Goal: Task Accomplishment & Management: Manage account settings

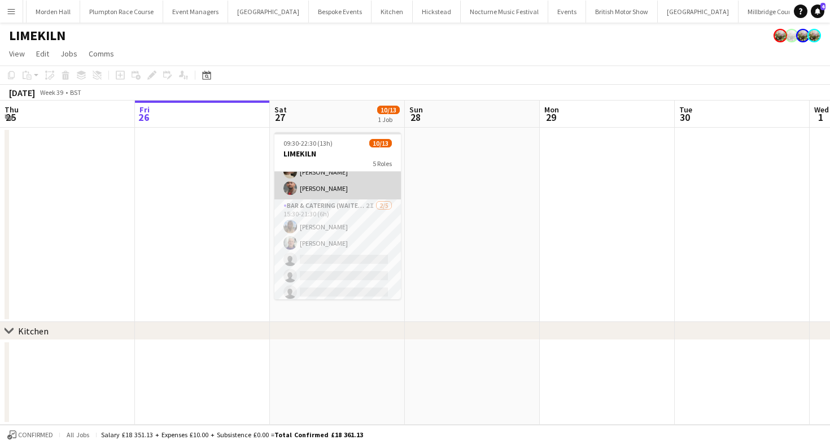
scroll to position [195, 0]
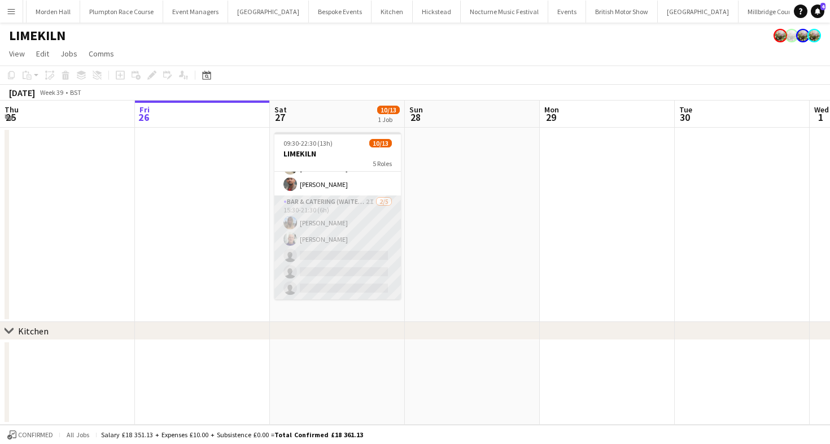
click at [354, 237] on app-card-role "Bar & Catering (Waiter / waitress) 2I 2/5 15:30-21:30 (6h) Lily Bartley Peter G…" at bounding box center [338, 247] width 127 height 104
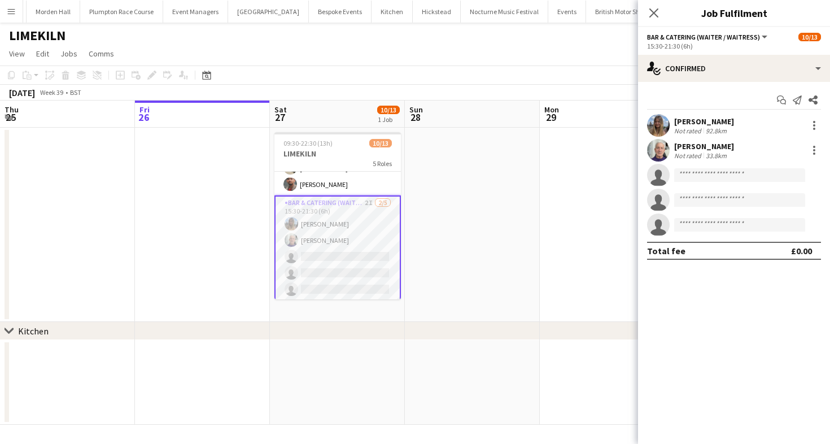
click at [543, 54] on app-page-menu "View Day view expanded Day view collapsed Month view Date picker Jump to [DATE]…" at bounding box center [415, 54] width 830 height 21
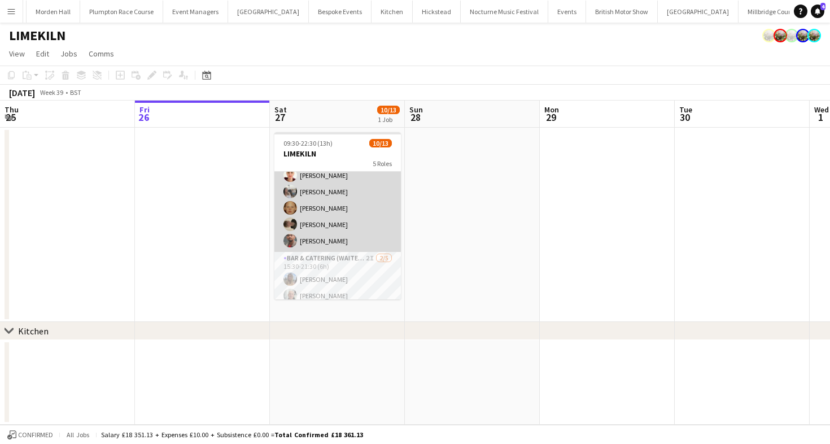
scroll to position [112, 0]
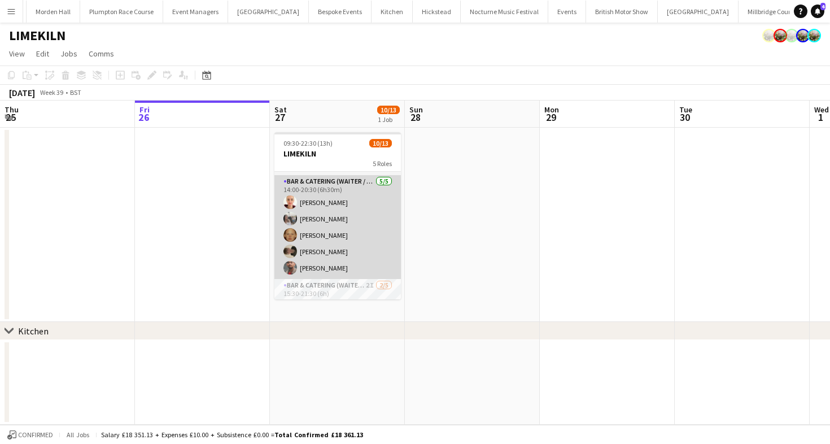
click at [339, 259] on app-card-role "Bar & Catering (Waiter / waitress) 5/5 14:00-20:30 (6h30m) Franceska T Imre Elo…" at bounding box center [338, 227] width 127 height 104
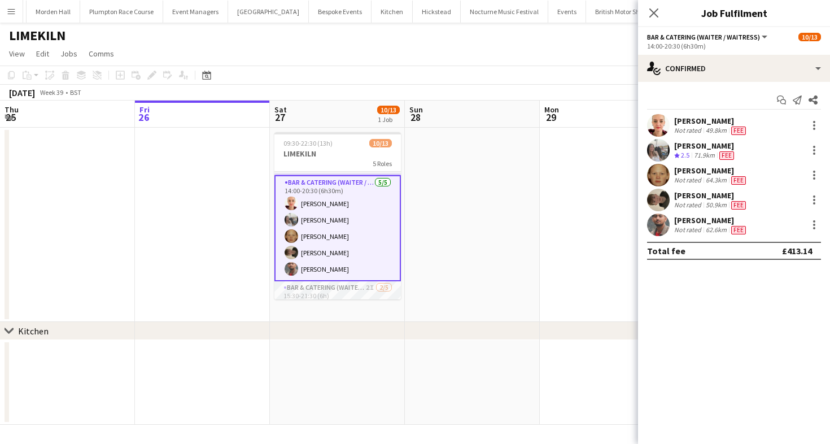
click at [707, 220] on div "[PERSON_NAME]" at bounding box center [711, 220] width 74 height 10
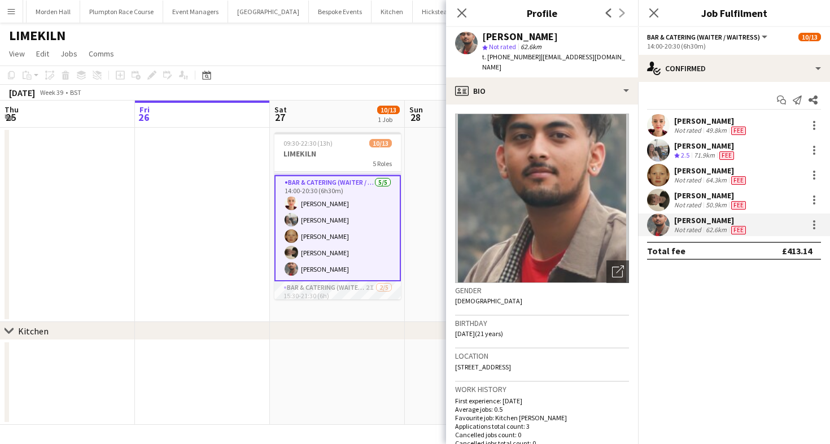
click at [369, 56] on app-page-menu "View Day view expanded Day view collapsed Month view Date picker Jump to [DATE]…" at bounding box center [415, 54] width 830 height 21
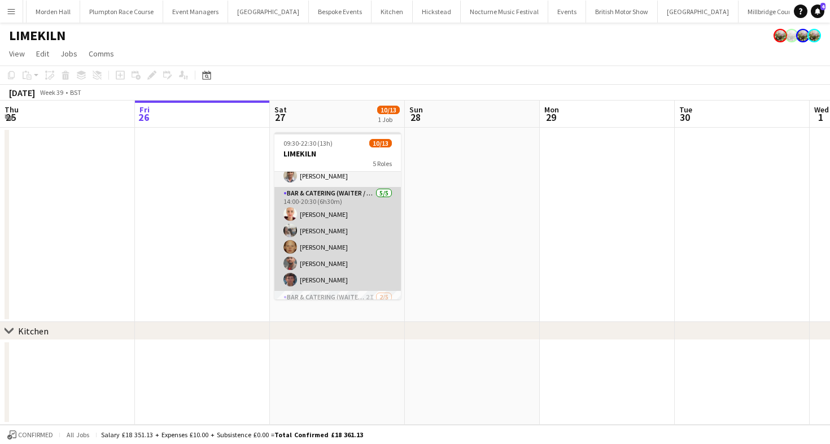
scroll to position [103, 0]
click at [335, 264] on app-card-role "Bar & Catering (Waiter / waitress) 5/5 14:00-20:30 (6h30m) Franceska T Imre Elo…" at bounding box center [338, 236] width 127 height 104
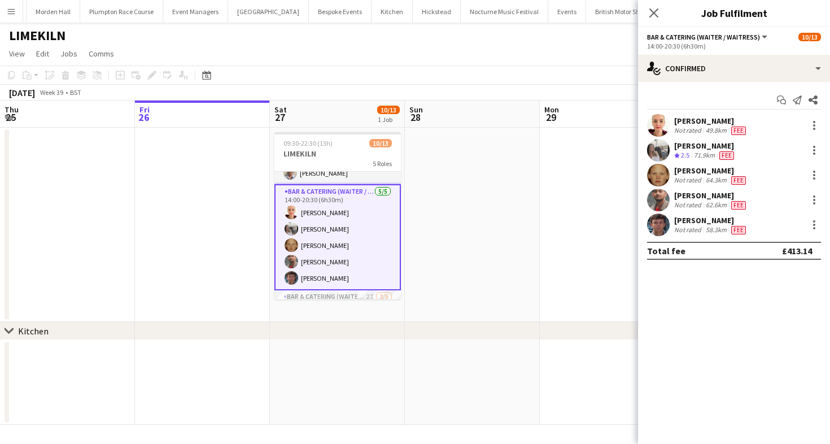
click at [701, 229] on div "Not rated" at bounding box center [688, 229] width 29 height 9
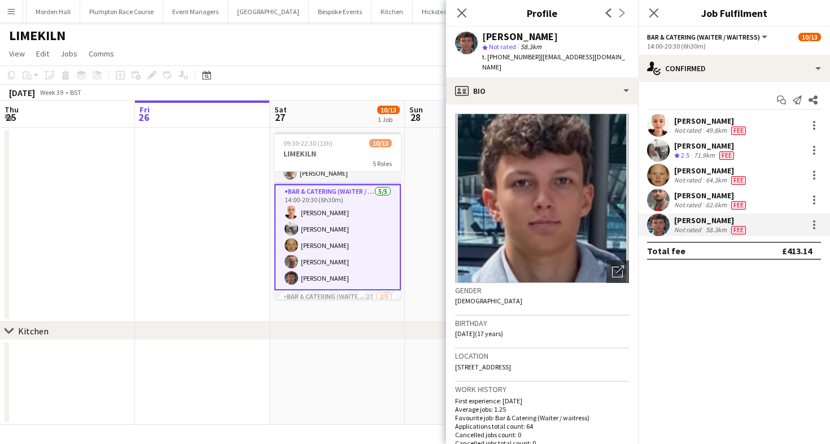
click at [339, 57] on app-page-menu "View Day view expanded Day view collapsed Month view Date picker Jump to [DATE]…" at bounding box center [415, 54] width 830 height 21
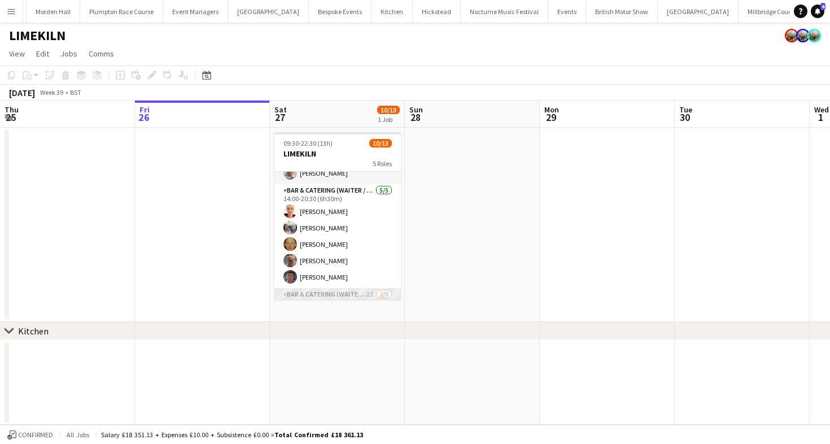
scroll to position [104, 0]
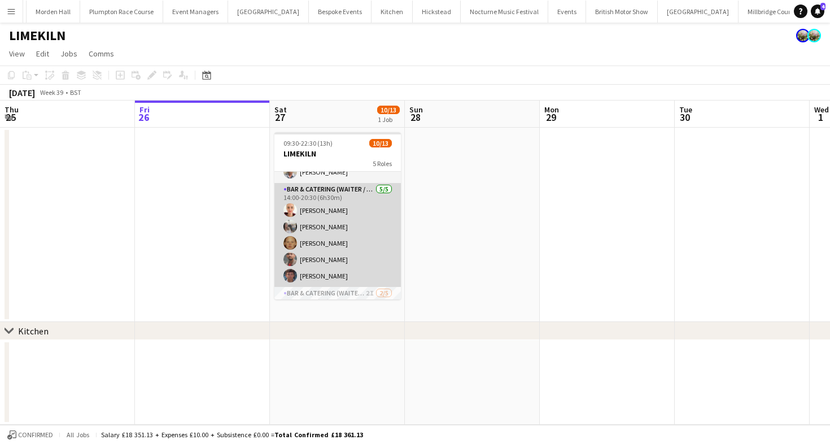
click at [372, 243] on app-card-role "Bar & Catering (Waiter / waitress) 5/5 14:00-20:30 (6h30m) Franceska T Imre Elo…" at bounding box center [338, 235] width 127 height 104
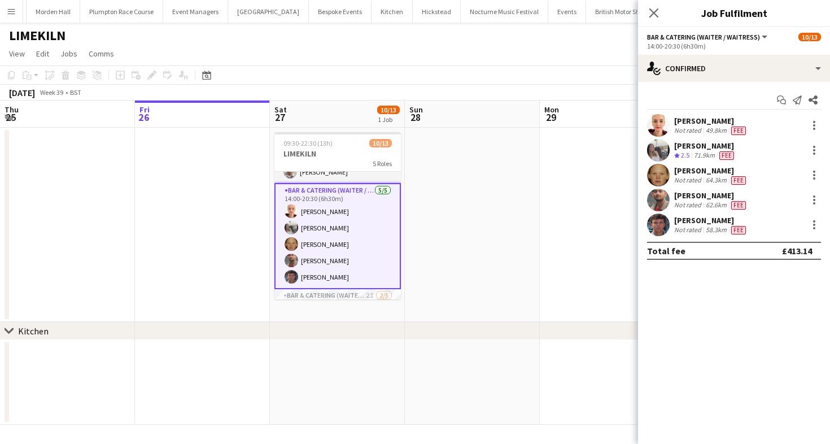
click at [453, 68] on app-toolbar "Copy Paste Paste Command V Paste with crew Command Shift V Paste linked Job [GE…" at bounding box center [415, 75] width 830 height 19
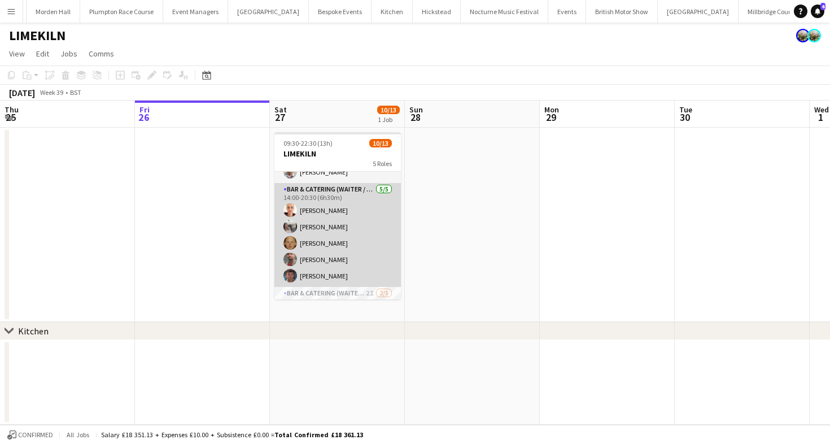
click at [317, 242] on app-card-role "Bar & Catering (Waiter / waitress) 5/5 14:00-20:30 (6h30m) Franceska T Imre Elo…" at bounding box center [338, 235] width 127 height 104
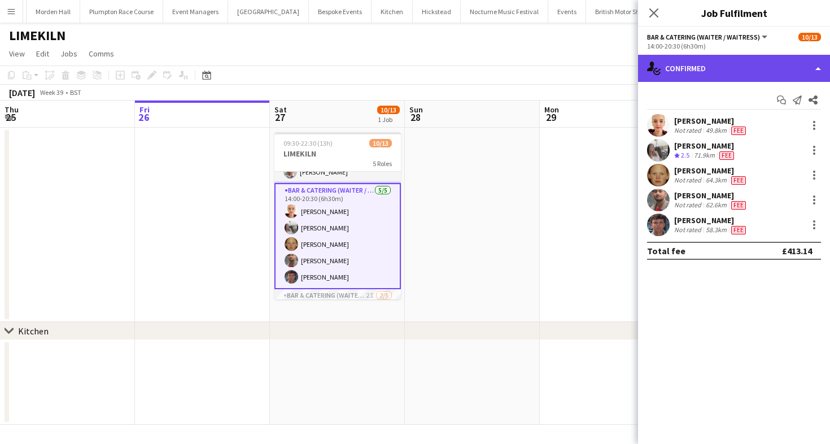
click at [726, 68] on div "single-neutral-actions-check-2 Confirmed" at bounding box center [734, 68] width 192 height 27
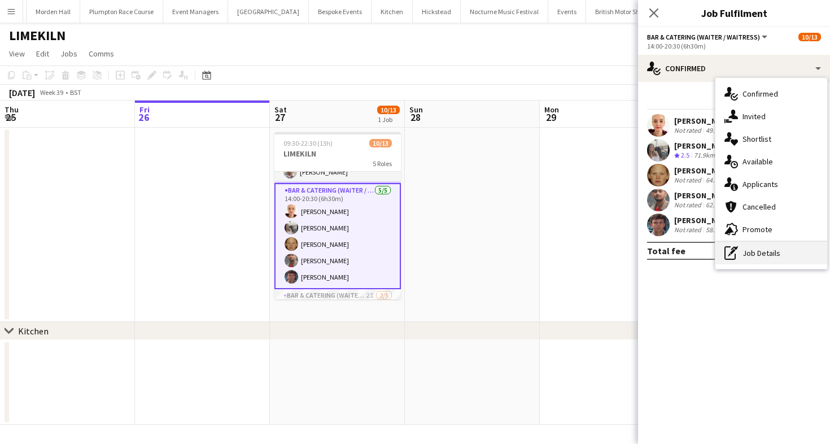
click at [747, 263] on div "pen-write Job Details" at bounding box center [772, 253] width 112 height 23
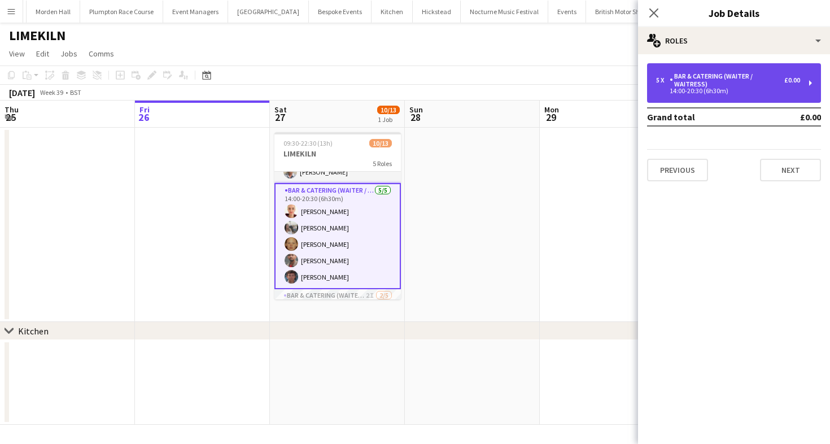
click at [710, 95] on div "5 x Bar & Catering (Waiter / waitress) £0.00 14:00-20:30 (6h30m)" at bounding box center [734, 83] width 174 height 40
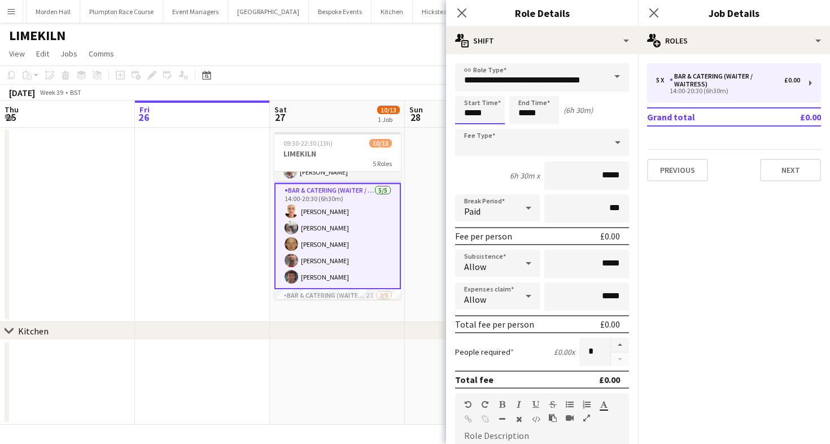
click at [485, 114] on input "*****" at bounding box center [480, 110] width 50 height 28
click at [469, 133] on div at bounding box center [469, 129] width 23 height 11
click at [497, 128] on div at bounding box center [491, 129] width 23 height 11
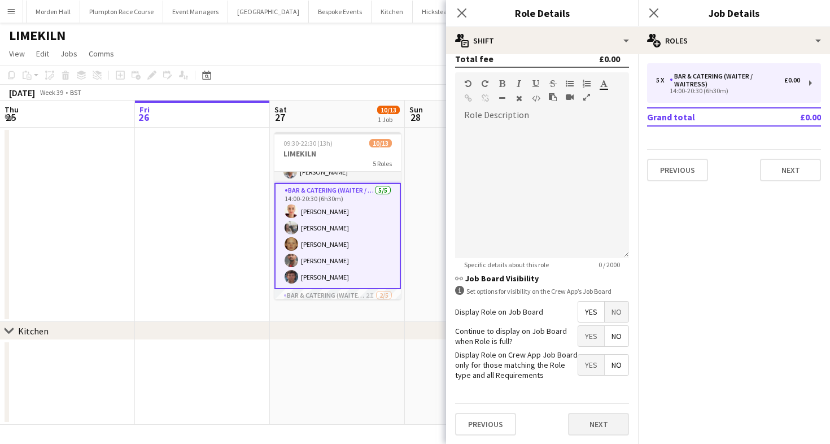
type input "*****"
click at [603, 423] on button "Next" at bounding box center [598, 424] width 61 height 23
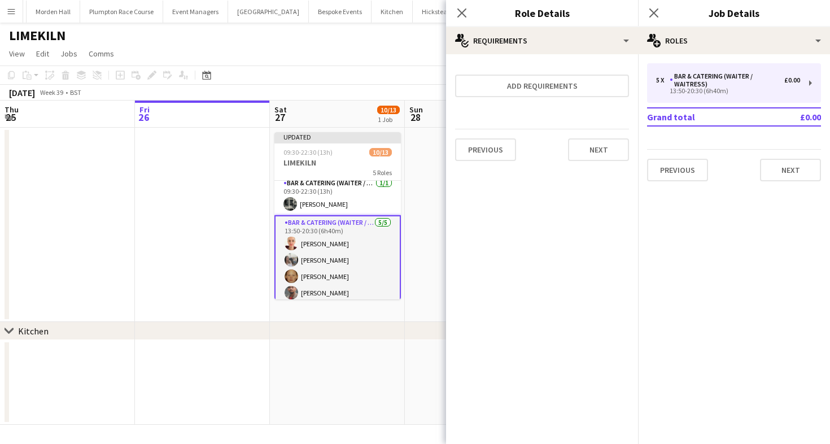
scroll to position [59, 0]
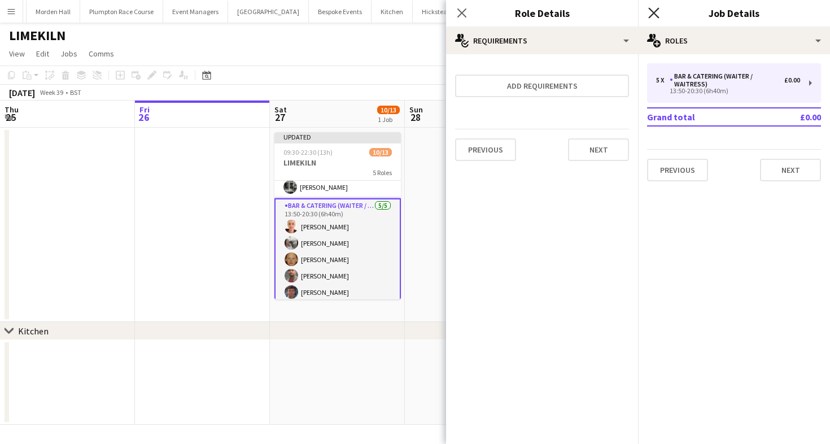
click at [652, 10] on icon "Close pop-in" at bounding box center [653, 12] width 11 height 11
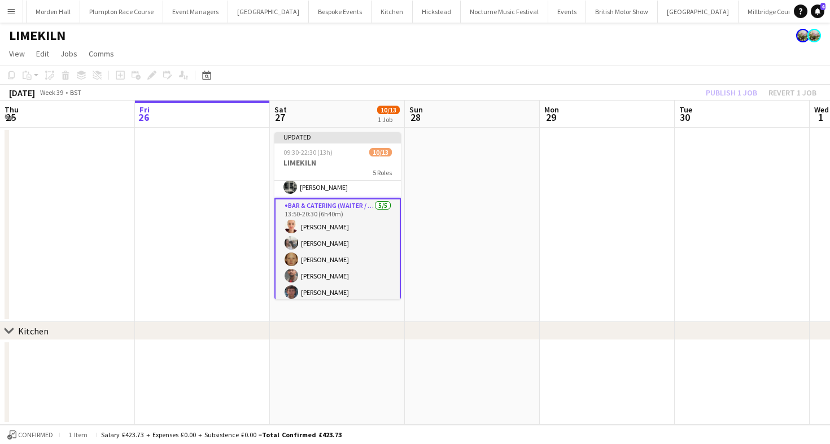
click at [780, 87] on div "Publish 1 job Revert 1 job" at bounding box center [762, 92] width 138 height 15
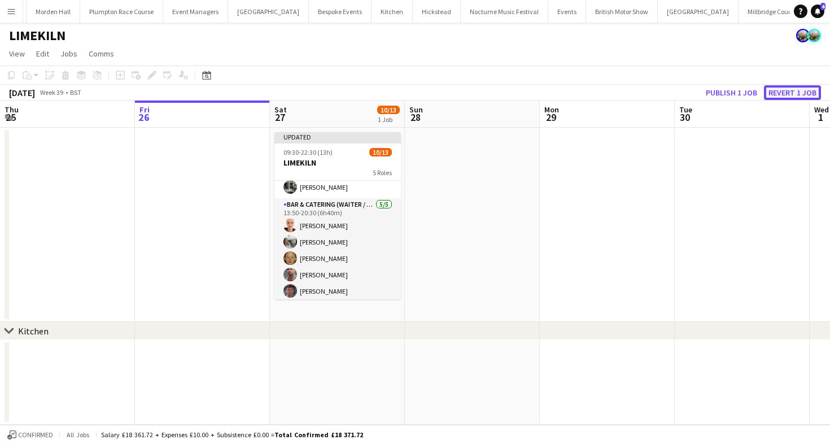
click at [780, 92] on button "Revert 1 job" at bounding box center [792, 92] width 57 height 15
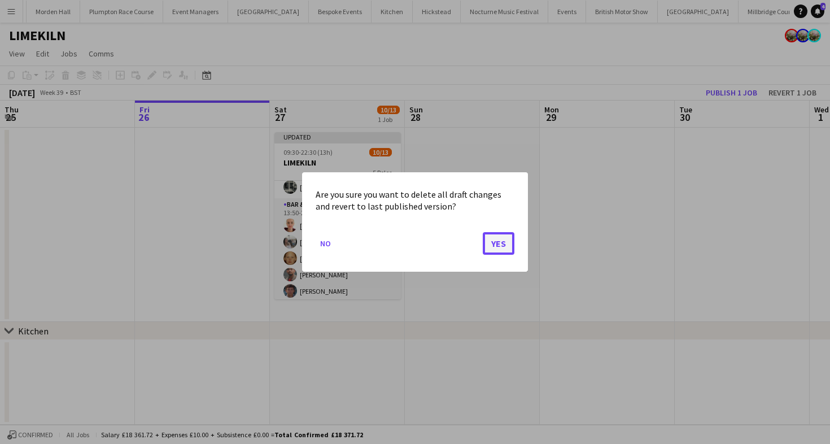
click at [506, 245] on button "Yes" at bounding box center [499, 243] width 32 height 23
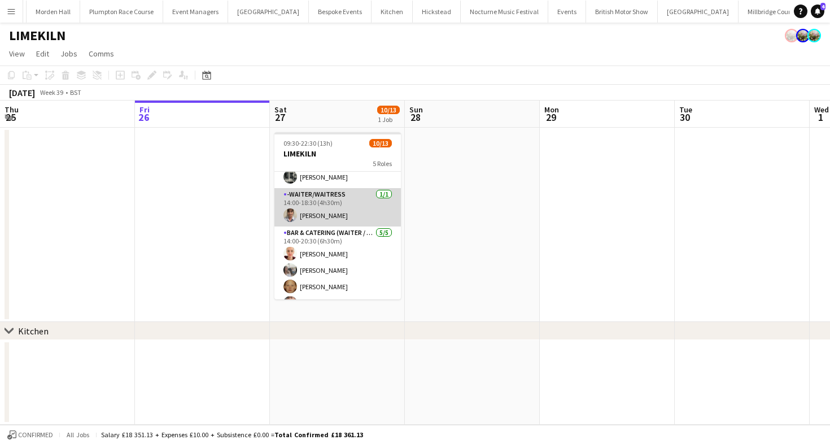
scroll to position [74, 0]
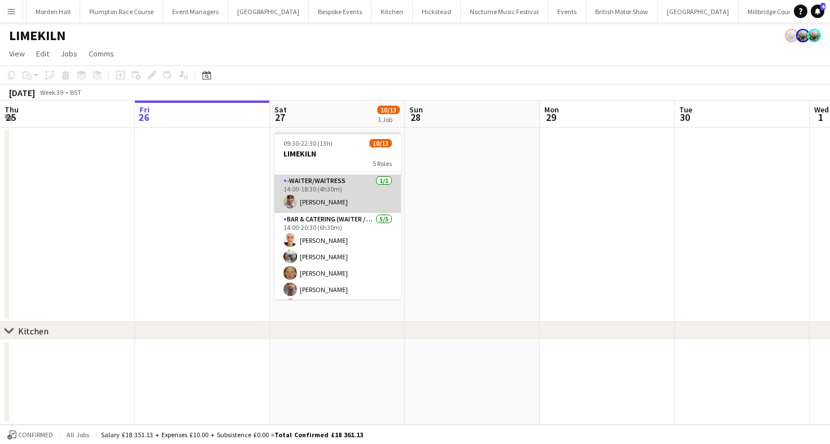
click at [381, 260] on app-card-role "Bar & Catering (Waiter / waitress) 5/5 14:00-20:30 (6h30m) Franceska T Imre Elo…" at bounding box center [338, 265] width 127 height 104
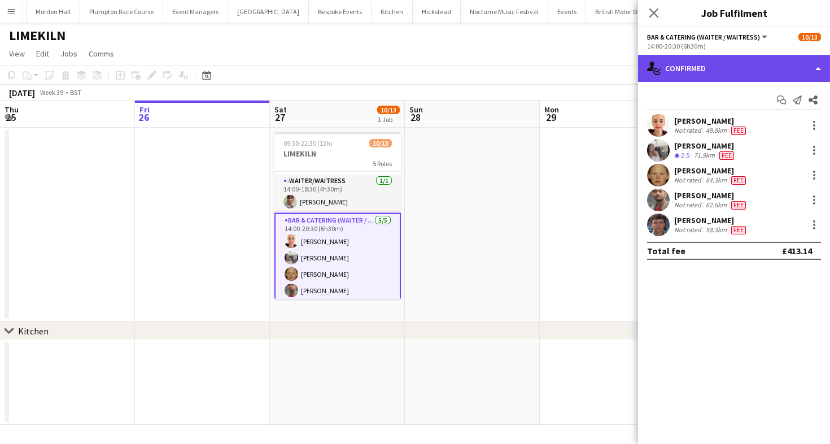
click at [745, 62] on div "single-neutral-actions-check-2 Confirmed" at bounding box center [734, 68] width 192 height 27
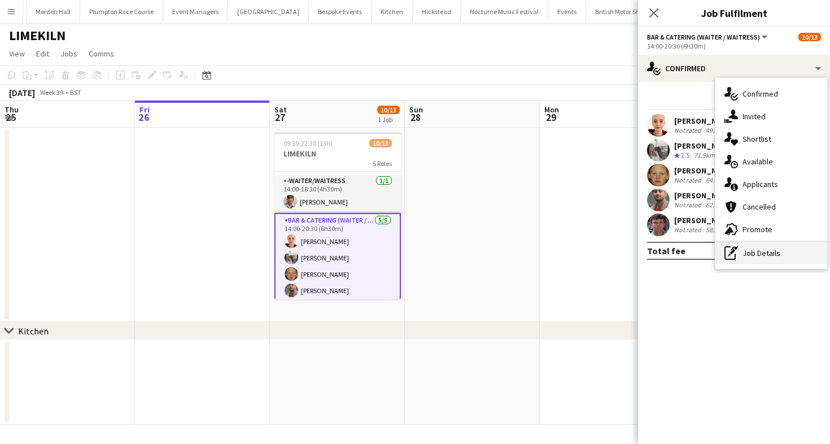
click at [740, 262] on div "pen-write Job Details" at bounding box center [772, 253] width 112 height 23
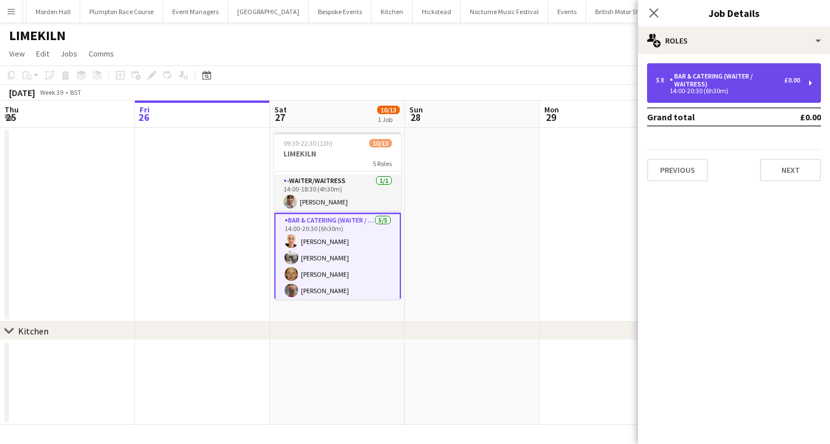
click at [681, 98] on div "5 x Bar & Catering (Waiter / waitress) £0.00 14:00-20:30 (6h30m)" at bounding box center [734, 83] width 174 height 40
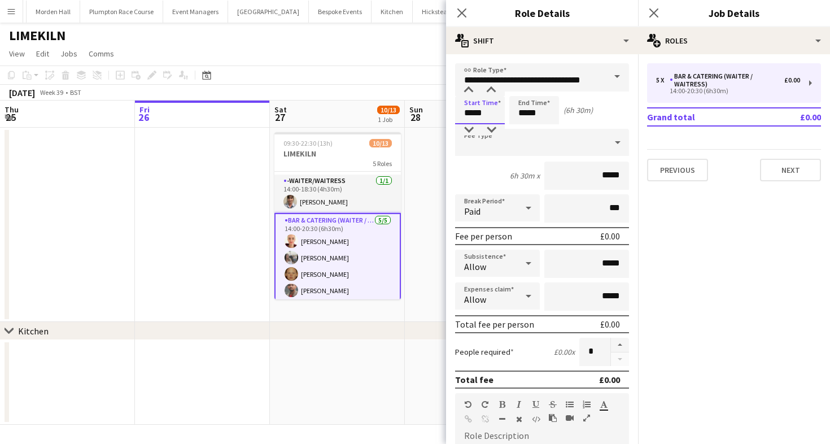
click at [482, 103] on input "*****" at bounding box center [480, 110] width 50 height 28
click at [472, 126] on div at bounding box center [469, 129] width 23 height 11
click at [493, 92] on div at bounding box center [491, 90] width 23 height 11
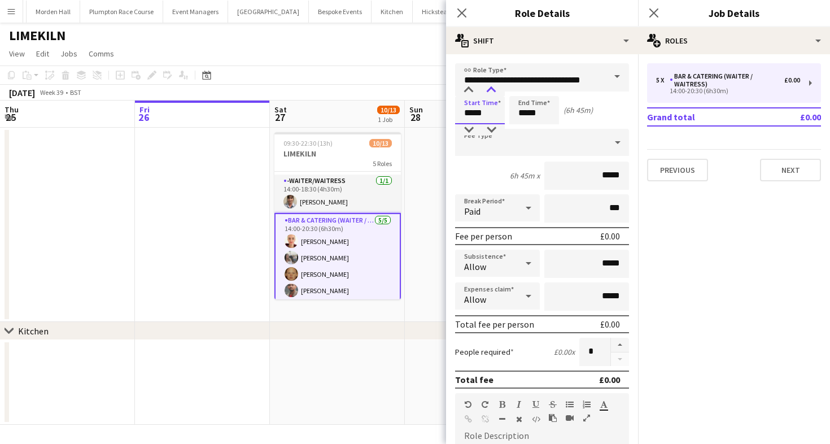
click at [493, 92] on div at bounding box center [491, 90] width 23 height 11
type input "*****"
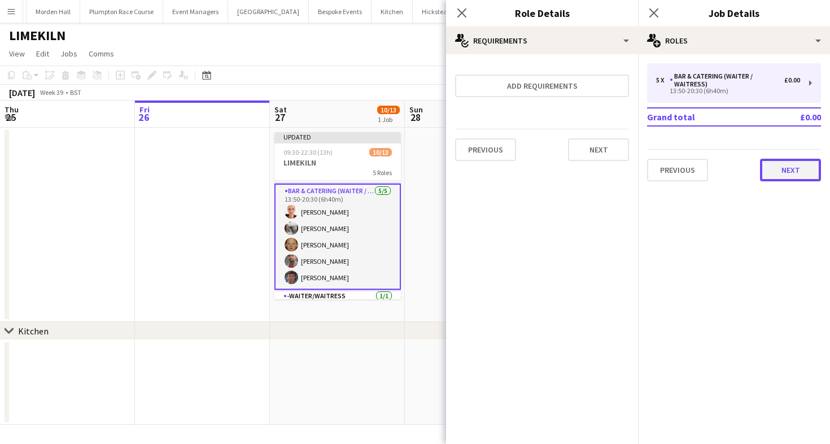
click at [803, 176] on button "Next" at bounding box center [790, 170] width 61 height 23
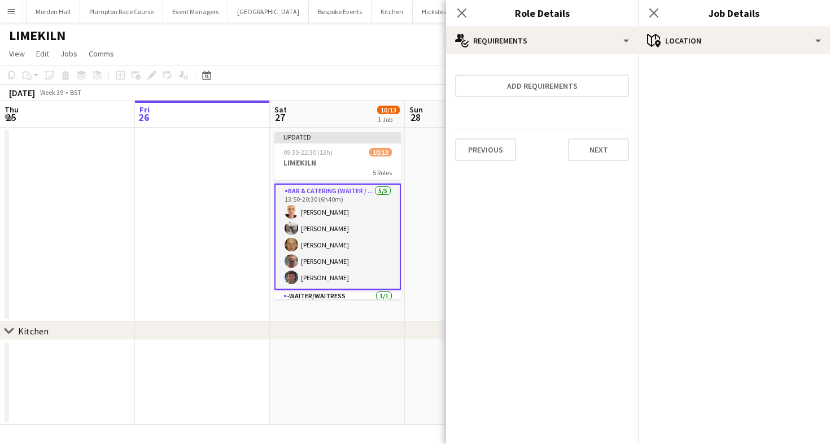
click at [376, 77] on app-toolbar "Copy Paste Paste Command V Paste with crew Command Shift V Paste linked Job [GE…" at bounding box center [415, 75] width 830 height 19
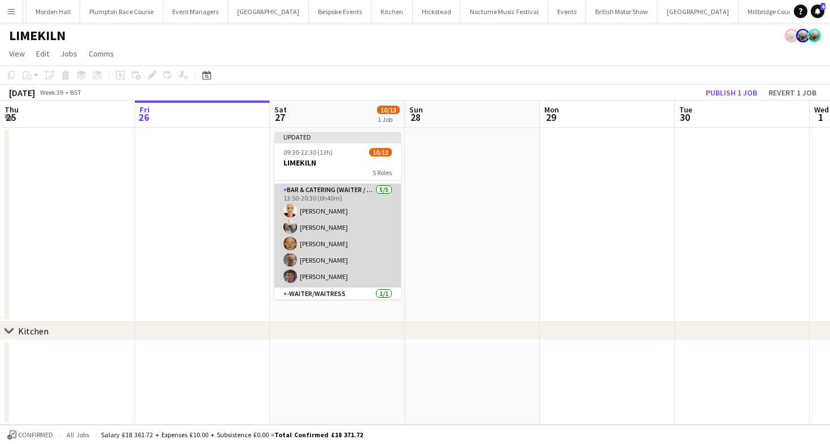
scroll to position [88, 0]
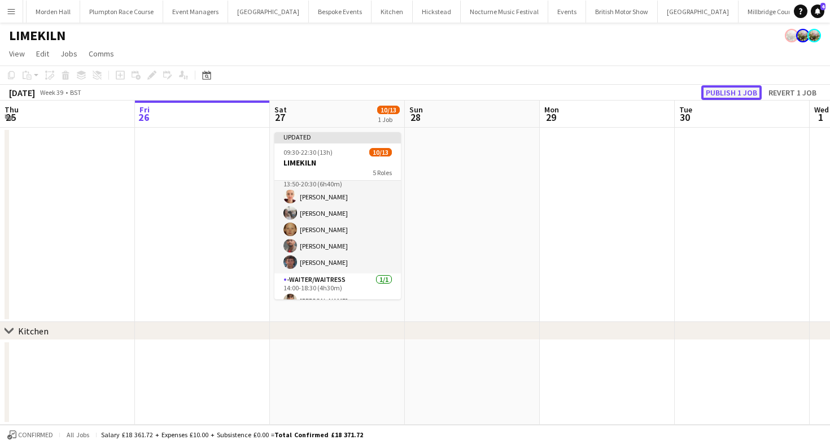
click at [725, 93] on button "Publish 1 job" at bounding box center [732, 92] width 60 height 15
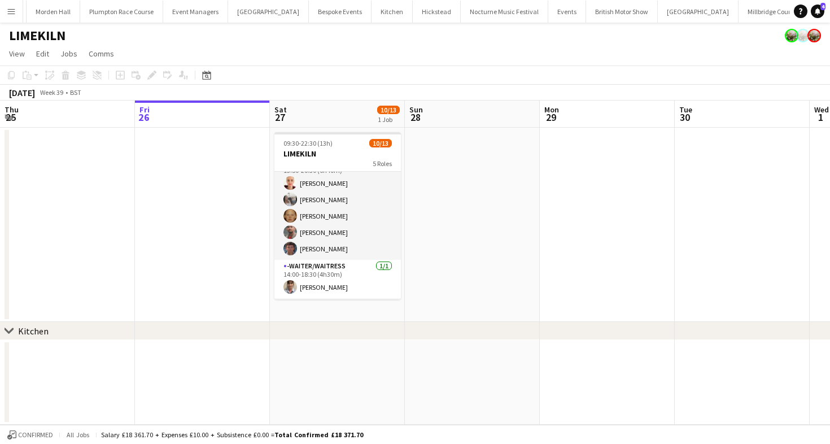
scroll to position [104, 0]
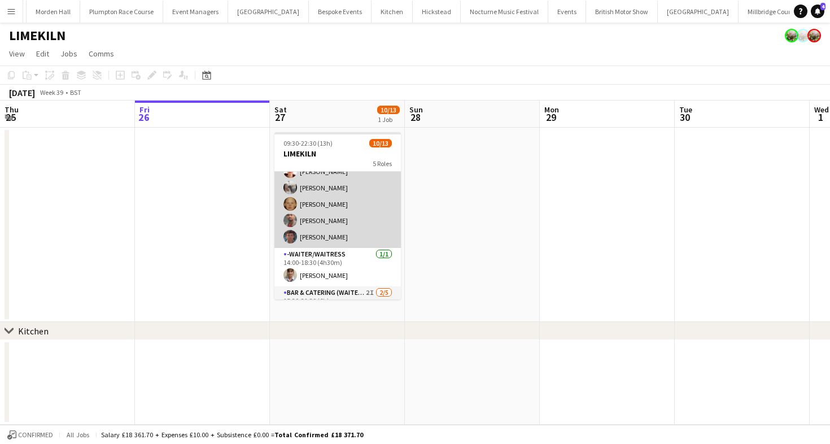
click at [311, 243] on app-card-role "Bar & Catering (Waiter / waitress) 5/5 13:50-20:30 (6h40m) Franceska T Imre Elo…" at bounding box center [338, 196] width 127 height 104
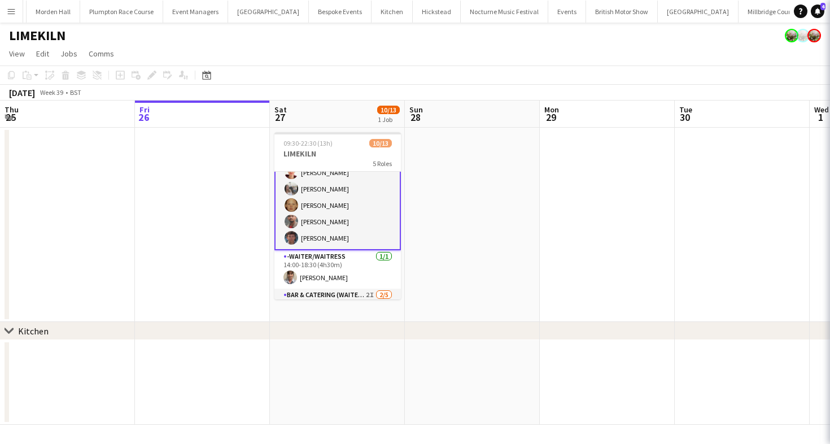
scroll to position [106, 0]
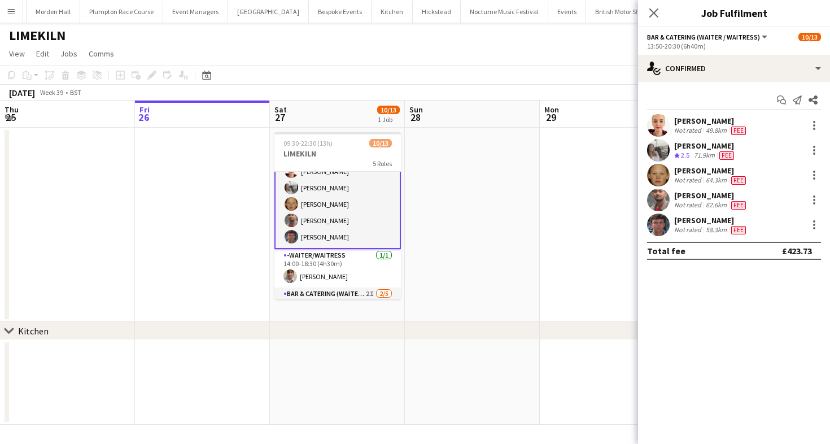
click at [429, 80] on app-toolbar "Copy Paste Paste Command V Paste with crew Command Shift V Paste linked Job [GE…" at bounding box center [415, 75] width 830 height 19
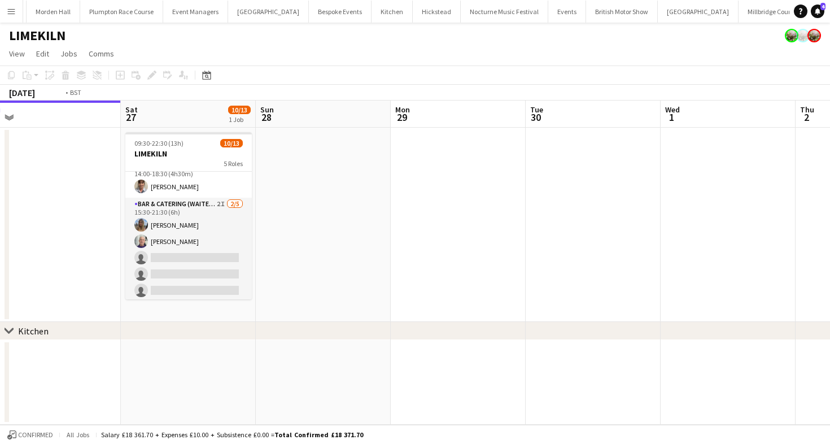
scroll to position [0, 339]
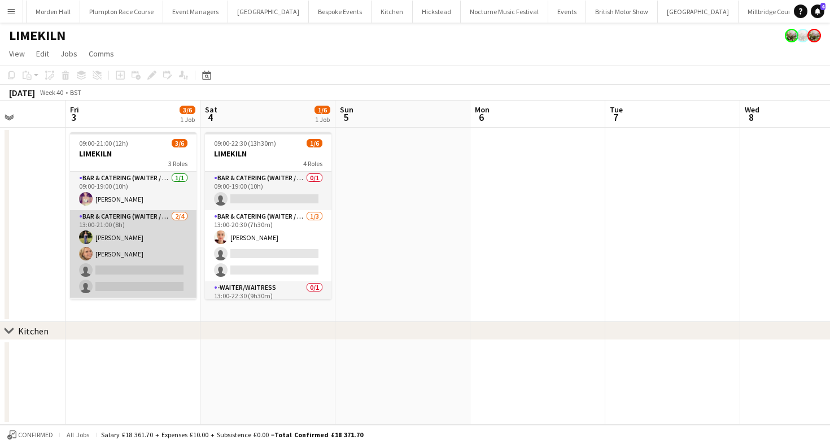
click at [174, 263] on app-card-role "Bar & Catering (Waiter / waitress) 2/4 13:00-21:00 (8h) Holly Hunter Lucy Bee s…" at bounding box center [133, 254] width 127 height 88
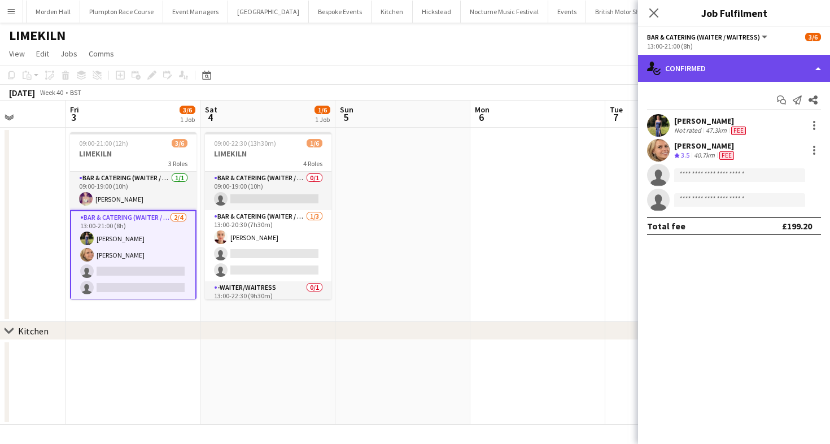
click at [732, 68] on div "single-neutral-actions-check-2 Confirmed" at bounding box center [734, 68] width 192 height 27
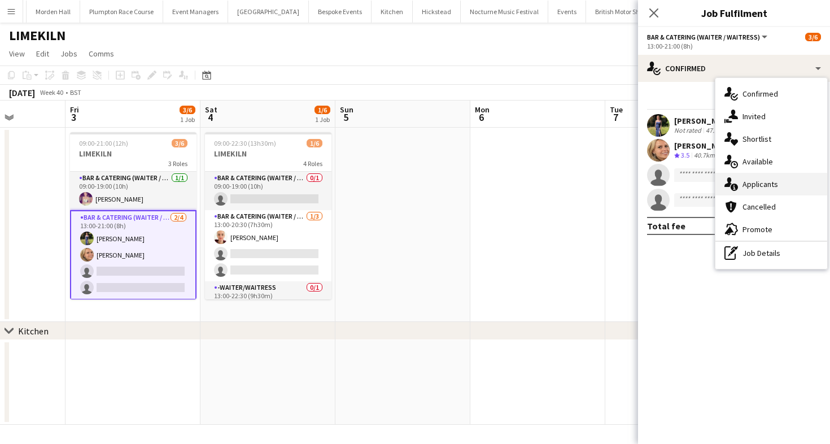
click at [739, 191] on div "single-neutral-actions-information Applicants" at bounding box center [772, 184] width 112 height 23
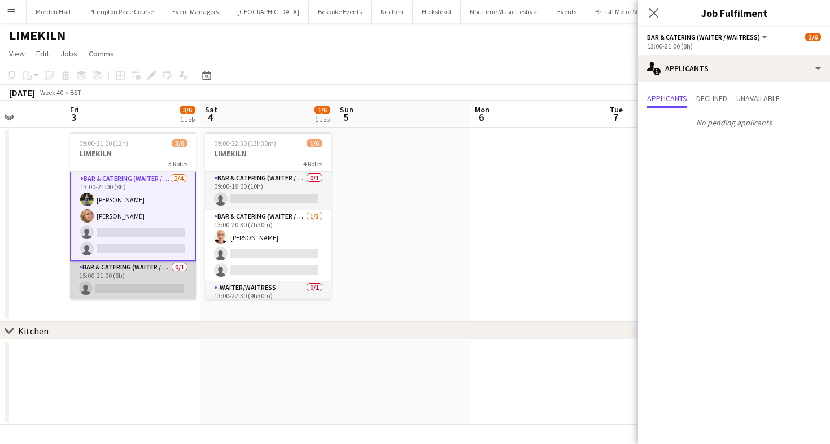
click at [129, 281] on app-card-role "Bar & Catering (Waiter / waitress) 0/1 15:00-21:00 (6h) single-neutral-actions" at bounding box center [133, 280] width 127 height 38
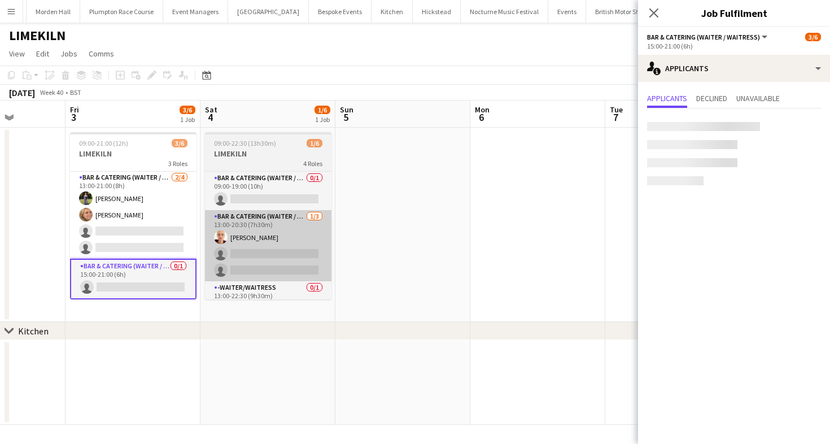
scroll to position [38, 0]
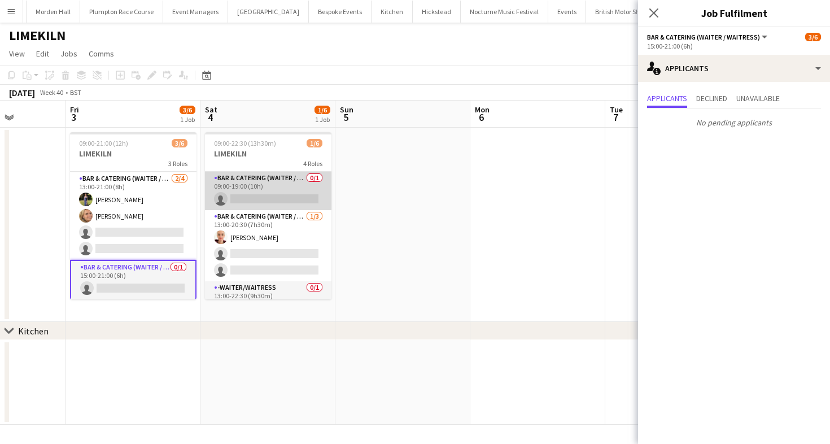
click at [307, 197] on app-card-role "Bar & Catering (Waiter / waitress) 0/1 09:00-19:00 (10h) single-neutral-actions" at bounding box center [268, 191] width 127 height 38
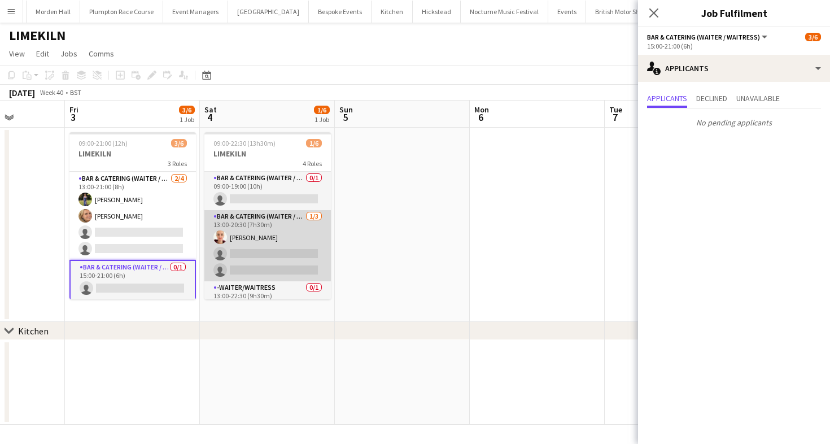
scroll to position [37, 0]
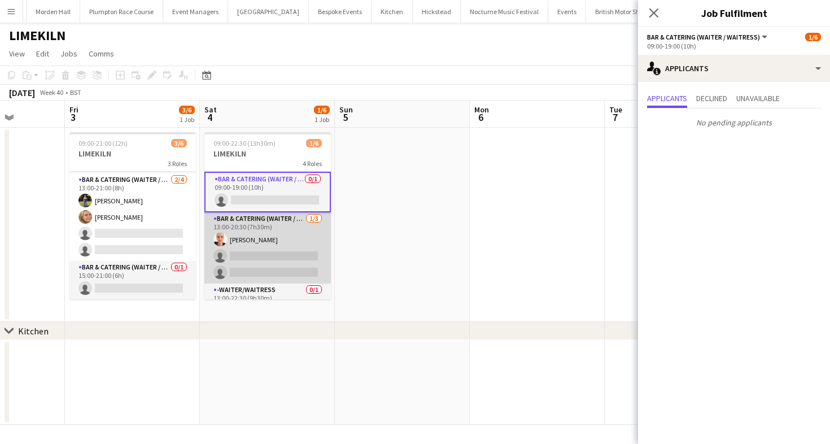
click at [305, 250] on app-card-role "Bar & Catering (Waiter / waitress) 1/3 13:00-20:30 (7h30m) Franceska T Imre sin…" at bounding box center [267, 247] width 127 height 71
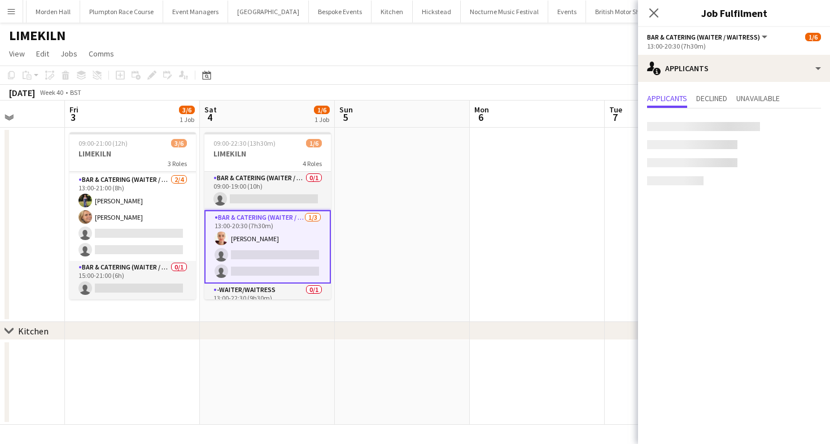
scroll to position [61, 0]
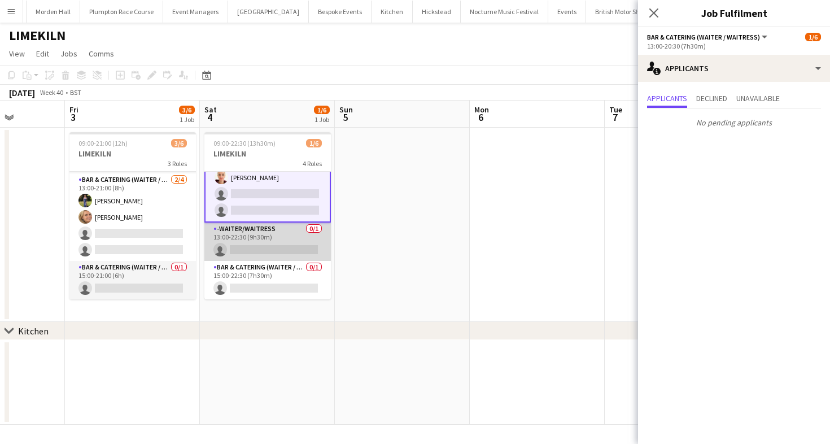
click at [297, 250] on app-card-role "-Waiter/Waitress 0/1 13:00-22:30 (9h30m) single-neutral-actions" at bounding box center [267, 242] width 127 height 38
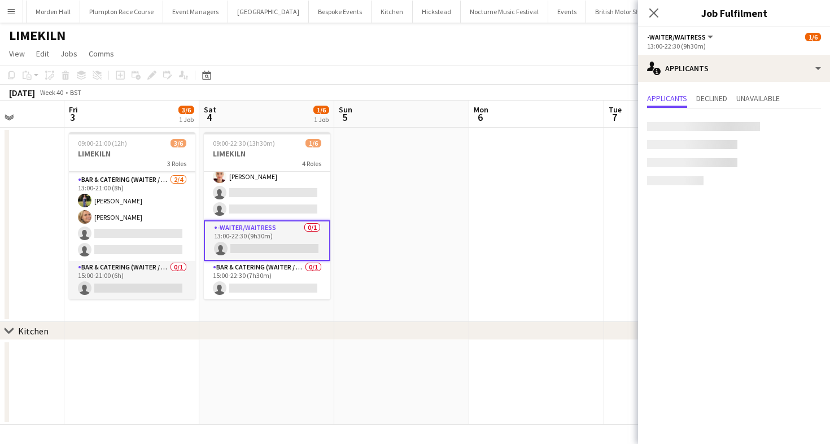
scroll to position [60, 0]
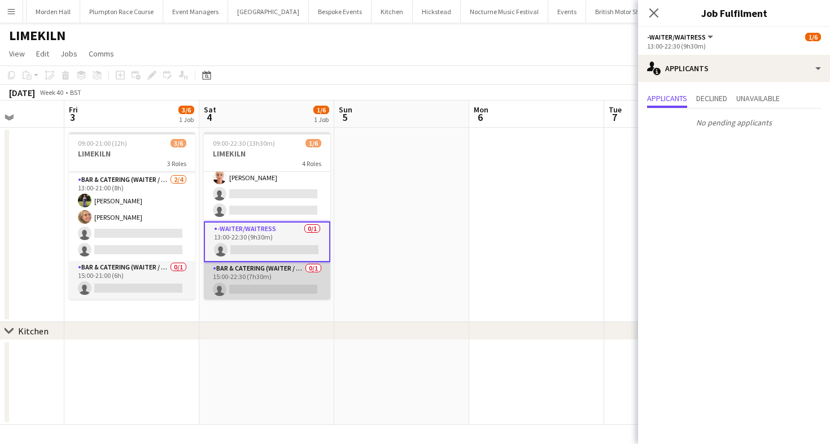
click at [288, 282] on app-card-role "Bar & Catering (Waiter / waitress) 0/1 15:00-22:30 (7h30m) single-neutral-actio…" at bounding box center [267, 281] width 127 height 38
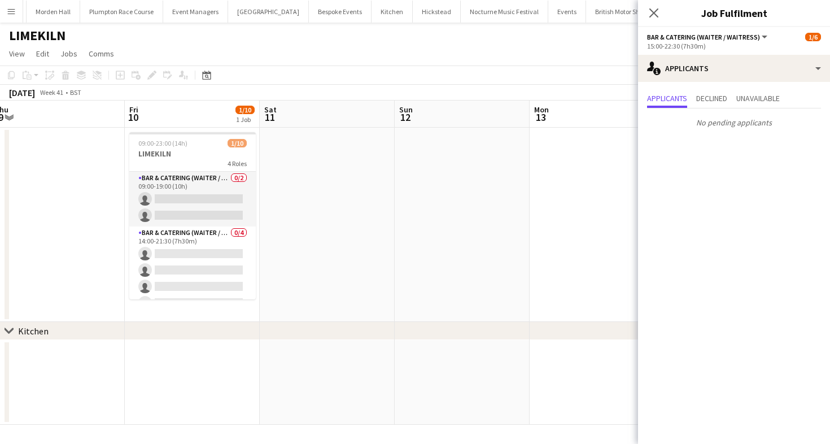
scroll to position [0, 420]
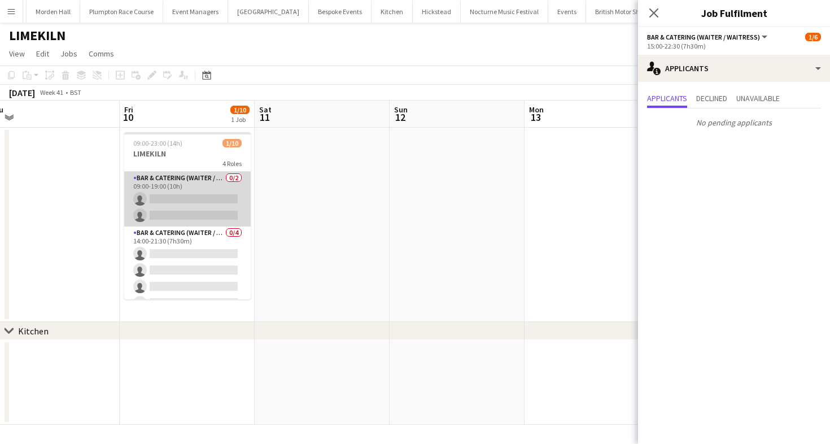
click at [224, 202] on app-card-role "Bar & Catering (Waiter / waitress) 0/2 09:00-19:00 (10h) single-neutral-actions…" at bounding box center [187, 199] width 127 height 55
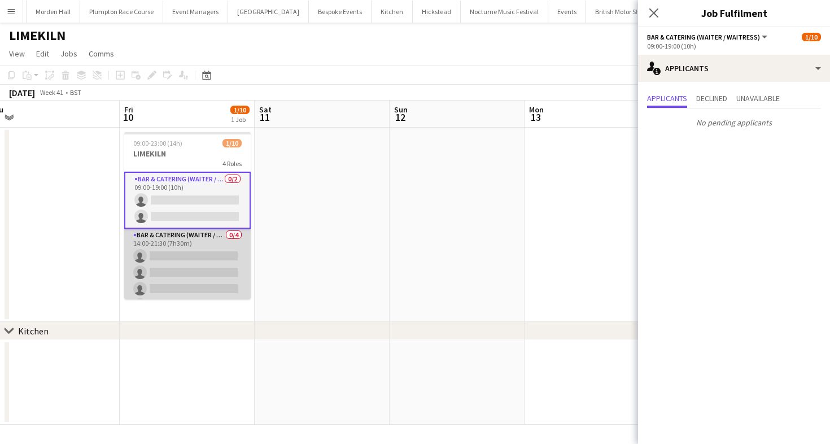
click at [224, 272] on app-card-role "Bar & Catering (Waiter / waitress) 0/4 14:00-21:30 (7h30m) single-neutral-actio…" at bounding box center [187, 273] width 127 height 88
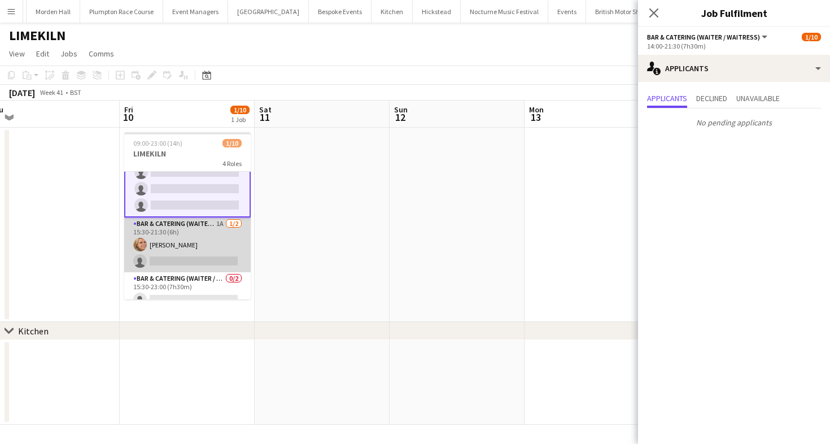
click at [204, 245] on app-card-role "Bar & Catering (Waiter / waitress) 1A 1/2 15:30-21:30 (6h) Lucy Bee single-neut…" at bounding box center [187, 244] width 127 height 55
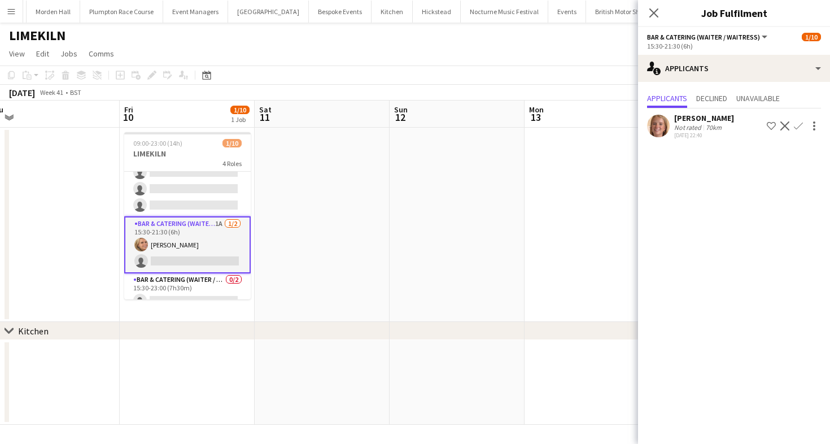
scroll to position [127, 0]
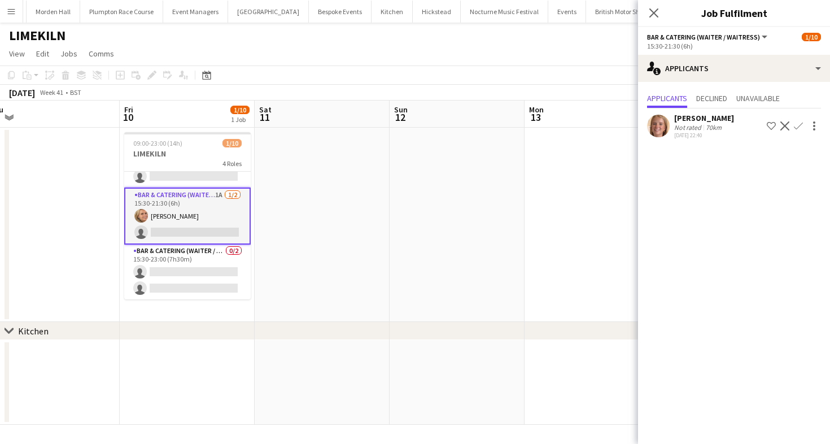
click at [669, 130] on div at bounding box center [658, 126] width 23 height 23
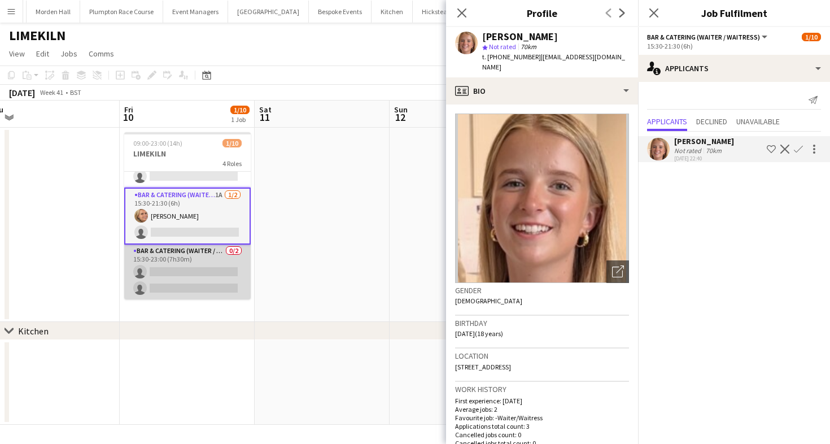
click at [181, 263] on app-card-role "Bar & Catering (Waiter / waitress) 0/2 15:30-23:00 (7h30m) single-neutral-actio…" at bounding box center [187, 272] width 127 height 55
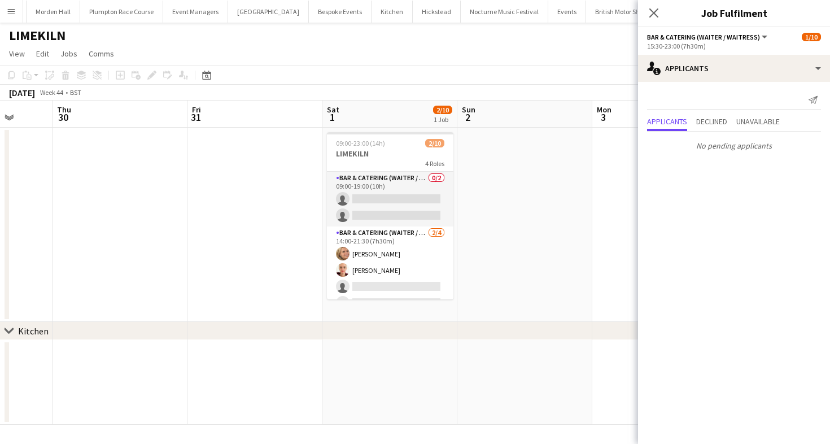
scroll to position [0, 493]
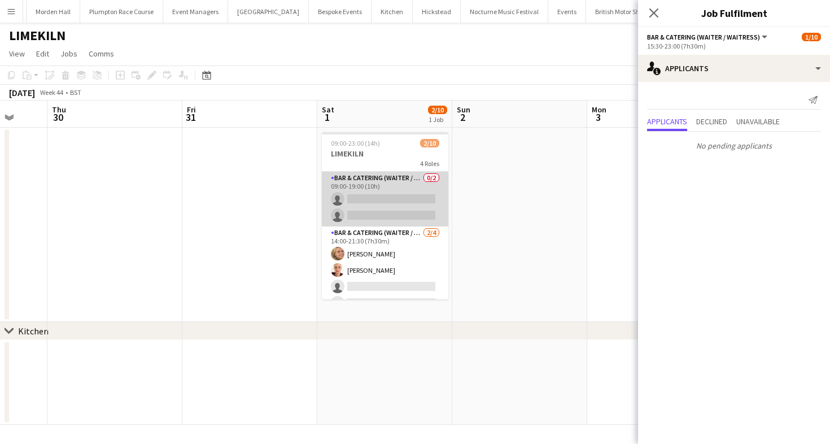
click at [397, 198] on app-card-role "Bar & Catering (Waiter / waitress) 0/2 09:00-19:00 (10h) single-neutral-actions…" at bounding box center [385, 199] width 127 height 55
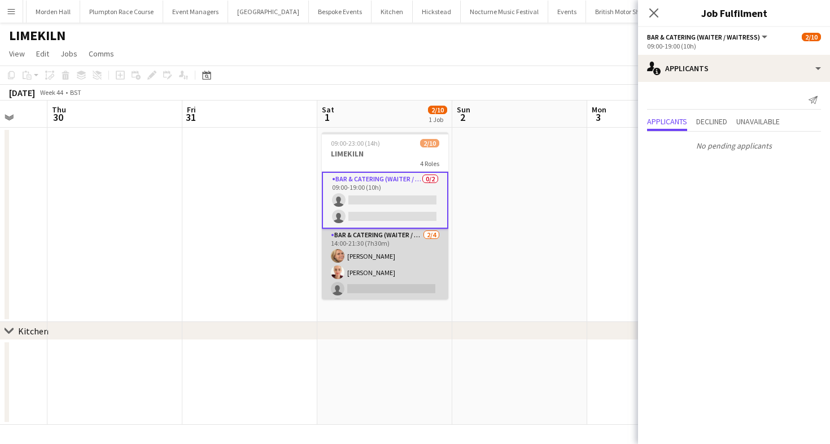
click at [404, 273] on app-card-role "Bar & Catering (Waiter / waitress) 2/4 14:00-21:30 (7h30m) Lucy Bee Franceska T…" at bounding box center [385, 273] width 127 height 88
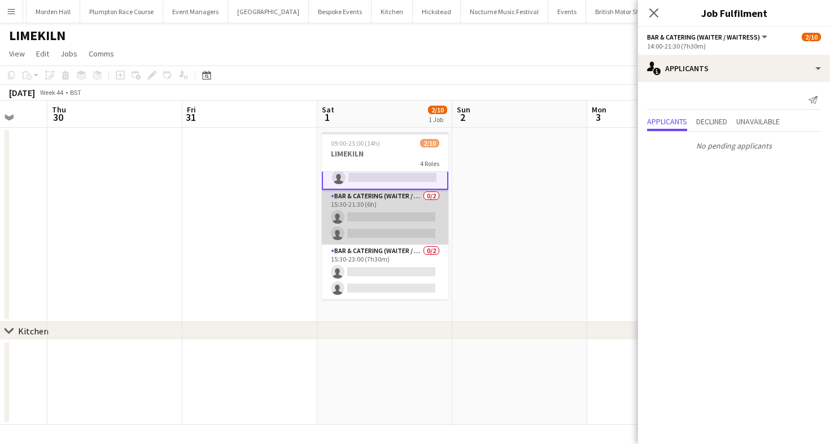
click at [378, 240] on app-card-role "Bar & Catering (Waiter / waitress) 0/2 15:30-21:30 (6h) single-neutral-actions …" at bounding box center [385, 217] width 127 height 55
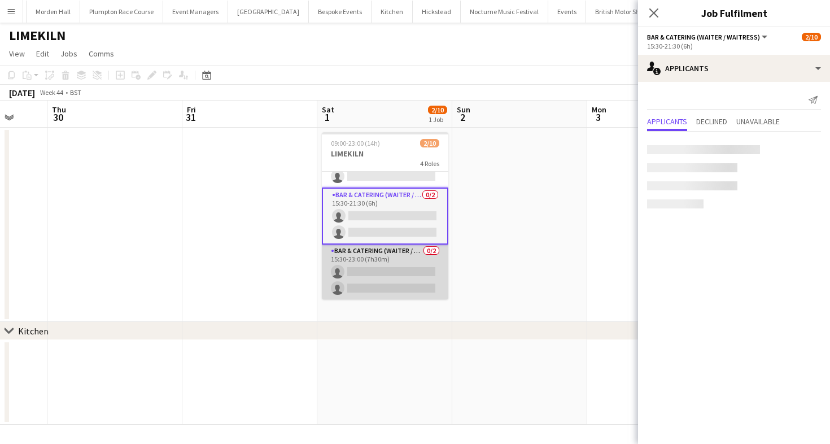
scroll to position [125, 0]
click at [379, 265] on app-card-role "Bar & Catering (Waiter / waitress) 0/2 15:30-23:00 (7h30m) single-neutral-actio…" at bounding box center [385, 273] width 127 height 55
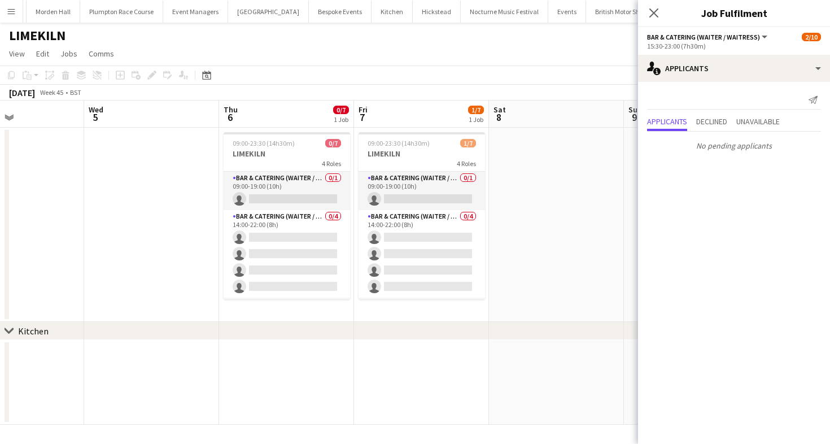
scroll to position [0, 506]
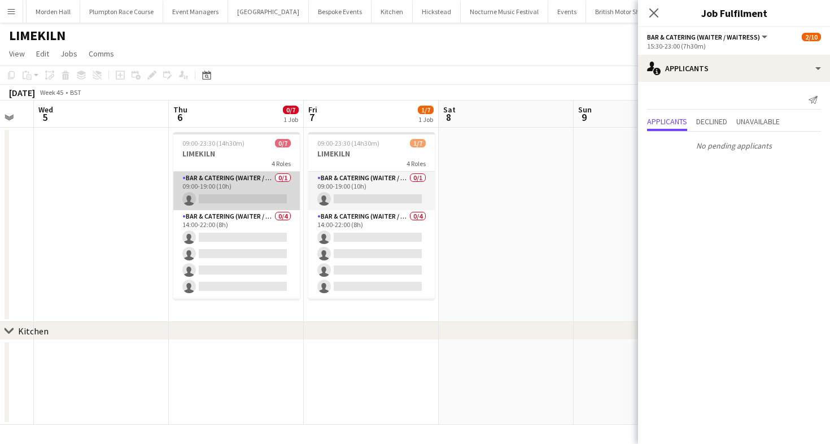
click at [272, 198] on app-card-role "Bar & Catering (Waiter / waitress) 0/1 09:00-19:00 (10h) single-neutral-actions" at bounding box center [236, 191] width 127 height 38
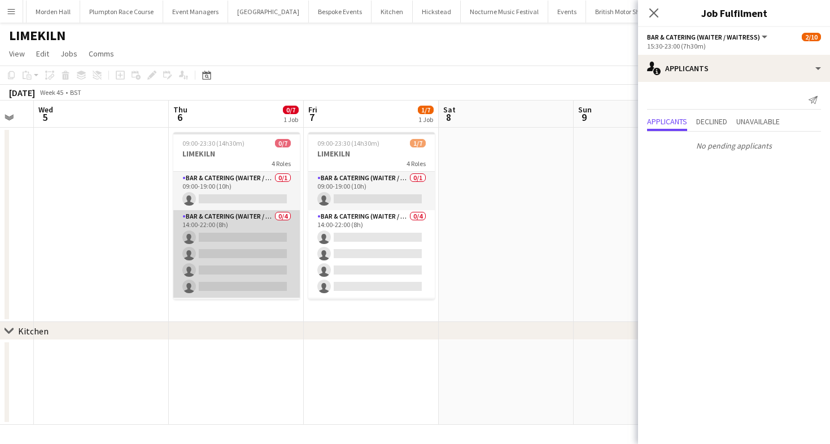
scroll to position [124, 0]
click at [272, 236] on app-card-role "Bar & Catering (Waiter / waitress) 0/4 14:00-22:00 (8h) single-neutral-actions …" at bounding box center [236, 256] width 127 height 88
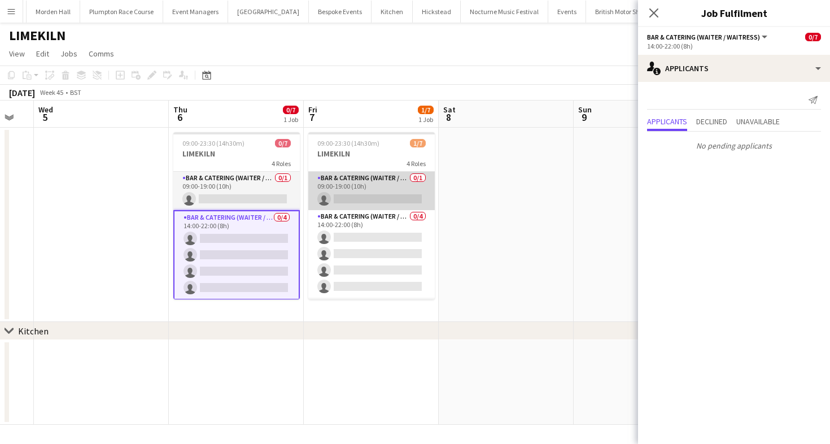
click at [384, 196] on app-card-role "Bar & Catering (Waiter / waitress) 0/1 09:00-19:00 (10h) single-neutral-actions" at bounding box center [371, 191] width 127 height 38
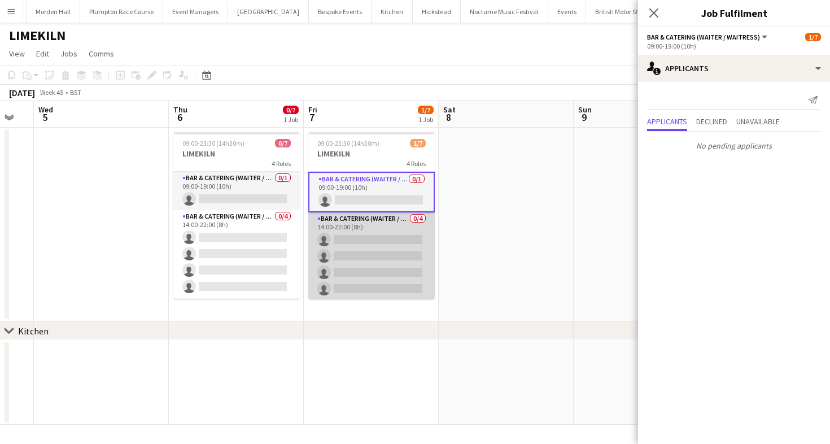
click at [385, 269] on app-card-role "Bar & Catering (Waiter / waitress) 0/4 14:00-22:00 (8h) single-neutral-actions …" at bounding box center [371, 256] width 127 height 88
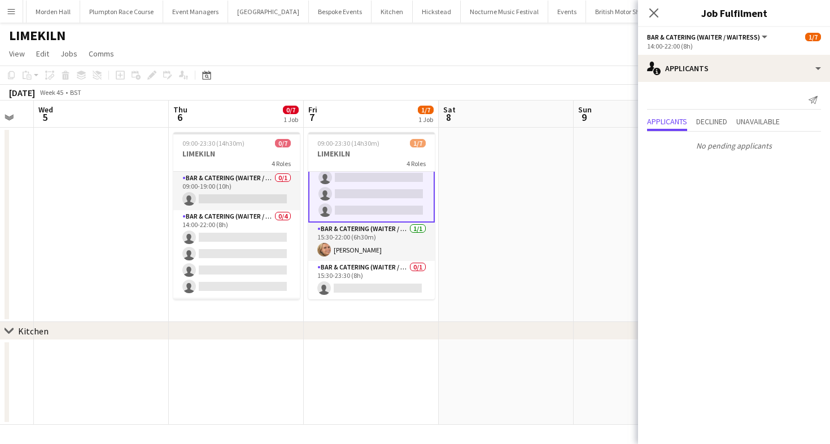
click at [385, 269] on app-card-role "Bar & Catering (Waiter / waitress) 0/1 15:30-23:30 (8h) single-neutral-actions" at bounding box center [371, 280] width 127 height 38
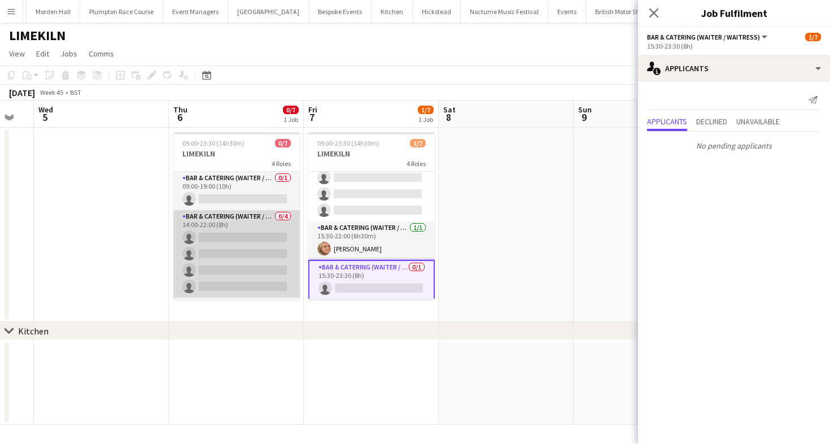
click at [230, 246] on app-card-role "Bar & Catering (Waiter / waitress) 0/4 14:00-22:00 (8h) single-neutral-actions …" at bounding box center [236, 254] width 127 height 88
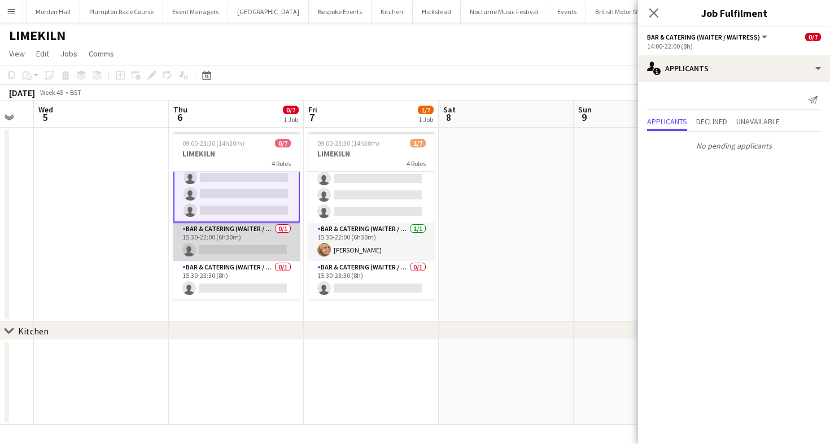
click at [232, 248] on app-card-role "Bar & Catering (Waiter / waitress) 0/1 15:30-22:00 (6h30m) single-neutral-actio…" at bounding box center [236, 242] width 127 height 38
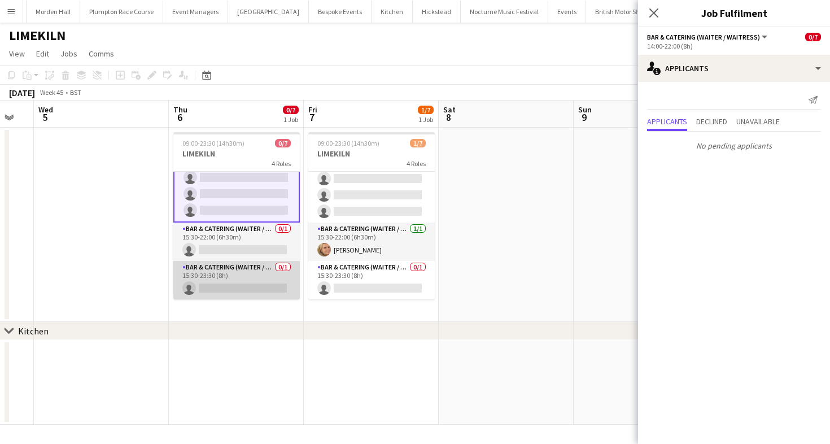
scroll to position [76, 0]
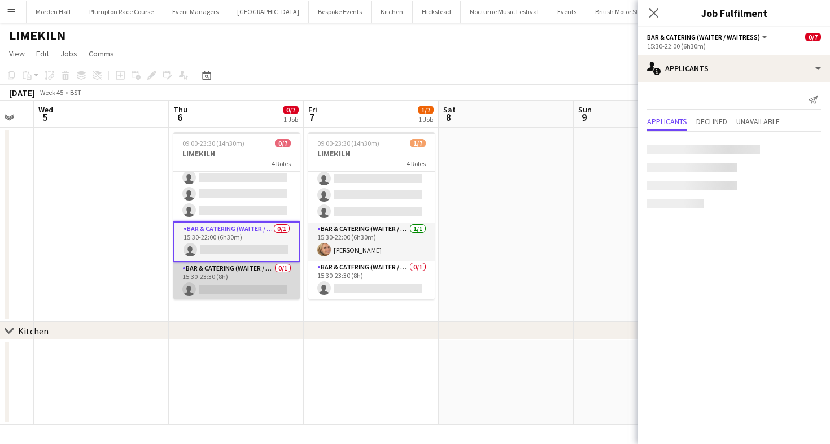
click at [232, 267] on app-card-role "Bar & Catering (Waiter / waitress) 0/1 15:30-23:30 (8h) single-neutral-actions" at bounding box center [236, 281] width 127 height 38
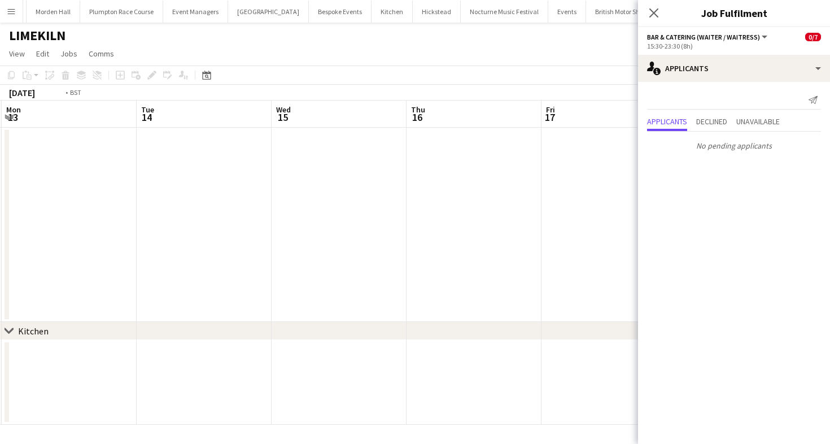
scroll to position [0, 295]
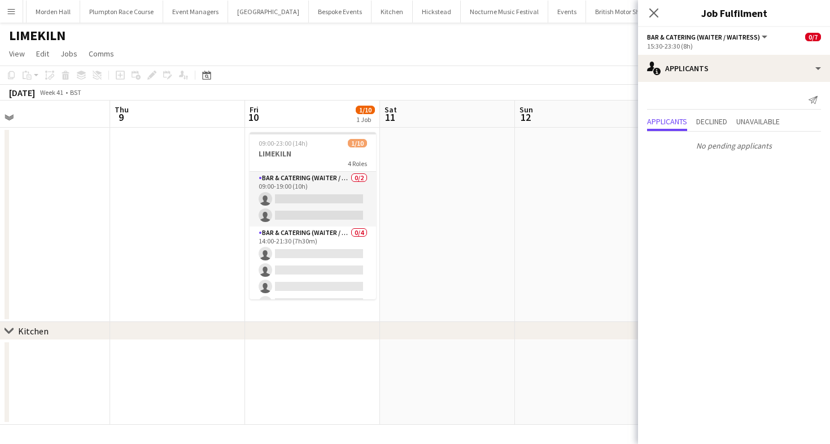
click at [423, 58] on app-page-menu "View Day view expanded Day view collapsed Month view Date picker Jump to [DATE]…" at bounding box center [415, 54] width 830 height 21
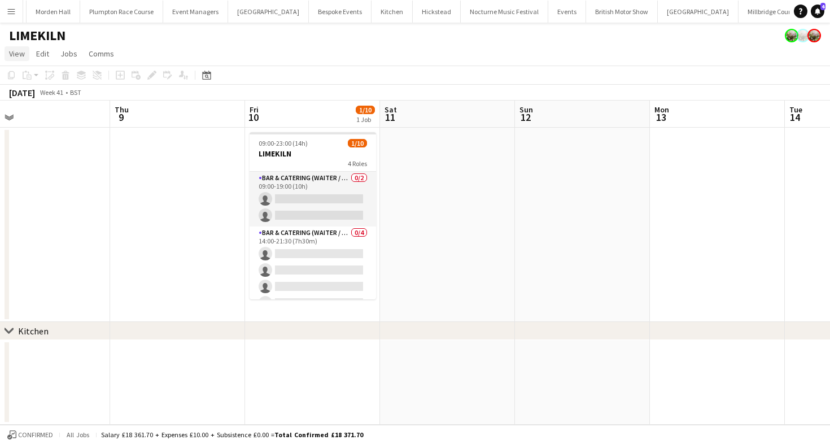
click at [23, 60] on link "View" at bounding box center [17, 53] width 25 height 15
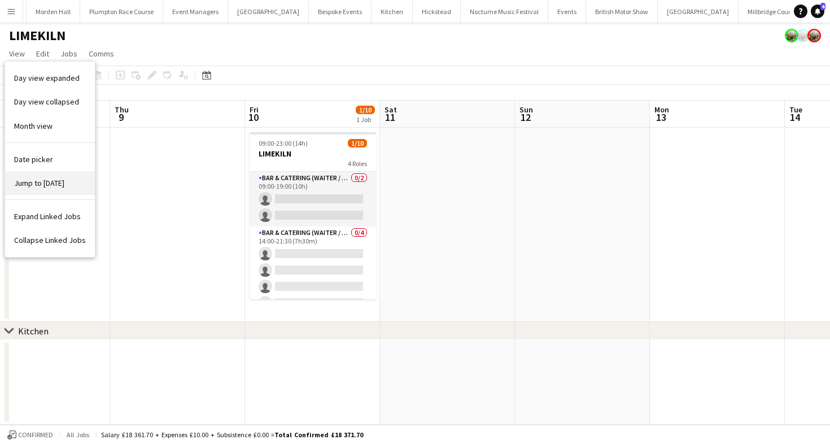
click at [53, 179] on span "Jump to [DATE]" at bounding box center [39, 183] width 50 height 10
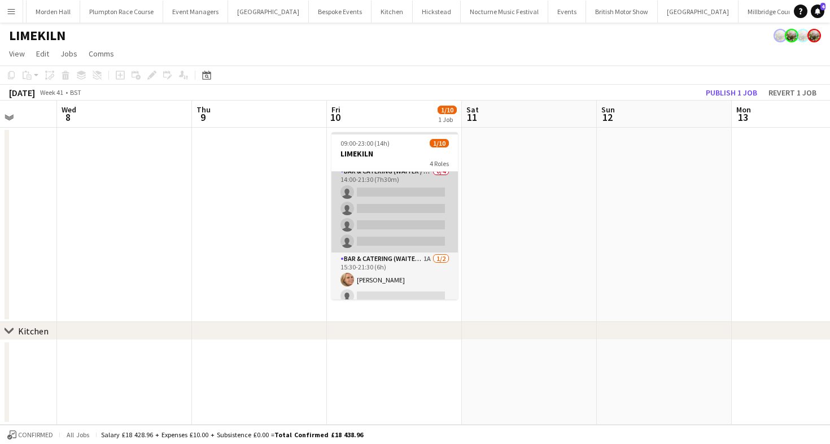
scroll to position [66, 0]
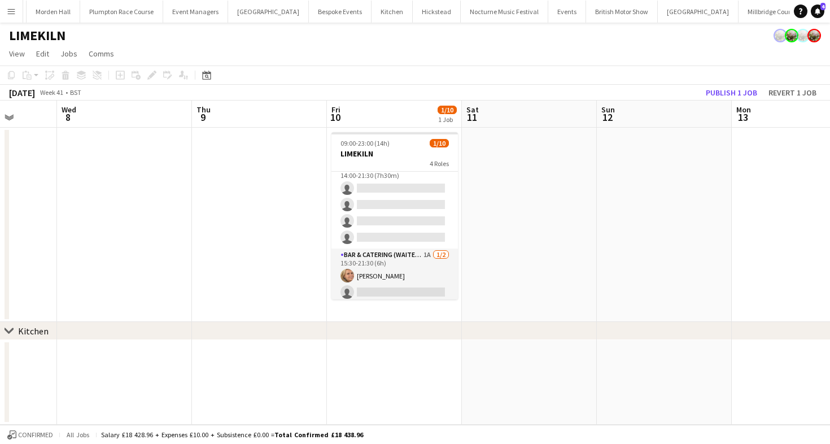
click at [485, 207] on app-date-cell at bounding box center [529, 225] width 135 height 194
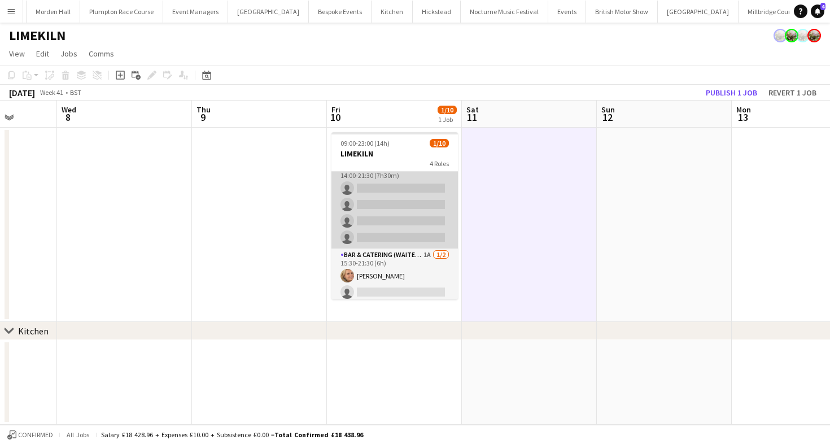
drag, startPoint x: 379, startPoint y: 197, endPoint x: 387, endPoint y: 197, distance: 8.5
click at [379, 197] on app-card-role "Bar & Catering (Waiter / waitress) 0/4 14:00-21:30 (7h30m) single-neutral-actio…" at bounding box center [395, 205] width 127 height 88
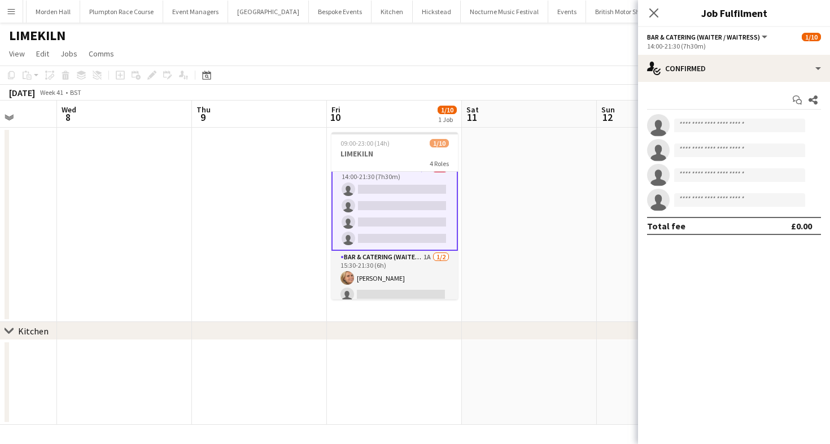
scroll to position [67, 0]
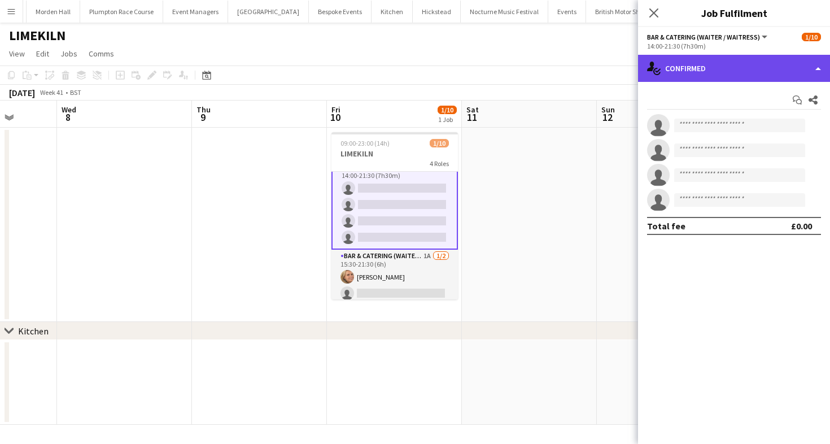
click at [722, 81] on div "single-neutral-actions-check-2 Confirmed" at bounding box center [734, 68] width 192 height 27
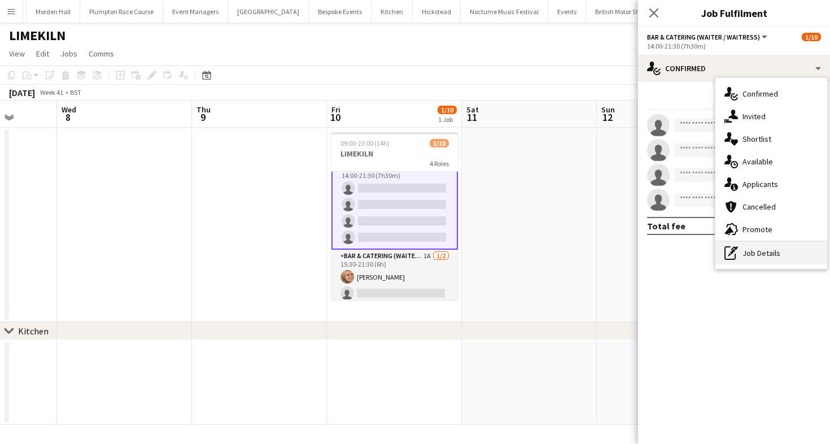
click at [753, 247] on div "pen-write Job Details" at bounding box center [772, 253] width 112 height 23
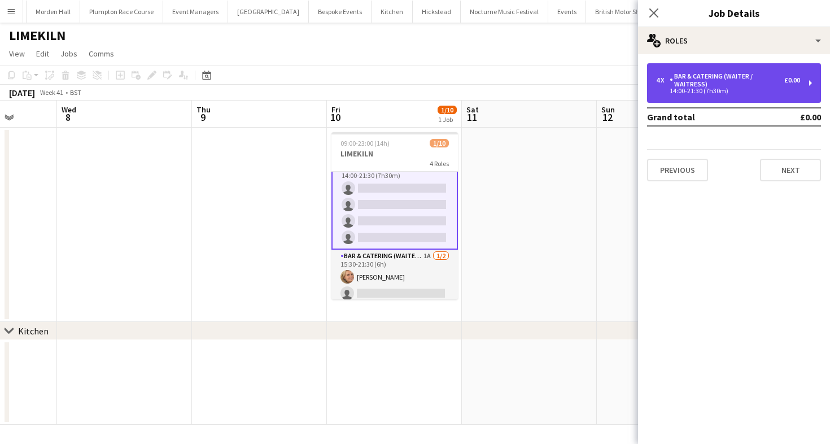
click at [708, 64] on div "4 x Bar & Catering (Waiter / waitress) £0.00 14:00-21:30 (7h30m)" at bounding box center [734, 83] width 174 height 40
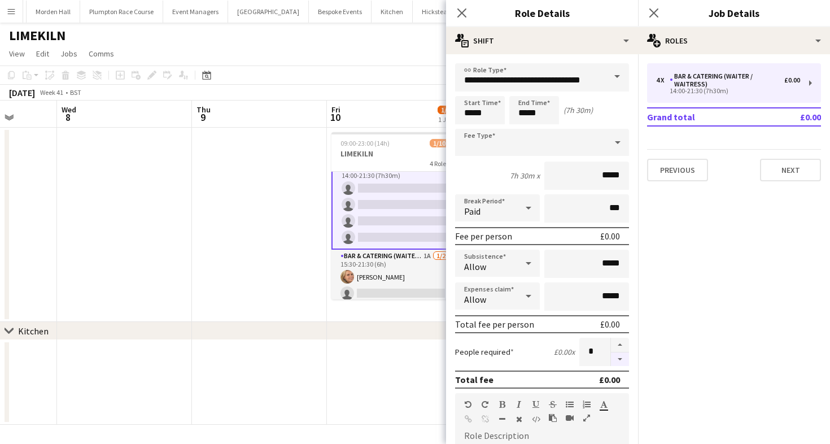
click at [616, 364] on button "button" at bounding box center [620, 359] width 18 height 14
type input "*"
click at [339, 87] on div "October 2025 Week 41 • BST Publish 1 job Revert 1 job" at bounding box center [415, 93] width 830 height 16
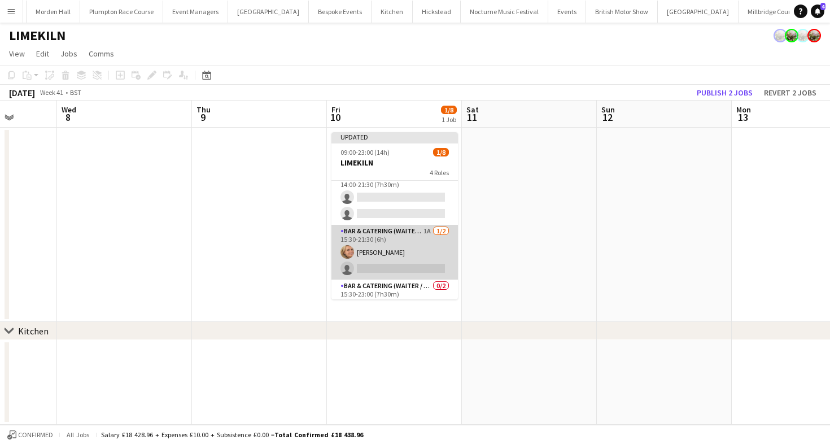
scroll to position [0, 0]
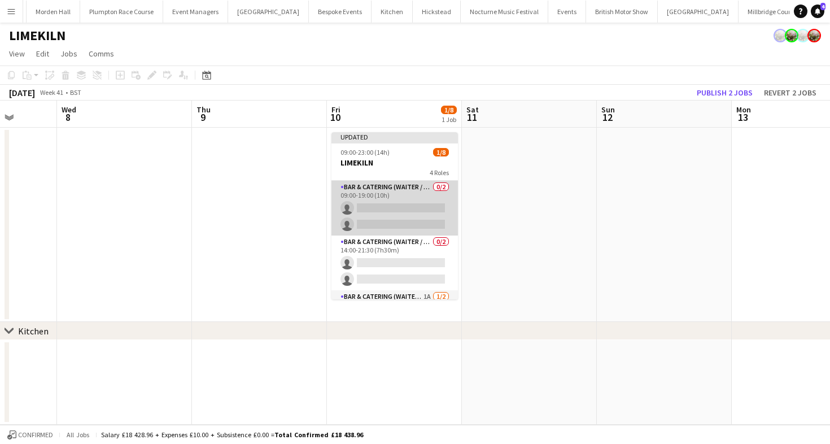
click at [404, 227] on app-card-role "Bar & Catering (Waiter / waitress) 0/2 09:00-19:00 (10h) single-neutral-actions…" at bounding box center [395, 208] width 127 height 55
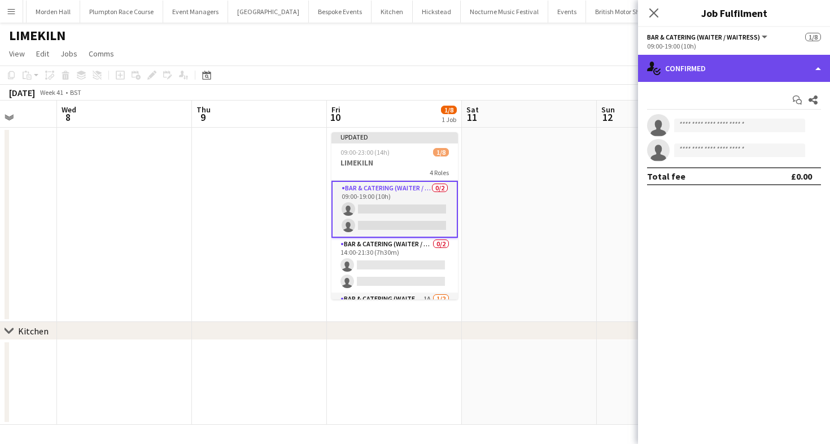
click at [708, 72] on div "single-neutral-actions-check-2 Confirmed" at bounding box center [734, 68] width 192 height 27
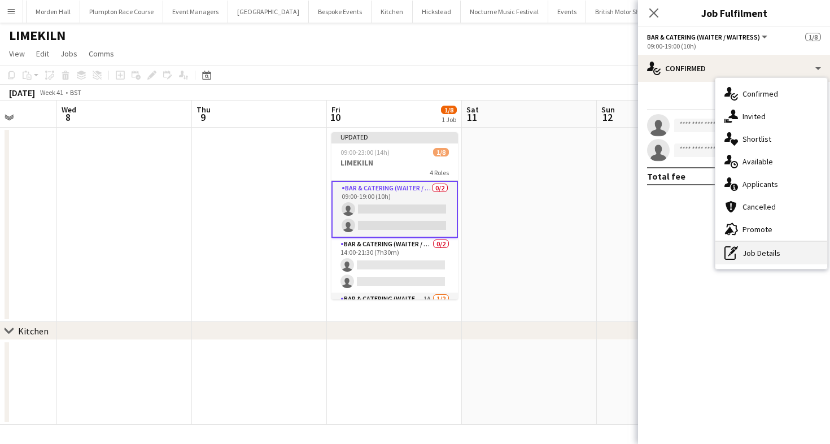
click at [742, 260] on div "pen-write Job Details" at bounding box center [772, 253] width 112 height 23
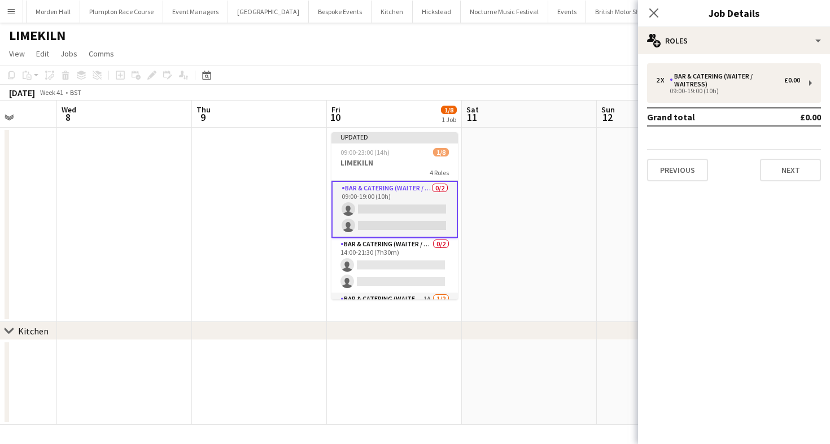
click at [494, 71] on app-toolbar "Copy Paste Paste Command V Paste with crew Command Shift V Paste linked Job [GE…" at bounding box center [415, 75] width 830 height 19
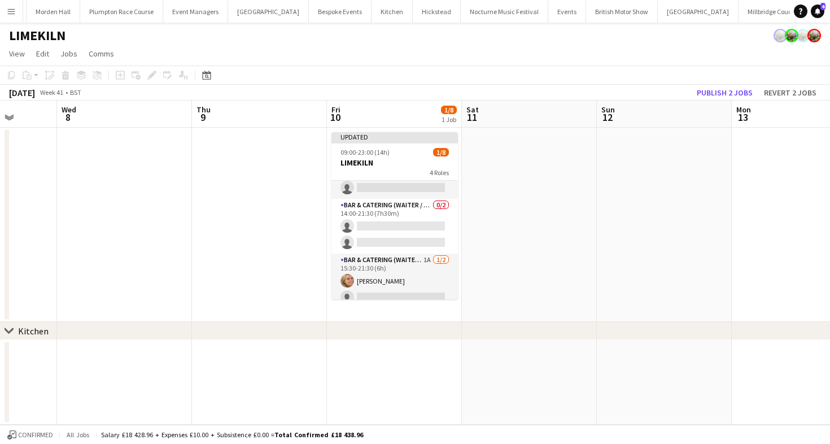
scroll to position [35, 0]
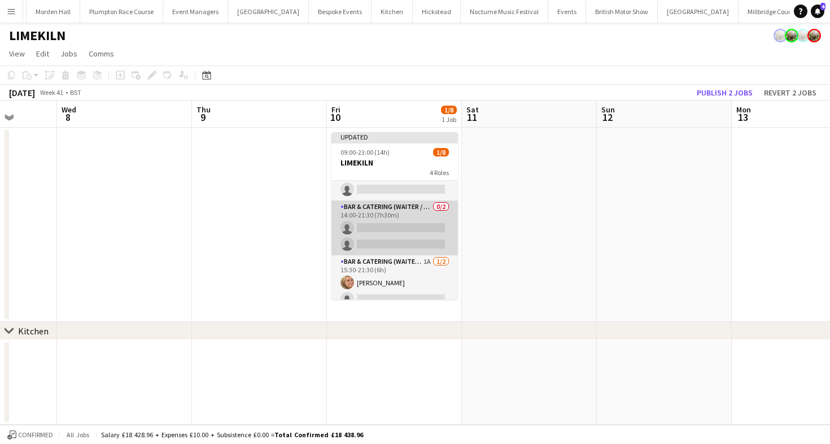
click at [403, 234] on app-card-role "Bar & Catering (Waiter / waitress) 0/2 14:00-21:30 (7h30m) single-neutral-actio…" at bounding box center [395, 228] width 127 height 55
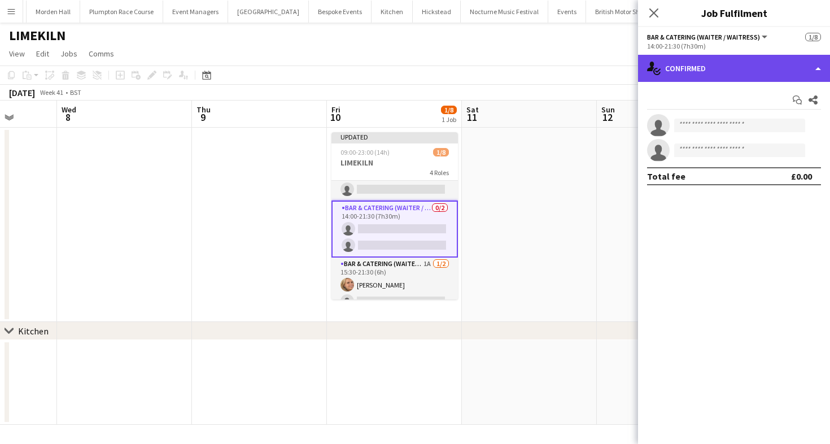
click at [761, 74] on div "single-neutral-actions-check-2 Confirmed" at bounding box center [734, 68] width 192 height 27
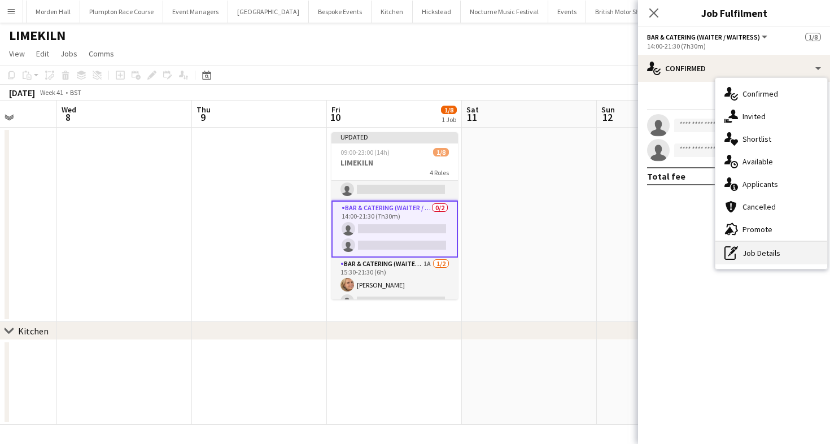
click at [752, 252] on div "pen-write Job Details" at bounding box center [772, 253] width 112 height 23
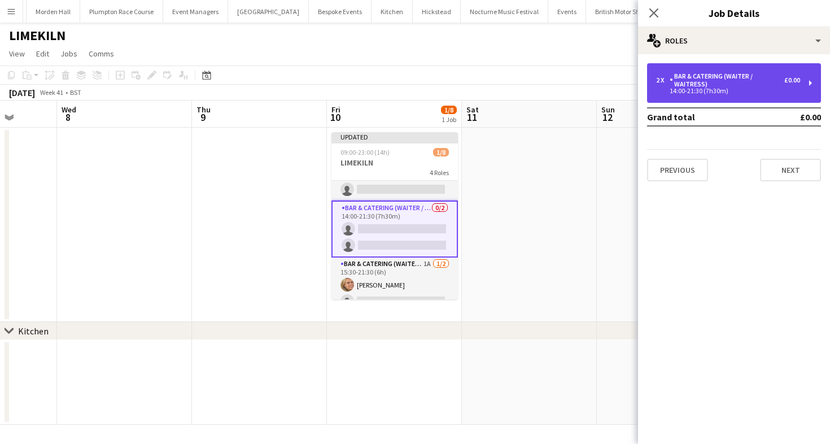
click at [717, 99] on div "2 x Bar & Catering (Waiter / waitress) £0.00 14:00-21:30 (7h30m)" at bounding box center [734, 83] width 174 height 40
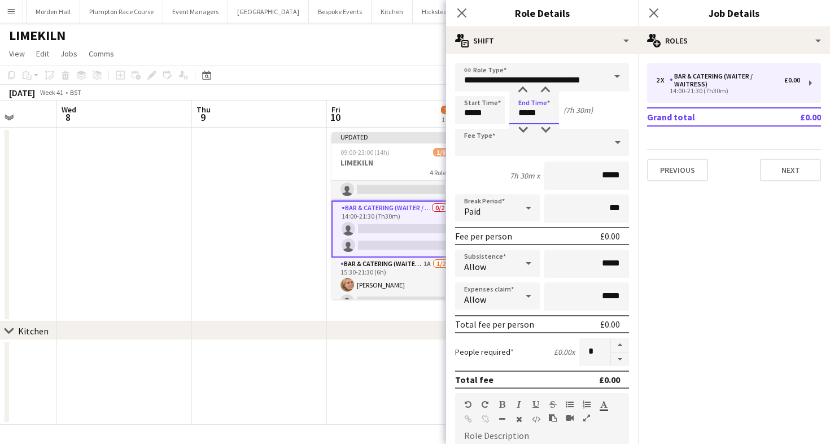
click at [541, 114] on input "*****" at bounding box center [535, 110] width 50 height 28
type input "*****"
click at [524, 89] on div at bounding box center [523, 90] width 23 height 11
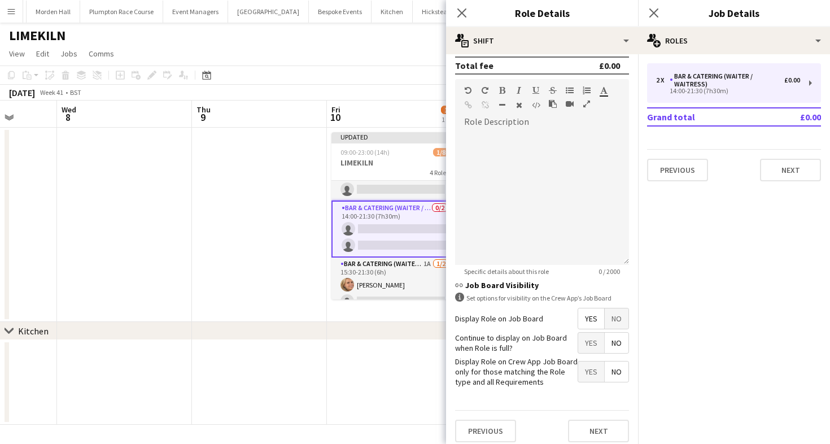
scroll to position [321, 0]
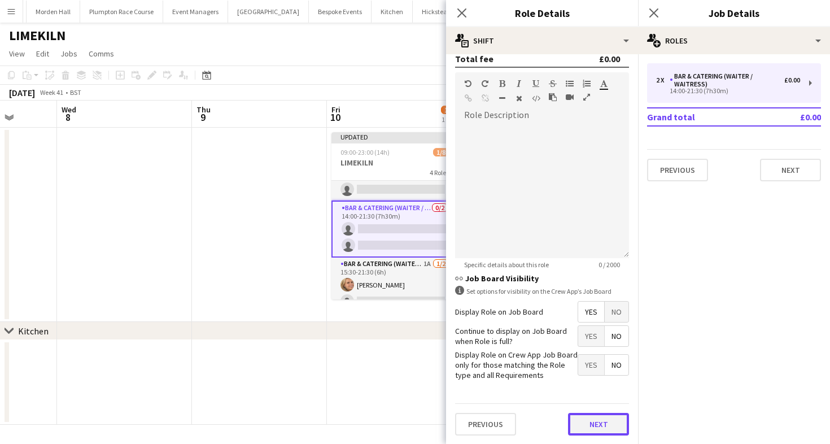
click at [593, 426] on button "Next" at bounding box center [598, 424] width 61 height 23
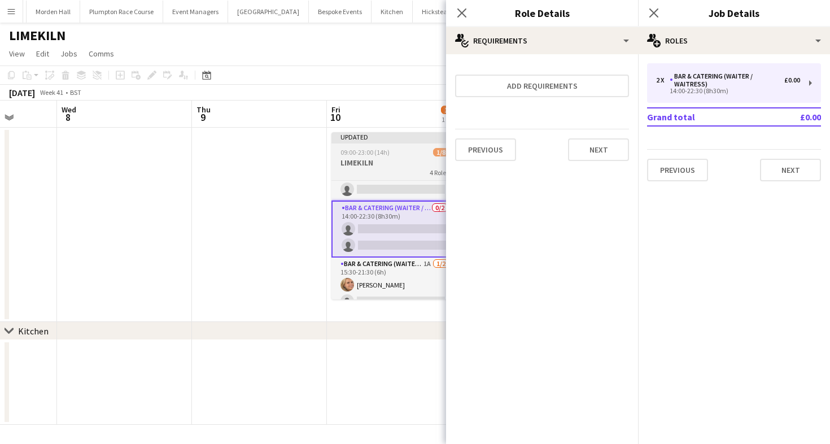
scroll to position [0, 0]
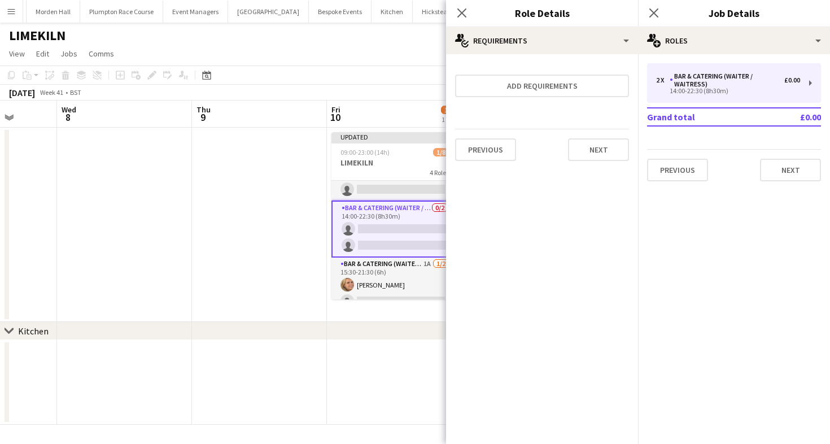
click at [386, 79] on app-toolbar "Copy Paste Paste Command V Paste with crew Command Shift V Paste linked Job [GE…" at bounding box center [415, 75] width 830 height 19
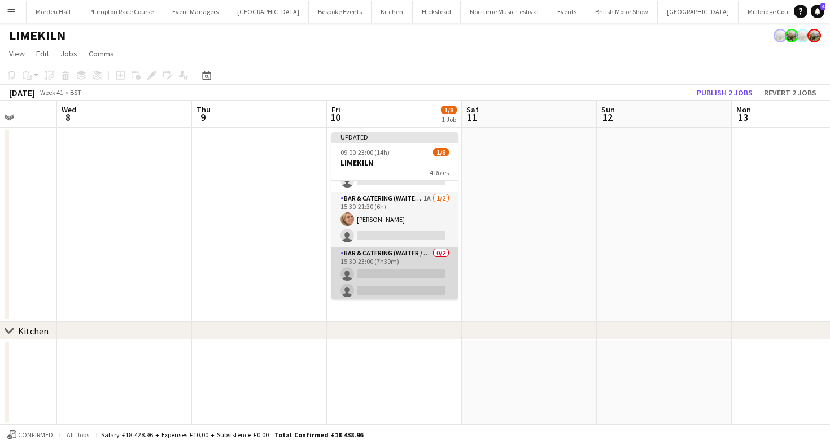
scroll to position [101, 0]
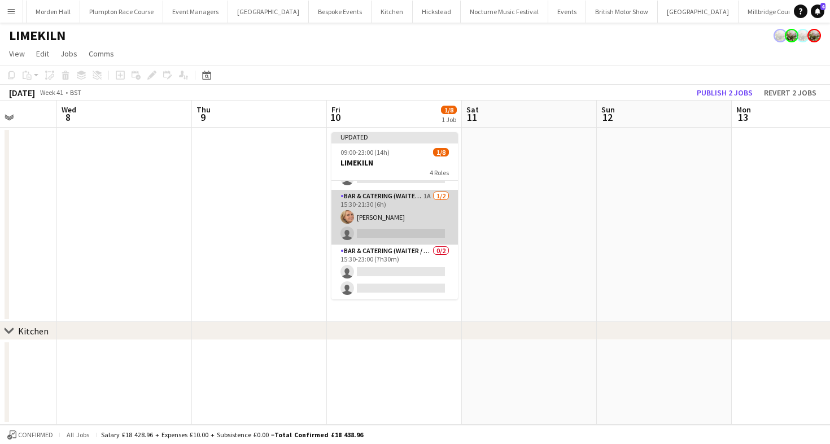
click at [402, 219] on app-card-role "Bar & Catering (Waiter / waitress) 1A 1/2 15:30-21:30 (6h) Lucy Bee single-neut…" at bounding box center [395, 217] width 127 height 55
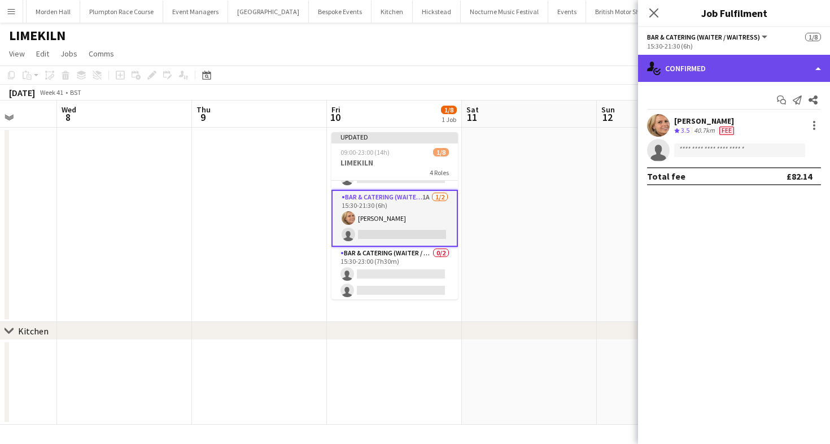
click at [750, 61] on div "single-neutral-actions-check-2 Confirmed" at bounding box center [734, 68] width 192 height 27
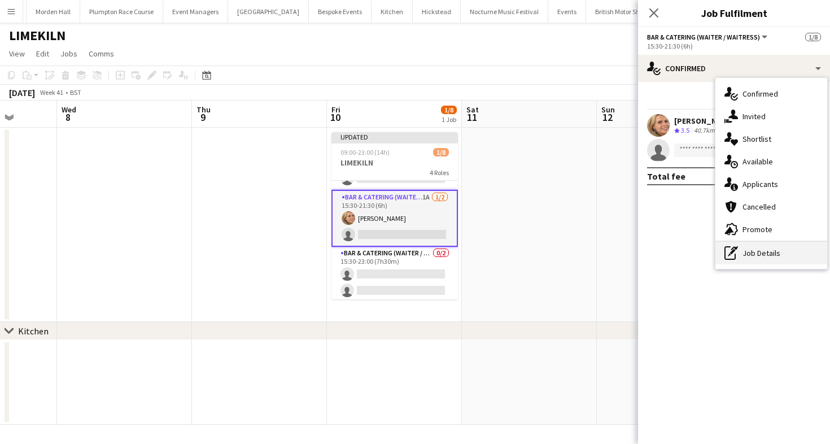
click at [754, 262] on div "pen-write Job Details" at bounding box center [772, 253] width 112 height 23
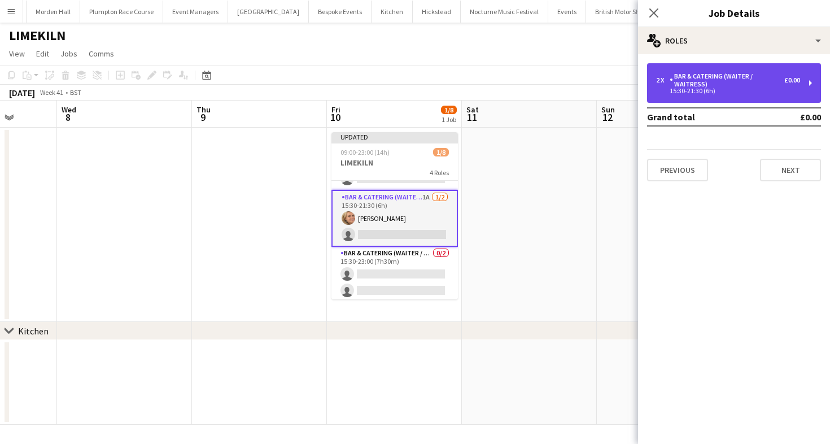
click at [733, 85] on div "Bar & Catering (Waiter / waitress)" at bounding box center [727, 80] width 115 height 16
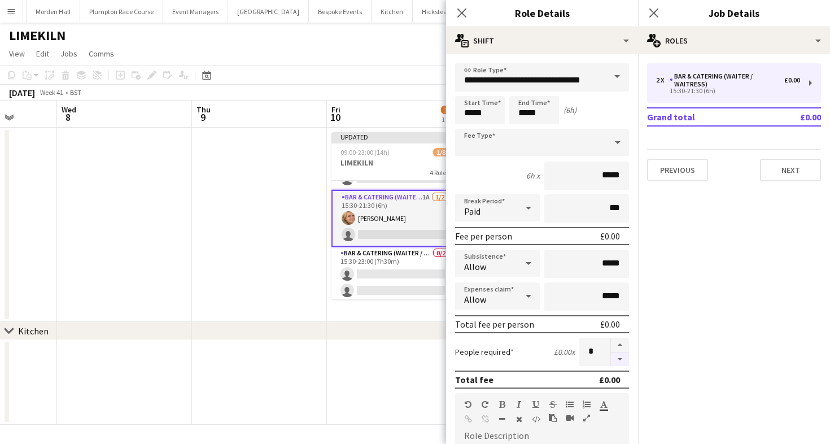
click at [621, 360] on button "button" at bounding box center [620, 359] width 18 height 14
type input "*"
click at [396, 106] on app-board-header-date "Fri 10 1/8 1 Job" at bounding box center [394, 114] width 135 height 27
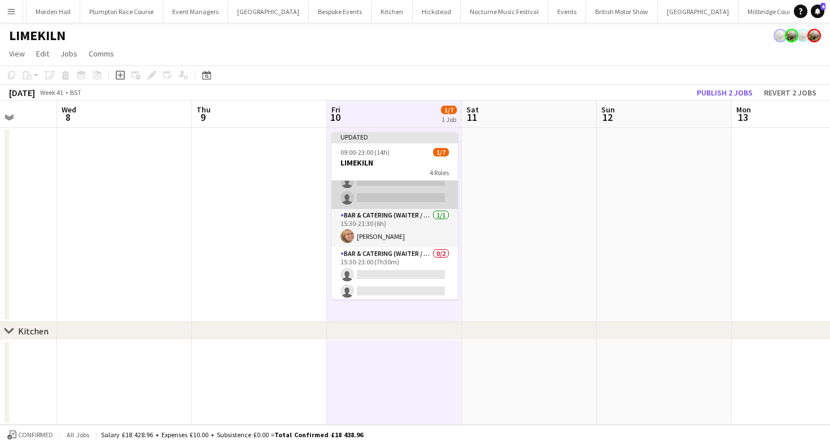
scroll to position [81, 0]
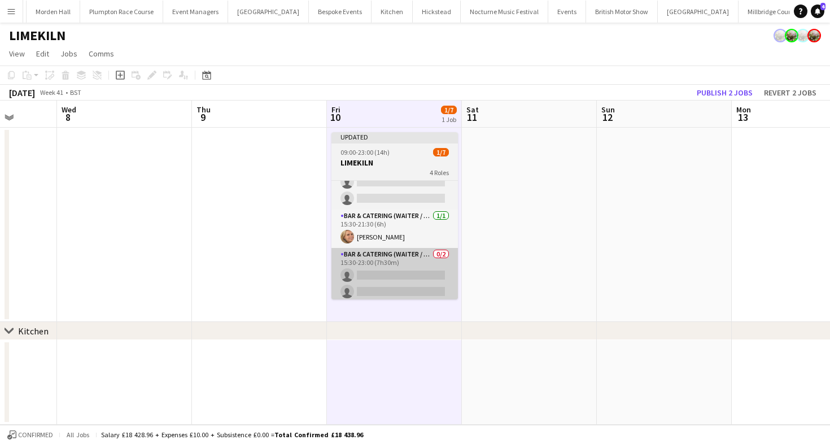
click at [386, 277] on app-card-role "Bar & Catering (Waiter / waitress) 0/2 15:30-23:00 (7h30m) single-neutral-actio…" at bounding box center [395, 275] width 127 height 55
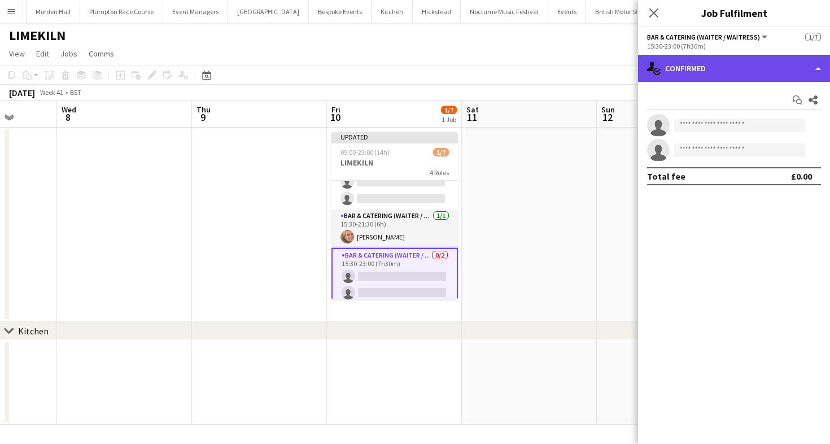
click at [743, 80] on div "single-neutral-actions-check-2 Confirmed" at bounding box center [734, 68] width 192 height 27
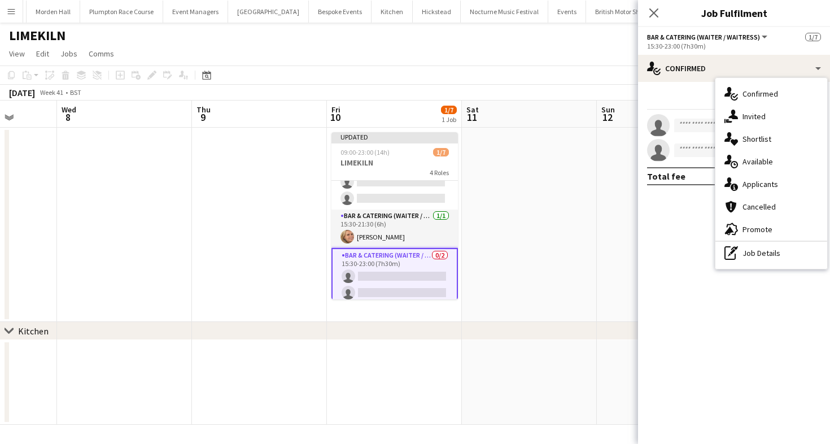
drag, startPoint x: 752, startPoint y: 251, endPoint x: 752, endPoint y: 278, distance: 27.1
click at [752, 251] on div "pen-write Job Details" at bounding box center [772, 253] width 112 height 23
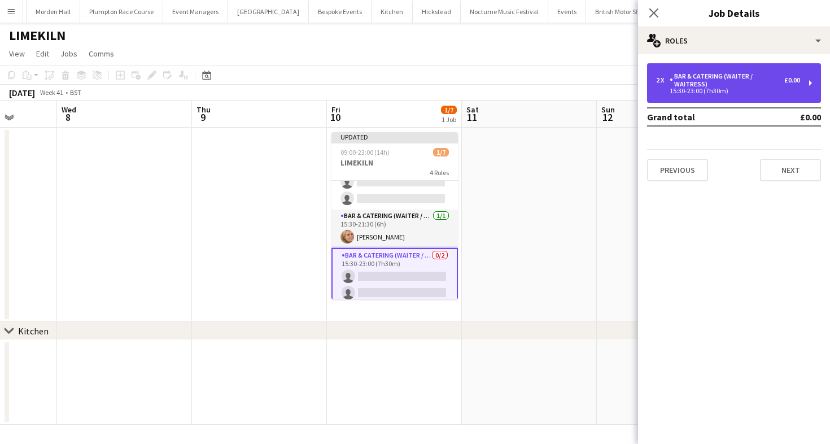
click at [686, 101] on div "2 x Bar & Catering (Waiter / waitress) £0.00 15:30-23:00 (7h30m)" at bounding box center [734, 83] width 174 height 40
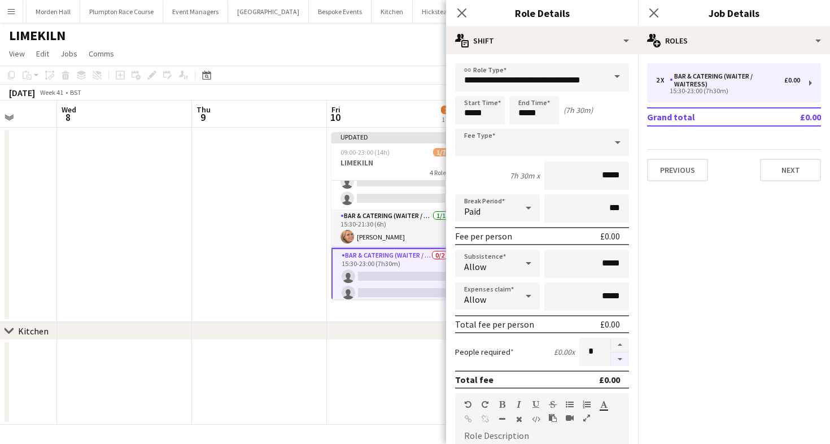
click at [622, 361] on button "button" at bounding box center [620, 359] width 18 height 14
type input "*"
click at [398, 90] on div "October 2025 Week 41 • BST Publish 1 job Revert 1 job" at bounding box center [415, 93] width 830 height 16
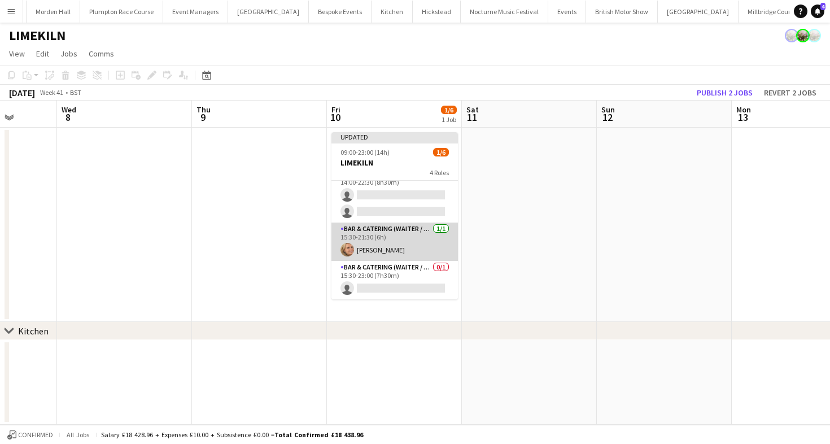
scroll to position [67, 0]
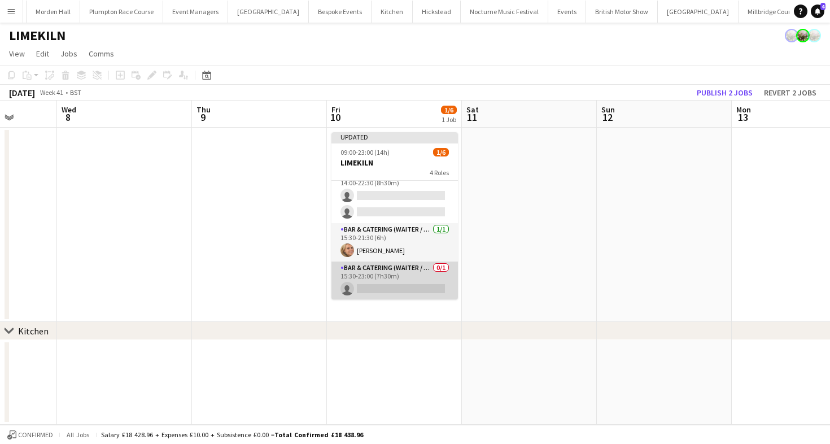
click at [402, 272] on app-card-role "Bar & Catering (Waiter / waitress) 0/1 15:30-23:00 (7h30m) single-neutral-actio…" at bounding box center [395, 281] width 127 height 38
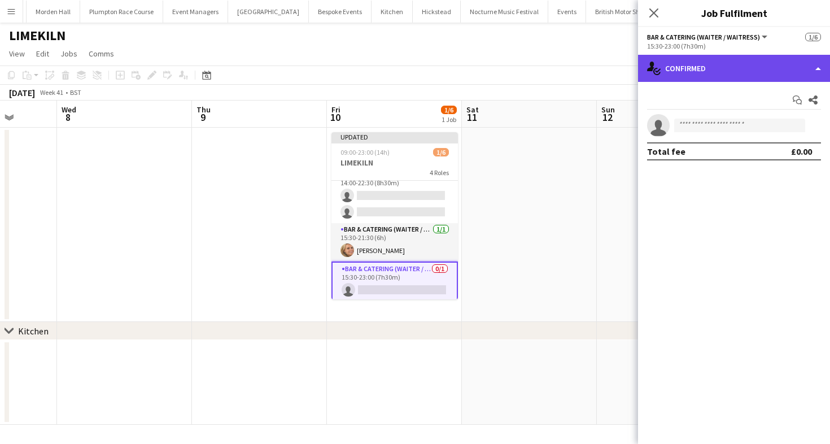
click at [762, 67] on div "single-neutral-actions-check-2 Confirmed" at bounding box center [734, 68] width 192 height 27
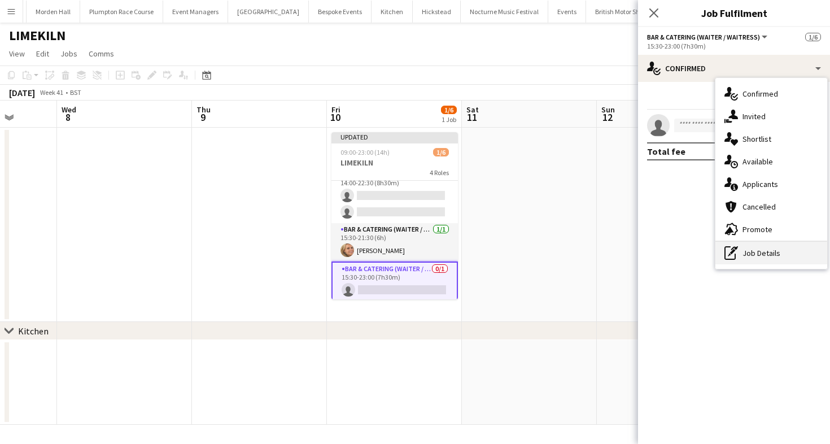
click at [746, 254] on div "pen-write Job Details" at bounding box center [772, 253] width 112 height 23
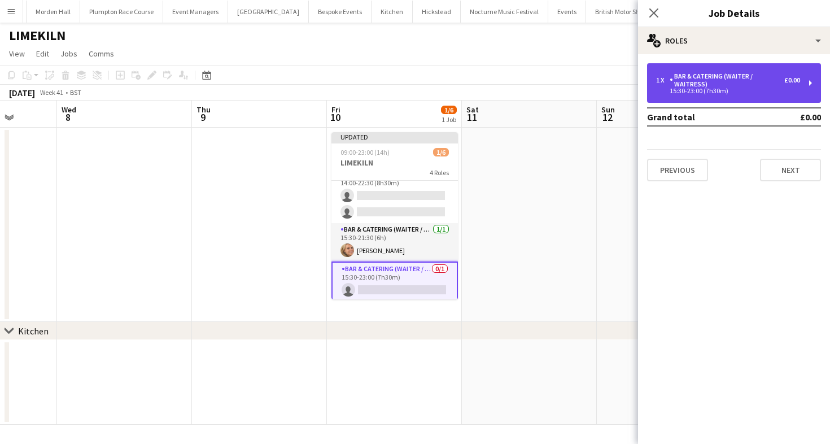
click at [694, 94] on div "15:30-23:00 (7h30m)" at bounding box center [728, 91] width 144 height 6
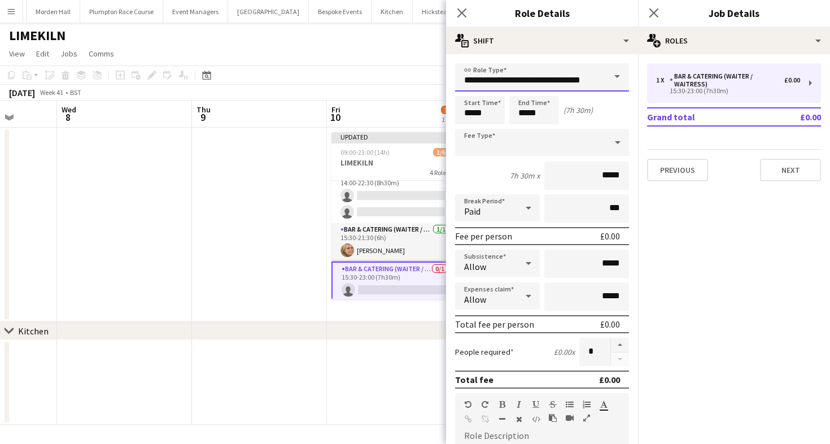
drag, startPoint x: 537, startPoint y: 75, endPoint x: 537, endPoint y: 85, distance: 10.2
click at [537, 75] on input "**********" at bounding box center [542, 77] width 174 height 28
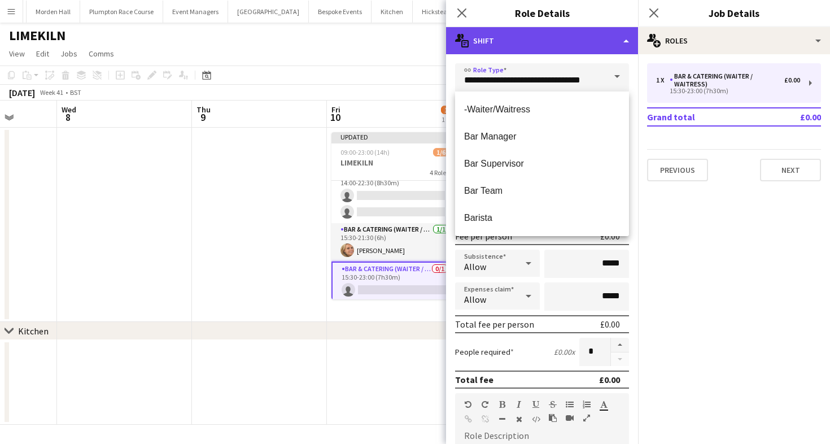
click at [515, 42] on div "multiple-actions-text Shift" at bounding box center [542, 40] width 192 height 27
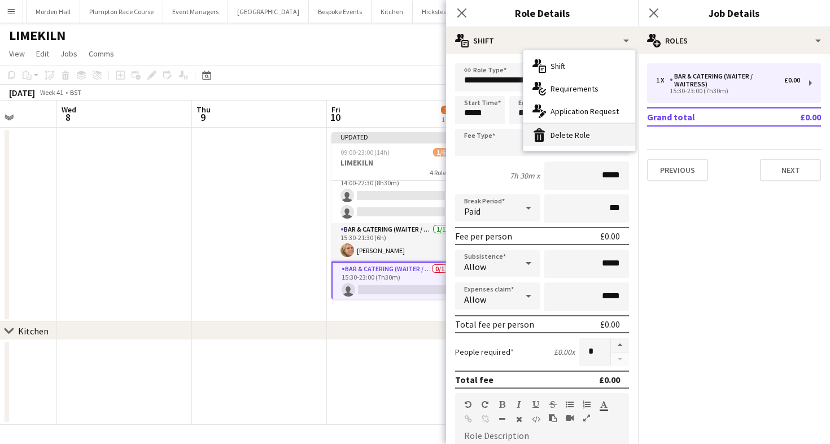
click at [561, 134] on div "bin-2 Delete Role" at bounding box center [580, 135] width 112 height 23
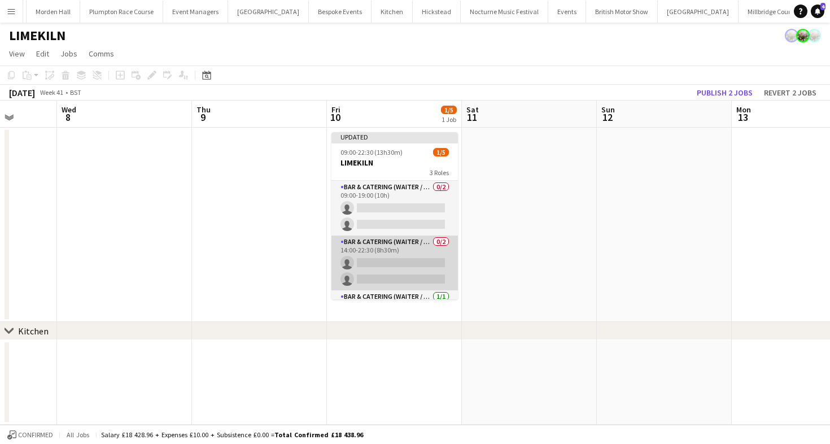
scroll to position [29, 0]
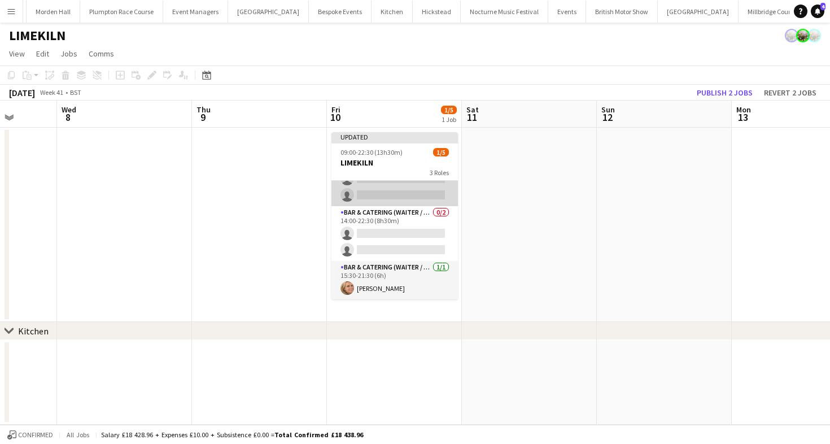
click at [416, 194] on app-card-role "Bar & Catering (Waiter / waitress) 0/2 09:00-19:00 (10h) single-neutral-actions…" at bounding box center [395, 178] width 127 height 55
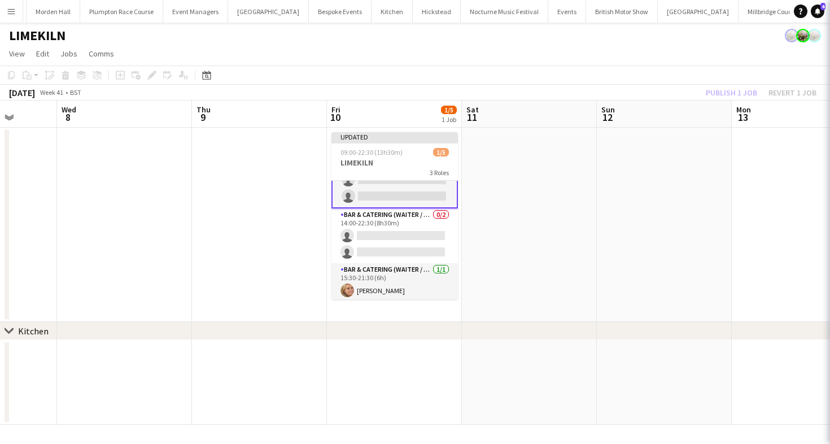
scroll to position [31, 0]
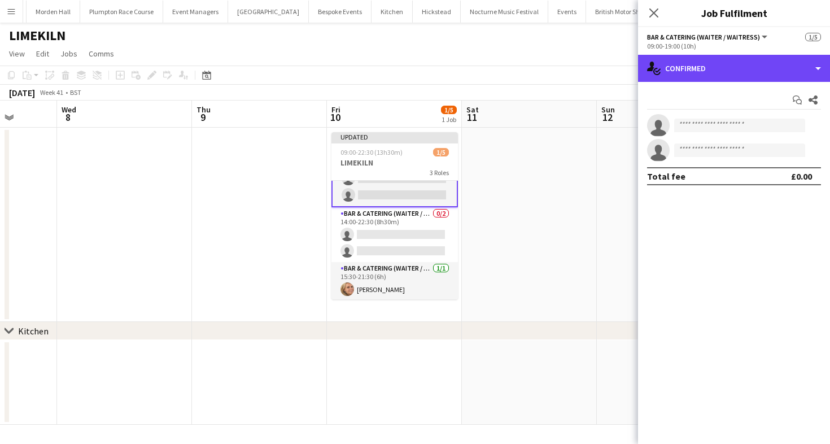
drag, startPoint x: 721, startPoint y: 63, endPoint x: 721, endPoint y: 134, distance: 71.2
click at [721, 63] on div "single-neutral-actions-check-2 Confirmed" at bounding box center [734, 68] width 192 height 27
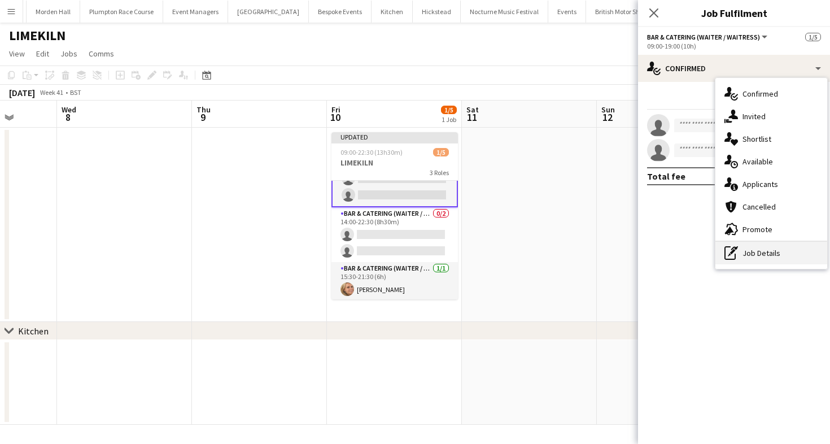
click at [738, 253] on div "pen-write Job Details" at bounding box center [772, 253] width 112 height 23
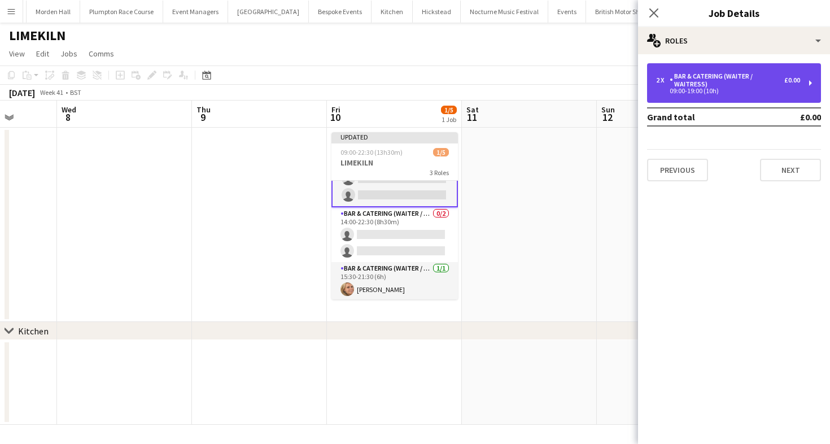
click at [715, 65] on div "2 x Bar & Catering (Waiter / waitress) £0.00 09:00-19:00 (10h)" at bounding box center [734, 83] width 174 height 40
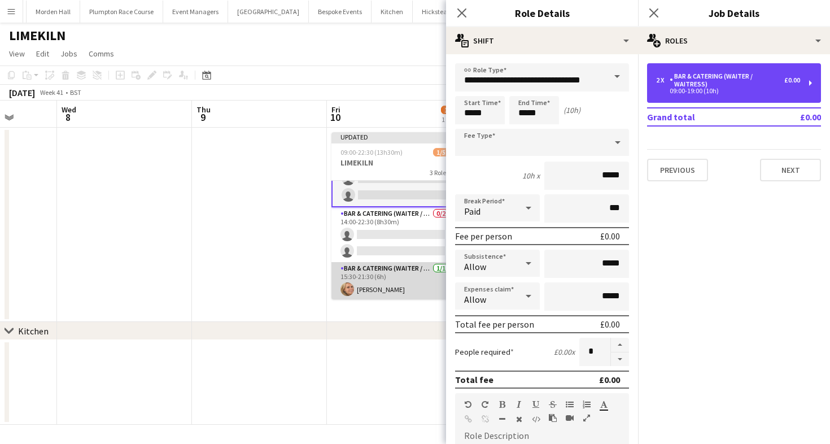
scroll to position [0, 0]
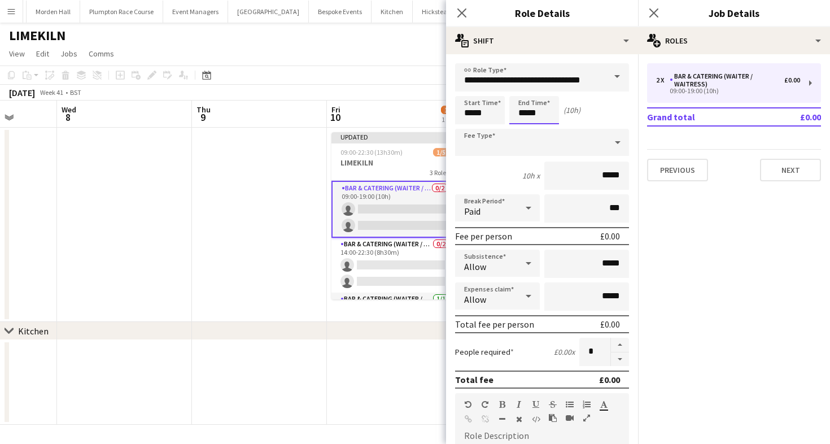
click at [522, 111] on input "*****" at bounding box center [535, 110] width 50 height 28
type input "*****"
click at [522, 91] on div at bounding box center [523, 90] width 23 height 11
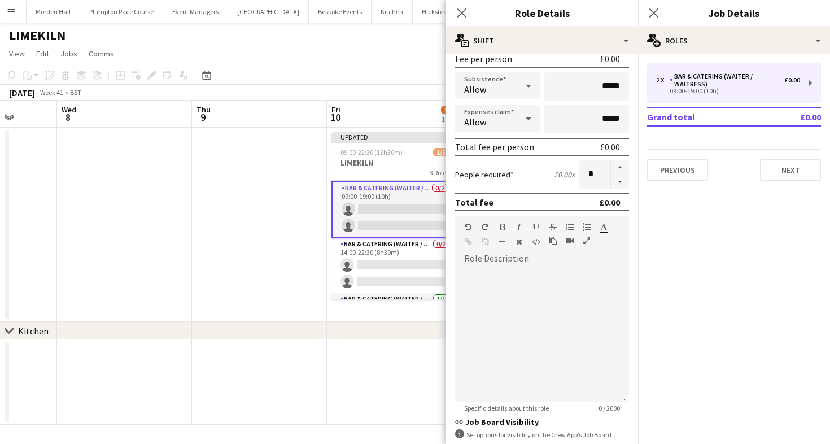
scroll to position [321, 0]
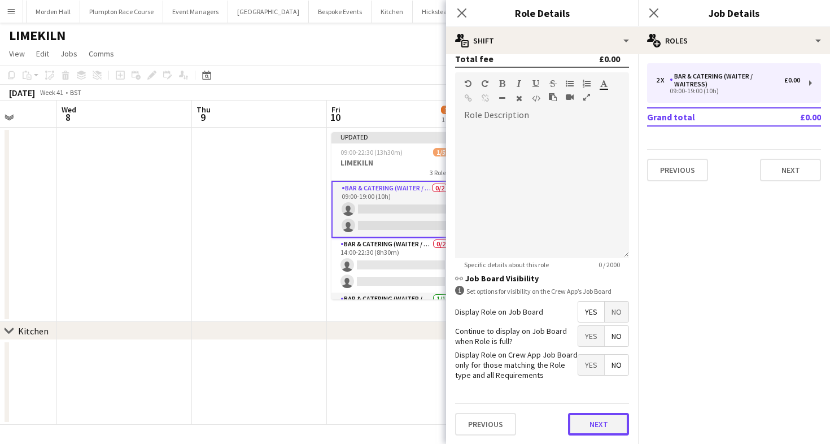
click at [603, 429] on button "Next" at bounding box center [598, 424] width 61 height 23
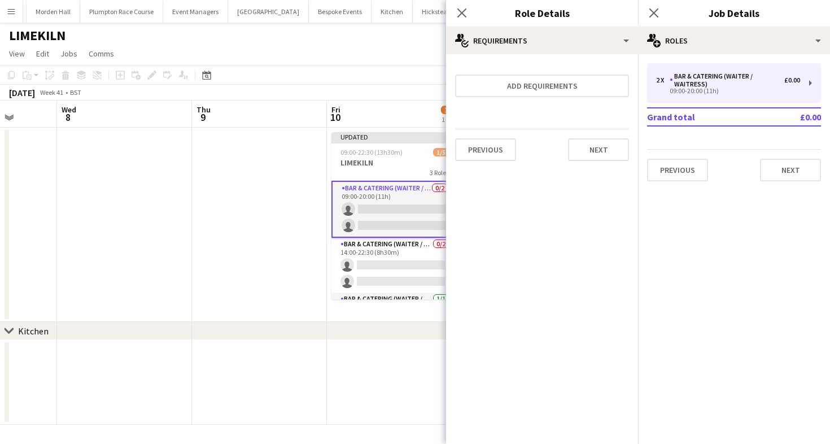
click at [386, 103] on app-board-header-date "Fri 10 1/5 1 Job" at bounding box center [394, 114] width 135 height 27
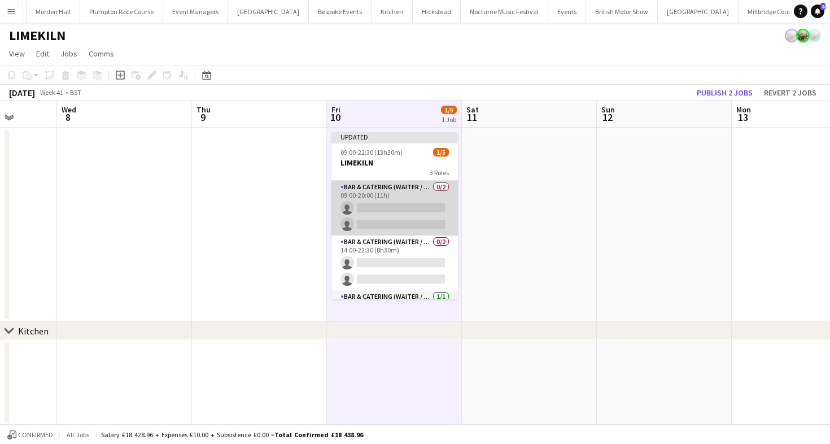
click at [415, 194] on app-card-role "Bar & Catering (Waiter / waitress) 0/2 09:00-20:00 (11h) single-neutral-actions…" at bounding box center [395, 208] width 127 height 55
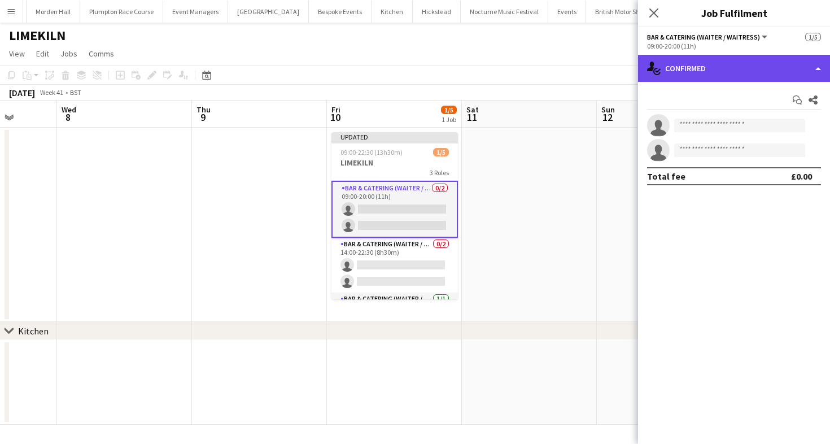
click at [713, 73] on div "single-neutral-actions-check-2 Confirmed" at bounding box center [734, 68] width 192 height 27
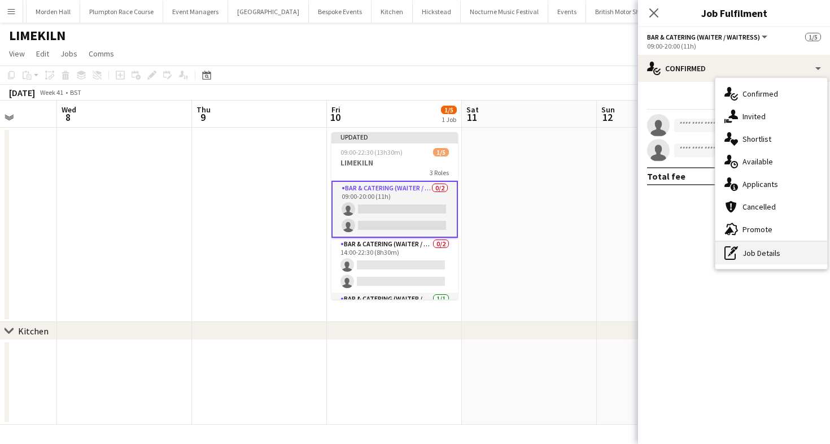
click at [750, 251] on div "pen-write Job Details" at bounding box center [772, 253] width 112 height 23
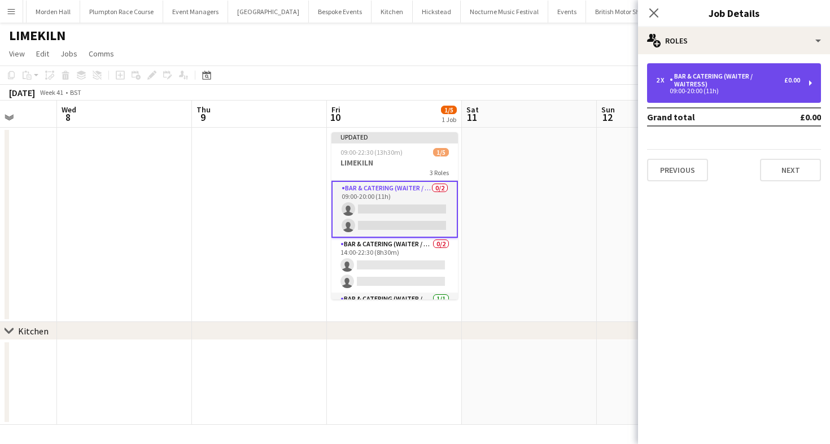
click at [680, 78] on div "Bar & Catering (Waiter / waitress)" at bounding box center [727, 80] width 115 height 16
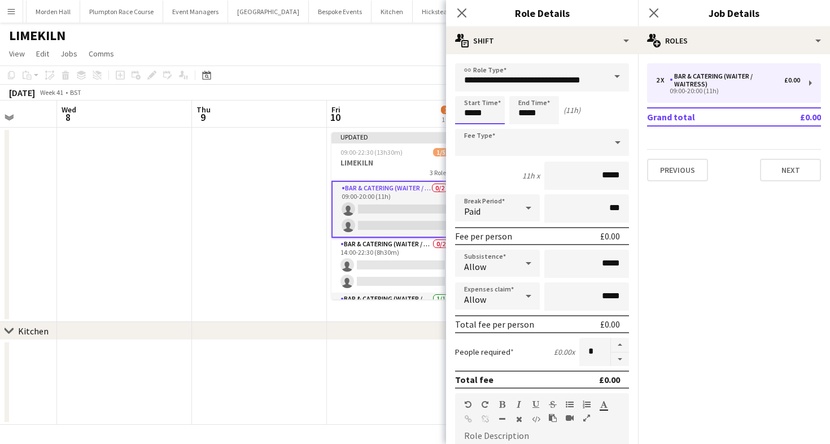
click at [475, 106] on input "*****" at bounding box center [480, 110] width 50 height 28
click at [472, 99] on input "*****" at bounding box center [480, 110] width 50 height 28
type input "*****"
click at [472, 92] on div at bounding box center [469, 90] width 23 height 11
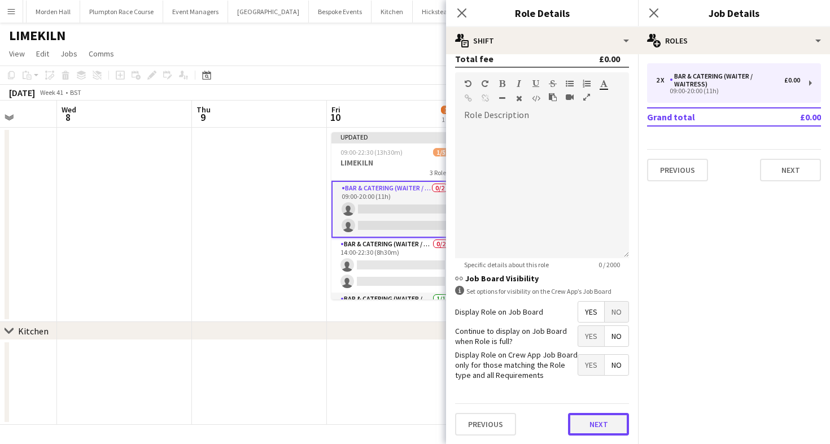
click at [604, 419] on button "Next" at bounding box center [598, 424] width 61 height 23
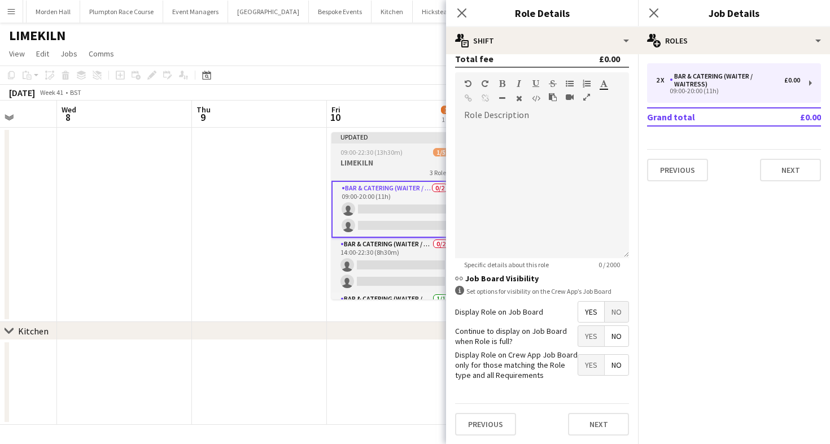
scroll to position [0, 0]
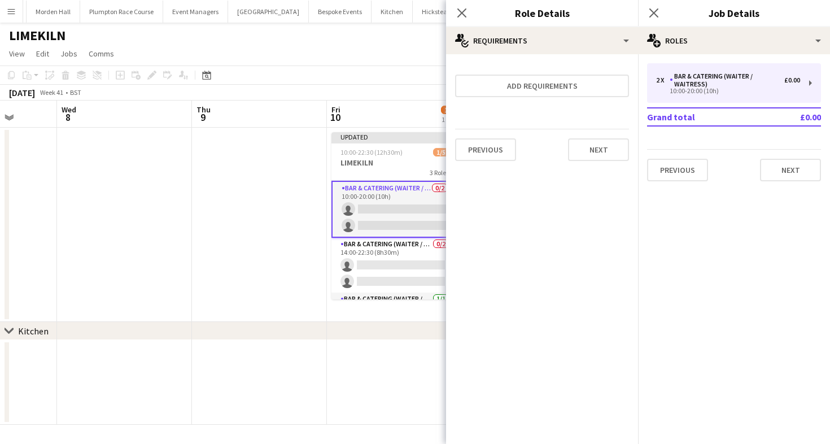
click at [366, 77] on app-toolbar "Copy Paste Paste Command V Paste with crew Command Shift V Paste linked Job [GE…" at bounding box center [415, 75] width 830 height 19
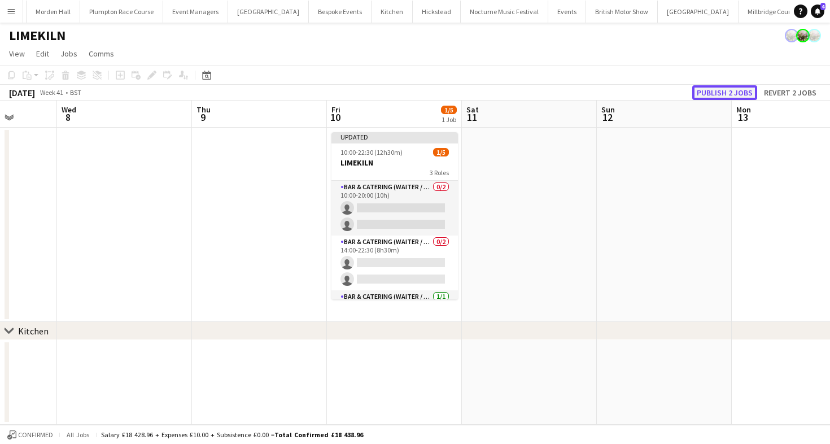
click at [704, 95] on button "Publish 2 jobs" at bounding box center [725, 92] width 65 height 15
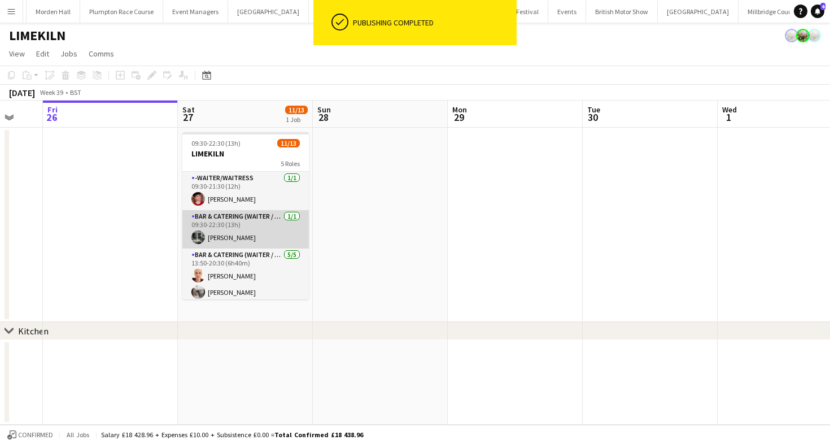
scroll to position [195, 0]
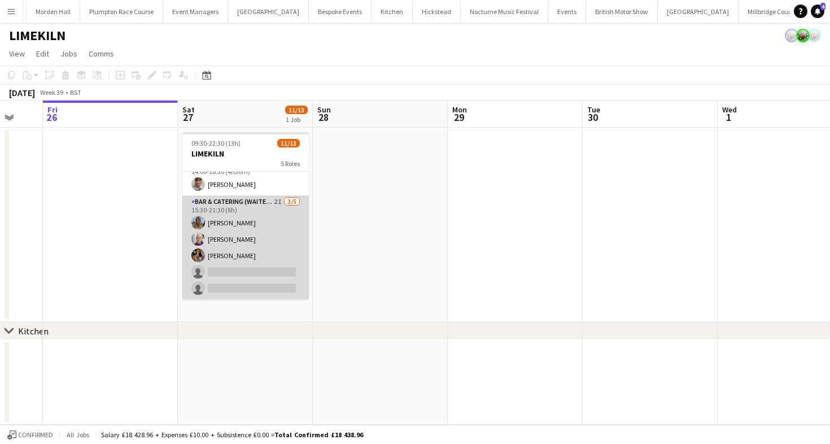
click at [233, 259] on app-card-role "Bar & Catering (Waiter / waitress) 2I 3/5 15:30-21:30 (6h) Lily Bartley Peter G…" at bounding box center [245, 247] width 127 height 104
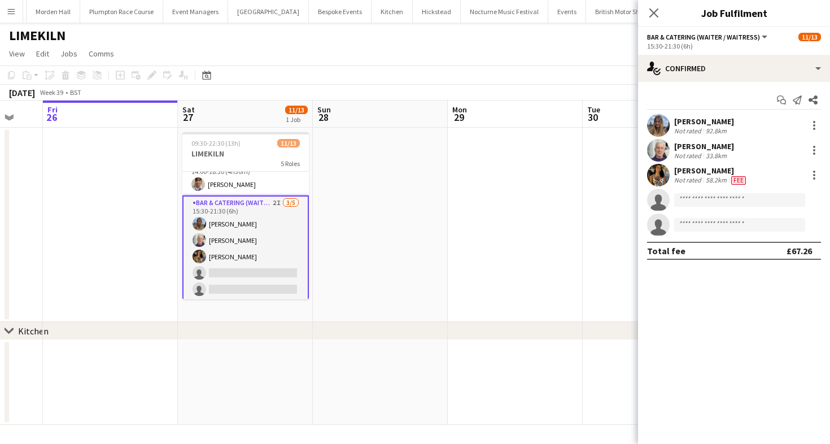
click at [676, 177] on div "Not rated" at bounding box center [688, 180] width 29 height 9
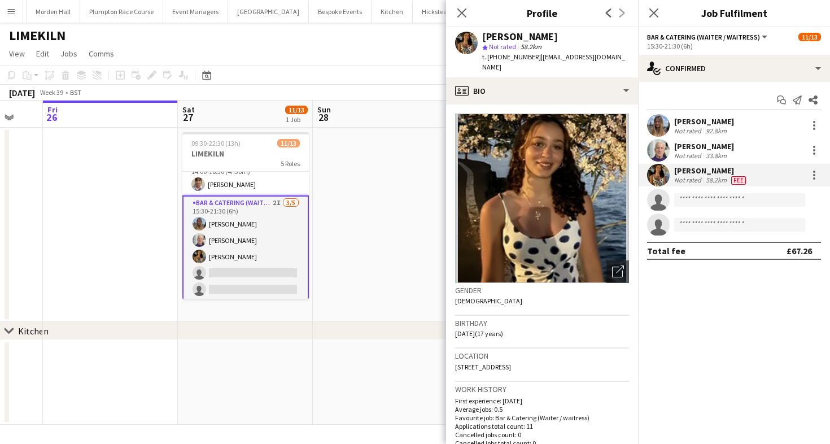
click at [309, 85] on div "[DATE] Week 39 • BST" at bounding box center [415, 93] width 830 height 16
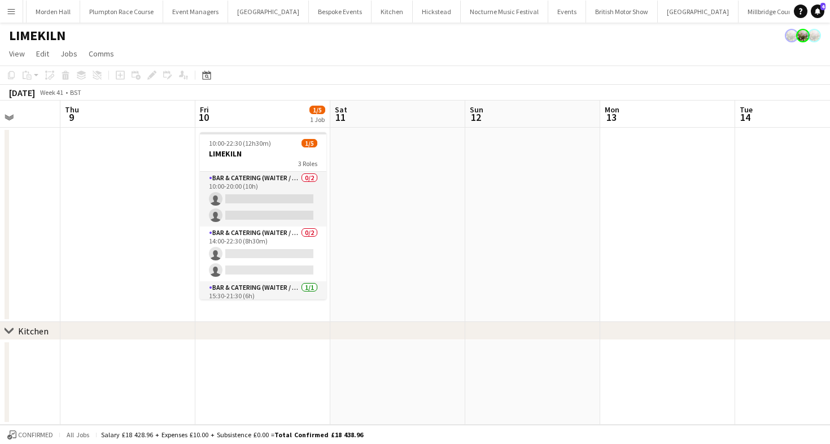
scroll to position [0, 312]
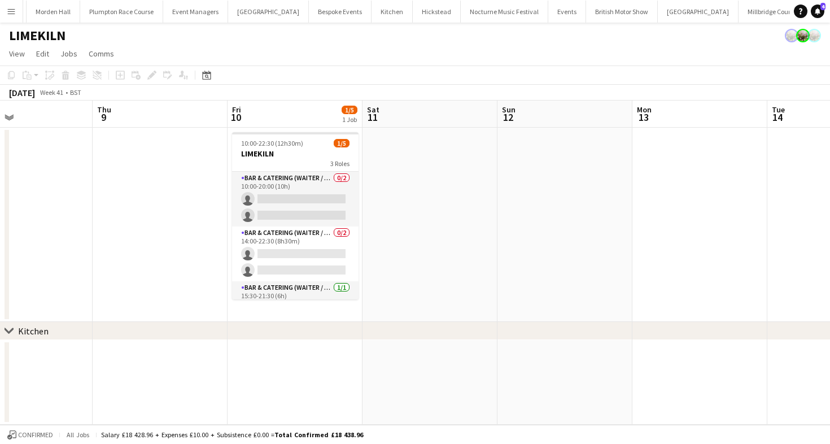
click at [246, 194] on app-card-role "Bar & Catering (Waiter / waitress) 0/2 10:00-20:00 (10h) single-neutral-actions…" at bounding box center [295, 199] width 127 height 55
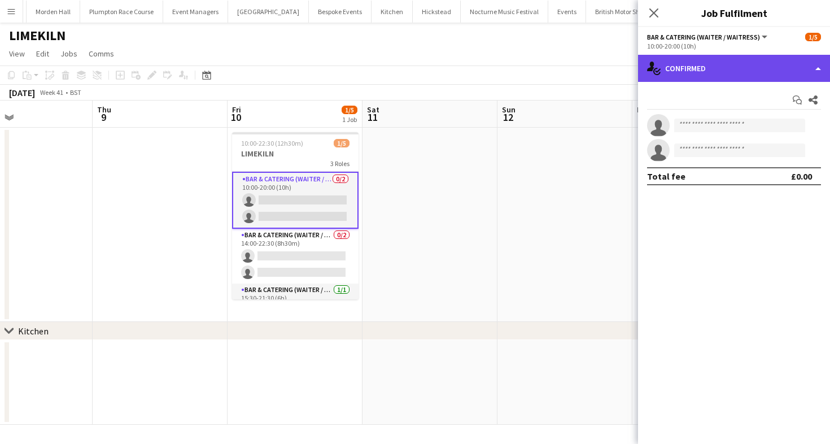
click at [751, 70] on div "single-neutral-actions-check-2 Confirmed" at bounding box center [734, 68] width 192 height 27
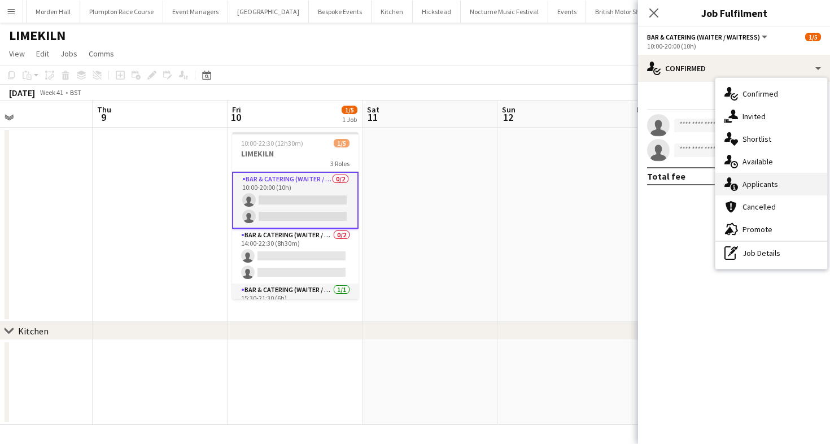
click at [768, 194] on div "single-neutral-actions-information Applicants" at bounding box center [772, 184] width 112 height 23
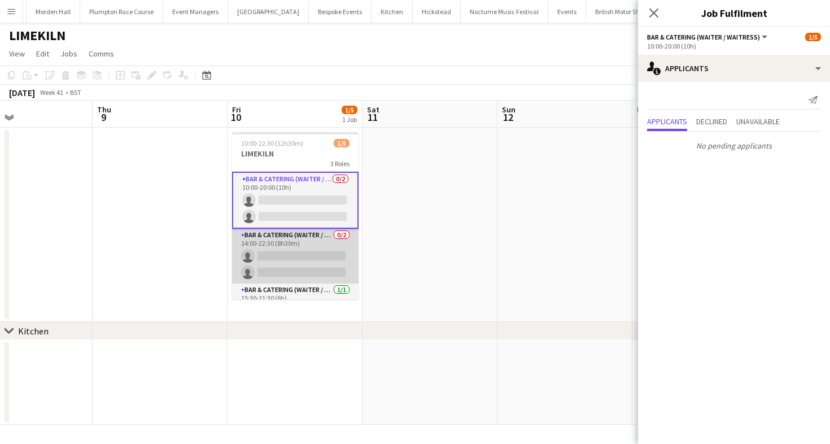
click at [305, 269] on app-card-role "Bar & Catering (Waiter / waitress) 0/2 14:00-22:30 (8h30m) single-neutral-actio…" at bounding box center [295, 256] width 127 height 55
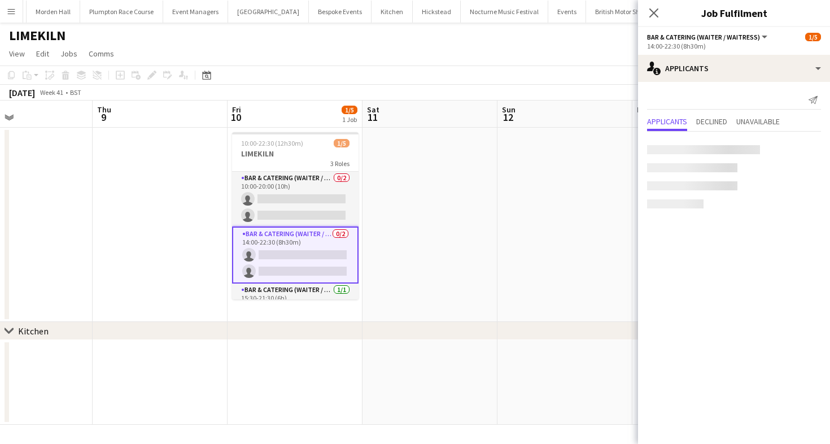
scroll to position [23, 0]
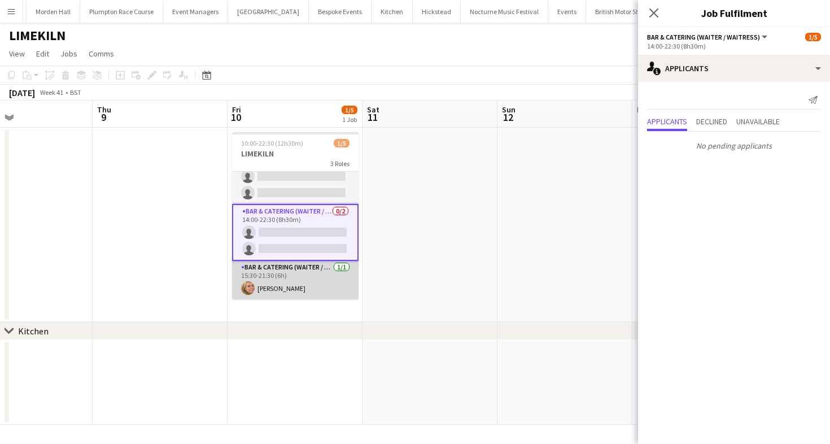
click at [313, 281] on app-card-role "Bar & Catering (Waiter / waitress) 1/1 15:30-21:30 (6h) Lucy Bee" at bounding box center [295, 280] width 127 height 38
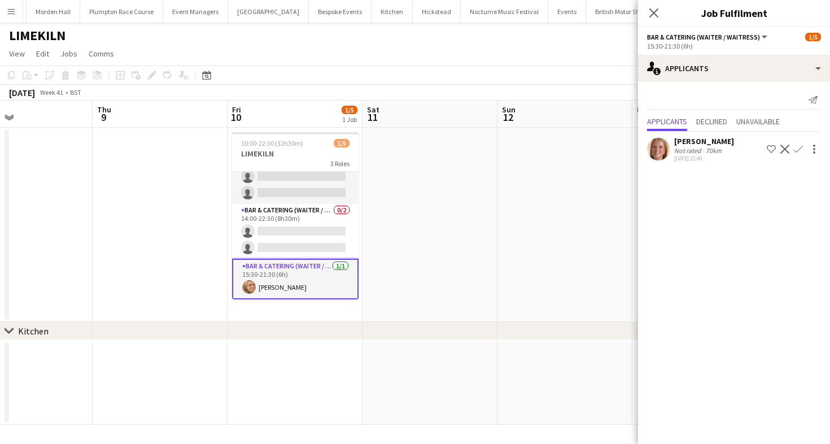
click at [372, 72] on app-toolbar "Copy Paste Paste Command V Paste with crew Command Shift V Paste linked Job [GE…" at bounding box center [415, 75] width 830 height 19
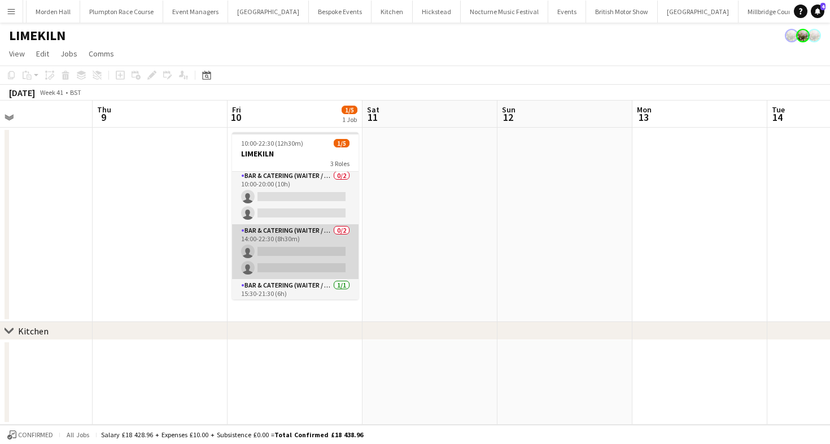
scroll to position [0, 0]
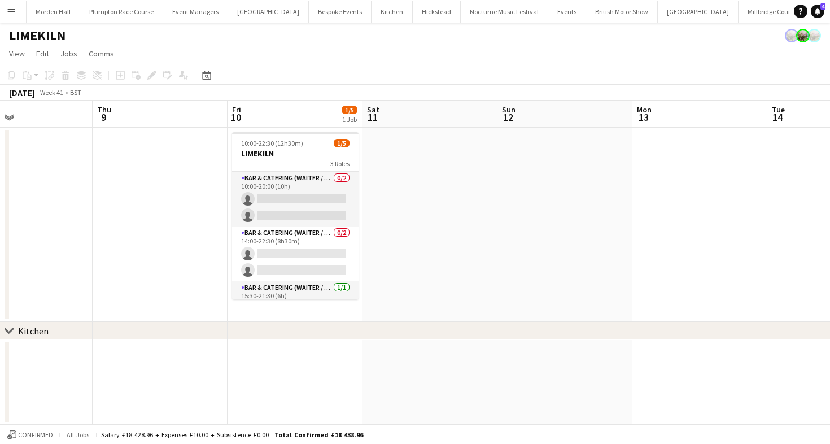
click at [375, 77] on app-toolbar "Copy Paste Paste Command V Paste with crew Command Shift V Paste linked Job [GE…" at bounding box center [415, 75] width 830 height 19
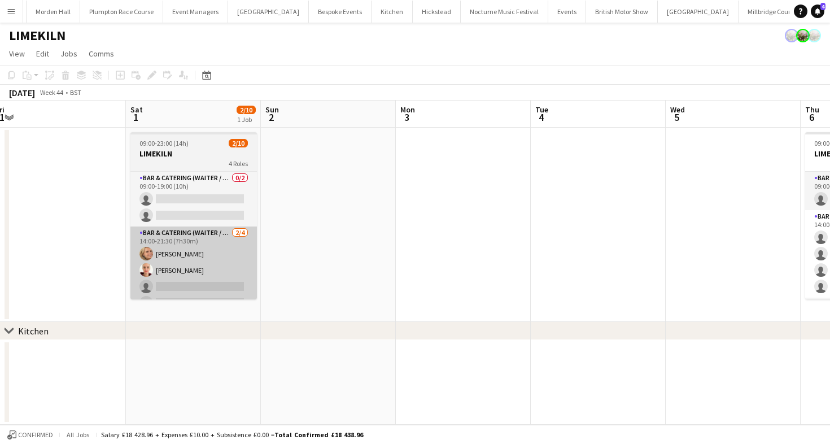
scroll to position [0, 263]
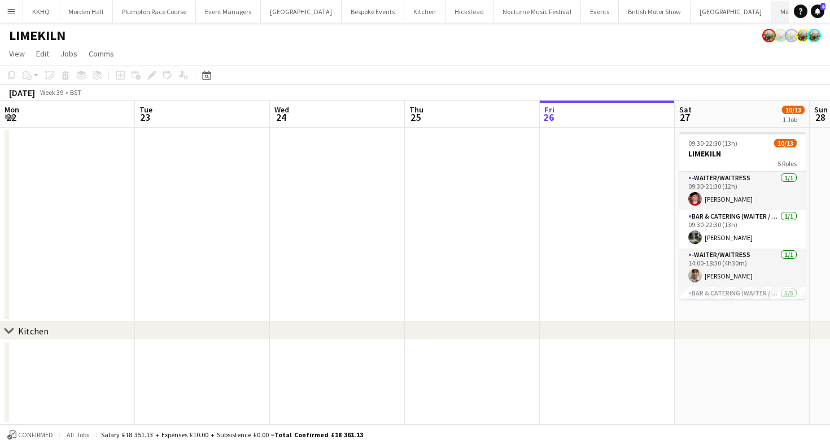
scroll to position [0, 384]
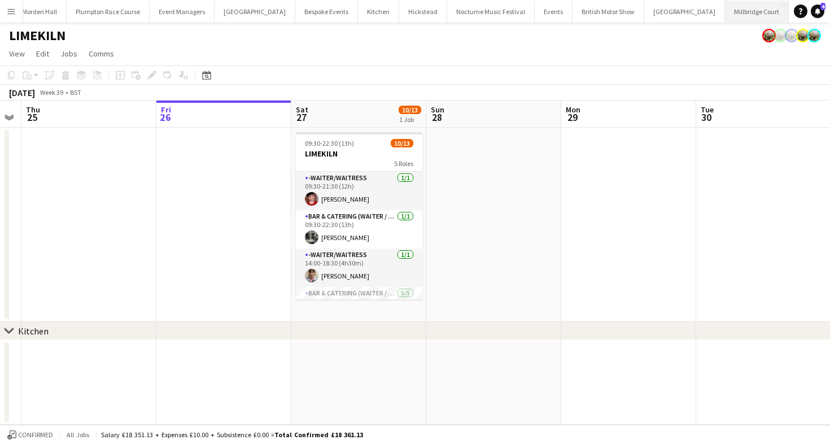
click at [725, 8] on button "[GEOGRAPHIC_DATA]" at bounding box center [757, 12] width 64 height 22
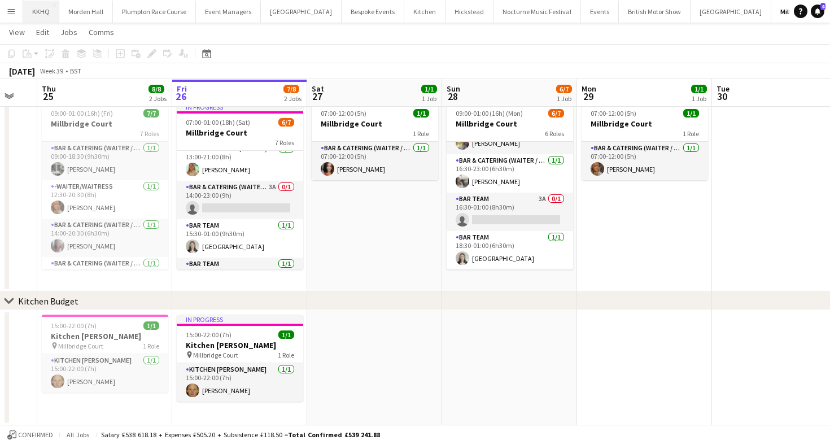
click at [38, 8] on button "KKHQ Close" at bounding box center [41, 12] width 36 height 22
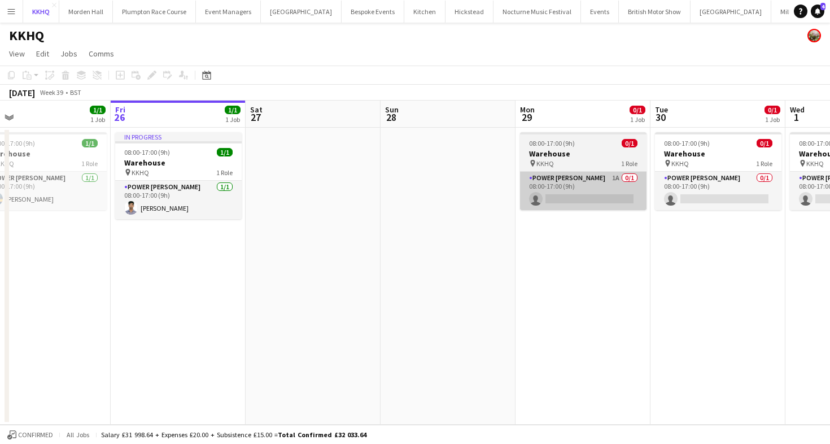
scroll to position [0, 347]
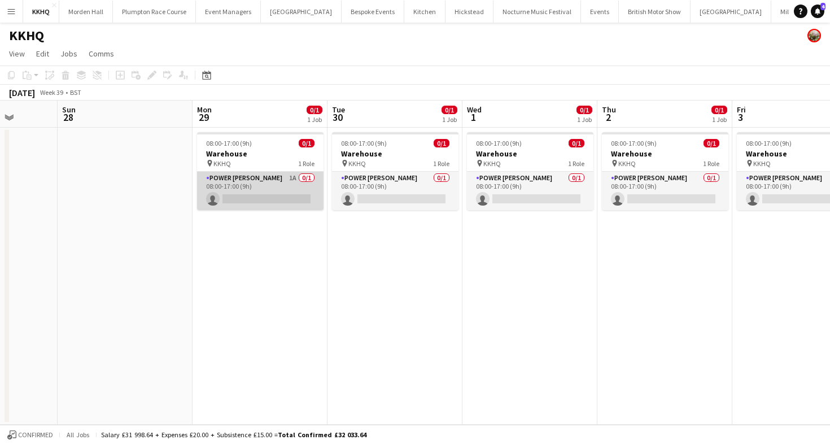
click at [232, 186] on app-card-role "Power [PERSON_NAME] 1A 0/1 08:00-17:00 (9h) single-neutral-actions" at bounding box center [260, 191] width 127 height 38
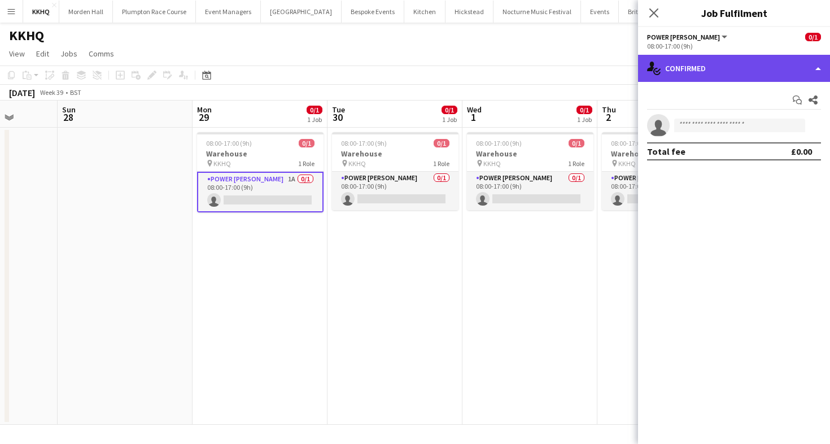
click at [664, 73] on div "single-neutral-actions-check-2 Confirmed" at bounding box center [734, 68] width 192 height 27
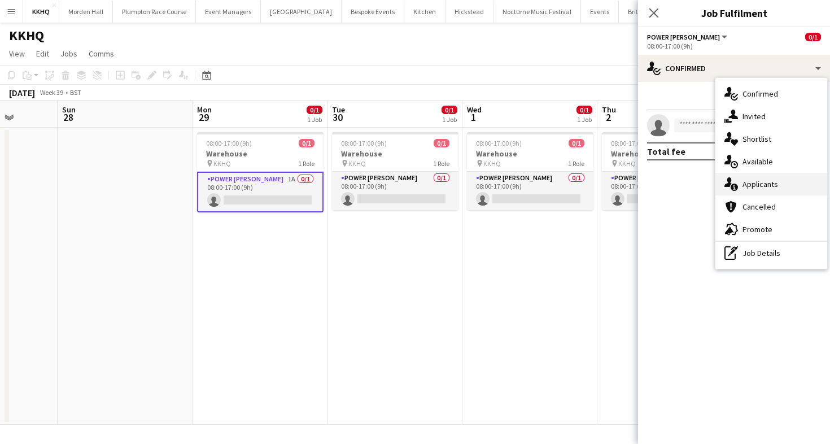
click at [755, 185] on span "Applicants" at bounding box center [761, 184] width 36 height 10
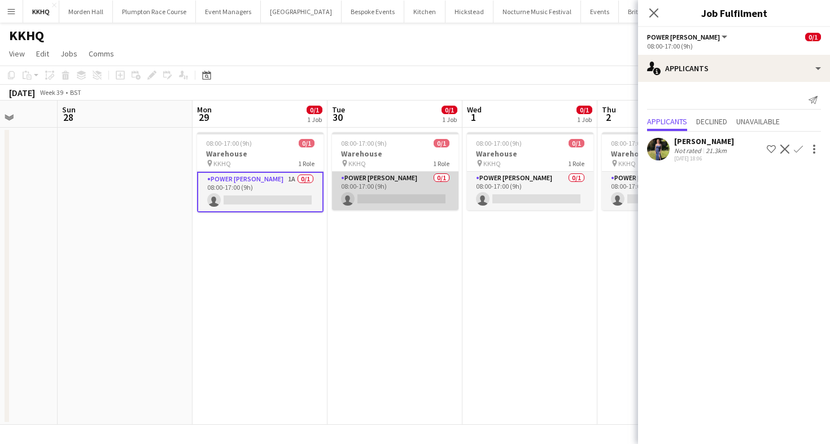
click at [375, 202] on app-card-role "Power [PERSON_NAME] 0/1 08:00-17:00 (9h) single-neutral-actions" at bounding box center [395, 191] width 127 height 38
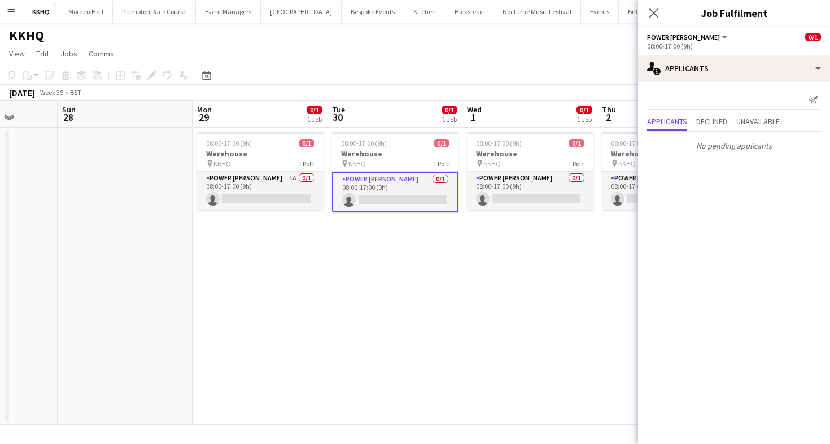
click at [423, 60] on app-page-menu "View Day view expanded Day view collapsed Month view Date picker Jump to [DATE]…" at bounding box center [415, 54] width 830 height 21
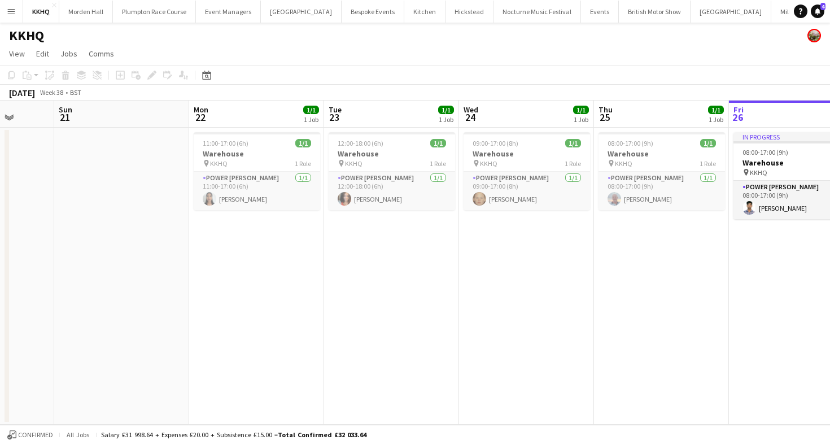
scroll to position [0, 229]
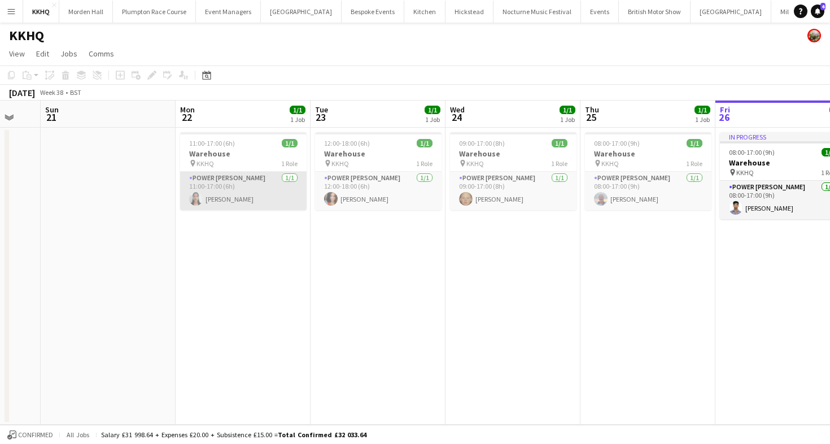
click at [291, 191] on app-card-role "Power [PERSON_NAME] [DATE] 11:00-17:00 (6h) [PERSON_NAME]" at bounding box center [243, 191] width 127 height 38
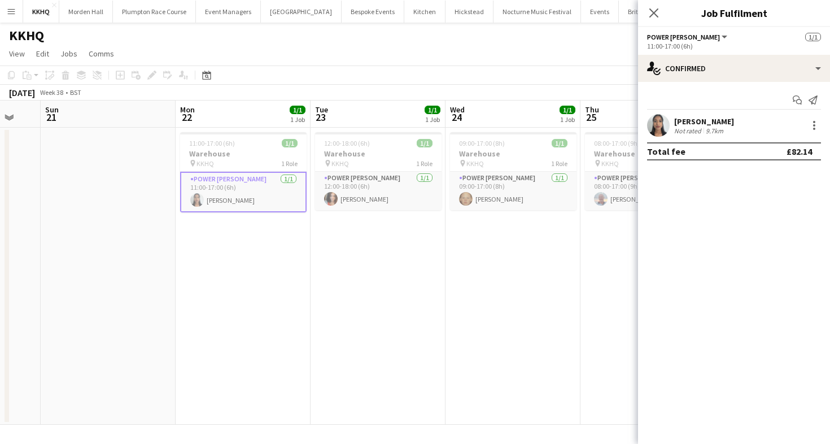
click at [733, 127] on div "Not rated 9.7km" at bounding box center [704, 131] width 60 height 8
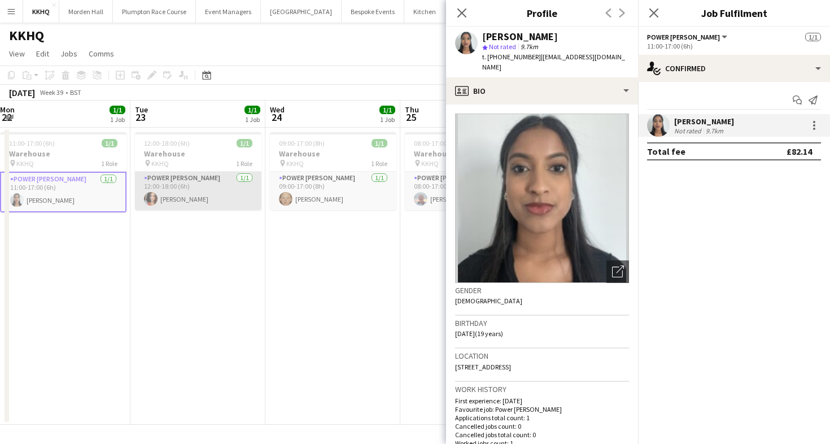
scroll to position [0, 409]
click at [180, 189] on app-card-role "Power [PERSON_NAME] [DATE] 12:00-18:00 (6h) [PERSON_NAME]" at bounding box center [199, 191] width 127 height 38
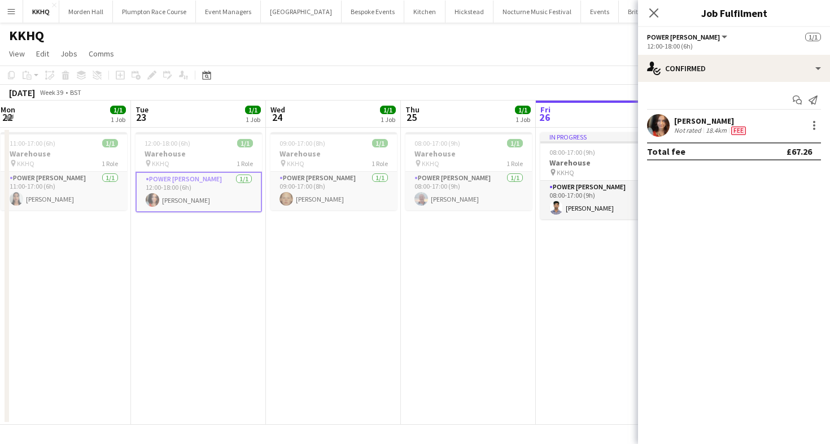
click at [696, 124] on div "[PERSON_NAME]" at bounding box center [711, 121] width 74 height 10
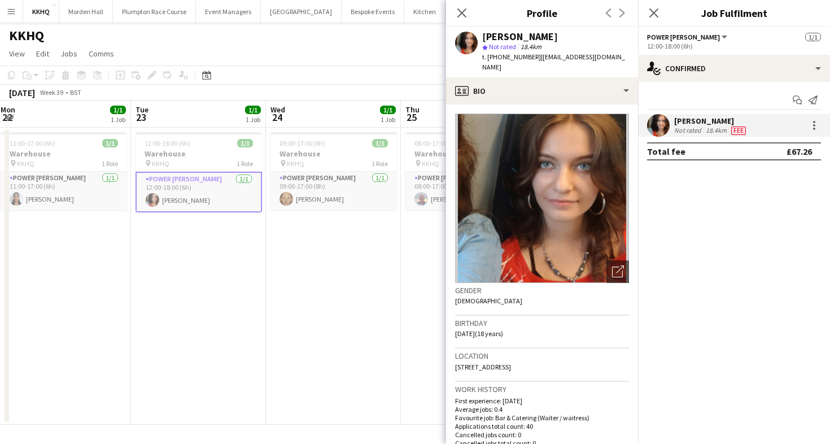
click at [349, 69] on app-toolbar "Copy Paste Paste Command V Paste with crew Command Shift V Paste linked Job [GE…" at bounding box center [415, 75] width 830 height 19
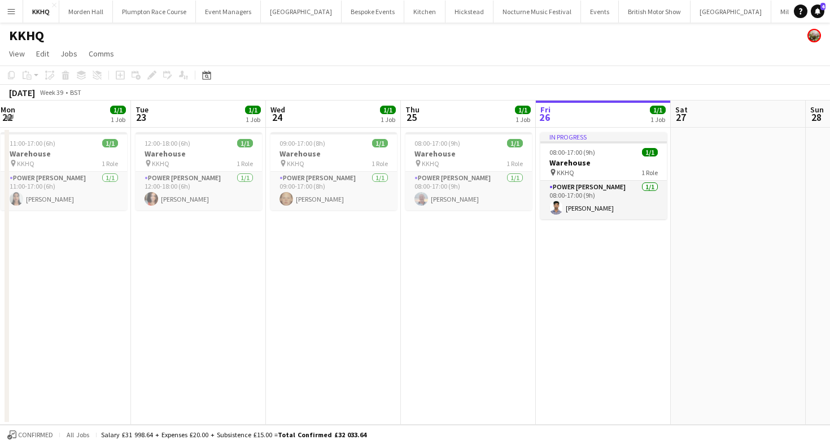
click at [441, 80] on app-toolbar "Copy Paste Paste Command V Paste with crew Command Shift V Paste linked Job [GE…" at bounding box center [415, 75] width 830 height 19
click at [619, 19] on button "British Motor Show Close" at bounding box center [655, 12] width 72 height 22
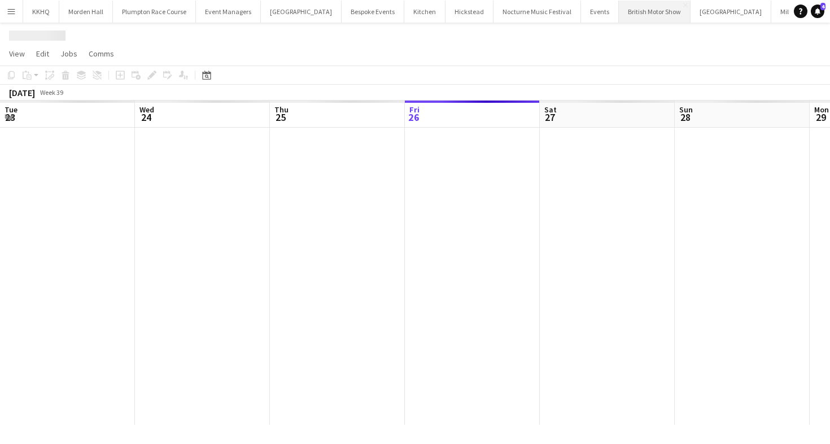
scroll to position [0, 270]
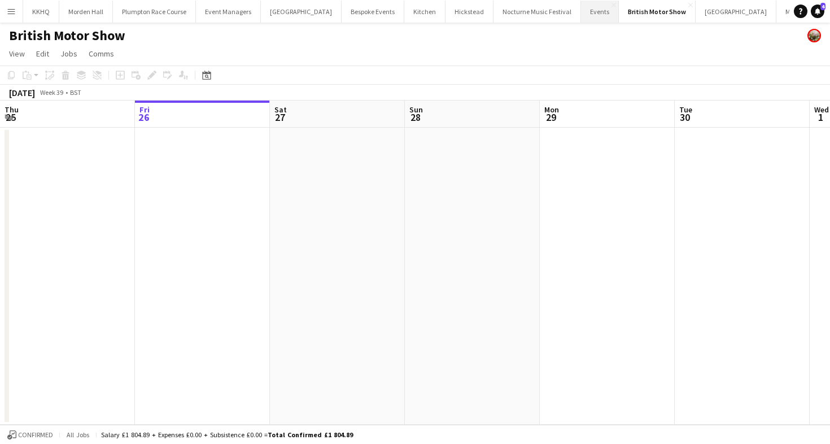
click at [581, 19] on button "Events Close" at bounding box center [600, 12] width 38 height 22
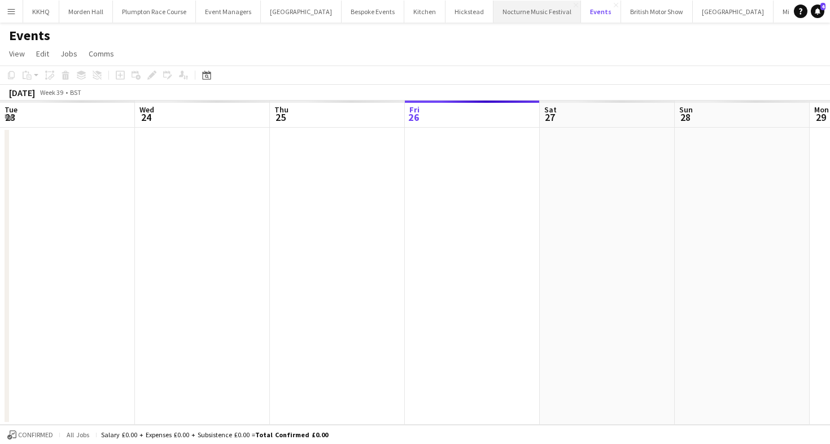
scroll to position [0, 270]
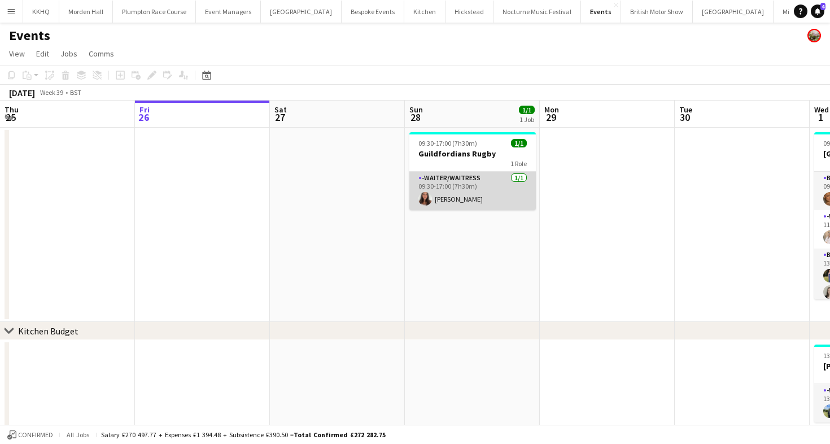
click at [506, 184] on app-card-role "-Waiter/Waitress [DATE] 09:30-17:00 (7h30m) [PERSON_NAME]" at bounding box center [473, 191] width 127 height 38
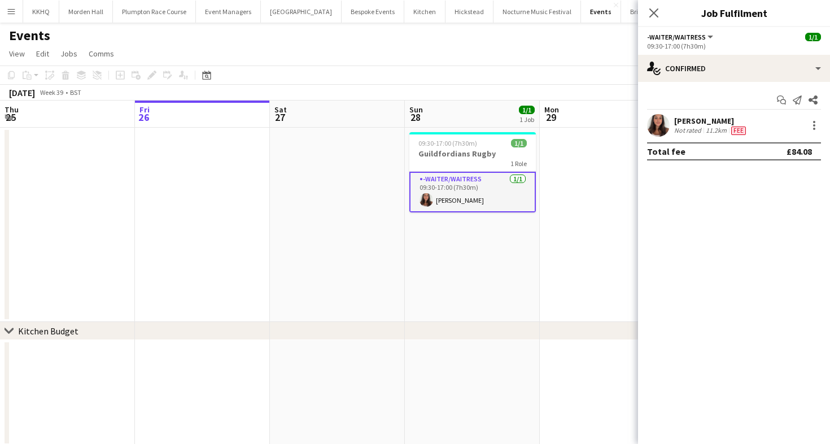
click at [708, 120] on div "[PERSON_NAME]" at bounding box center [711, 121] width 74 height 10
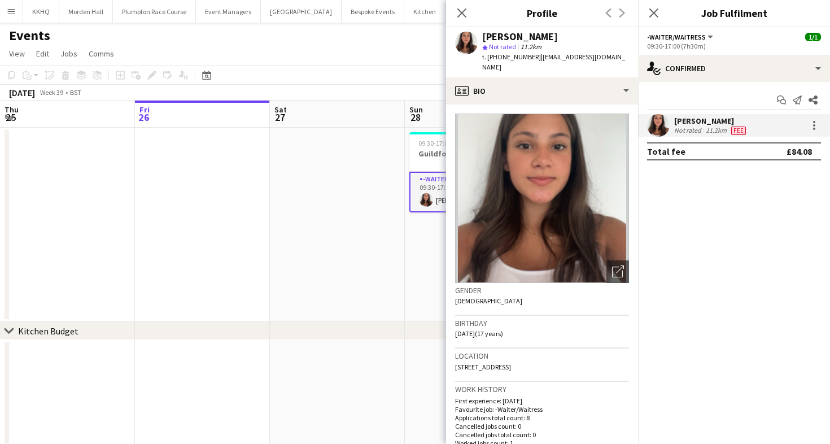
click at [381, 62] on app-page-menu "View Day view expanded Day view collapsed Month view Date picker Jump to [DATE]…" at bounding box center [415, 54] width 830 height 21
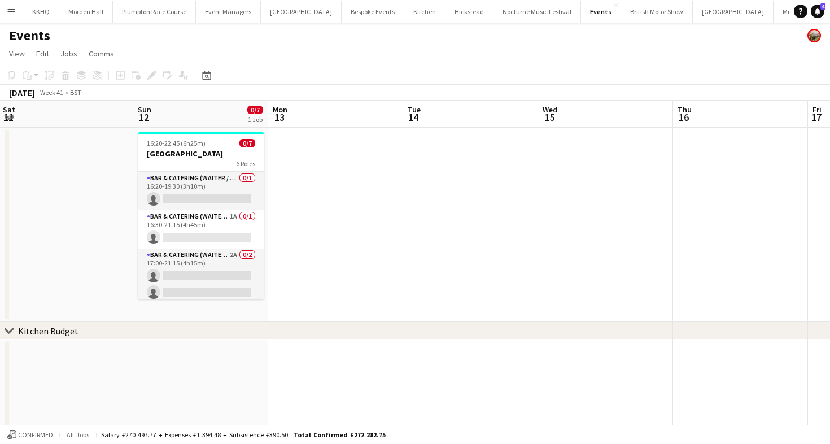
scroll to position [0, 360]
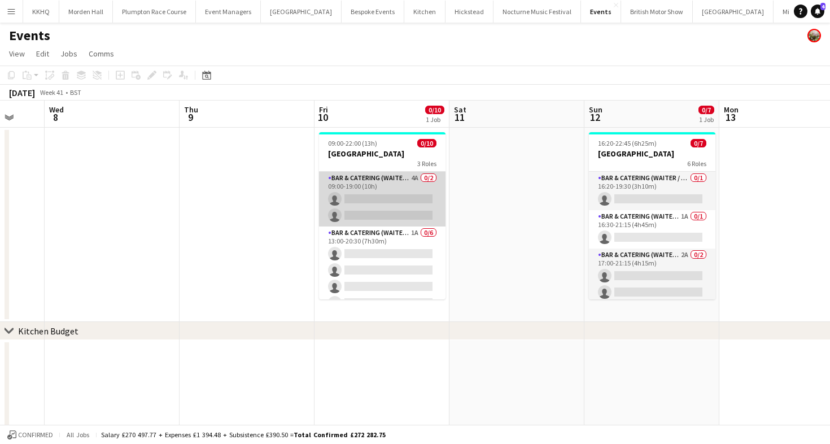
click at [411, 203] on app-card-role "Bar & Catering (Waiter / waitress) 4A 0/2 09:00-19:00 (10h) single-neutral-acti…" at bounding box center [382, 199] width 127 height 55
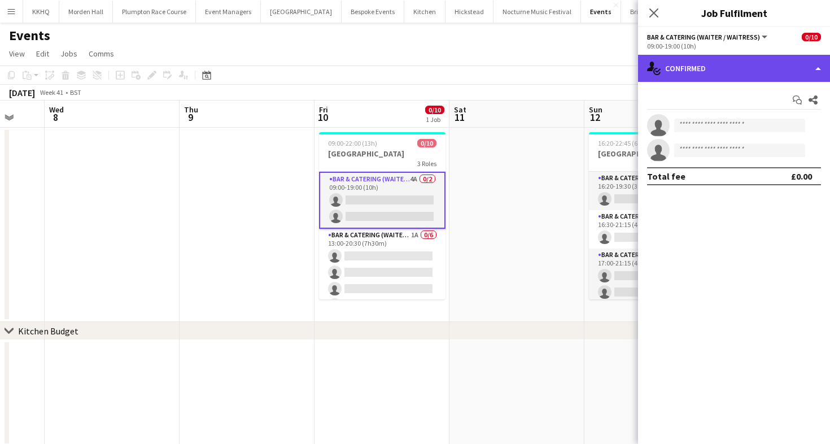
click at [758, 72] on div "single-neutral-actions-check-2 Confirmed" at bounding box center [734, 68] width 192 height 27
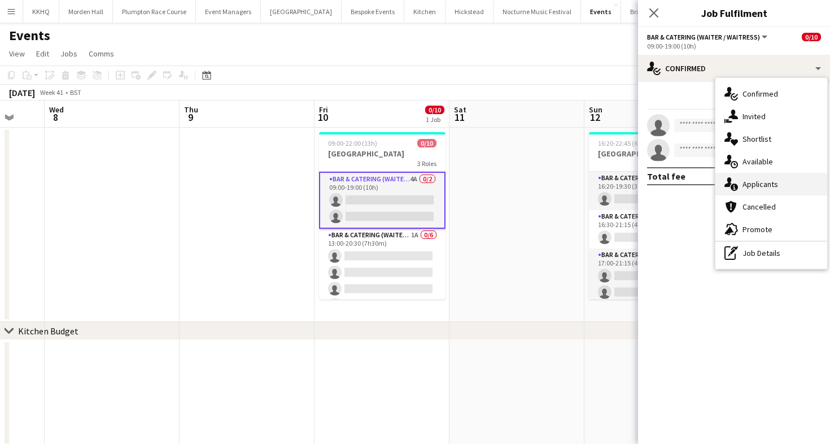
click at [763, 191] on div "single-neutral-actions-information Applicants" at bounding box center [772, 184] width 112 height 23
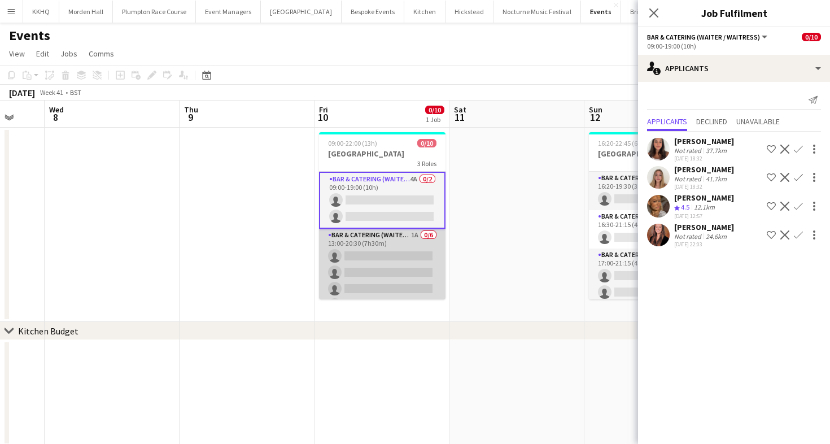
click at [393, 286] on app-card-role "Bar & Catering (Waiter / waitress) 1A 0/6 13:00-20:30 (7h30m) single-neutral-ac…" at bounding box center [382, 289] width 127 height 120
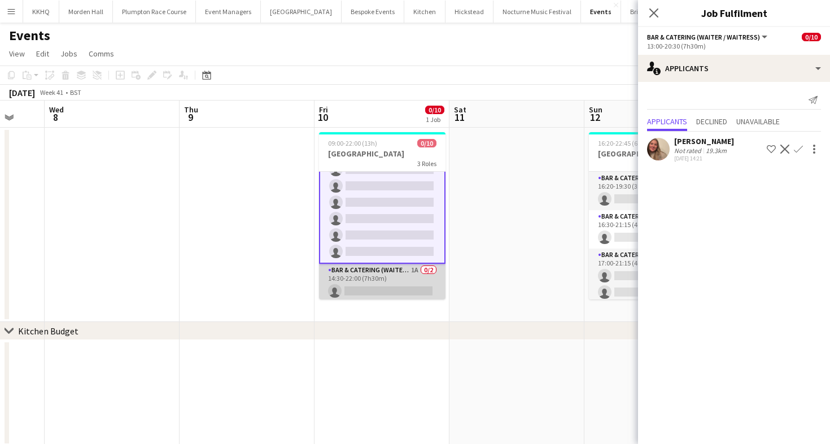
click at [416, 286] on app-card-role "Bar & Catering (Waiter / waitress) 1A 0/2 14:30-22:00 (7h30m) single-neutral-ac…" at bounding box center [382, 291] width 127 height 55
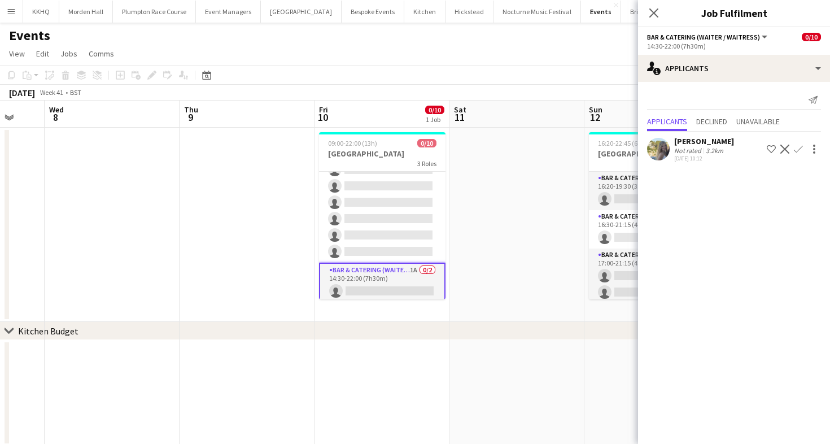
scroll to position [0, 496]
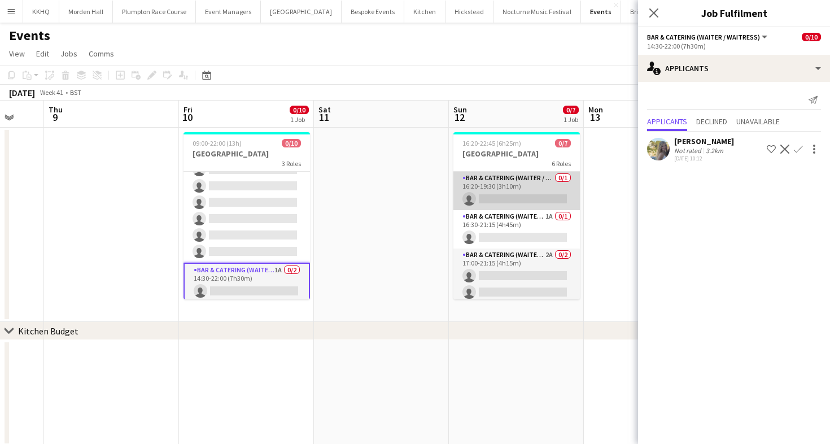
click at [504, 177] on app-card-role "Bar & Catering (Waiter / waitress) 0/1 16:20-19:30 (3h10m) single-neutral-actio…" at bounding box center [517, 191] width 127 height 38
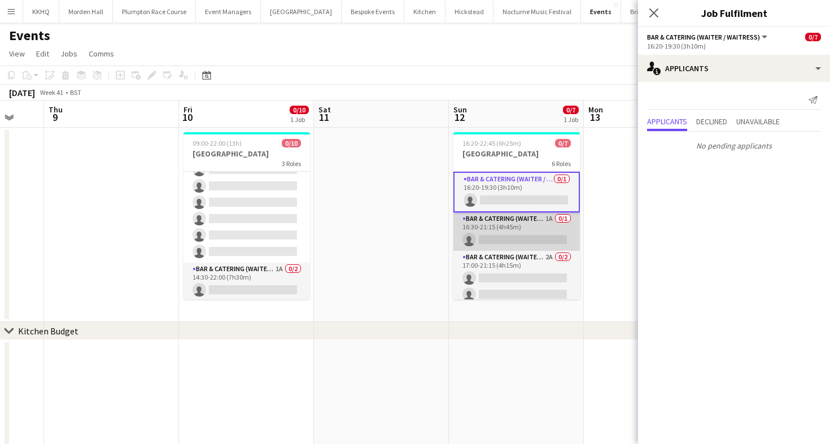
click at [513, 239] on app-card-role "Bar & Catering (Waiter / waitress) 1A 0/1 16:30-21:15 (4h45m) single-neutral-ac…" at bounding box center [517, 231] width 127 height 38
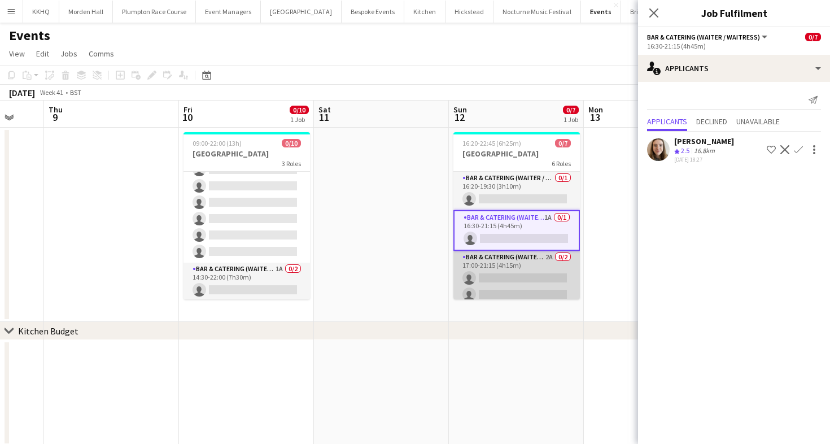
click at [523, 276] on app-card-role "Bar & Catering (Waiter / waitress) 2A 0/2 17:00-21:15 (4h15m) single-neutral-ac…" at bounding box center [517, 278] width 127 height 55
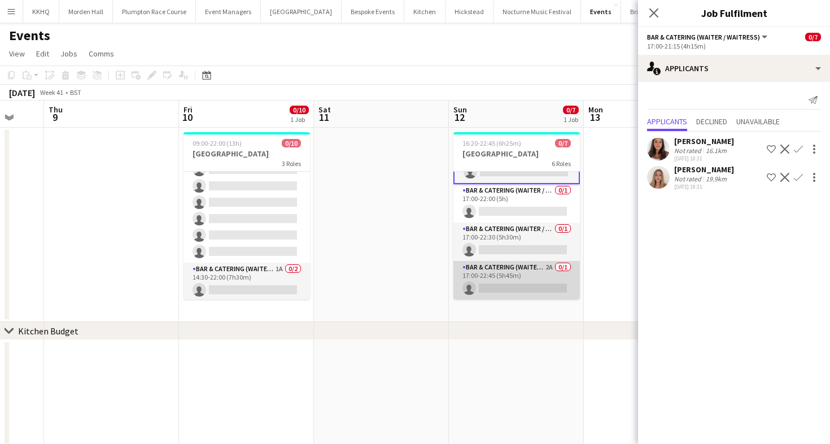
click at [544, 275] on app-card-role "Bar & Catering (Waiter / waitress) 2A 0/1 17:00-22:45 (5h45m) single-neutral-ac…" at bounding box center [517, 280] width 127 height 38
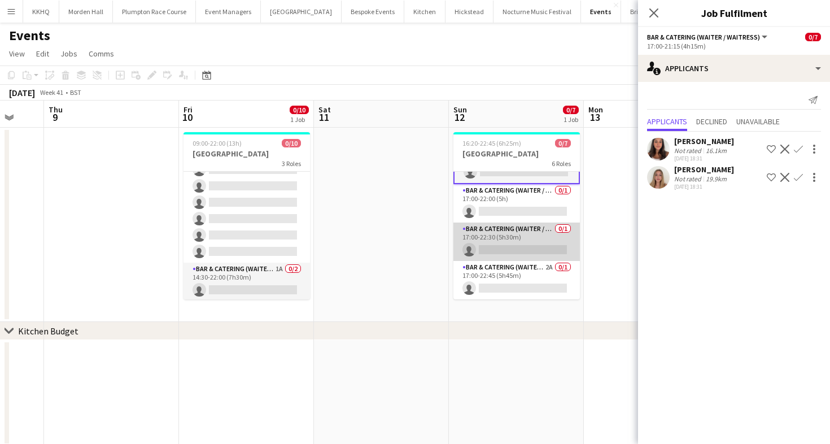
scroll to position [120, 0]
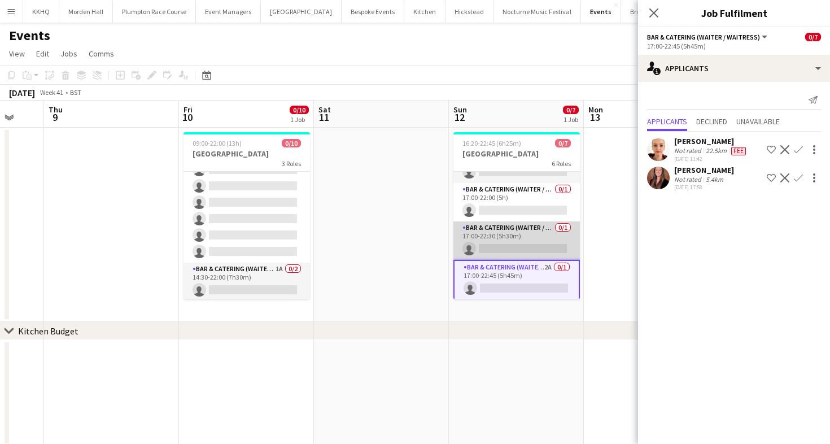
click at [539, 237] on app-card-role "Bar & Catering (Waiter / waitress) 0/1 17:00-22:30 (5h30m) single-neutral-actio…" at bounding box center [517, 240] width 127 height 38
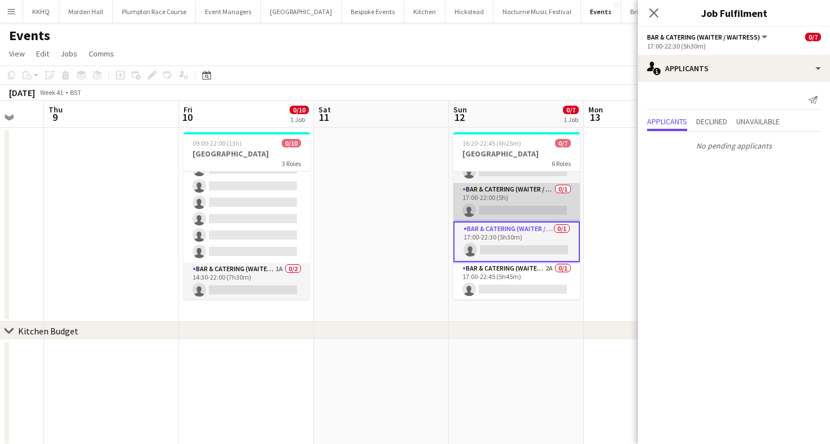
click at [534, 197] on app-card-role "Bar & Catering (Waiter / waitress) 0/1 17:00-22:00 (5h) single-neutral-actions" at bounding box center [517, 202] width 127 height 38
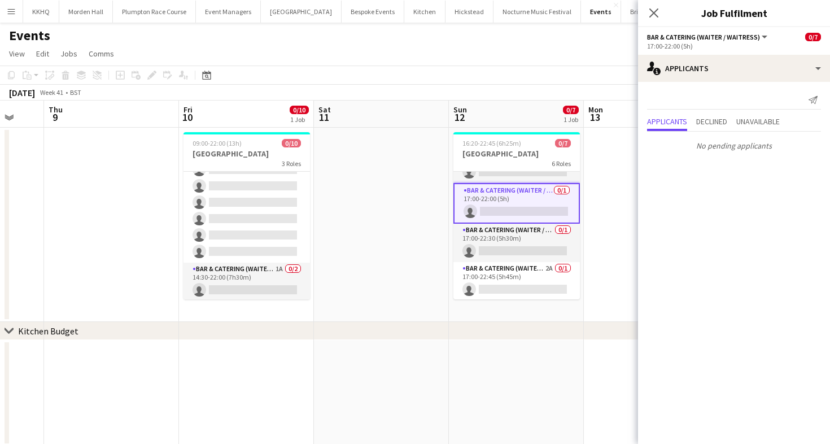
click at [451, 37] on div "Events" at bounding box center [415, 33] width 830 height 21
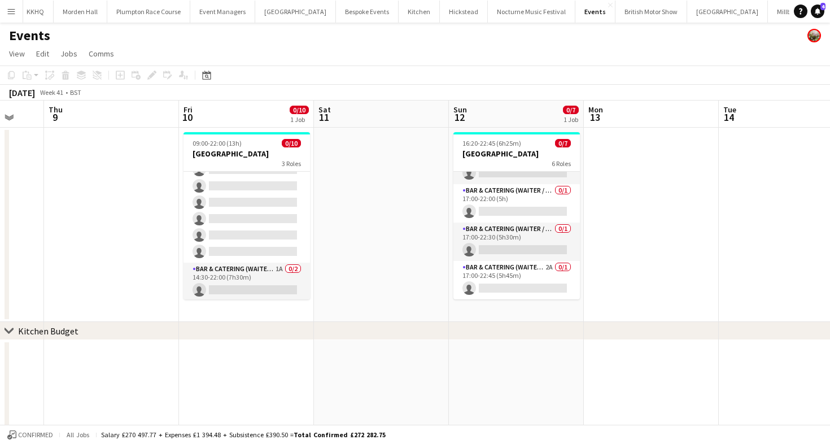
scroll to position [0, 7]
click at [794, 11] on link "Help" at bounding box center [801, 12] width 14 height 14
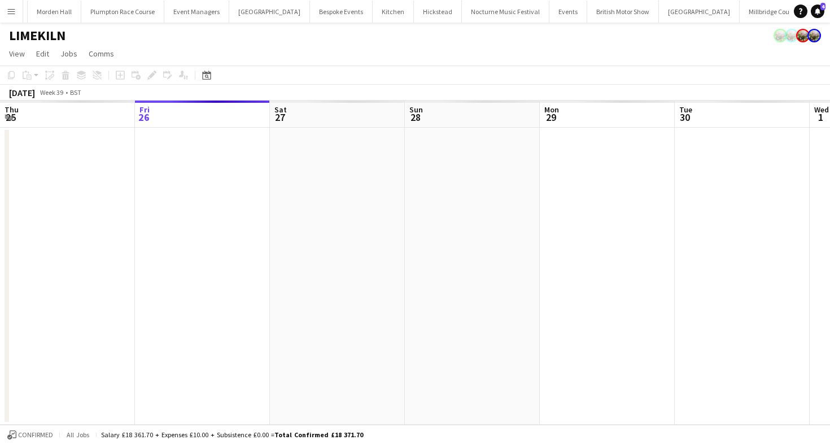
scroll to position [0, 33]
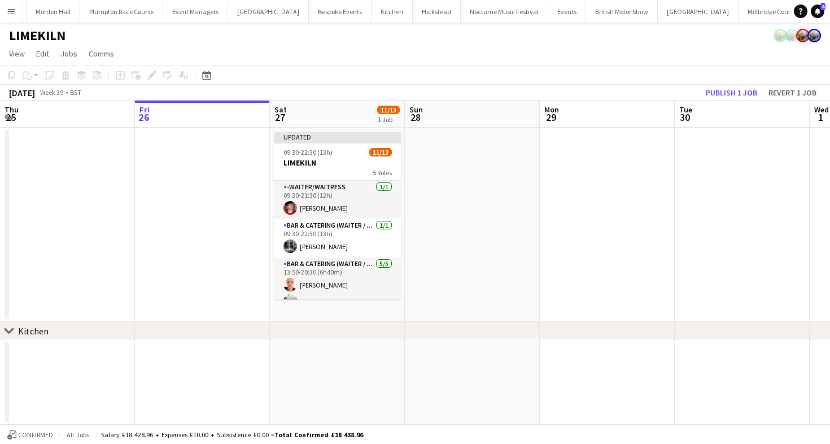
click at [372, 76] on app-toolbar "Copy Paste Paste Command V Paste with crew Command Shift V Paste linked Job [GE…" at bounding box center [415, 75] width 830 height 19
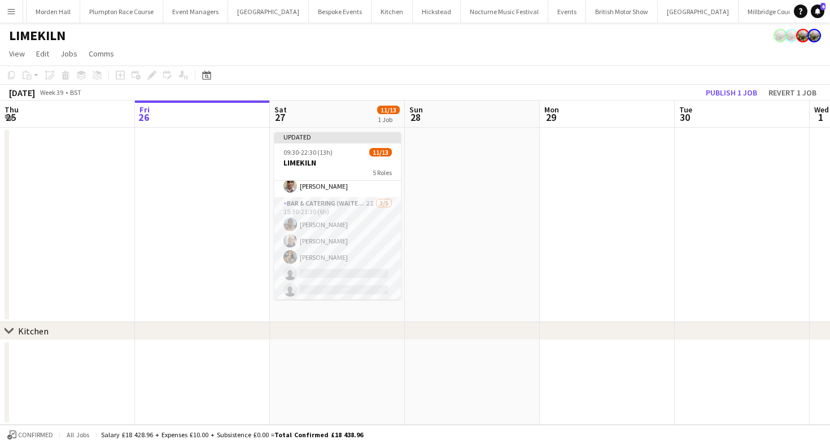
scroll to position [204, 0]
click at [545, 41] on div "LIMEKILN" at bounding box center [415, 33] width 830 height 21
click at [804, 12] on link "Help" at bounding box center [801, 12] width 14 height 14
click at [817, 16] on link "Notifications 4" at bounding box center [818, 12] width 14 height 14
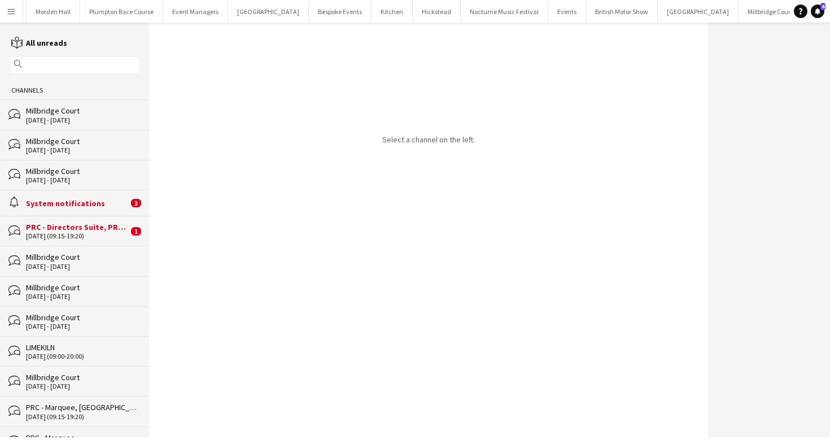
click at [493, 68] on div "Select a channel on the left." at bounding box center [429, 230] width 558 height 415
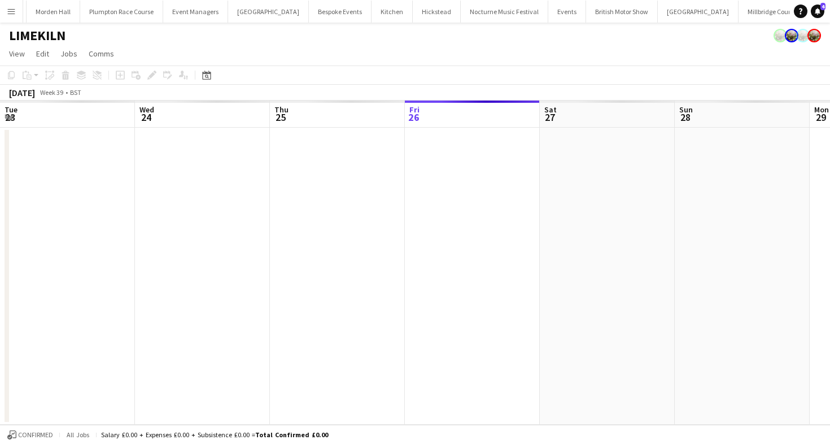
scroll to position [0, 270]
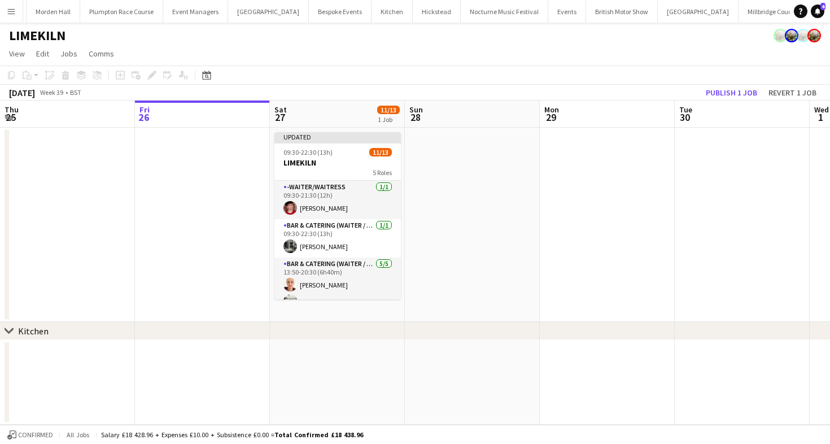
click at [563, 55] on app-page-menu "View Day view expanded Day view collapsed Month view Date picker Jump to [DATE]…" at bounding box center [415, 54] width 830 height 21
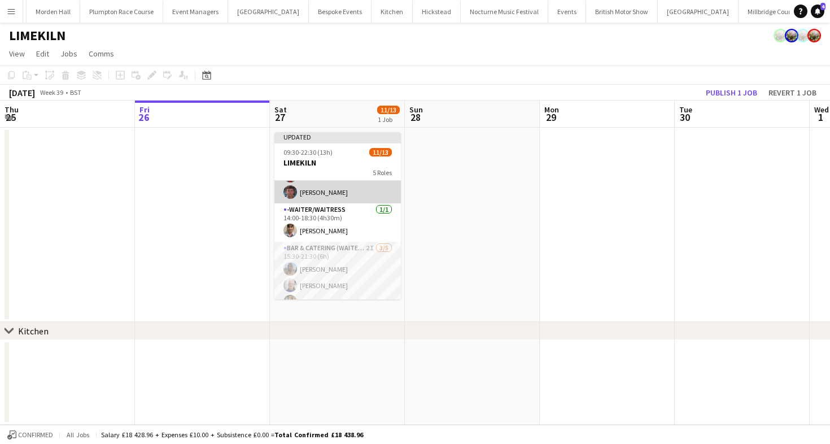
scroll to position [204, 0]
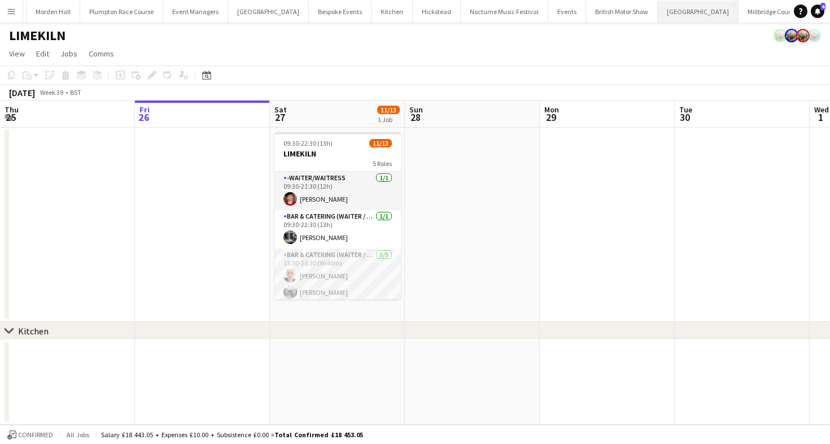
click at [658, 13] on button "[GEOGRAPHIC_DATA] Close" at bounding box center [698, 12] width 81 height 22
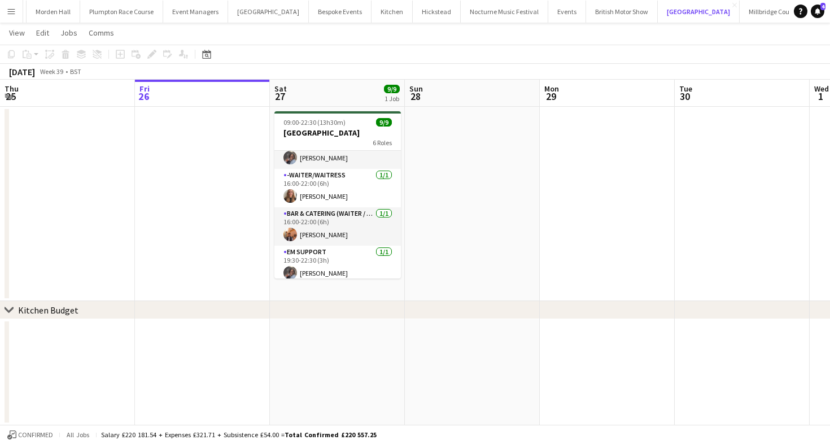
scroll to position [152, 0]
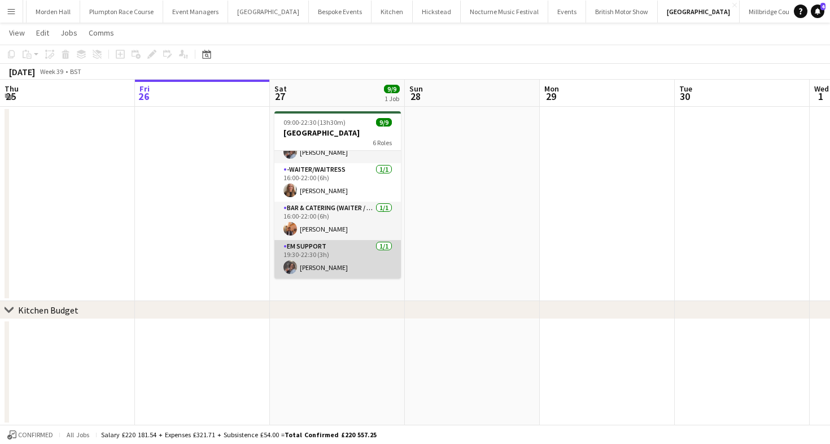
click at [355, 244] on app-card-role "EM Support [DATE] 19:30-22:30 (3h) [PERSON_NAME]" at bounding box center [338, 259] width 127 height 38
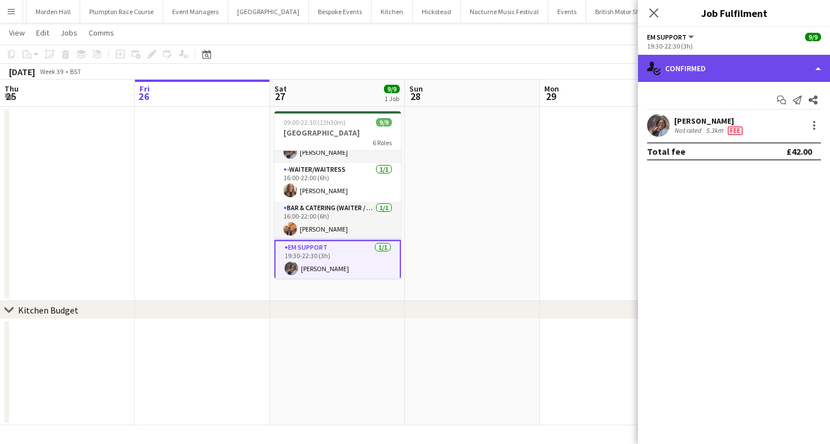
click at [686, 65] on div "single-neutral-actions-check-2 Confirmed" at bounding box center [734, 68] width 192 height 27
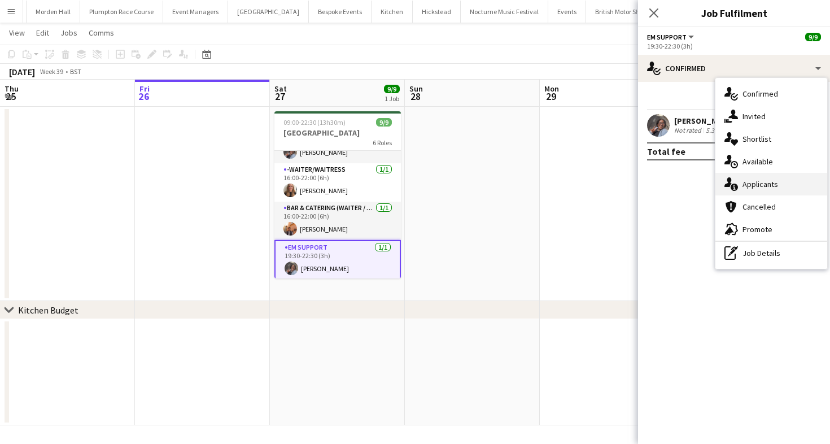
click at [769, 193] on div "single-neutral-actions-information Applicants" at bounding box center [772, 184] width 112 height 23
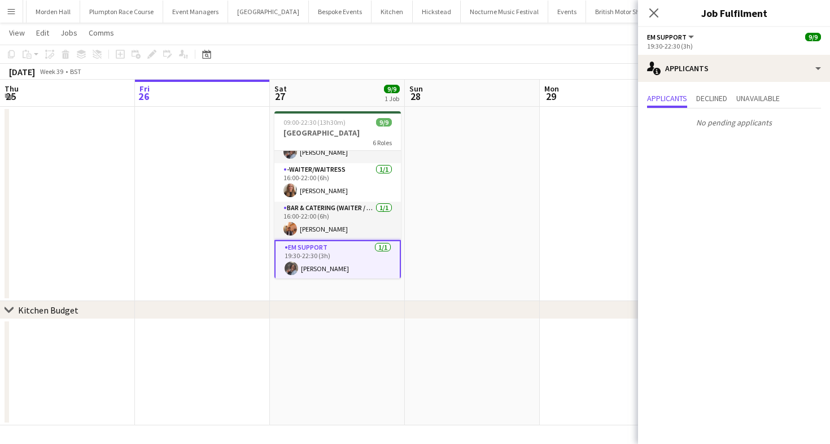
click at [480, 64] on div "[DATE] Week 39 • BST" at bounding box center [415, 72] width 830 height 16
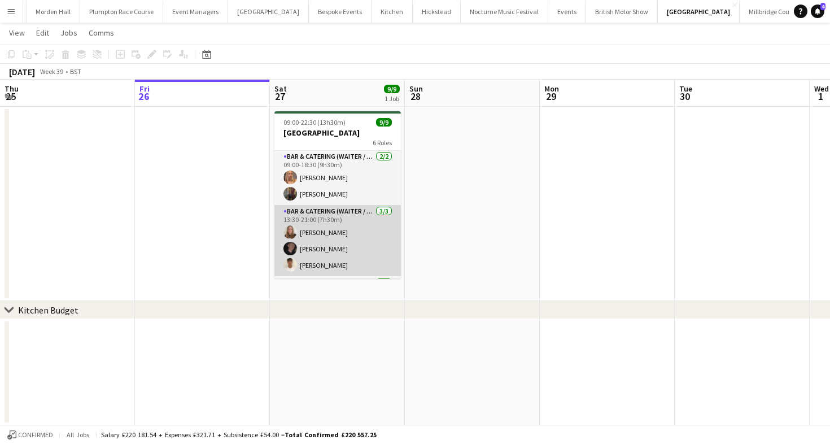
scroll to position [0, 0]
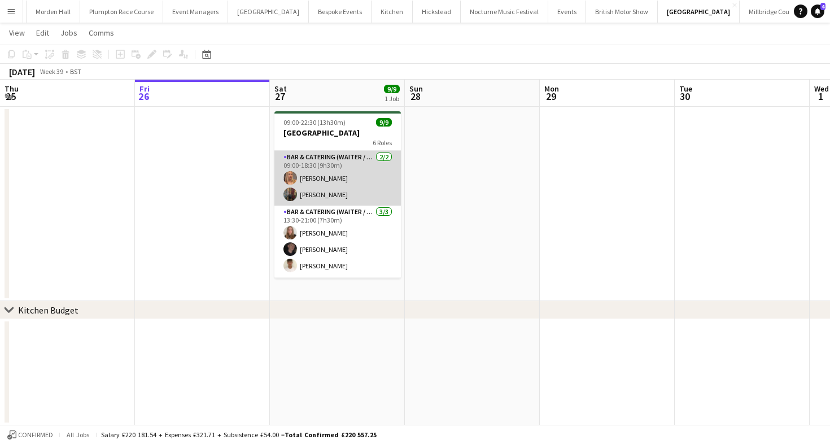
click at [323, 163] on app-card-role "Bar & Catering (Waiter / waitress) [DATE] 09:00-18:30 (9h30m) [PERSON_NAME] [PE…" at bounding box center [338, 178] width 127 height 55
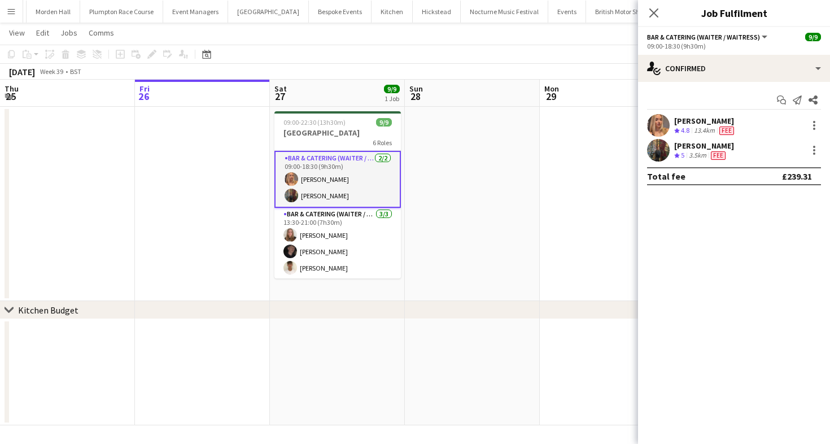
click at [686, 121] on div "[PERSON_NAME]" at bounding box center [705, 121] width 62 height 10
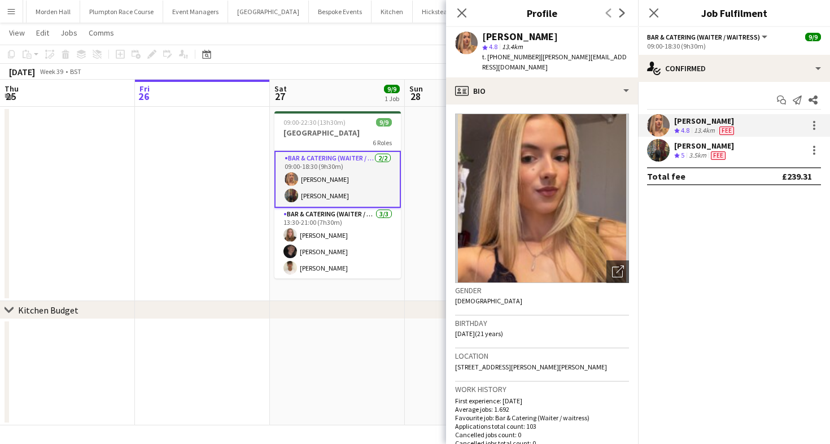
click at [363, 64] on div "[DATE] Week 39 • BST" at bounding box center [415, 72] width 830 height 16
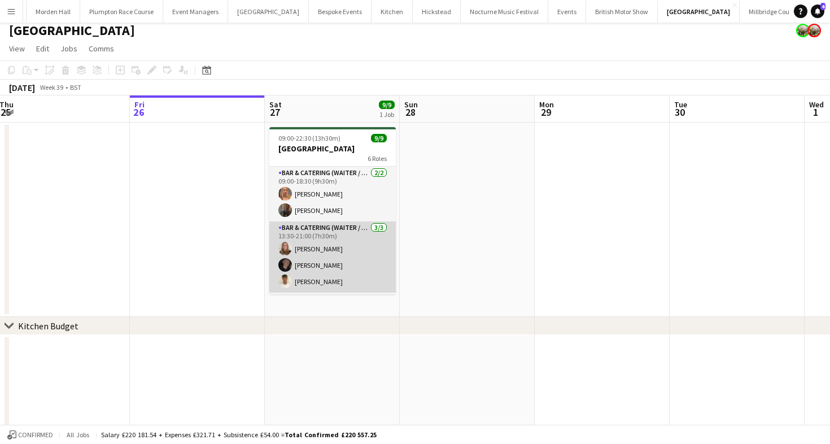
click at [337, 271] on app-card-role "Bar & Catering (Waiter / waitress) [DATE] 13:30-21:00 (7h30m) [PERSON_NAME] [PE…" at bounding box center [332, 256] width 127 height 71
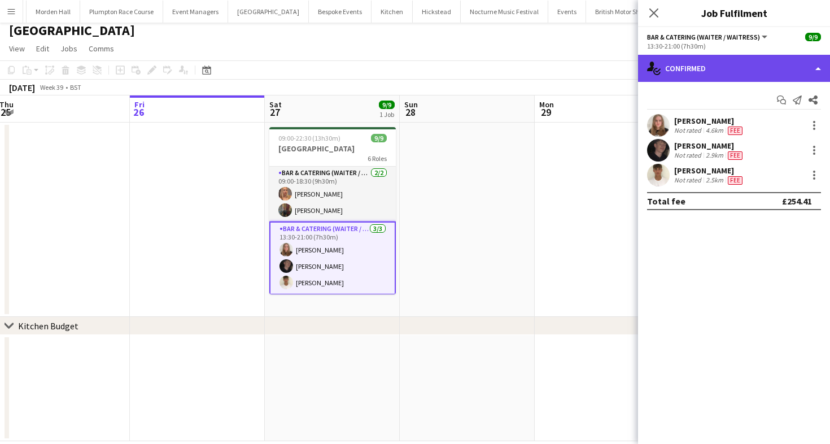
click at [656, 76] on div "single-neutral-actions-check-2 Confirmed" at bounding box center [734, 68] width 192 height 27
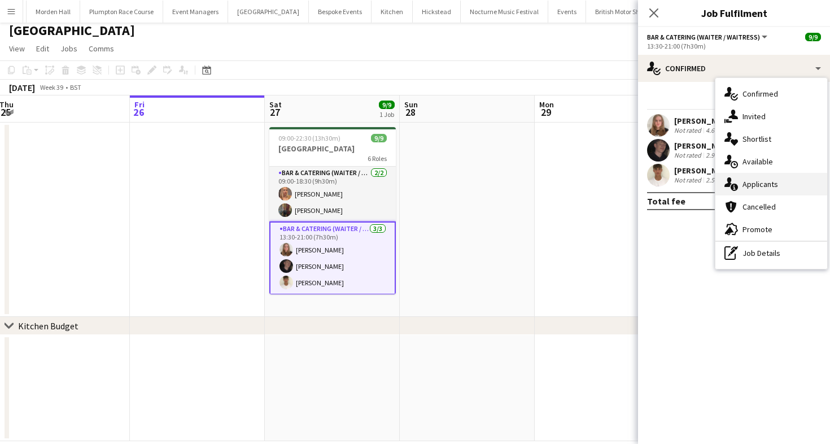
click at [756, 194] on div "single-neutral-actions-information Applicants" at bounding box center [772, 184] width 112 height 23
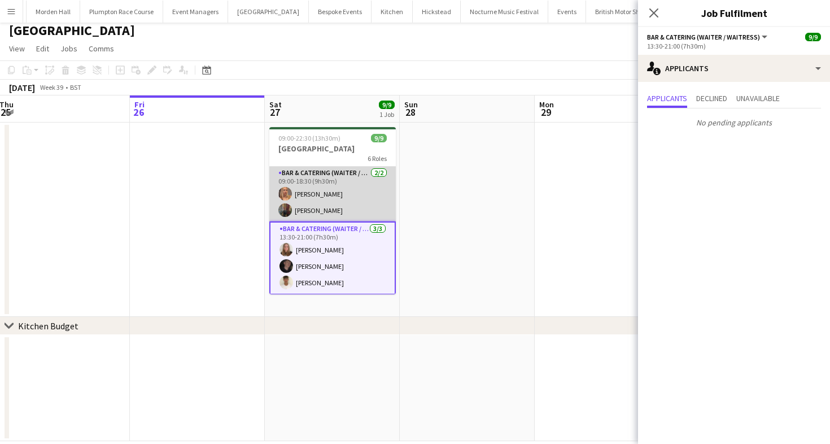
click at [357, 203] on app-card-role "Bar & Catering (Waiter / waitress) [DATE] 09:00-18:30 (9h30m) [PERSON_NAME] [PE…" at bounding box center [332, 194] width 127 height 55
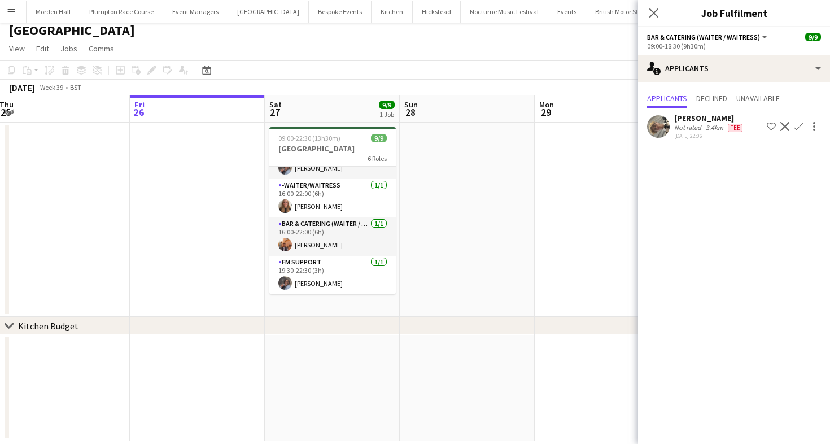
click at [335, 245] on app-card-role "Bar & Catering (Waiter / waitress) [DATE] 16:00-22:00 (6h) [PERSON_NAME]" at bounding box center [332, 236] width 127 height 38
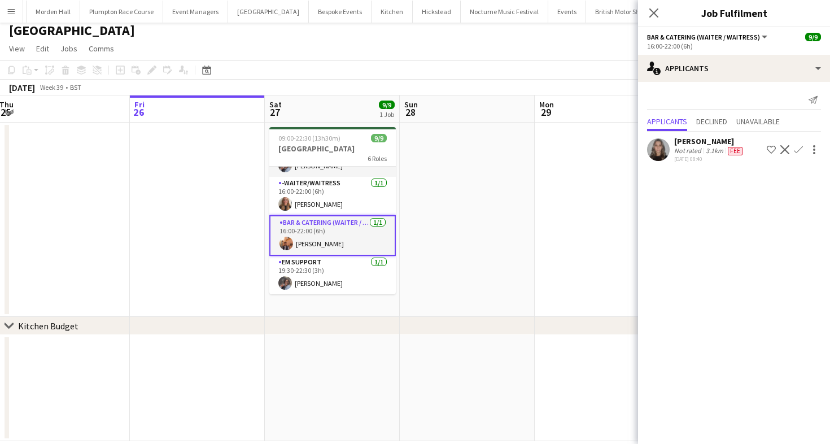
scroll to position [152, 0]
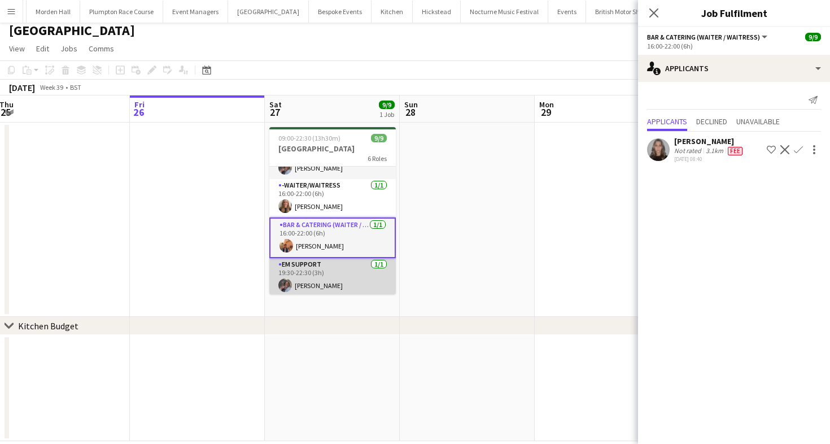
click at [336, 282] on app-card-role "EM Support [DATE] 19:30-22:30 (3h) [PERSON_NAME]" at bounding box center [332, 277] width 127 height 38
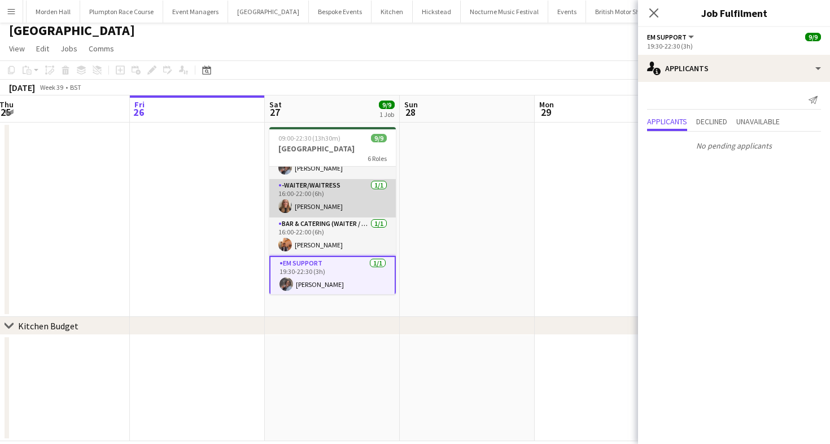
click at [316, 207] on app-card-role "-Waiter/Waitress [DATE] 16:00-22:00 (6h) [PERSON_NAME]" at bounding box center [332, 198] width 127 height 38
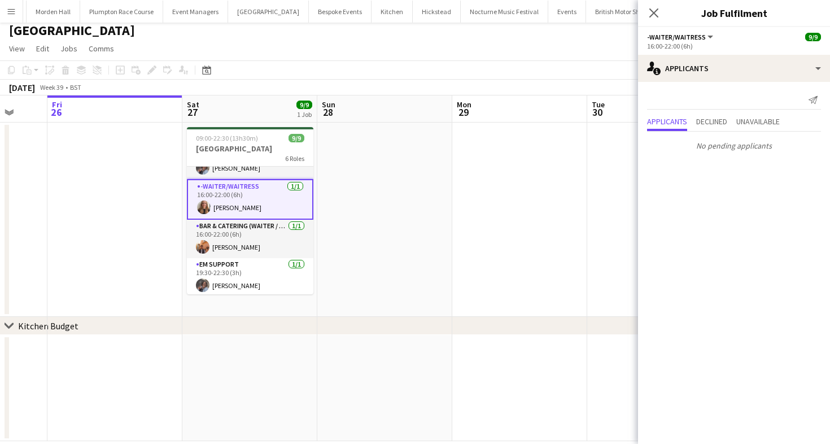
scroll to position [0, 424]
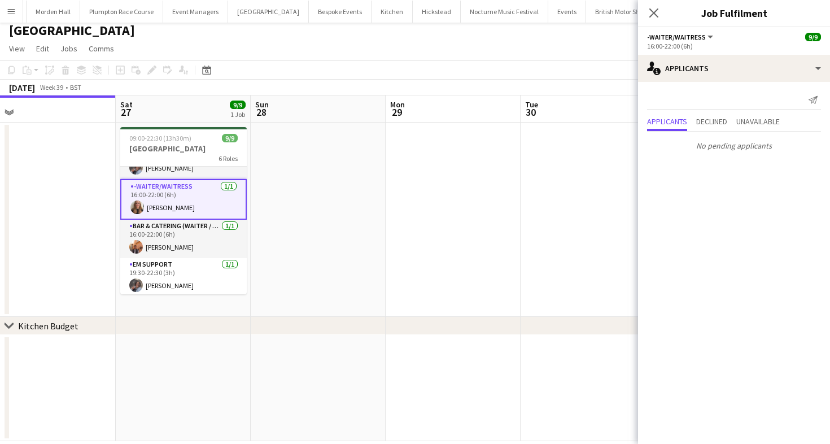
click at [345, 86] on div "[DATE] Week 39 • BST" at bounding box center [415, 88] width 830 height 16
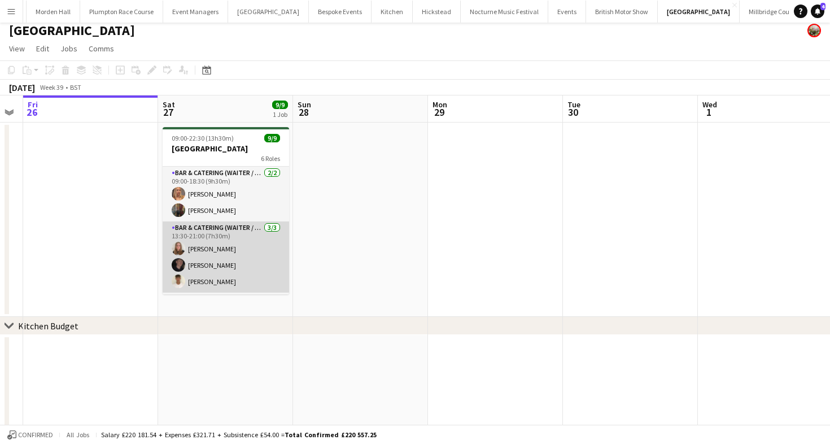
scroll to position [15, 0]
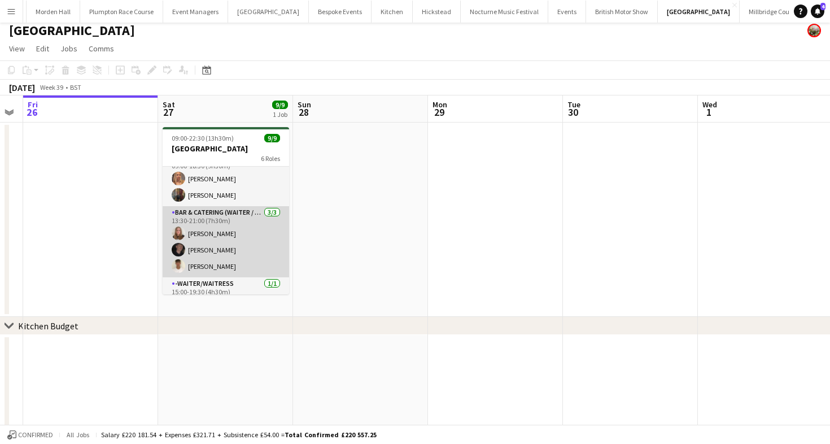
click at [189, 271] on app-card-role "Bar & Catering (Waiter / waitress) [DATE] 13:30-21:00 (7h30m) [PERSON_NAME] [PE…" at bounding box center [226, 241] width 127 height 71
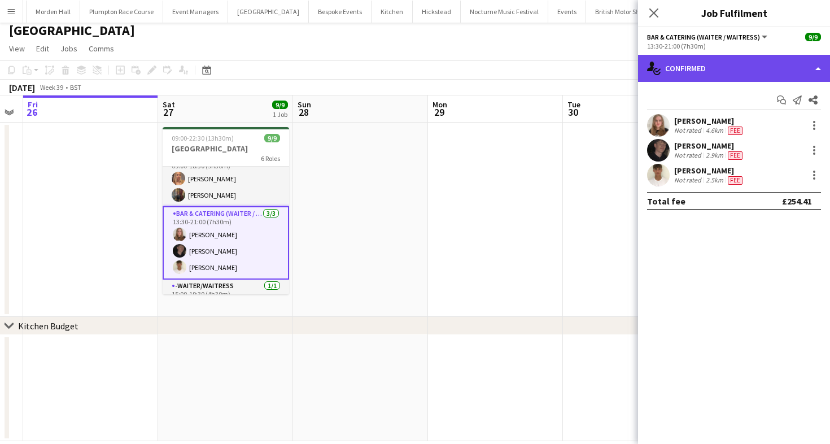
click at [668, 75] on div "single-neutral-actions-check-2 Confirmed" at bounding box center [734, 68] width 192 height 27
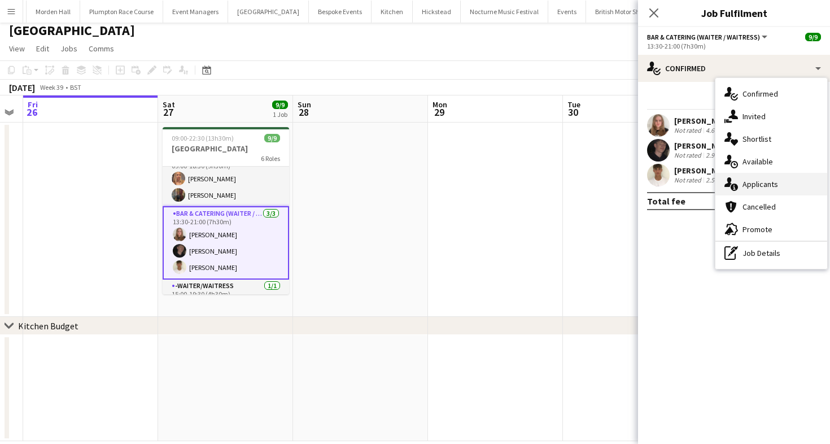
click at [769, 190] on div "single-neutral-actions-information Applicants" at bounding box center [772, 184] width 112 height 23
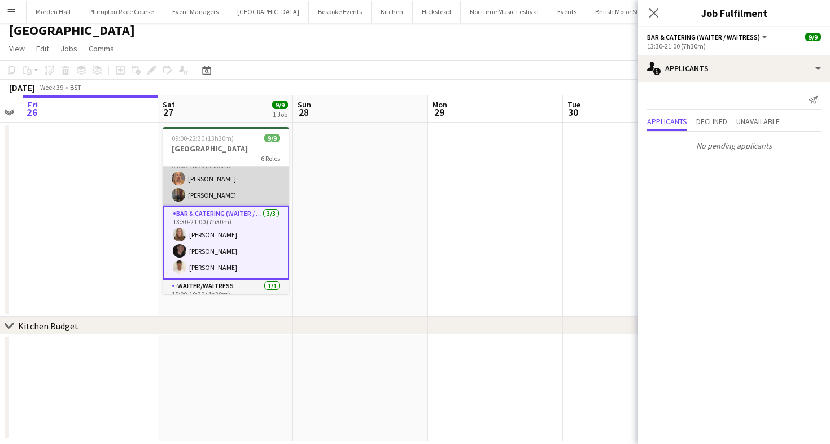
click at [238, 183] on app-card-role "Bar & Catering (Waiter / waitress) [DATE] 09:00-18:30 (9h30m) [PERSON_NAME] [PE…" at bounding box center [226, 178] width 127 height 55
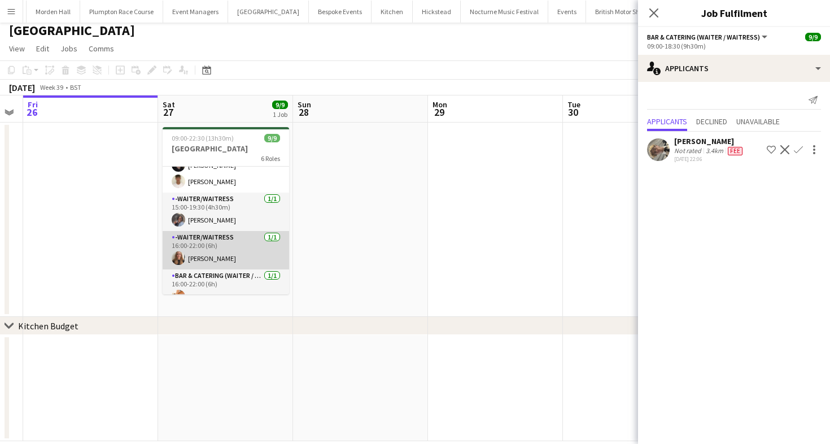
scroll to position [0, 382]
click at [238, 241] on app-card-role "-Waiter/Waitress [DATE] 16:00-22:00 (6h) [PERSON_NAME]" at bounding box center [225, 250] width 127 height 38
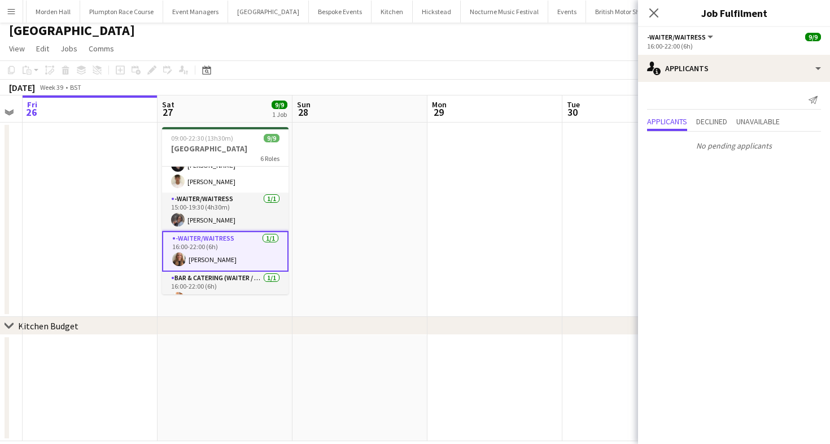
drag, startPoint x: 226, startPoint y: 208, endPoint x: 226, endPoint y: 249, distance: 41.2
click at [226, 208] on app-card-role "-Waiter/Waitress [DATE] 15:00-19:30 (4h30m) [PERSON_NAME]" at bounding box center [225, 212] width 127 height 38
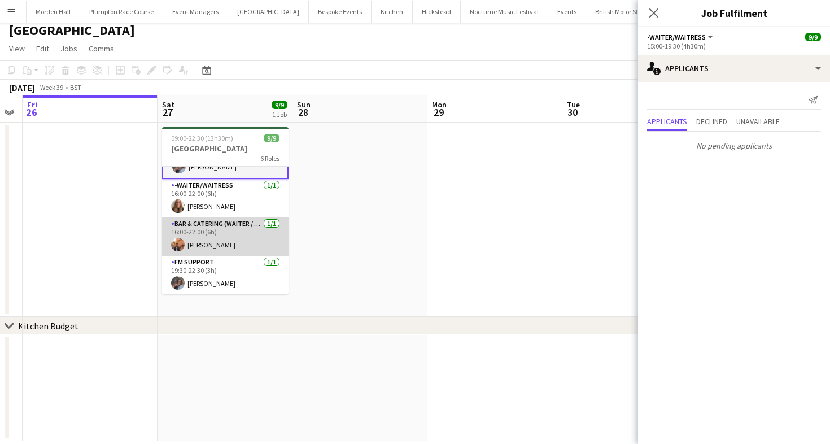
click at [219, 243] on app-card-role "Bar & Catering (Waiter / waitress) [DATE] 16:00-22:00 (6h) [PERSON_NAME]" at bounding box center [225, 236] width 127 height 38
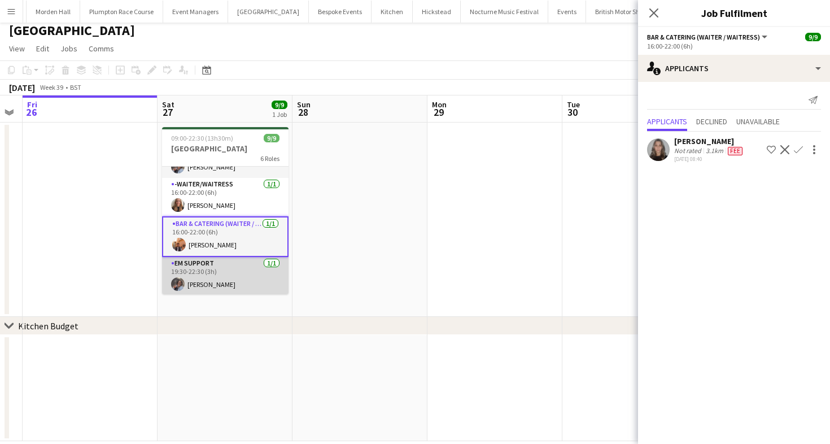
click at [223, 260] on app-card-role "EM Support [DATE] 19:30-22:30 (3h) [PERSON_NAME]" at bounding box center [225, 276] width 127 height 38
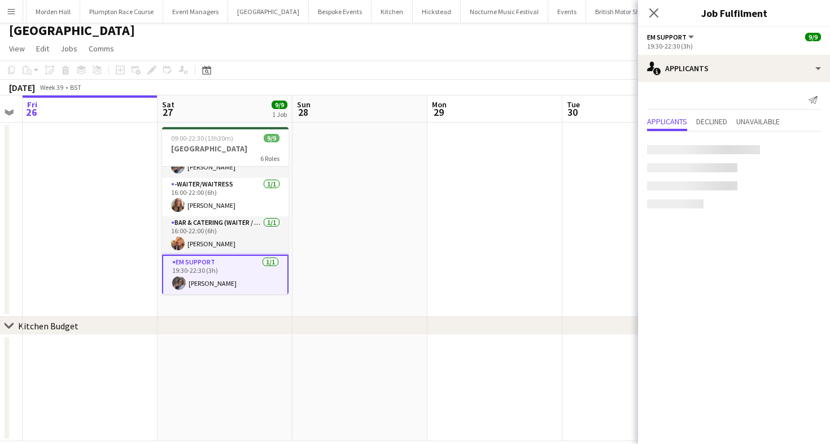
scroll to position [154, 0]
click at [332, 43] on app-page-menu "View Day view expanded Day view collapsed Month view Date picker Jump to [DATE]…" at bounding box center [415, 49] width 830 height 21
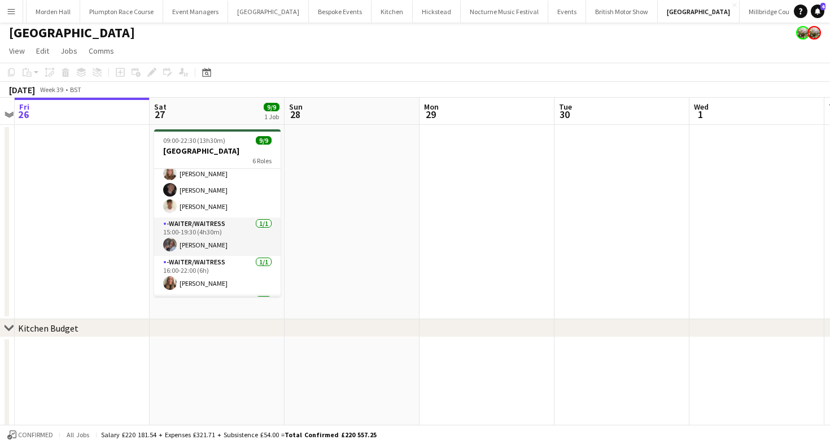
scroll to position [152, 0]
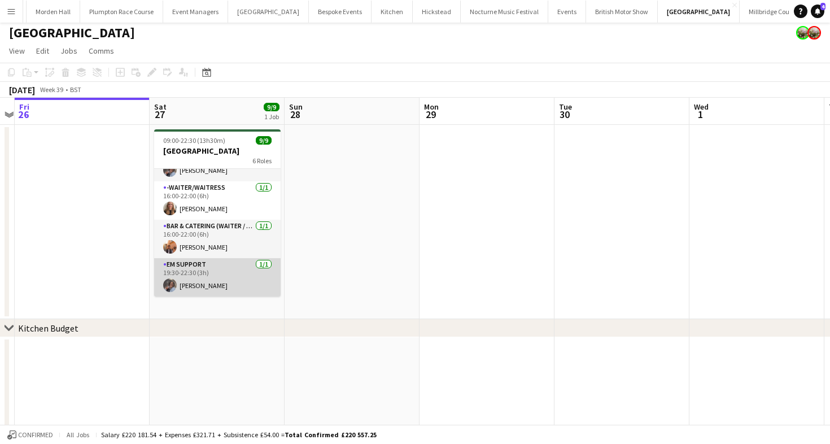
click at [230, 271] on app-card-role "EM Support [DATE] 19:30-22:30 (3h) [PERSON_NAME]" at bounding box center [217, 277] width 127 height 38
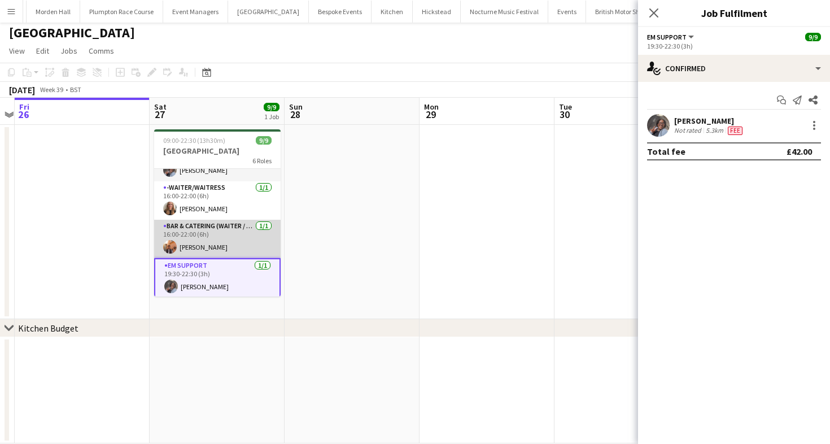
scroll to position [0, 0]
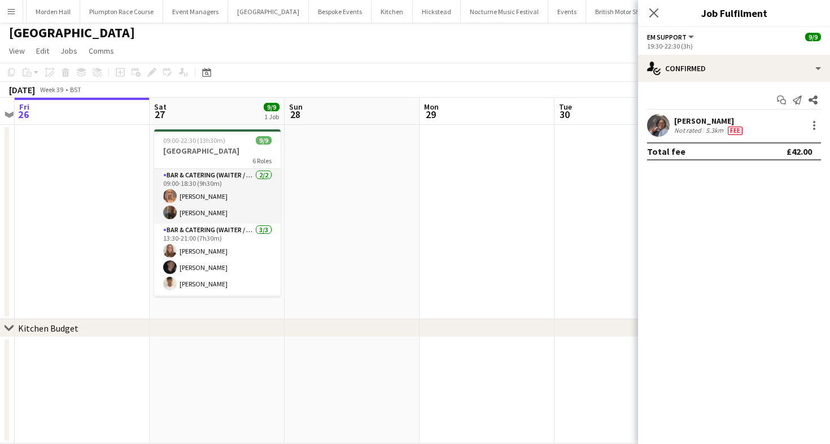
click at [717, 120] on div "[PERSON_NAME]" at bounding box center [709, 121] width 71 height 10
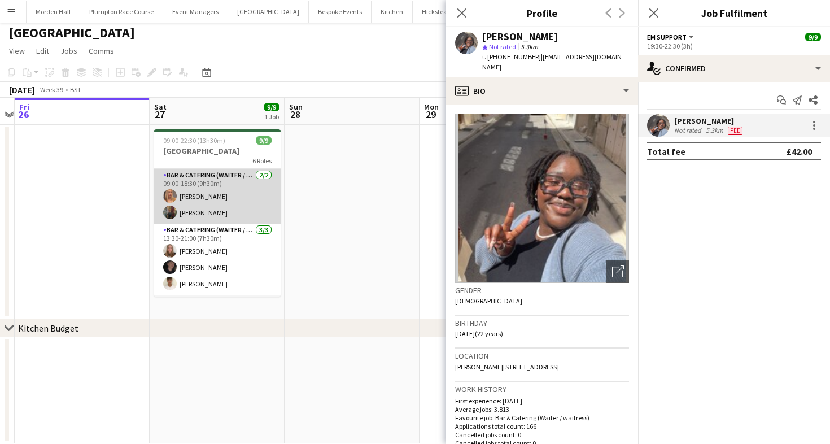
click at [239, 181] on app-card-role "Bar & Catering (Waiter / waitress) [DATE] 09:00-18:30 (9h30m) [PERSON_NAME] [PE…" at bounding box center [217, 196] width 127 height 55
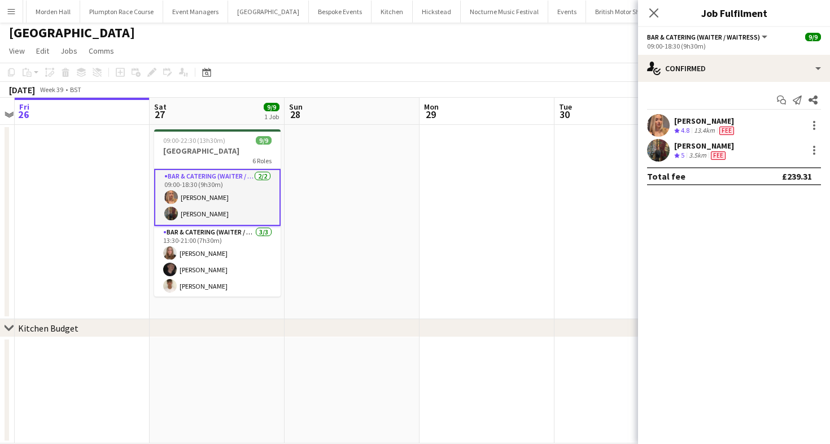
click at [683, 119] on div "[PERSON_NAME]" at bounding box center [705, 121] width 62 height 10
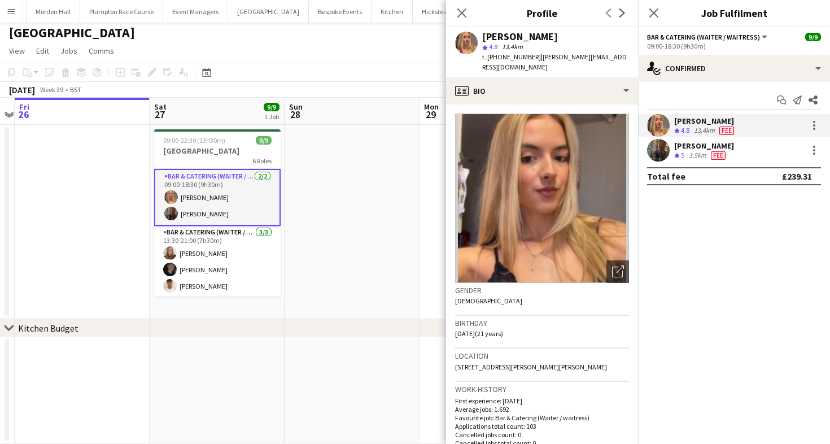
click at [394, 75] on app-toolbar "Copy Paste Paste Command V Paste with crew Command Shift V Paste linked Job [GE…" at bounding box center [415, 72] width 830 height 19
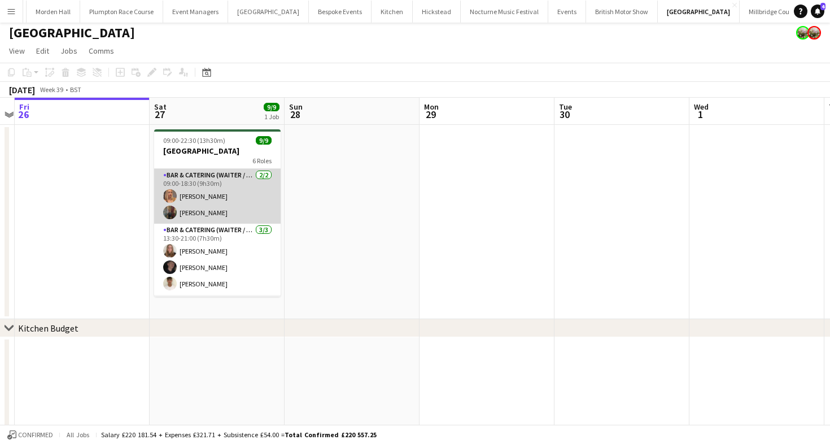
click at [260, 185] on app-card-role "Bar & Catering (Waiter / waitress) [DATE] 09:00-18:30 (9h30m) [PERSON_NAME] [PE…" at bounding box center [217, 196] width 127 height 55
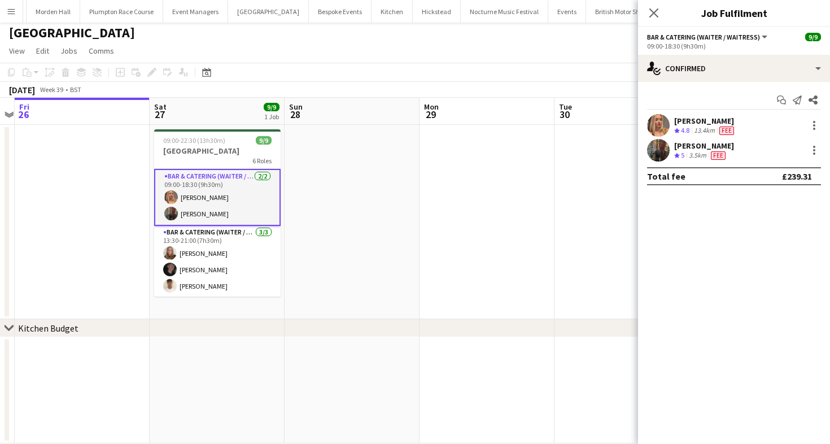
click at [682, 129] on span "4.8" at bounding box center [685, 130] width 8 height 8
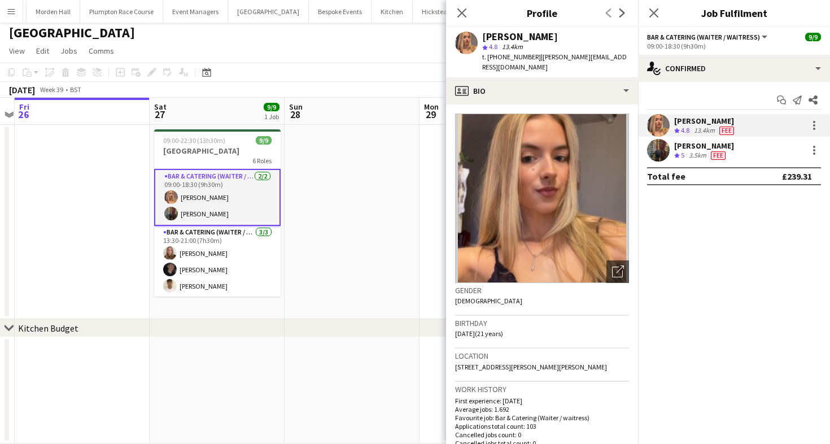
click at [356, 71] on app-toolbar "Copy Paste Paste Command V Paste with crew Command Shift V Paste linked Job [GE…" at bounding box center [415, 72] width 830 height 19
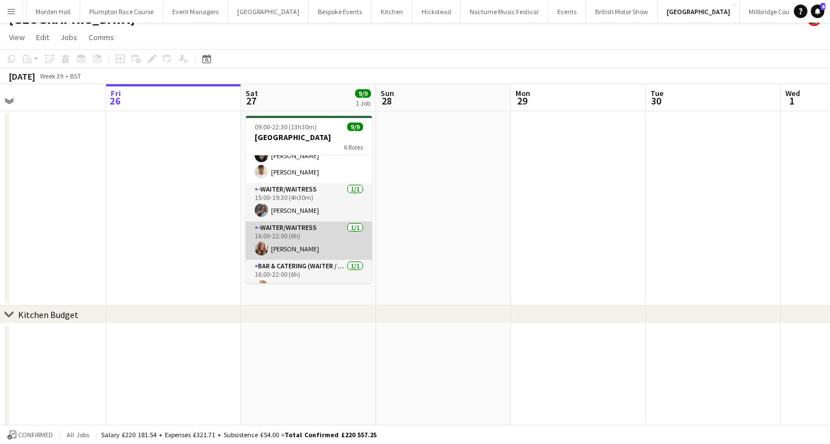
scroll to position [70, 0]
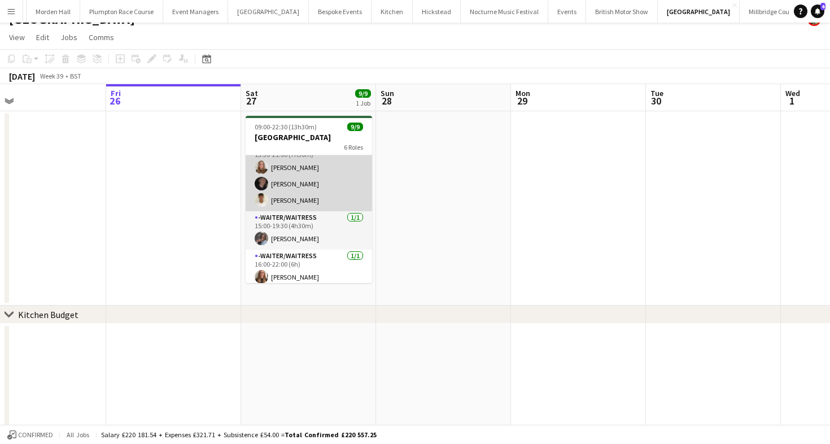
click at [281, 179] on app-card-role "Bar & Catering (Waiter / waitress) [DATE] 13:30-21:00 (7h30m) [PERSON_NAME] [PE…" at bounding box center [309, 175] width 127 height 71
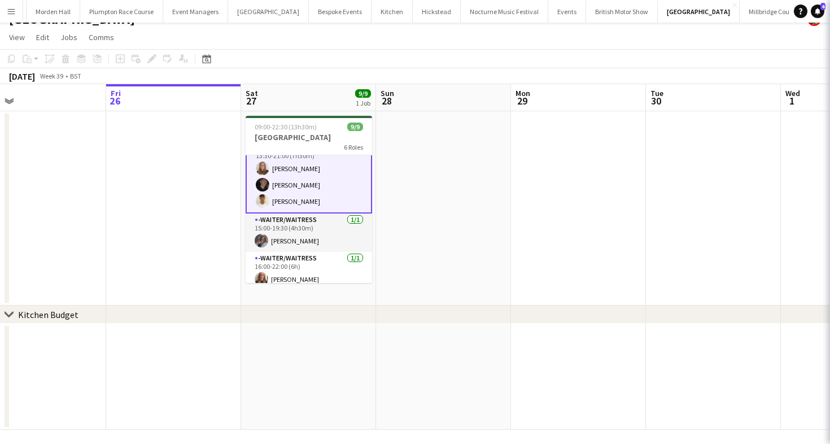
scroll to position [71, 0]
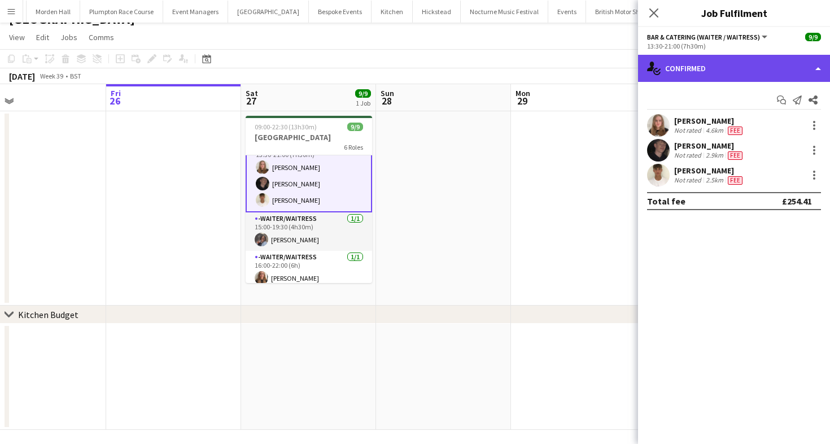
click at [705, 77] on div "single-neutral-actions-check-2 Confirmed" at bounding box center [734, 68] width 192 height 27
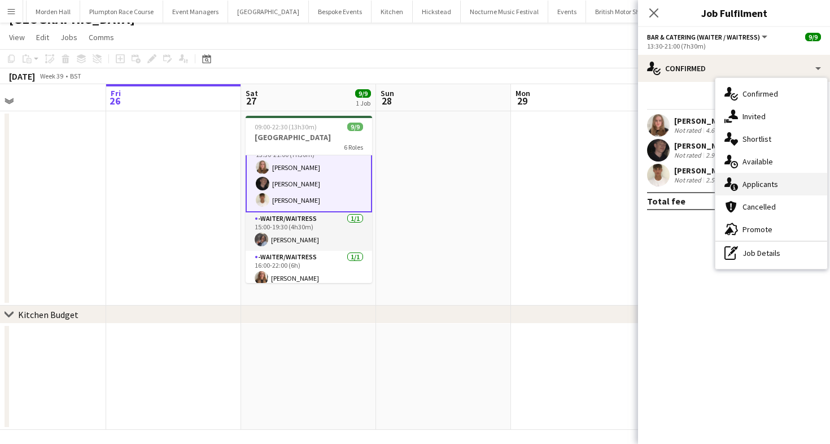
click at [739, 177] on div "single-neutral-actions-information Applicants" at bounding box center [772, 184] width 112 height 23
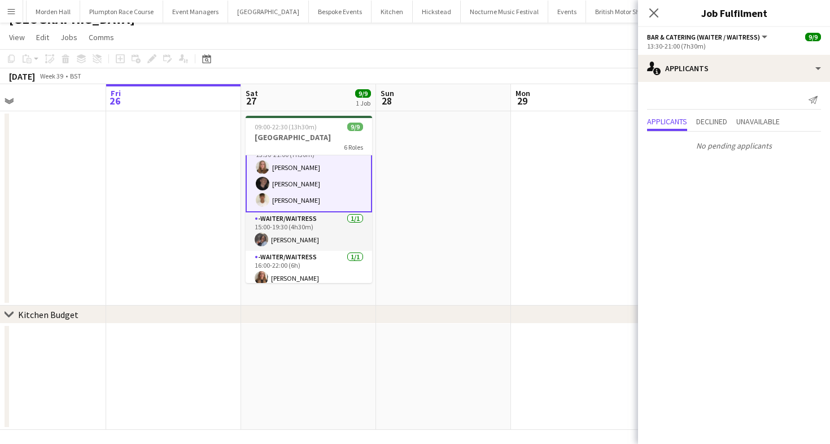
click at [491, 78] on div "[DATE] Week 39 • BST" at bounding box center [415, 76] width 830 height 16
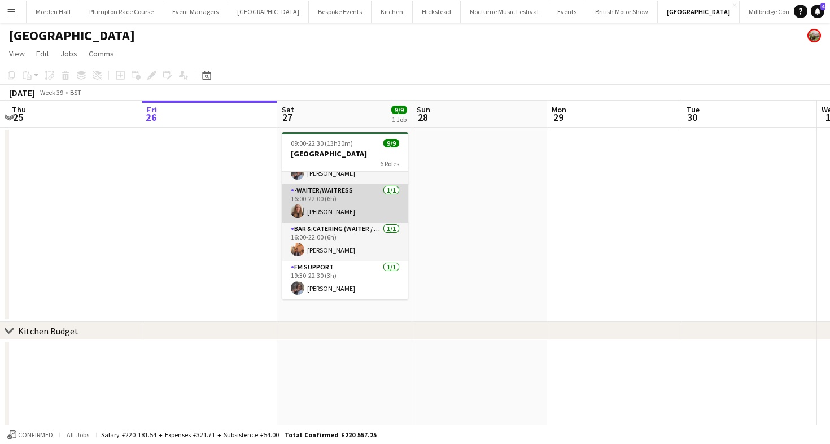
scroll to position [0, 0]
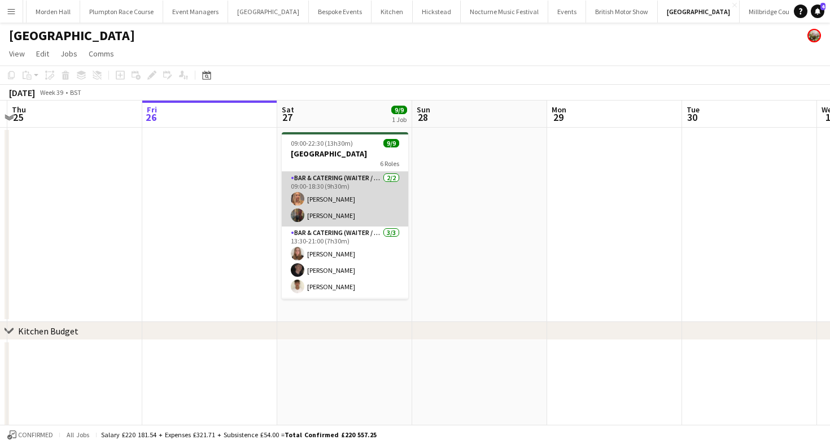
click at [356, 185] on app-card-role "Bar & Catering (Waiter / waitress) [DATE] 09:00-18:30 (9h30m) [PERSON_NAME] [PE…" at bounding box center [345, 199] width 127 height 55
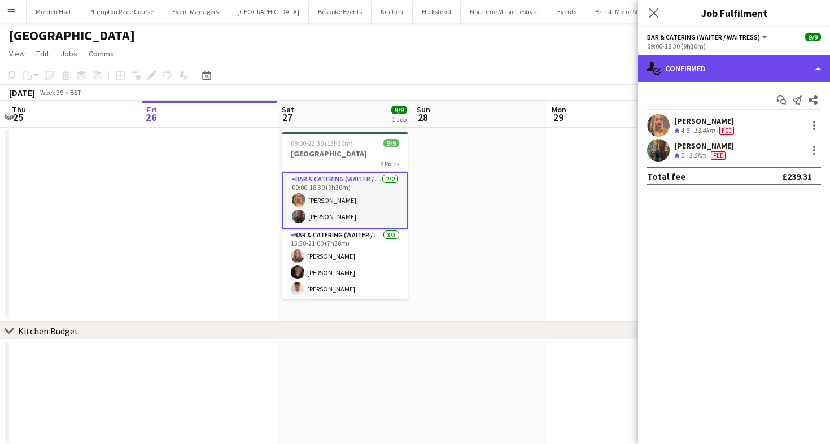
click at [712, 68] on div "single-neutral-actions-check-2 Confirmed" at bounding box center [734, 68] width 192 height 27
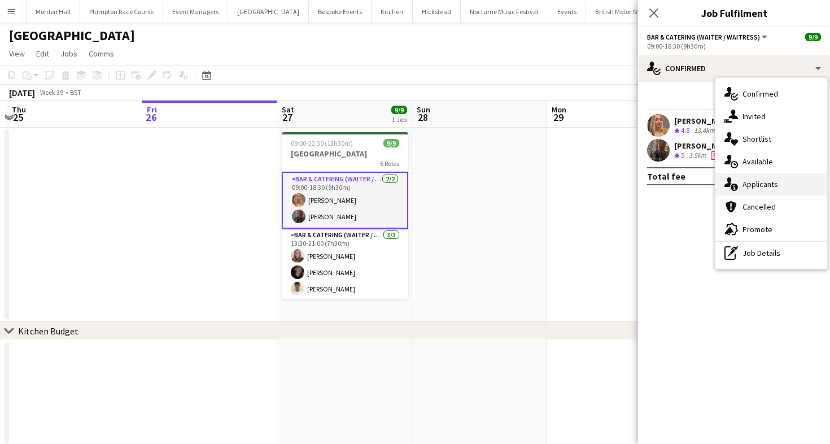
click at [748, 189] on div "single-neutral-actions-information Applicants" at bounding box center [772, 184] width 112 height 23
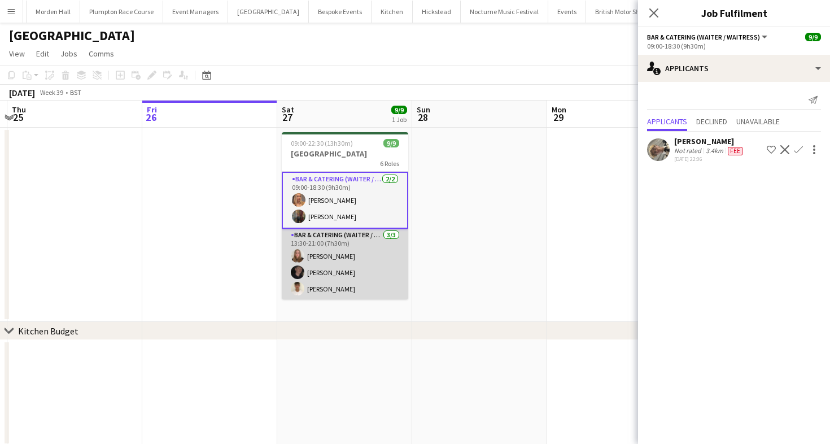
click at [330, 243] on app-card-role "Bar & Catering (Waiter / waitress) 3/3 13:30-21:00 (7h30m) Daisy Shaw Adam Wade…" at bounding box center [345, 264] width 127 height 71
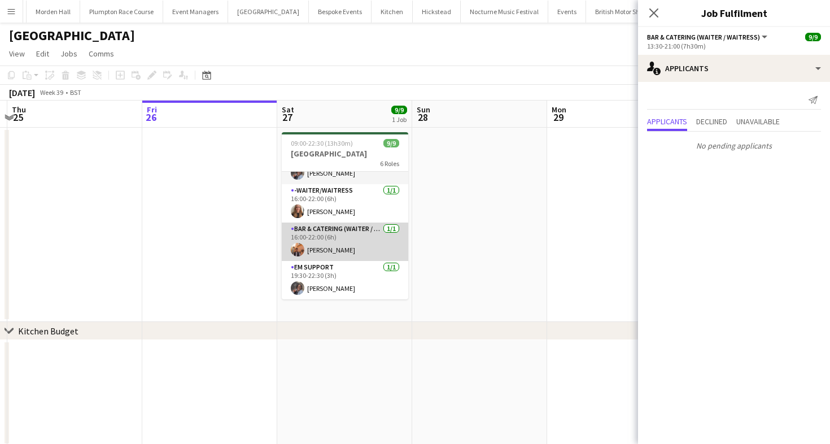
click at [336, 249] on app-card-role "Bar & Catering (Waiter / waitress) 1/1 16:00-22:00 (6h) Charlie Sylvester" at bounding box center [345, 242] width 127 height 38
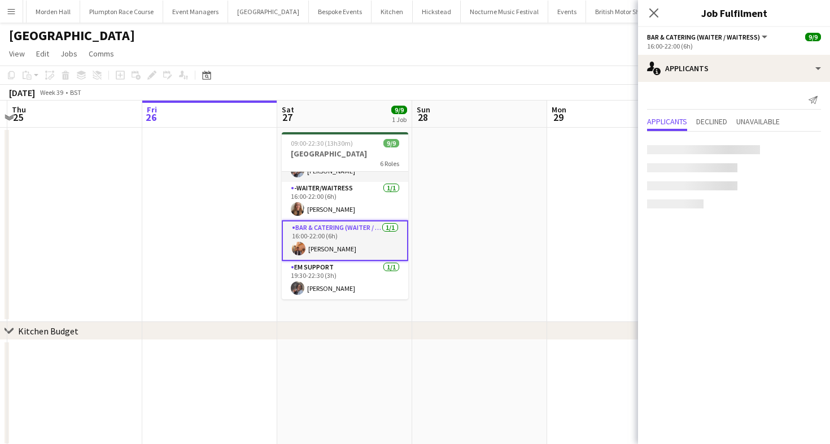
scroll to position [152, 0]
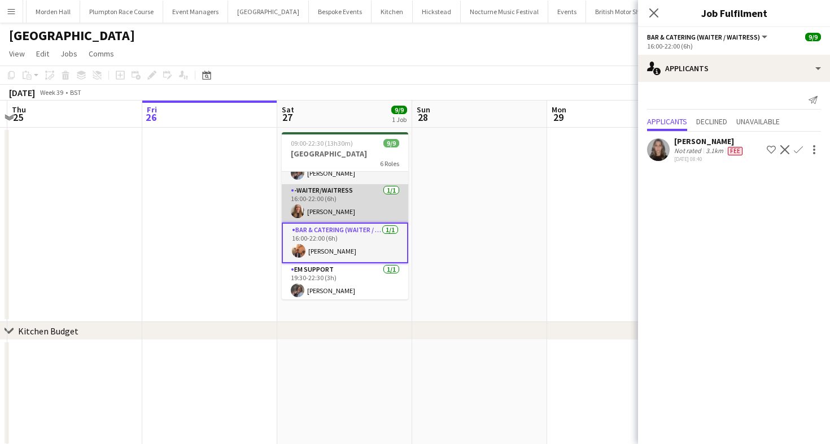
click at [334, 217] on app-card-role "-Waiter/Waitress 1/1 16:00-22:00 (6h) Mia Brady" at bounding box center [345, 203] width 127 height 38
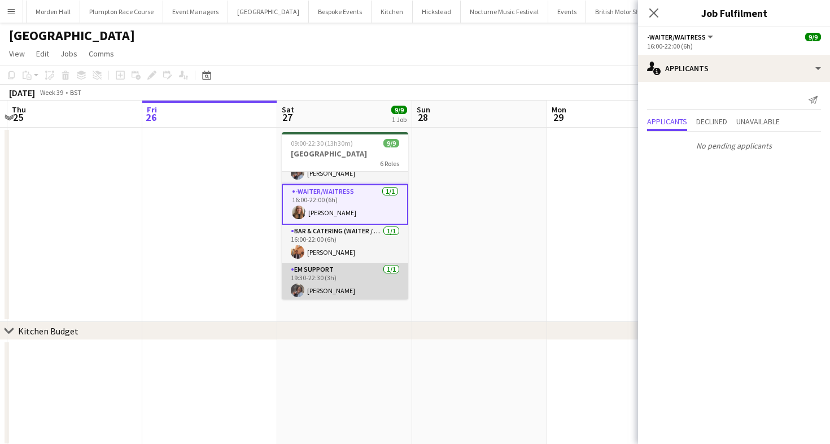
click at [336, 283] on app-card-role "EM Support 1/1 19:30-22:30 (3h) Deborah Edema" at bounding box center [345, 282] width 127 height 38
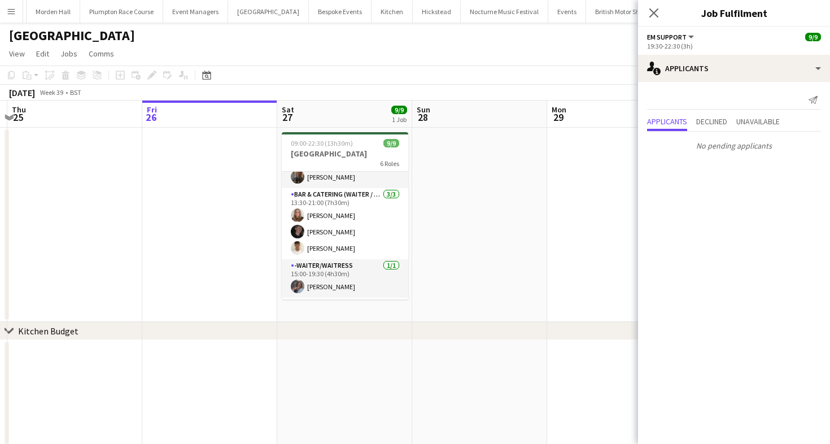
scroll to position [0, 0]
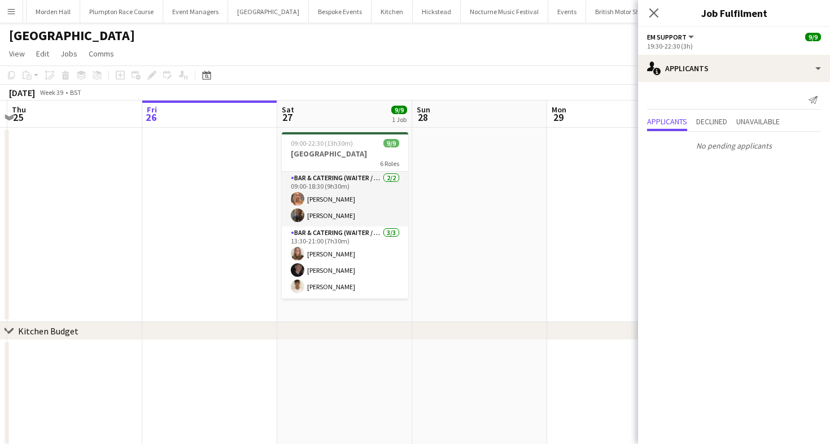
click at [463, 68] on app-toolbar "Copy Paste Paste Command V Paste with crew Command Shift V Paste linked Job [GE…" at bounding box center [415, 75] width 830 height 19
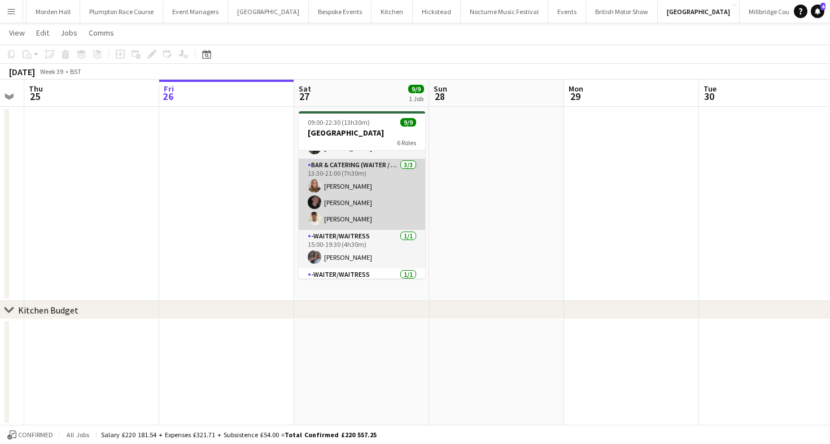
scroll to position [47, 0]
click at [370, 224] on app-card-role "Bar & Catering (Waiter / waitress) 3/3 13:30-21:00 (7h30m) Daisy Shaw Adam Wade…" at bounding box center [362, 193] width 127 height 71
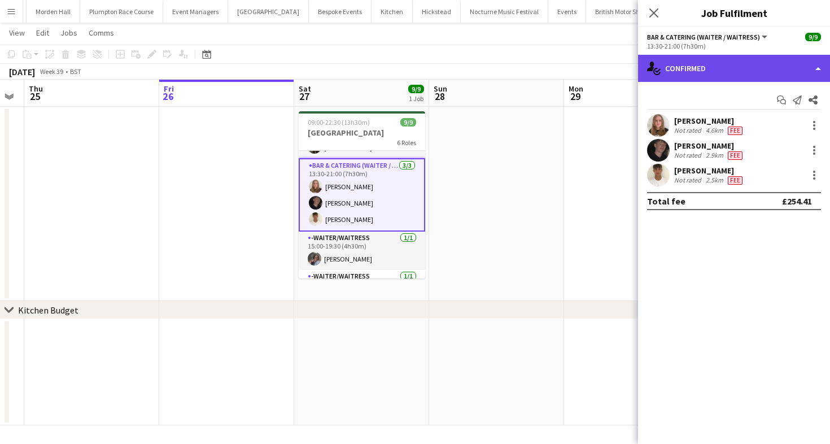
click at [670, 61] on div "single-neutral-actions-check-2 Confirmed" at bounding box center [734, 68] width 192 height 27
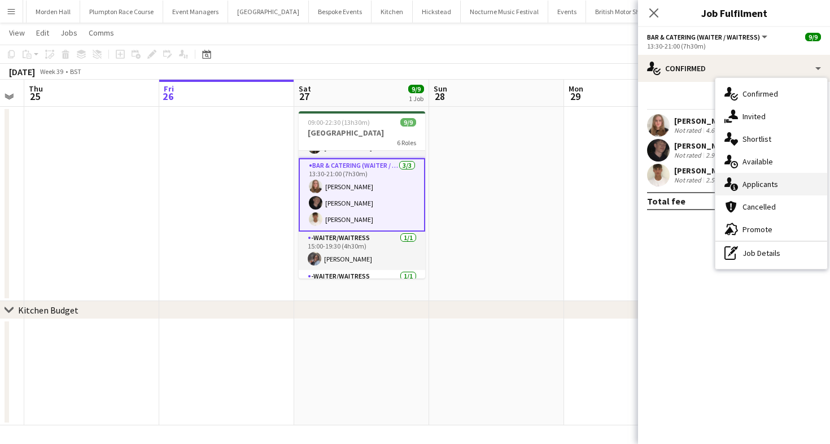
click at [744, 185] on span "Applicants" at bounding box center [761, 184] width 36 height 10
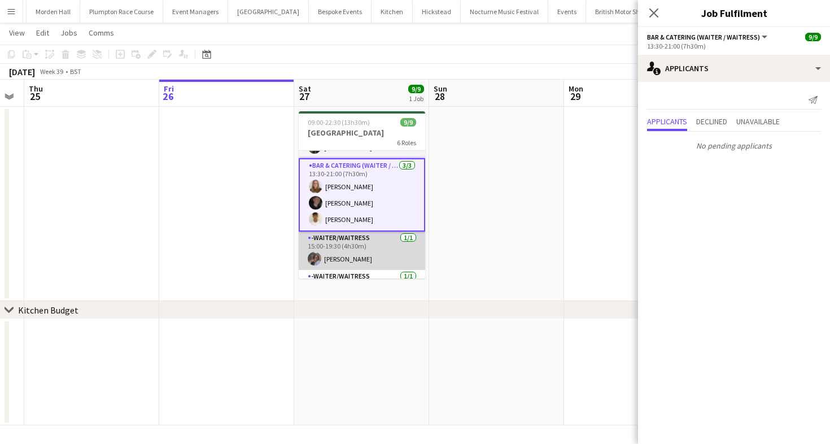
click at [329, 268] on app-card-role "-Waiter/Waitress 1/1 15:00-19:30 (4h30m) Deborah Edema" at bounding box center [362, 251] width 127 height 38
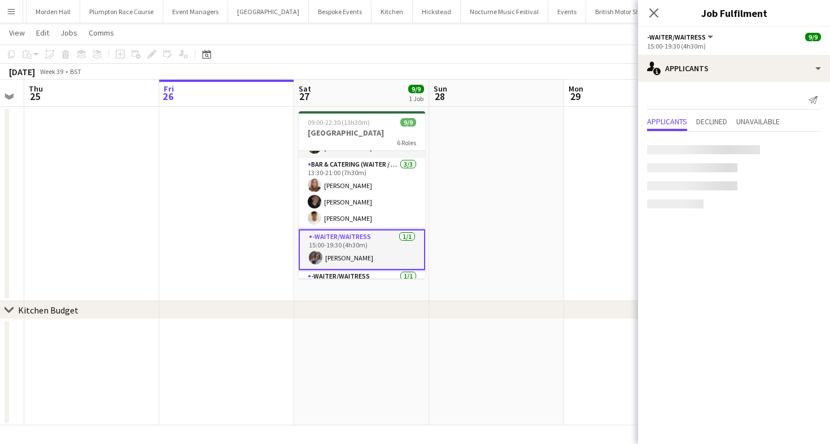
scroll to position [0, 380]
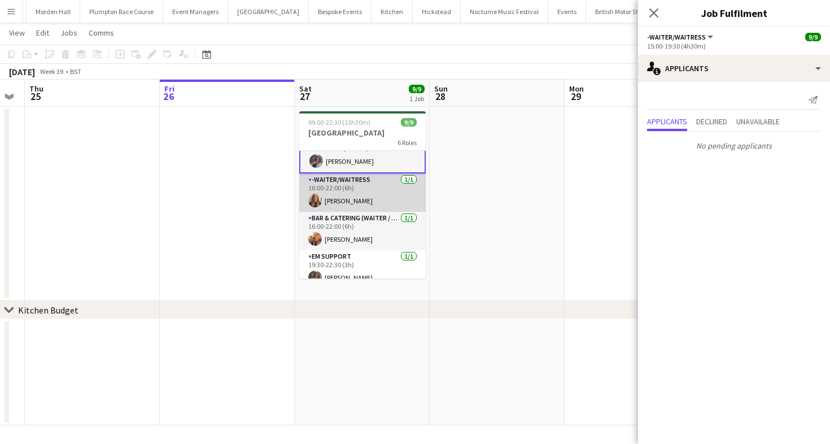
click at [326, 204] on app-card-role "-Waiter/Waitress 1/1 16:00-22:00 (6h) Mia Brady" at bounding box center [362, 192] width 127 height 38
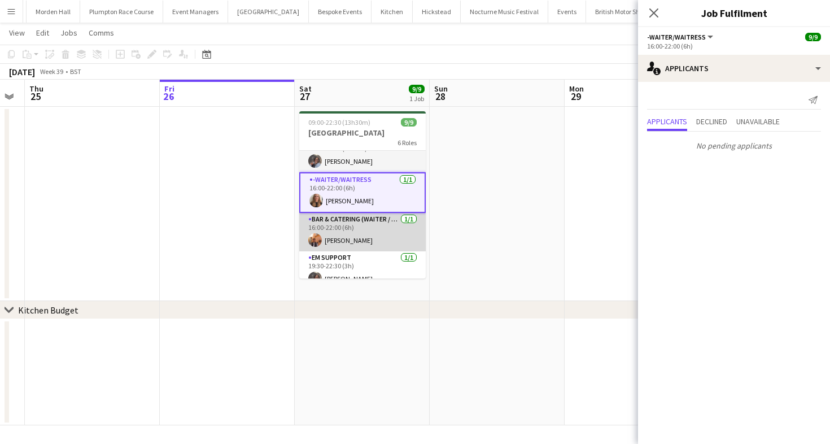
click at [342, 242] on app-card-role "Bar & Catering (Waiter / waitress) 1/1 16:00-22:00 (6h) Charlie Sylvester" at bounding box center [362, 232] width 127 height 38
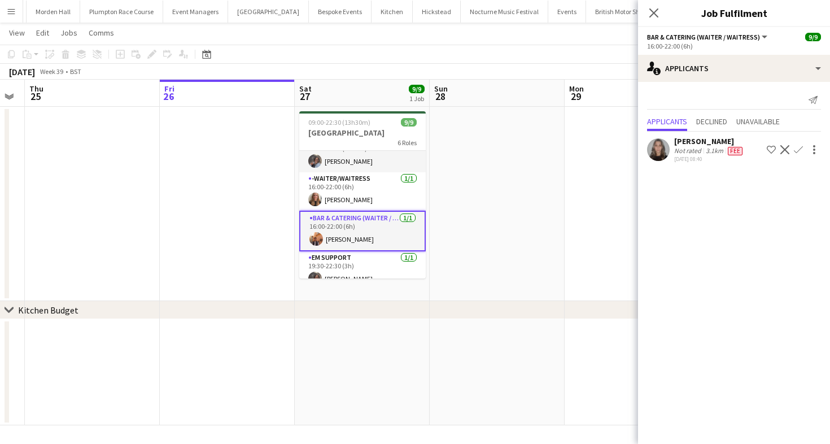
scroll to position [154, 0]
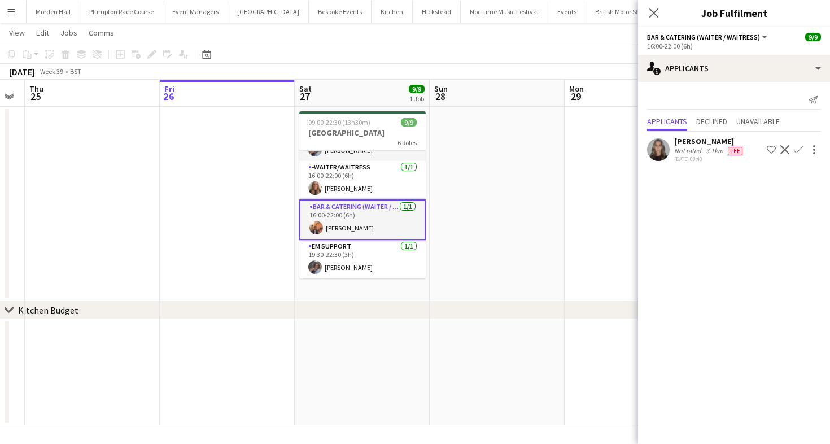
click at [342, 242] on app-card-role "EM Support 1/1 19:30-22:30 (3h) Deborah Edema" at bounding box center [362, 259] width 127 height 38
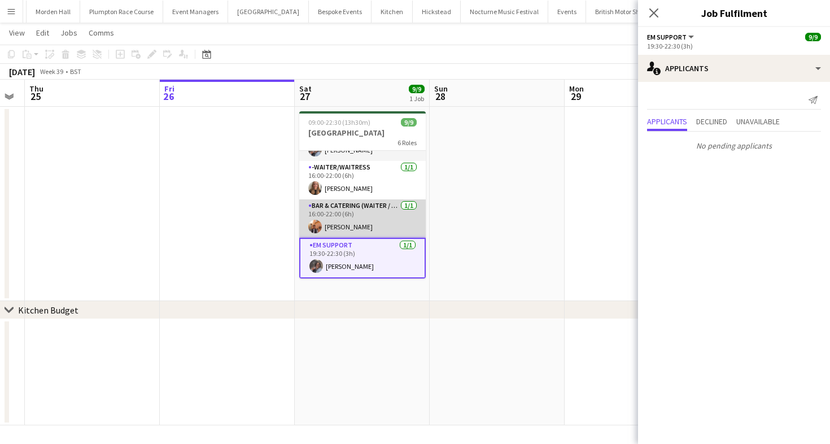
scroll to position [0, 0]
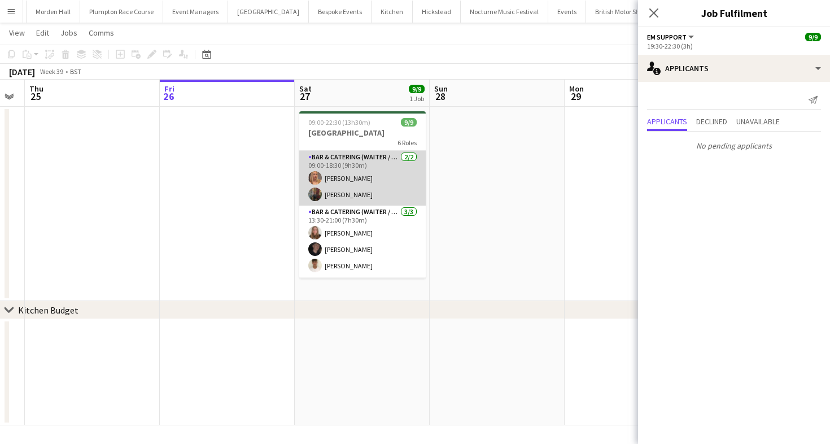
click at [345, 178] on app-card-role "Bar & Catering (Waiter / waitress) 2/2 09:00-18:30 (9h30m) Beatrice Vane Annabe…" at bounding box center [362, 178] width 127 height 55
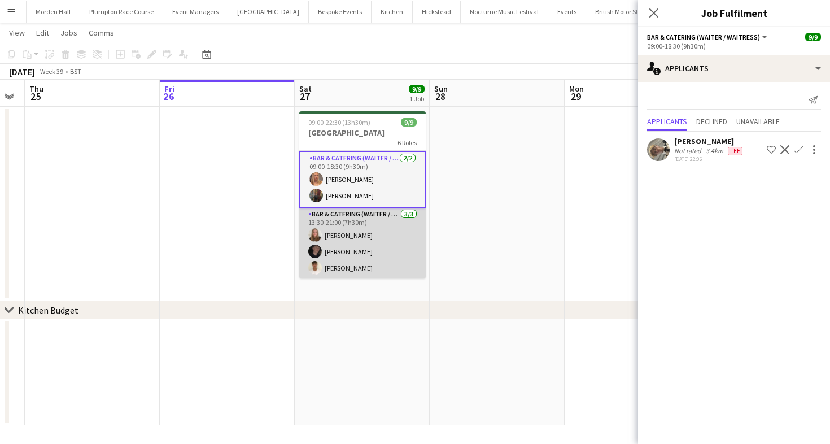
click at [366, 260] on app-card-role "Bar & Catering (Waiter / waitress) 3/3 13:30-21:00 (7h30m) Daisy Shaw Adam Wade…" at bounding box center [362, 243] width 127 height 71
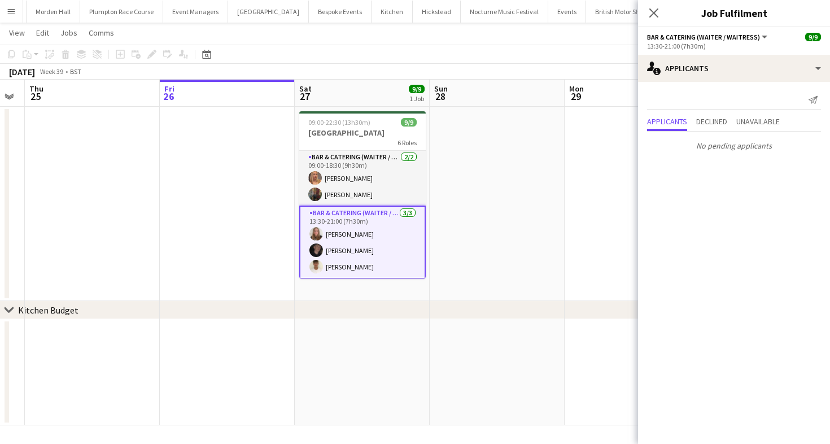
click at [563, 56] on app-toolbar "Copy Paste Paste Command V Paste with crew Command Shift V Paste linked Job [GE…" at bounding box center [415, 54] width 830 height 19
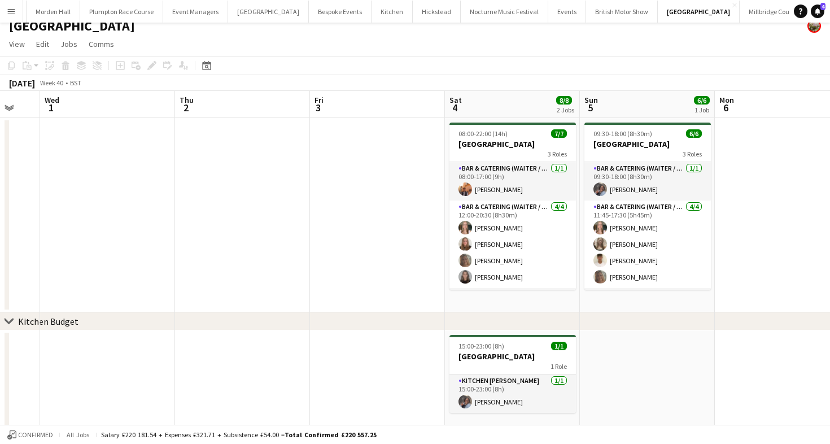
scroll to position [9, 0]
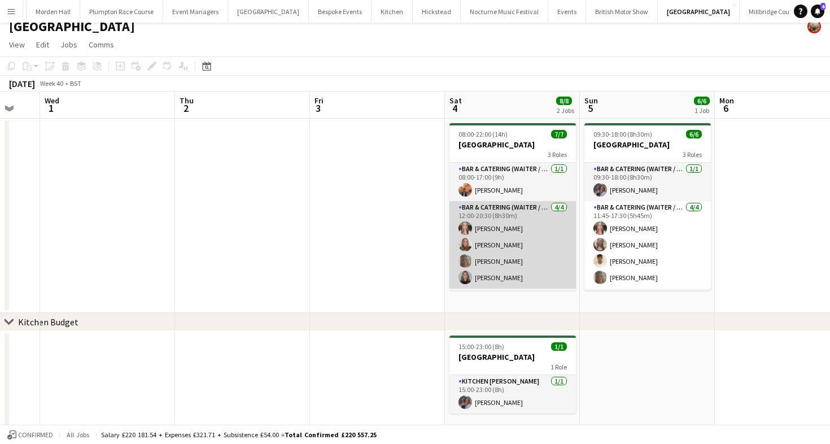
click at [494, 256] on app-card-role "Bar & Catering (Waiter / waitress) 4/4 12:00-20:30 (8h30m) Alice Ruttley Daisy …" at bounding box center [513, 245] width 127 height 88
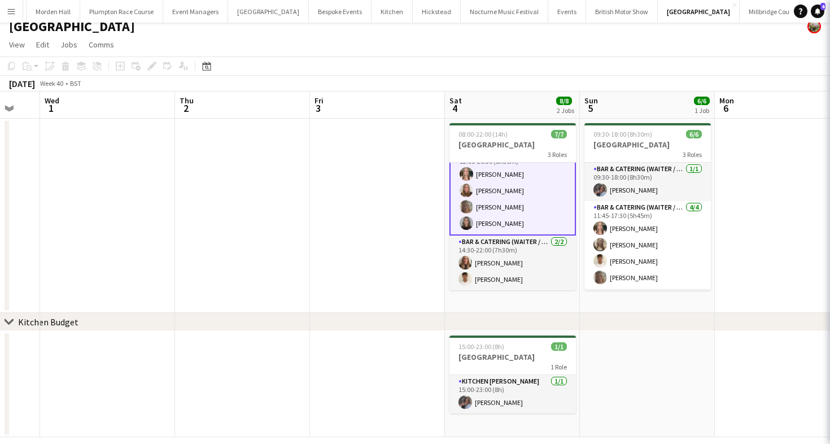
scroll to position [55, 0]
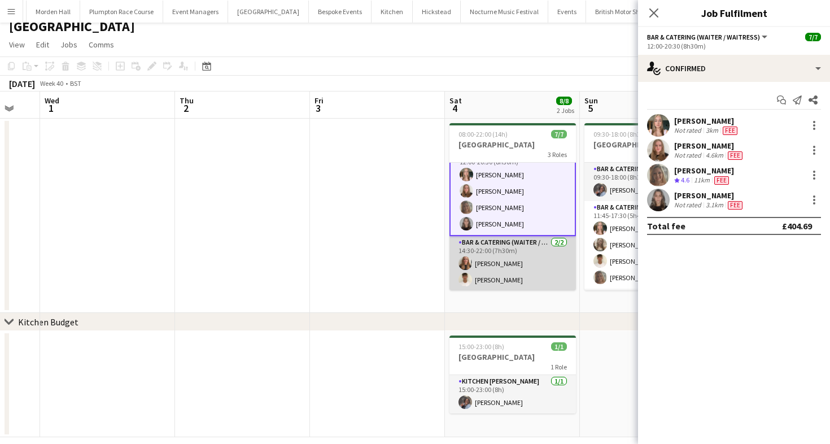
click at [486, 267] on app-card-role "Bar & Catering (Waiter / waitress) 2/2 14:30-22:00 (7h30m) Mia Brady Harrison M…" at bounding box center [513, 263] width 127 height 55
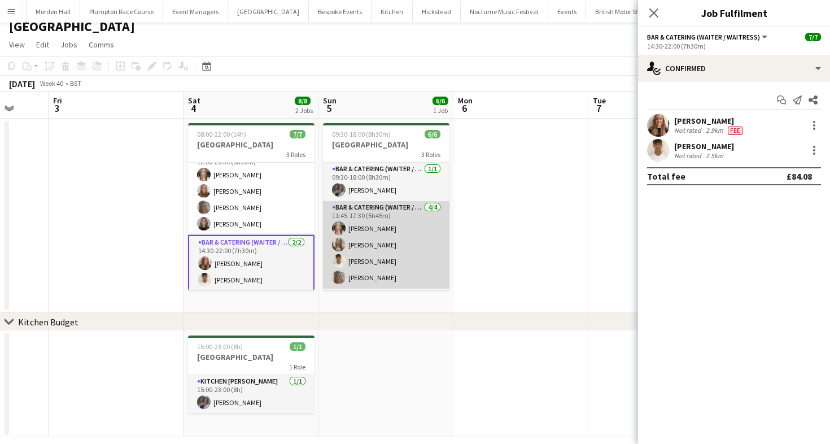
scroll to position [37, 0]
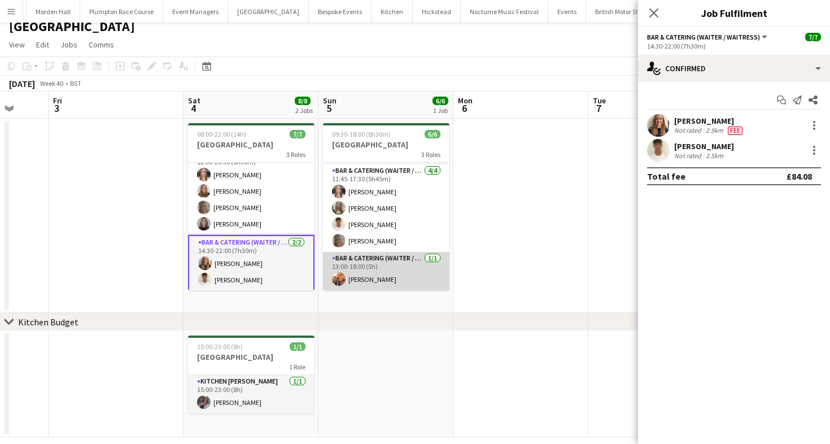
click at [355, 277] on app-card-role "Bar & Catering (Waiter / waitress) 1/1 13:00-18:00 (5h) Charlie Sylvester" at bounding box center [386, 271] width 127 height 38
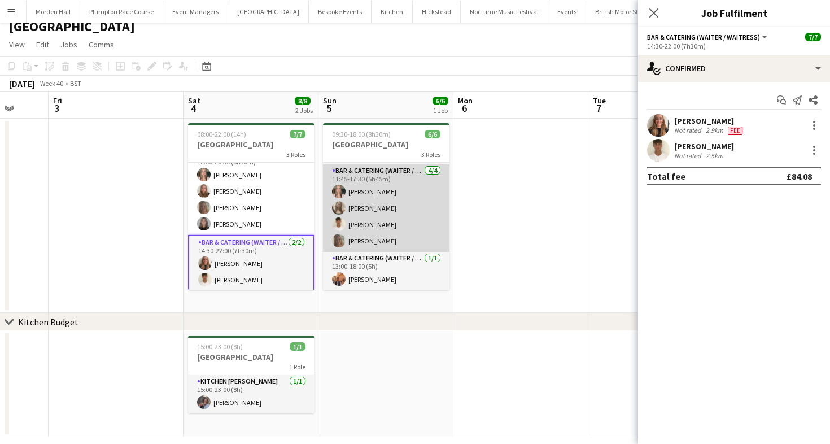
scroll to position [53, 0]
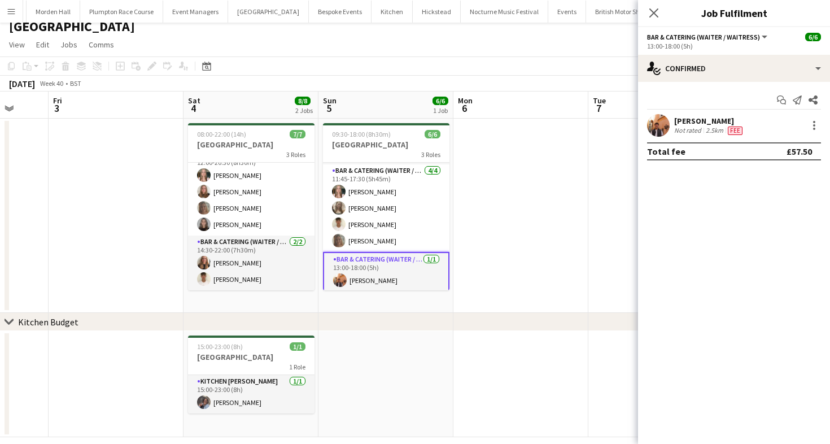
click at [512, 84] on div "October 2025 Week 40 • BST" at bounding box center [415, 84] width 830 height 16
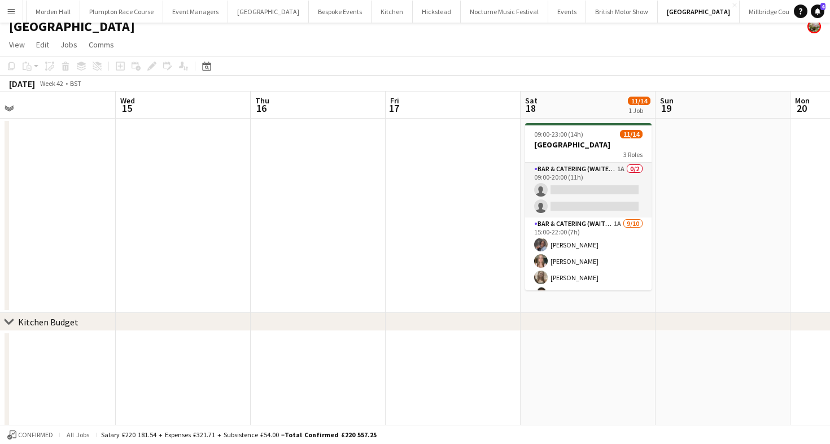
scroll to position [0, 534]
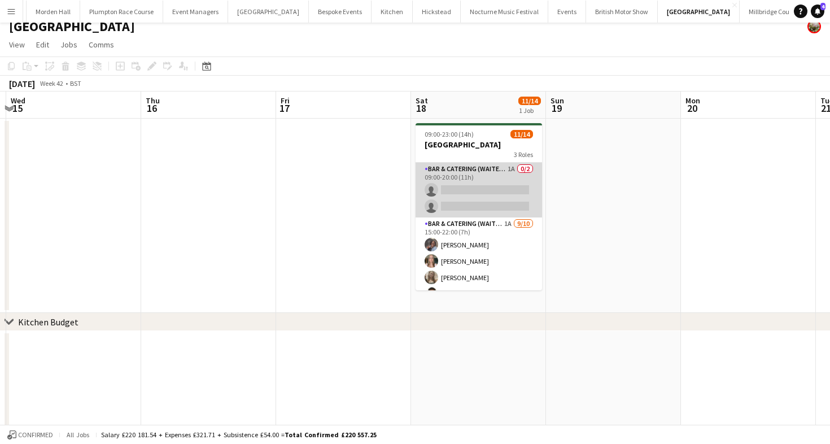
click at [478, 194] on app-card-role "Bar & Catering (Waiter / waitress) 1A 0/2 09:00-20:00 (11h) single-neutral-acti…" at bounding box center [479, 190] width 127 height 55
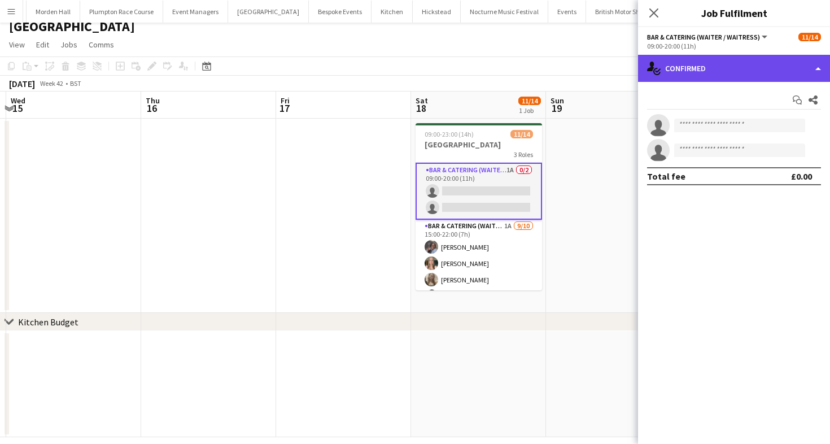
click at [735, 62] on div "single-neutral-actions-check-2 Confirmed" at bounding box center [734, 68] width 192 height 27
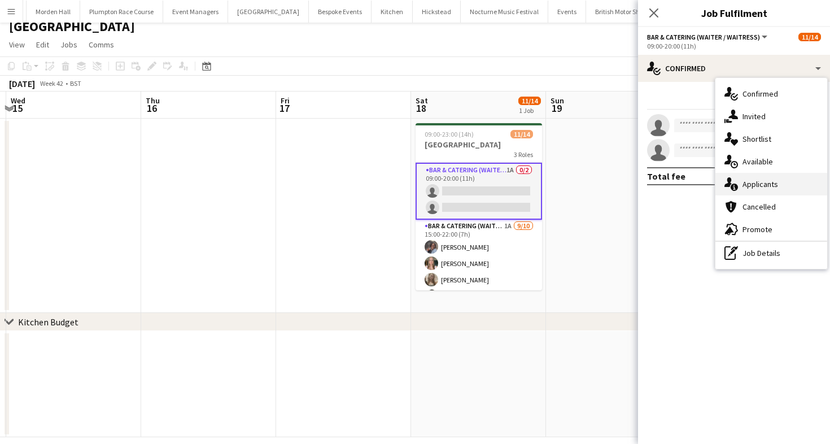
click at [755, 181] on span "Applicants" at bounding box center [761, 184] width 36 height 10
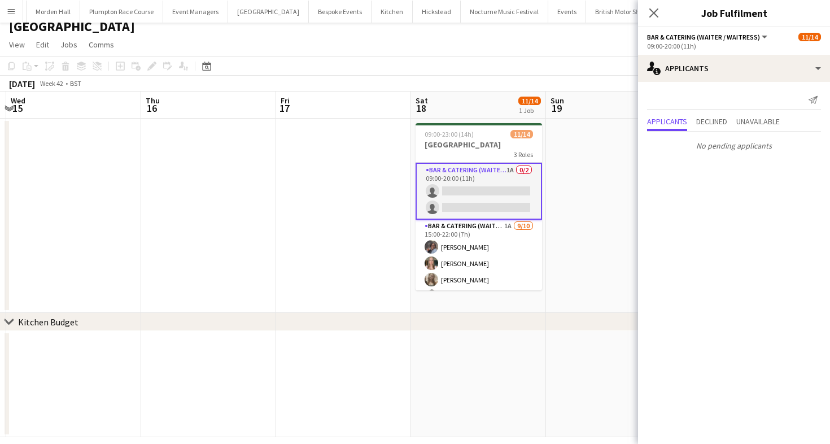
click at [526, 216] on app-card-role "Bar & Catering (Waiter / waitress) 1A 0/2 09:00-20:00 (11h) single-neutral-acti…" at bounding box center [479, 191] width 127 height 57
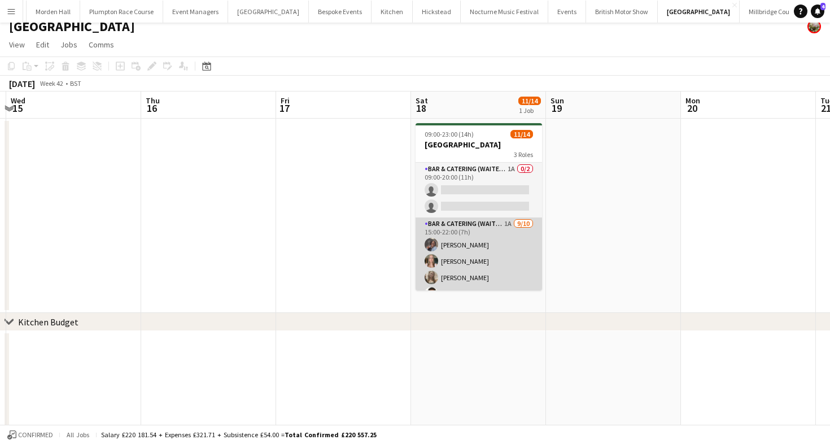
click at [477, 243] on app-card-role "Bar & Catering (Waiter / waitress) 1A [DATE] 15:00-22:00 (7h) [PERSON_NAME] [PE…" at bounding box center [479, 310] width 127 height 186
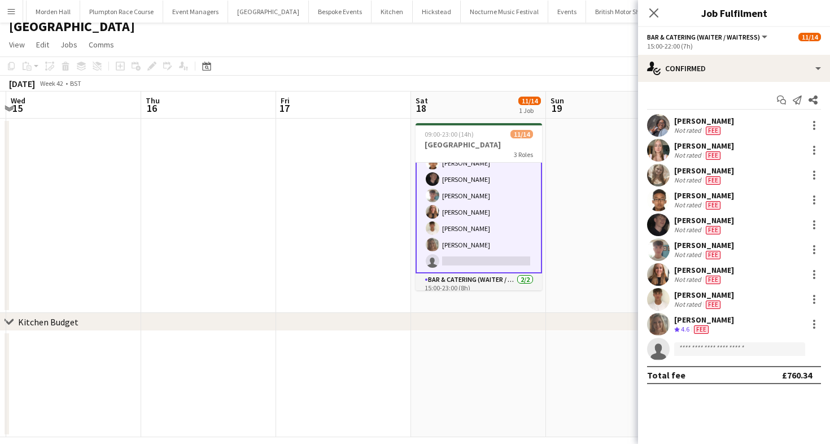
scroll to position [170, 0]
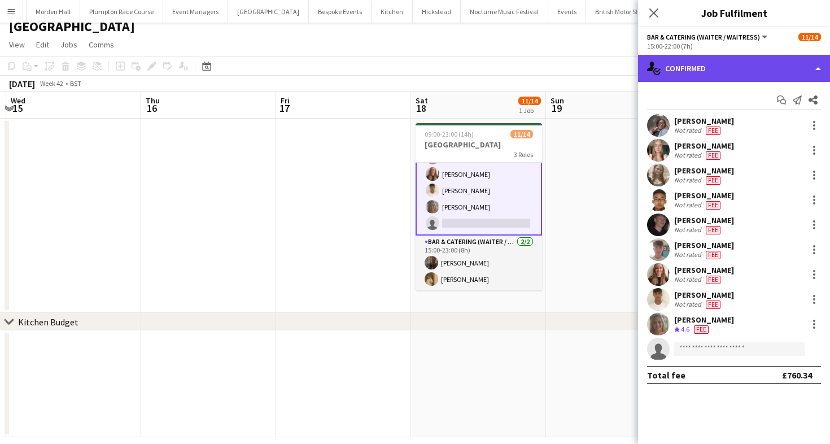
click at [721, 71] on div "single-neutral-actions-check-2 Confirmed" at bounding box center [734, 68] width 192 height 27
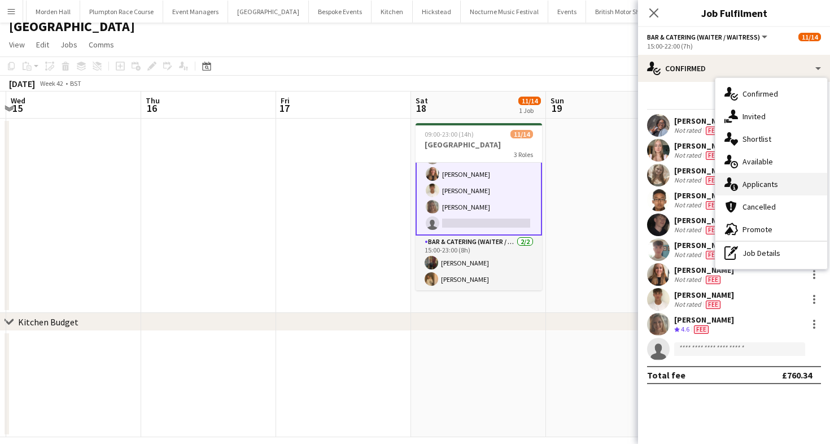
click at [773, 188] on span "Applicants" at bounding box center [761, 184] width 36 height 10
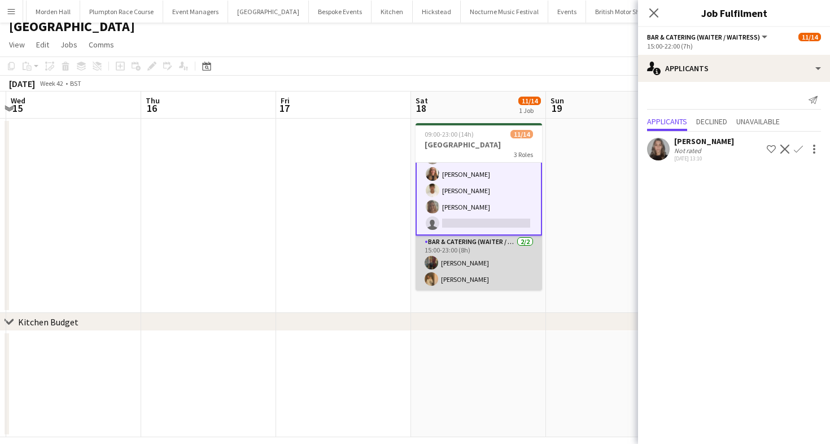
click at [464, 255] on app-card-role "Bar & Catering (Waiter / waitress) [DATE] 15:00-23:00 (8h) [PERSON_NAME] [PERSO…" at bounding box center [479, 263] width 127 height 55
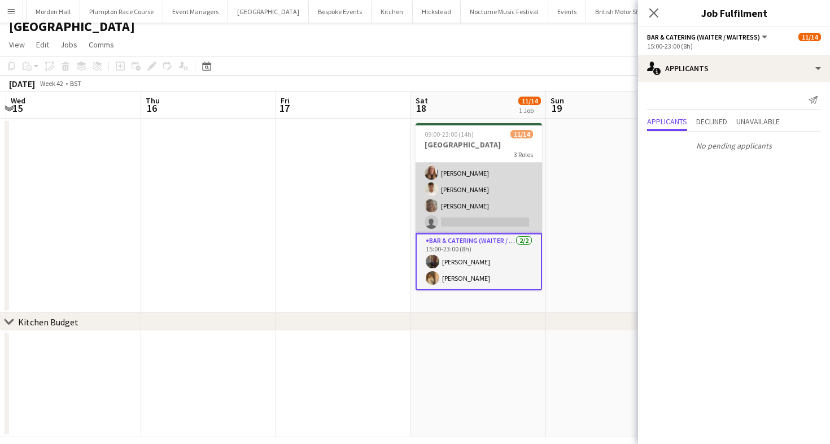
click at [473, 193] on app-card-role "Bar & Catering (Waiter / waitress) 1A [DATE] 15:00-22:00 (7h) [PERSON_NAME] [PE…" at bounding box center [479, 140] width 127 height 186
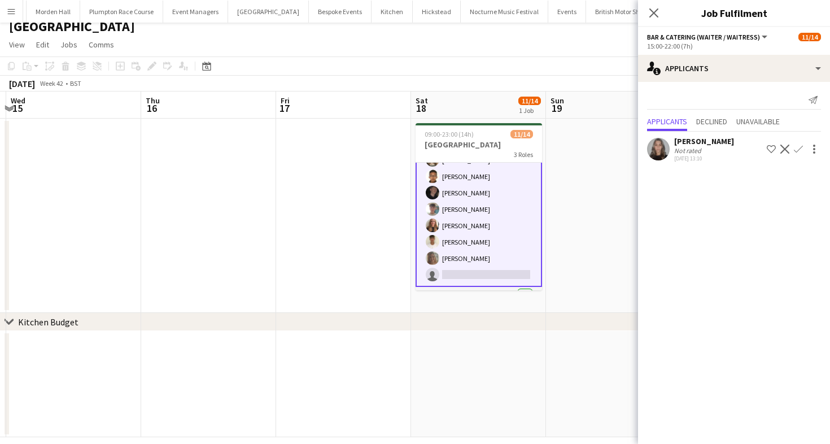
scroll to position [0, 0]
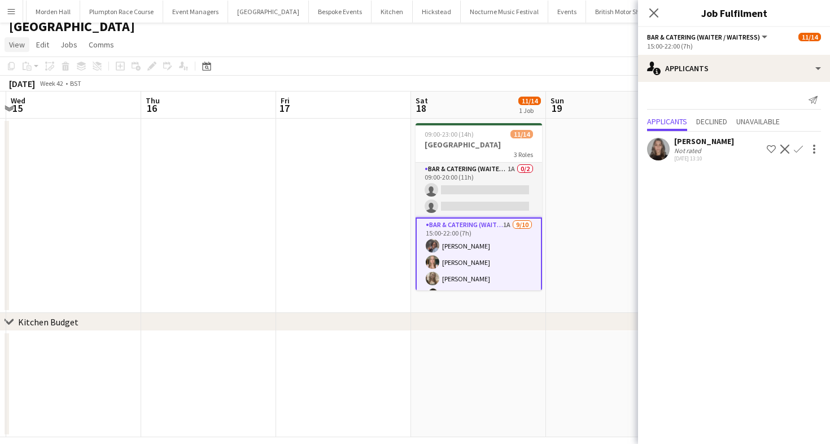
click at [20, 43] on span "View" at bounding box center [17, 45] width 16 height 10
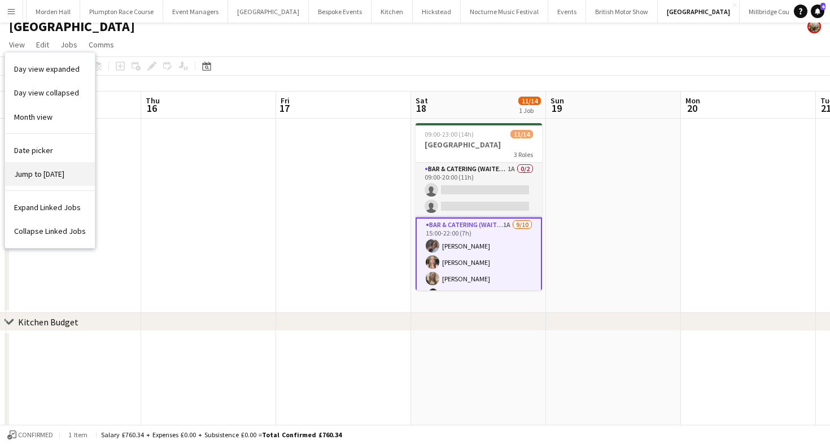
click at [46, 175] on span "Jump to [DATE]" at bounding box center [39, 174] width 50 height 10
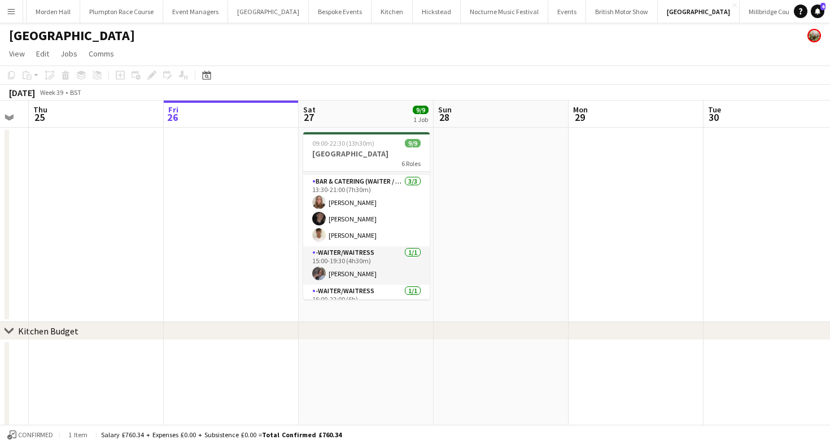
scroll to position [46, 0]
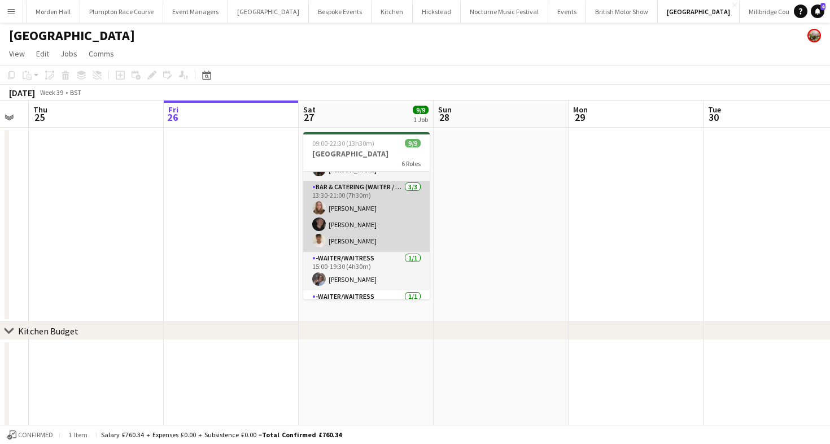
click at [348, 237] on app-card-role "Bar & Catering (Waiter / waitress) 3/3 13:30-21:00 (7h30m) Daisy Shaw Adam Wade…" at bounding box center [366, 216] width 127 height 71
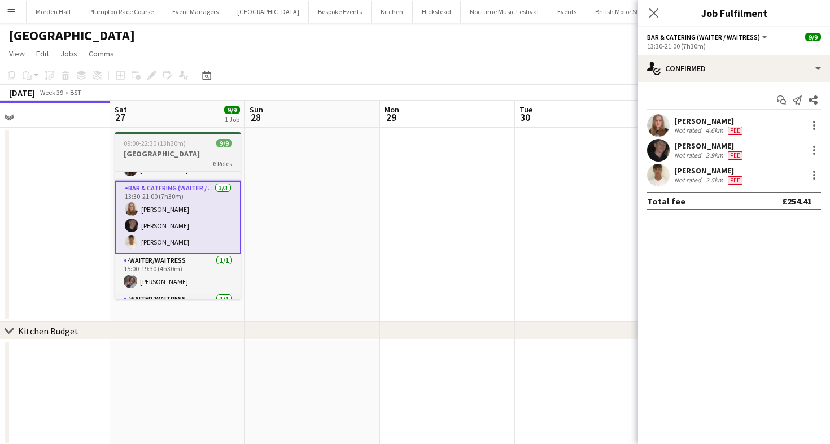
scroll to position [0, 461]
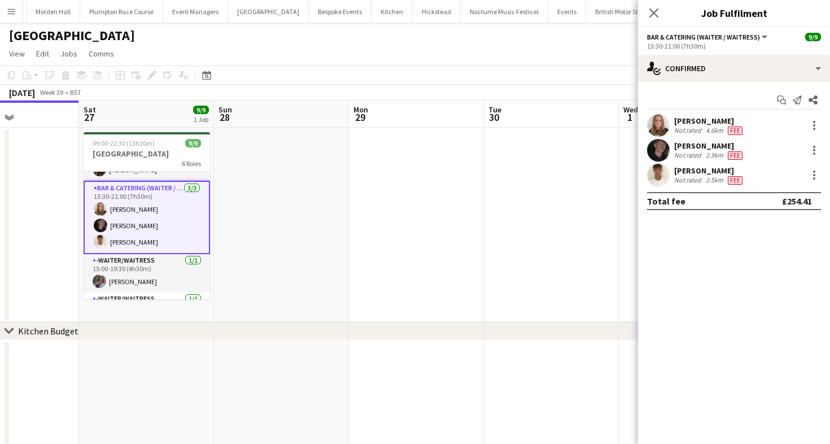
click at [686, 127] on div "Not rated" at bounding box center [688, 130] width 29 height 9
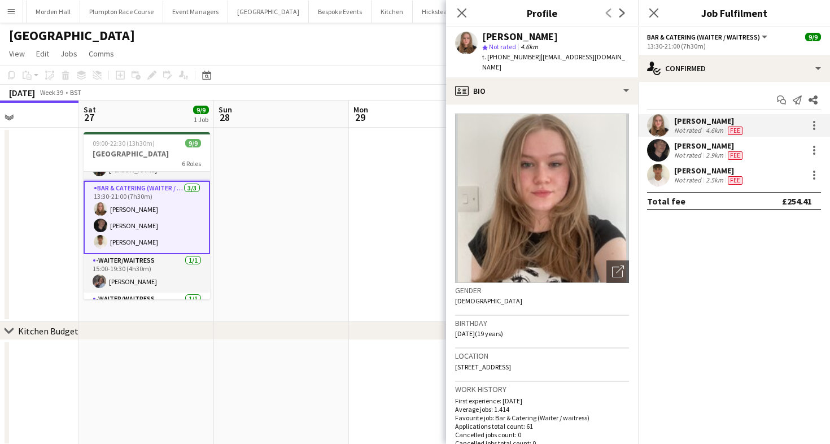
click at [283, 63] on app-page-menu "View Day view expanded Day view collapsed Month view Date picker Jump to [DATE]…" at bounding box center [415, 54] width 830 height 21
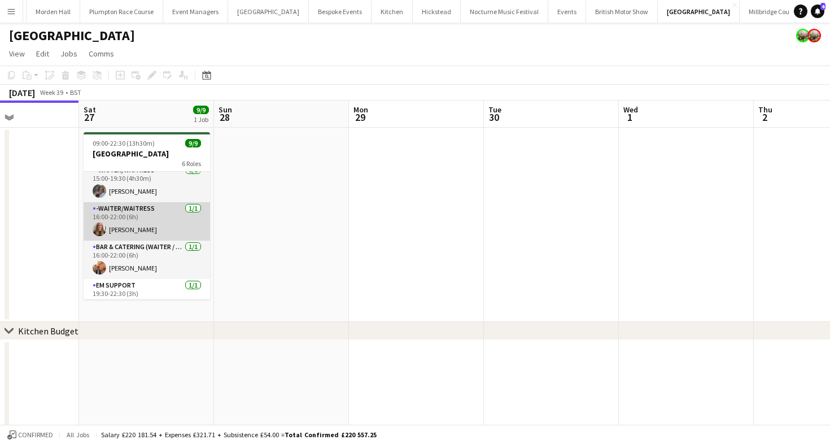
scroll to position [133, 0]
click at [169, 233] on app-card-role "-Waiter/Waitress 1/1 16:00-22:00 (6h) Mia Brady" at bounding box center [147, 222] width 127 height 38
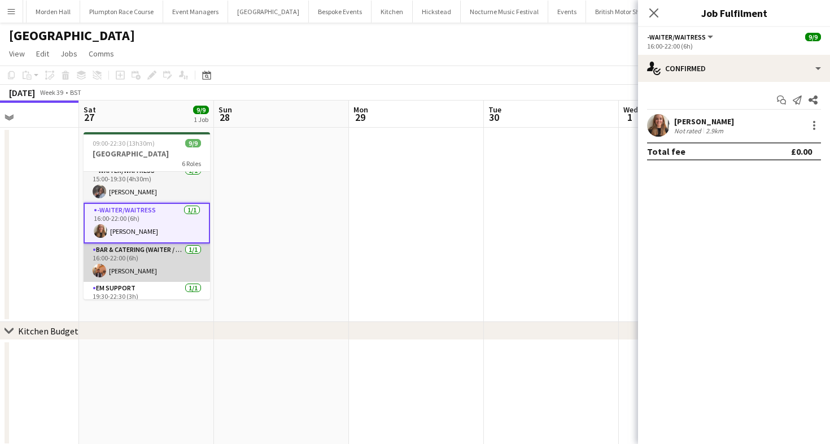
click at [161, 276] on app-card-role "Bar & Catering (Waiter / waitress) 1/1 16:00-22:00 (6h) Charlie Sylvester" at bounding box center [147, 262] width 127 height 38
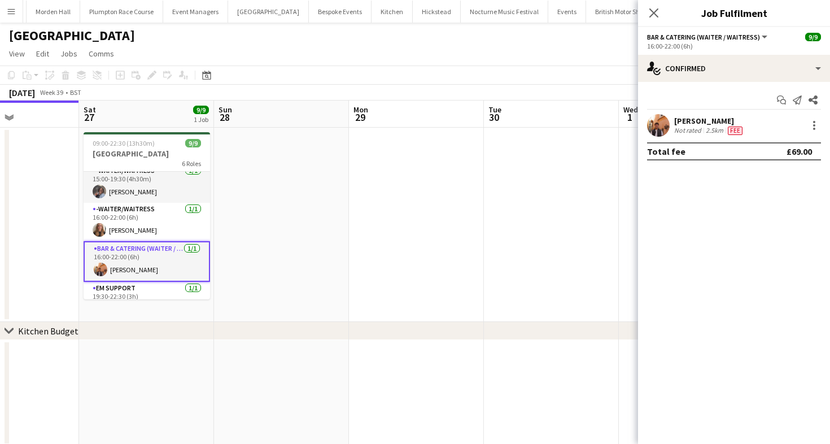
click at [696, 119] on div "[PERSON_NAME]" at bounding box center [709, 121] width 71 height 10
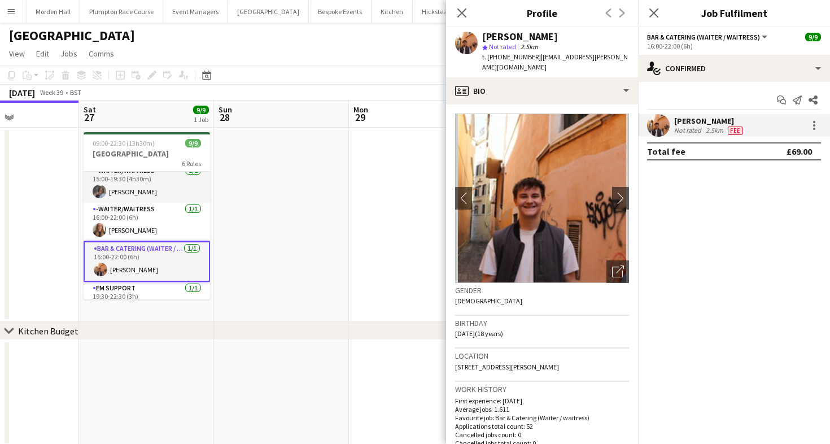
click at [384, 81] on app-toolbar "Copy Paste Paste Command V Paste with crew Command Shift V Paste linked Job [GE…" at bounding box center [415, 75] width 830 height 19
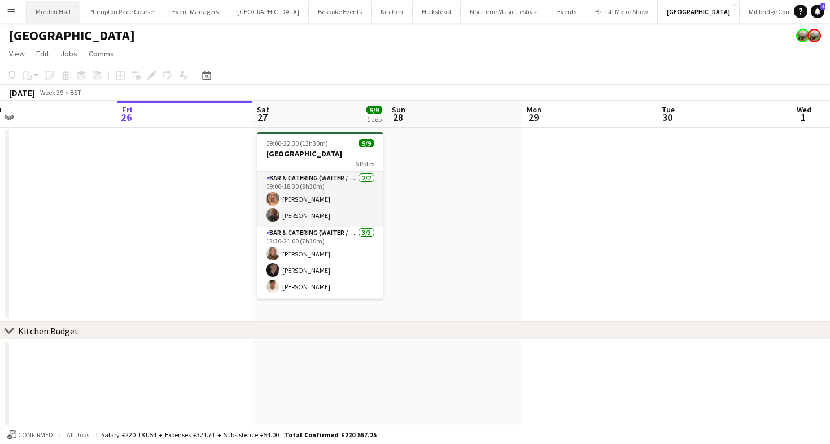
scroll to position [0, 0]
click at [223, 12] on button "Event Managers Close" at bounding box center [228, 12] width 65 height 22
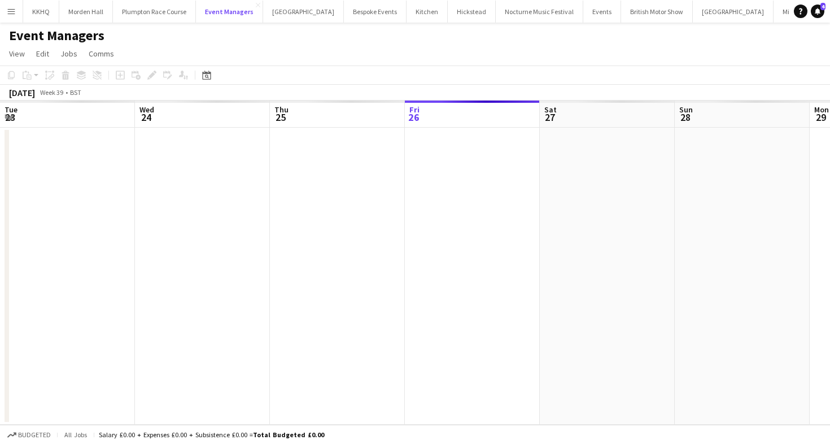
scroll to position [0, 270]
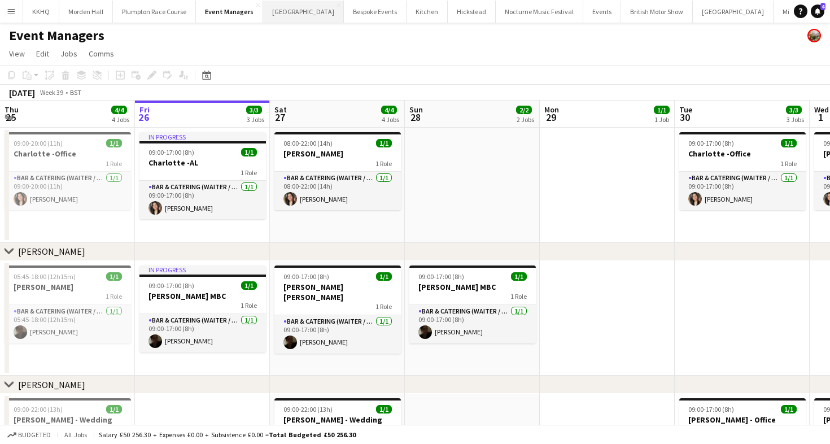
click at [293, 18] on button "Kin House Close" at bounding box center [303, 12] width 81 height 22
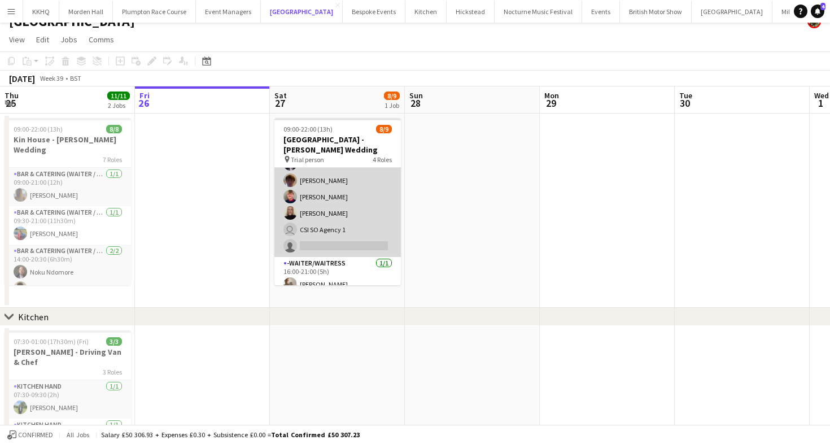
scroll to position [25, 0]
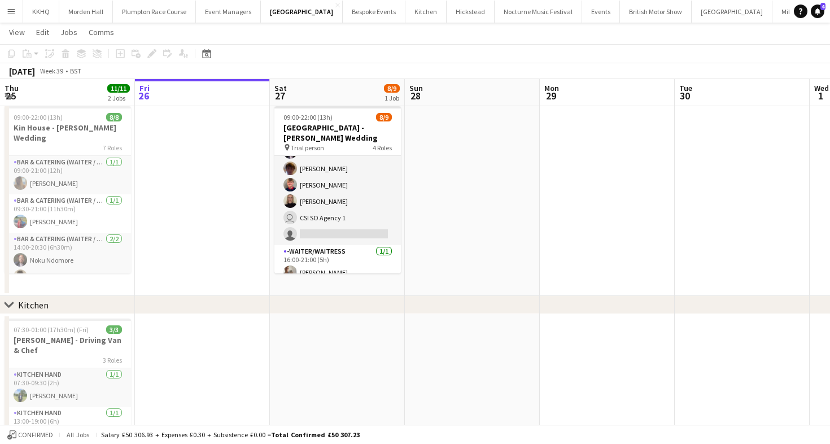
click at [342, 276] on app-date-cell "09:00-22:00 (13h) 8/9 Kin House - Pitchford Wedding pin Trial person 4 Roles Ba…" at bounding box center [337, 199] width 135 height 194
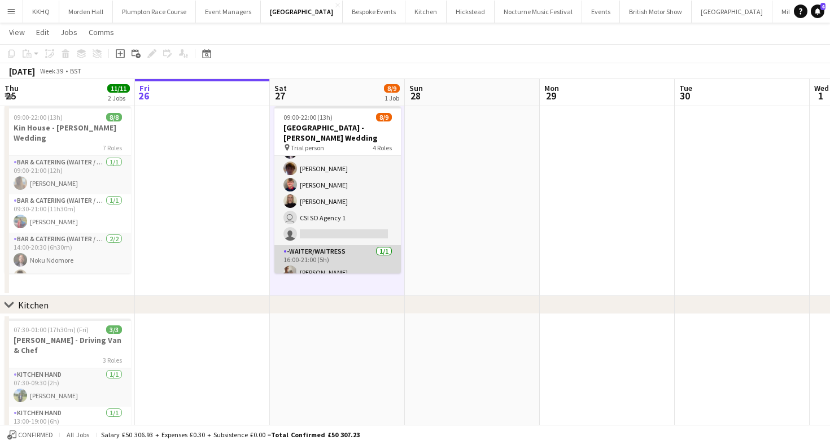
click at [333, 255] on app-card-role "-Waiter/Waitress 1/1 16:00-21:00 (5h) freya baxter" at bounding box center [338, 264] width 127 height 38
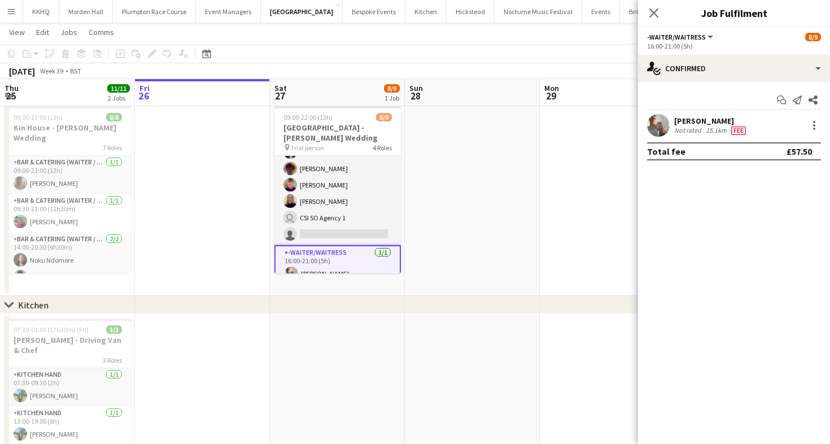
click at [709, 129] on div "15.1km" at bounding box center [716, 130] width 25 height 9
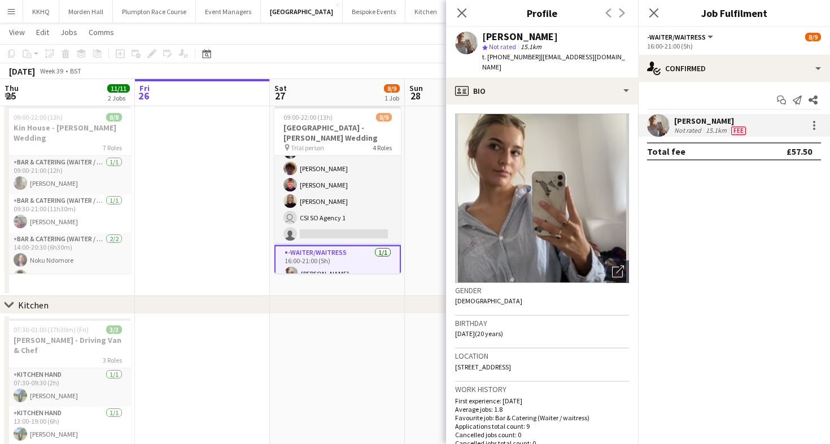
click at [312, 54] on app-toolbar "Copy Paste Paste Command V Paste with crew Command Shift V Paste linked Job [GE…" at bounding box center [415, 53] width 830 height 19
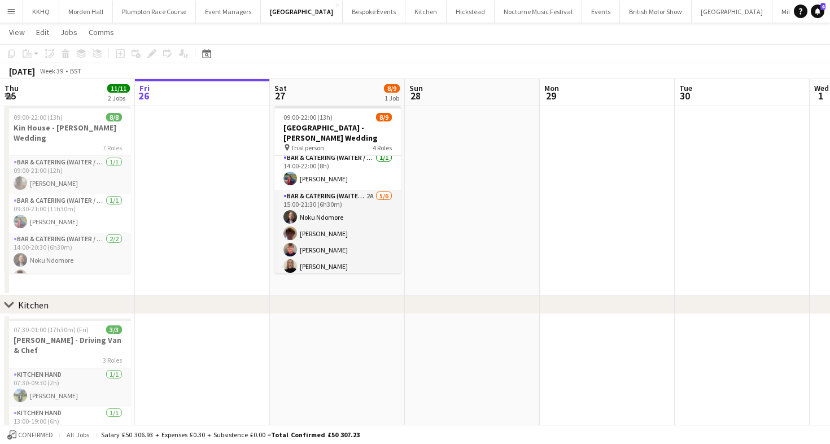
scroll to position [21, 0]
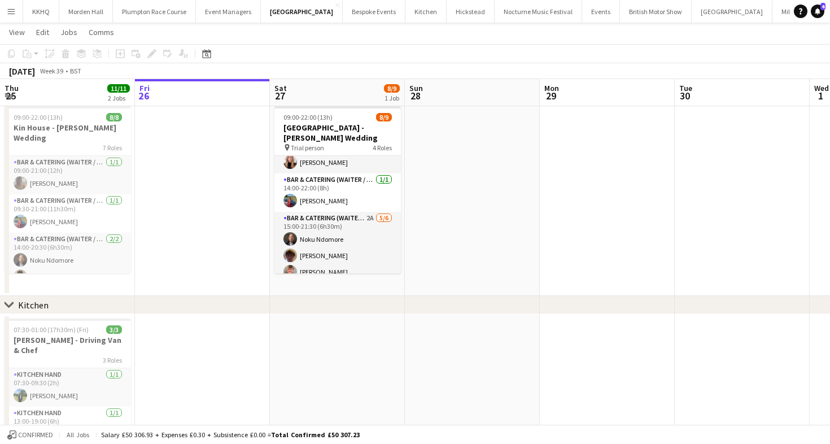
click at [439, 69] on div "[DATE] Week 39 • BST" at bounding box center [415, 71] width 830 height 16
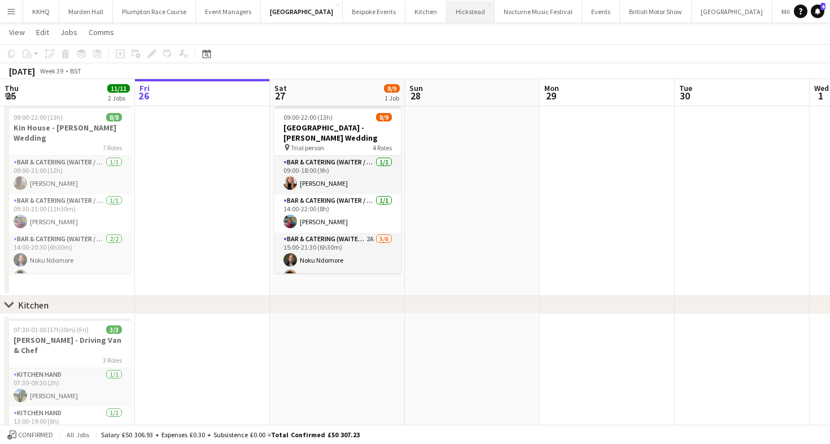
scroll to position [0, 0]
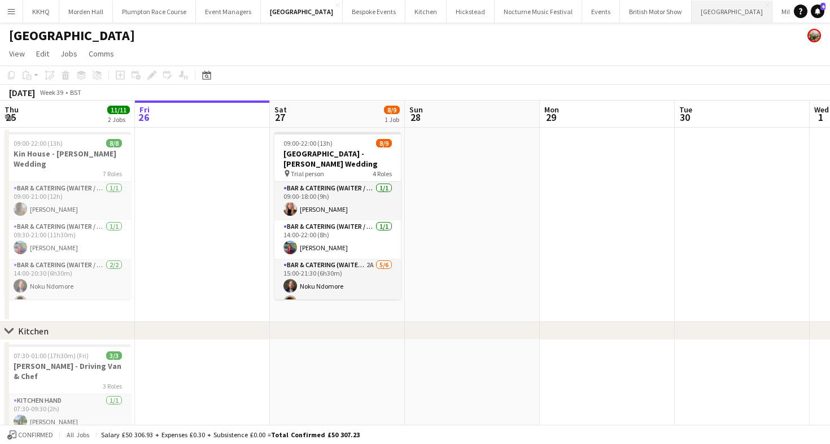
click at [692, 10] on button "[GEOGRAPHIC_DATA] Close" at bounding box center [732, 12] width 81 height 22
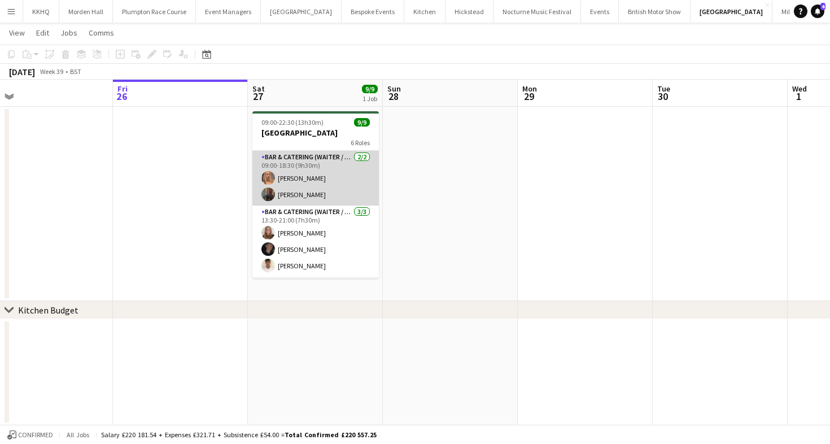
click at [344, 171] on app-card-role "Bar & Catering (Waiter / waitress) 2/2 09:00-18:30 (9h30m) Beatrice Vane Annabe…" at bounding box center [315, 178] width 127 height 55
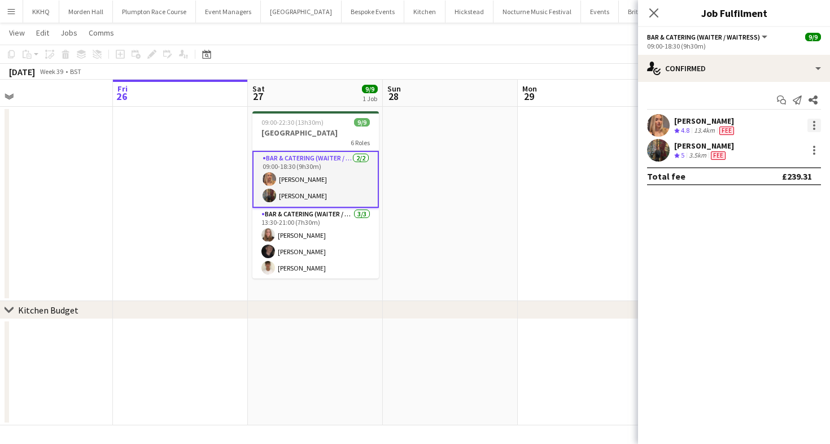
click at [815, 124] on div at bounding box center [814, 125] width 2 height 2
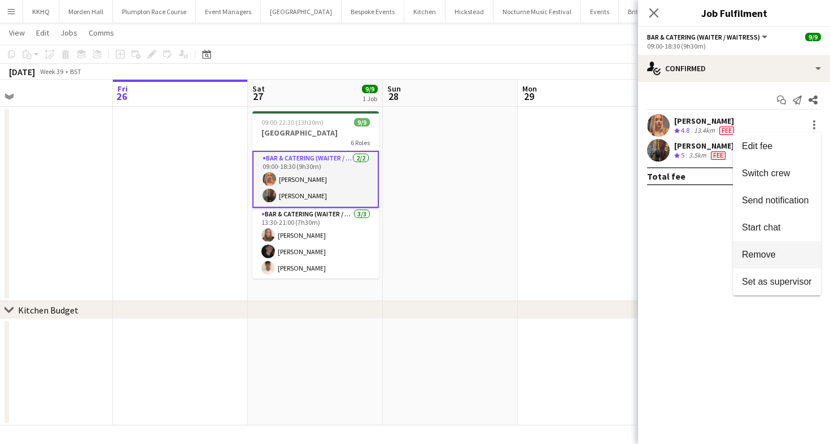
click at [757, 254] on span "Remove" at bounding box center [759, 255] width 34 height 10
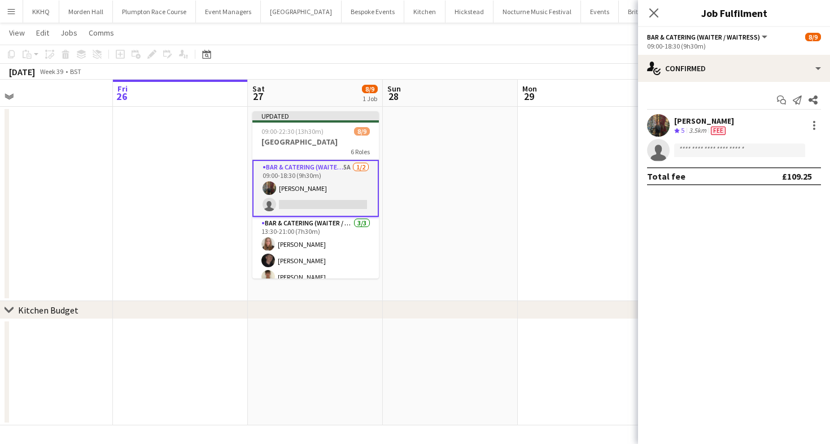
click at [516, 53] on app-toolbar "Copy Paste Paste Command V Paste with crew Command Shift V Paste linked Job [GE…" at bounding box center [415, 54] width 830 height 19
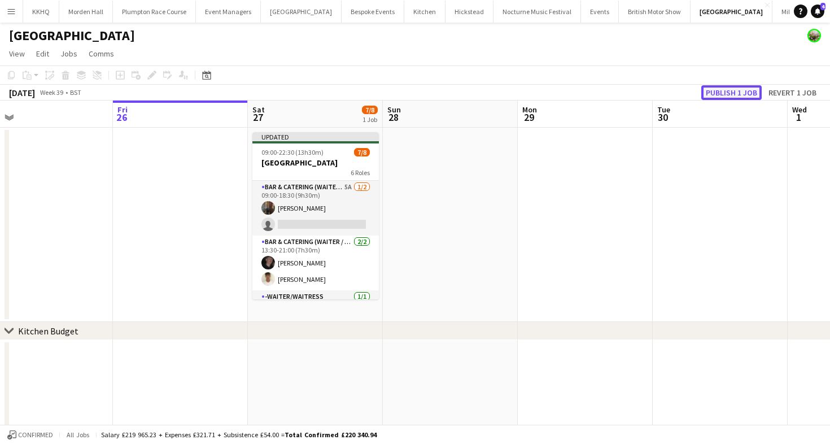
click at [744, 90] on button "Publish 1 job" at bounding box center [732, 92] width 60 height 15
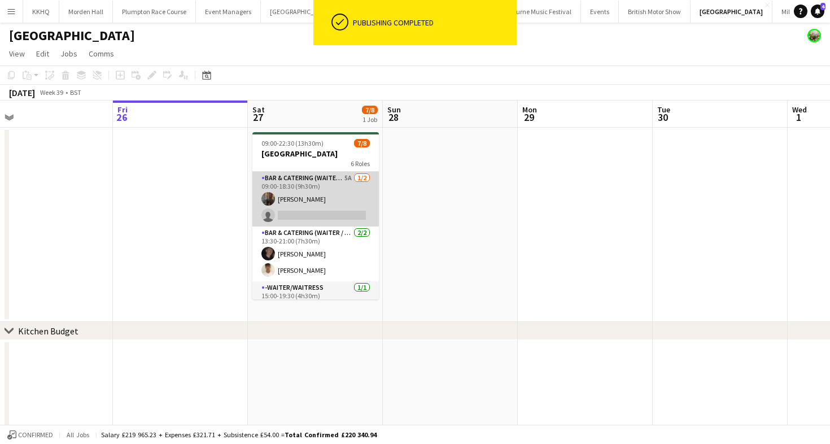
scroll to position [4, 0]
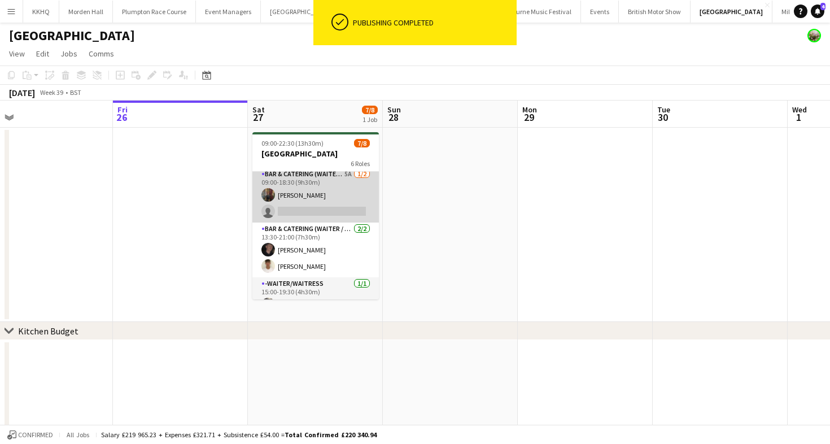
click at [319, 201] on app-card-role "Bar & Catering (Waiter / waitress) 5A 1/2 09:00-18:30 (9h30m) Annabel Perry sin…" at bounding box center [315, 195] width 127 height 55
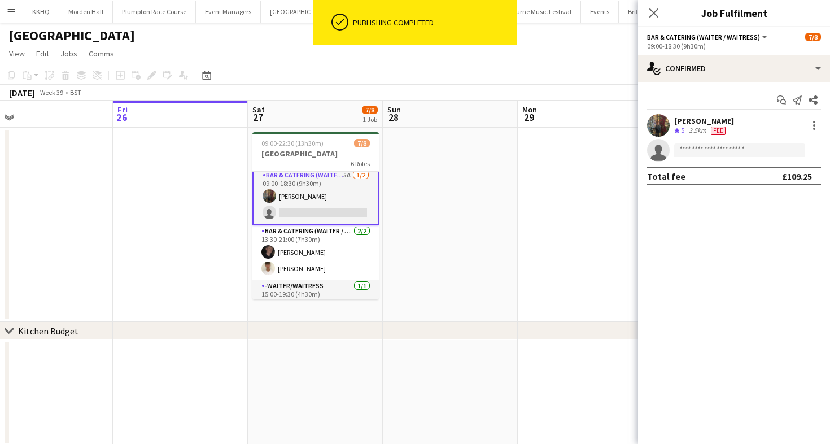
scroll to position [5, 0]
click at [494, 80] on app-toolbar "Copy Paste Paste Command V Paste with crew Command Shift V Paste linked Job [GE…" at bounding box center [415, 75] width 830 height 19
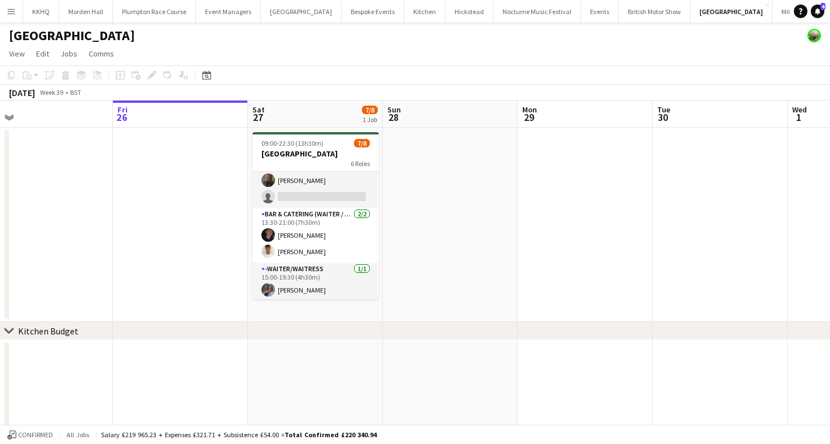
scroll to position [0, 0]
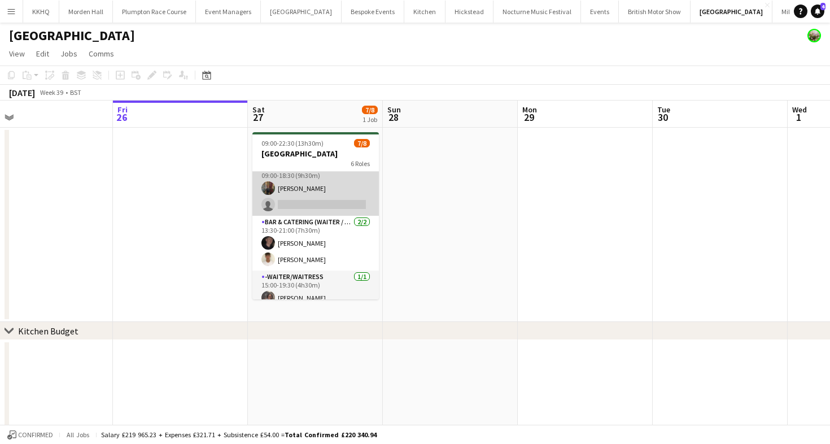
click at [308, 208] on app-card-role "Bar & Catering (Waiter / waitress) 5A 1/2 09:00-18:30 (9h30m) Annabel Perry sin…" at bounding box center [315, 188] width 127 height 55
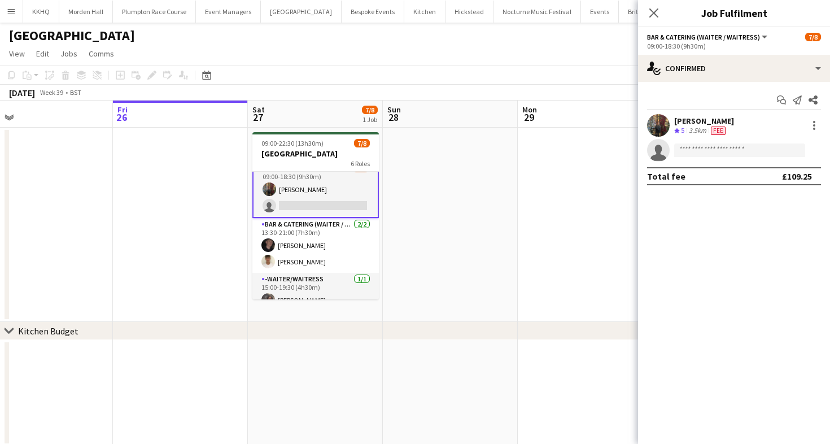
scroll to position [12, 0]
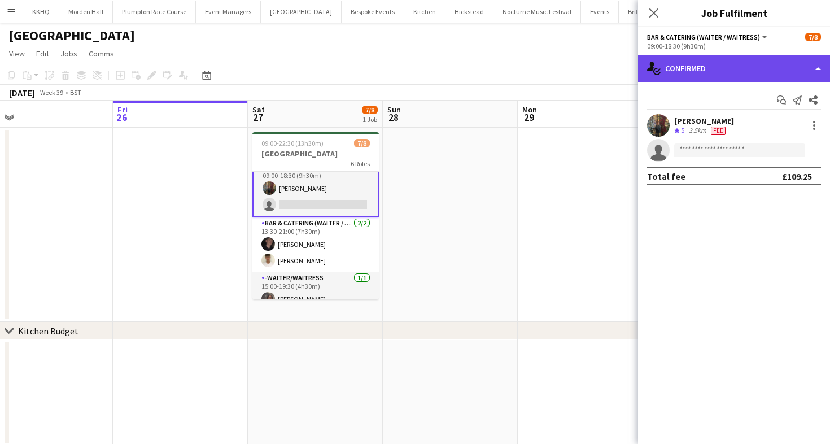
click at [696, 64] on div "single-neutral-actions-check-2 Confirmed" at bounding box center [734, 68] width 192 height 27
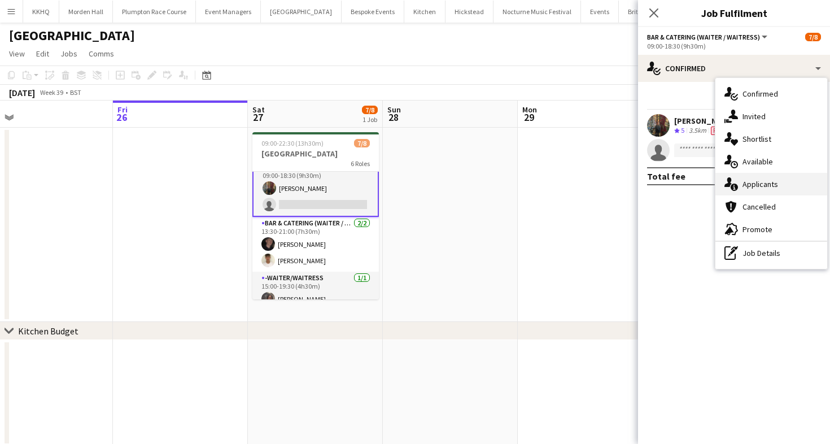
click at [772, 182] on span "Applicants" at bounding box center [761, 184] width 36 height 10
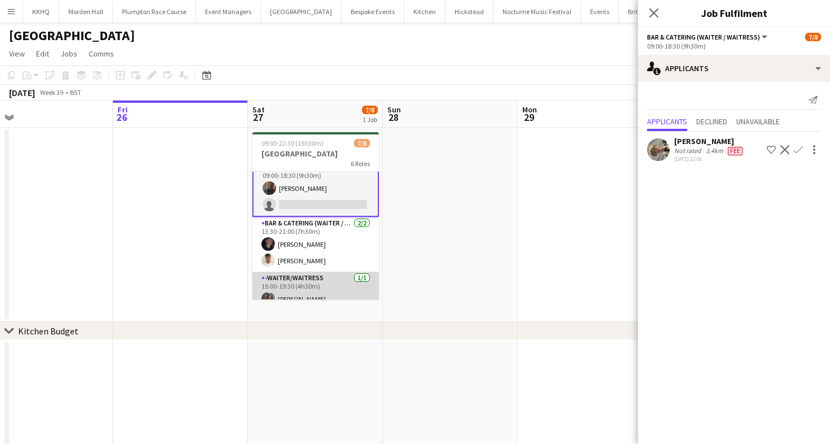
click at [288, 281] on app-card-role "-Waiter/Waitress 1/1 15:00-19:30 (4h30m) Deborah Edema" at bounding box center [315, 291] width 127 height 38
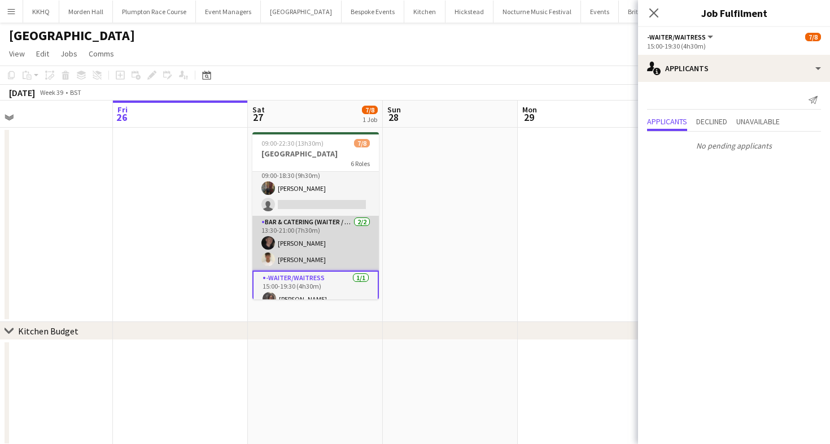
click at [302, 232] on app-card-role "Bar & Catering (Waiter / waitress) 2/2 13:30-21:00 (7h30m) Adam Wade Harrison M…" at bounding box center [315, 243] width 127 height 55
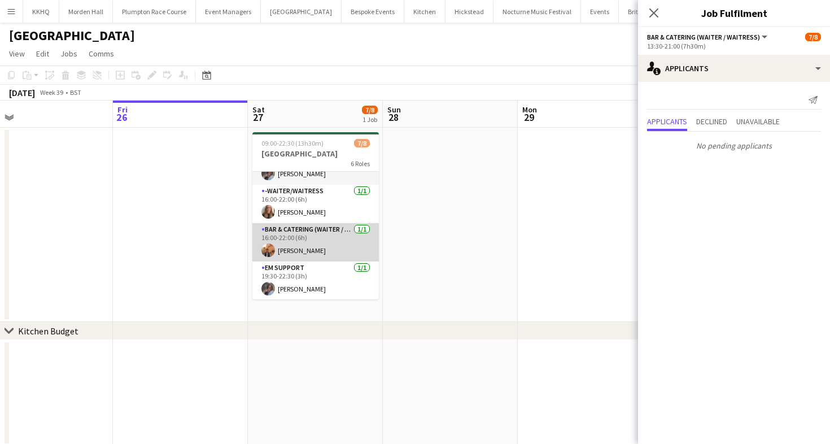
click at [309, 256] on app-card-role "Bar & Catering (Waiter / waitress) 1/1 16:00-22:00 (6h) Charlie Sylvester" at bounding box center [315, 242] width 127 height 38
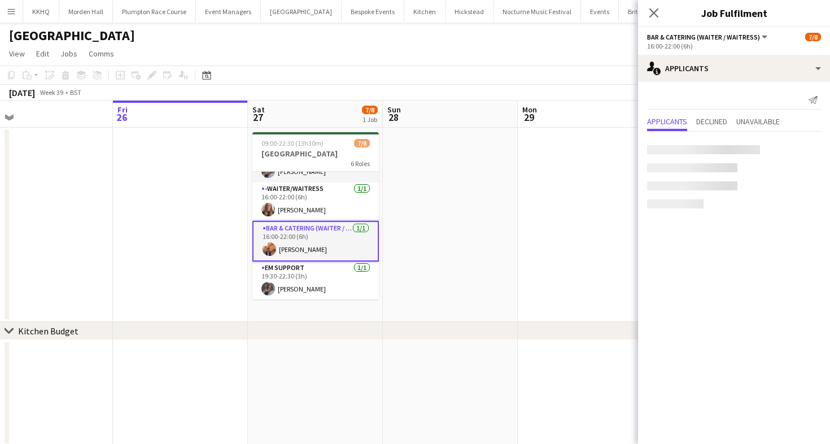
scroll to position [135, 0]
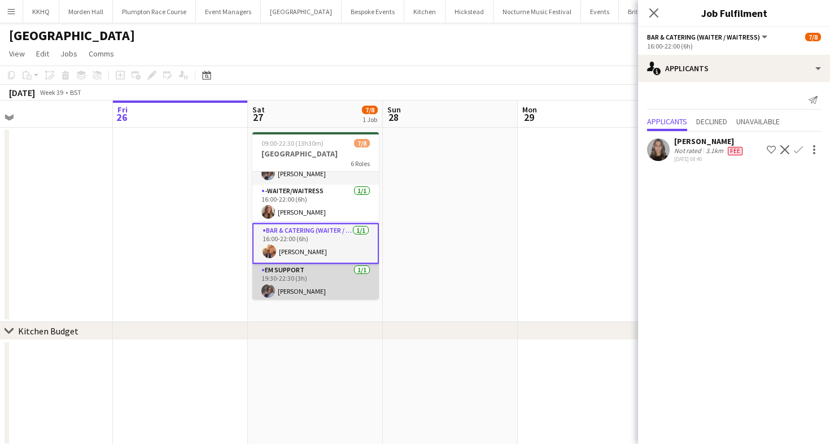
click at [310, 275] on app-card-role "EM Support 1/1 19:30-22:30 (3h) Deborah Edema" at bounding box center [315, 283] width 127 height 38
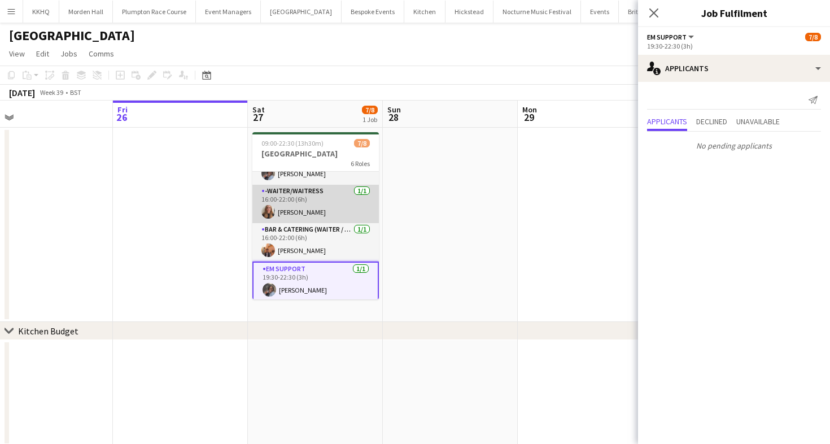
click at [309, 208] on app-card-role "-Waiter/Waitress 1/1 16:00-22:00 (6h) Mia Brady" at bounding box center [315, 204] width 127 height 38
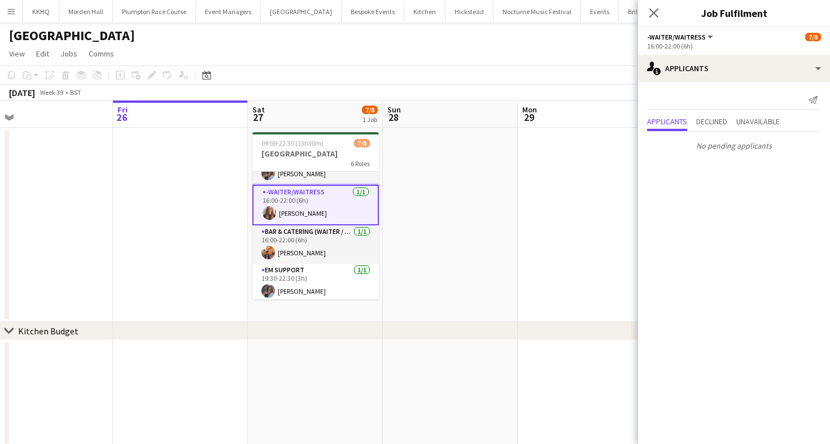
click at [465, 84] on app-toolbar "Copy Paste Paste Command V Paste with crew Command Shift V Paste linked Job [GE…" at bounding box center [415, 75] width 830 height 19
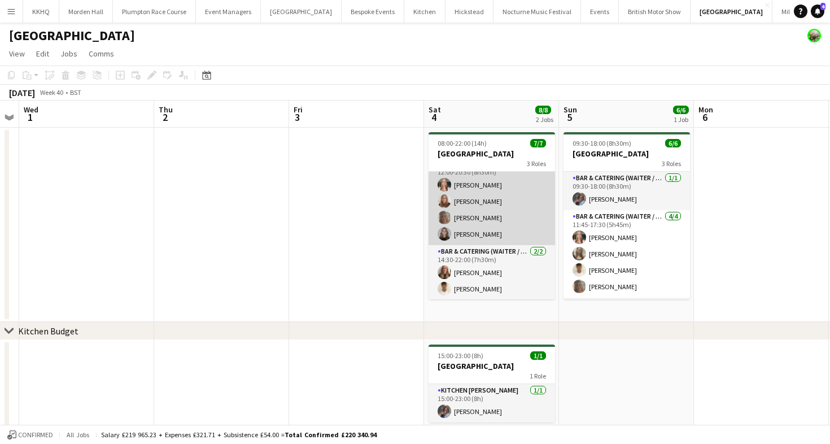
scroll to position [0, 556]
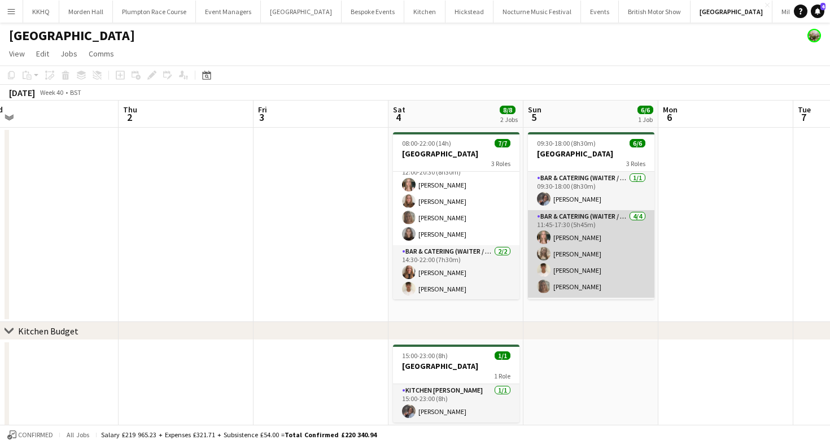
click at [604, 225] on app-card-role "Bar & Catering (Waiter / waitress) 4/4 11:45-17:30 (5h45m) Alice Ruttley Olivia…" at bounding box center [591, 254] width 127 height 88
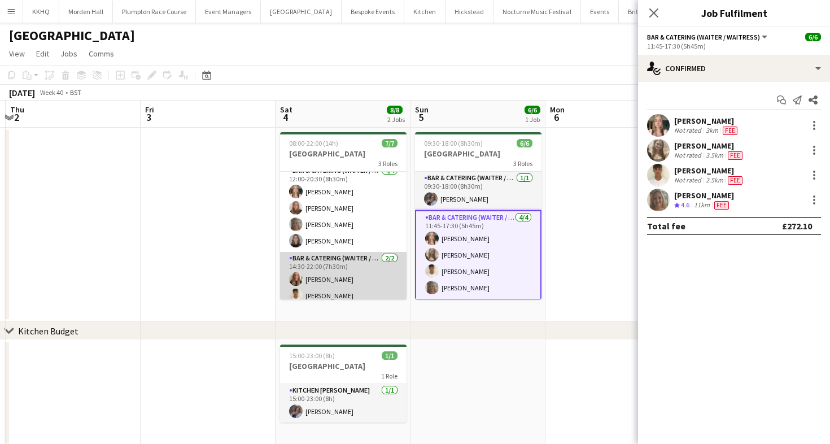
scroll to position [43, 0]
click at [377, 249] on app-card-role "Bar & Catering (Waiter / waitress) 4/4 12:00-20:30 (8h30m) Alice Ruttley Daisy …" at bounding box center [343, 211] width 127 height 88
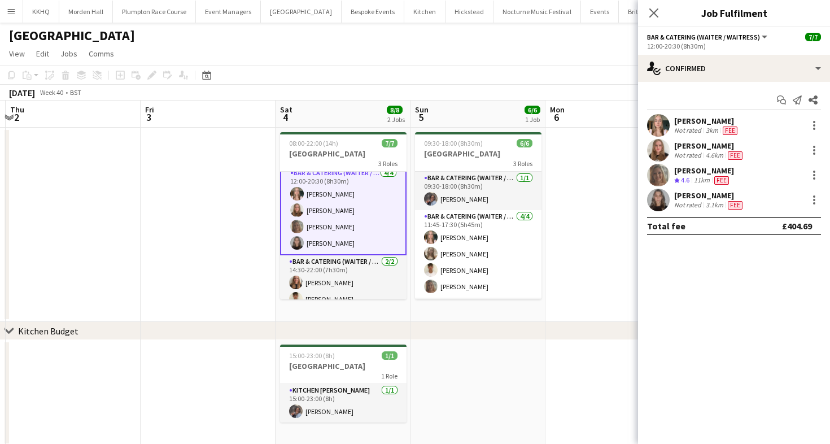
click at [378, 90] on div "October 2025 Week 40 • BST" at bounding box center [415, 93] width 830 height 16
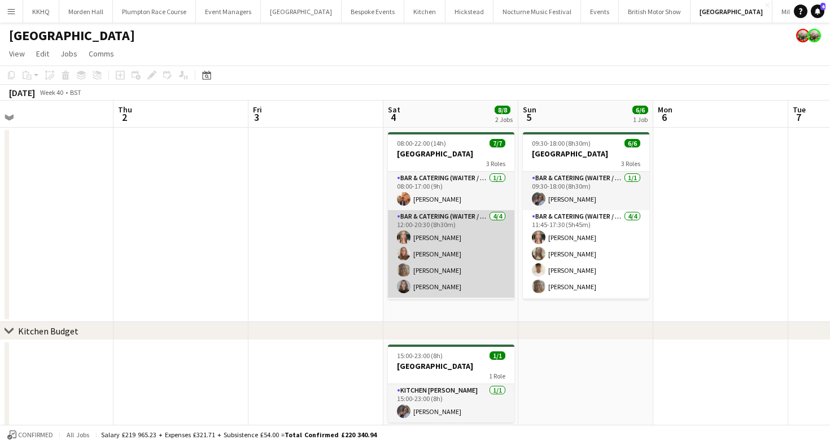
scroll to position [0, 290]
click at [439, 255] on app-card-role "Bar & Catering (Waiter / waitress) 4/4 12:00-20:30 (8h30m) Alice Ruttley Daisy …" at bounding box center [453, 254] width 127 height 88
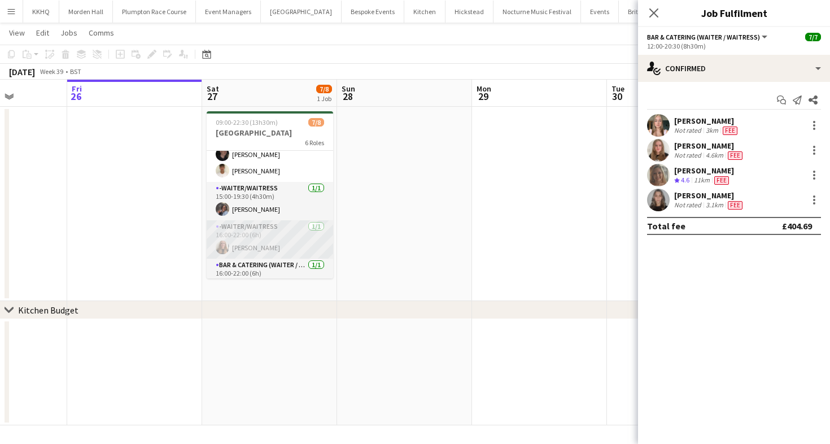
scroll to position [0, 0]
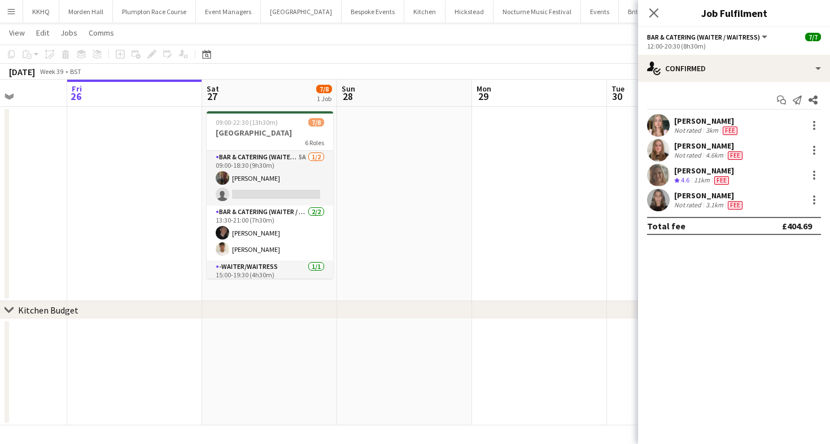
click at [385, 67] on div "[DATE] Week 39 • BST" at bounding box center [415, 72] width 830 height 16
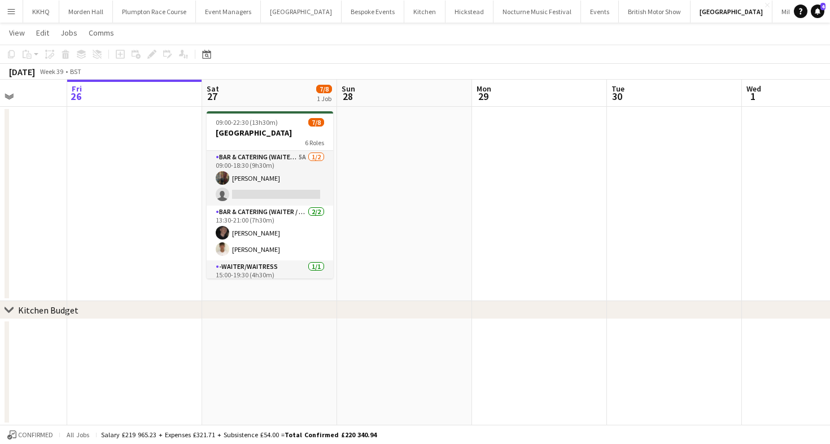
click at [385, 68] on div "[DATE] Week 39 • BST" at bounding box center [415, 72] width 830 height 16
click at [383, 68] on div "[DATE] Week 39 • BST" at bounding box center [415, 72] width 830 height 16
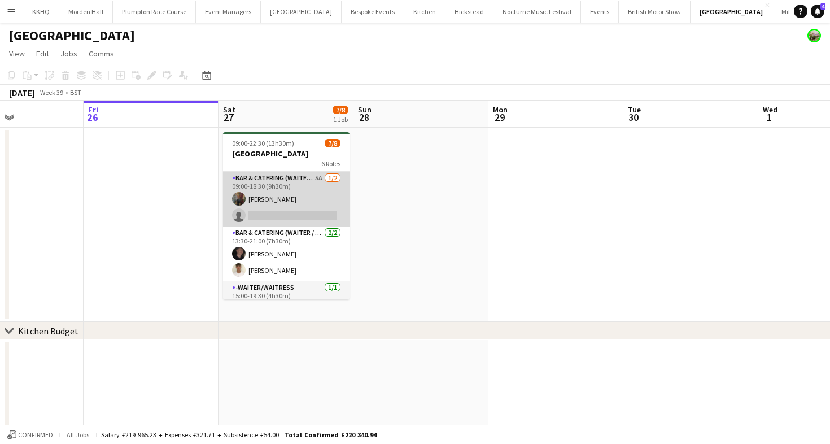
scroll to position [0, 322]
click at [302, 198] on app-card-role "Bar & Catering (Waiter / waitress) 5A 1/2 09:00-18:30 (9h30m) Annabel Perry sin…" at bounding box center [286, 199] width 127 height 55
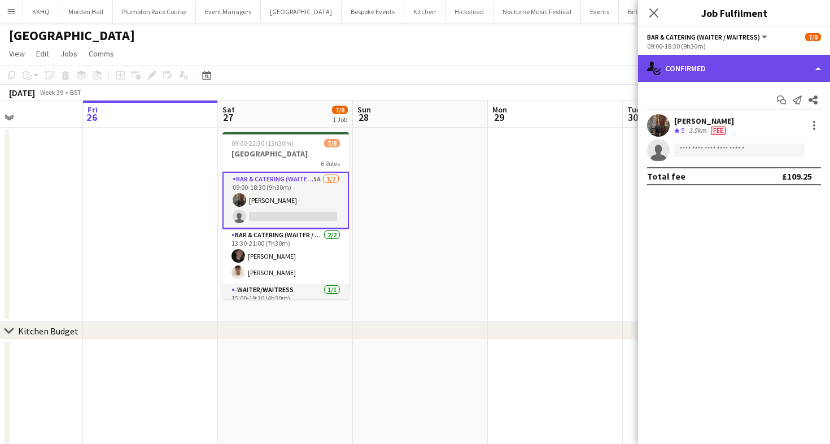
click at [709, 69] on div "single-neutral-actions-check-2 Confirmed" at bounding box center [734, 68] width 192 height 27
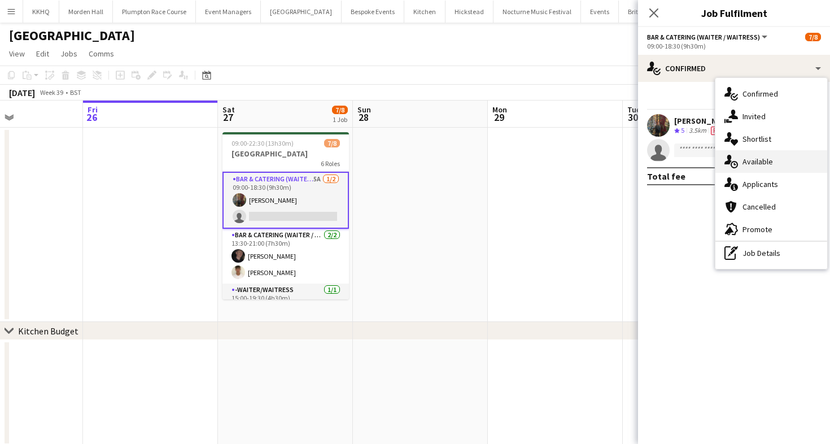
click at [750, 168] on div "single-neutral-actions-upload Available" at bounding box center [772, 161] width 112 height 23
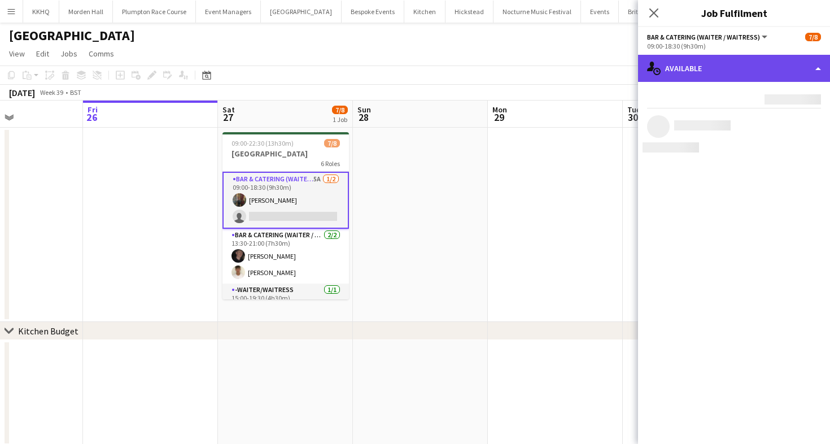
click at [702, 73] on div "single-neutral-actions-upload Available" at bounding box center [734, 68] width 192 height 27
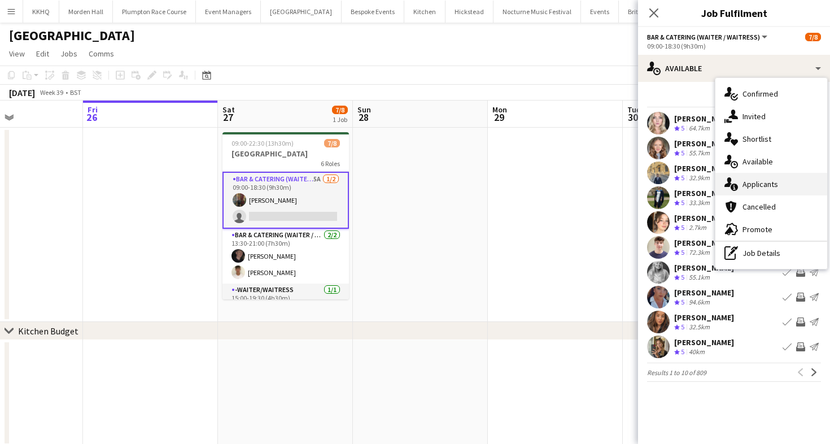
click at [742, 185] on div "single-neutral-actions-information Applicants" at bounding box center [772, 184] width 112 height 23
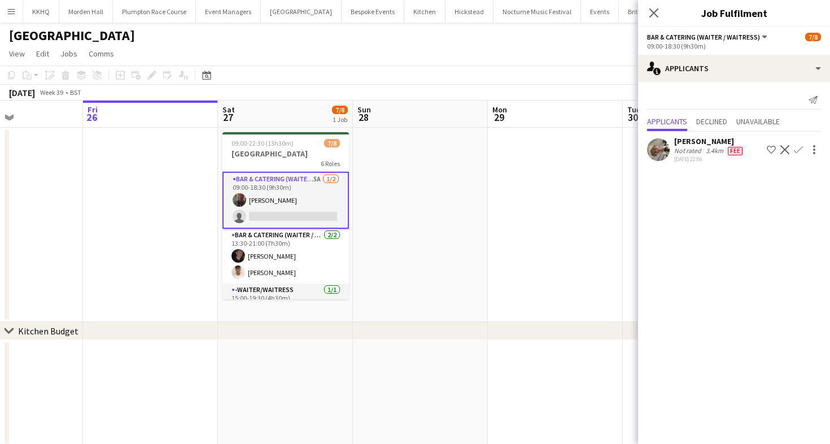
click at [680, 145] on div "Callum Loveless" at bounding box center [709, 141] width 71 height 10
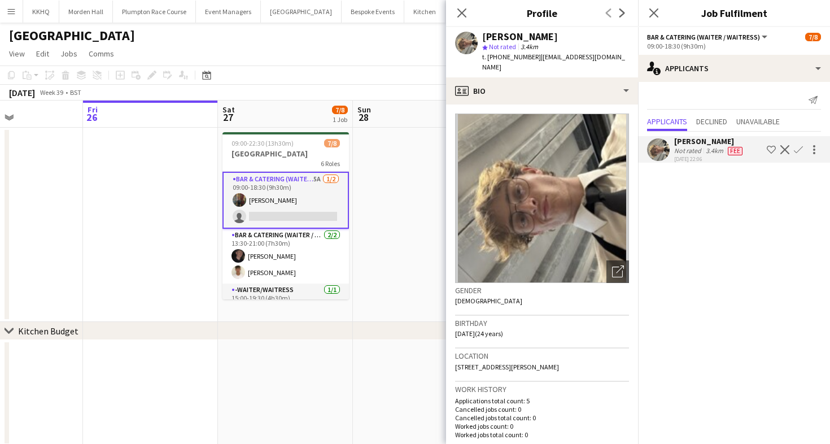
click at [367, 38] on div "[GEOGRAPHIC_DATA]" at bounding box center [415, 33] width 830 height 21
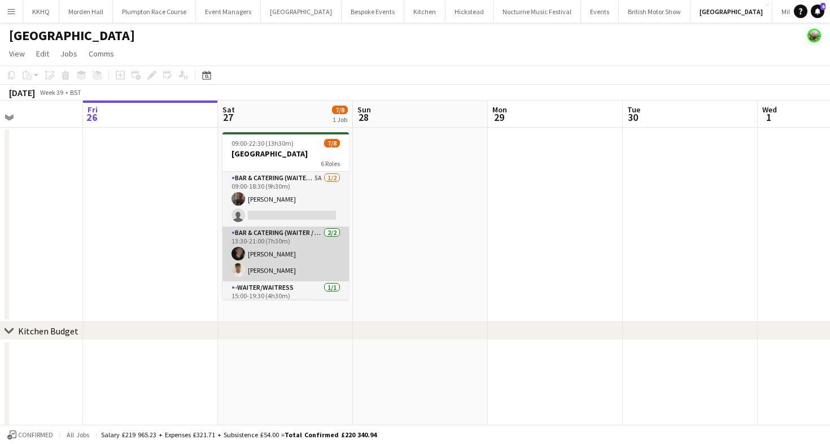
click at [278, 245] on app-card-role "Bar & Catering (Waiter / waitress) 2/2 13:30-21:00 (7h30m) Adam Wade Harrison M…" at bounding box center [286, 254] width 127 height 55
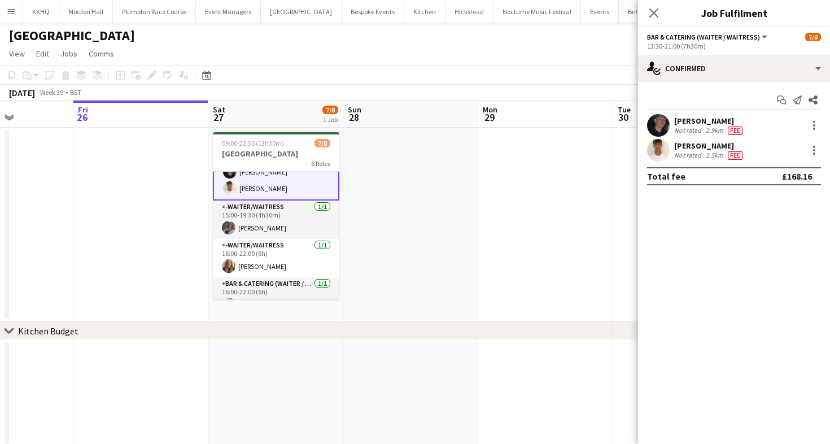
scroll to position [0, 0]
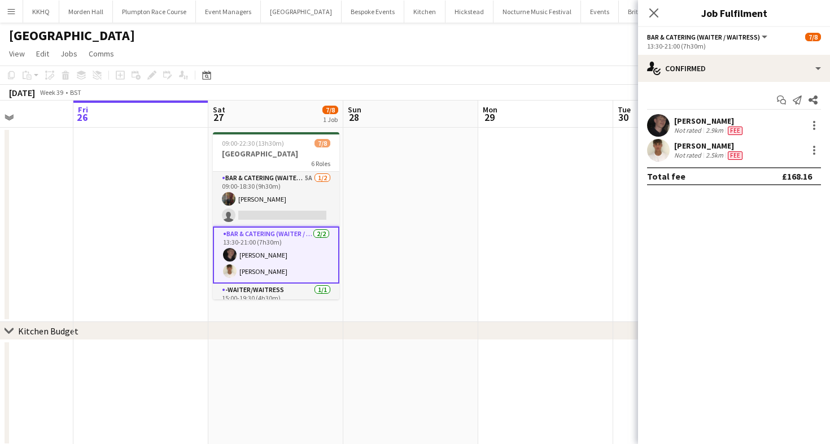
click at [301, 44] on app-page-menu "View Day view expanded Day view collapsed Month view Date picker Jump to [DATE]…" at bounding box center [415, 54] width 830 height 21
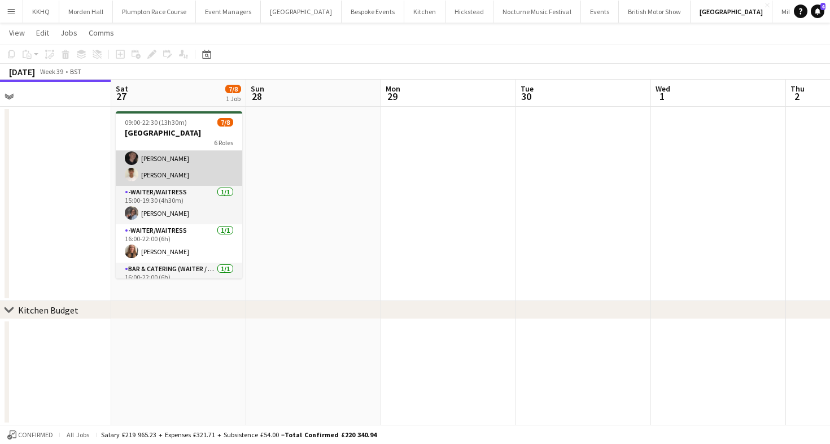
scroll to position [75, 0]
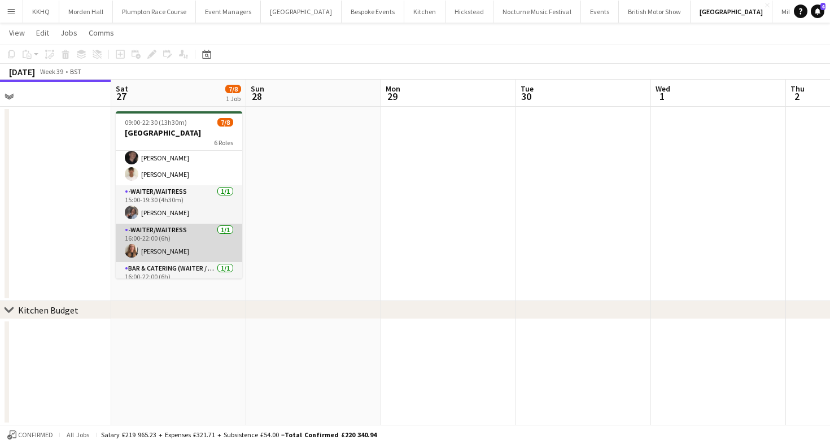
click at [195, 237] on app-card-role "-Waiter/Waitress 1/1 16:00-22:00 (6h) Mia Brady" at bounding box center [179, 243] width 127 height 38
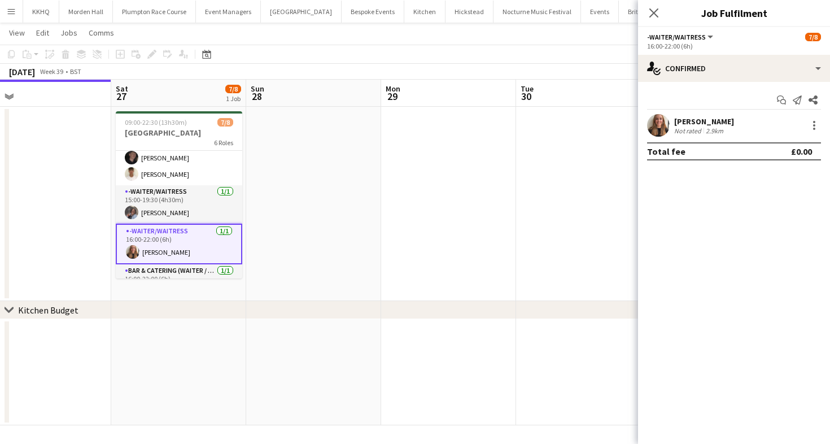
click at [661, 134] on app-user-avatar at bounding box center [658, 125] width 23 height 23
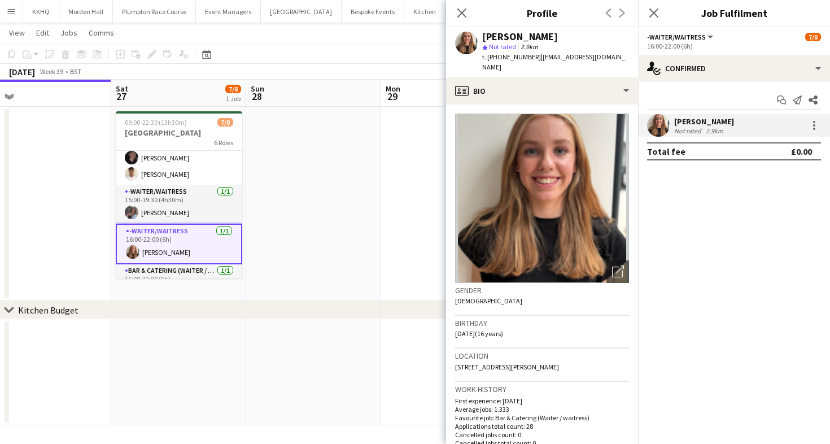
click at [354, 46] on app-toolbar "Copy Paste Paste Command V Paste with crew Command Shift V Paste linked Job [GE…" at bounding box center [415, 54] width 830 height 19
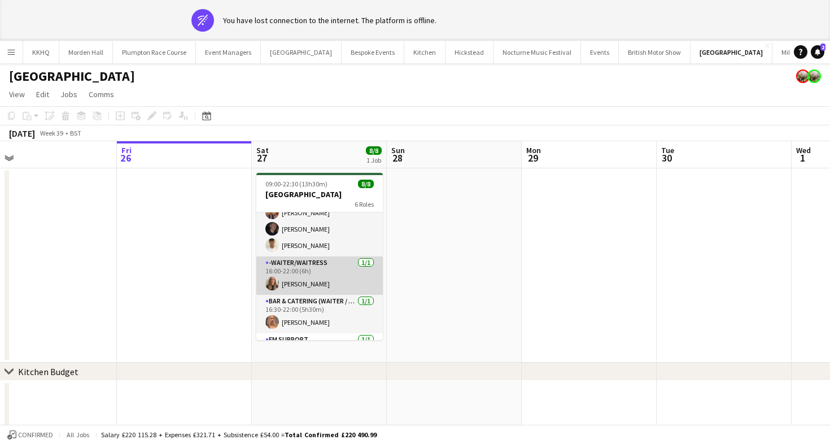
scroll to position [136, 0]
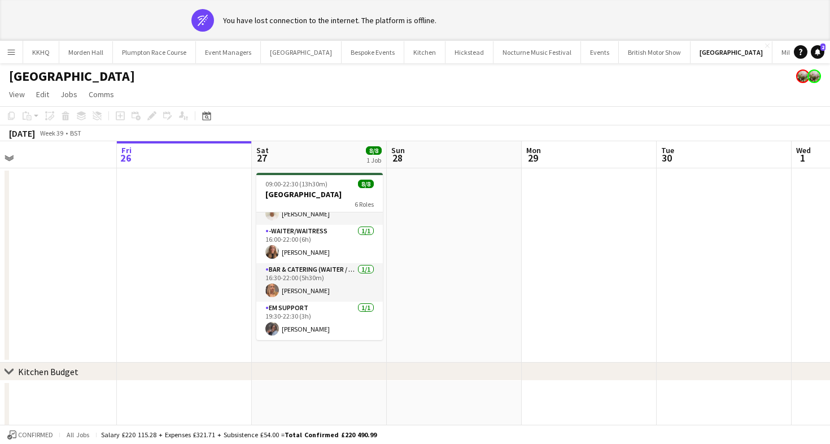
click at [394, 81] on div "[GEOGRAPHIC_DATA]" at bounding box center [415, 73] width 830 height 21
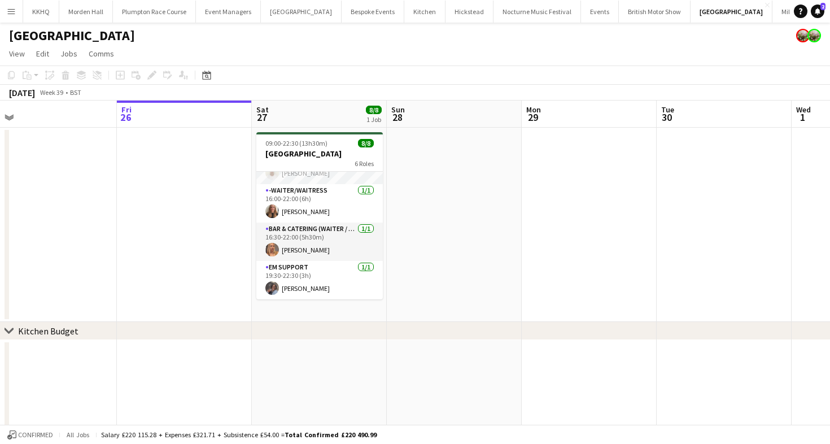
click at [463, 91] on div "[DATE] Week 39 • BST" at bounding box center [415, 93] width 830 height 16
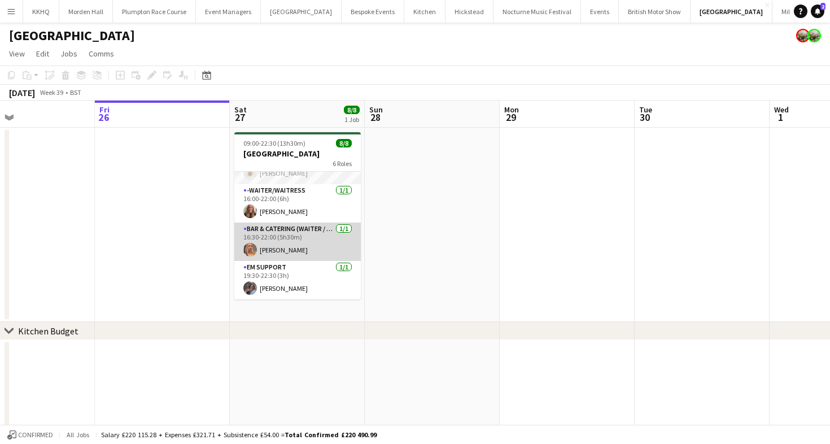
scroll to position [0, 345]
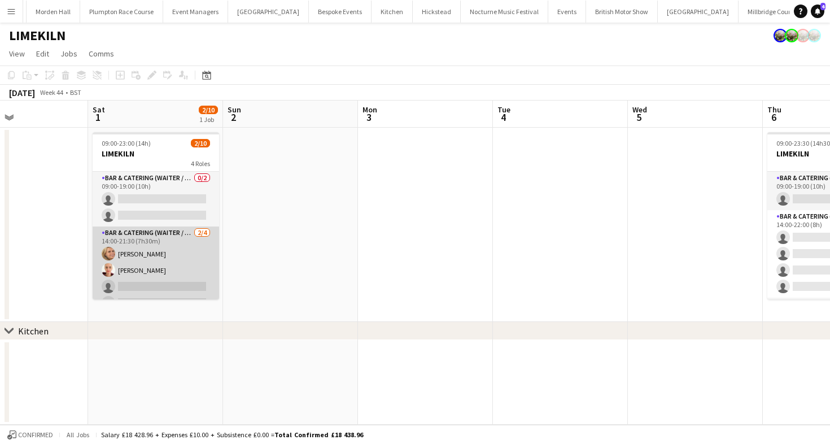
scroll to position [0, 419]
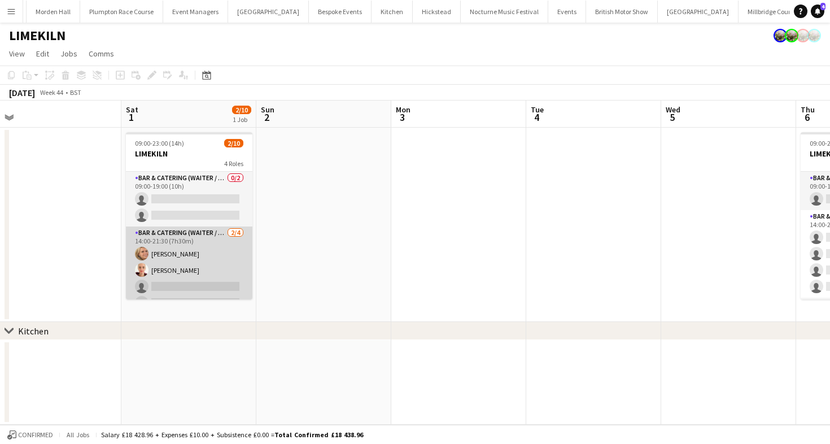
click at [202, 251] on app-card-role "Bar & Catering (Waiter / waitress) 2/4 14:00-21:30 (7h30m) Lucy Bee Franceska T…" at bounding box center [189, 271] width 127 height 88
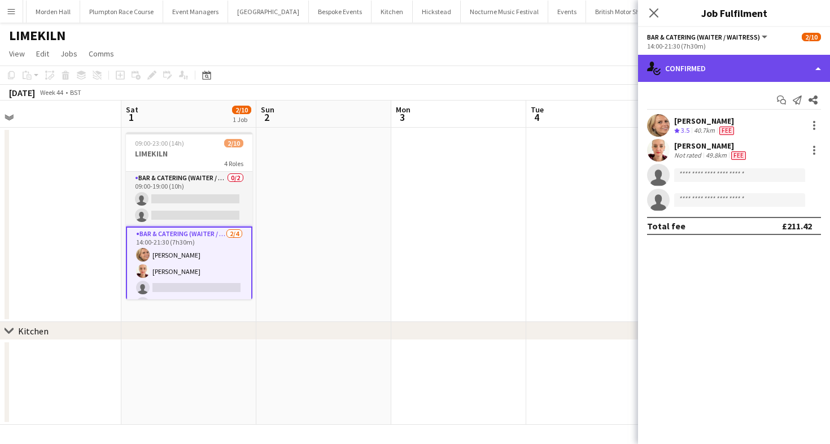
click at [753, 60] on div "single-neutral-actions-check-2 Confirmed" at bounding box center [734, 68] width 192 height 27
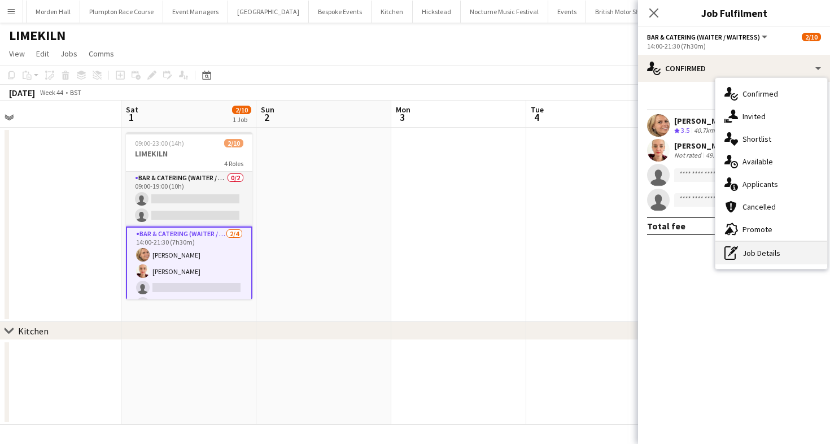
click at [768, 255] on div "pen-write Job Details" at bounding box center [772, 253] width 112 height 23
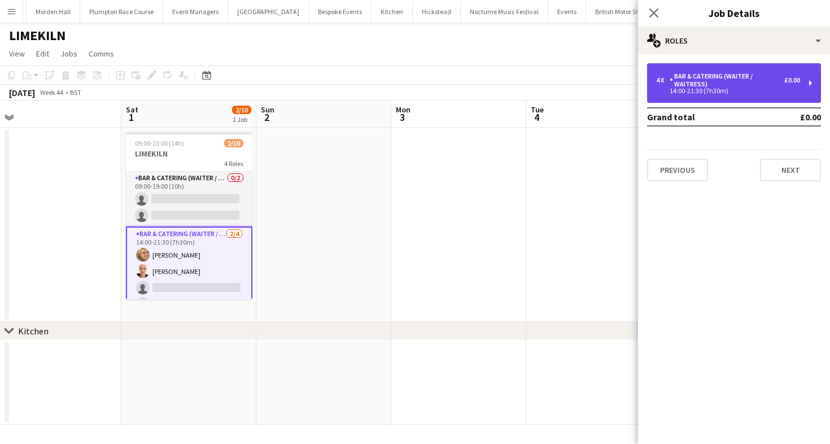
click at [709, 77] on div "Bar & Catering (Waiter / waitress)" at bounding box center [727, 80] width 115 height 16
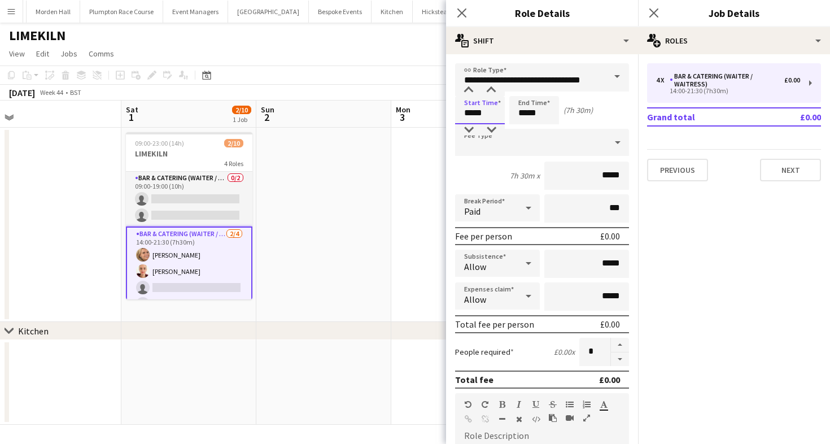
click at [485, 114] on input "*****" at bounding box center [480, 110] width 50 height 28
click at [469, 125] on div at bounding box center [469, 129] width 23 height 11
click at [492, 89] on div at bounding box center [491, 90] width 23 height 11
type input "*****"
click at [492, 89] on div at bounding box center [491, 90] width 23 height 11
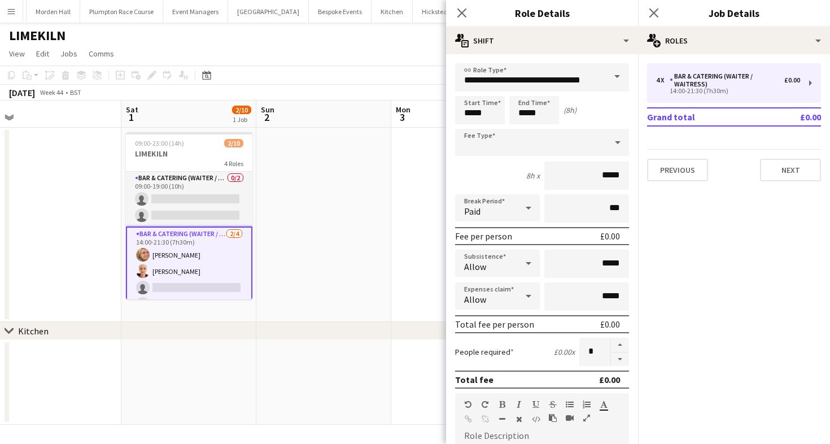
click at [392, 82] on app-toolbar "Copy Paste Paste Command V Paste with crew Command Shift V Paste linked Job [GE…" at bounding box center [415, 75] width 830 height 19
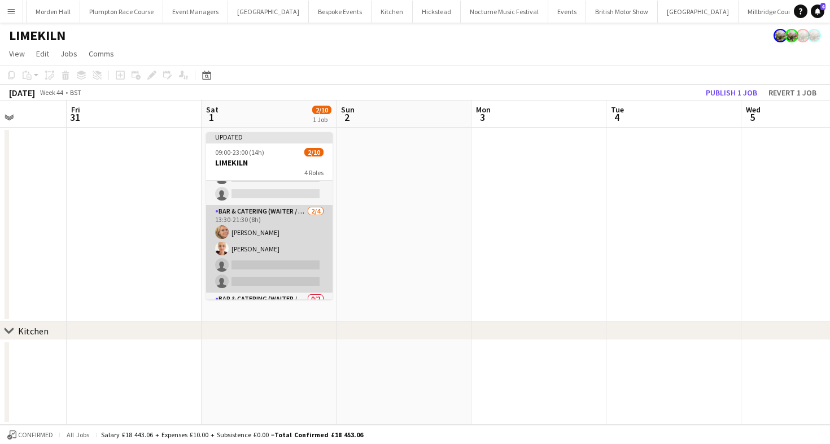
scroll to position [33, 0]
click at [272, 273] on app-card-role "Bar & Catering (Waiter / waitress) 2/4 13:30-21:30 (8h) Lucy Bee Franceska T Im…" at bounding box center [269, 247] width 127 height 88
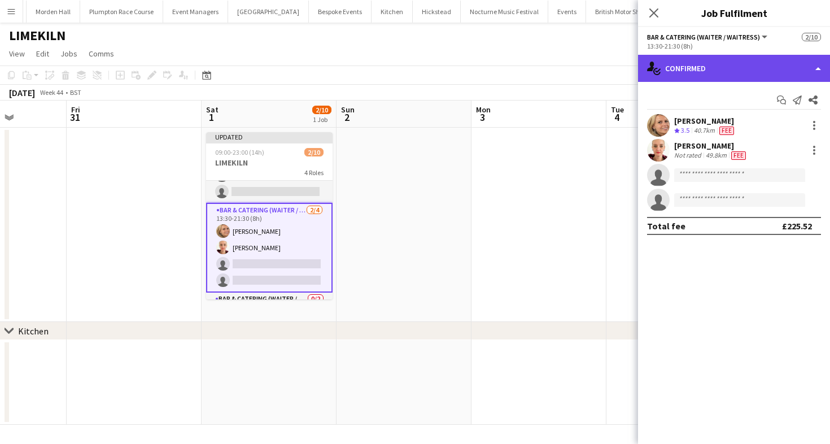
click at [726, 68] on div "single-neutral-actions-check-2 Confirmed" at bounding box center [734, 68] width 192 height 27
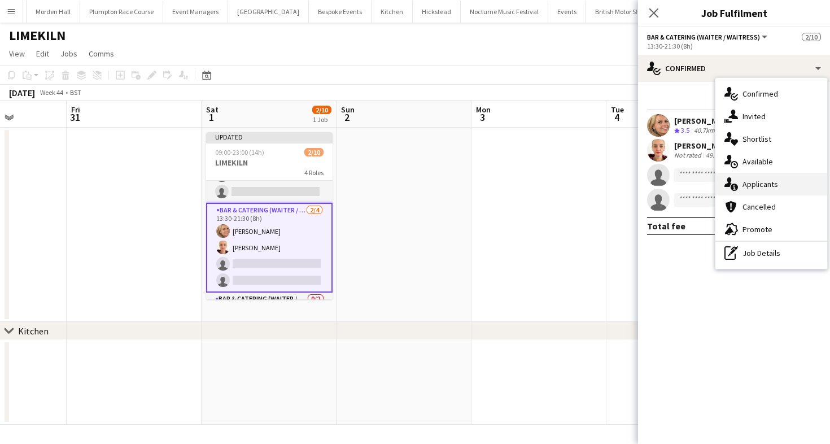
click at [759, 180] on span "Applicants" at bounding box center [761, 184] width 36 height 10
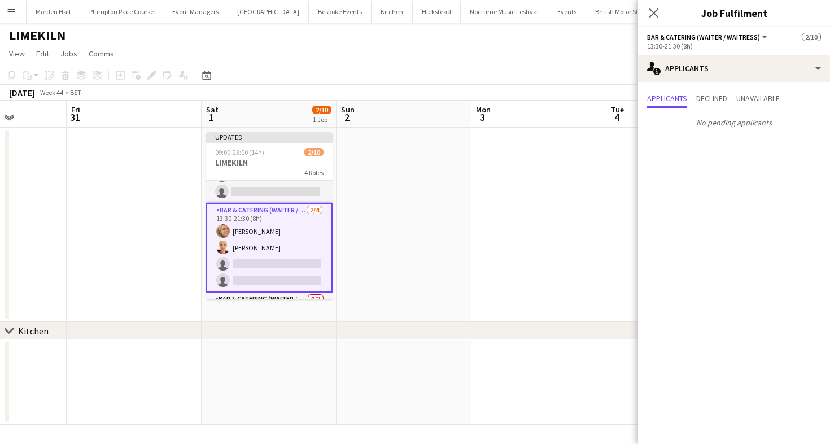
click at [249, 272] on app-card-role "Bar & Catering (Waiter / waitress) 2/4 13:30-21:30 (8h) Lucy Bee Franceska T Im…" at bounding box center [269, 248] width 127 height 90
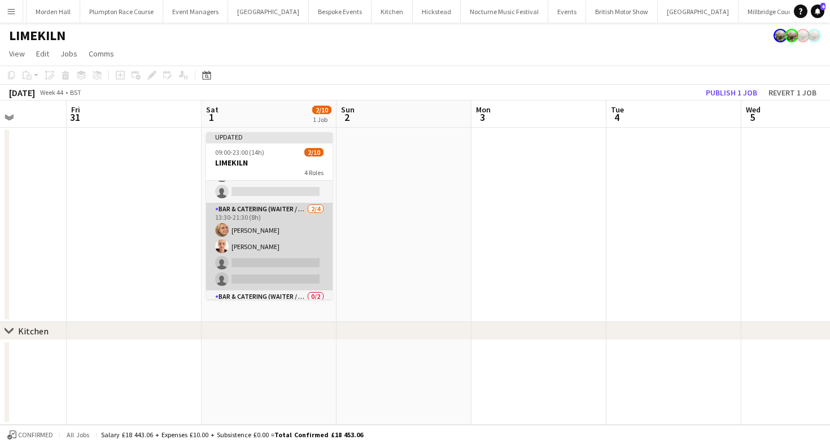
click at [256, 264] on app-card-role "Bar & Catering (Waiter / waitress) 2/4 13:30-21:30 (8h) Lucy Bee Franceska T Im…" at bounding box center [269, 247] width 127 height 88
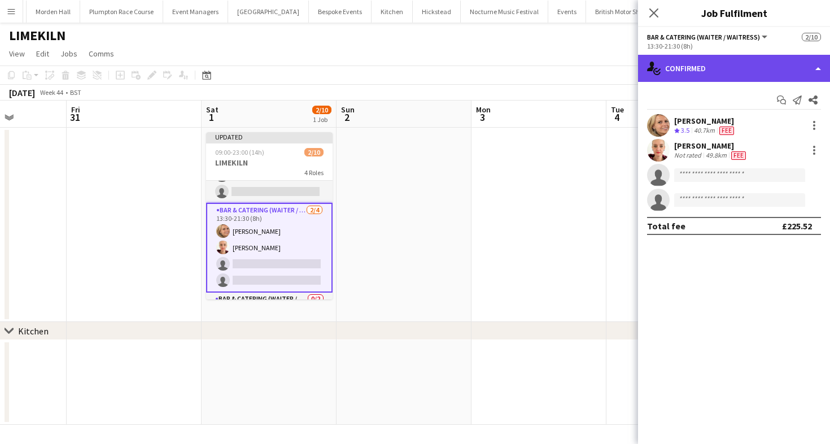
click at [658, 80] on div "single-neutral-actions-check-2 Confirmed" at bounding box center [734, 68] width 192 height 27
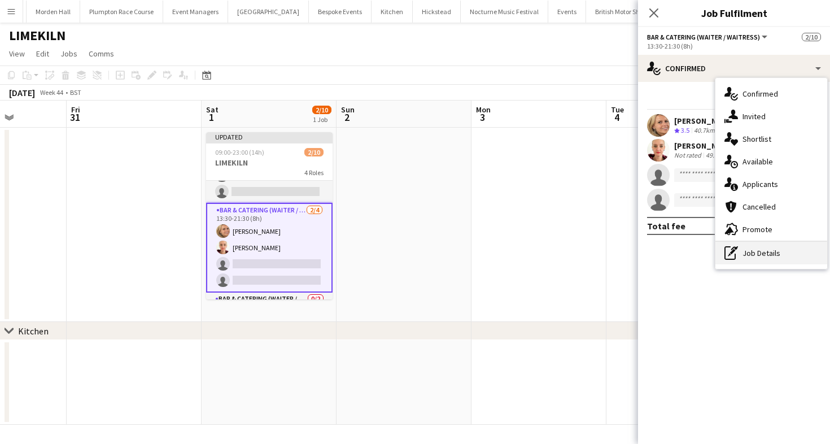
click at [740, 261] on div "pen-write Job Details" at bounding box center [772, 253] width 112 height 23
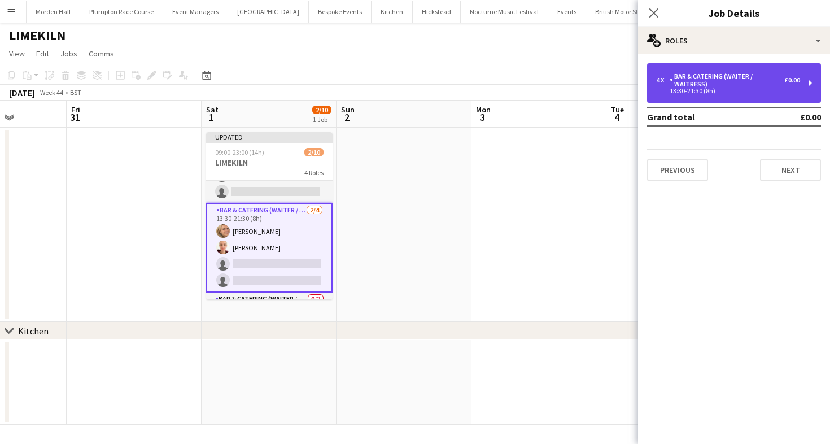
click at [693, 68] on div "4 x Bar & Catering (Waiter / waitress) £0.00 13:30-21:30 (8h)" at bounding box center [734, 83] width 174 height 40
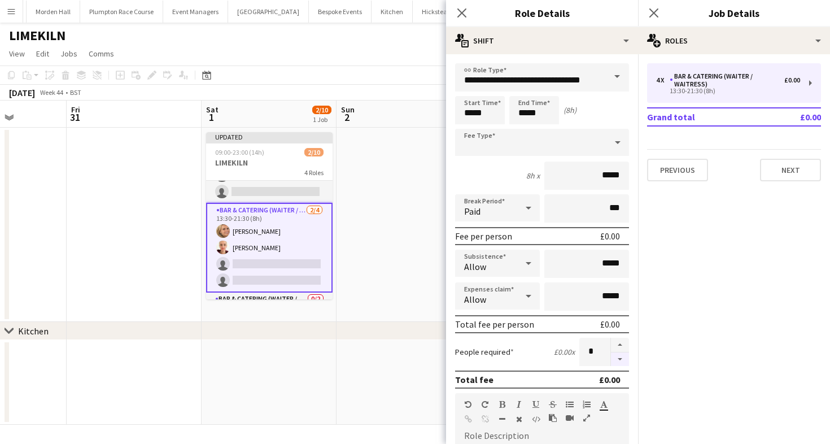
click at [621, 365] on button "button" at bounding box center [620, 359] width 18 height 14
type input "*"
click at [330, 79] on app-toolbar "Copy Paste Paste Command V Paste with crew Command Shift V Paste linked Job [GE…" at bounding box center [415, 75] width 830 height 19
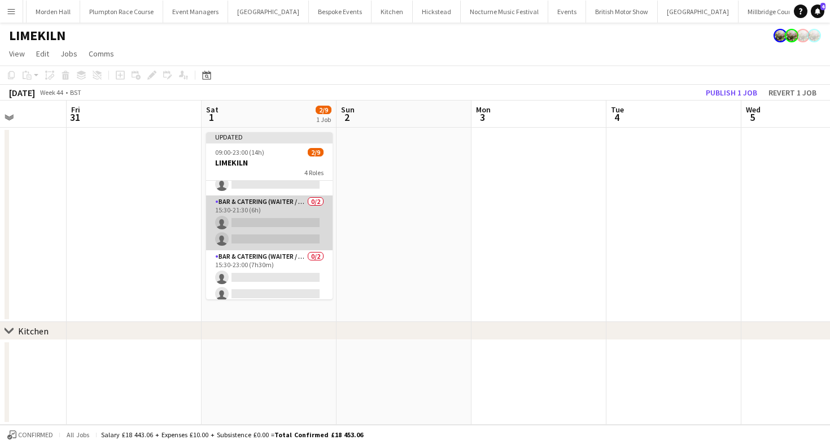
scroll to position [112, 0]
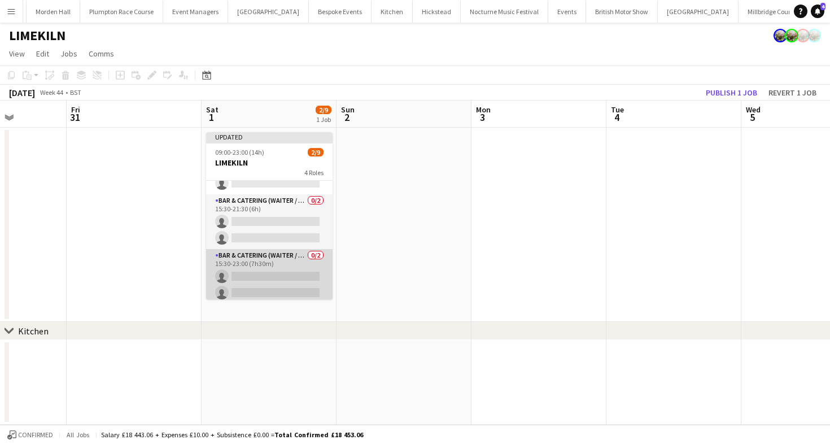
click at [256, 263] on app-card-role "Bar & Catering (Waiter / waitress) 0/2 15:30-23:00 (7h30m) single-neutral-actio…" at bounding box center [269, 276] width 127 height 55
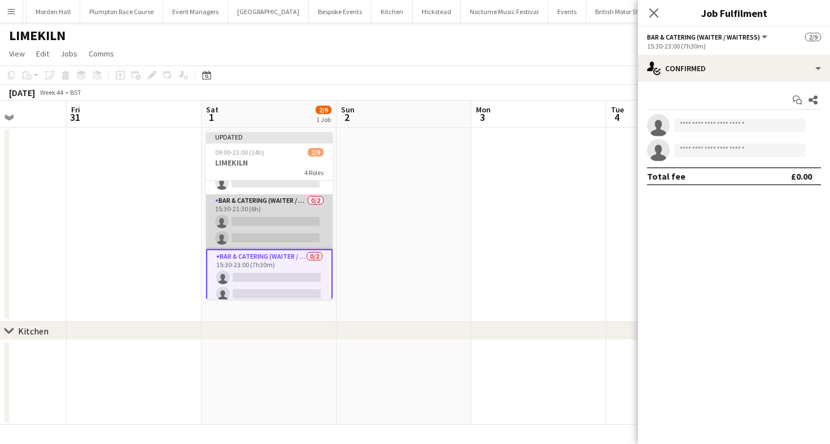
click at [288, 224] on app-card-role "Bar & Catering (Waiter / waitress) 0/2 15:30-21:30 (6h) single-neutral-actions …" at bounding box center [269, 221] width 127 height 55
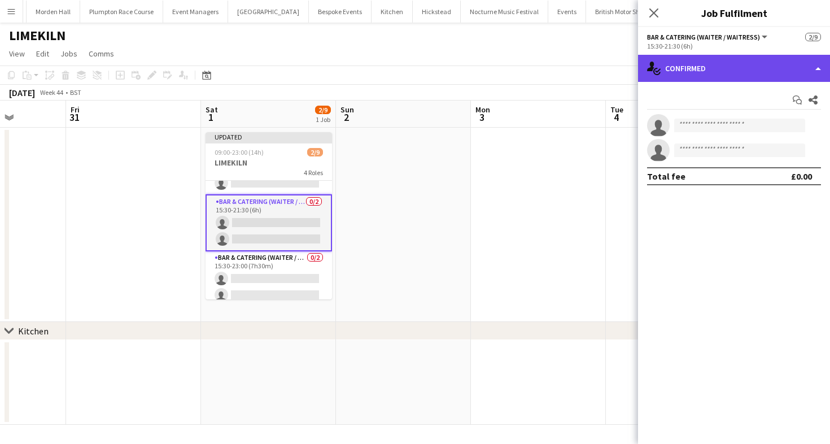
click at [733, 59] on div "single-neutral-actions-check-2 Confirmed" at bounding box center [734, 68] width 192 height 27
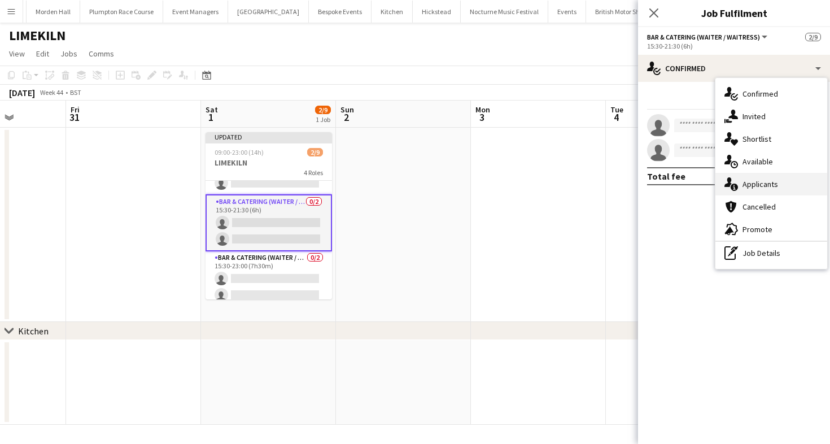
click at [761, 194] on div "single-neutral-actions-information Applicants" at bounding box center [772, 184] width 112 height 23
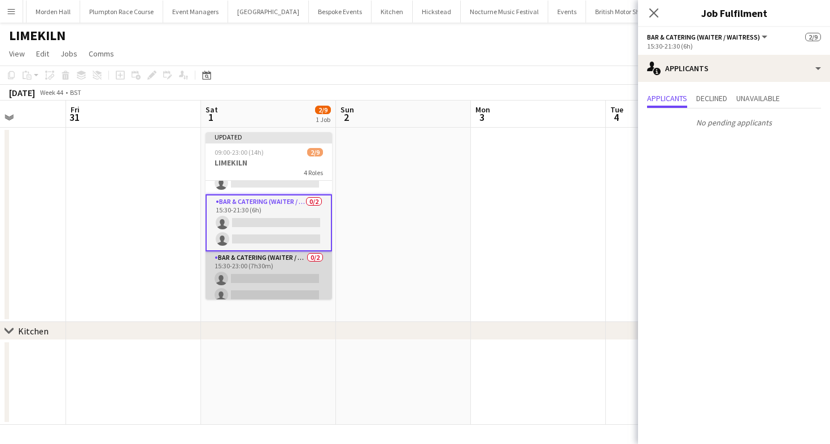
click at [262, 266] on app-card-role "Bar & Catering (Waiter / waitress) 0/2 15:30-23:00 (7h30m) single-neutral-actio…" at bounding box center [269, 278] width 127 height 55
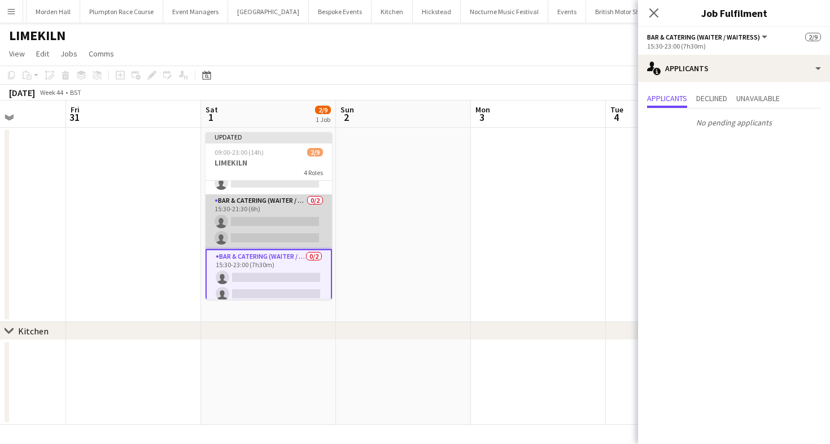
click at [268, 226] on app-card-role "Bar & Catering (Waiter / waitress) 0/2 15:30-21:30 (6h) single-neutral-actions …" at bounding box center [269, 221] width 127 height 55
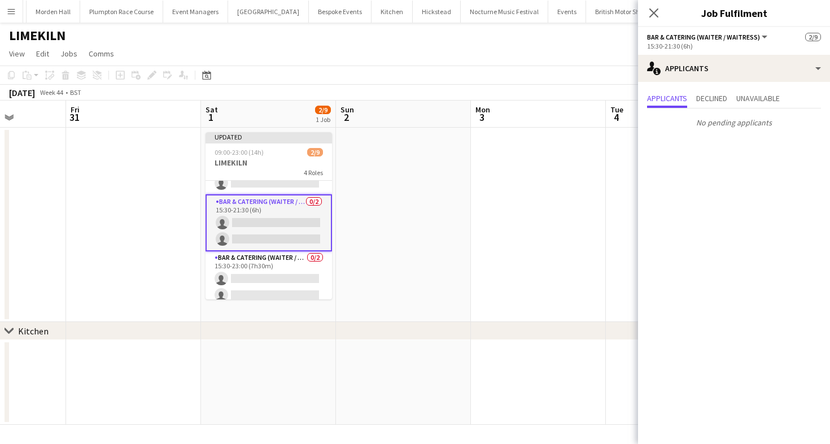
click at [777, 53] on app-options-switcher "Bar & Catering (Waiter / waitress) All roles Bar & Catering (Waiter / waitress)…" at bounding box center [734, 41] width 192 height 28
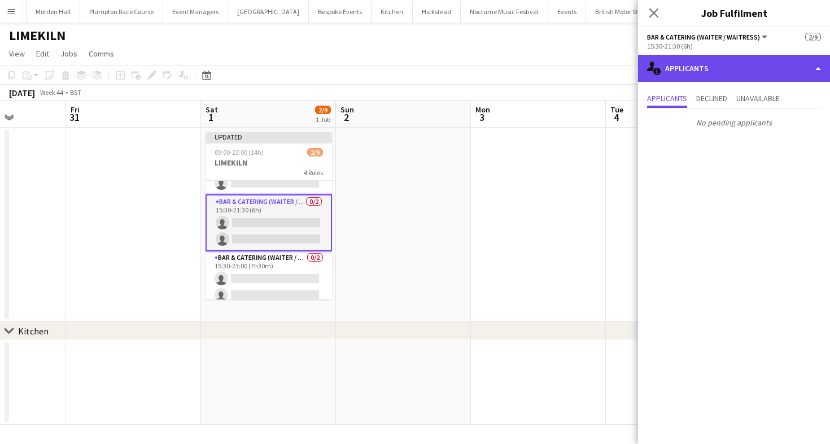
click at [777, 62] on div "single-neutral-actions-information Applicants" at bounding box center [734, 68] width 192 height 27
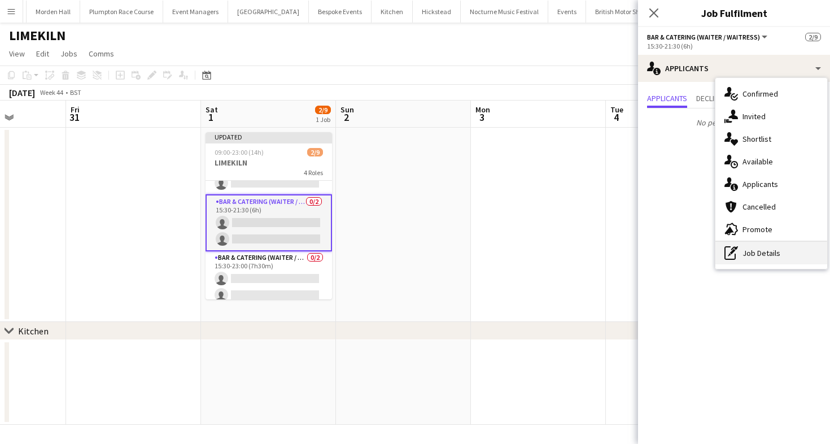
click at [778, 256] on div "pen-write Job Details" at bounding box center [772, 253] width 112 height 23
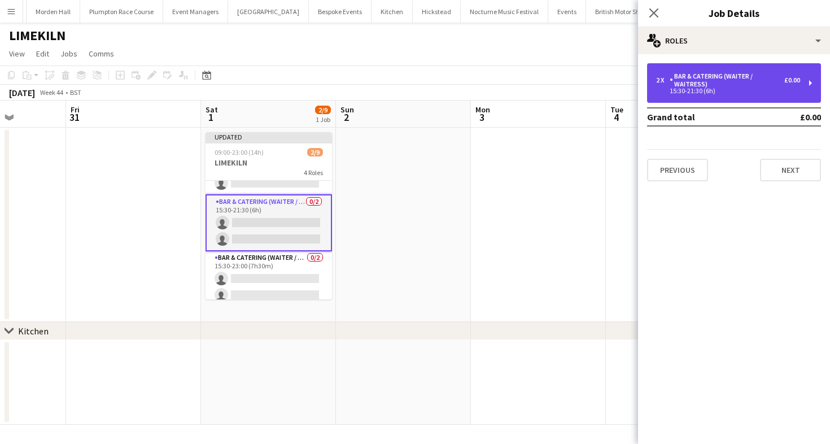
click at [712, 85] on div "Bar & Catering (Waiter / waitress)" at bounding box center [727, 80] width 115 height 16
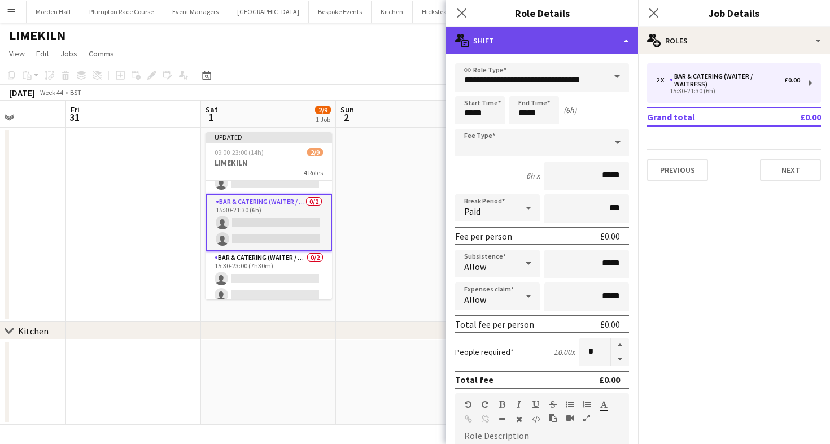
click at [533, 49] on div "multiple-actions-text Shift" at bounding box center [542, 40] width 192 height 27
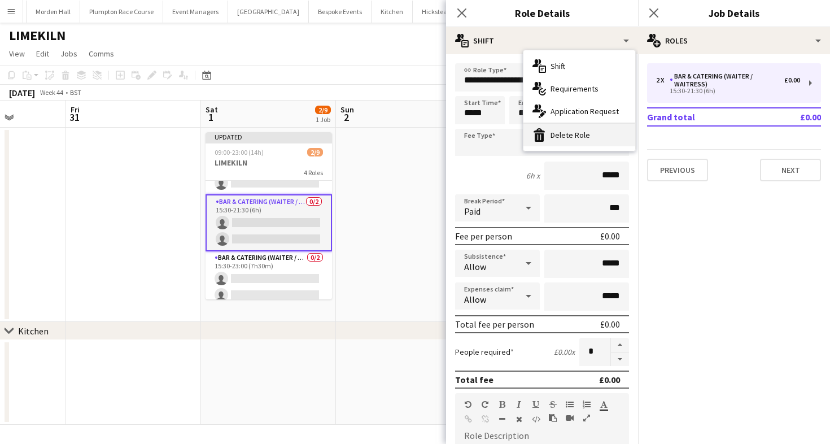
click at [564, 138] on div "bin-2 Delete Role" at bounding box center [580, 135] width 112 height 23
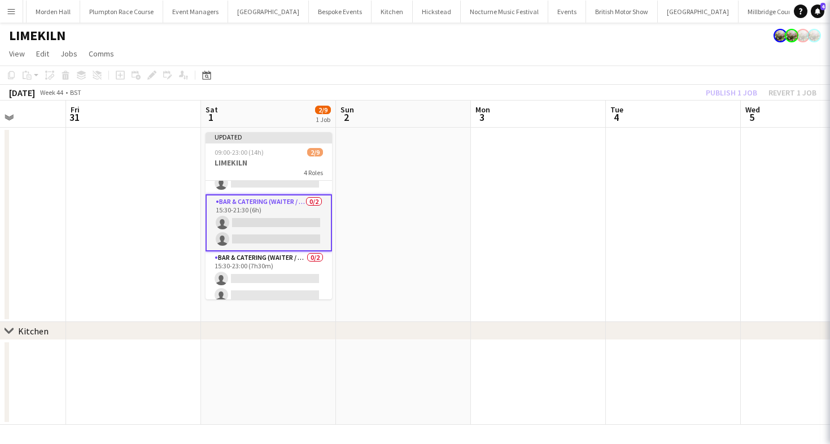
scroll to position [62, 0]
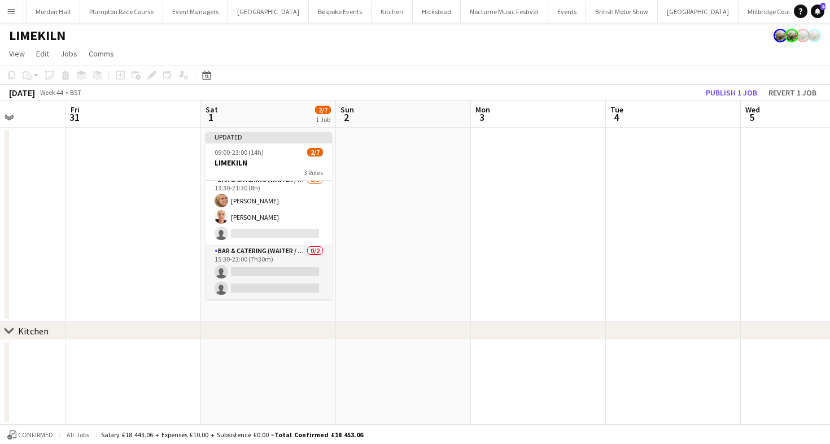
click at [377, 93] on div "October 2025 Week 44 • BST Publish 1 job Revert 1 job" at bounding box center [415, 93] width 830 height 16
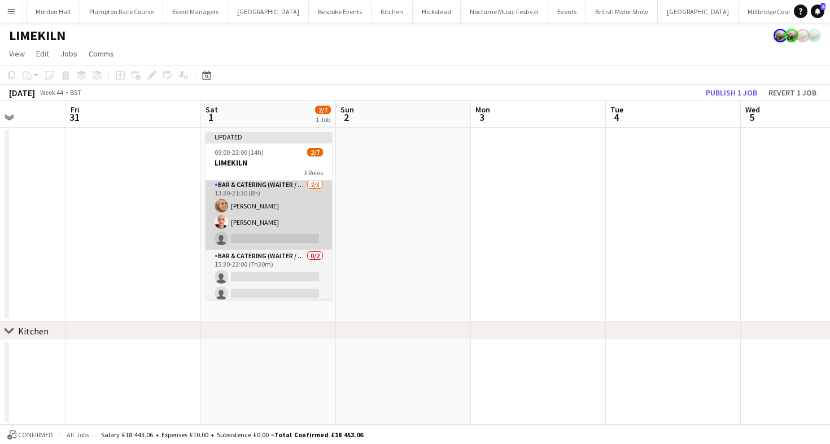
scroll to position [58, 0]
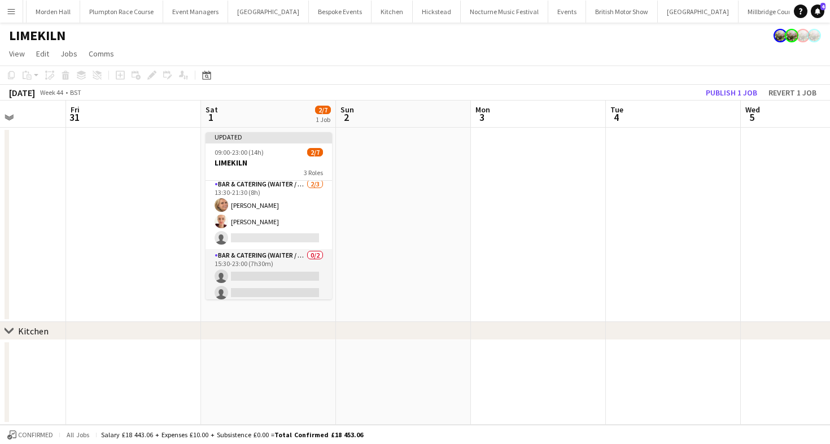
click at [735, 104] on div at bounding box center [735, 109] width 1 height 10
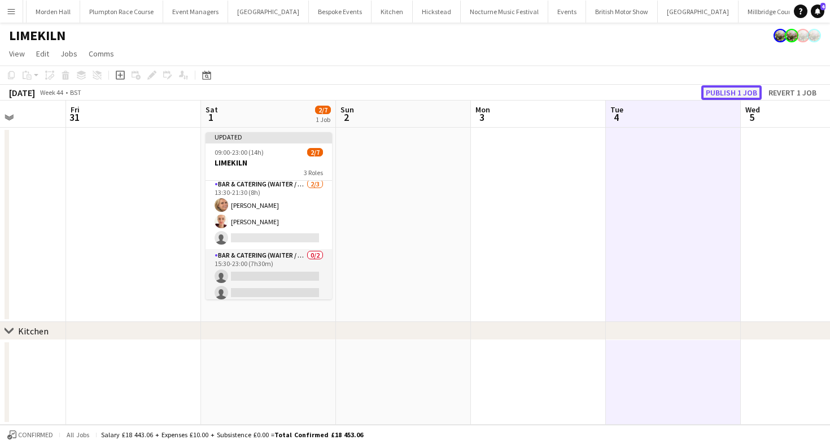
click at [731, 88] on button "Publish 1 job" at bounding box center [732, 92] width 60 height 15
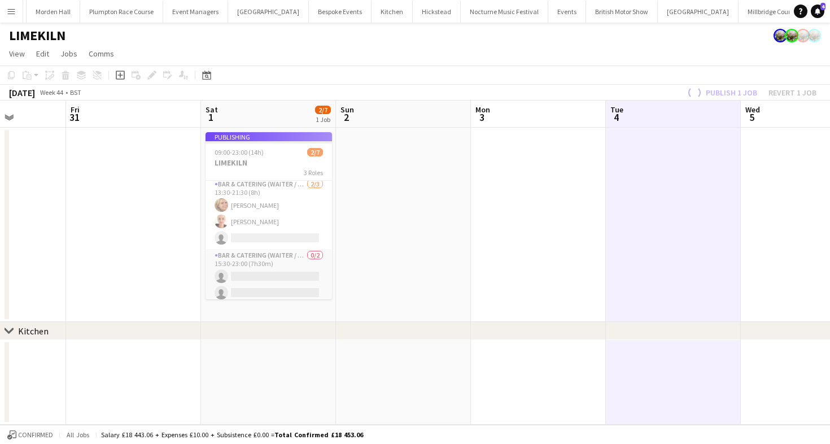
scroll to position [53, 0]
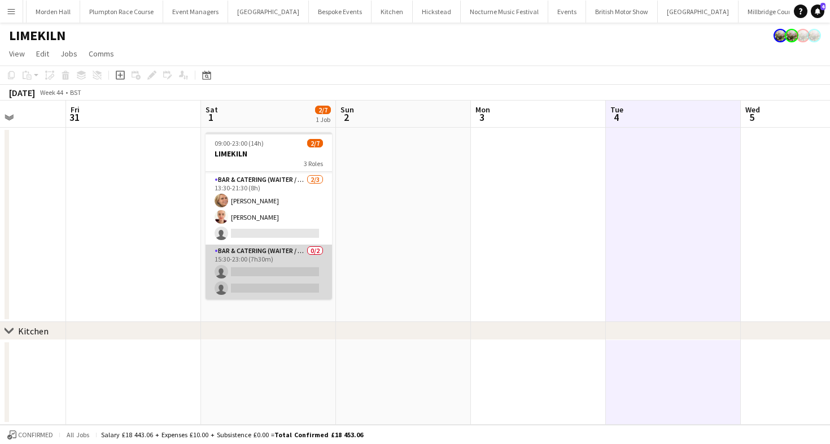
click at [237, 276] on app-card-role "Bar & Catering (Waiter / waitress) 0/2 15:30-23:00 (7h30m) single-neutral-actio…" at bounding box center [269, 272] width 127 height 55
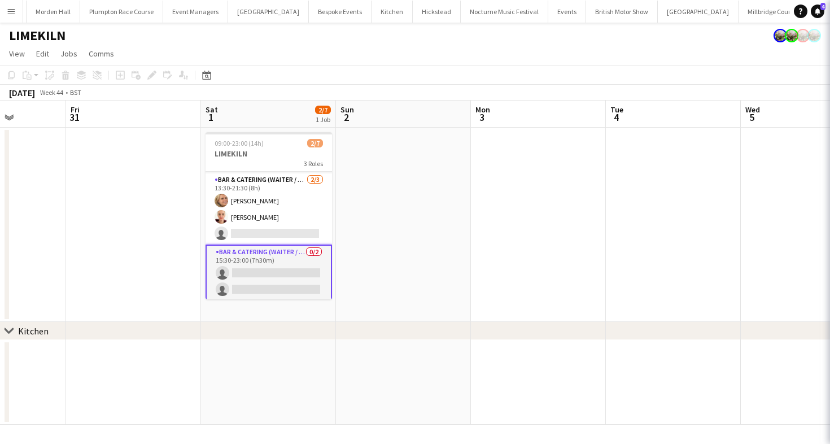
scroll to position [0, 338]
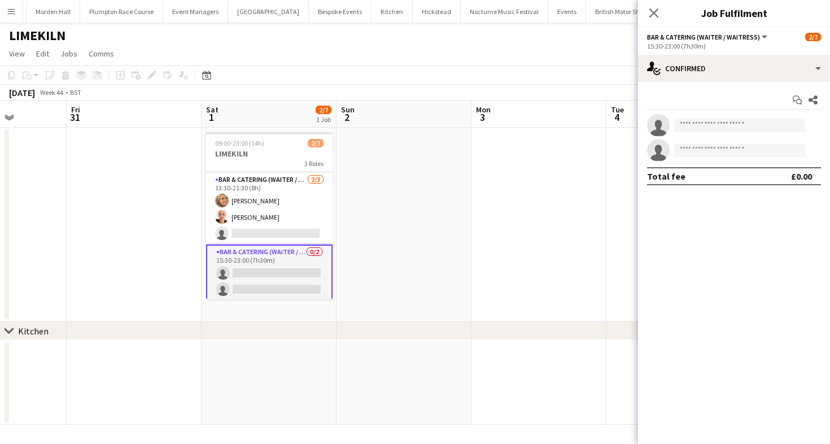
click at [785, 52] on app-options-switcher "Bar & Catering (Waiter / waitress) All roles Bar & Catering (Waiter / waitress)…" at bounding box center [734, 41] width 192 height 28
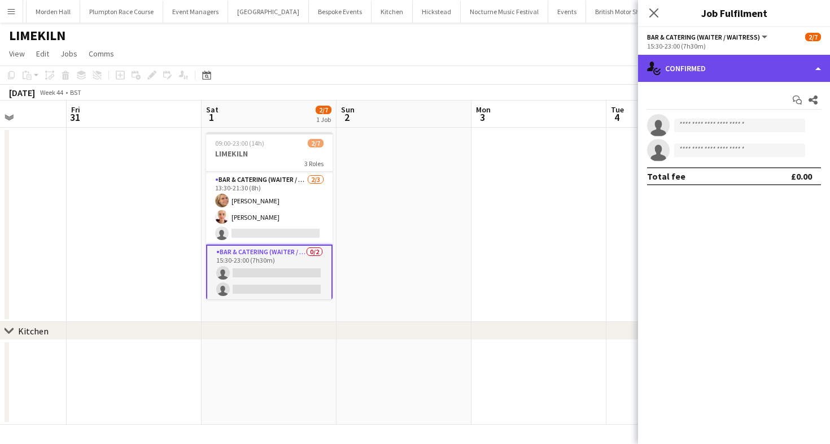
click at [785, 77] on div "single-neutral-actions-check-2 Confirmed" at bounding box center [734, 68] width 192 height 27
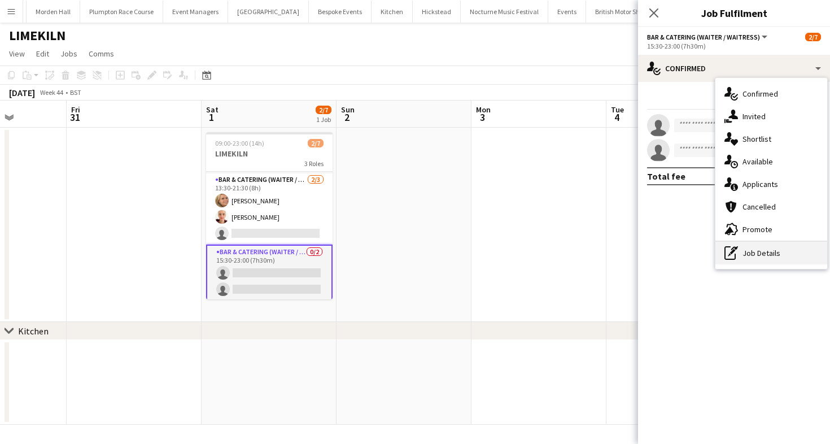
click at [774, 243] on div "pen-write Job Details" at bounding box center [772, 253] width 112 height 23
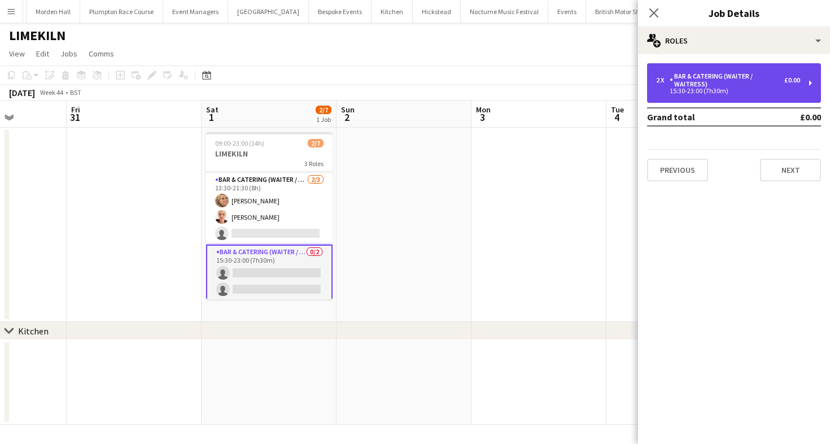
click at [725, 88] on div "Bar & Catering (Waiter / waitress)" at bounding box center [727, 80] width 115 height 16
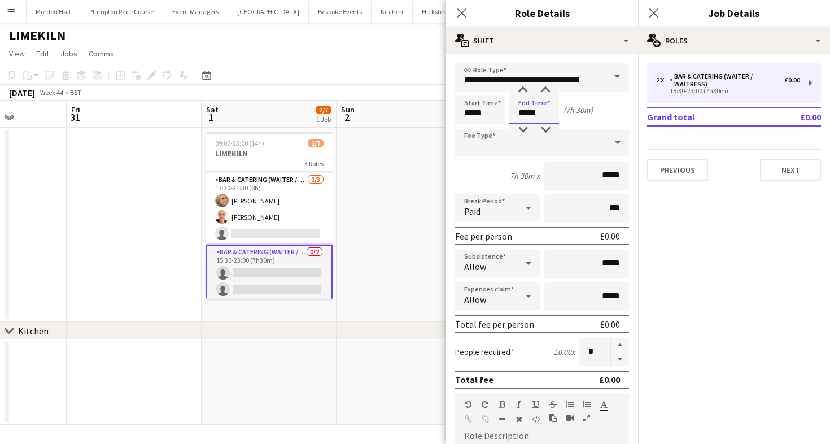
click at [510, 108] on input "*****" at bounding box center [535, 110] width 50 height 28
type input "*****"
click at [525, 130] on div at bounding box center [523, 129] width 23 height 11
click at [380, 90] on div "October 2025 Week 44 • BST" at bounding box center [415, 93] width 830 height 16
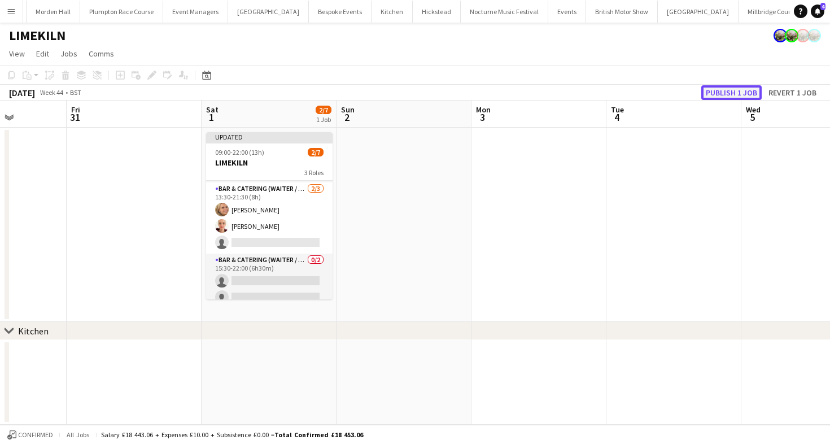
click at [721, 88] on button "Publish 1 job" at bounding box center [732, 92] width 60 height 15
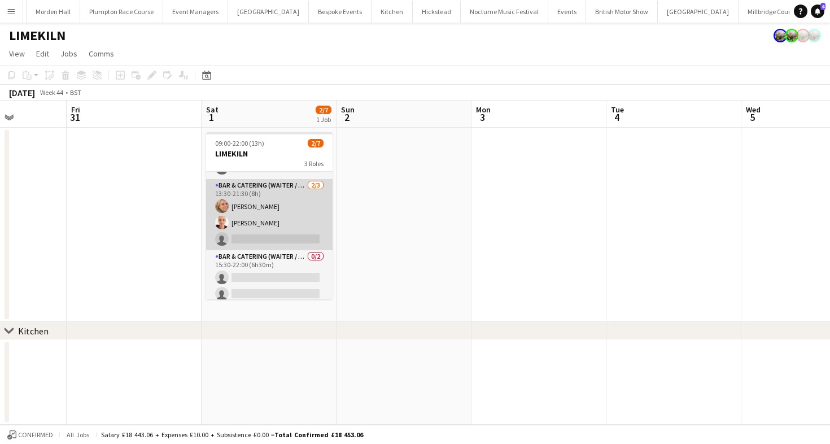
scroll to position [53, 0]
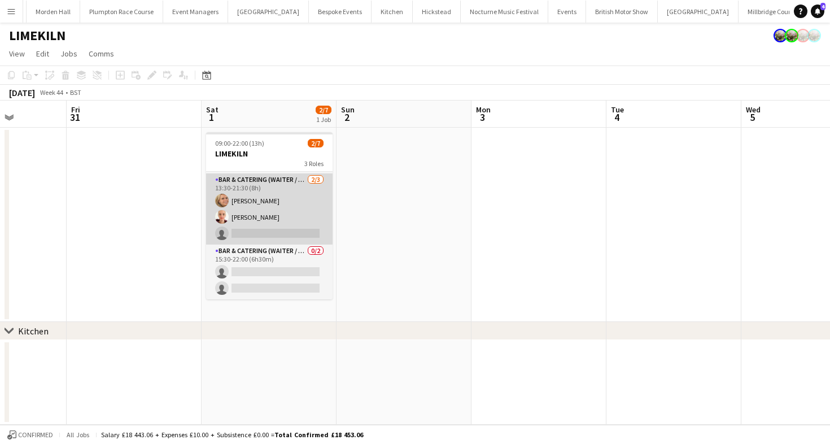
click at [260, 259] on app-card-role "Bar & Catering (Waiter / waitress) 0/2 15:30-22:00 (6h30m) single-neutral-actio…" at bounding box center [269, 272] width 127 height 55
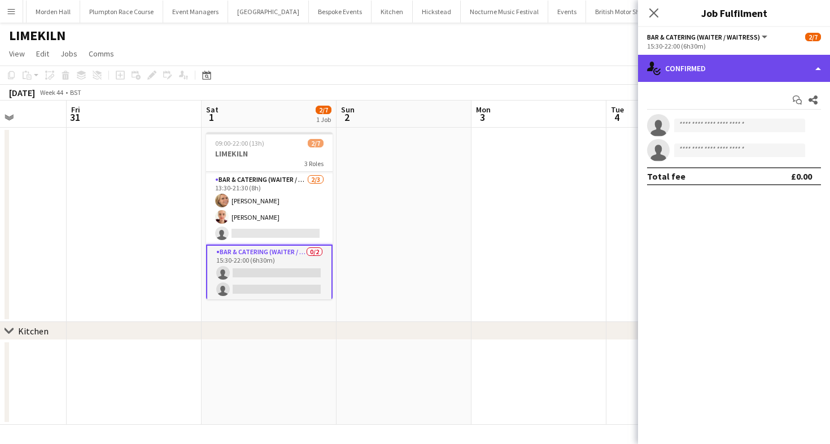
click at [683, 70] on div "single-neutral-actions-check-2 Confirmed" at bounding box center [734, 68] width 192 height 27
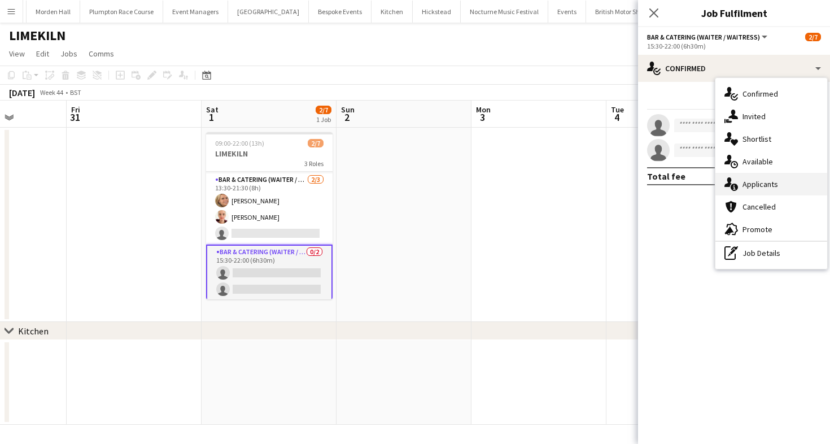
click at [773, 189] on span "Applicants" at bounding box center [761, 184] width 36 height 10
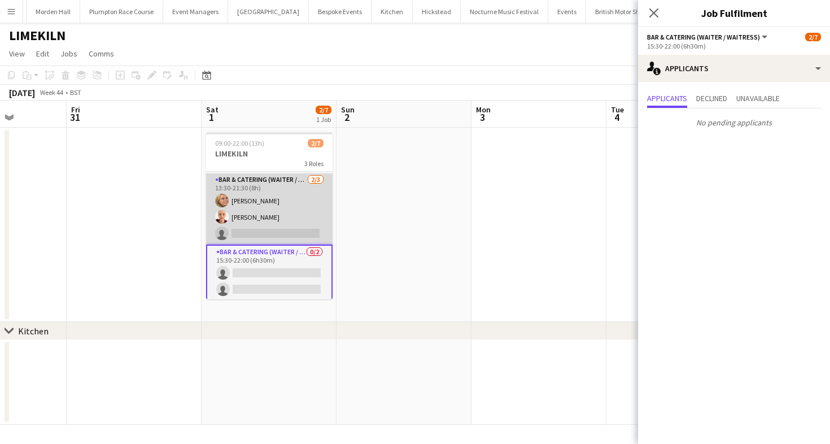
click at [275, 222] on app-card-role "Bar & Catering (Waiter / waitress) 2/3 13:30-21:30 (8h) Lucy Bee Franceska T Im…" at bounding box center [269, 208] width 127 height 71
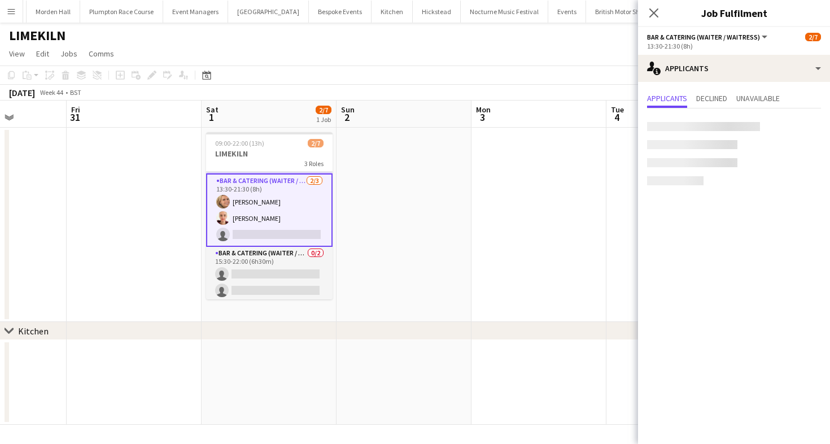
scroll to position [0, 0]
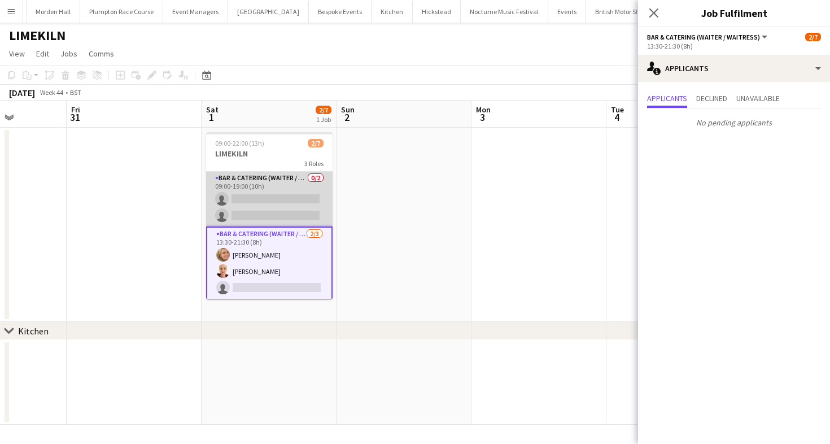
click at [250, 200] on app-card-role "Bar & Catering (Waiter / waitress) 0/2 09:00-19:00 (10h) single-neutral-actions…" at bounding box center [269, 199] width 127 height 55
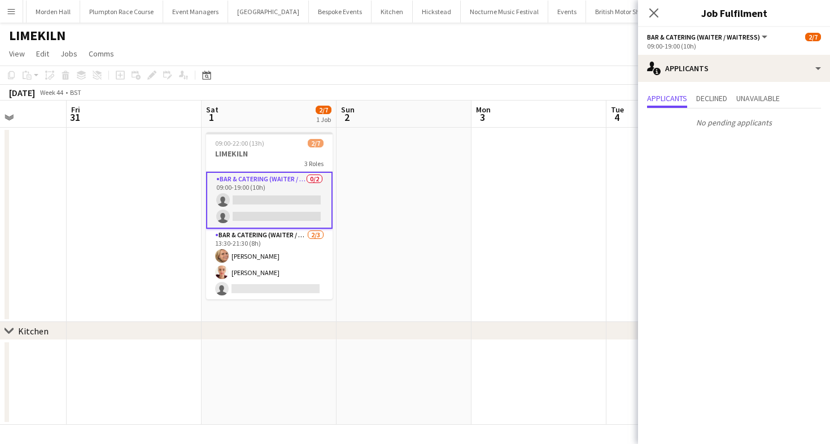
click at [476, 54] on app-page-menu "View Day view expanded Day view collapsed Month view Date picker Jump to [DATE]…" at bounding box center [415, 54] width 830 height 21
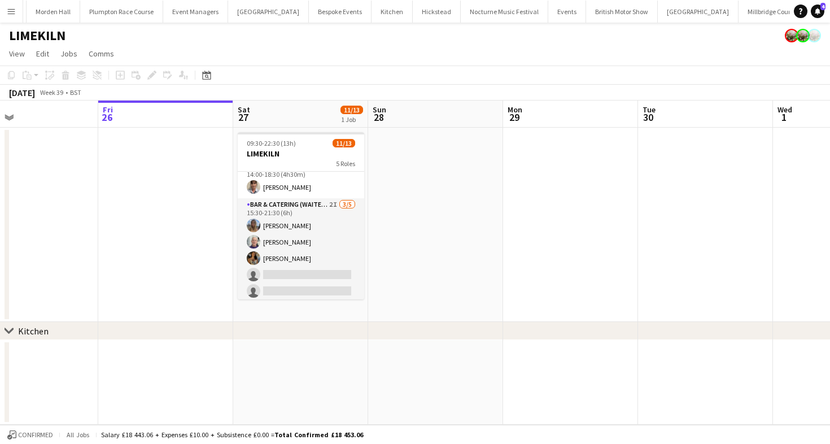
scroll to position [195, 0]
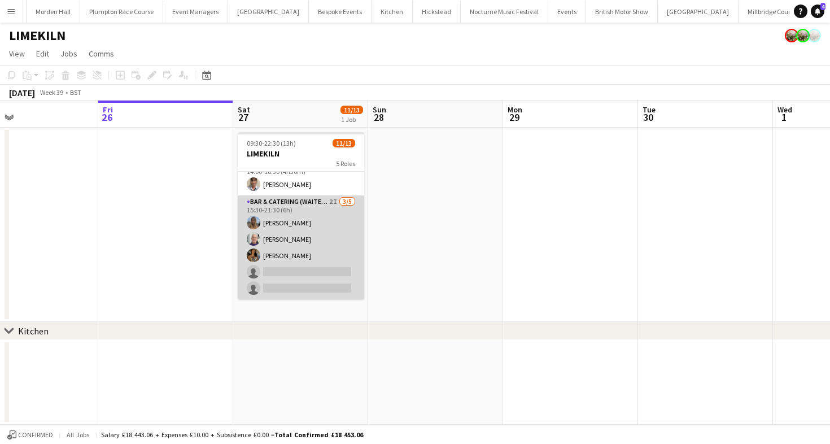
click at [264, 251] on app-card-role "Bar & Catering (Waiter / waitress) 2I 3/5 15:30-21:30 (6h) Lily Bartley Peter G…" at bounding box center [301, 247] width 127 height 104
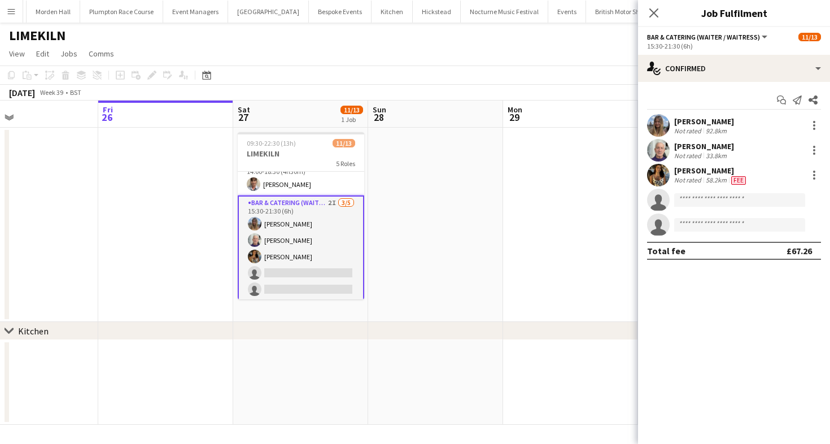
click at [711, 167] on div "[PERSON_NAME]" at bounding box center [711, 171] width 74 height 10
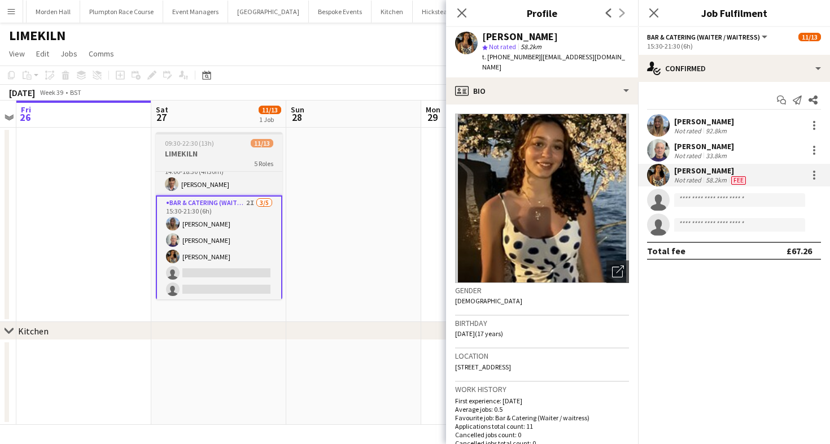
scroll to position [0, 511]
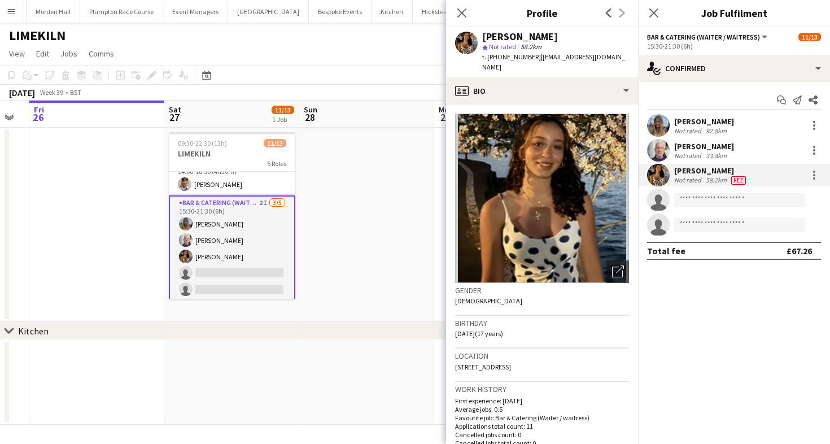
click at [323, 89] on div "[DATE] Week 39 • BST" at bounding box center [415, 93] width 830 height 16
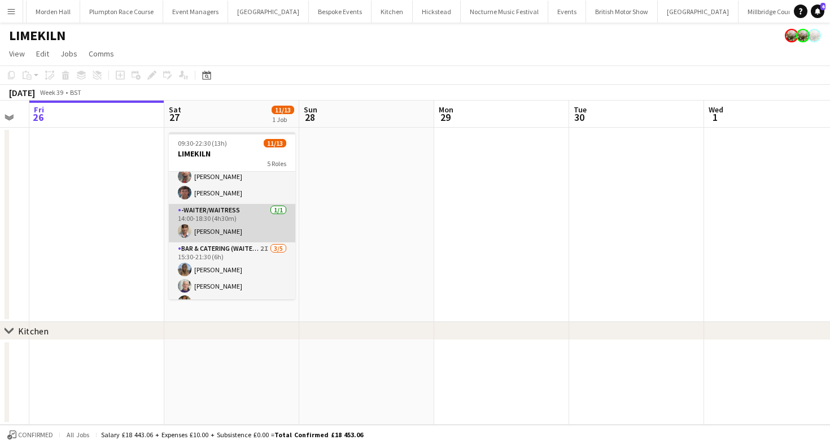
scroll to position [195, 0]
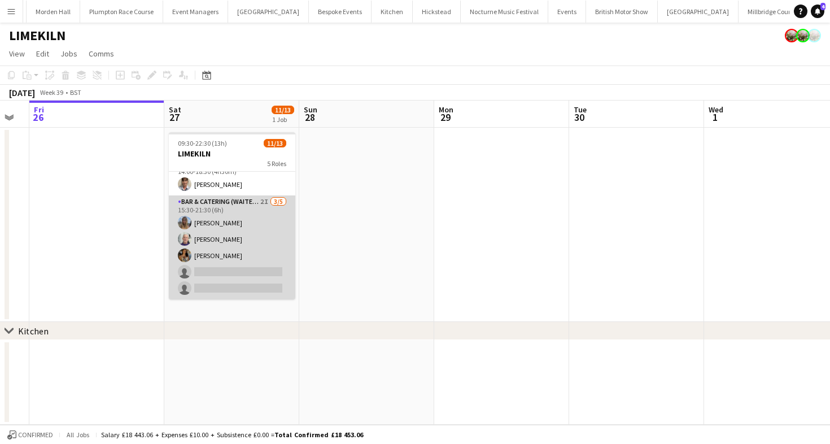
click at [267, 280] on app-card-role "Bar & Catering (Waiter / waitress) 2I 3/5 15:30-21:30 (6h) Lily Bartley Peter G…" at bounding box center [232, 247] width 127 height 104
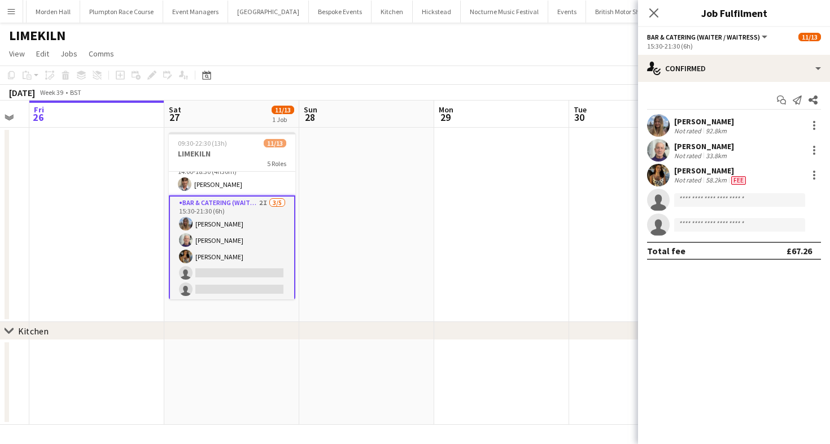
click at [743, 53] on app-options-switcher "Bar & Catering (Waiter / waitress) All roles Bar & Catering (Waiter / waitress)…" at bounding box center [734, 41] width 192 height 28
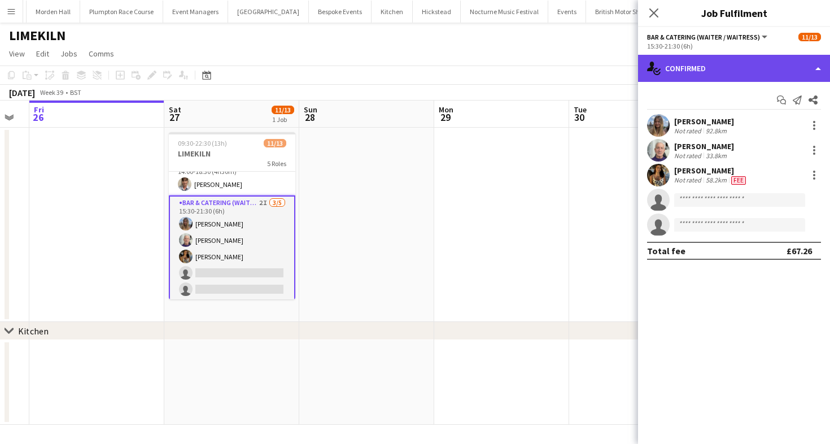
click at [730, 76] on div "single-neutral-actions-check-2 Confirmed" at bounding box center [734, 68] width 192 height 27
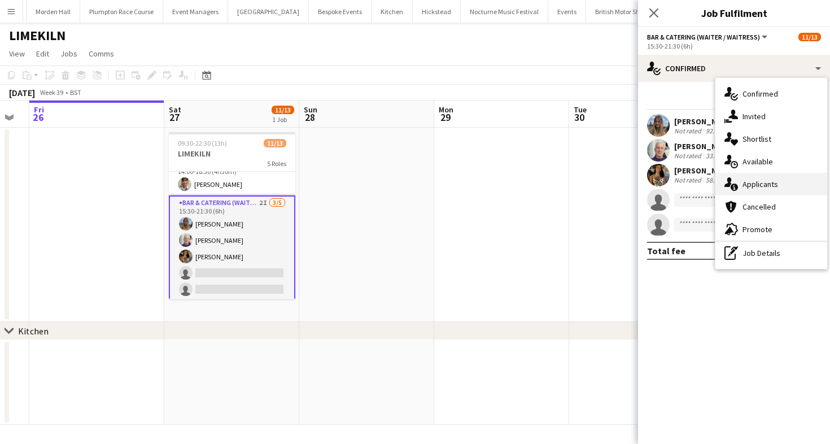
click at [744, 180] on span "Applicants" at bounding box center [761, 184] width 36 height 10
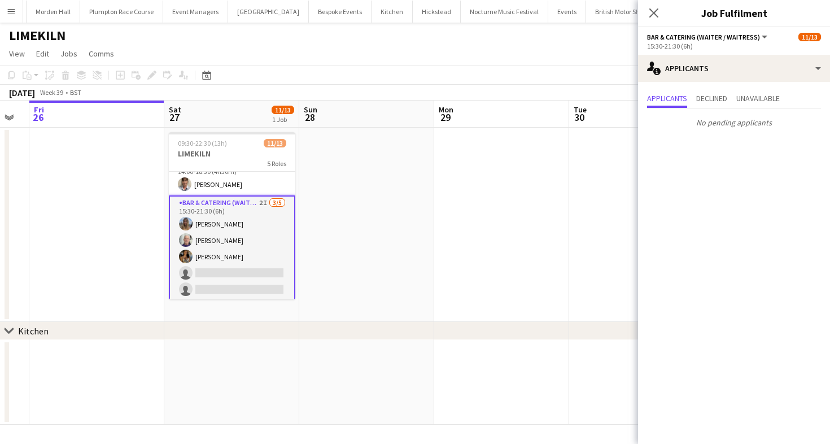
click at [487, 79] on app-toolbar "Copy Paste Paste Command V Paste with crew Command Shift V Paste linked Job [GE…" at bounding box center [415, 75] width 830 height 19
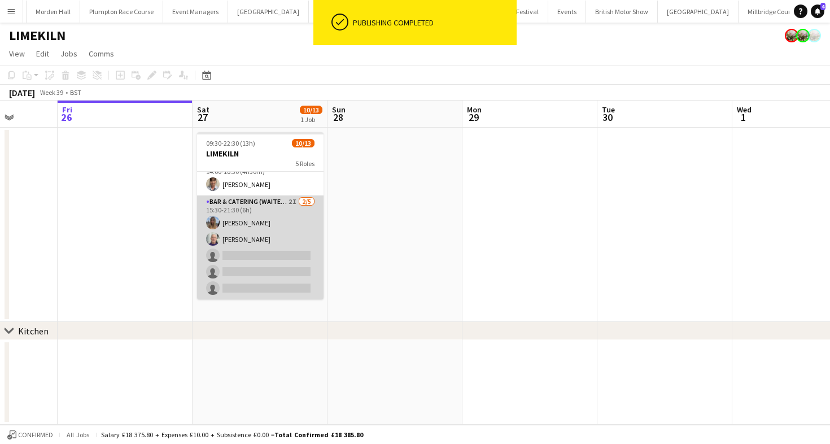
scroll to position [0, 0]
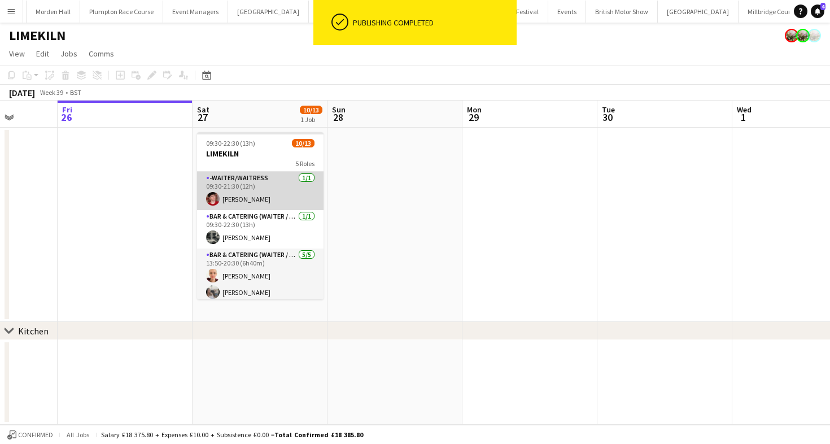
click at [236, 187] on app-card-role "-Waiter/Waitress 1/1 09:30-21:30 (12h) Jonnie Saunders" at bounding box center [260, 191] width 127 height 38
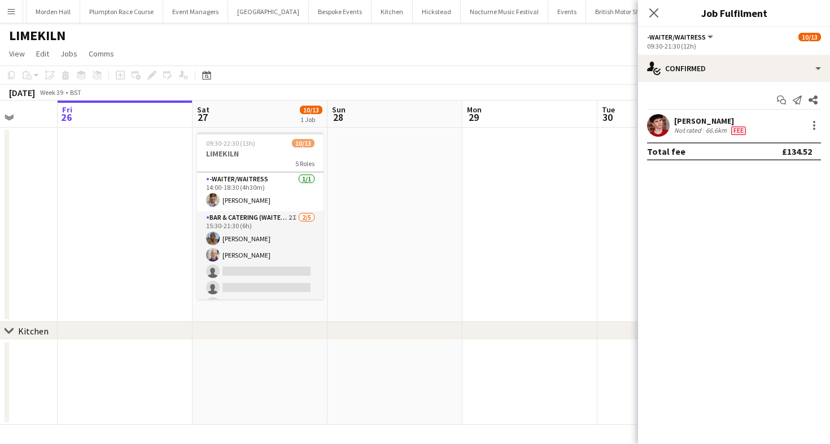
scroll to position [176, 0]
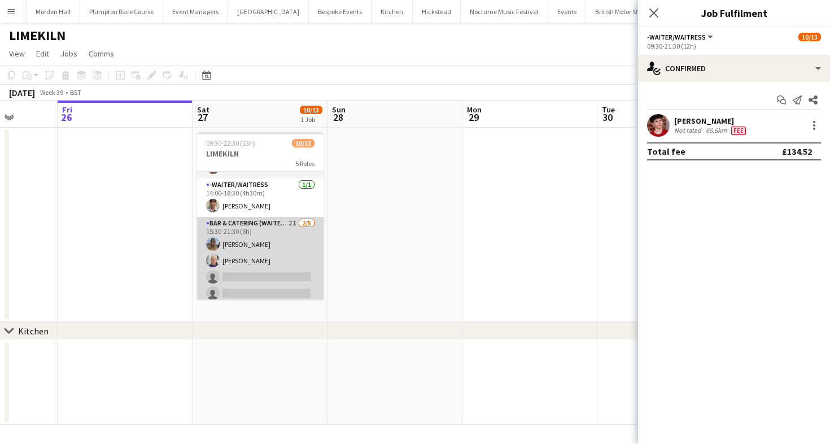
click at [247, 243] on app-card-role "Bar & Catering (Waiter / waitress) 2I 2/5 15:30-21:30 (6h) Lily Bartley Peter G…" at bounding box center [260, 269] width 127 height 104
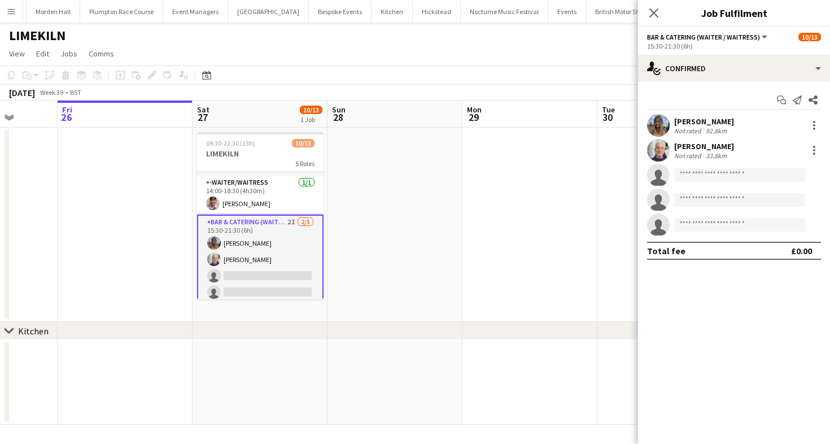
scroll to position [174, 0]
click at [686, 114] on div "Lily Bartley Not rated 92.8km" at bounding box center [734, 125] width 192 height 23
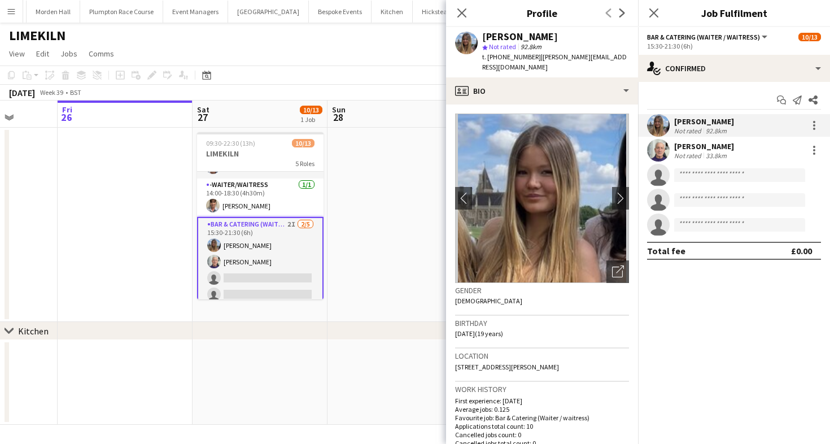
click at [369, 69] on app-toolbar "Copy Paste Paste Command V Paste with crew Command Shift V Paste linked Job [GE…" at bounding box center [415, 75] width 830 height 19
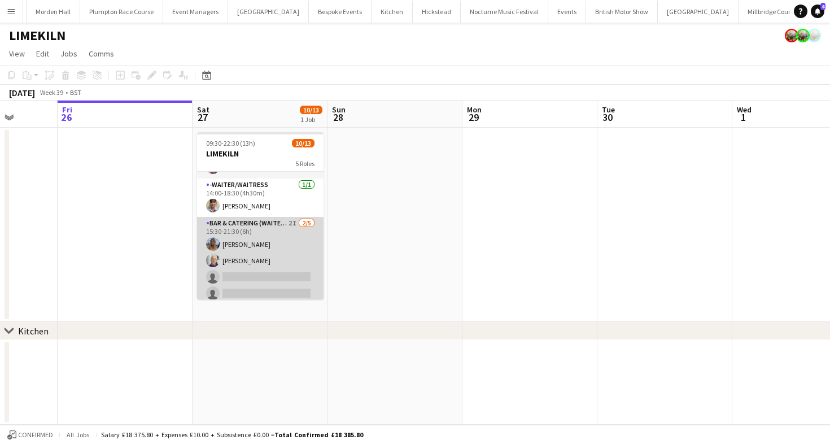
click at [248, 228] on app-card-role "Bar & Catering (Waiter / waitress) 2I 2/5 15:30-21:30 (6h) Lily Bartley Peter G…" at bounding box center [260, 269] width 127 height 104
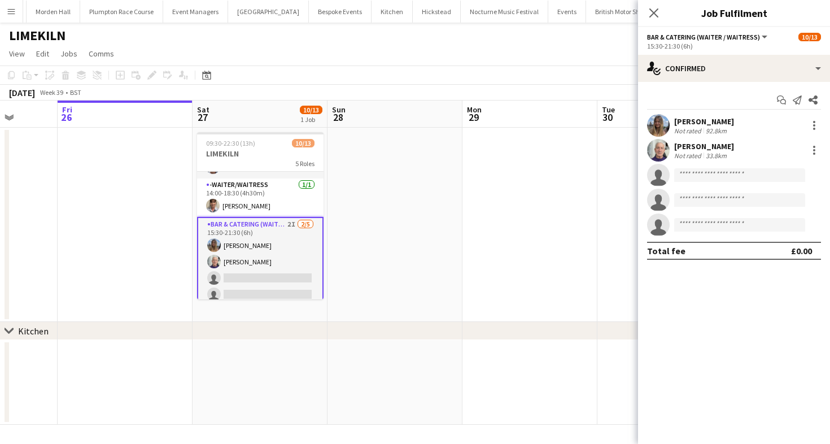
click at [346, 66] on app-toolbar "Copy Paste Paste Command V Paste with crew Command Shift V Paste linked Job [GE…" at bounding box center [415, 75] width 830 height 19
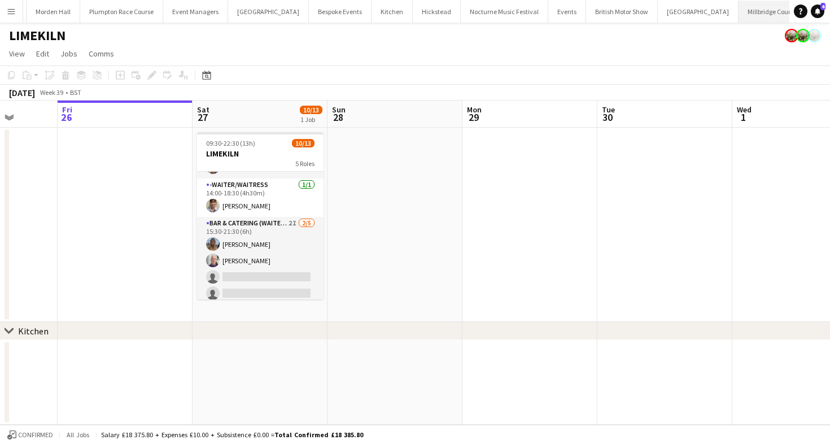
click at [739, 11] on button "[GEOGRAPHIC_DATA]" at bounding box center [771, 12] width 64 height 22
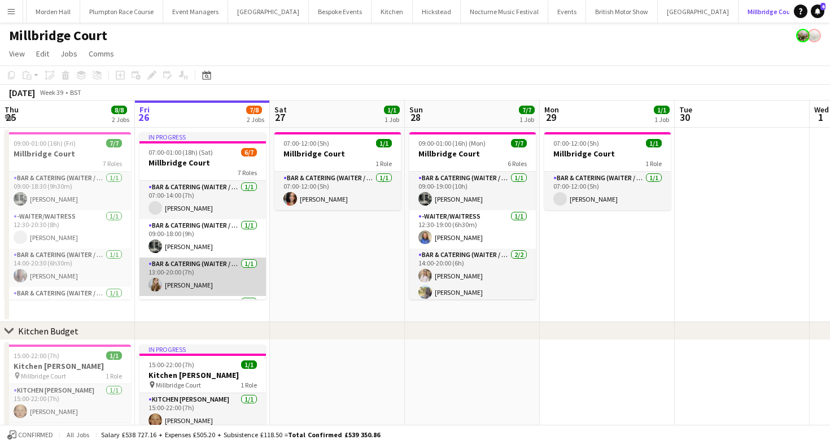
scroll to position [150, 0]
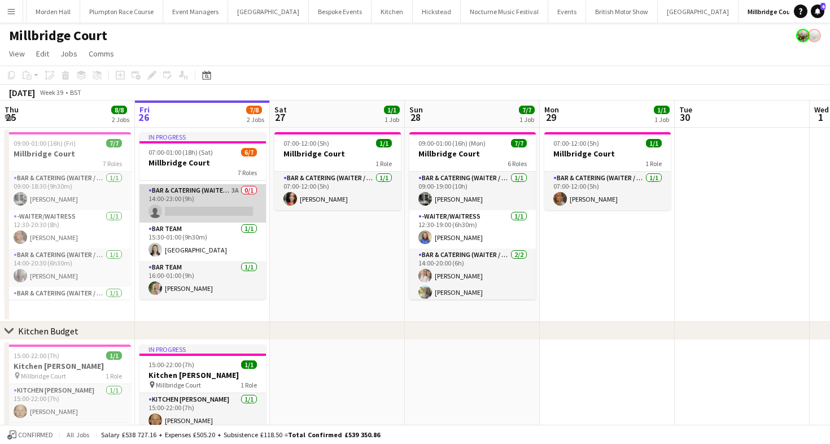
click at [201, 200] on app-card-role "Bar & Catering (Waiter / waitress) 3A 0/1 14:00-23:00 (9h) single-neutral-actio…" at bounding box center [203, 203] width 127 height 38
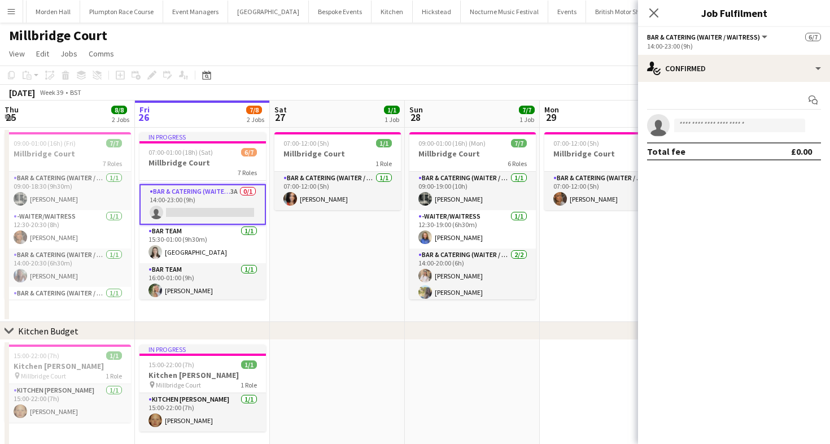
click at [531, 80] on app-toolbar "Copy Paste Paste Command V Paste with crew Command Shift V Paste linked Job [GE…" at bounding box center [415, 75] width 830 height 19
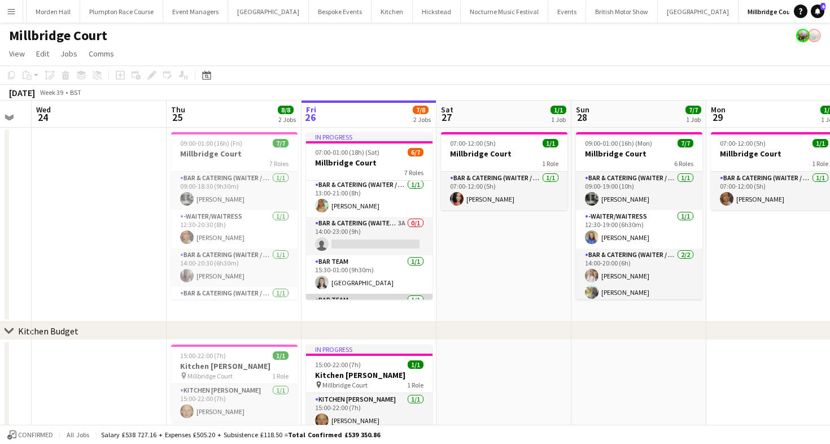
scroll to position [0, 0]
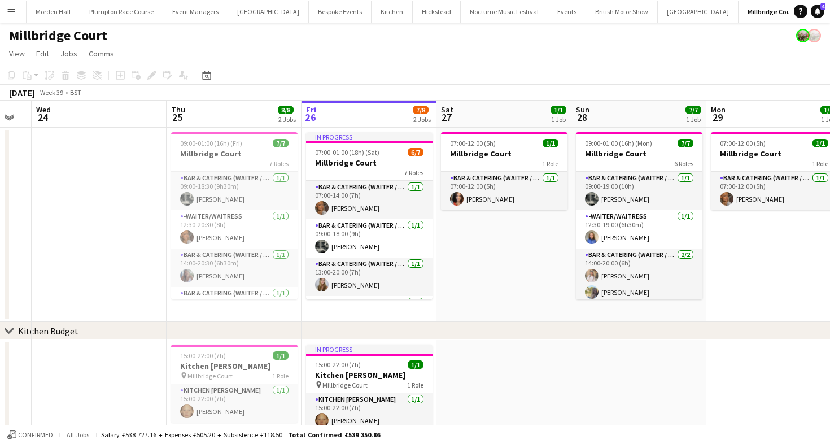
click at [806, 15] on button "LIMEKILN Close" at bounding box center [829, 12] width 46 height 22
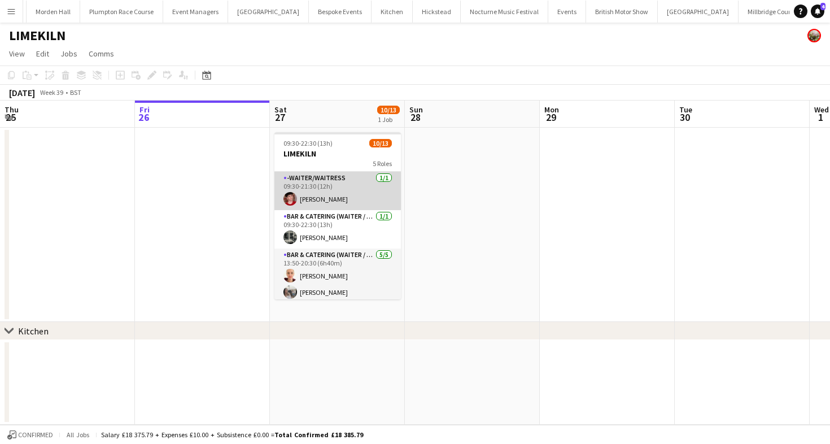
scroll to position [195, 0]
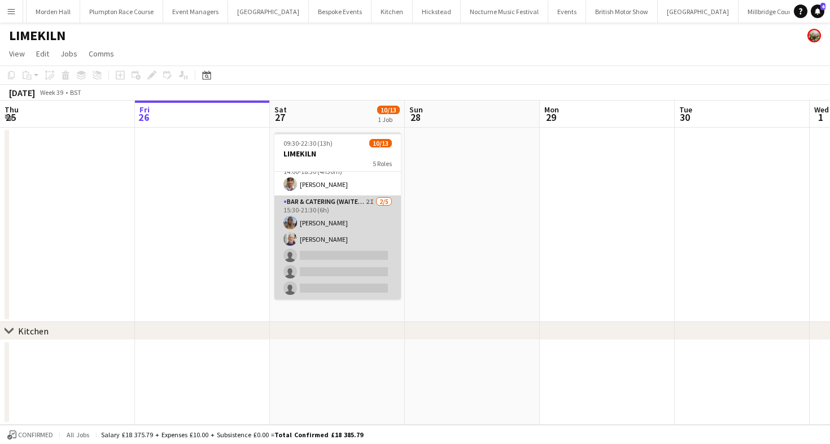
click at [334, 206] on app-card-role "Bar & Catering (Waiter / waitress) 2I 2/5 15:30-21:30 (6h) Lily Bartley Peter G…" at bounding box center [338, 247] width 127 height 104
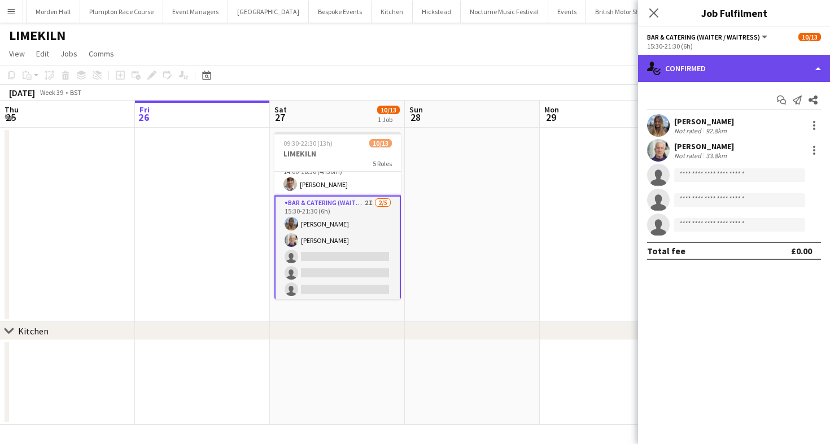
click at [709, 75] on div "single-neutral-actions-check-2 Confirmed" at bounding box center [734, 68] width 192 height 27
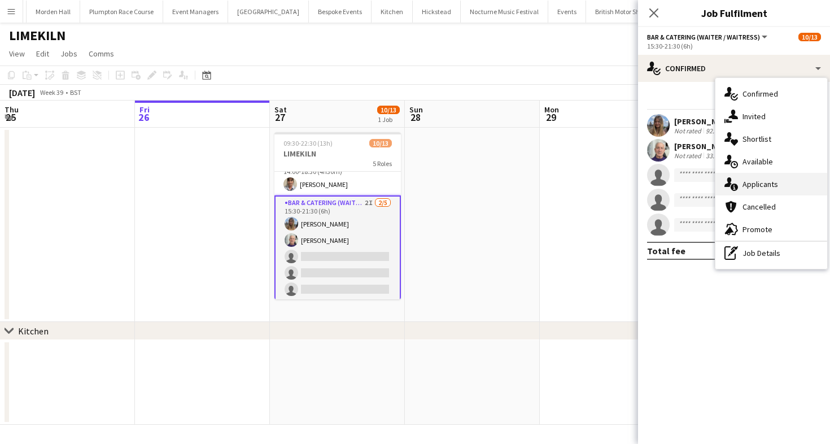
click at [746, 189] on span "Applicants" at bounding box center [761, 184] width 36 height 10
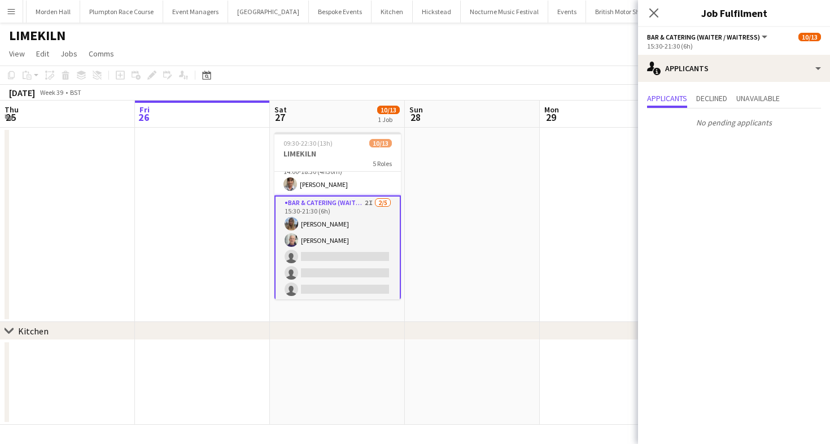
click at [347, 72] on app-toolbar "Copy Paste Paste Command V Paste with crew Command Shift V Paste linked Job [GE…" at bounding box center [415, 75] width 830 height 19
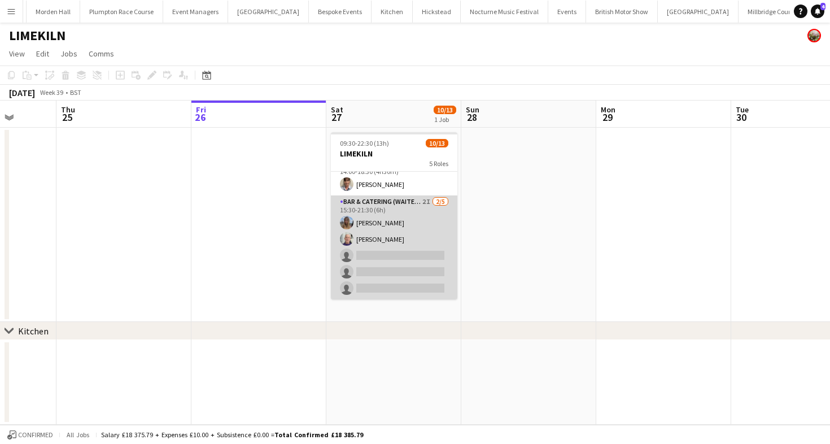
click at [372, 239] on app-card-role "Bar & Catering (Waiter / waitress) 2I 2/5 15:30-21:30 (6h) Lily Bartley Peter G…" at bounding box center [394, 247] width 127 height 104
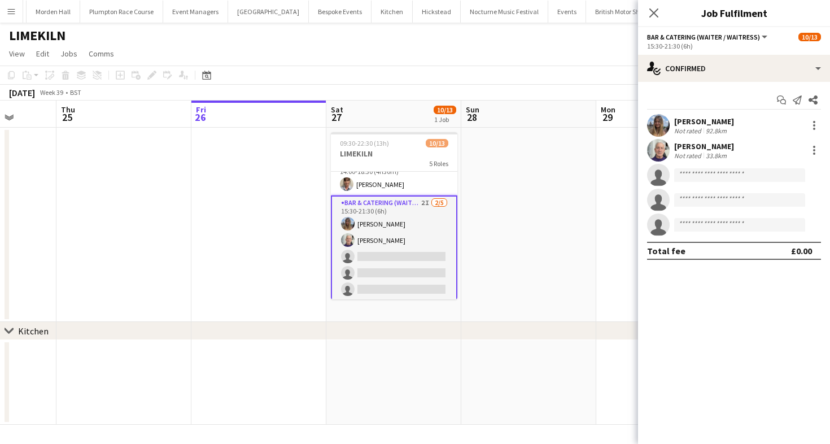
click at [447, 41] on div "LIMEKILN" at bounding box center [415, 33] width 830 height 21
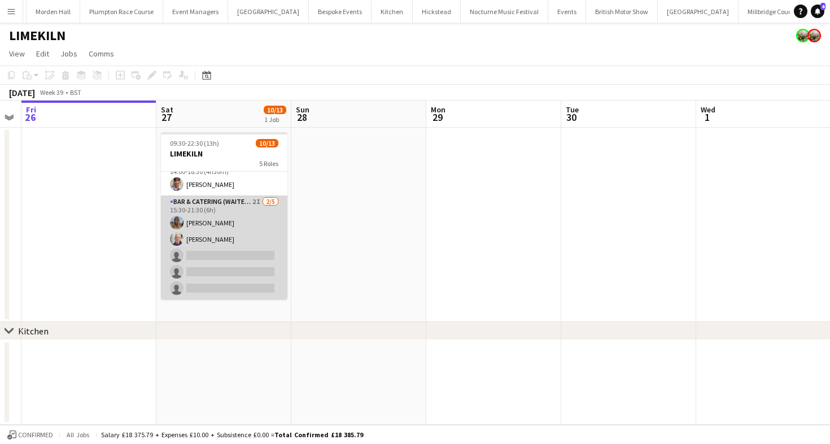
click at [250, 263] on app-card-role "Bar & Catering (Waiter / waitress) 2I 2/5 15:30-21:30 (6h) Lily Bartley Peter G…" at bounding box center [224, 247] width 127 height 104
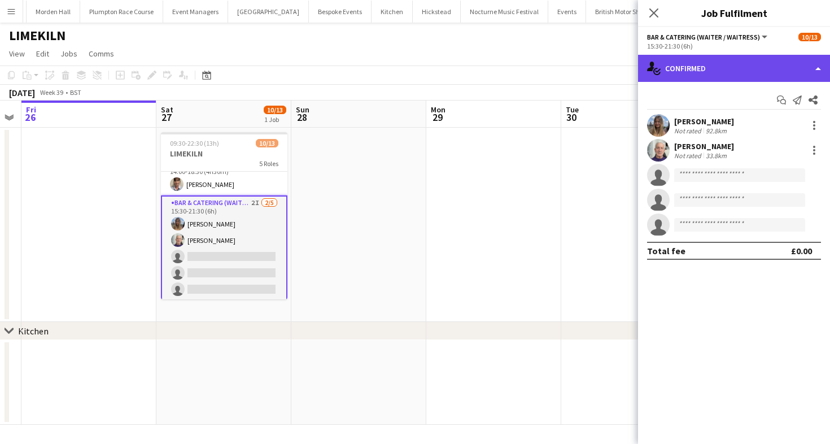
click at [720, 65] on div "single-neutral-actions-check-2 Confirmed" at bounding box center [734, 68] width 192 height 27
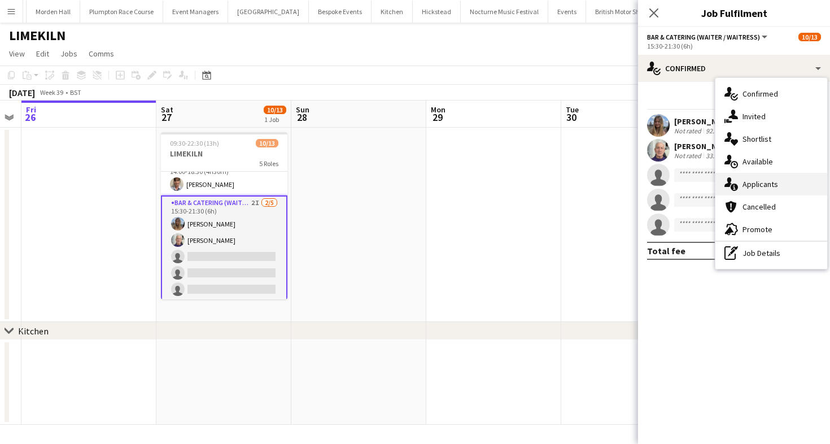
click at [749, 184] on span "Applicants" at bounding box center [761, 184] width 36 height 10
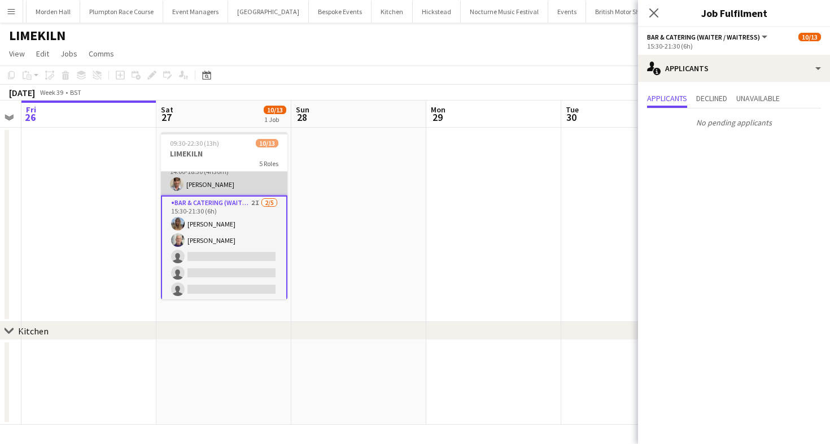
click at [252, 186] on app-card-role "-Waiter/Waitress 1/1 14:00-18:30 (4h30m) Jane Reynolds" at bounding box center [224, 176] width 127 height 38
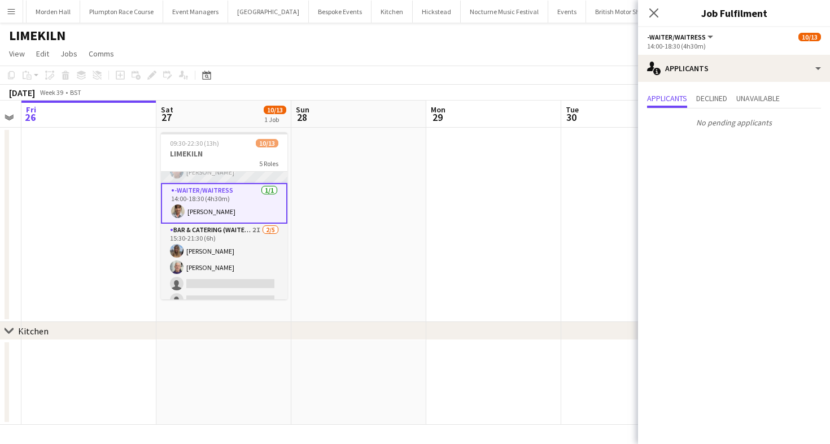
click at [229, 177] on app-card-role "Bar & Catering (Waiter / waitress) 5/5 13:50-20:30 (6h40m) Franceska T Imre Elo…" at bounding box center [224, 131] width 127 height 104
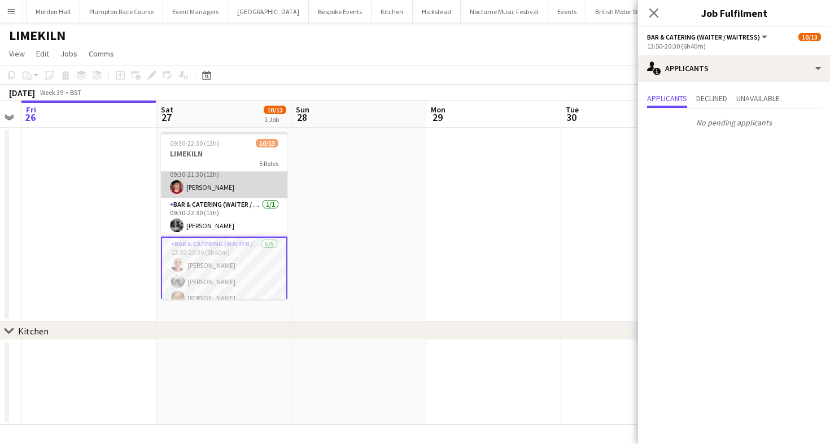
click at [237, 195] on app-card-role "-Waiter/Waitress 1/1 09:30-21:30 (12h) Jonnie Saunders" at bounding box center [224, 179] width 127 height 38
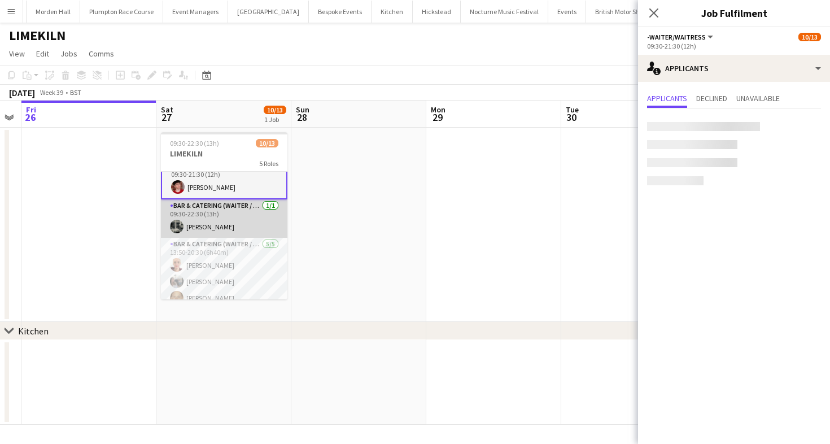
click at [241, 216] on app-card-role "Bar & Catering (Waiter / waitress) 1/1 09:30-22:30 (13h) Molly Middlehurst" at bounding box center [224, 218] width 127 height 38
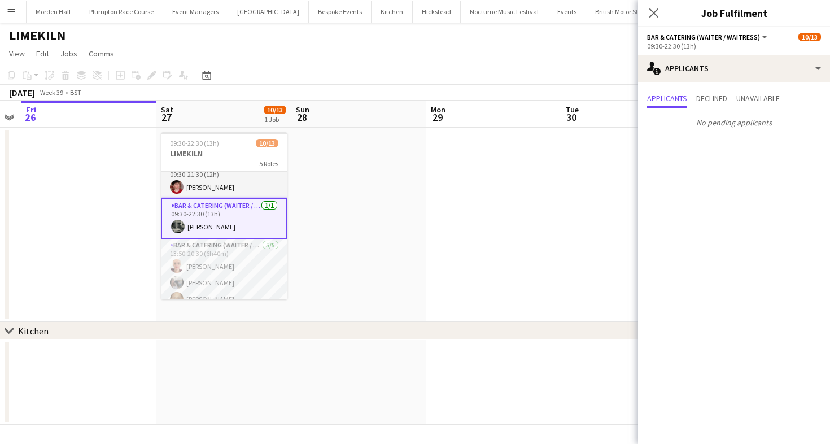
scroll to position [0, 0]
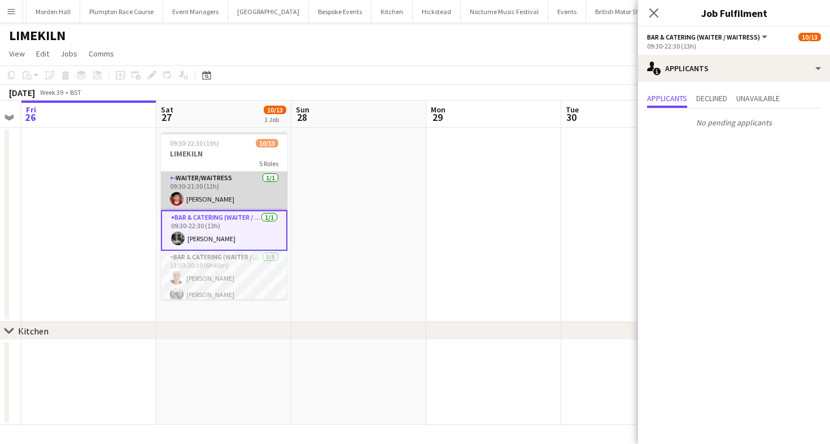
click at [220, 185] on app-card-role "-Waiter/Waitress 1/1 09:30-21:30 (12h) Jonnie Saunders" at bounding box center [224, 191] width 127 height 38
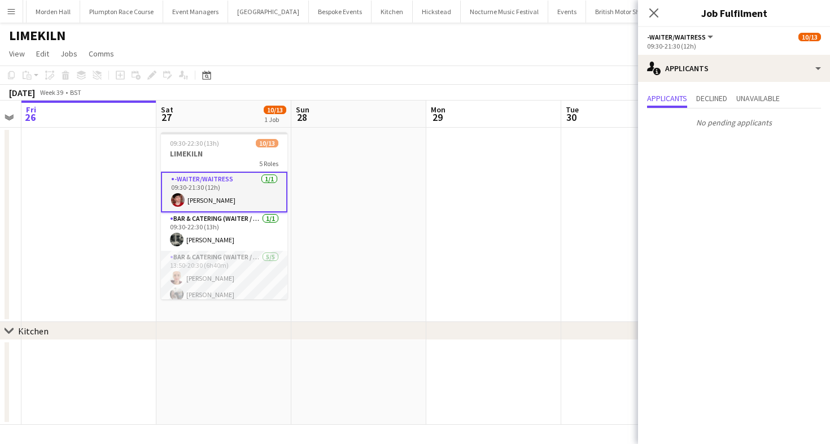
click at [473, 77] on app-toolbar "Copy Paste Paste Command V Paste with crew Command Shift V Paste linked Job [GE…" at bounding box center [415, 75] width 830 height 19
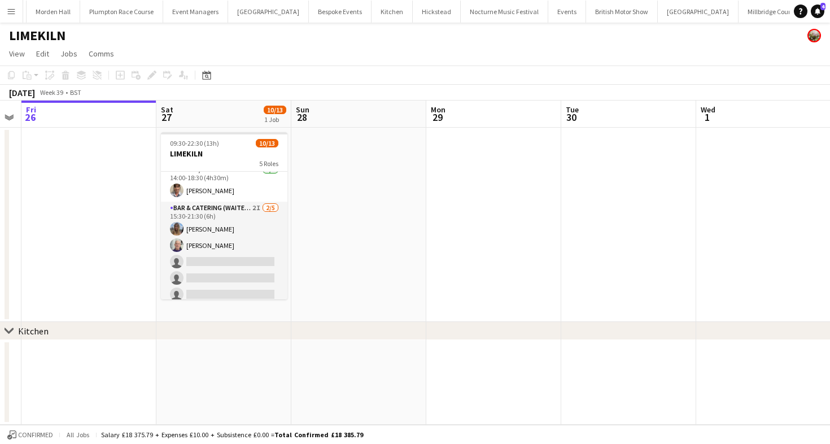
scroll to position [195, 0]
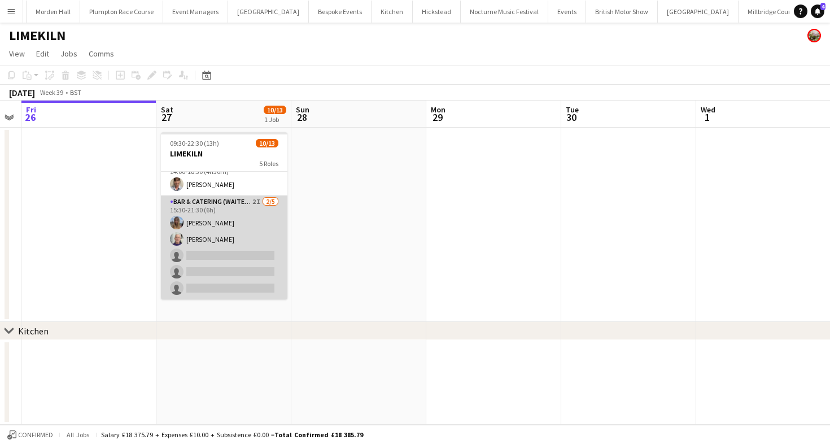
click at [233, 245] on app-card-role "Bar & Catering (Waiter / waitress) 2I 2/5 15:30-21:30 (6h) Lily Bartley Peter G…" at bounding box center [224, 247] width 127 height 104
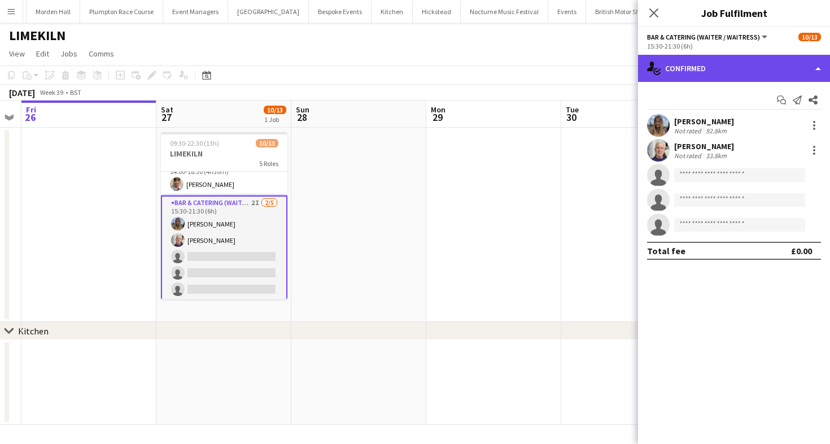
click at [780, 80] on div "single-neutral-actions-check-2 Confirmed" at bounding box center [734, 68] width 192 height 27
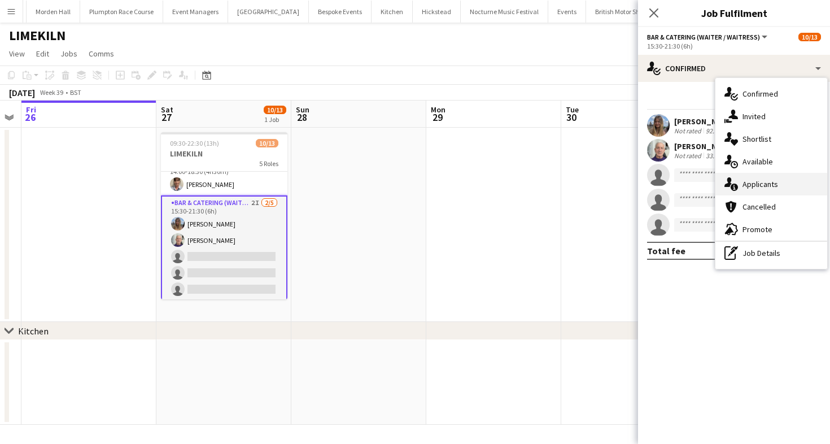
click at [752, 178] on div "single-neutral-actions-information Applicants" at bounding box center [772, 184] width 112 height 23
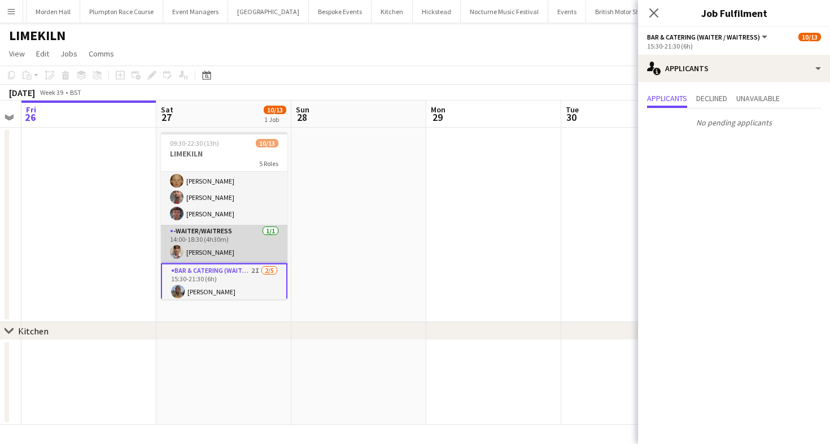
click at [210, 230] on app-card-role "-Waiter/Waitress 1/1 14:00-18:30 (4h30m) Jane Reynolds" at bounding box center [224, 244] width 127 height 38
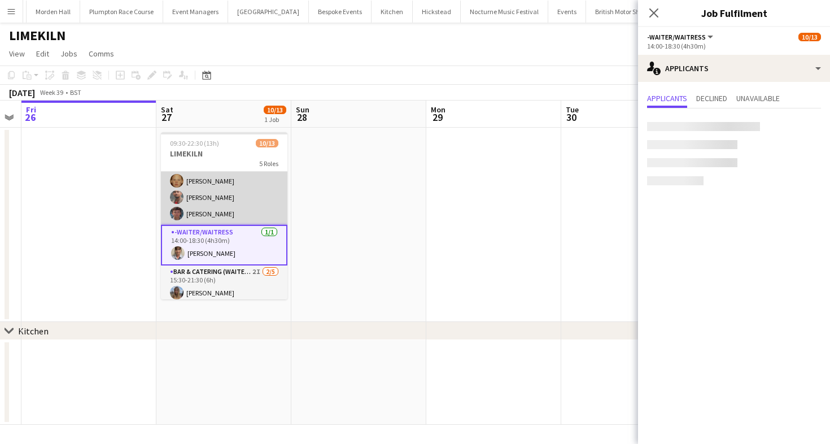
click at [225, 206] on app-card-role "Bar & Catering (Waiter / waitress) 5/5 13:50-20:30 (6h40m) Franceska T Imre Elo…" at bounding box center [224, 173] width 127 height 104
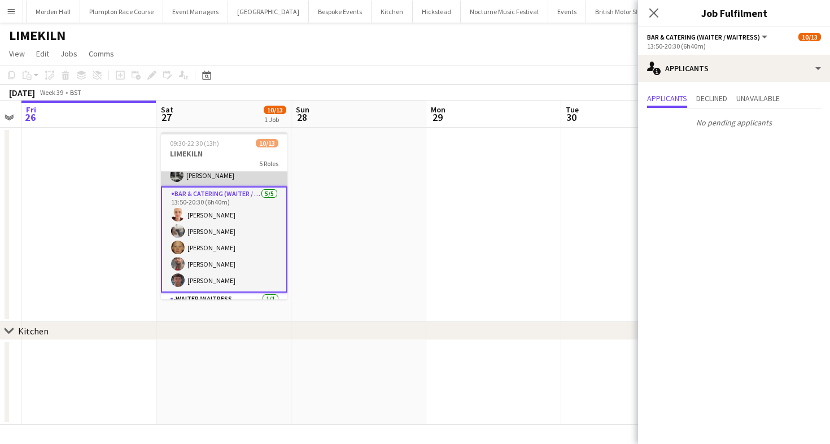
click at [203, 177] on app-card-role "Bar & Catering (Waiter / waitress) 1/1 09:30-22:30 (13h) Molly Middlehurst" at bounding box center [224, 167] width 127 height 38
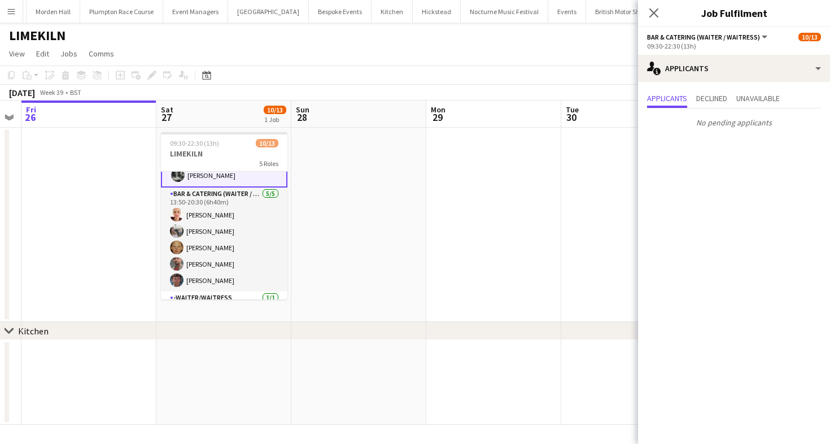
scroll to position [0, 0]
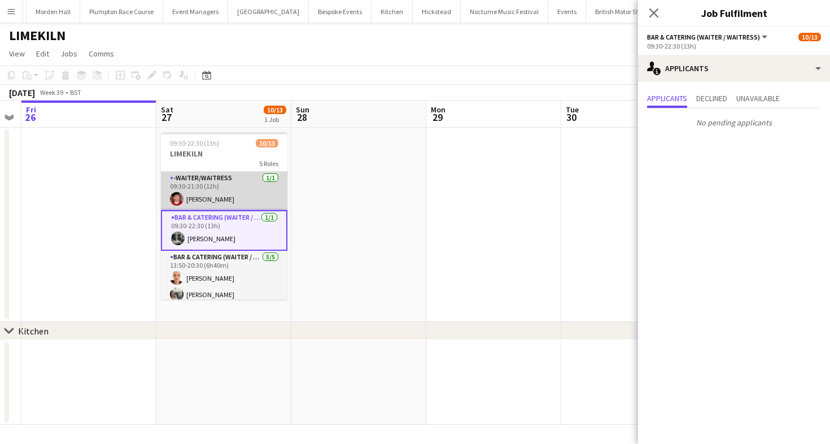
click at [203, 182] on app-card-role "-Waiter/Waitress 1/1 09:30-21:30 (12h) Jonnie Saunders" at bounding box center [224, 191] width 127 height 38
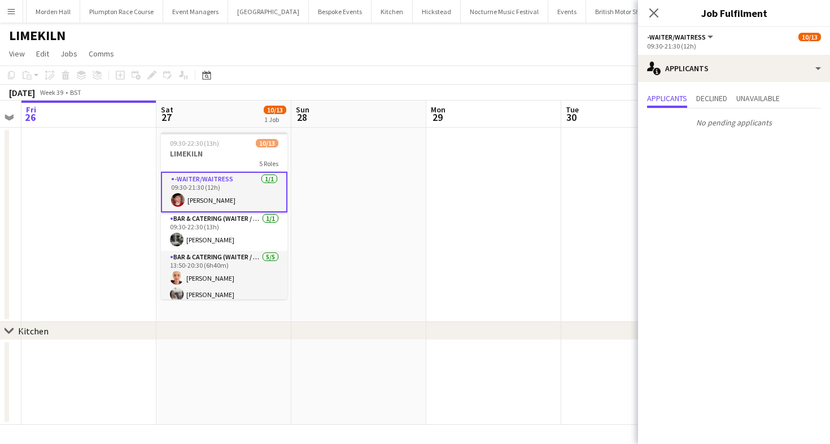
click at [387, 70] on app-toolbar "Copy Paste Paste Command V Paste with crew Command Shift V Paste linked Job [GE…" at bounding box center [415, 75] width 830 height 19
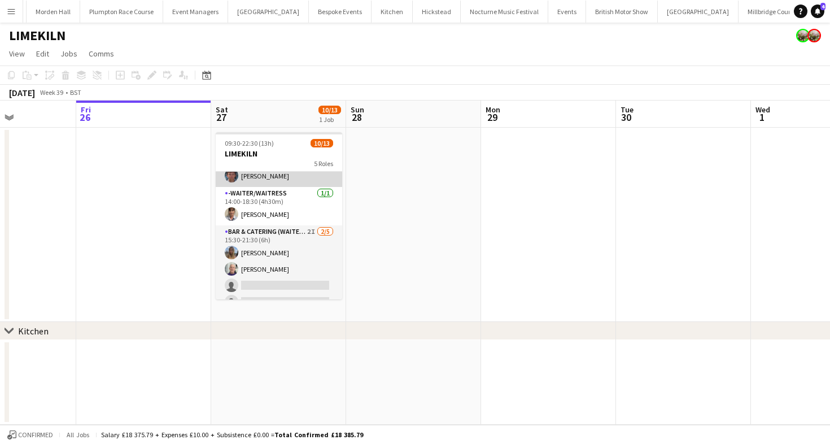
scroll to position [195, 0]
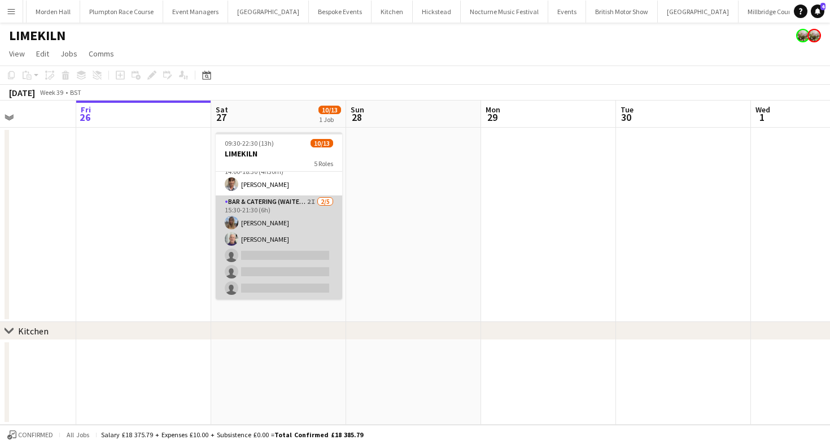
click at [283, 221] on app-card-role "Bar & Catering (Waiter / waitress) 2I 2/5 15:30-21:30 (6h) Lily Bartley Peter G…" at bounding box center [279, 247] width 127 height 104
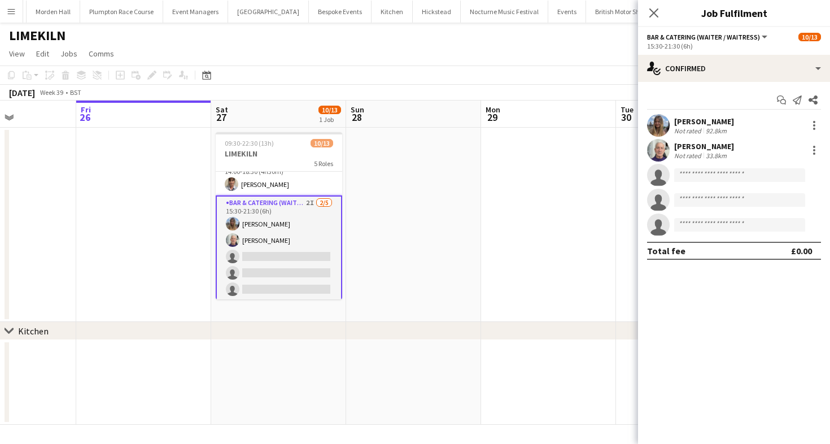
click at [722, 82] on div "Start chat Send notification Share Lily Bartley Not rated 92.8km Peter Gretton …" at bounding box center [734, 175] width 192 height 187
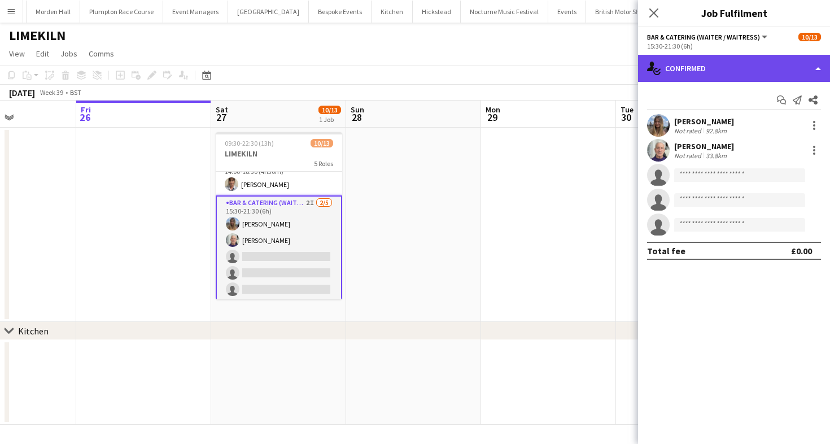
click at [722, 77] on div "single-neutral-actions-check-2 Confirmed" at bounding box center [734, 68] width 192 height 27
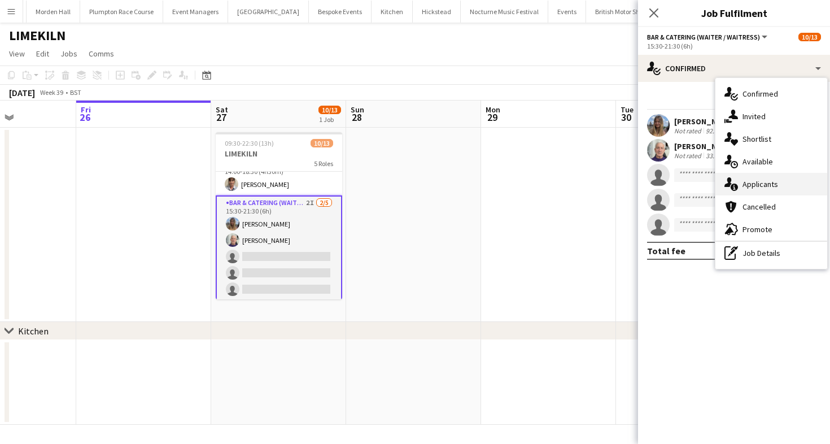
click at [772, 185] on span "Applicants" at bounding box center [761, 184] width 36 height 10
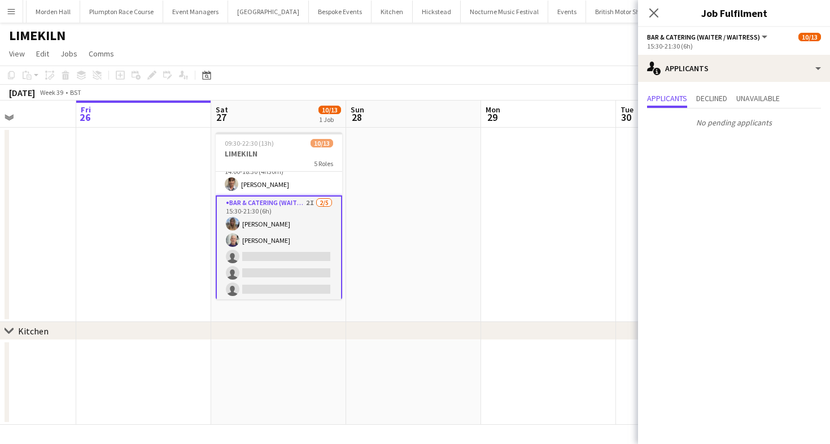
click at [424, 84] on div "Copy Paste Paste Command V Paste with crew Command Shift V Paste linked Job [GE…" at bounding box center [415, 83] width 830 height 35
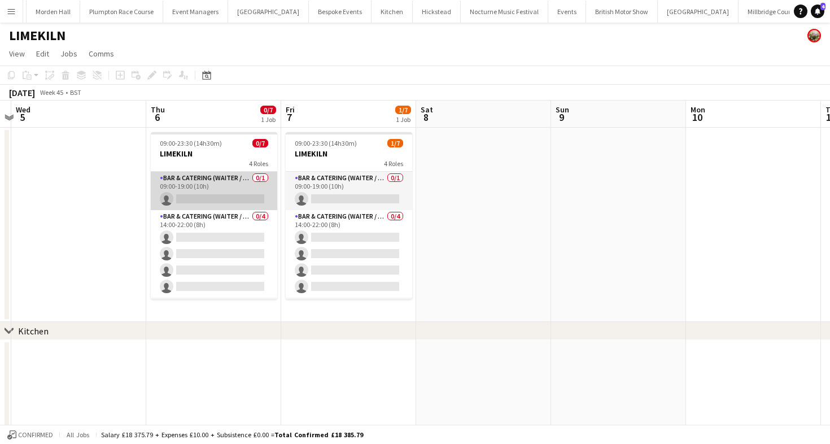
scroll to position [0, 508]
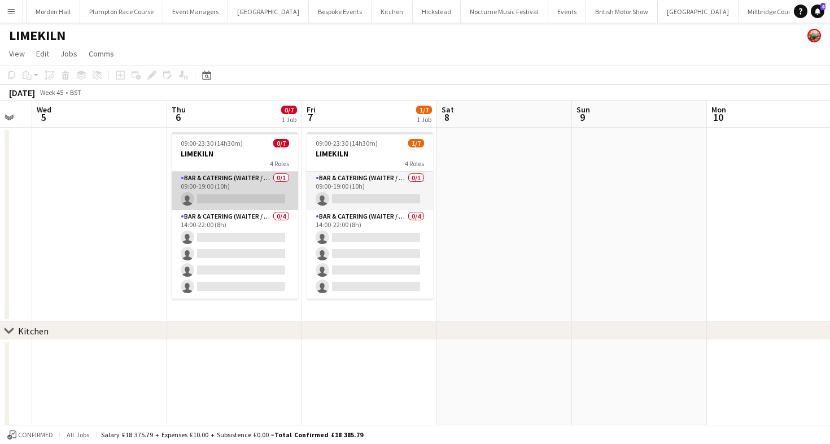
click at [245, 195] on app-card-role "Bar & Catering (Waiter / waitress) 0/1 09:00-19:00 (10h) single-neutral-actions" at bounding box center [235, 191] width 127 height 38
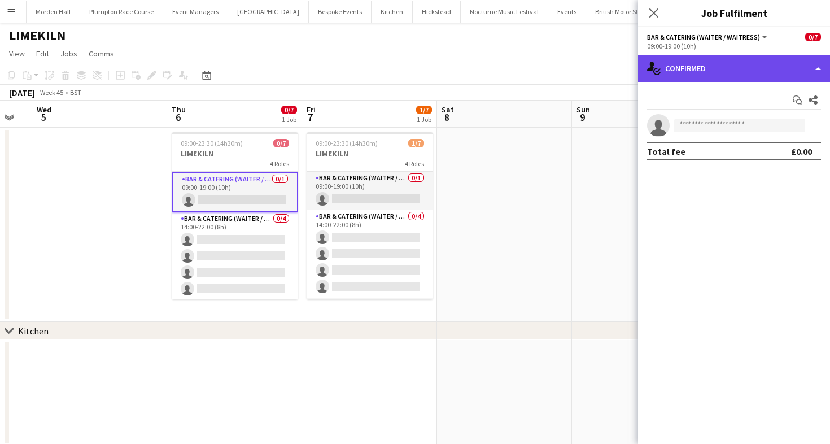
click at [704, 69] on div "single-neutral-actions-check-2 Confirmed" at bounding box center [734, 68] width 192 height 27
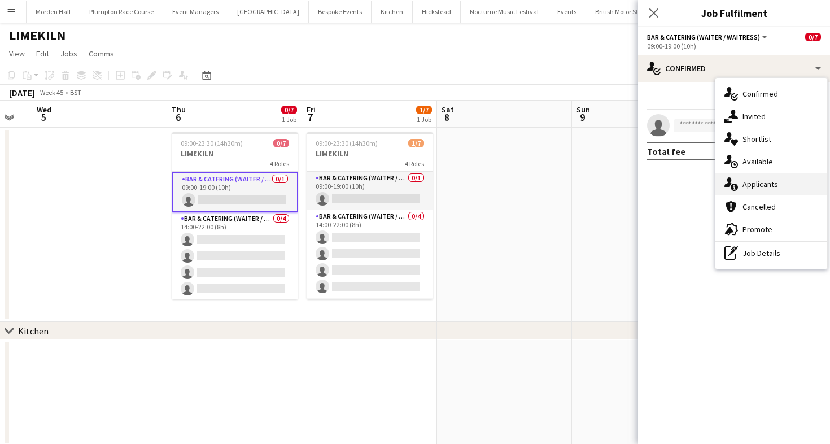
click at [756, 184] on span "Applicants" at bounding box center [761, 184] width 36 height 10
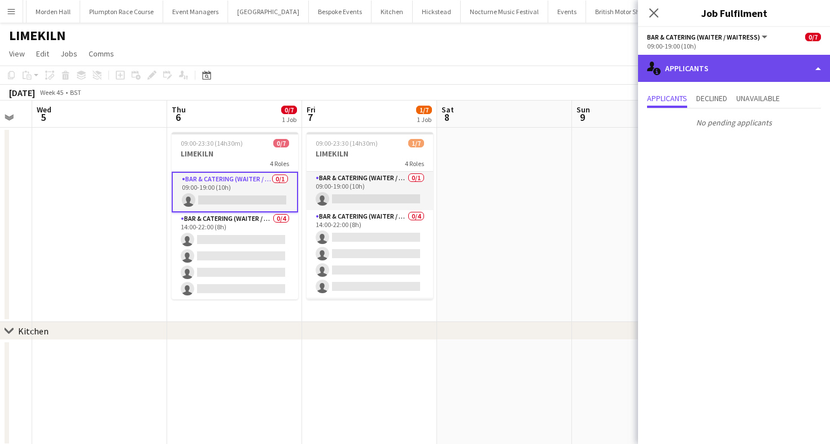
click at [707, 68] on div "single-neutral-actions-information Applicants" at bounding box center [734, 68] width 192 height 27
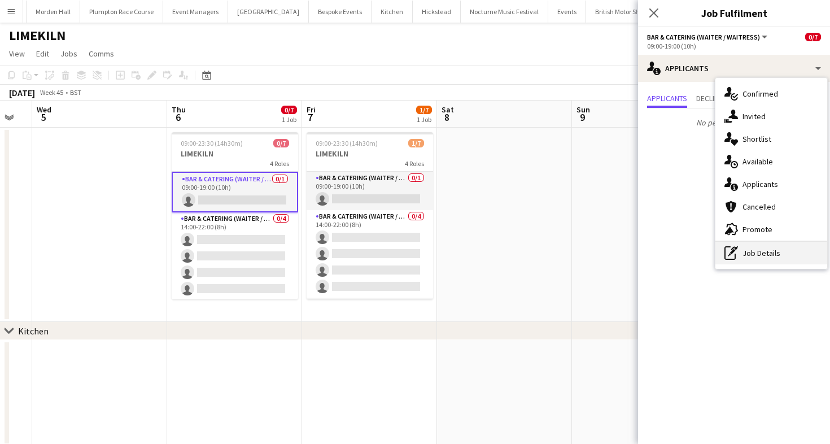
click at [761, 252] on div "pen-write Job Details" at bounding box center [772, 253] width 112 height 23
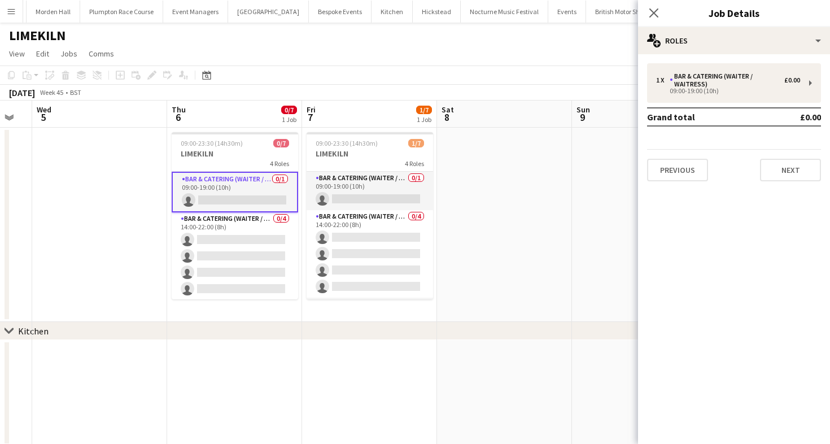
click at [727, 107] on div "1 x Bar & Catering (Waiter / waitress) £0.00 09:00-19:00 (10h) Grand total £0.0…" at bounding box center [734, 122] width 192 height 118
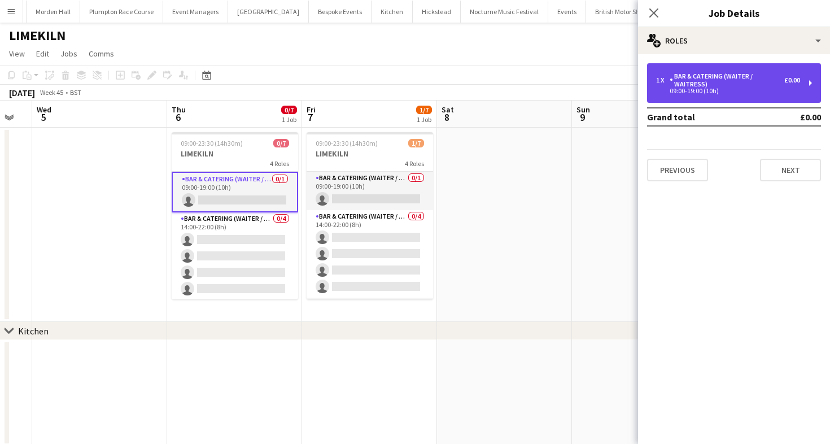
click at [709, 82] on div "Bar & Catering (Waiter / waitress)" at bounding box center [727, 80] width 115 height 16
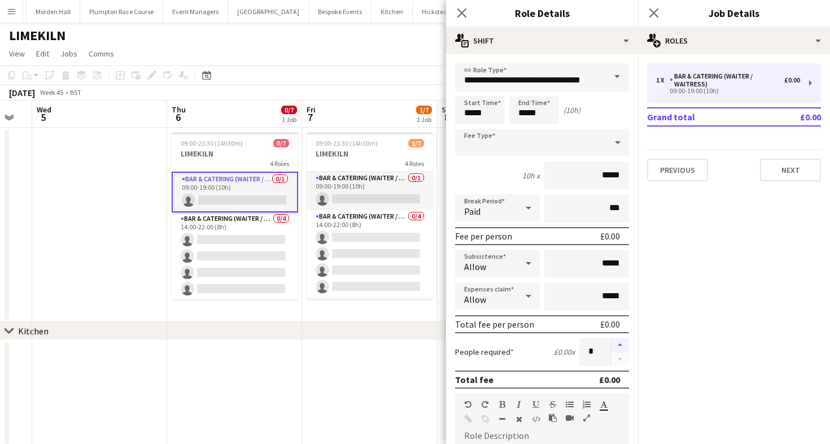
click at [619, 346] on button "button" at bounding box center [620, 345] width 18 height 15
type input "*"
click at [298, 78] on app-toolbar "Copy Paste Paste Command V Paste with crew Command Shift V Paste linked Job [GE…" at bounding box center [415, 75] width 830 height 19
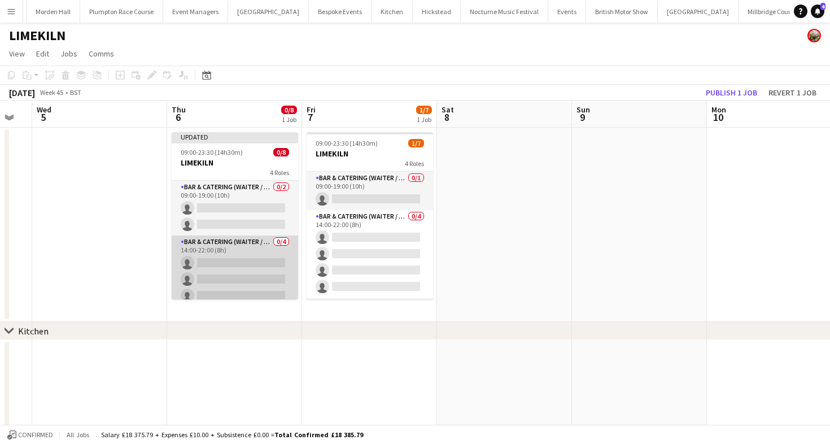
scroll to position [101, 0]
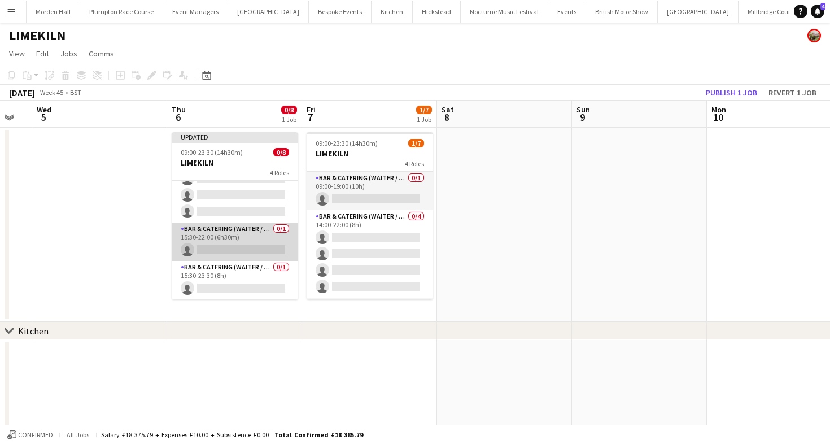
click at [255, 230] on app-card-role "Bar & Catering (Waiter / waitress) 0/1 15:30-22:00 (6h30m) single-neutral-actio…" at bounding box center [235, 242] width 127 height 38
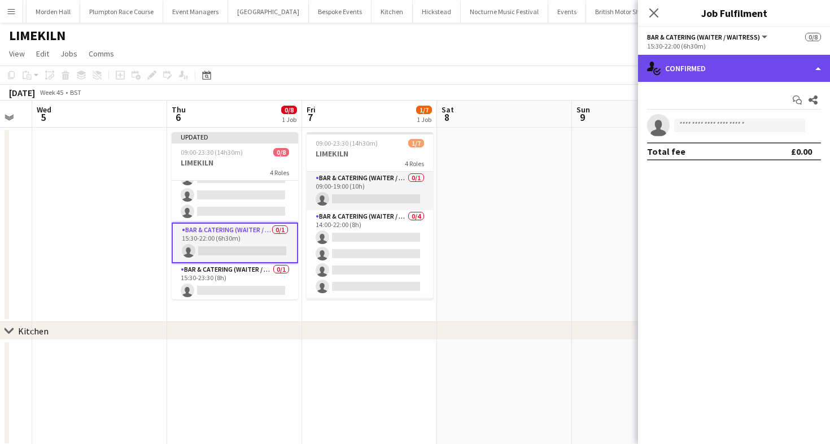
click at [685, 72] on div "single-neutral-actions-check-2 Confirmed" at bounding box center [734, 68] width 192 height 27
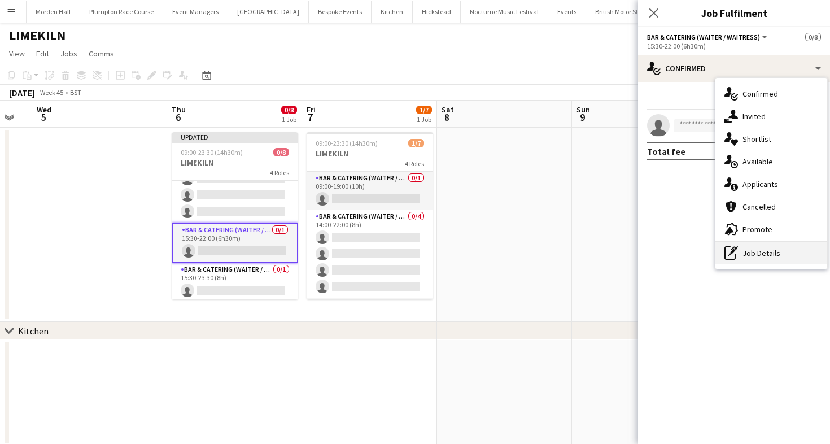
click at [781, 252] on div "pen-write Job Details" at bounding box center [772, 253] width 112 height 23
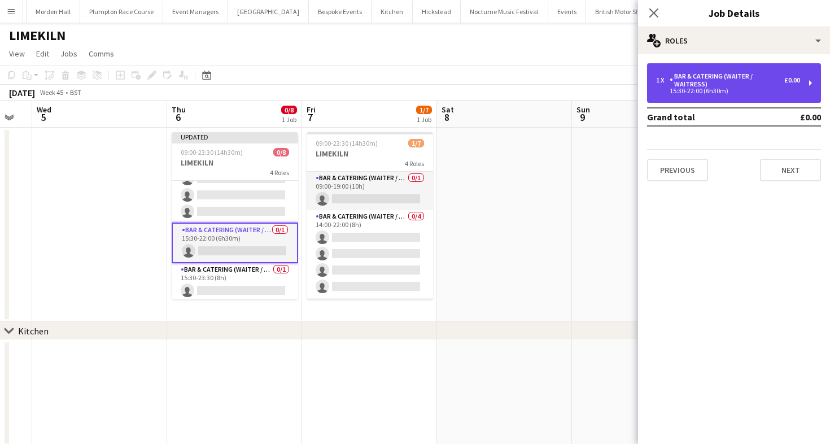
click at [689, 86] on div "Bar & Catering (Waiter / waitress)" at bounding box center [727, 80] width 115 height 16
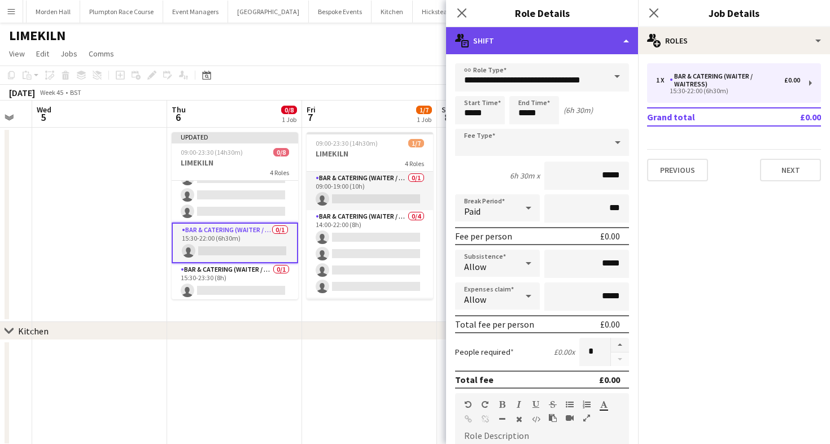
click at [546, 37] on div "multiple-actions-text Shift" at bounding box center [542, 40] width 192 height 27
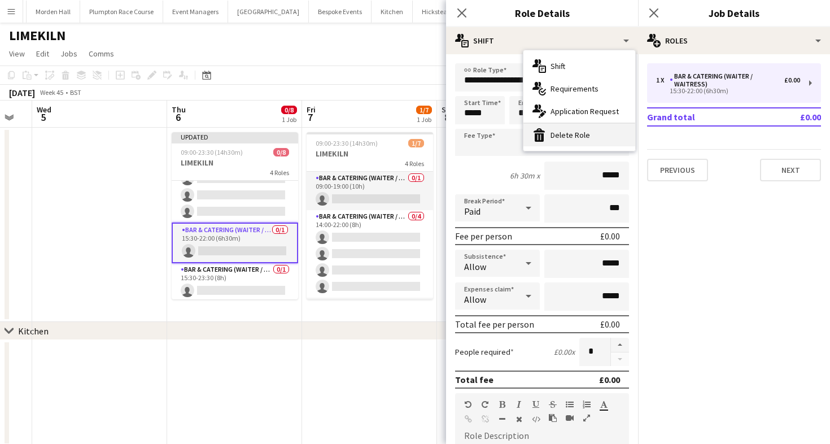
click at [560, 140] on div "bin-2 Delete Role" at bounding box center [580, 135] width 112 height 23
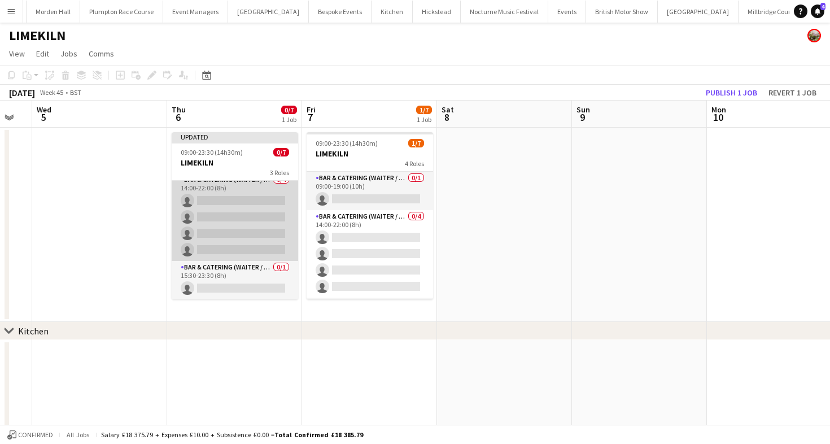
click at [259, 232] on app-card-role "Bar & Catering (Waiter / waitress) 0/4 14:00-22:00 (8h) single-neutral-actions …" at bounding box center [235, 217] width 127 height 88
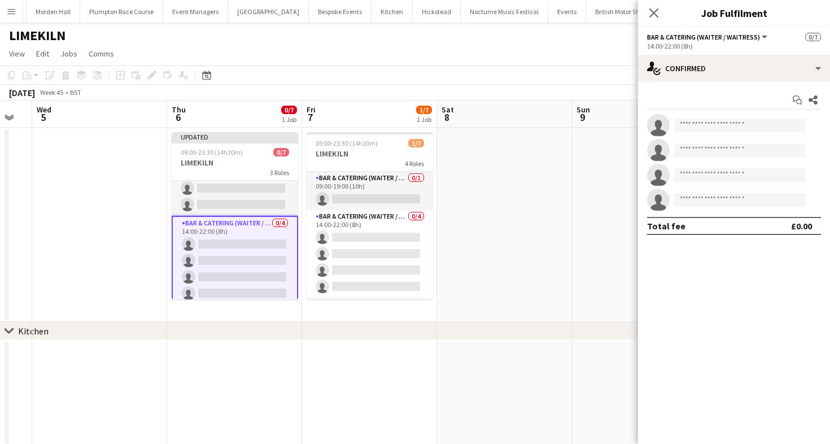
scroll to position [24, 0]
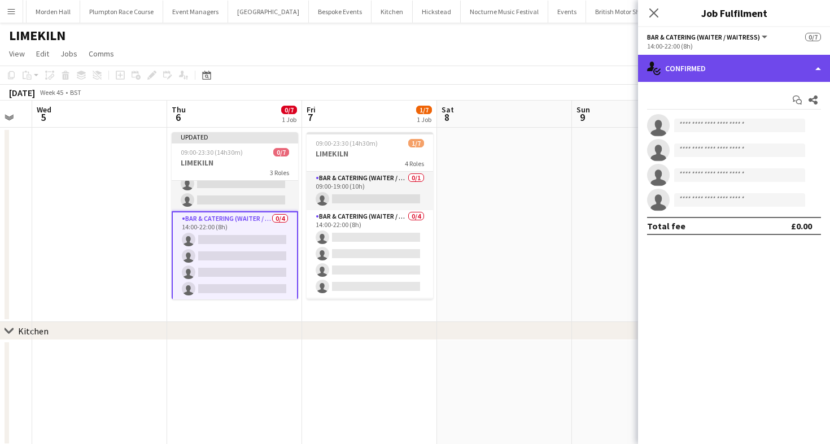
click at [721, 66] on div "single-neutral-actions-check-2 Confirmed" at bounding box center [734, 68] width 192 height 27
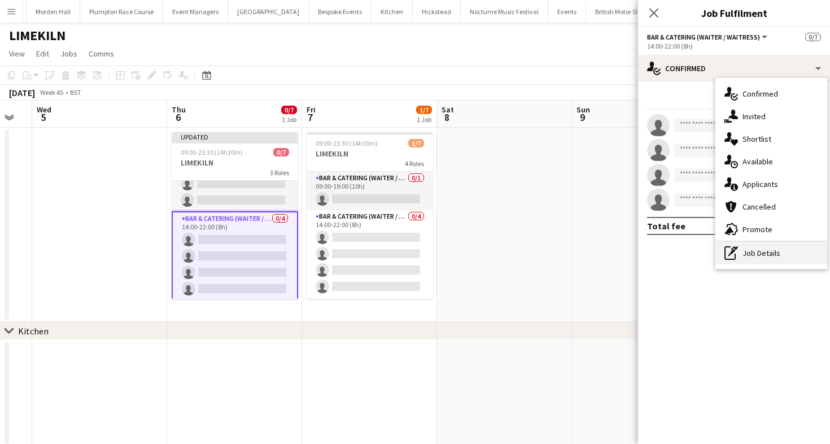
click at [748, 253] on div "pen-write Job Details" at bounding box center [772, 253] width 112 height 23
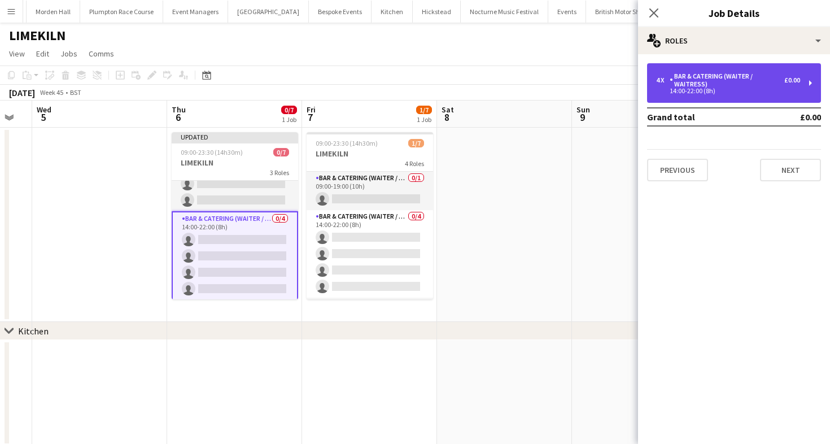
click at [729, 81] on div "Bar & Catering (Waiter / waitress)" at bounding box center [727, 80] width 115 height 16
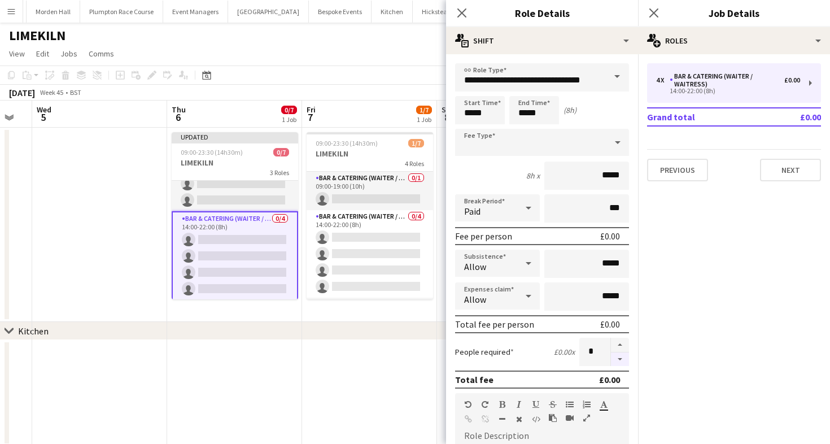
click at [620, 363] on button "button" at bounding box center [620, 359] width 18 height 14
type input "*"
click at [326, 69] on app-toolbar "Copy Paste Paste Command V Paste with crew Command Shift V Paste linked Job [GE…" at bounding box center [415, 75] width 830 height 19
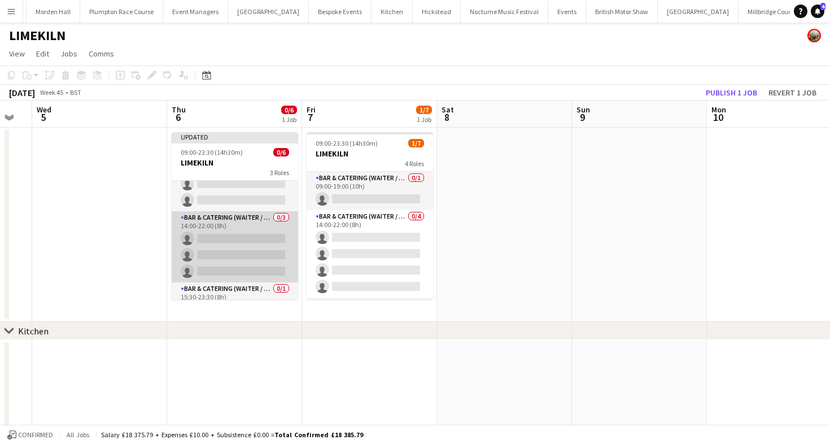
scroll to position [46, 0]
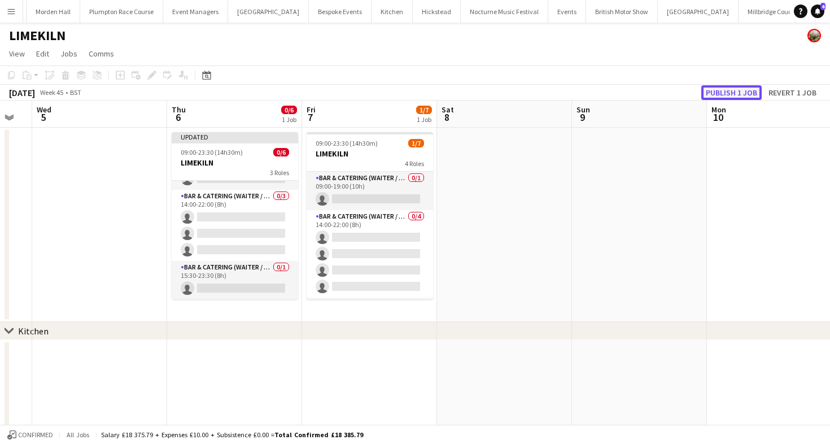
click at [733, 92] on button "Publish 1 job" at bounding box center [732, 92] width 60 height 15
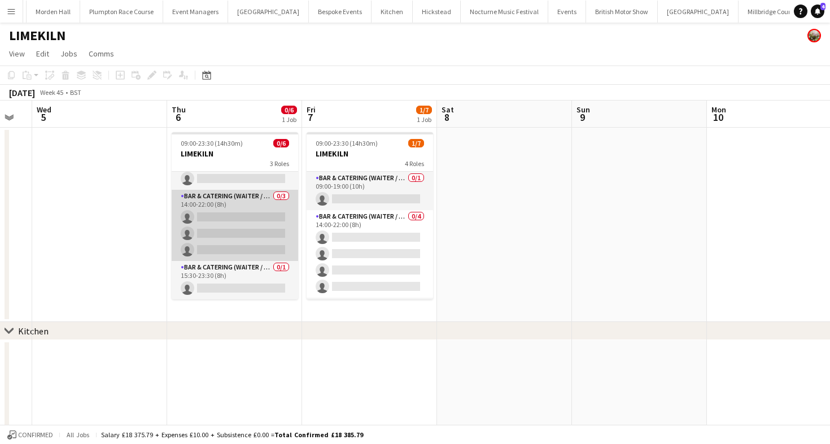
scroll to position [0, 0]
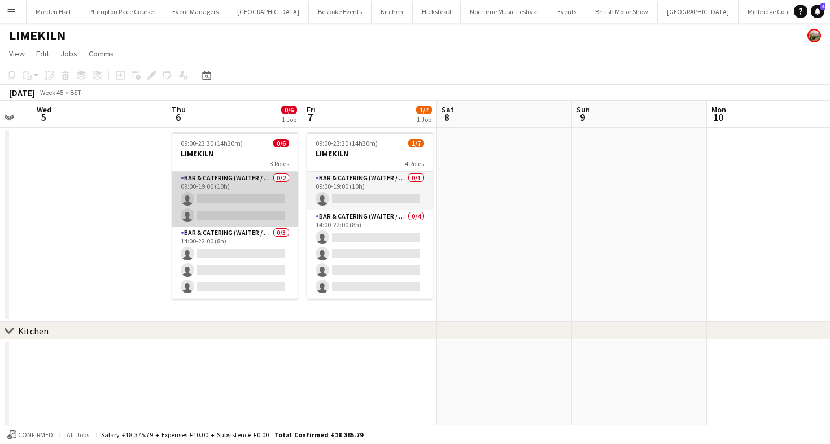
click at [264, 194] on app-card-role "Bar & Catering (Waiter / waitress) 0/2 09:00-19:00 (10h) single-neutral-actions…" at bounding box center [235, 199] width 127 height 55
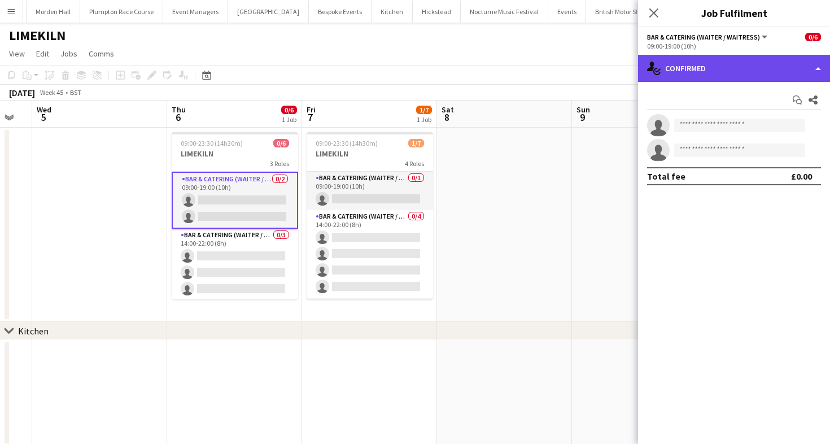
click at [725, 71] on div "single-neutral-actions-check-2 Confirmed" at bounding box center [734, 68] width 192 height 27
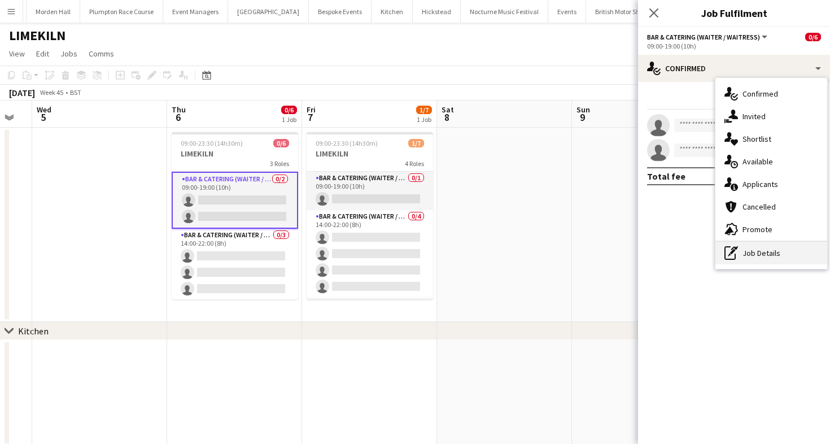
click at [752, 256] on div "pen-write Job Details" at bounding box center [772, 253] width 112 height 23
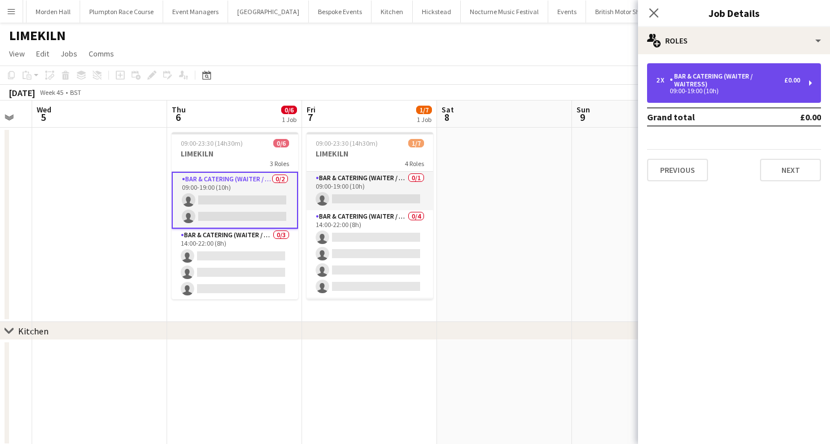
click at [707, 80] on div "Bar & Catering (Waiter / waitress)" at bounding box center [727, 80] width 115 height 16
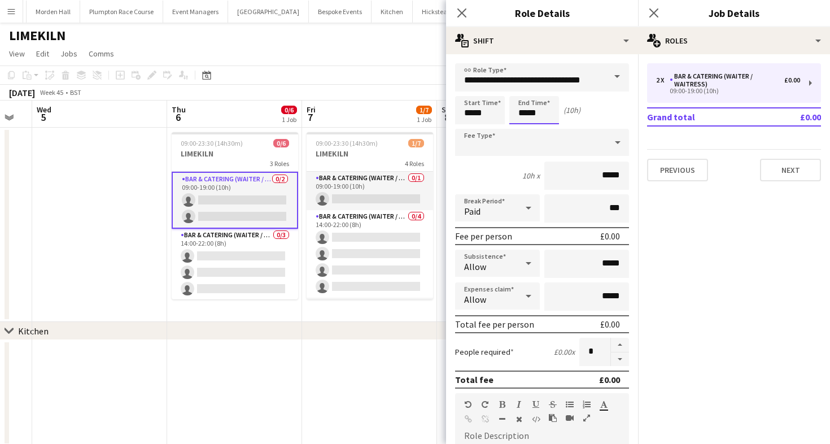
click at [541, 110] on input "*****" at bounding box center [535, 110] width 50 height 28
click at [516, 126] on div at bounding box center [523, 129] width 23 height 11
click at [551, 93] on div at bounding box center [545, 90] width 23 height 11
click at [519, 130] on div at bounding box center [523, 129] width 23 height 11
type input "*****"
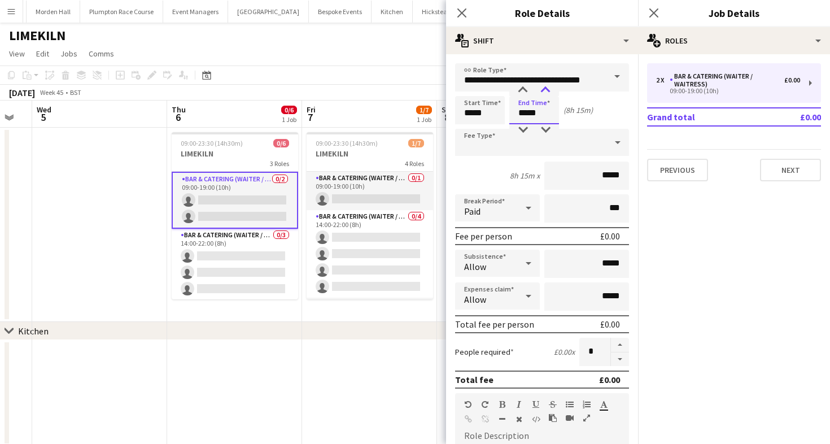
click at [547, 91] on div at bounding box center [545, 90] width 23 height 11
click at [380, 67] on app-toolbar "Copy Paste Paste Command V Paste with crew Command Shift V Paste linked Job [GE…" at bounding box center [415, 75] width 830 height 19
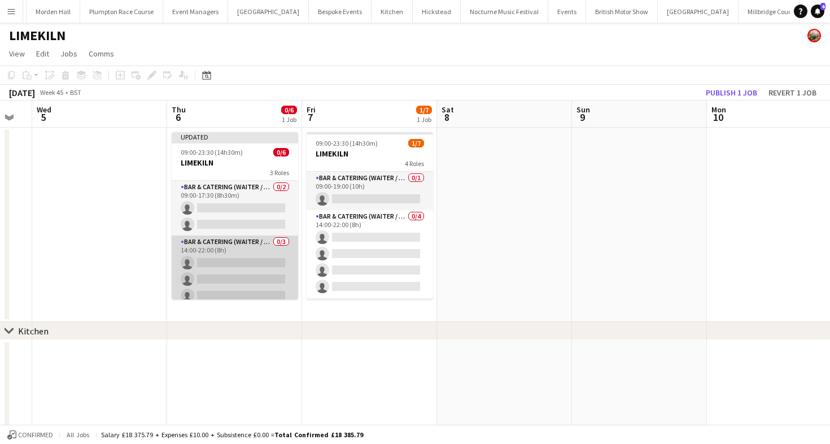
click at [235, 259] on app-card-role "Bar & Catering (Waiter / waitress) 0/3 14:00-22:00 (8h) single-neutral-actions …" at bounding box center [235, 271] width 127 height 71
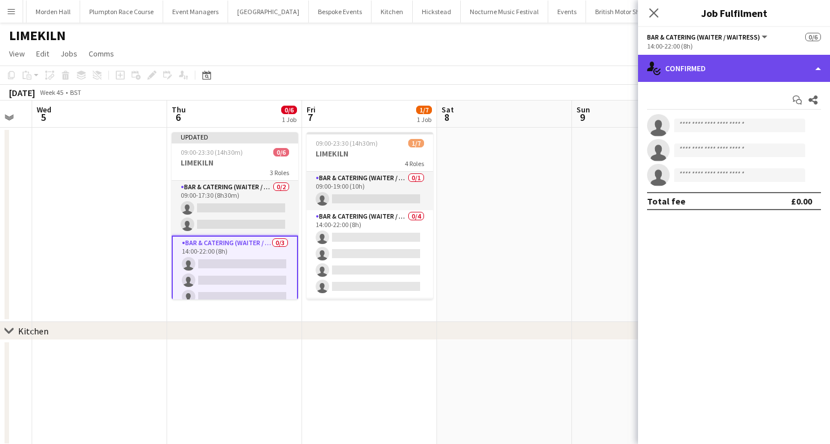
click at [749, 77] on div "single-neutral-actions-check-2 Confirmed" at bounding box center [734, 68] width 192 height 27
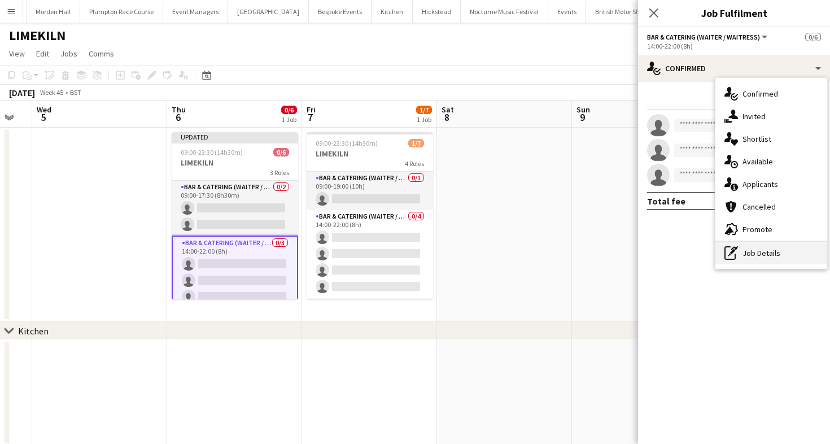
click at [766, 256] on div "pen-write Job Details" at bounding box center [772, 253] width 112 height 23
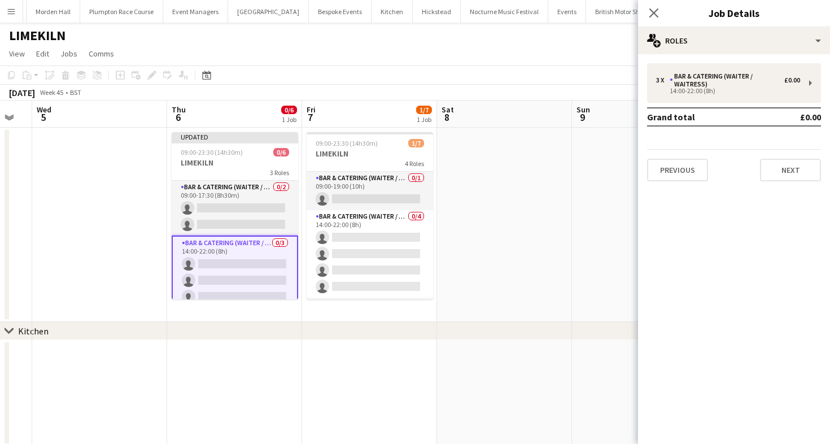
click at [694, 57] on div "3 x Bar & Catering (Waiter / waitress) £0.00 14:00-22:00 (8h) Grand total £0.00…" at bounding box center [734, 122] width 192 height 136
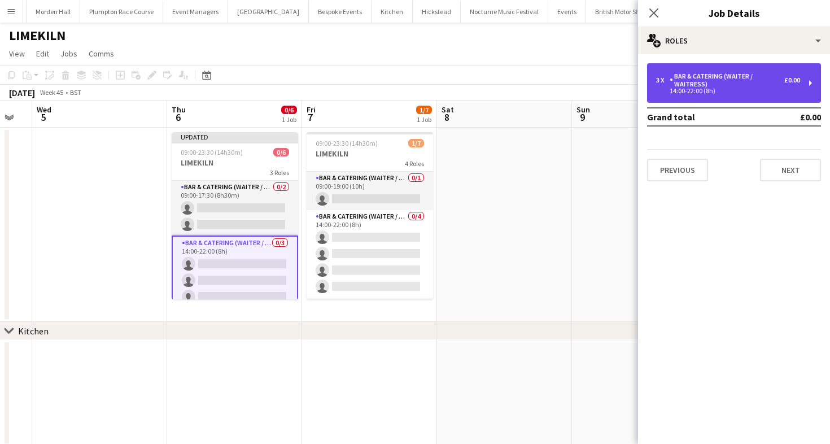
click at [700, 90] on div "14:00-22:00 (8h)" at bounding box center [728, 91] width 144 height 6
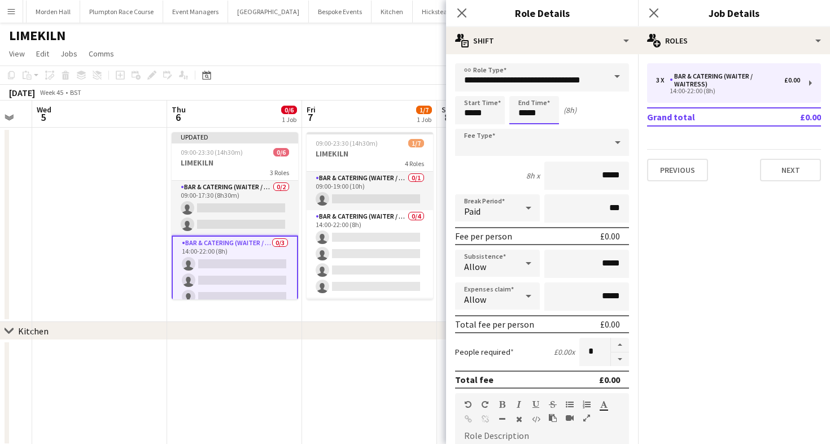
click at [529, 121] on input "*****" at bounding box center [535, 110] width 50 height 28
click at [519, 129] on div at bounding box center [523, 129] width 23 height 11
type input "*****"
click at [519, 129] on div at bounding box center [523, 129] width 23 height 11
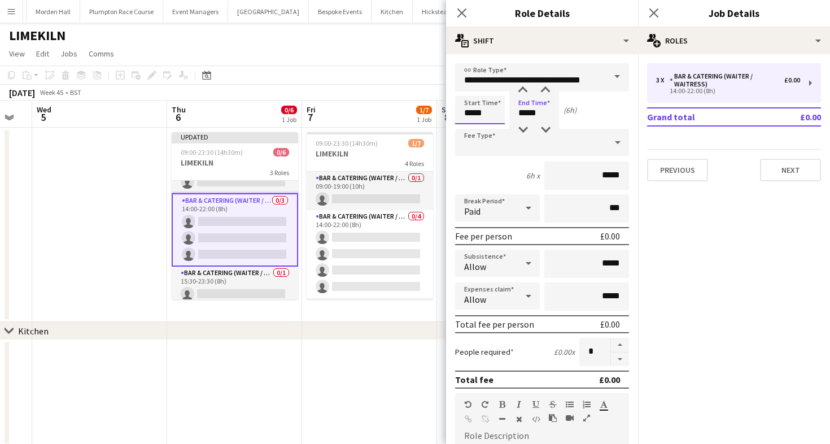
click at [483, 106] on input "*****" at bounding box center [480, 110] width 50 height 28
type input "*****"
click at [463, 128] on div at bounding box center [469, 129] width 23 height 11
click at [373, 93] on div "November 2025 Week 45 • BST Publish 1 job Revert 1 job" at bounding box center [415, 93] width 830 height 16
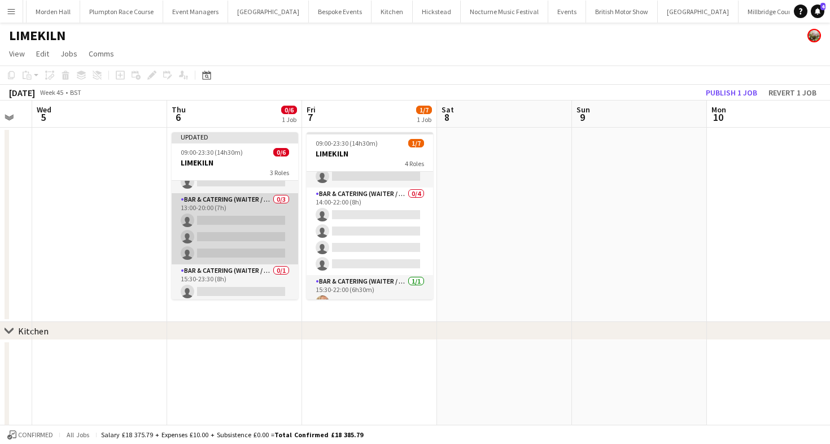
scroll to position [46, 0]
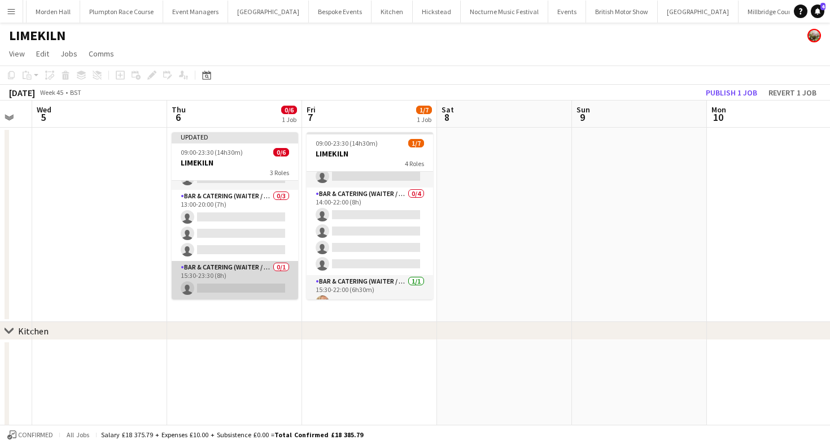
click at [249, 279] on app-card-role "Bar & Catering (Waiter / waitress) 0/1 15:30-23:30 (8h) single-neutral-actions" at bounding box center [235, 280] width 127 height 38
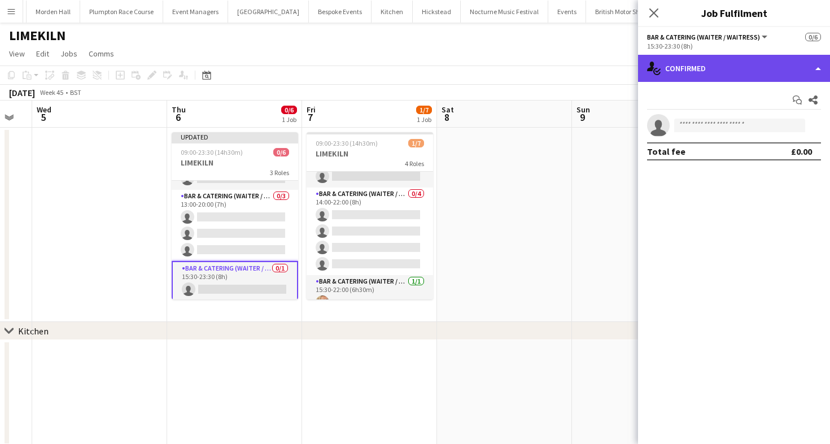
click at [746, 68] on div "single-neutral-actions-check-2 Confirmed" at bounding box center [734, 68] width 192 height 27
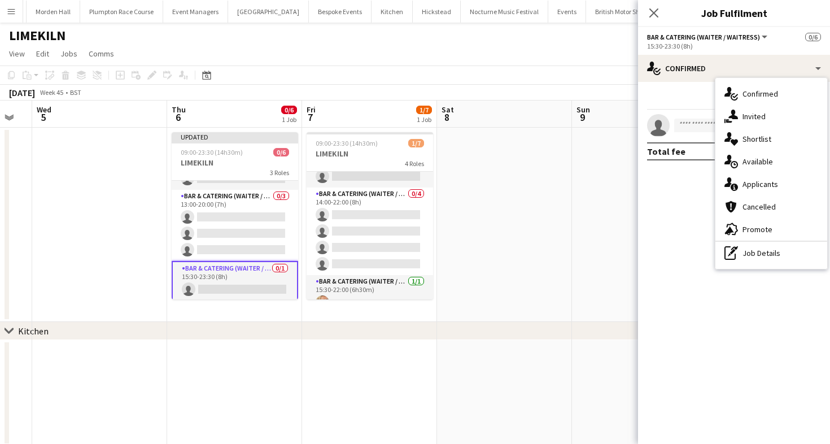
drag, startPoint x: 752, startPoint y: 252, endPoint x: 752, endPoint y: 246, distance: 6.2
click at [752, 252] on div "pen-write Job Details" at bounding box center [772, 253] width 112 height 23
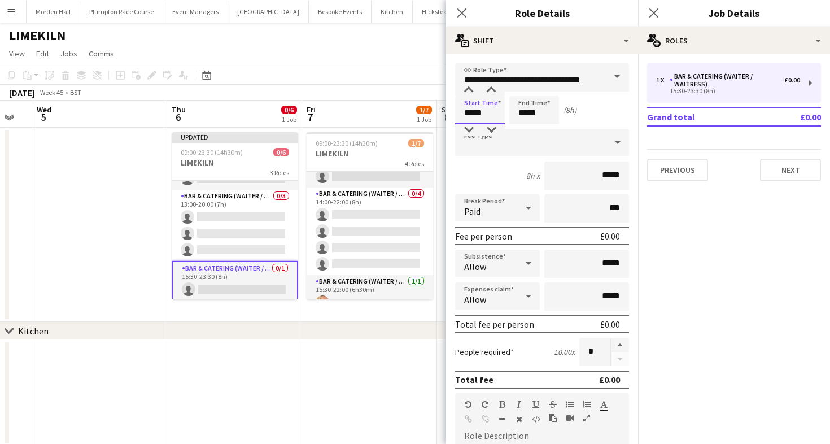
click at [481, 109] on input "*****" at bounding box center [480, 110] width 50 height 28
type input "*****"
click at [470, 125] on div at bounding box center [469, 129] width 23 height 11
click at [358, 32] on div "LIMEKILN" at bounding box center [415, 33] width 830 height 21
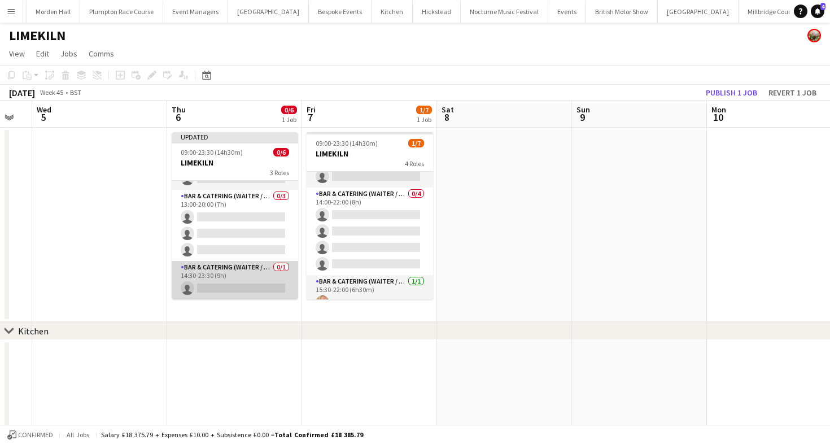
click at [242, 273] on app-card-role "Bar & Catering (Waiter / waitress) 0/1 14:30-23:30 (9h) single-neutral-actions" at bounding box center [235, 280] width 127 height 38
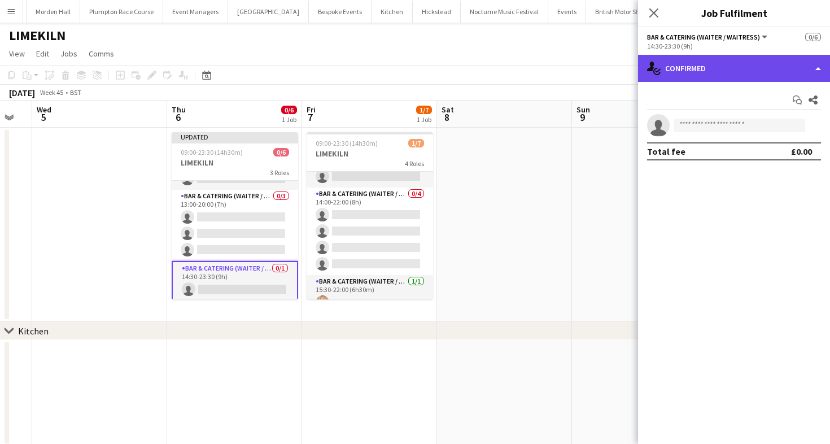
click at [715, 69] on div "single-neutral-actions-check-2 Confirmed" at bounding box center [734, 68] width 192 height 27
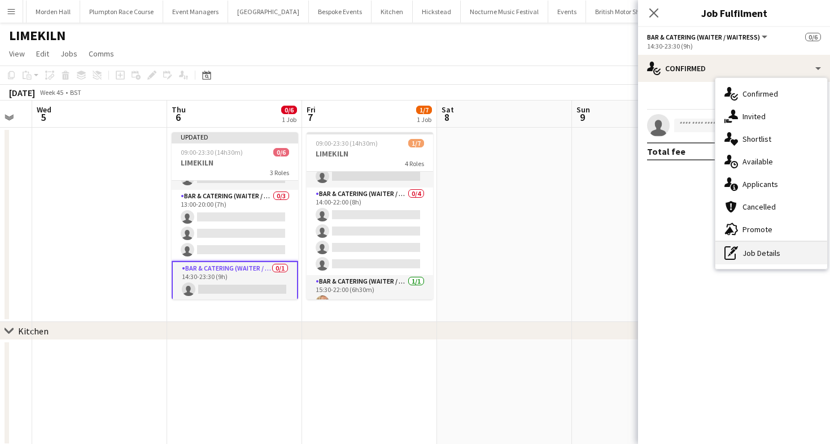
click at [755, 254] on div "pen-write Job Details" at bounding box center [772, 253] width 112 height 23
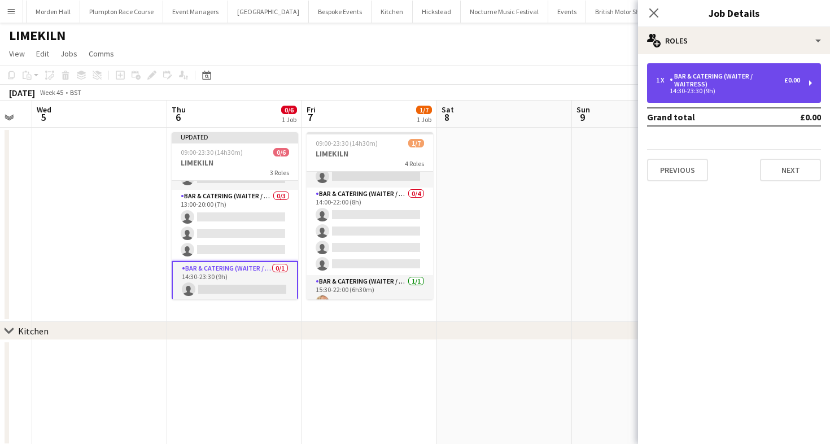
click at [709, 92] on div "14:30-23:30 (9h)" at bounding box center [728, 91] width 144 height 6
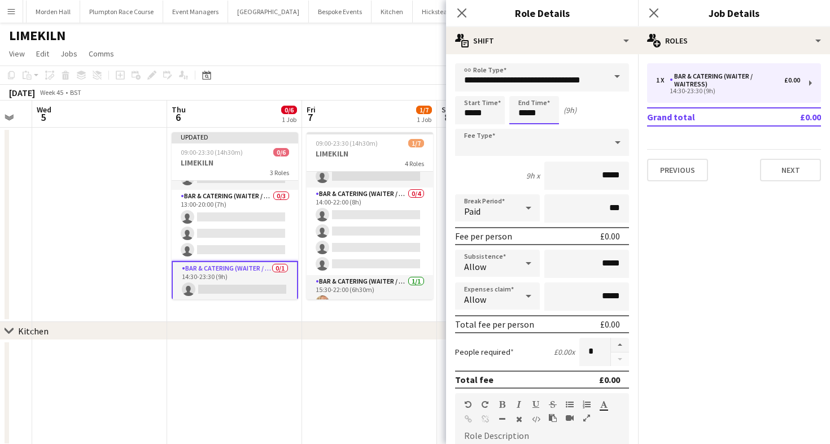
click at [530, 106] on input "*****" at bounding box center [535, 110] width 50 height 28
click at [527, 129] on div at bounding box center [523, 129] width 23 height 11
click at [545, 129] on div at bounding box center [545, 129] width 23 height 11
type input "*****"
click at [545, 129] on div at bounding box center [545, 129] width 23 height 11
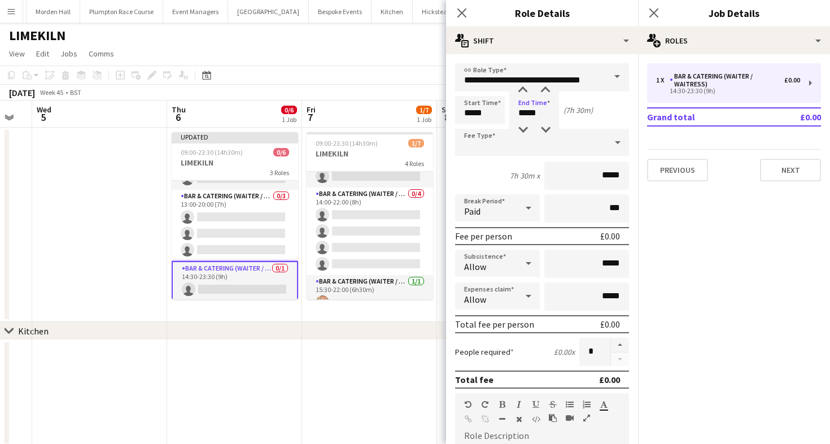
click at [306, 95] on div "November 2025 Week 45 • BST Publish 1 job Revert 1 job" at bounding box center [415, 93] width 830 height 16
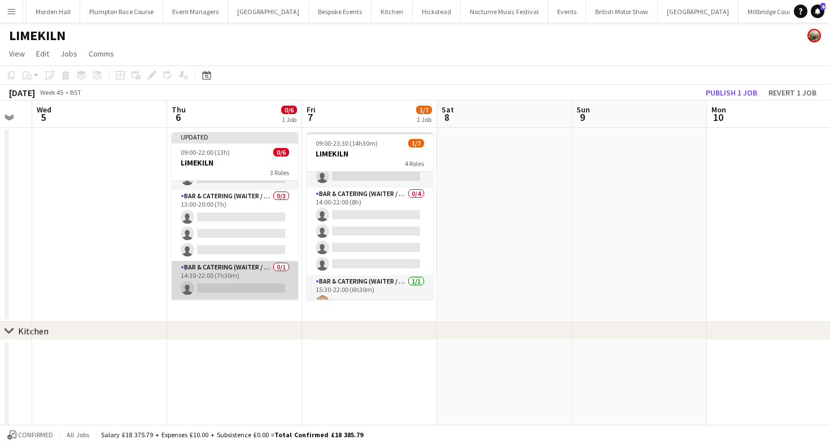
scroll to position [21, 0]
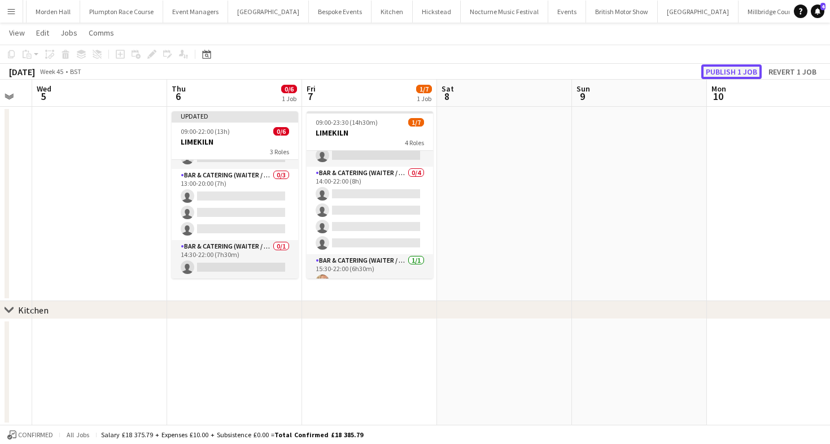
click at [732, 69] on button "Publish 1 job" at bounding box center [732, 71] width 60 height 15
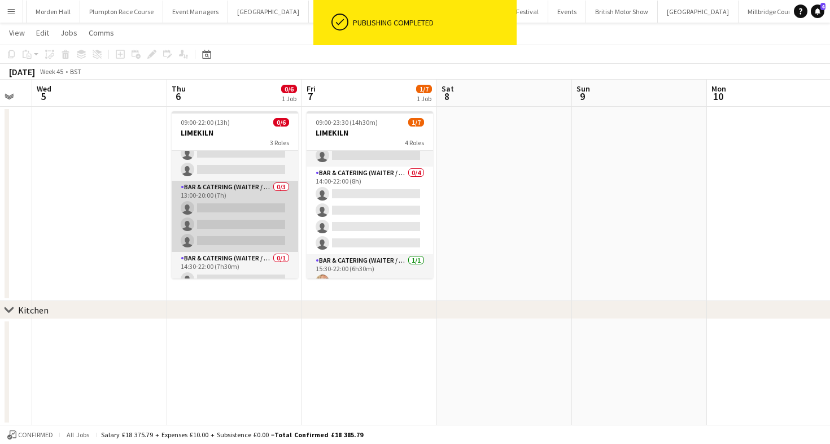
scroll to position [37, 0]
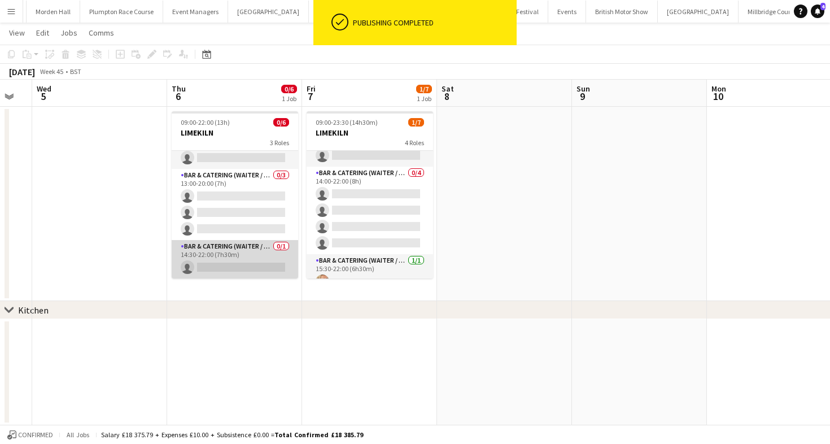
click at [227, 255] on app-card-role "Bar & Catering (Waiter / waitress) 0/1 14:30-22:00 (7h30m) single-neutral-actio…" at bounding box center [235, 259] width 127 height 38
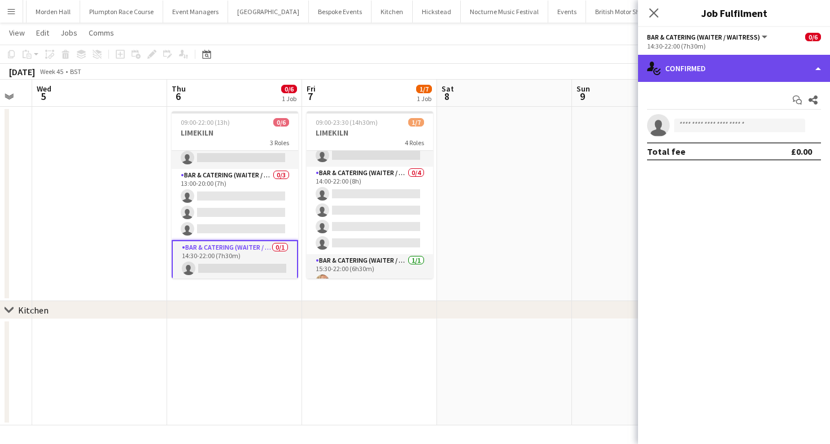
click at [693, 68] on div "single-neutral-actions-check-2 Confirmed" at bounding box center [734, 68] width 192 height 27
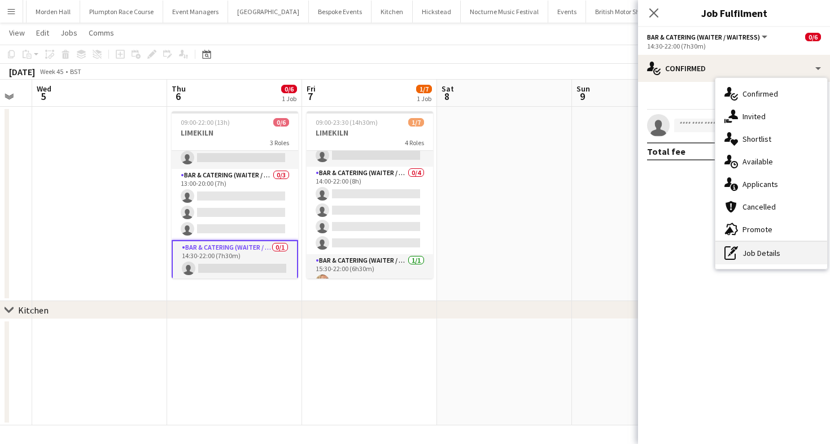
click at [756, 262] on div "pen-write Job Details" at bounding box center [772, 253] width 112 height 23
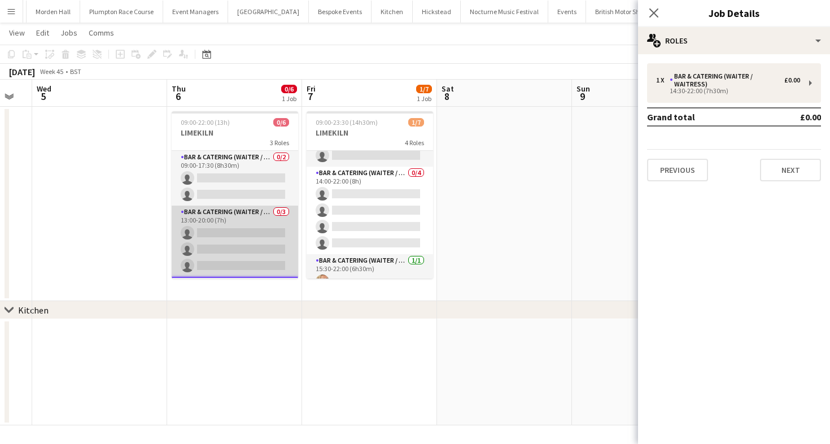
scroll to position [39, 0]
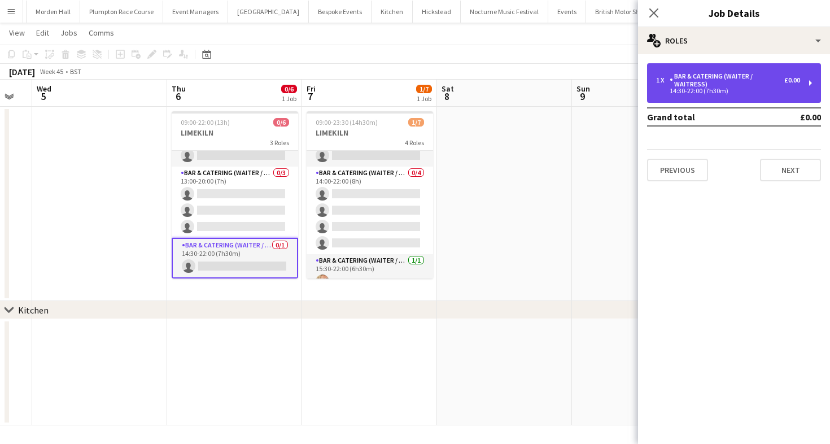
click at [698, 84] on div "Bar & Catering (Waiter / waitress)" at bounding box center [727, 80] width 115 height 16
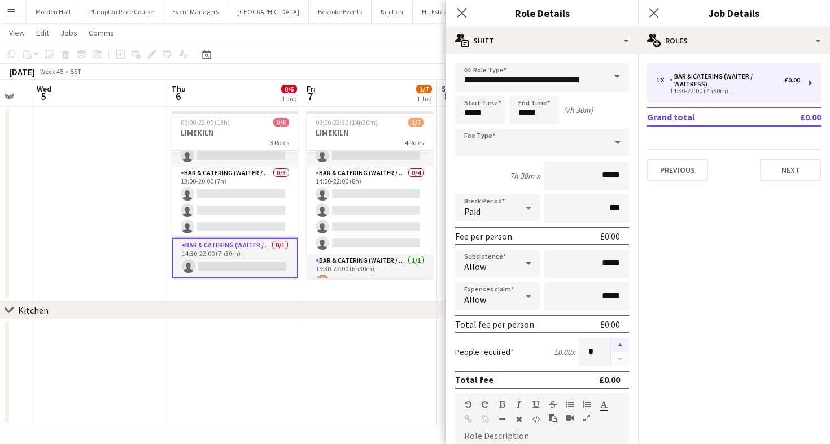
click at [616, 347] on button "button" at bounding box center [620, 345] width 18 height 15
type input "*"
click at [331, 41] on app-page-menu "View Day view expanded Day view collapsed Month view Date picker Jump to [DATE]…" at bounding box center [415, 33] width 830 height 21
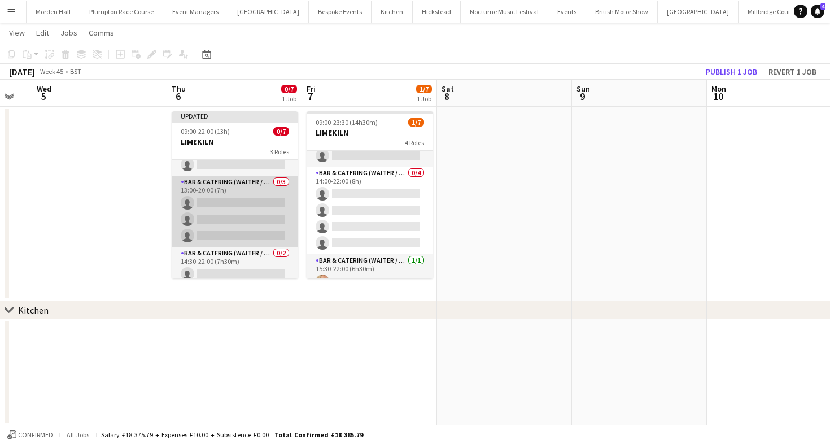
scroll to position [62, 0]
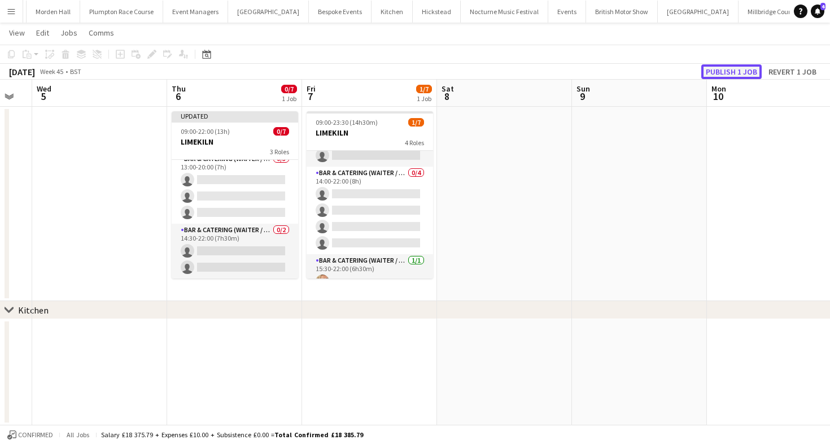
click at [725, 72] on button "Publish 1 job" at bounding box center [732, 71] width 60 height 15
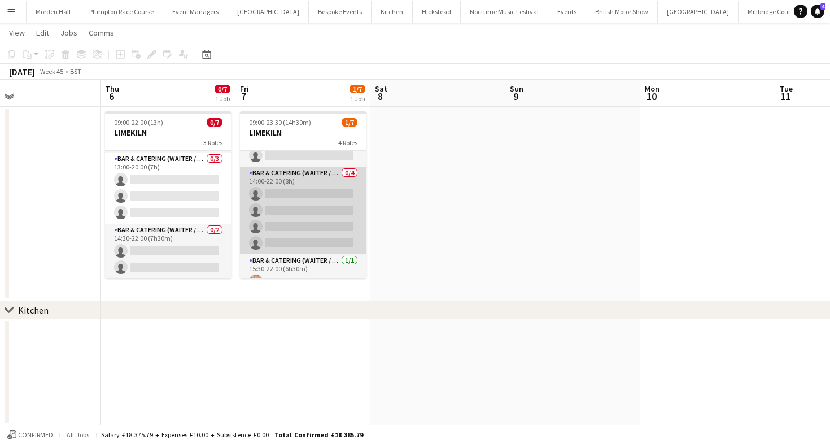
scroll to position [0, 0]
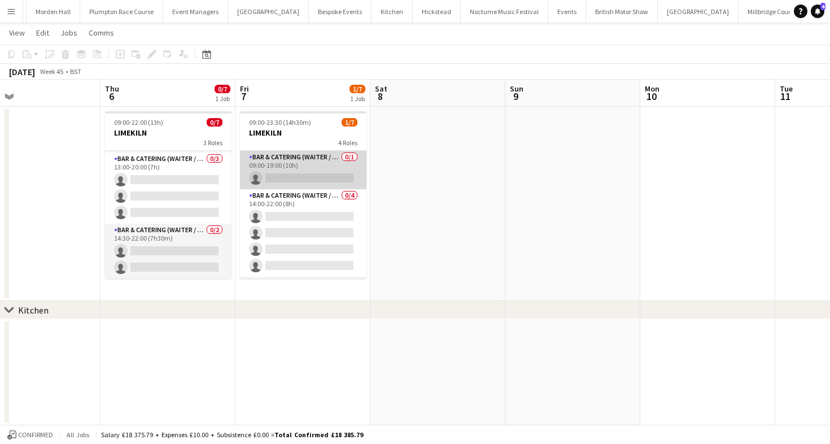
drag, startPoint x: 329, startPoint y: 170, endPoint x: 350, endPoint y: 170, distance: 20.9
click at [329, 170] on app-card-role "Bar & Catering (Waiter / waitress) 0/1 09:00-19:00 (10h) single-neutral-actions" at bounding box center [303, 170] width 127 height 38
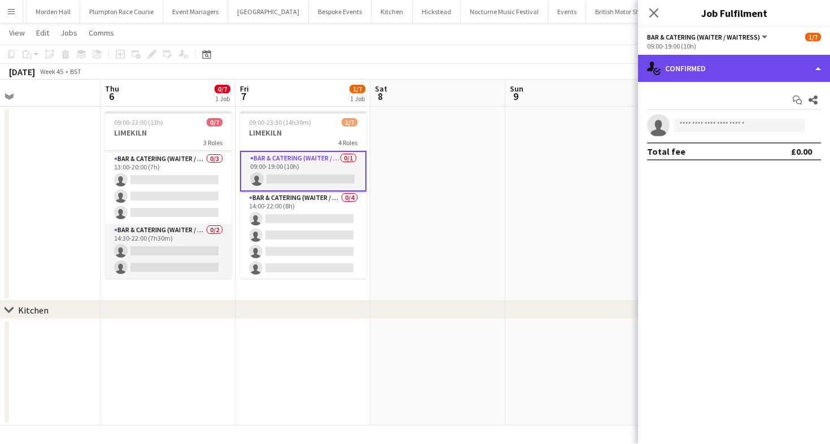
click at [722, 64] on div "single-neutral-actions-check-2 Confirmed" at bounding box center [734, 68] width 192 height 27
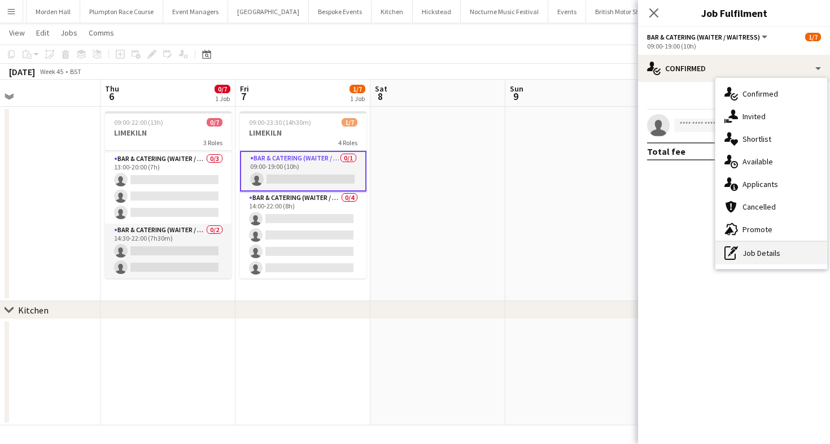
click at [742, 256] on div "pen-write Job Details" at bounding box center [772, 253] width 112 height 23
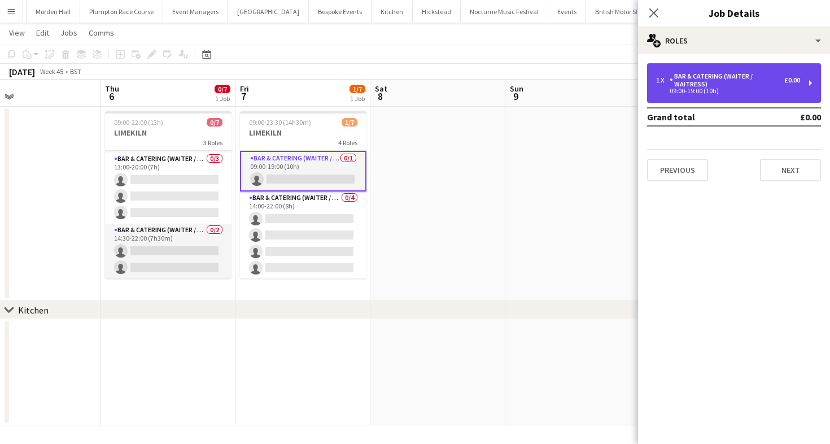
click at [720, 94] on div "1 x Bar & Catering (Waiter / waitress) £0.00 09:00-19:00 (10h)" at bounding box center [734, 83] width 174 height 40
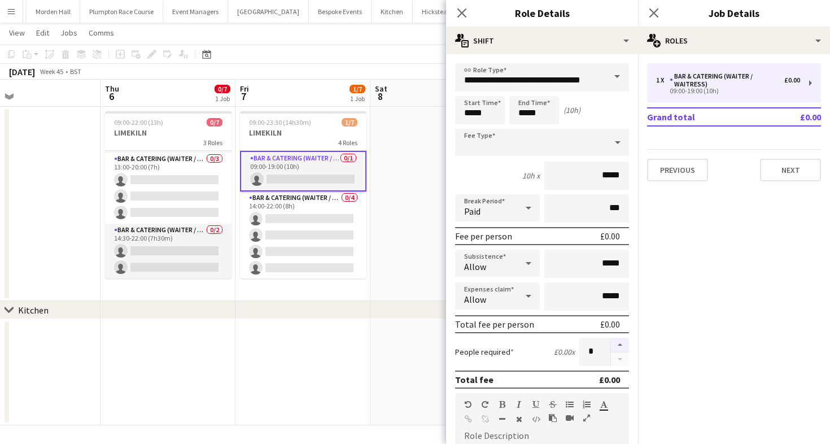
click at [624, 343] on button "button" at bounding box center [620, 345] width 18 height 15
type input "*"
click at [333, 79] on div "November 2025 Week 45 • BST" at bounding box center [415, 72] width 830 height 16
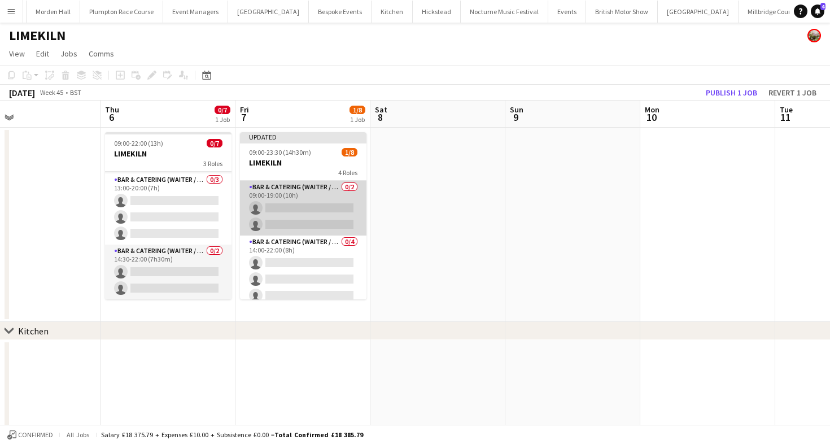
click at [335, 186] on app-card-role "Bar & Catering (Waiter / waitress) 0/2 09:00-19:00 (10h) single-neutral-actions…" at bounding box center [303, 208] width 127 height 55
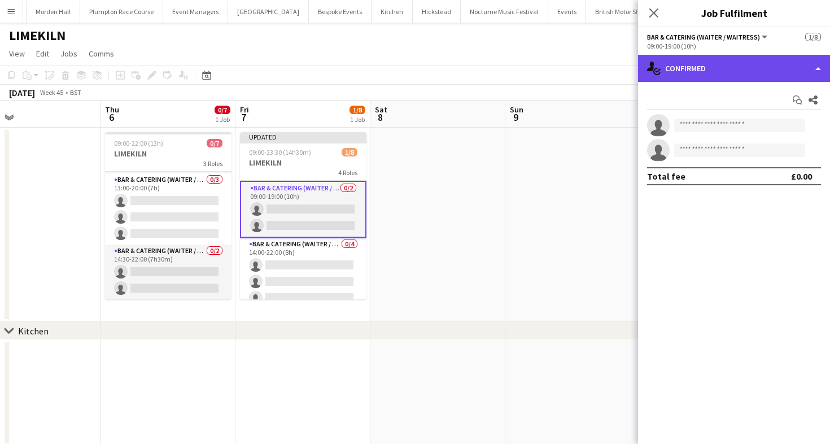
click at [760, 68] on div "single-neutral-actions-check-2 Confirmed" at bounding box center [734, 68] width 192 height 27
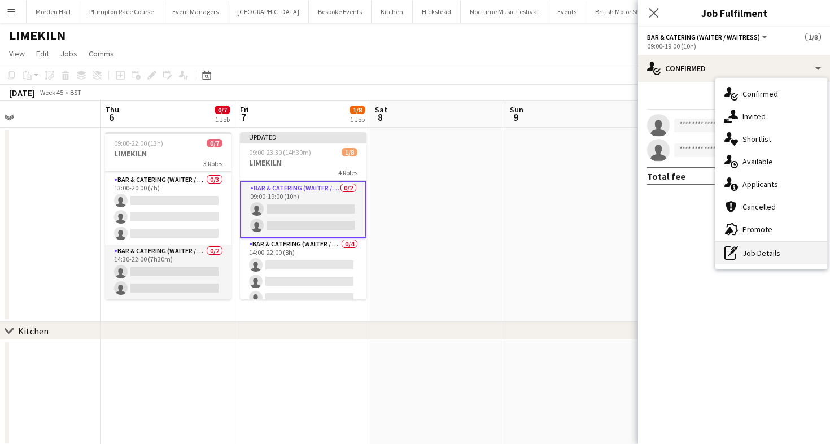
click at [756, 262] on div "pen-write Job Details" at bounding box center [772, 253] width 112 height 23
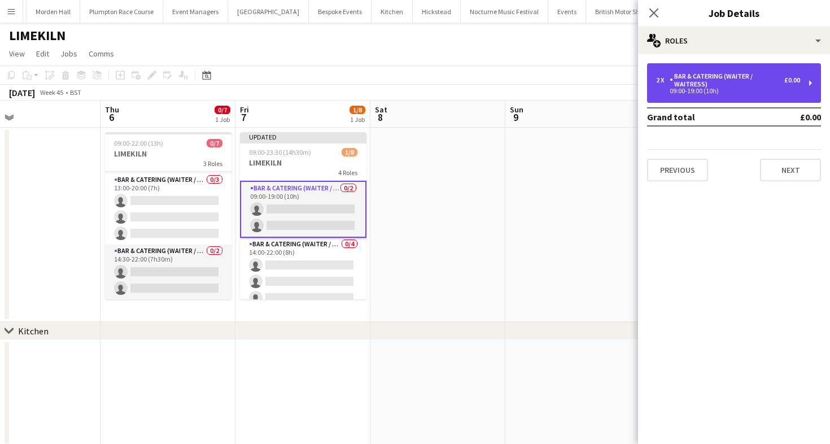
click at [673, 88] on div "09:00-19:00 (10h)" at bounding box center [728, 91] width 144 height 6
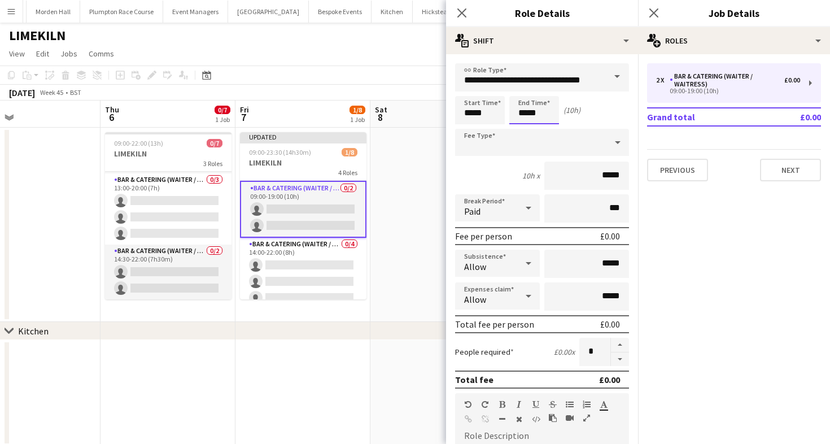
click at [542, 112] on input "*****" at bounding box center [535, 110] width 50 height 28
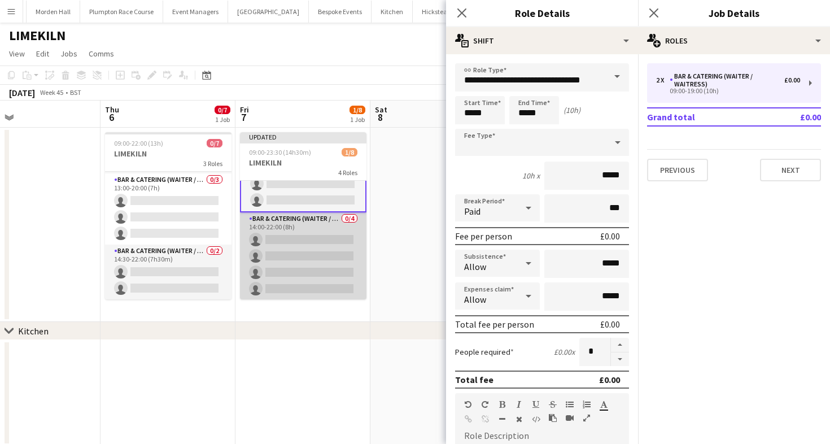
click at [286, 260] on app-card-role "Bar & Catering (Waiter / waitress) 0/4 14:00-22:00 (8h) single-neutral-actions …" at bounding box center [303, 256] width 127 height 88
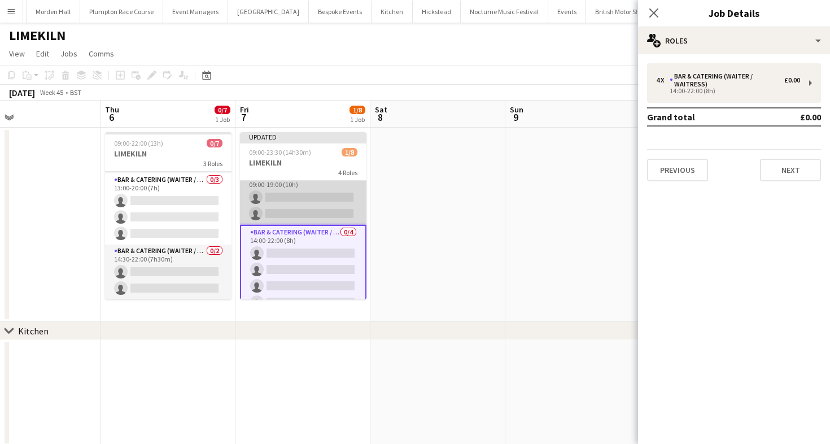
scroll to position [8, 0]
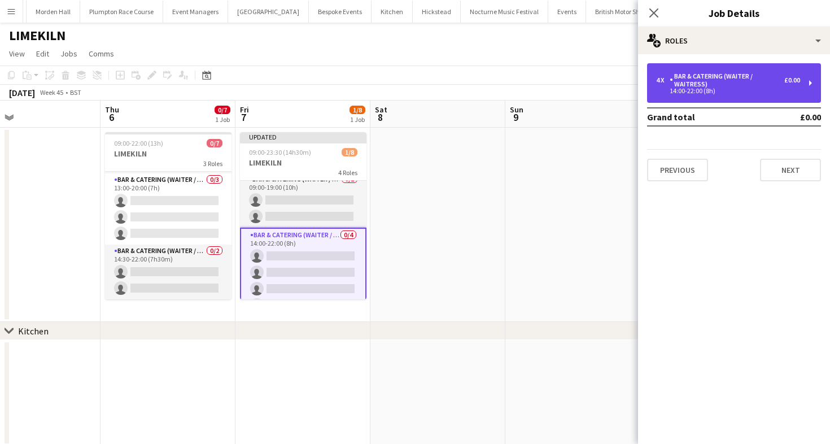
click at [721, 85] on div "Bar & Catering (Waiter / waitress)" at bounding box center [727, 80] width 115 height 16
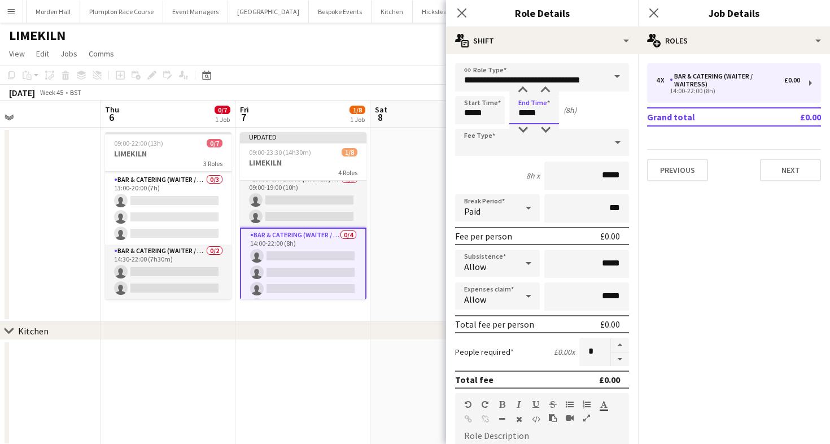
click at [530, 121] on input "*****" at bounding box center [535, 110] width 50 height 28
type input "*****"
click at [525, 130] on div at bounding box center [523, 129] width 23 height 11
click at [330, 84] on app-toolbar "Copy Paste Paste Command V Paste with crew Command Shift V Paste linked Job [GE…" at bounding box center [415, 75] width 830 height 19
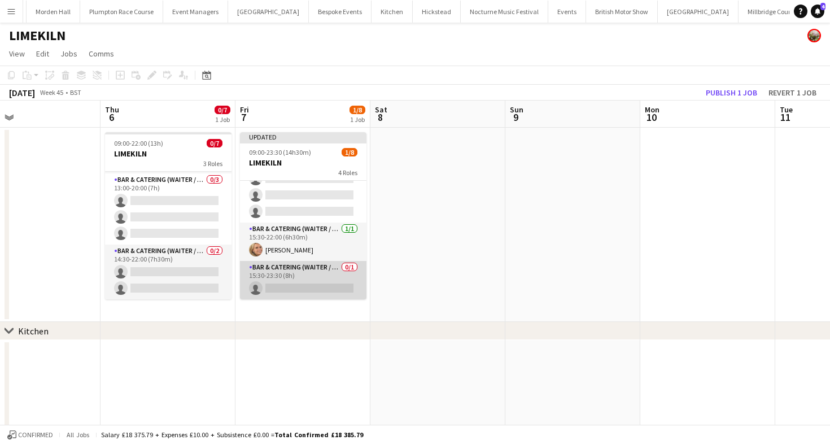
scroll to position [21, 0]
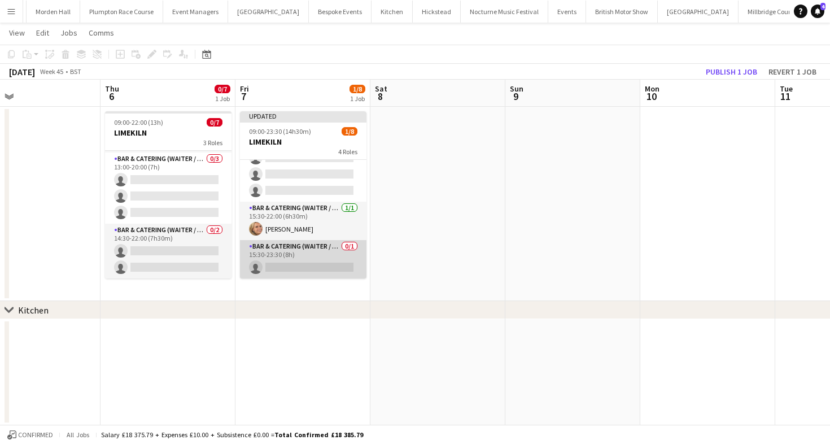
click at [312, 262] on app-card-role "Bar & Catering (Waiter / waitress) 0/1 15:30-23:30 (8h) single-neutral-actions" at bounding box center [303, 259] width 127 height 38
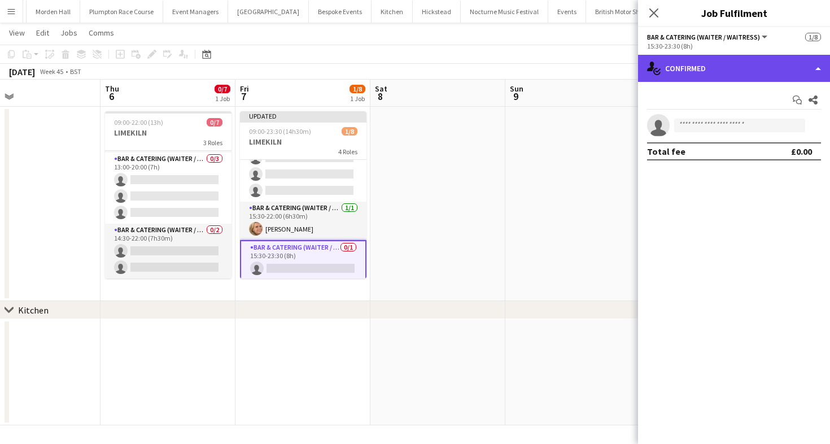
click at [731, 68] on div "single-neutral-actions-check-2 Confirmed" at bounding box center [734, 68] width 192 height 27
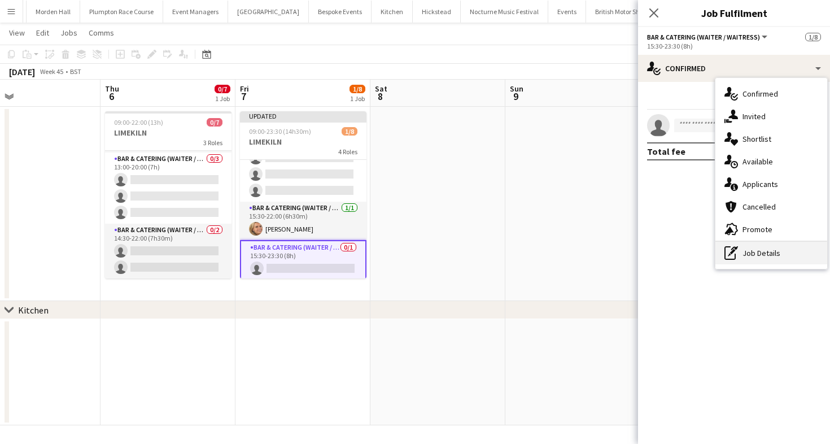
click at [757, 251] on div "pen-write Job Details" at bounding box center [772, 253] width 112 height 23
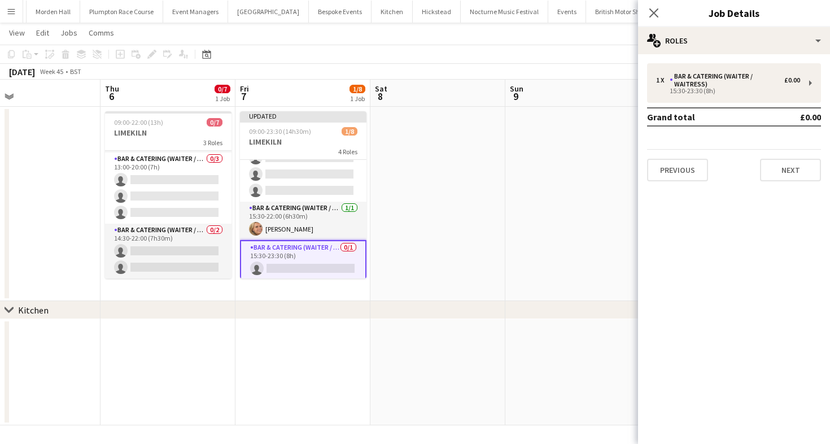
click at [700, 109] on td "Grand total" at bounding box center [707, 117] width 120 height 18
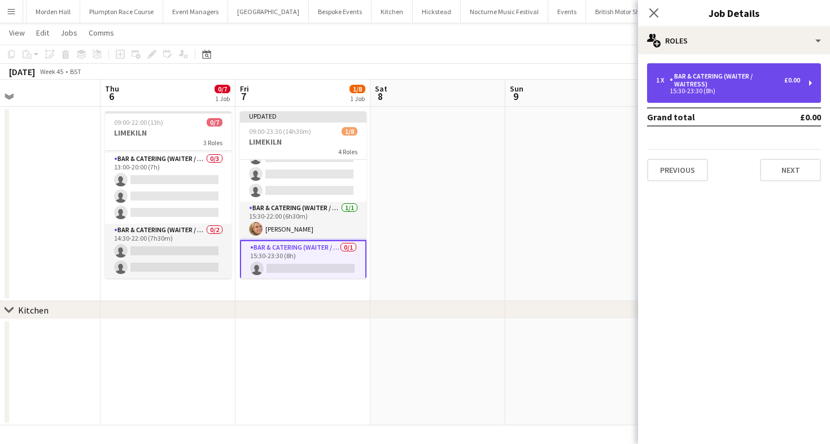
click at [698, 84] on div "Bar & Catering (Waiter / waitress)" at bounding box center [727, 80] width 115 height 16
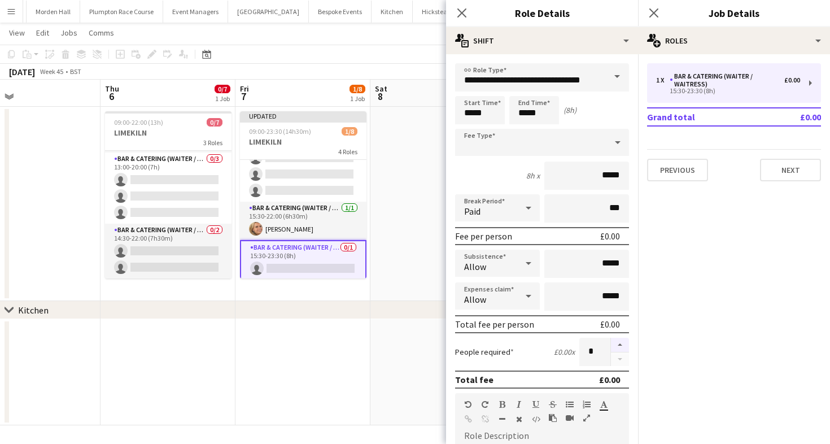
click at [624, 345] on button "button" at bounding box center [620, 345] width 18 height 15
type input "*"
click at [532, 112] on input "*****" at bounding box center [535, 110] width 50 height 28
click at [548, 131] on div at bounding box center [545, 129] width 23 height 11
type input "*****"
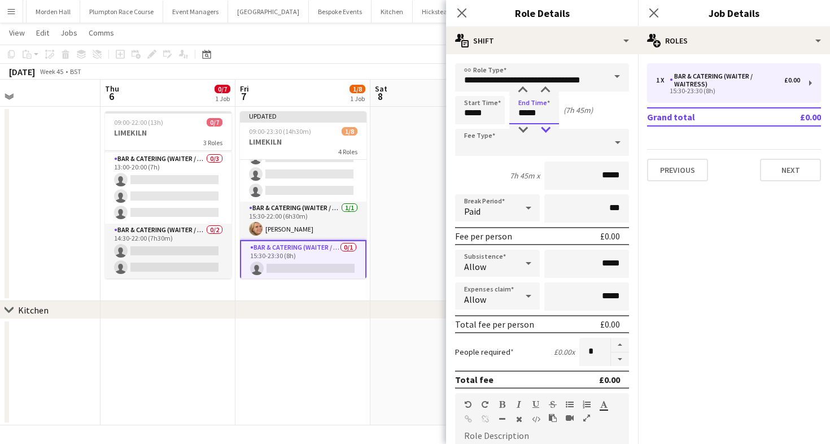
click at [548, 131] on div at bounding box center [545, 129] width 23 height 11
click at [328, 82] on app-board-header-date "Fri 7 1/8 1 Job" at bounding box center [303, 93] width 135 height 27
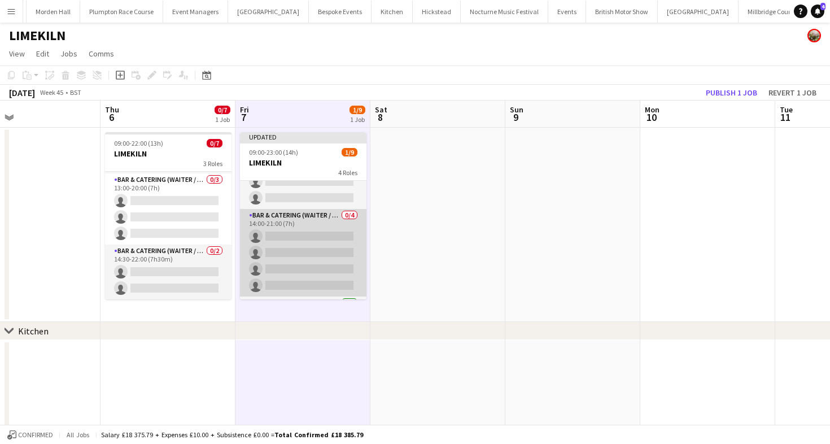
scroll to position [27, 0]
click at [301, 246] on app-card-role "Bar & Catering (Waiter / waitress) 0/4 14:00-21:00 (7h) single-neutral-actions …" at bounding box center [303, 252] width 127 height 88
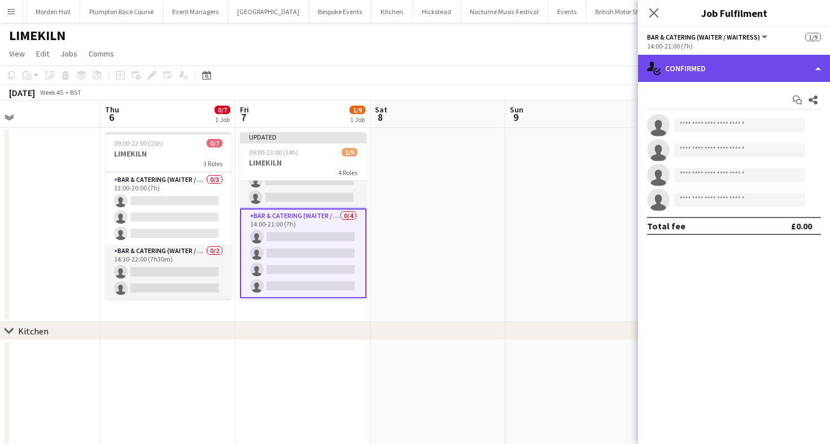
click at [746, 61] on div "single-neutral-actions-check-2 Confirmed" at bounding box center [734, 68] width 192 height 27
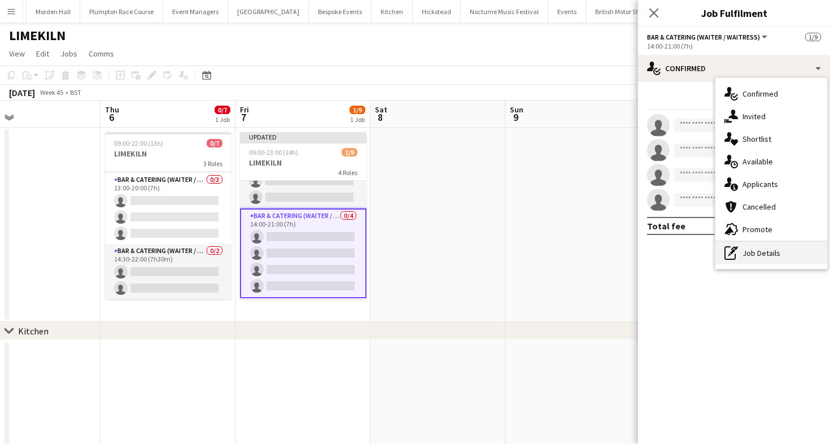
click at [779, 242] on div "pen-write Job Details" at bounding box center [772, 253] width 112 height 23
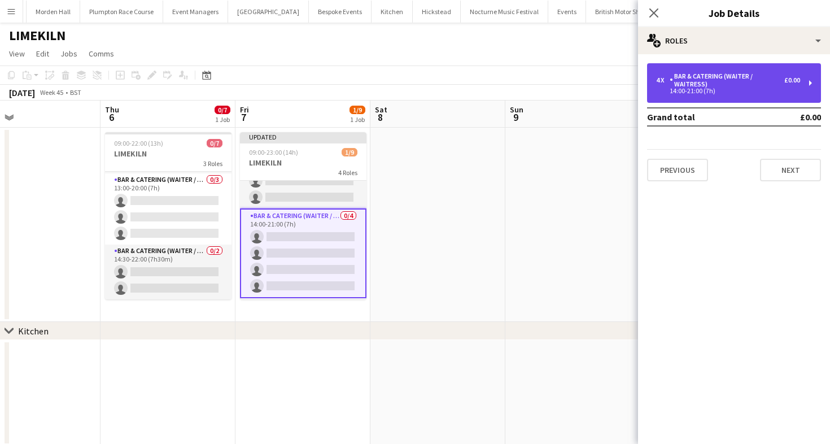
click at [744, 90] on div "14:00-21:00 (7h)" at bounding box center [728, 91] width 144 height 6
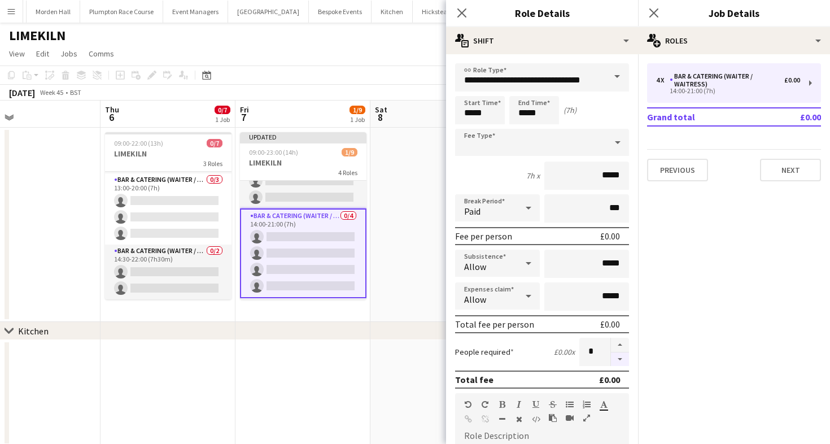
click at [617, 363] on button "button" at bounding box center [620, 359] width 18 height 14
type input "*"
click at [378, 40] on div "LIMEKILN" at bounding box center [415, 33] width 830 height 21
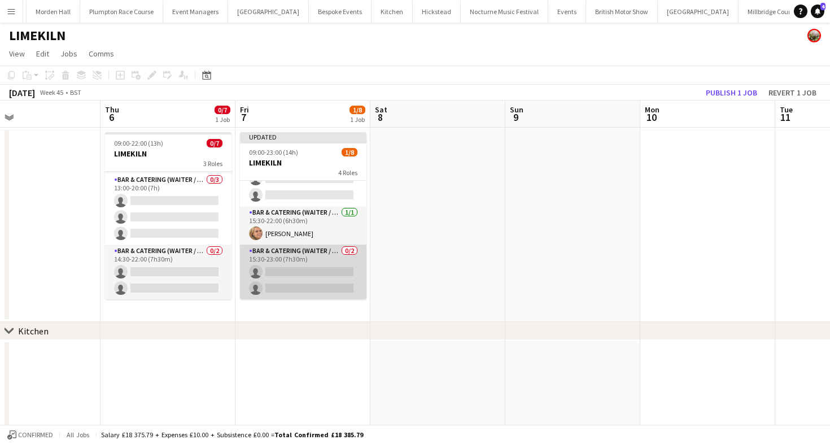
scroll to position [43, 0]
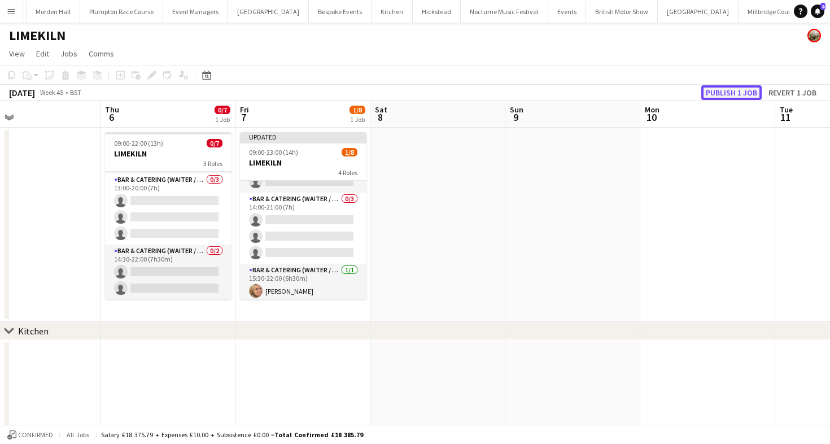
click at [728, 94] on button "Publish 1 job" at bounding box center [732, 92] width 60 height 15
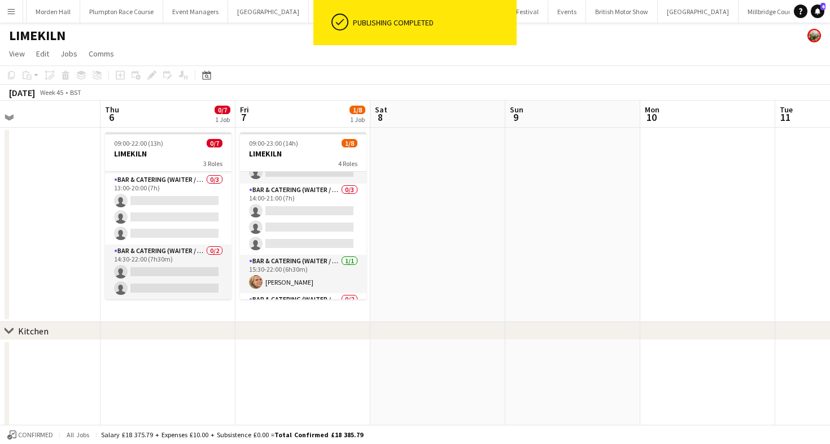
scroll to position [0, 0]
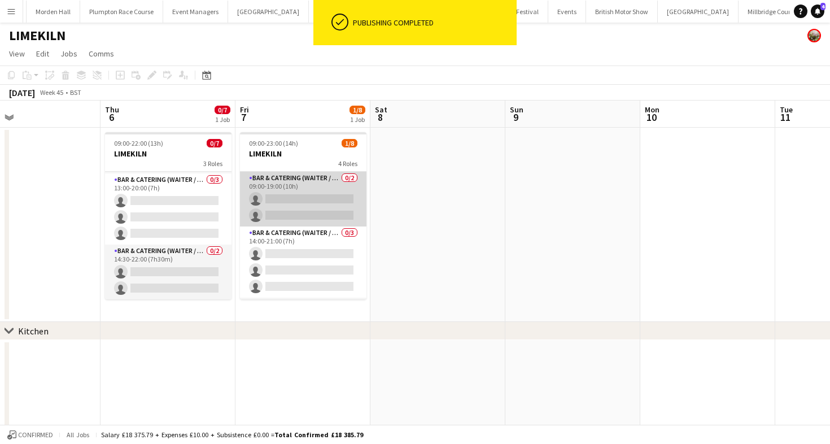
click at [318, 211] on app-card-role "Bar & Catering (Waiter / waitress) 0/2 09:00-19:00 (10h) single-neutral-actions…" at bounding box center [303, 199] width 127 height 55
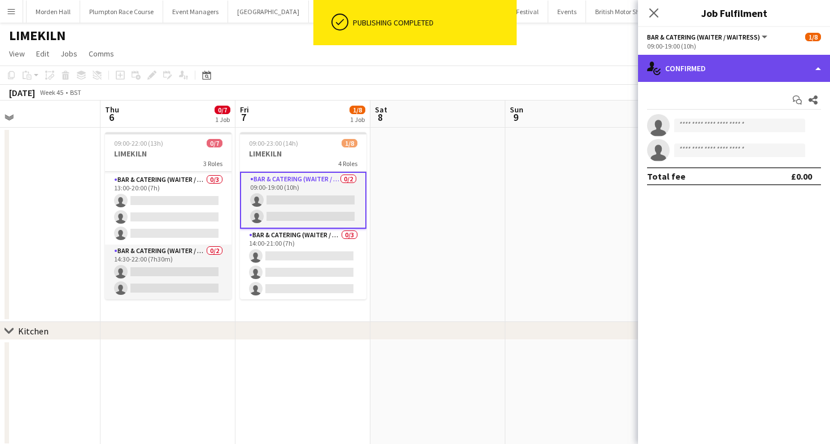
click at [696, 61] on div "single-neutral-actions-check-2 Confirmed" at bounding box center [734, 68] width 192 height 27
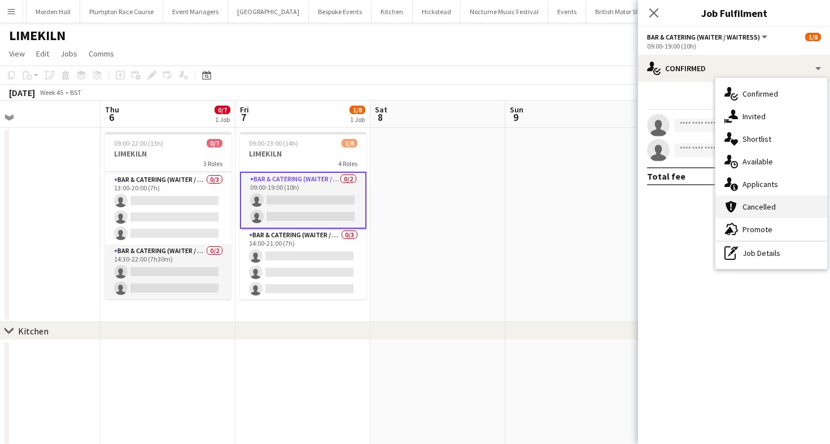
click at [737, 206] on icon "cancellation" at bounding box center [732, 207] width 14 height 14
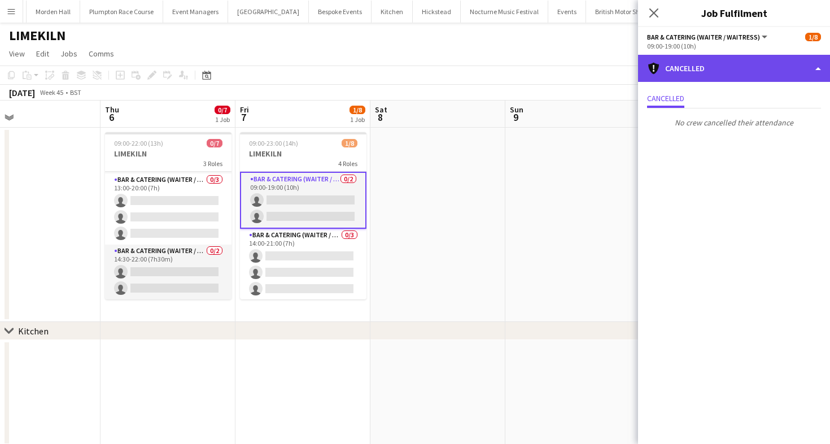
click at [700, 71] on div "cancellation Cancelled" at bounding box center [734, 68] width 192 height 27
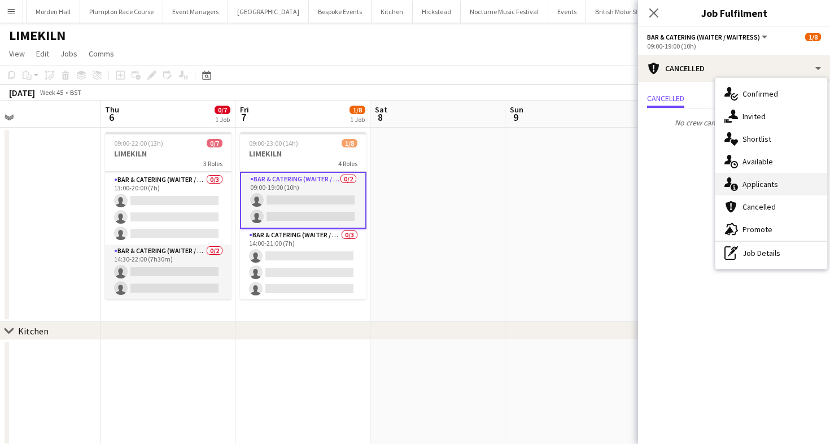
click at [772, 191] on div "single-neutral-actions-information Applicants" at bounding box center [772, 184] width 112 height 23
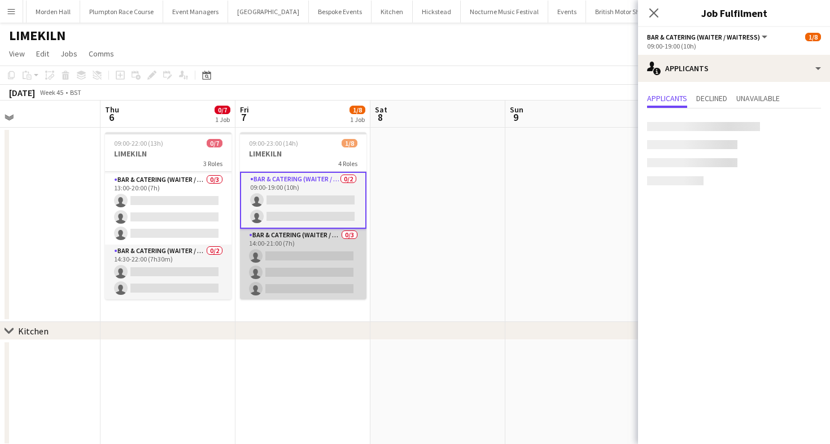
click at [314, 251] on app-card-role "Bar & Catering (Waiter / waitress) 0/3 14:00-21:00 (7h) single-neutral-actions …" at bounding box center [303, 264] width 127 height 71
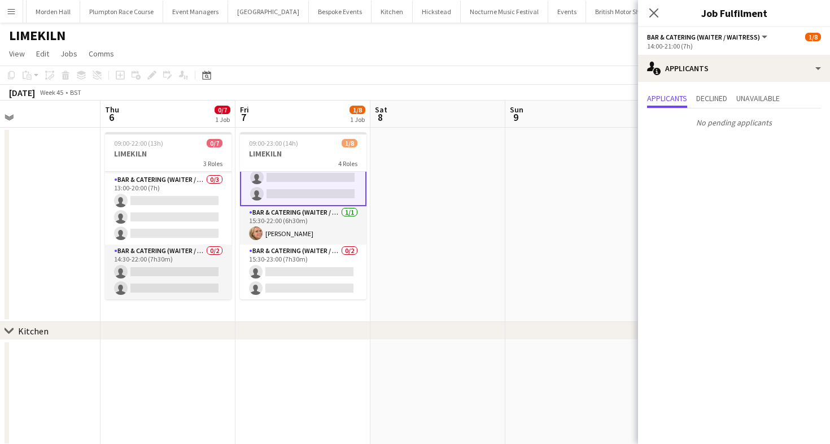
click at [314, 251] on app-card-role "Bar & Catering (Waiter / waitress) 0/2 15:30-23:00 (7h30m) single-neutral-actio…" at bounding box center [303, 272] width 127 height 55
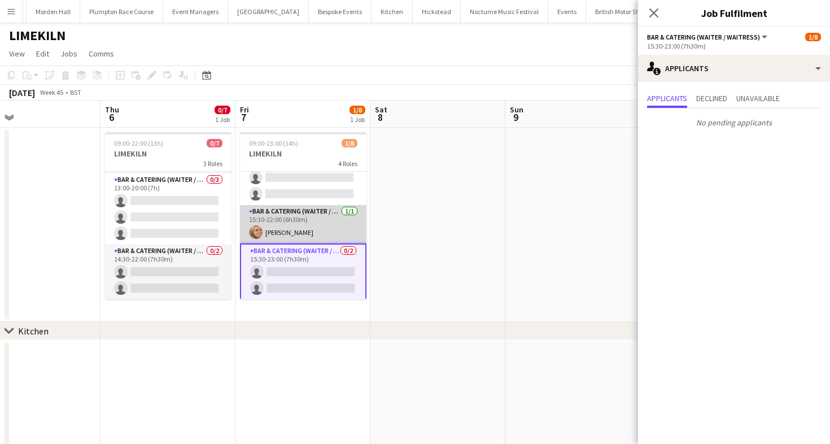
click at [314, 223] on app-card-role "Bar & Catering (Waiter / waitress) 1/1 15:30-22:00 (6h30m) Lucy Bee" at bounding box center [303, 224] width 127 height 38
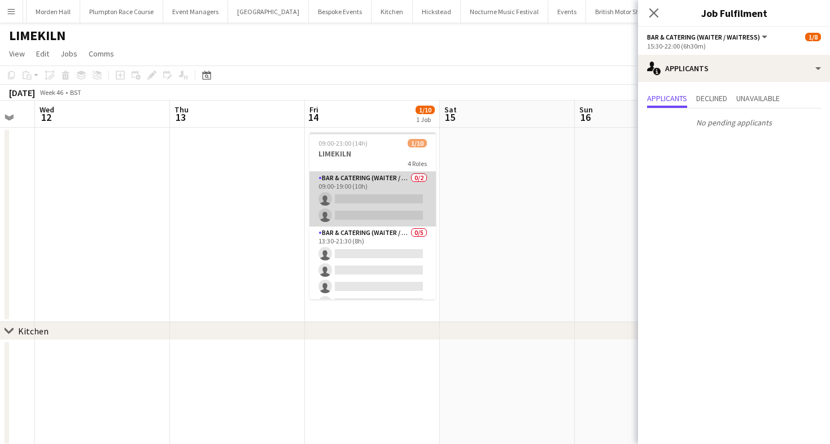
scroll to position [0, 381]
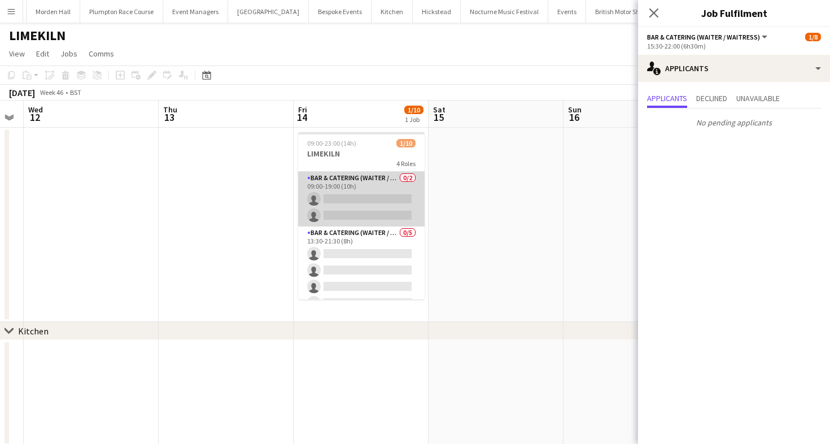
click at [387, 219] on app-card-role "Bar & Catering (Waiter / waitress) 0/2 09:00-19:00 (10h) single-neutral-actions…" at bounding box center [361, 199] width 127 height 55
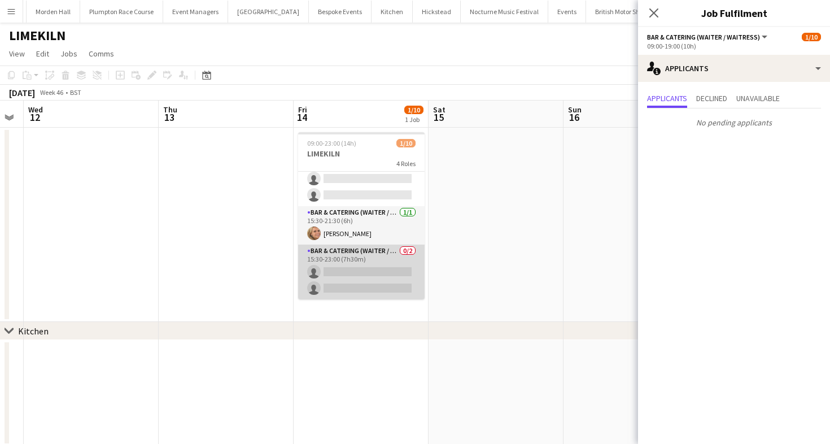
scroll to position [0, 0]
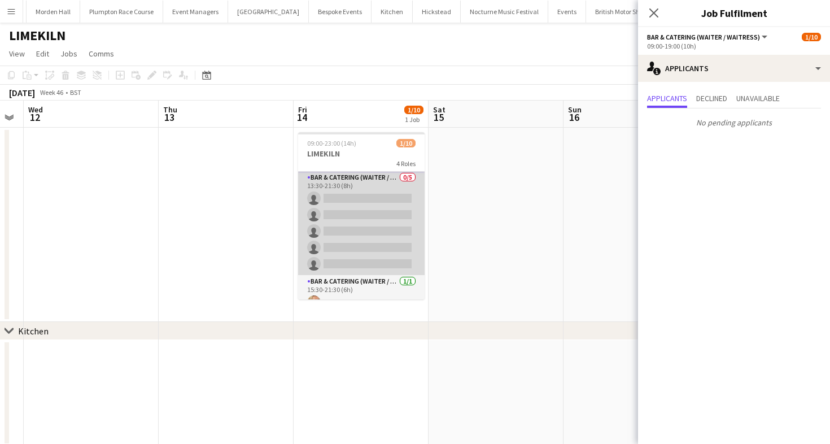
click at [349, 230] on app-card-role "Bar & Catering (Waiter / waitress) 0/5 13:30-21:30 (8h) single-neutral-actions …" at bounding box center [361, 223] width 127 height 104
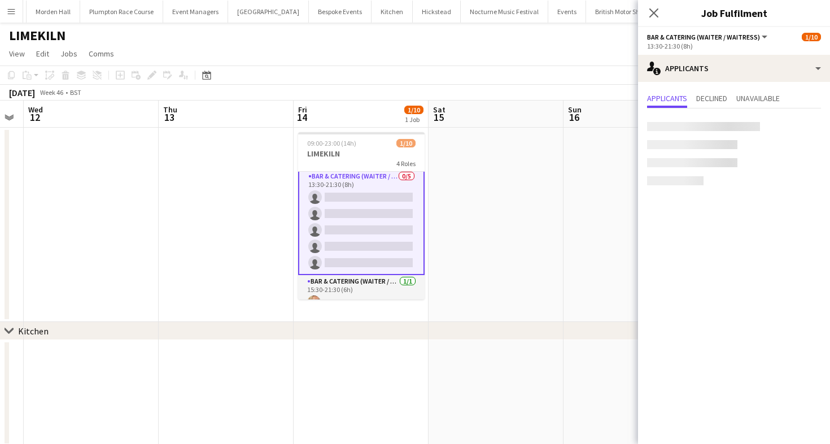
scroll to position [56, 0]
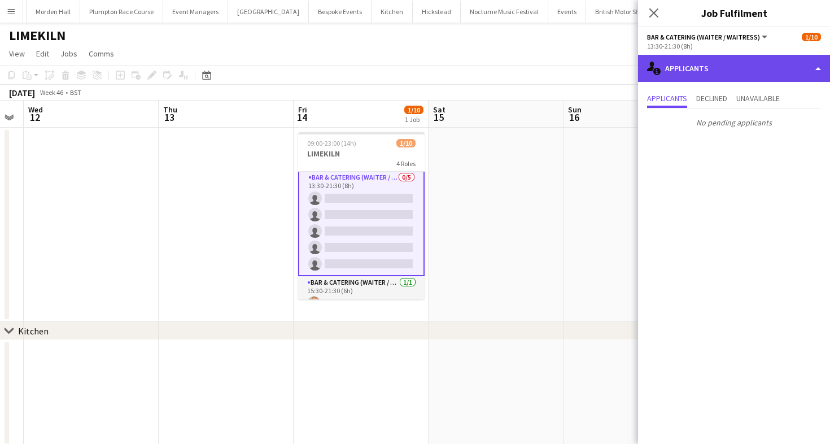
click at [739, 68] on div "single-neutral-actions-information Applicants" at bounding box center [734, 68] width 192 height 27
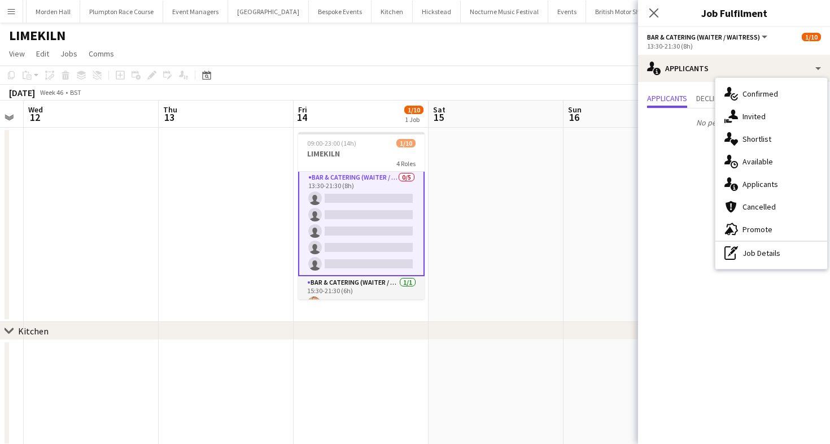
click at [750, 258] on div "pen-write Job Details" at bounding box center [772, 253] width 112 height 23
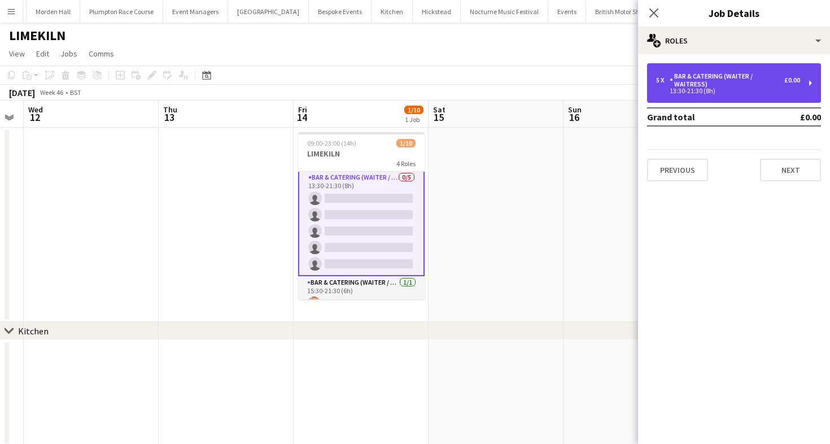
click at [712, 88] on div "13:30-21:30 (8h)" at bounding box center [728, 91] width 144 height 6
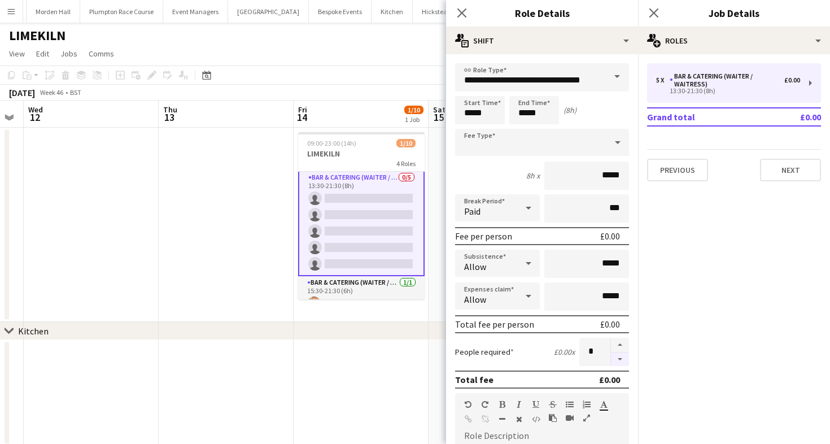
click at [627, 363] on button "button" at bounding box center [620, 359] width 18 height 14
click at [623, 341] on button "button" at bounding box center [620, 345] width 18 height 15
type input "*"
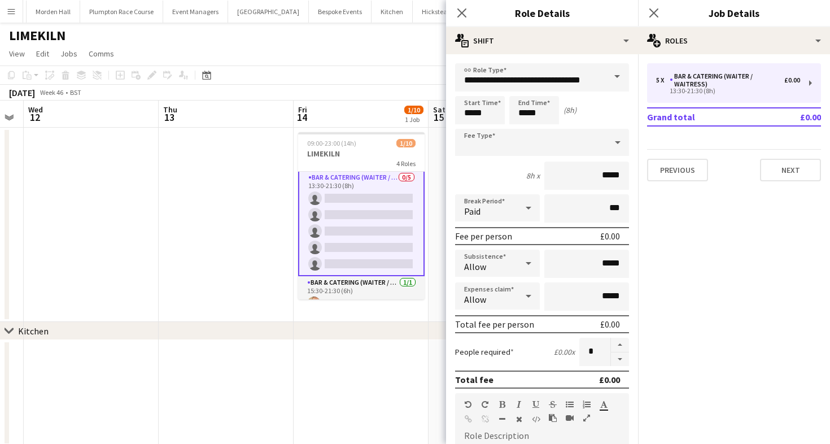
click at [346, 61] on app-page-menu "View Day view expanded Day view collapsed Month view Date picker Jump to [DATE]…" at bounding box center [415, 54] width 830 height 21
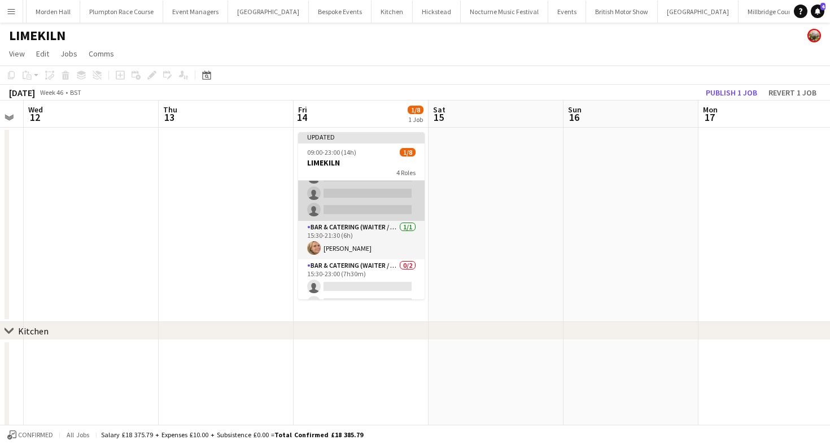
scroll to position [101, 0]
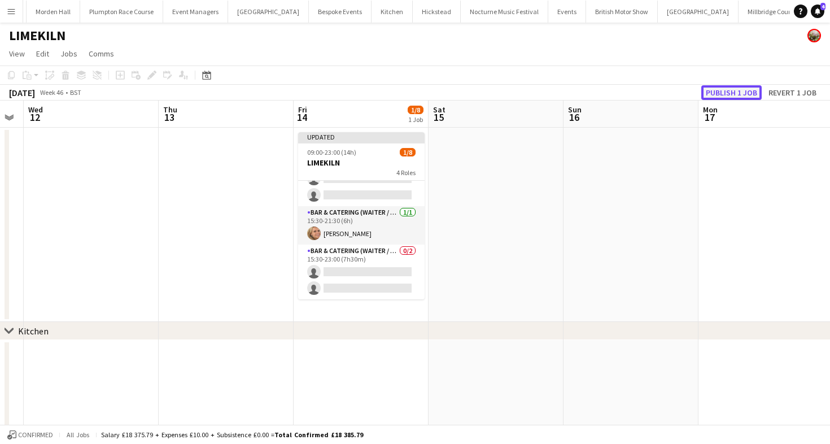
click at [721, 97] on button "Publish 1 job" at bounding box center [732, 92] width 60 height 15
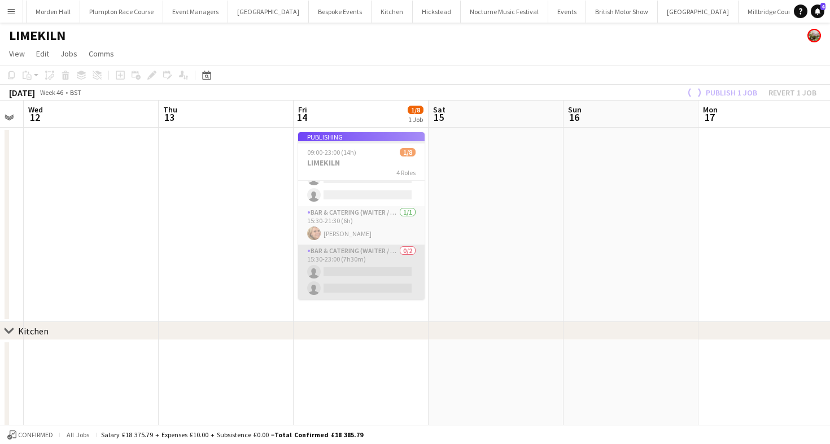
scroll to position [92, 0]
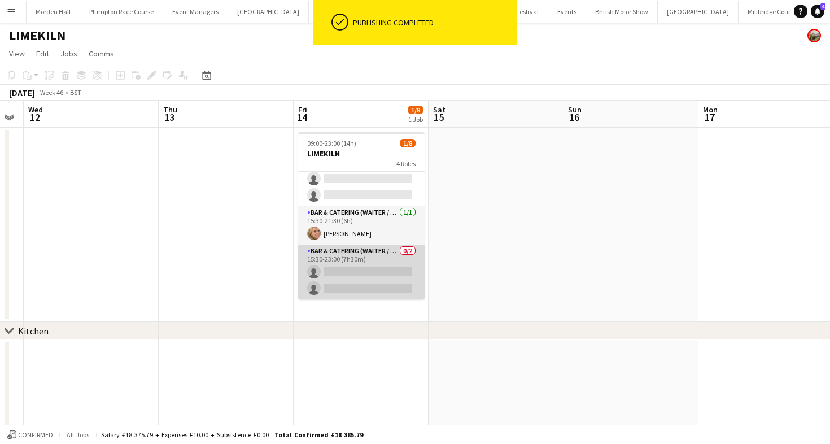
click at [385, 267] on app-card-role "Bar & Catering (Waiter / waitress) 0/2 15:30-23:00 (7h30m) single-neutral-actio…" at bounding box center [361, 272] width 127 height 55
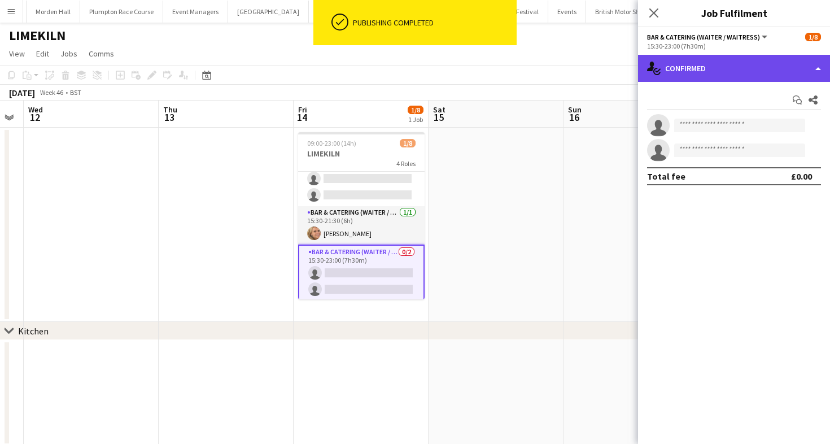
click at [738, 77] on div "single-neutral-actions-check-2 Confirmed" at bounding box center [734, 68] width 192 height 27
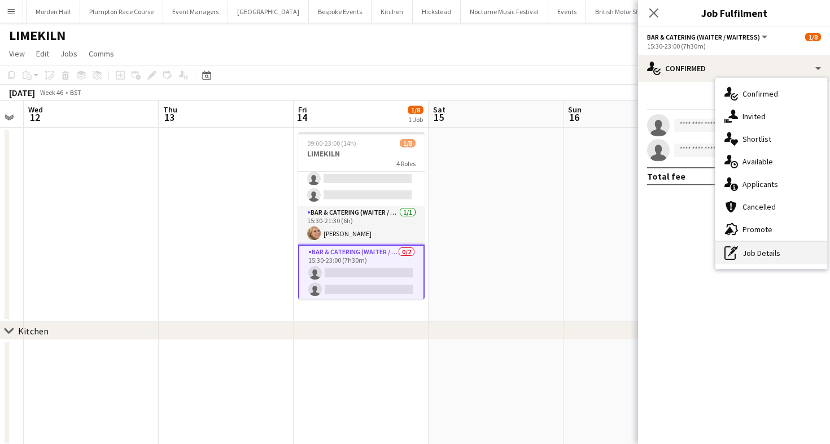
click at [778, 262] on div "pen-write Job Details" at bounding box center [772, 253] width 112 height 23
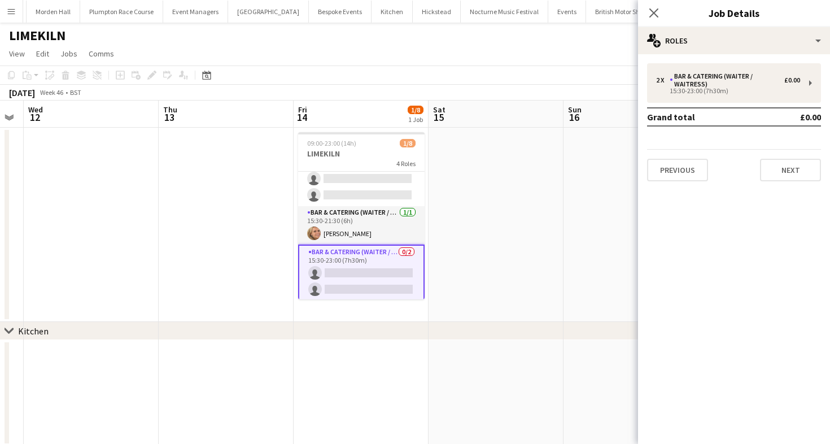
click at [687, 60] on div "2 x Bar & Catering (Waiter / waitress) £0.00 15:30-23:00 (7h30m) Grand total £0…" at bounding box center [734, 122] width 192 height 136
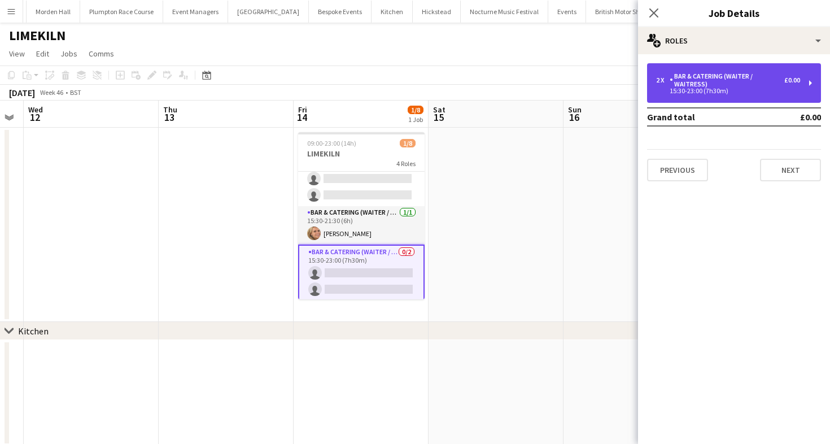
click at [690, 94] on div "15:30-23:00 (7h30m)" at bounding box center [728, 91] width 144 height 6
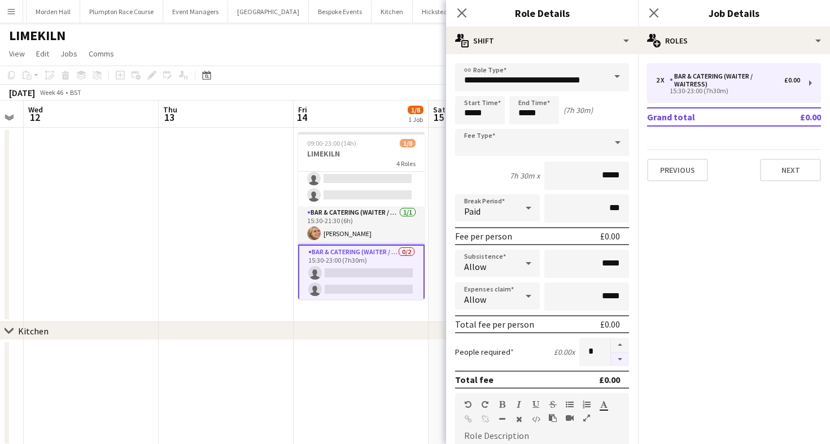
click at [622, 362] on button "button" at bounding box center [620, 359] width 18 height 14
type input "*"
click at [338, 60] on app-page-menu "View Day view expanded Day view collapsed Month view Date picker Jump to [DATE]…" at bounding box center [415, 54] width 830 height 21
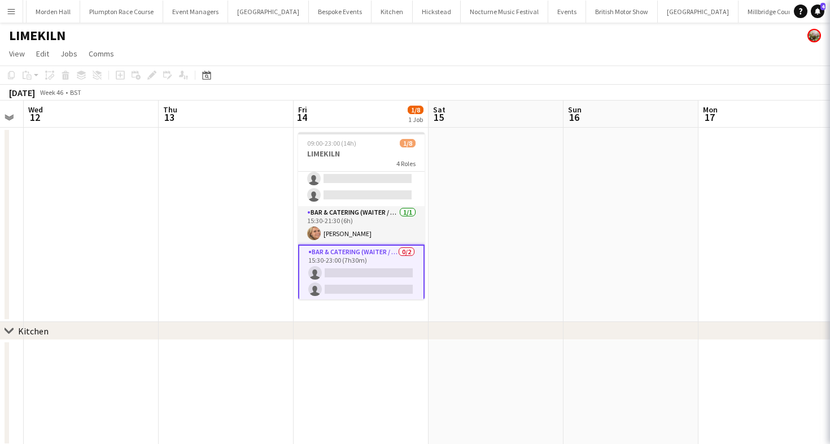
scroll to position [84, 0]
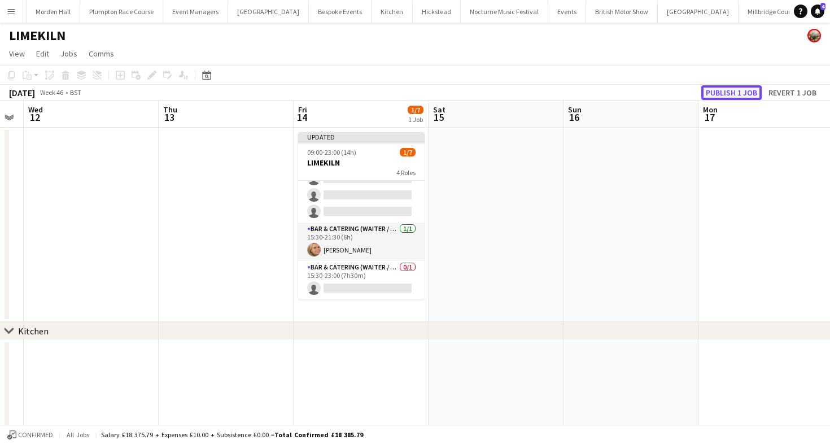
click at [730, 94] on button "Publish 1 job" at bounding box center [732, 92] width 60 height 15
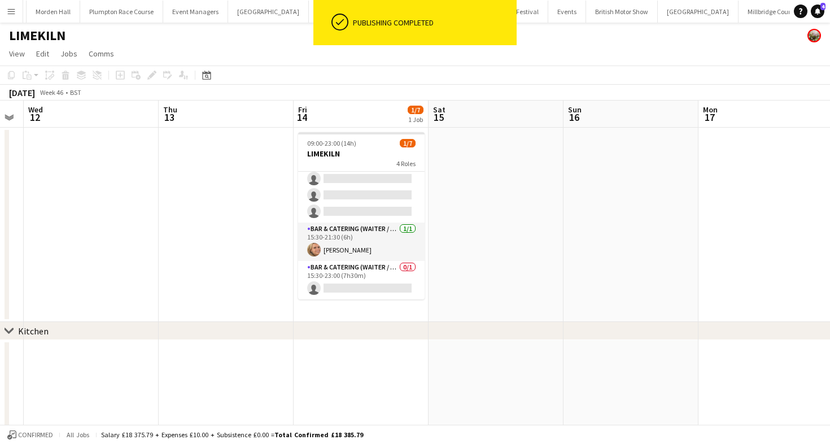
scroll to position [0, 0]
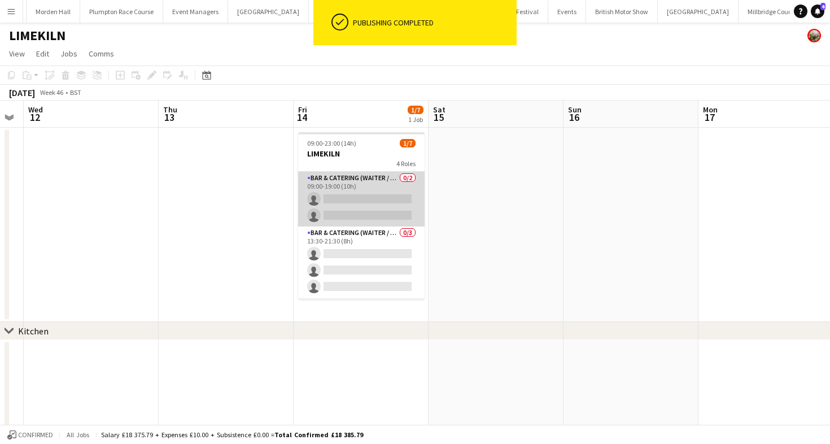
click at [336, 193] on app-card-role "Bar & Catering (Waiter / waitress) 0/2 09:00-19:00 (10h) single-neutral-actions…" at bounding box center [361, 199] width 127 height 55
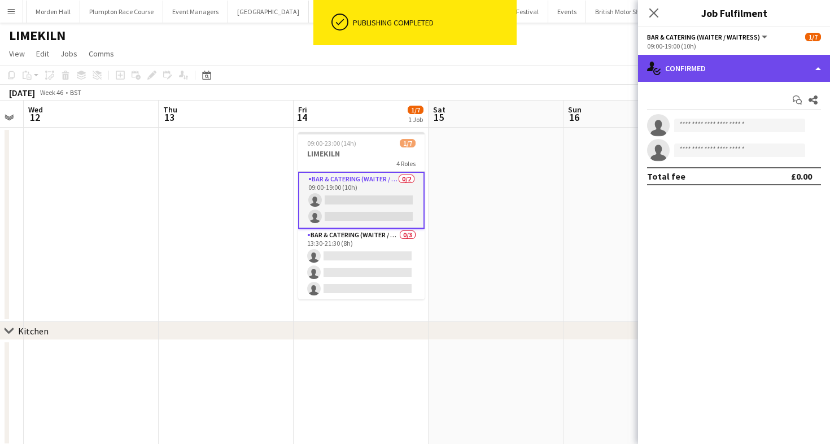
click at [731, 70] on div "single-neutral-actions-check-2 Confirmed" at bounding box center [734, 68] width 192 height 27
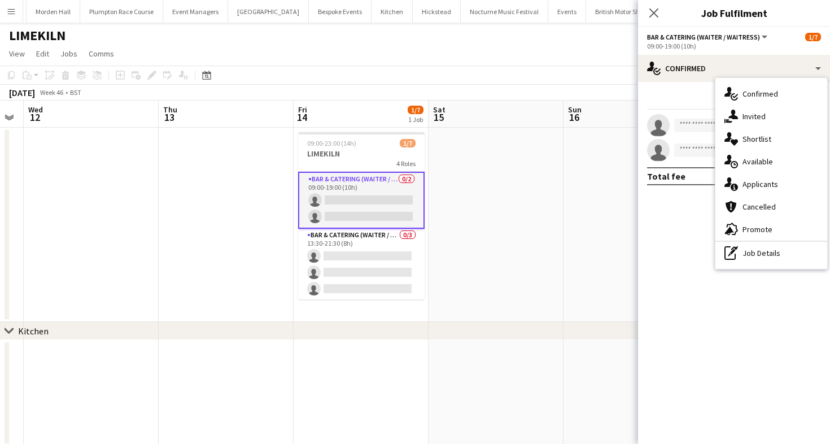
click at [766, 252] on div "pen-write Job Details" at bounding box center [772, 253] width 112 height 23
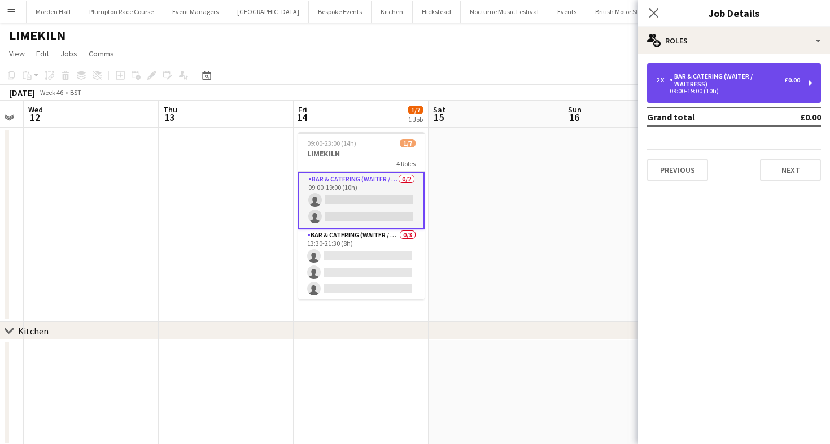
click at [737, 72] on div "Bar & Catering (Waiter / waitress)" at bounding box center [727, 80] width 115 height 16
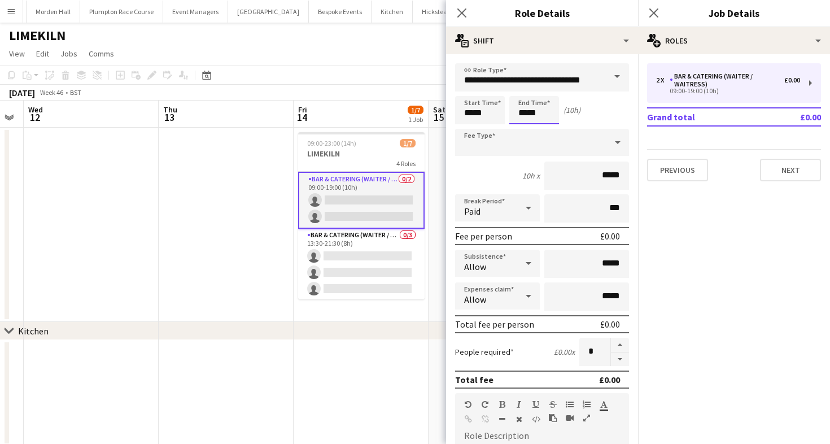
click at [526, 116] on input "*****" at bounding box center [535, 110] width 50 height 28
click at [524, 127] on div at bounding box center [523, 129] width 23 height 11
click at [547, 89] on div at bounding box center [545, 90] width 23 height 11
type input "*****"
click at [547, 89] on div at bounding box center [545, 90] width 23 height 11
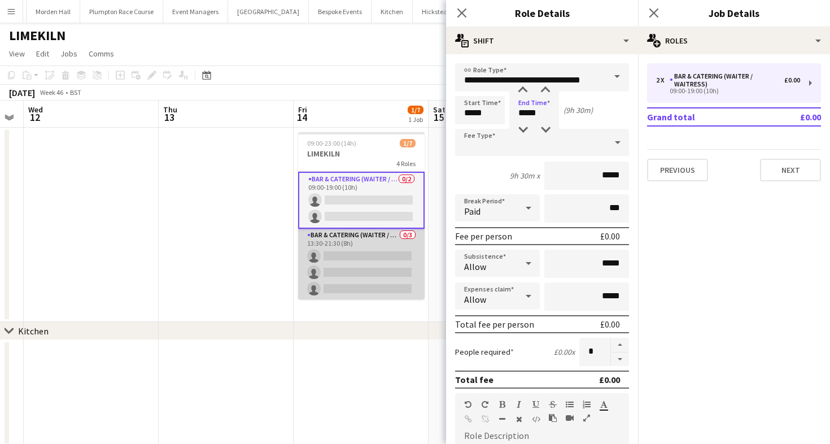
click at [360, 259] on app-card-role "Bar & Catering (Waiter / waitress) 0/3 13:30-21:30 (8h) single-neutral-actions …" at bounding box center [361, 264] width 127 height 71
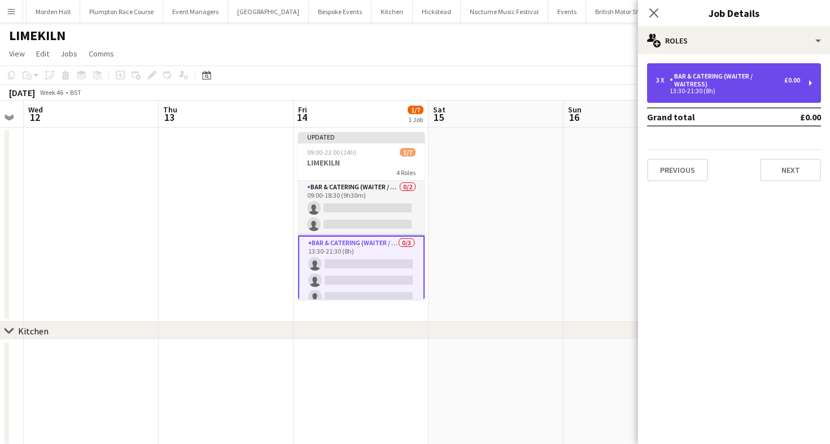
click at [703, 80] on div "Bar & Catering (Waiter / waitress)" at bounding box center [727, 80] width 115 height 16
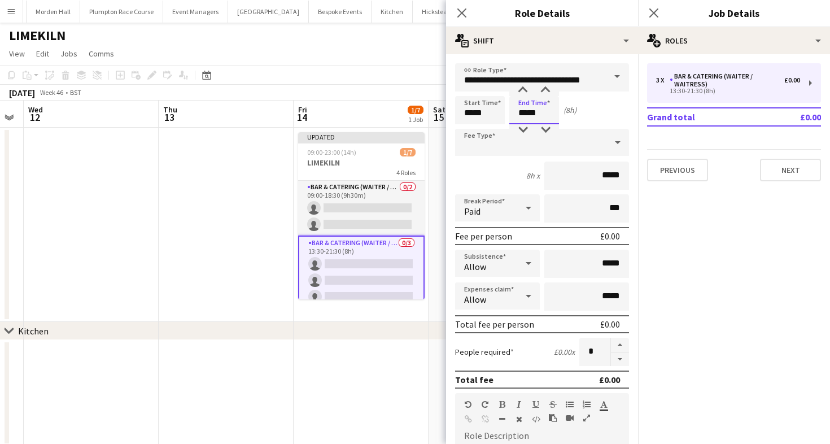
click at [533, 121] on input "*****" at bounding box center [535, 110] width 50 height 28
click at [542, 128] on div at bounding box center [545, 129] width 23 height 11
type input "*****"
click at [542, 128] on div at bounding box center [545, 129] width 23 height 11
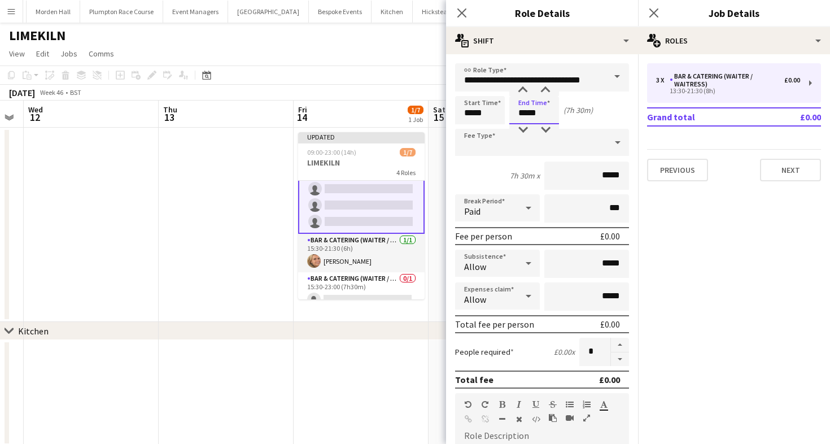
scroll to position [86, 0]
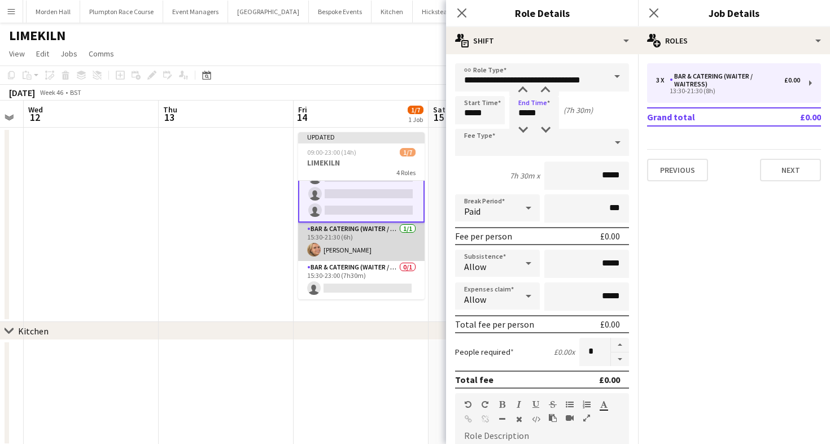
click at [365, 253] on app-card-role "Bar & Catering (Waiter / waitress) [DATE] 15:30-21:30 (6h) [PERSON_NAME]" at bounding box center [361, 242] width 127 height 38
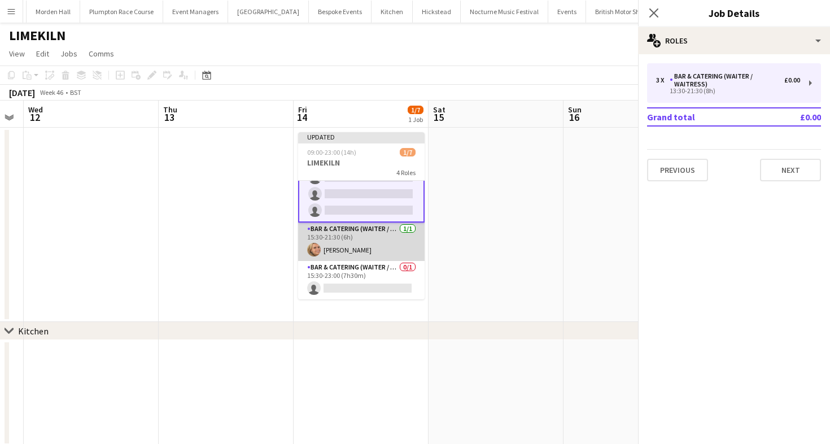
scroll to position [85, 0]
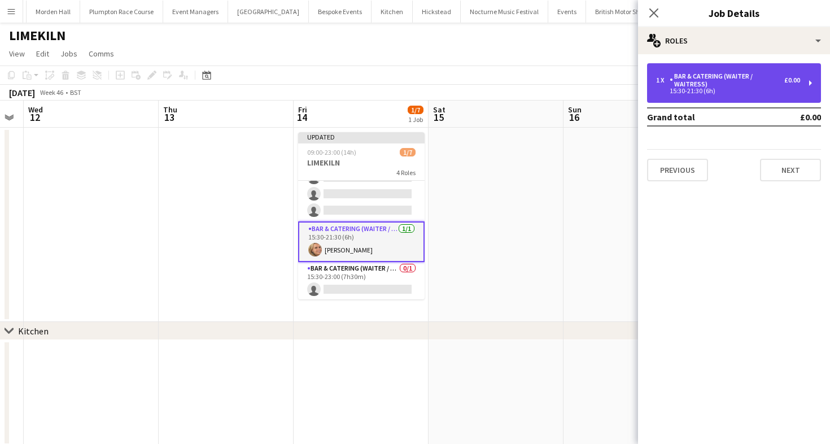
click at [715, 77] on div "Bar & Catering (Waiter / waitress)" at bounding box center [727, 80] width 115 height 16
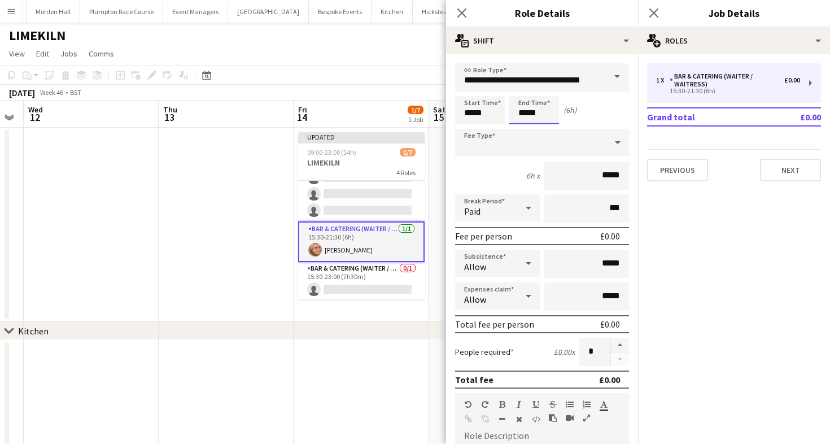
click at [537, 118] on input "*****" at bounding box center [535, 110] width 50 height 28
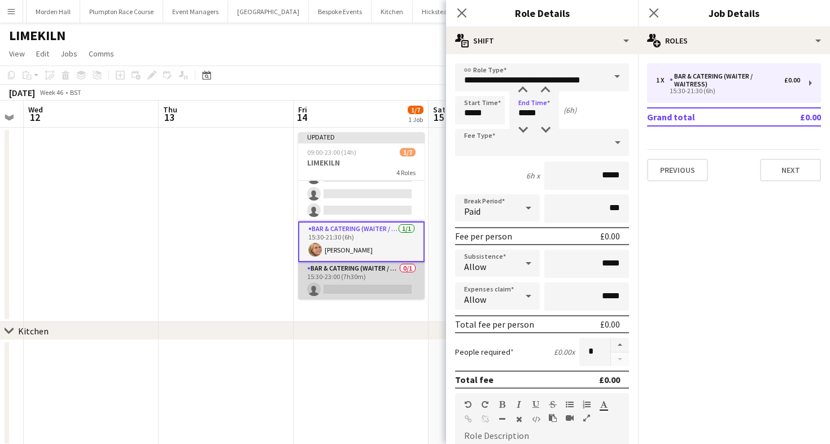
click at [384, 288] on app-card-role "Bar & Catering (Waiter / waitress) 0/1 15:30-23:00 (7h30m) single-neutral-actio…" at bounding box center [361, 281] width 127 height 38
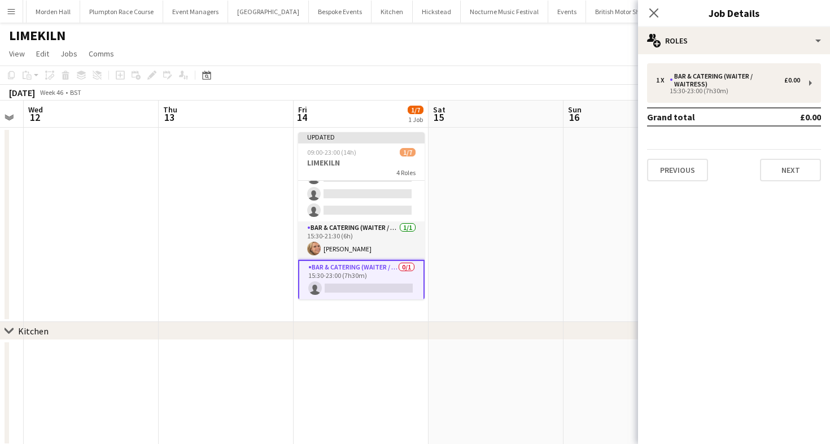
click at [370, 97] on div "November 2025 Week 46 • BST Publish 1 job Revert 1 job" at bounding box center [415, 93] width 830 height 16
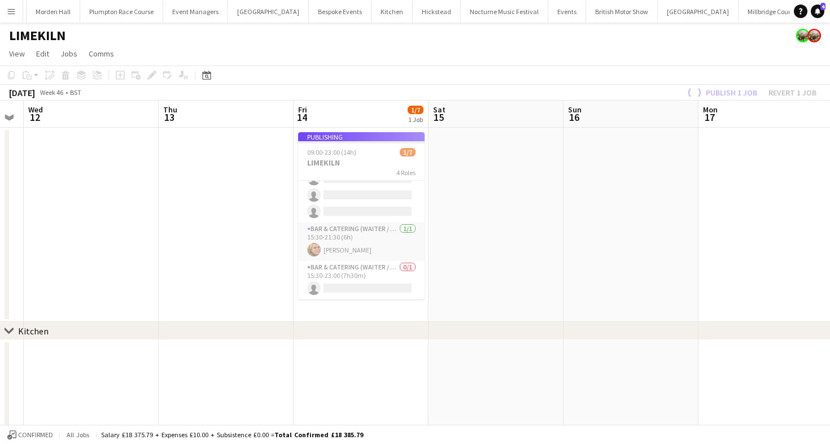
scroll to position [75, 0]
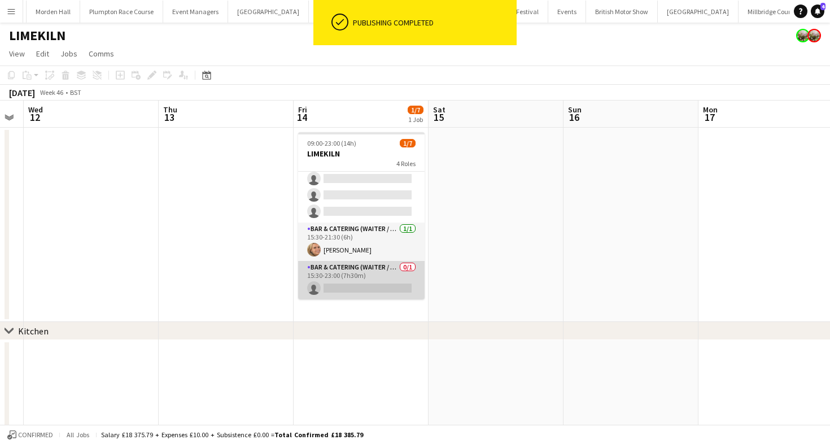
click at [381, 283] on app-card-role "Bar & Catering (Waiter / waitress) 0/1 15:30-23:00 (7h30m) single-neutral-actio…" at bounding box center [361, 280] width 127 height 38
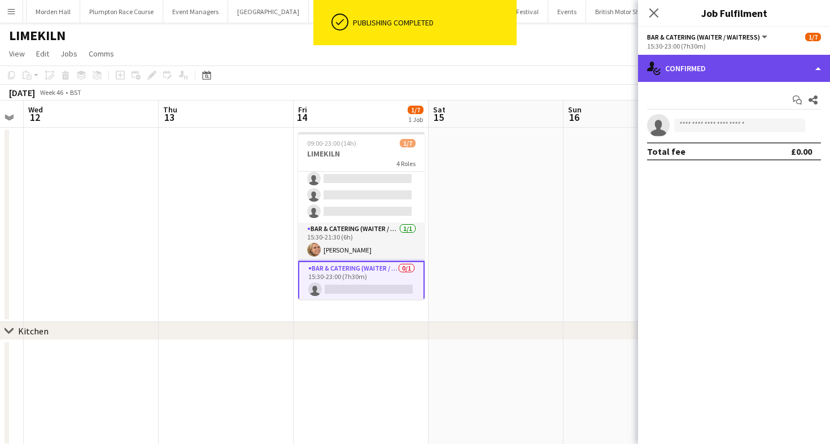
click at [718, 65] on div "single-neutral-actions-check-2 Confirmed" at bounding box center [734, 68] width 192 height 27
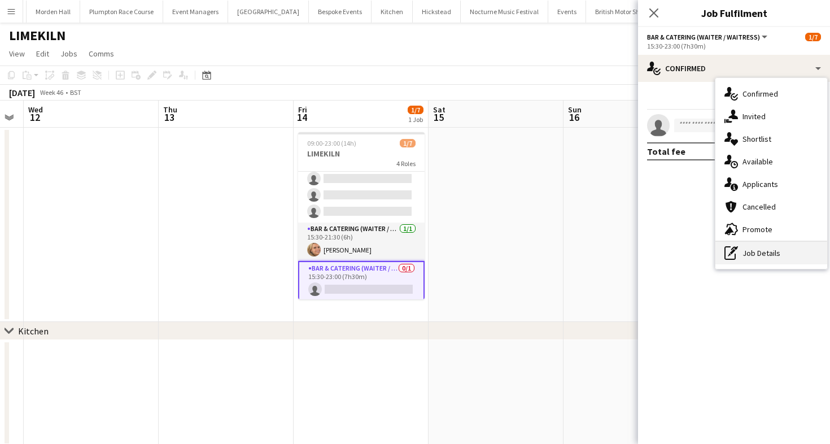
click at [759, 259] on div "pen-write Job Details" at bounding box center [772, 253] width 112 height 23
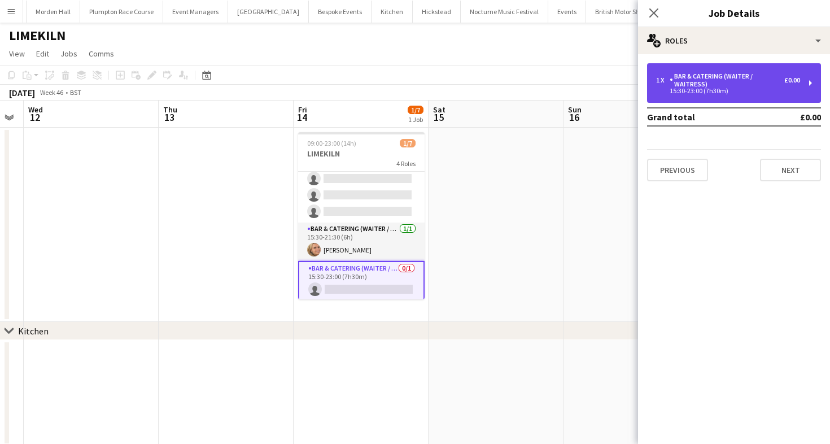
click at [739, 79] on div "Bar & Catering (Waiter / waitress)" at bounding box center [727, 80] width 115 height 16
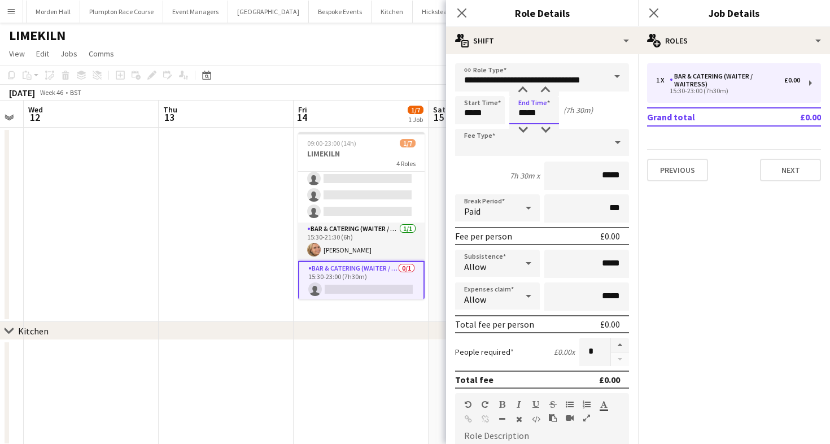
click at [545, 112] on input "*****" at bounding box center [535, 110] width 50 height 28
click at [520, 134] on div at bounding box center [523, 129] width 23 height 11
click at [543, 89] on div at bounding box center [545, 90] width 23 height 11
type input "*****"
click at [543, 89] on div at bounding box center [545, 90] width 23 height 11
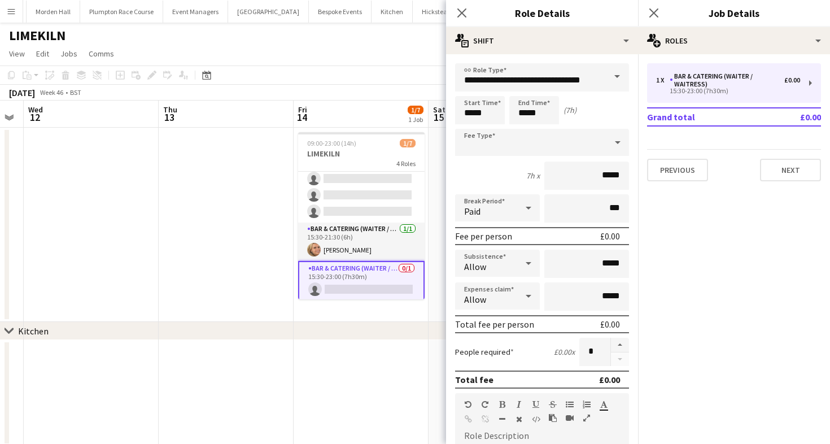
click at [369, 76] on app-toolbar "Copy Paste Paste Command V Paste with crew Command Shift V Paste linked Job [GE…" at bounding box center [415, 75] width 830 height 19
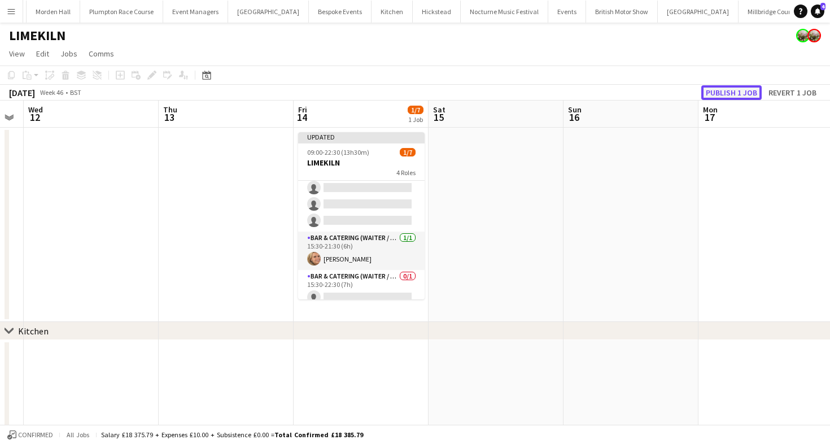
click at [740, 85] on button "Publish 1 job" at bounding box center [732, 92] width 60 height 15
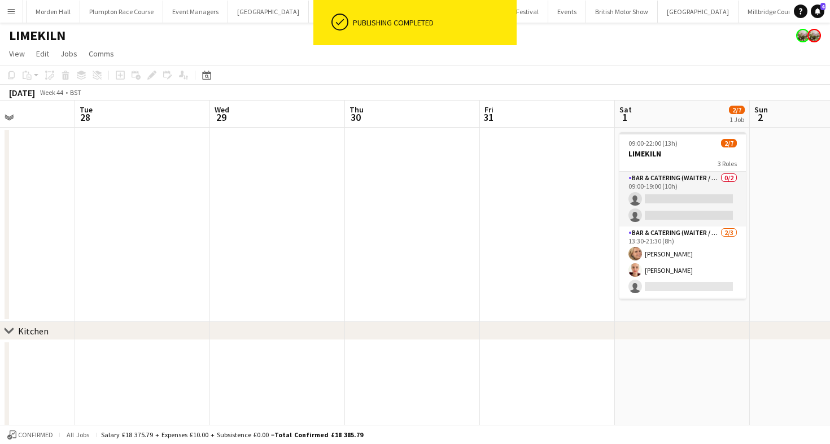
scroll to position [0, 291]
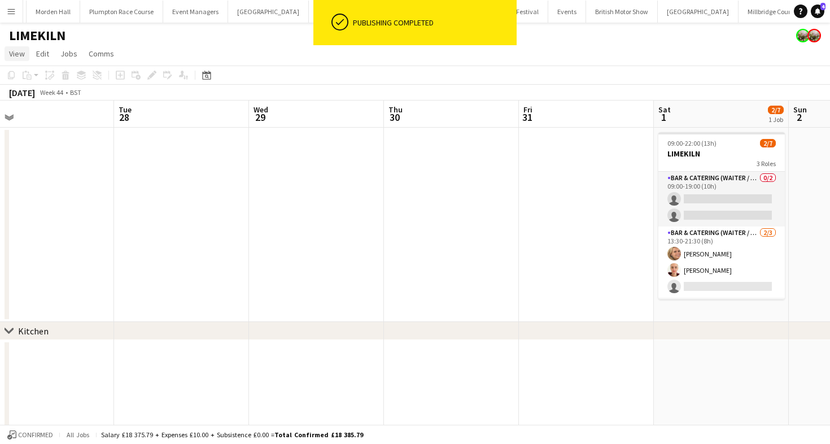
click at [12, 57] on span "View" at bounding box center [17, 54] width 16 height 10
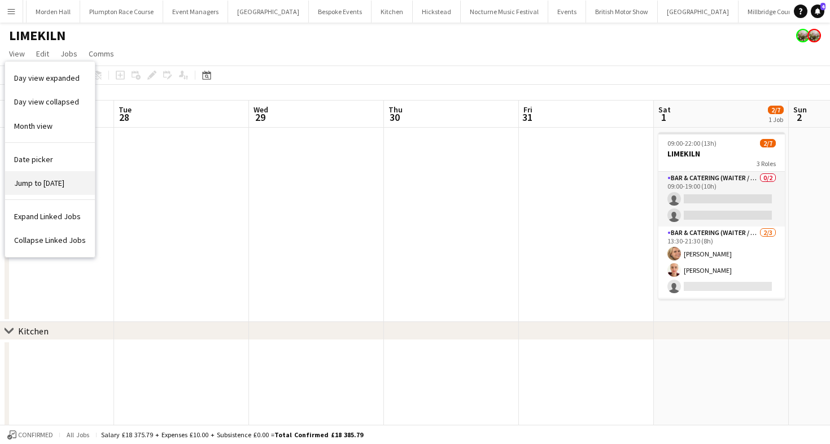
click at [32, 185] on span "Jump to [DATE]" at bounding box center [39, 183] width 50 height 10
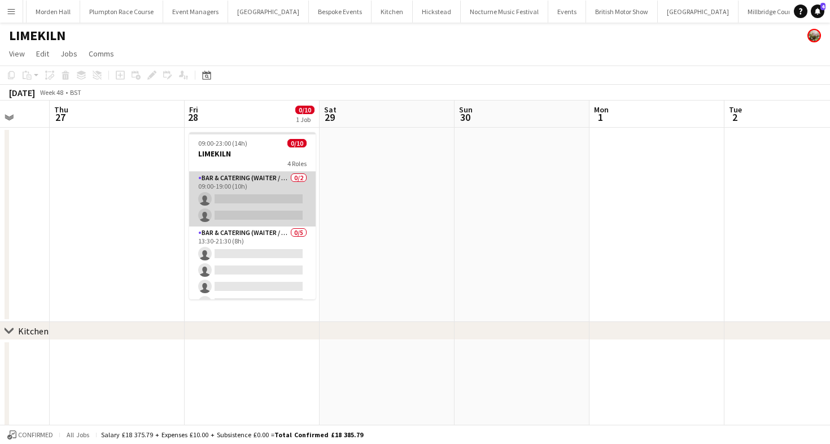
scroll to position [47, 0]
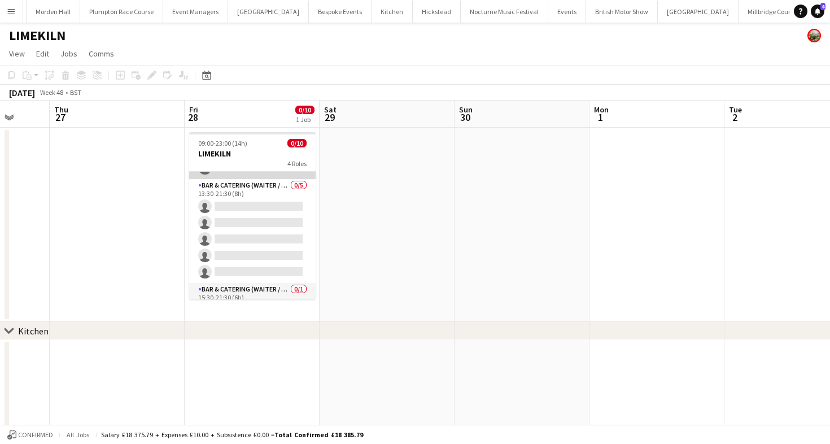
click at [260, 213] on app-card-role "Bar & Catering (Waiter / waitress) 0/5 13:30-21:30 (8h) single-neutral-actions …" at bounding box center [252, 231] width 127 height 104
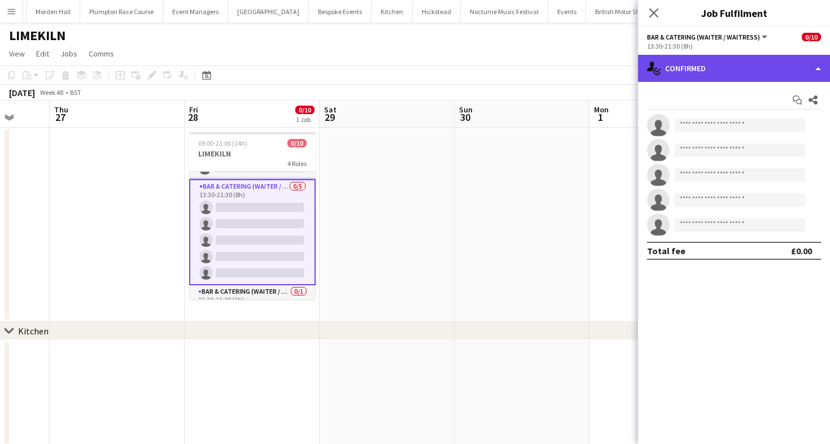
click at [760, 66] on div "single-neutral-actions-check-2 Confirmed" at bounding box center [734, 68] width 192 height 27
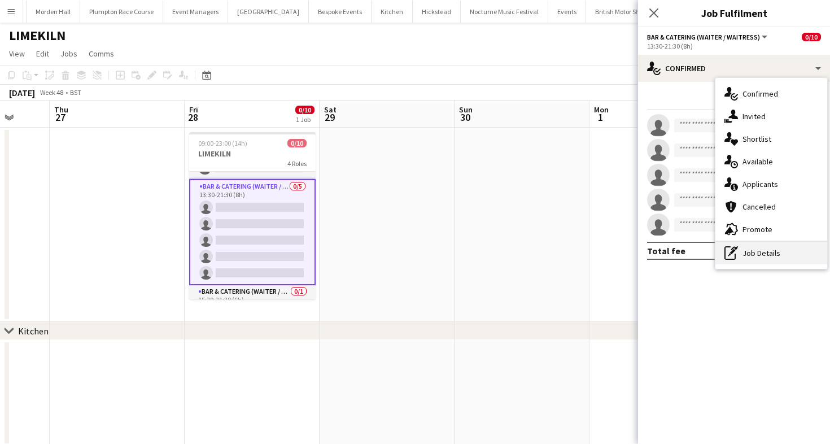
click at [754, 256] on div "pen-write Job Details" at bounding box center [772, 253] width 112 height 23
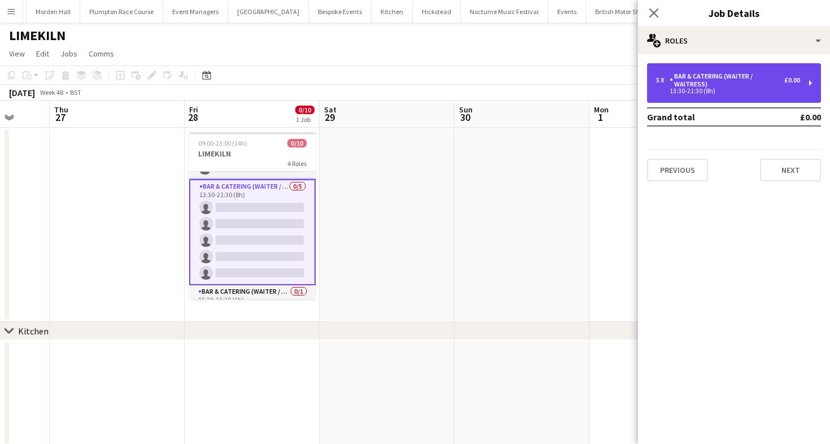
click at [725, 102] on div "5 x Bar & Catering (Waiter / waitress) £0.00 13:30-21:30 (8h)" at bounding box center [734, 83] width 174 height 40
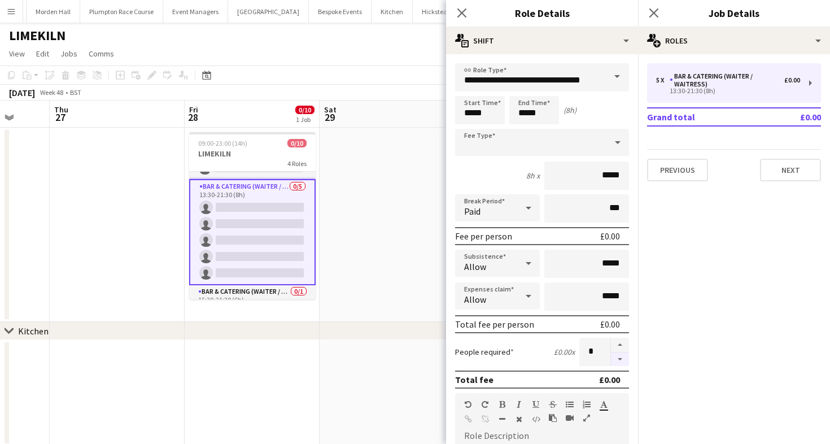
click at [624, 358] on button "button" at bounding box center [620, 359] width 18 height 14
click at [625, 341] on button "button" at bounding box center [620, 345] width 18 height 15
type input "*"
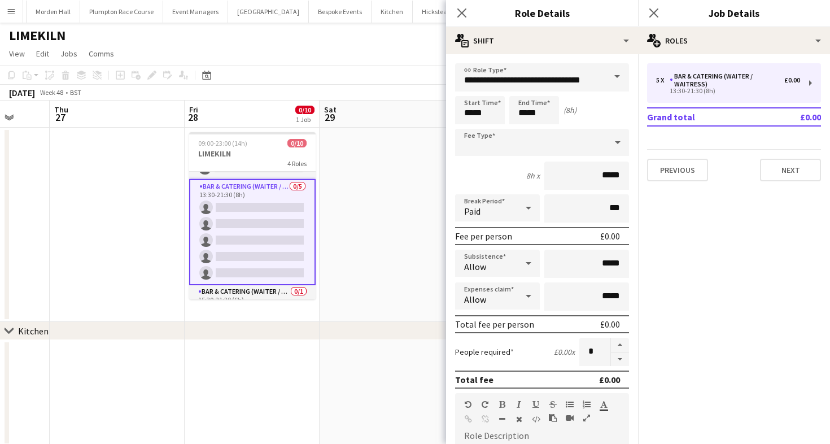
click at [399, 61] on app-page-menu "View Day view expanded Day view collapsed Month view Date picker Jump to [DATE]…" at bounding box center [415, 54] width 830 height 21
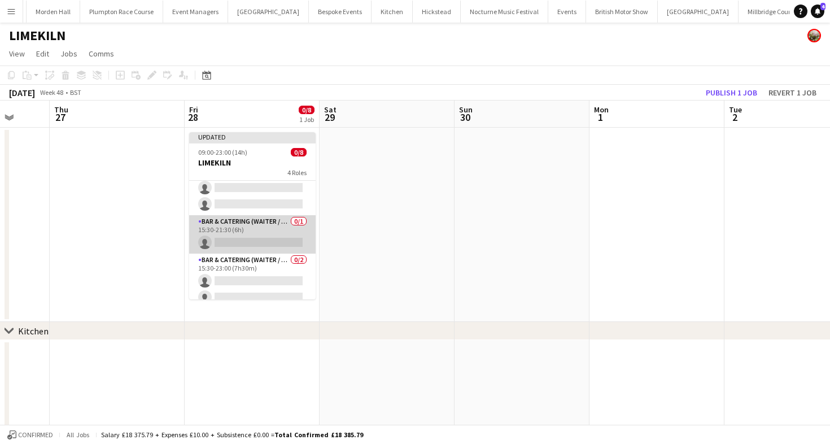
scroll to position [101, 0]
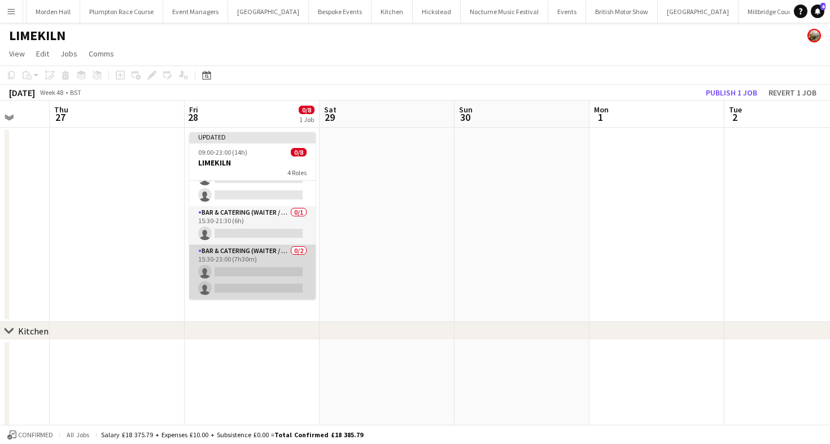
click at [282, 245] on app-card-role "Bar & Catering (Waiter / waitress) 0/2 15:30-23:00 (7h30m) single-neutral-actio…" at bounding box center [252, 272] width 127 height 55
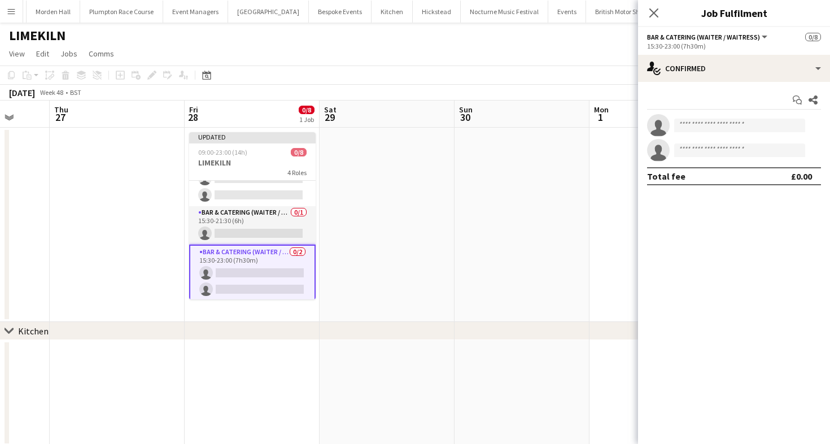
click at [535, 53] on app-page-menu "View Day view expanded Day view collapsed Month view Date picker Jump to [DATE]…" at bounding box center [415, 54] width 830 height 21
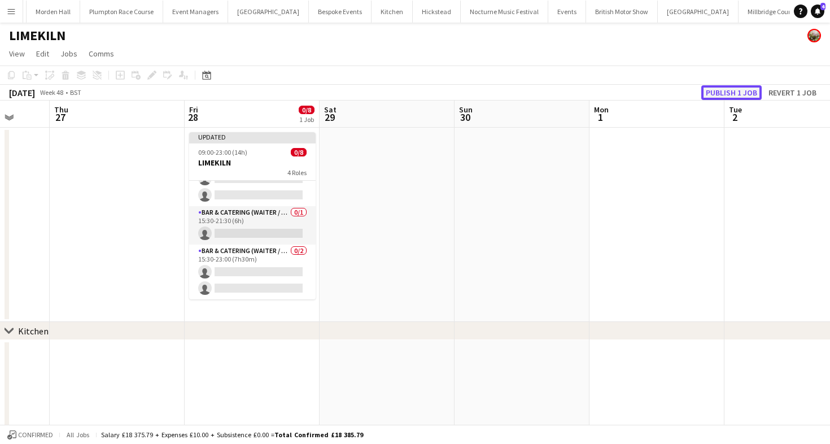
click at [756, 94] on button "Publish 1 job" at bounding box center [732, 92] width 60 height 15
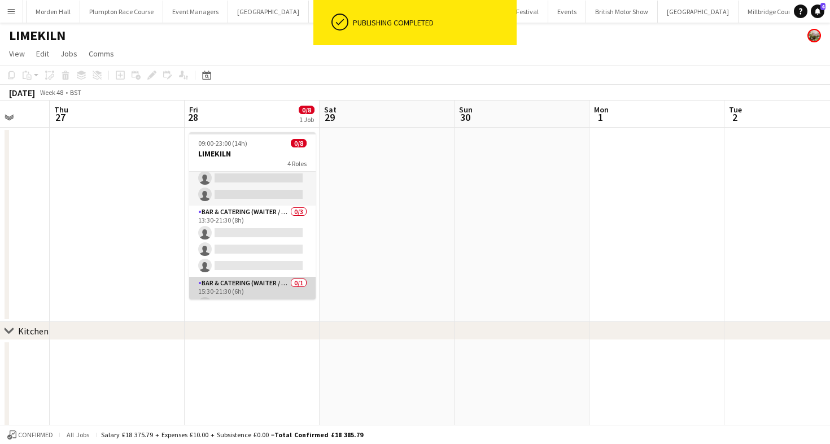
scroll to position [0, 0]
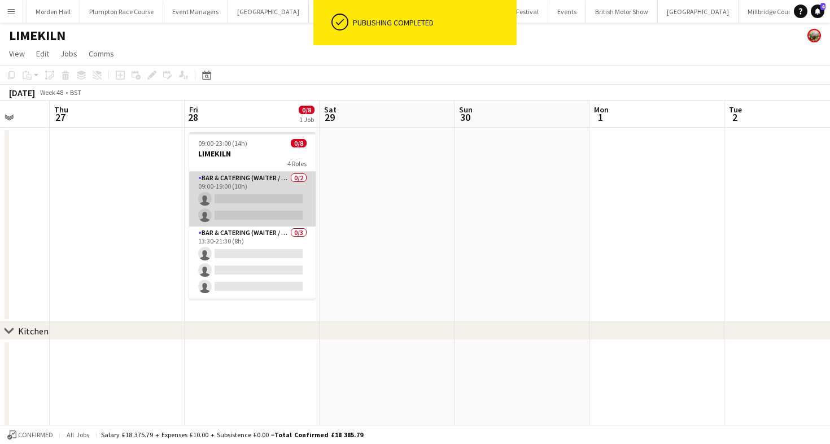
click at [263, 208] on app-card-role "Bar & Catering (Waiter / waitress) 0/2 09:00-19:00 (10h) single-neutral-actions…" at bounding box center [252, 199] width 127 height 55
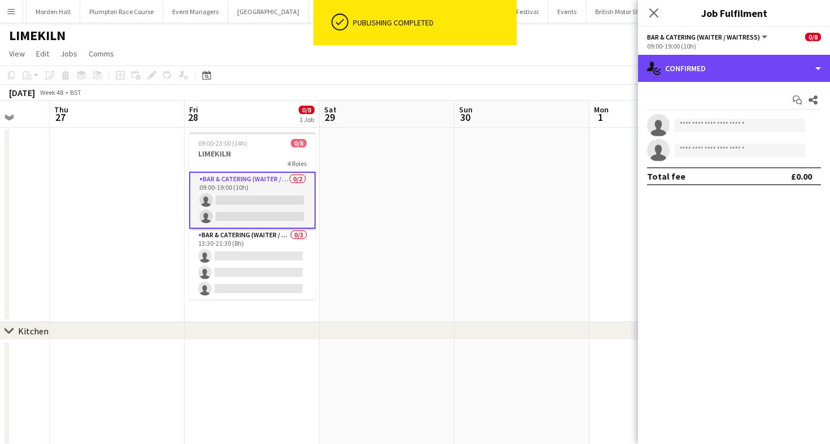
click at [723, 67] on div "single-neutral-actions-check-2 Confirmed" at bounding box center [734, 68] width 192 height 27
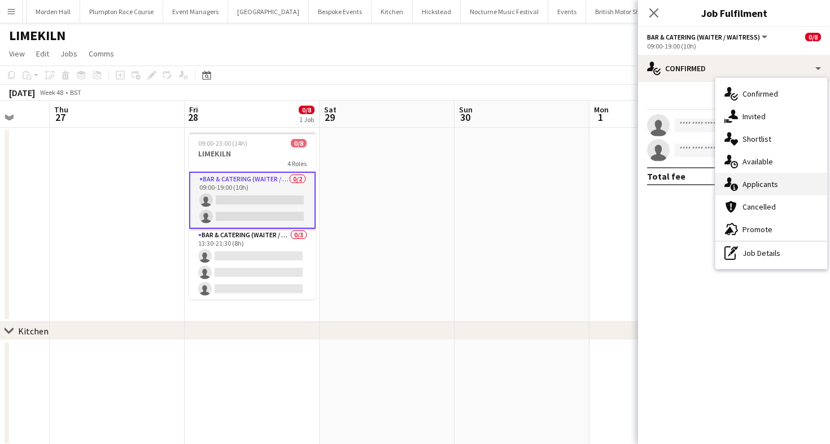
click at [758, 184] on span "Applicants" at bounding box center [761, 184] width 36 height 10
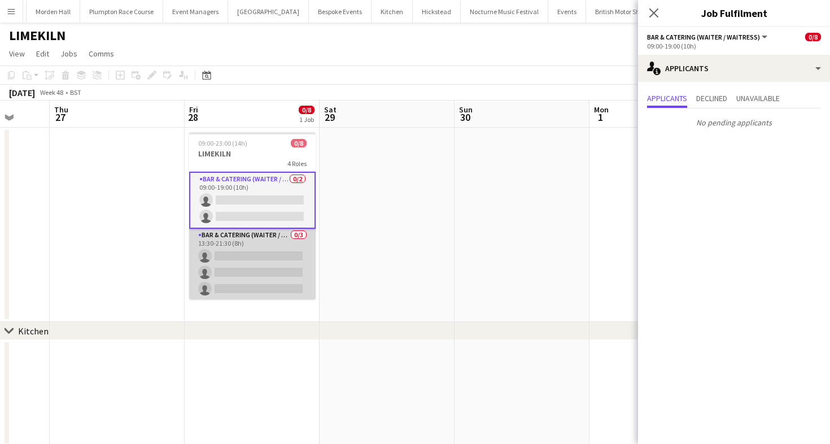
click at [249, 255] on app-card-role "Bar & Catering (Waiter / waitress) 0/3 13:30-21:30 (8h) single-neutral-actions …" at bounding box center [252, 264] width 127 height 71
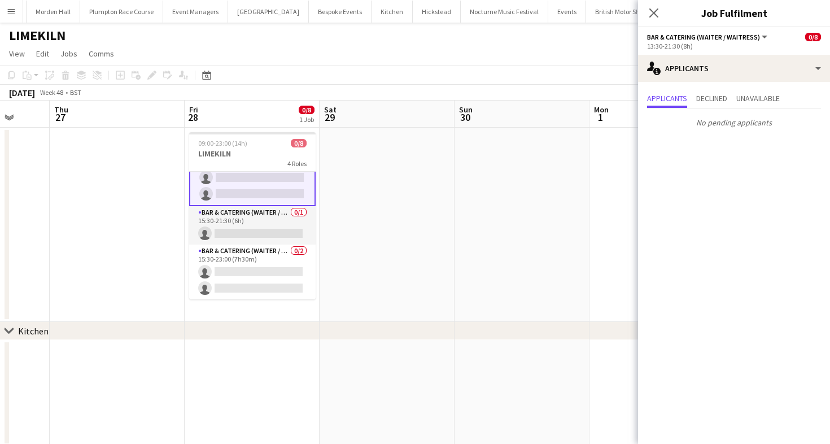
click at [415, 78] on app-toolbar "Copy Paste Paste Command V Paste with crew Command Shift V Paste linked Job [GE…" at bounding box center [415, 75] width 830 height 19
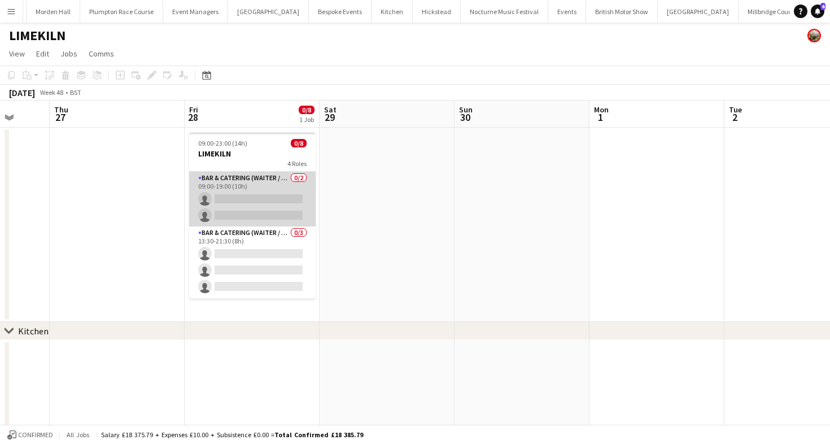
click at [260, 213] on app-card-role "Bar & Catering (Waiter / waitress) 0/2 09:00-19:00 (10h) single-neutral-actions…" at bounding box center [252, 199] width 127 height 55
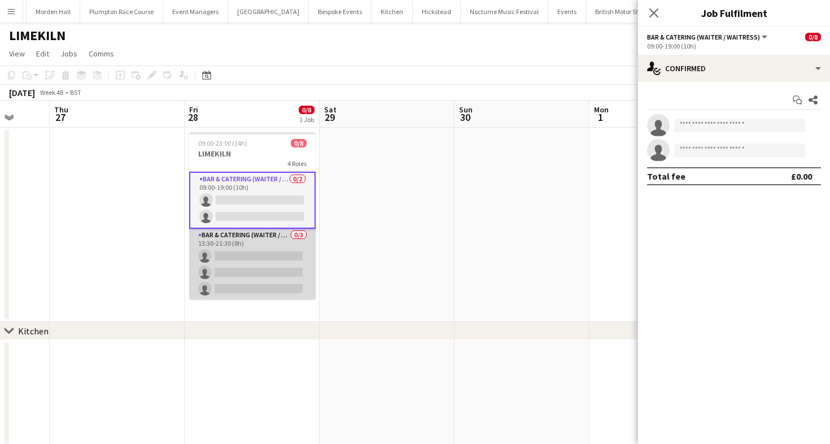
click at [262, 245] on app-card-role "Bar & Catering (Waiter / waitress) 0/3 13:30-21:30 (8h) single-neutral-actions …" at bounding box center [252, 264] width 127 height 71
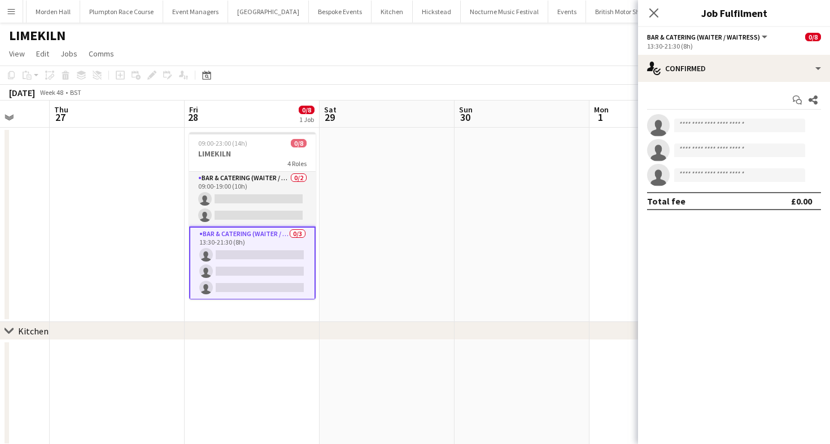
scroll to position [34, 0]
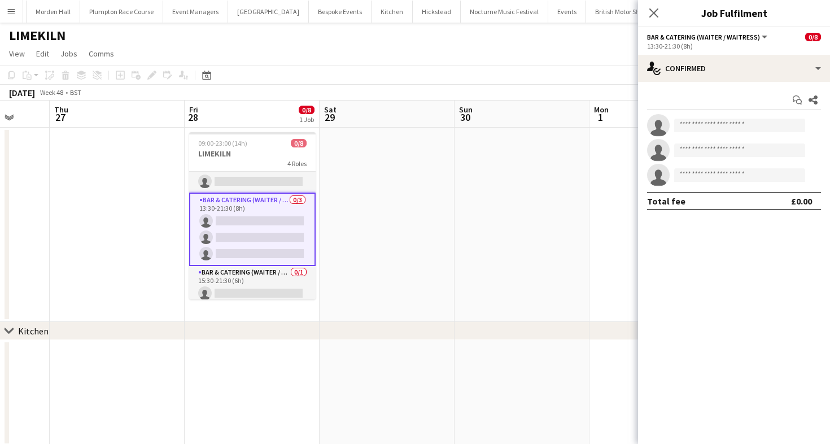
click at [456, 45] on app-page-menu "View Day view expanded Day view collapsed Month view Date picker Jump to [DATE]…" at bounding box center [415, 54] width 830 height 21
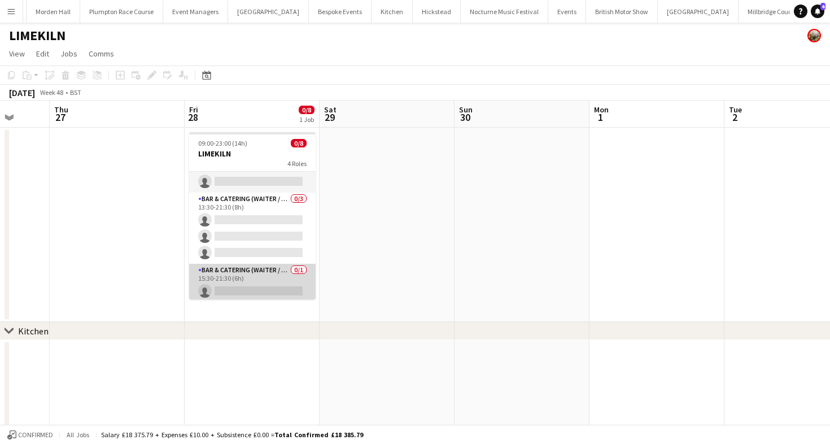
scroll to position [0, 0]
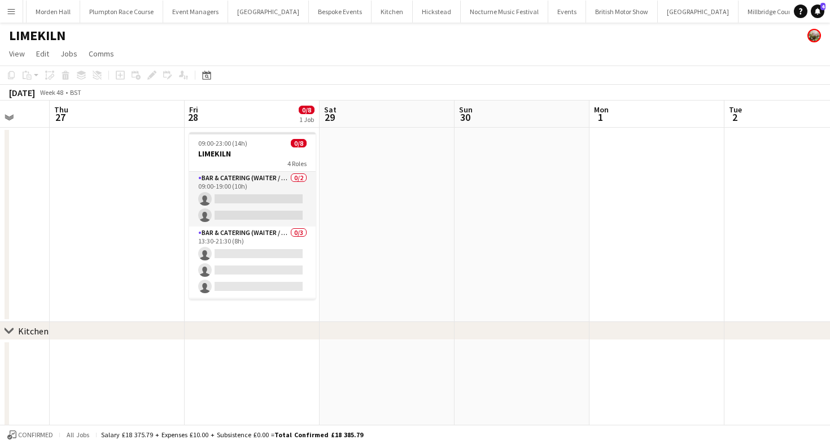
click at [430, 60] on app-page-menu "View Day view expanded Day view collapsed Month view Date picker Jump to [DATE]…" at bounding box center [415, 54] width 830 height 21
drag, startPoint x: 265, startPoint y: 199, endPoint x: 358, endPoint y: 188, distance: 92.8
click at [265, 199] on app-card-role "Bar & Catering (Waiter / waitress) 0/2 09:00-19:00 (10h) single-neutral-actions…" at bounding box center [252, 199] width 127 height 55
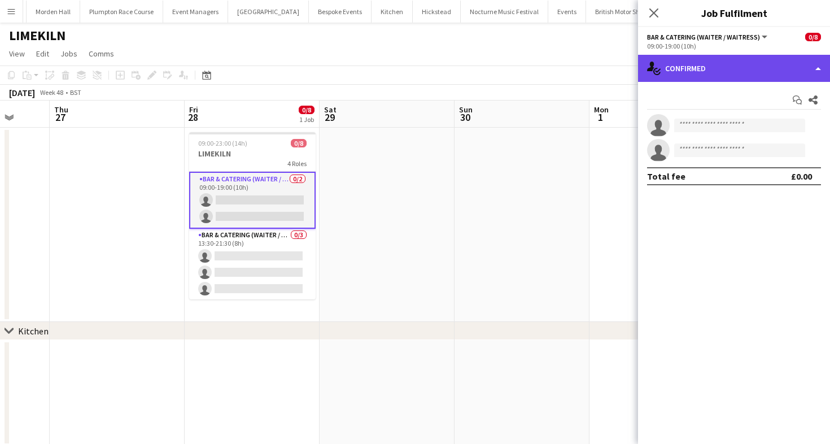
click at [672, 61] on div "single-neutral-actions-check-2 Confirmed" at bounding box center [734, 68] width 192 height 27
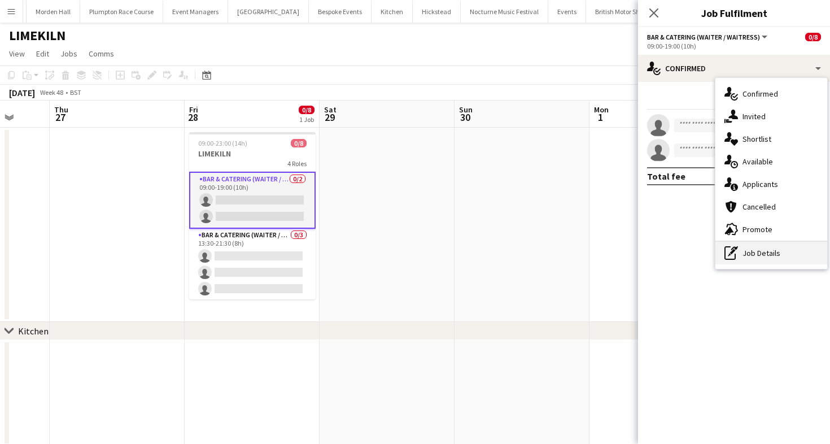
click at [752, 246] on div "pen-write Job Details" at bounding box center [772, 253] width 112 height 23
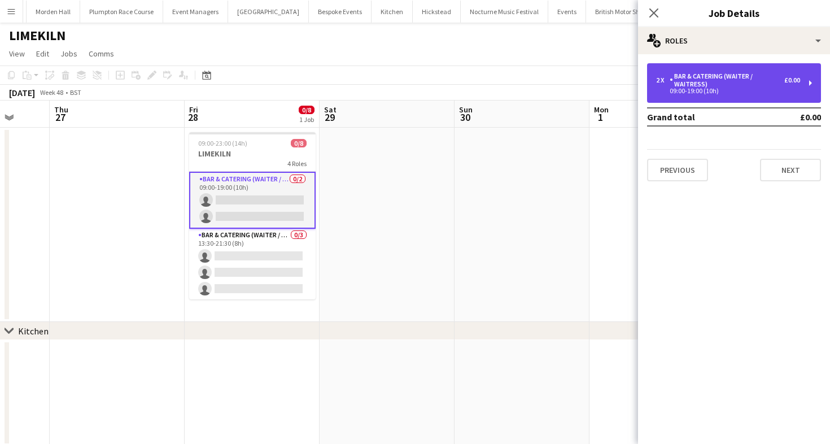
click at [722, 94] on div "2 x Bar & Catering (Waiter / waitress) £0.00 09:00-19:00 (10h)" at bounding box center [734, 83] width 174 height 40
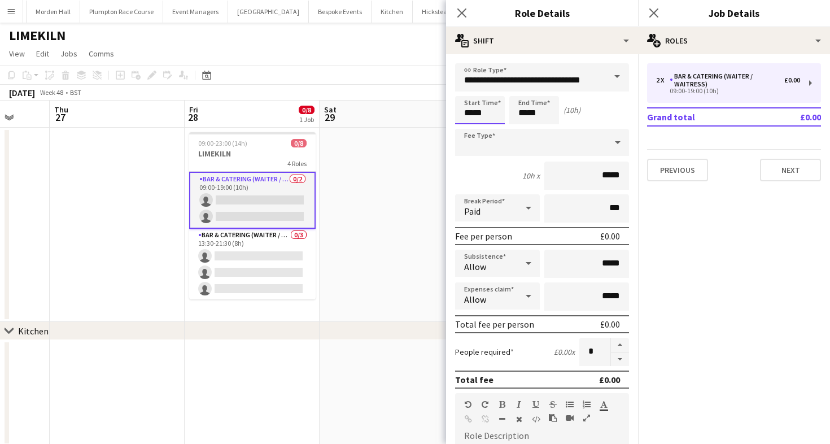
click at [473, 115] on input "*****" at bounding box center [480, 110] width 50 height 28
type input "*****"
click at [471, 131] on div at bounding box center [469, 129] width 23 height 11
click at [349, 77] on app-toolbar "Copy Paste Paste Command V Paste with crew Command Shift V Paste linked Job [GE…" at bounding box center [415, 75] width 830 height 19
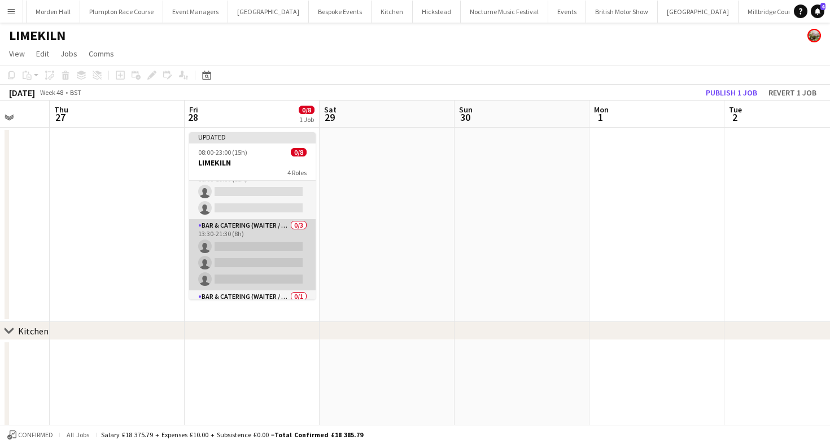
scroll to position [33, 0]
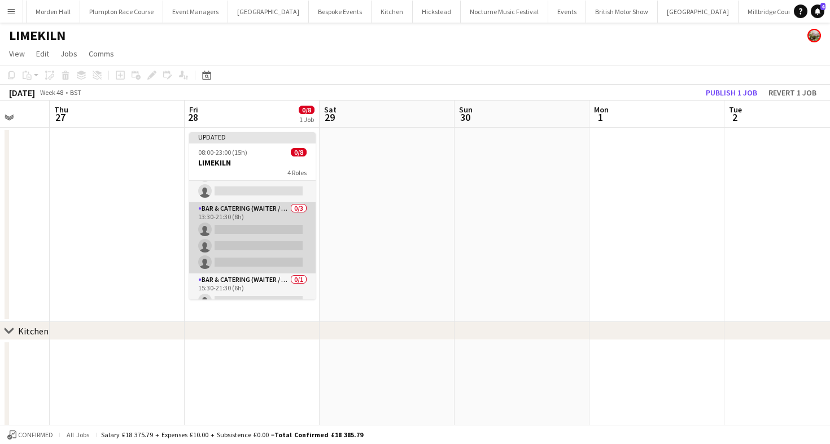
click at [290, 243] on app-card-role "Bar & Catering (Waiter / waitress) 0/3 13:30-21:30 (8h) single-neutral-actions …" at bounding box center [252, 237] width 127 height 71
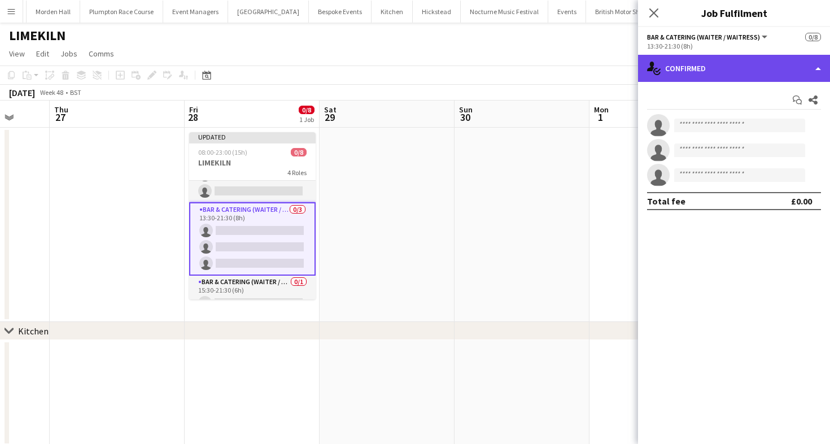
click at [736, 72] on div "single-neutral-actions-check-2 Confirmed" at bounding box center [734, 68] width 192 height 27
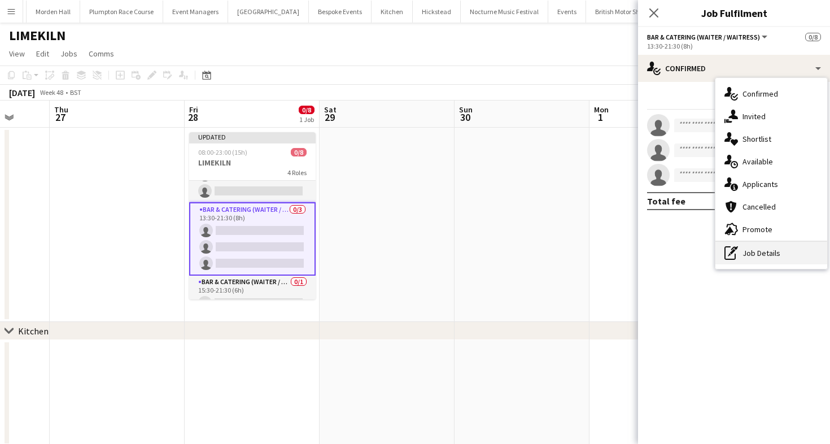
click at [765, 260] on div "pen-write Job Details" at bounding box center [772, 253] width 112 height 23
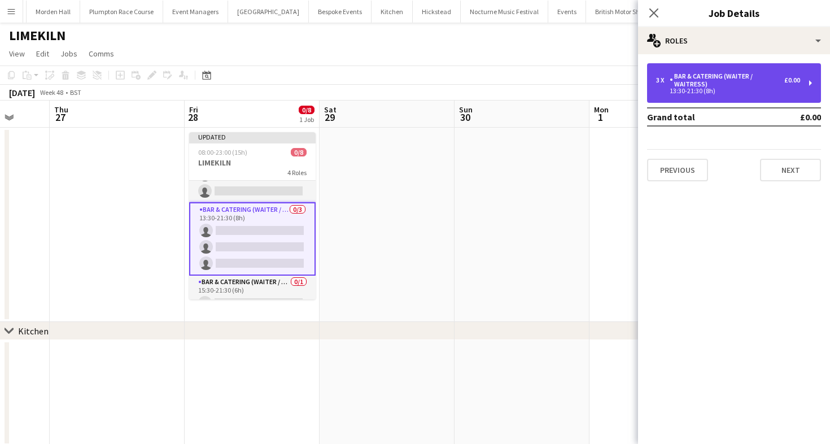
click at [718, 81] on div "Bar & Catering (Waiter / waitress)" at bounding box center [727, 80] width 115 height 16
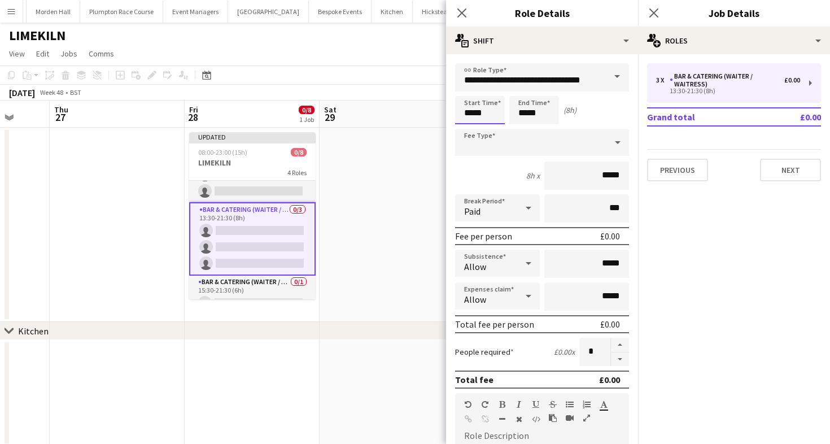
click at [489, 120] on input "*****" at bounding box center [480, 110] width 50 height 28
click at [491, 127] on div at bounding box center [491, 129] width 23 height 11
type input "*****"
click at [491, 127] on div at bounding box center [491, 129] width 23 height 11
click at [354, 75] on app-toolbar "Copy Paste Paste Command V Paste with crew Command Shift V Paste linked Job [GE…" at bounding box center [415, 75] width 830 height 19
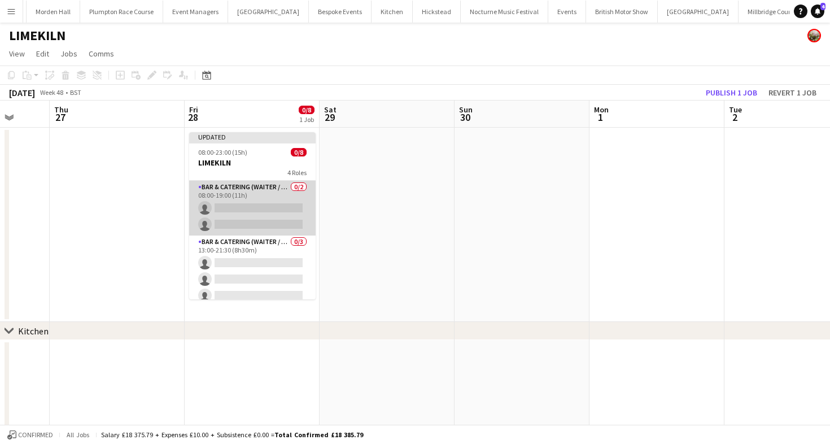
scroll to position [0, 356]
click at [294, 230] on app-card-role "Bar & Catering (Waiter / waitress) 0/2 08:00-19:00 (11h) single-neutral-actions…" at bounding box center [252, 208] width 127 height 55
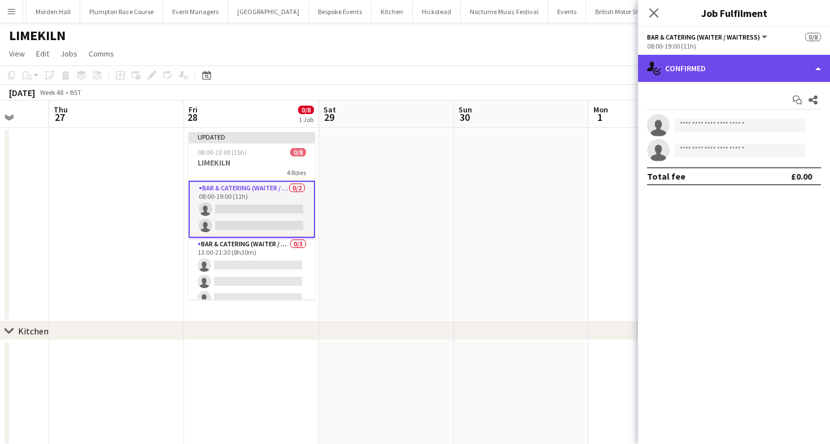
click at [686, 69] on div "single-neutral-actions-check-2 Confirmed" at bounding box center [734, 68] width 192 height 27
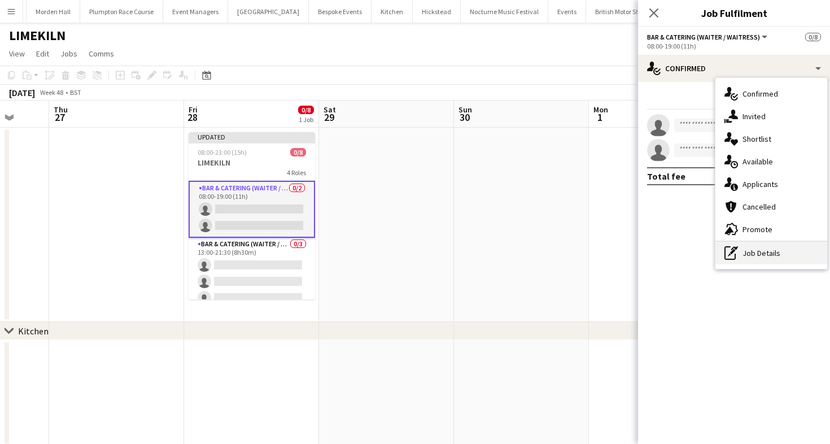
click at [746, 249] on div "pen-write Job Details" at bounding box center [772, 253] width 112 height 23
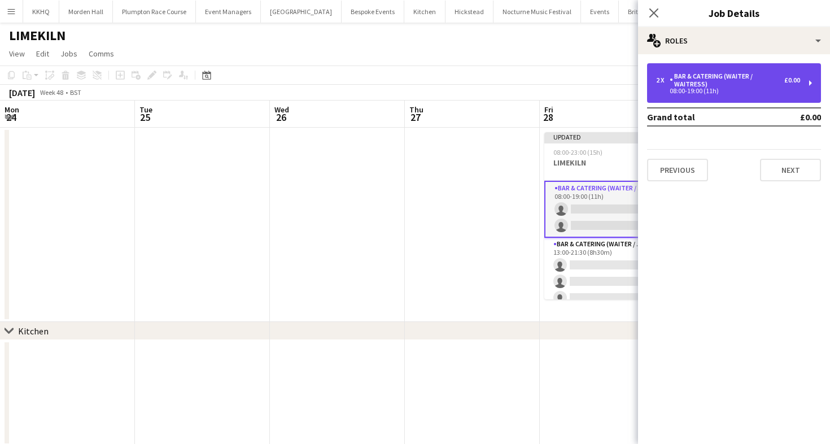
scroll to position [0, 356]
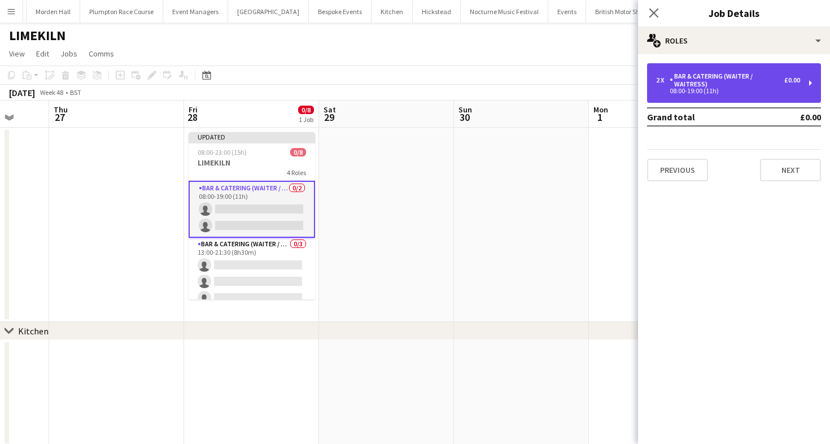
click at [719, 89] on div "08:00-19:00 (11h)" at bounding box center [728, 91] width 144 height 6
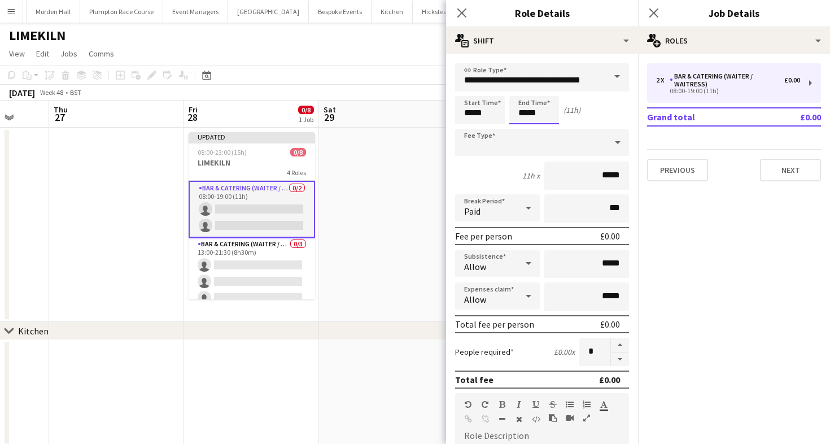
click at [529, 115] on input "*****" at bounding box center [535, 110] width 50 height 28
type input "*****"
click at [524, 132] on div at bounding box center [523, 129] width 23 height 11
click at [307, 63] on app-page-menu "View Day view expanded Day view collapsed Month view Date picker Jump to [DATE]…" at bounding box center [415, 54] width 830 height 21
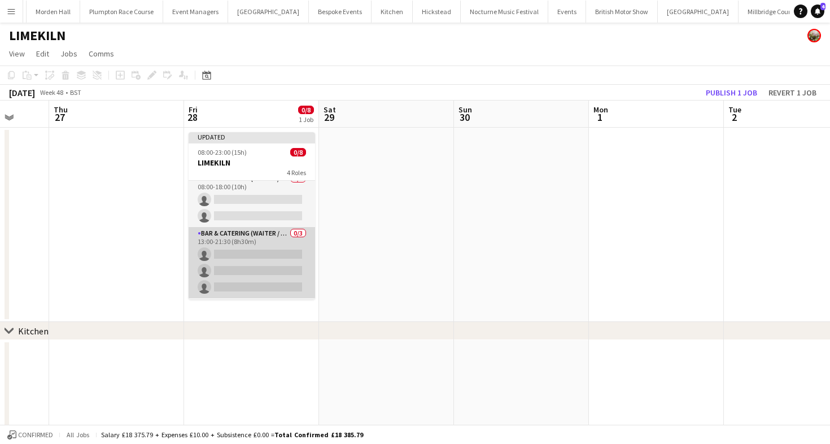
scroll to position [0, 0]
click at [278, 254] on app-card-role "Bar & Catering (Waiter / waitress) 0/3 13:00-21:30 (8h30m) single-neutral-actio…" at bounding box center [252, 271] width 127 height 71
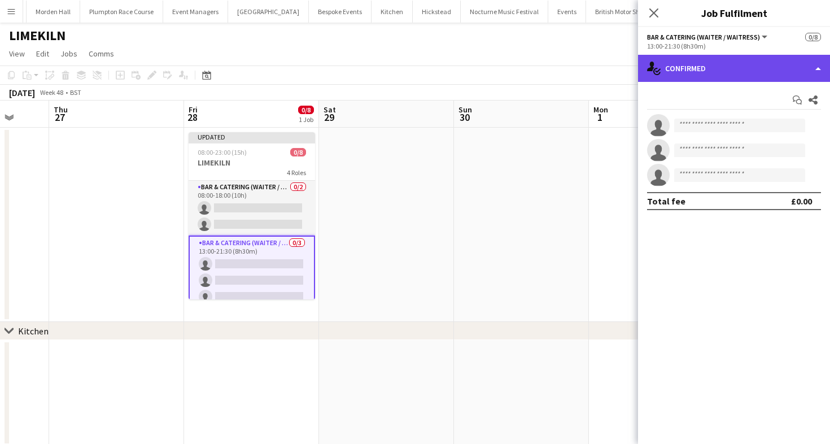
click at [756, 59] on div "single-neutral-actions-check-2 Confirmed" at bounding box center [734, 68] width 192 height 27
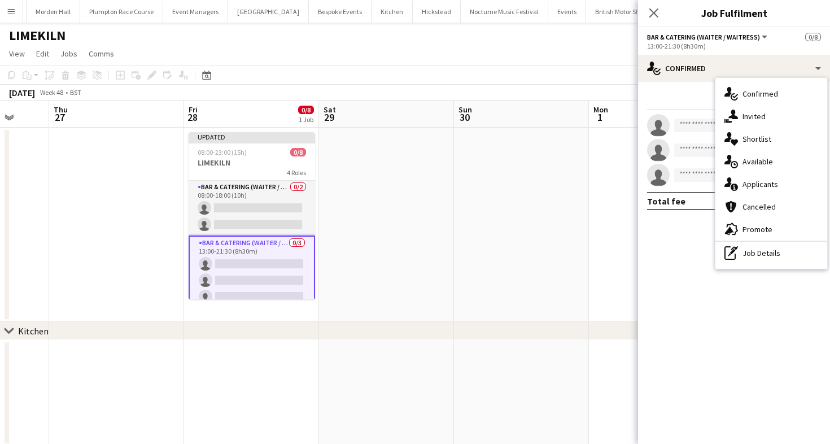
click at [760, 256] on div "pen-write Job Details" at bounding box center [772, 253] width 112 height 23
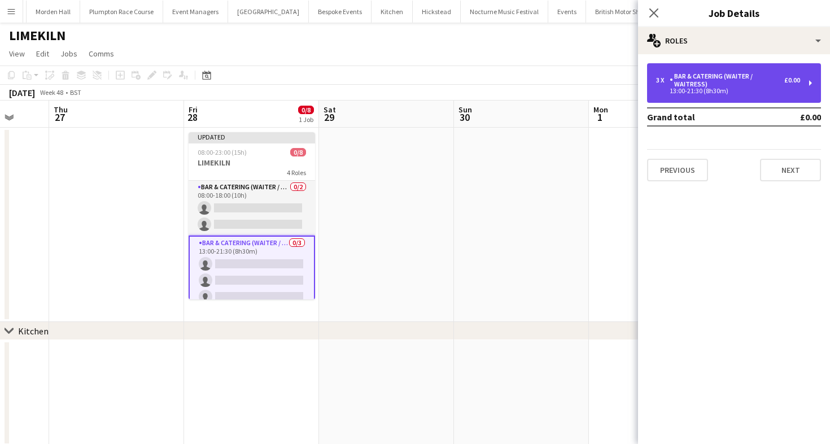
click at [707, 82] on div "Bar & Catering (Waiter / waitress)" at bounding box center [727, 80] width 115 height 16
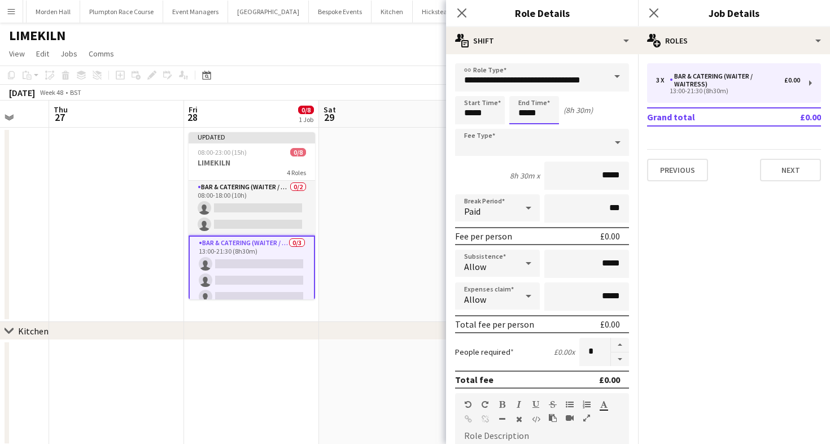
click at [529, 110] on input "*****" at bounding box center [535, 110] width 50 height 28
click at [541, 123] on input "*****" at bounding box center [535, 110] width 50 height 28
click at [542, 123] on input "*****" at bounding box center [535, 110] width 50 height 28
click at [543, 127] on div at bounding box center [545, 129] width 23 height 11
type input "*****"
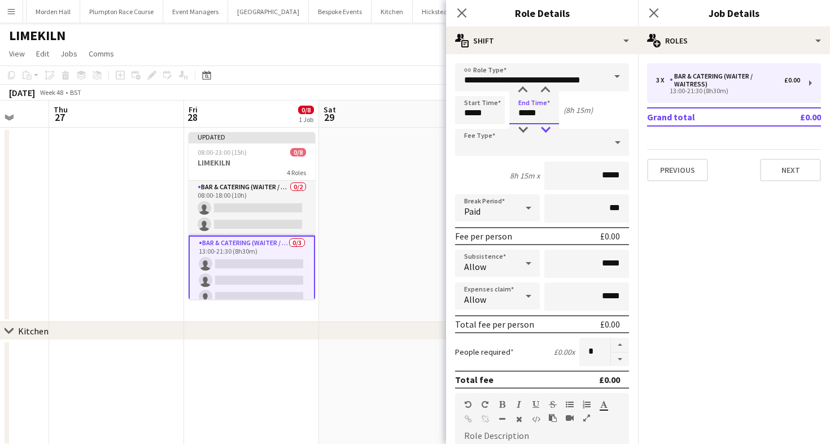
click at [543, 127] on div at bounding box center [545, 129] width 23 height 11
click at [367, 79] on app-toolbar "Copy Paste Paste Command V Paste with crew Command Shift V Paste linked Job [GE…" at bounding box center [415, 75] width 830 height 19
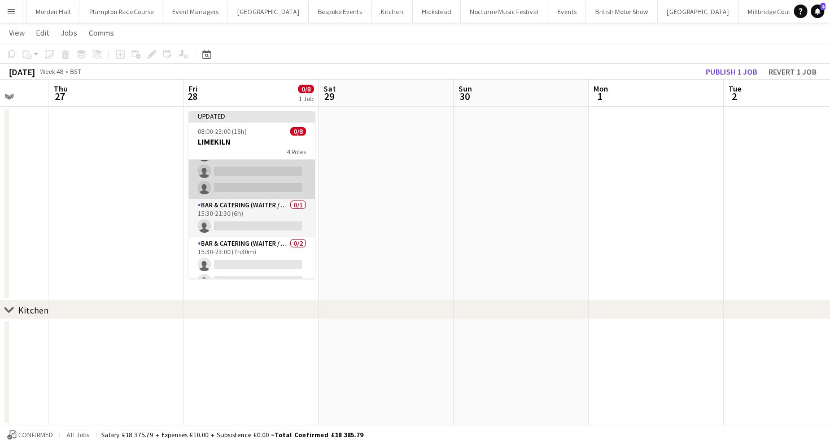
scroll to position [101, 0]
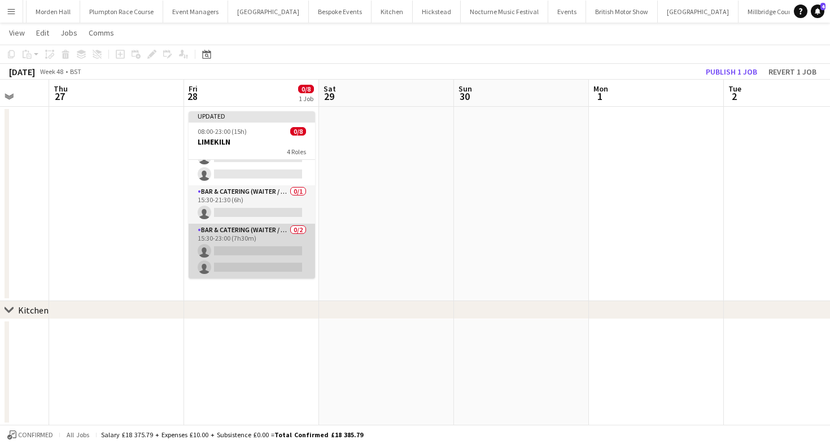
click at [254, 234] on app-card-role "Bar & Catering (Waiter / waitress) 0/2 15:30-23:00 (7h30m) single-neutral-actio…" at bounding box center [252, 251] width 127 height 55
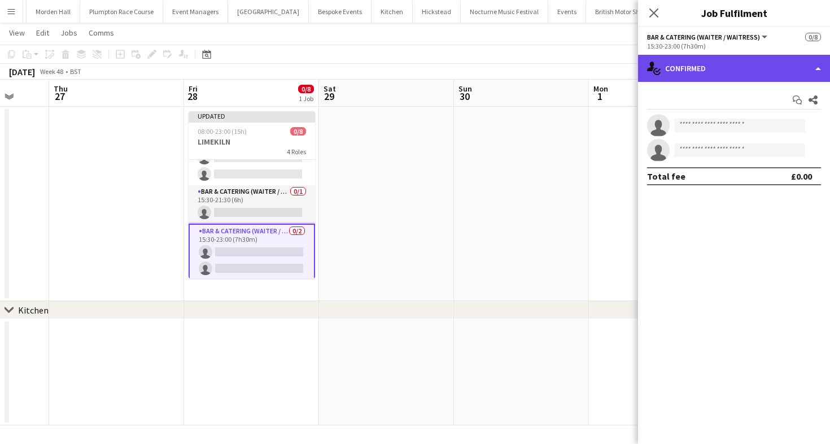
click at [750, 60] on div "single-neutral-actions-check-2 Confirmed" at bounding box center [734, 68] width 192 height 27
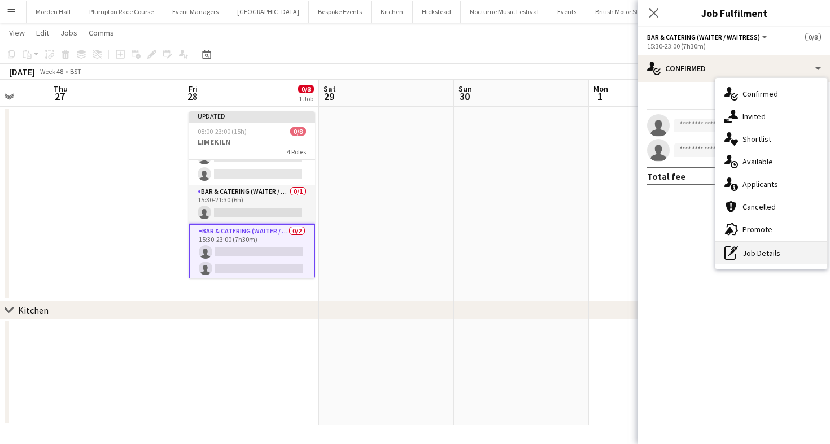
click at [735, 260] on div "pen-write Job Details" at bounding box center [772, 253] width 112 height 23
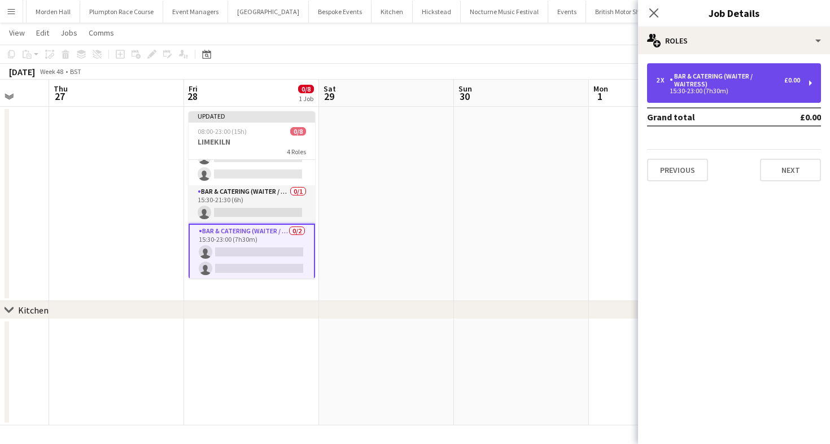
click at [685, 84] on div "Bar & Catering (Waiter / waitress)" at bounding box center [727, 80] width 115 height 16
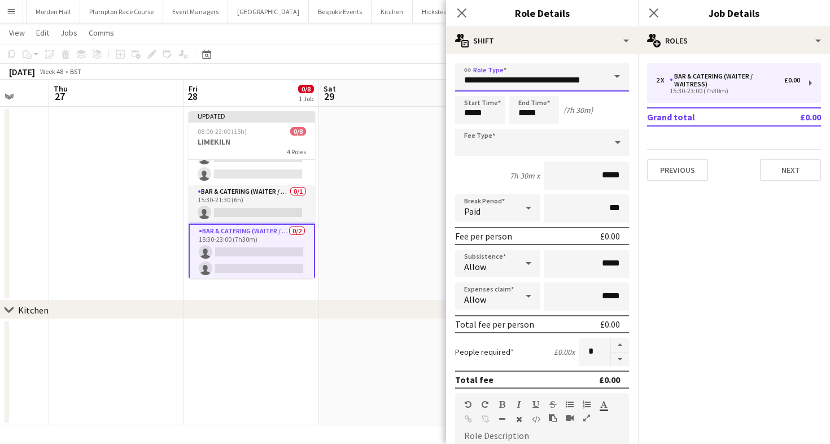
click at [561, 76] on input "**********" at bounding box center [542, 77] width 174 height 28
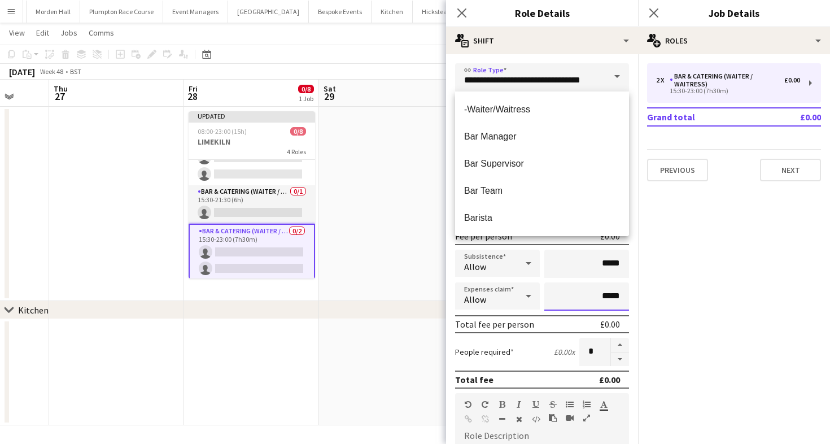
click at [558, 286] on input "*****" at bounding box center [587, 296] width 85 height 28
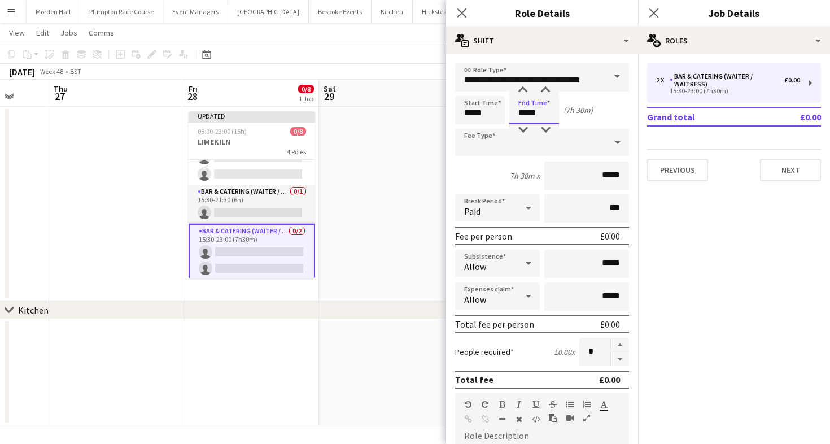
click at [552, 118] on input "*****" at bounding box center [535, 110] width 50 height 28
click at [523, 129] on div at bounding box center [523, 129] width 23 height 11
click at [544, 91] on div at bounding box center [545, 90] width 23 height 11
type input "*****"
click at [544, 91] on div at bounding box center [545, 90] width 23 height 11
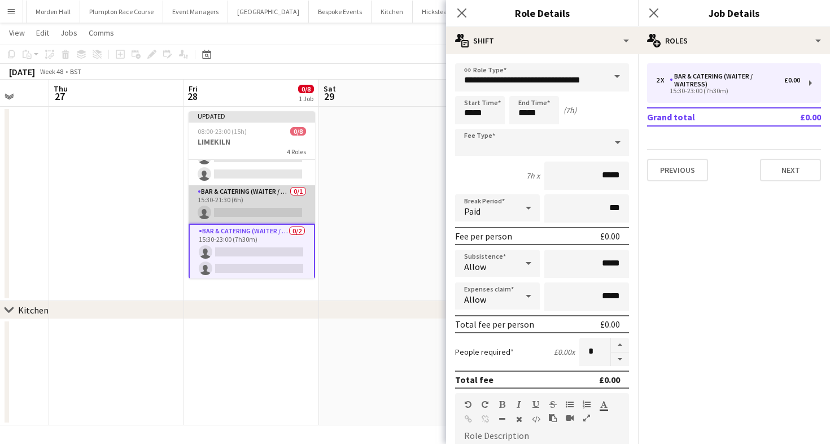
click at [268, 207] on app-card-role "Bar & Catering (Waiter / waitress) 0/1 15:30-21:30 (6h) single-neutral-actions" at bounding box center [252, 204] width 127 height 38
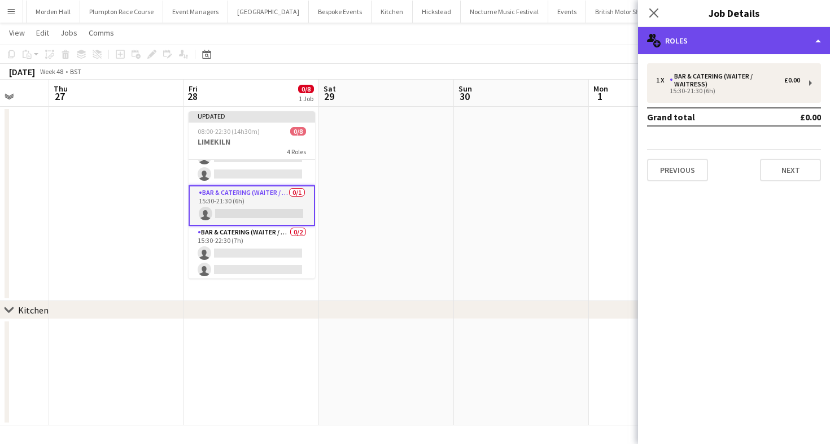
click at [706, 38] on div "multiple-users-add Roles" at bounding box center [734, 40] width 192 height 27
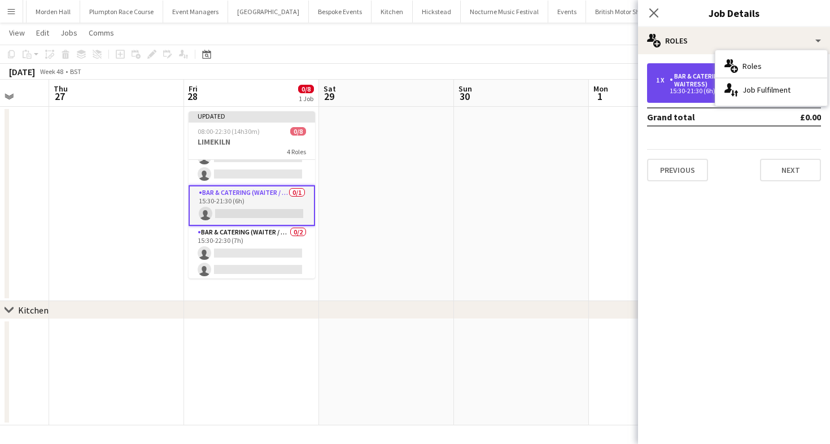
click at [675, 67] on div "1 x Bar & Catering (Waiter / waitress) £0.00 15:30-21:30 (6h)" at bounding box center [734, 83] width 174 height 40
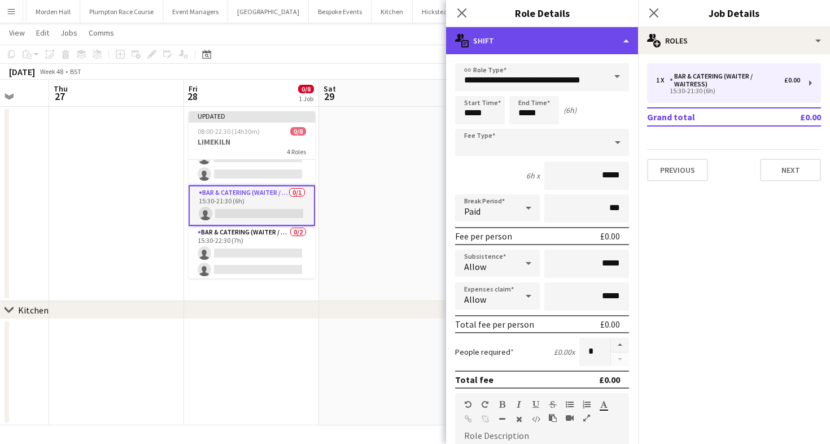
click at [579, 30] on div "multiple-actions-text Shift" at bounding box center [542, 40] width 192 height 27
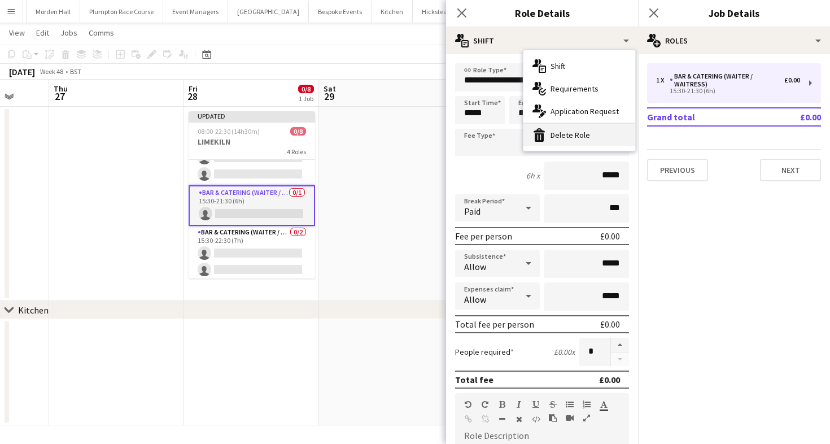
click at [579, 130] on div "bin-2 Delete Role" at bounding box center [580, 135] width 112 height 23
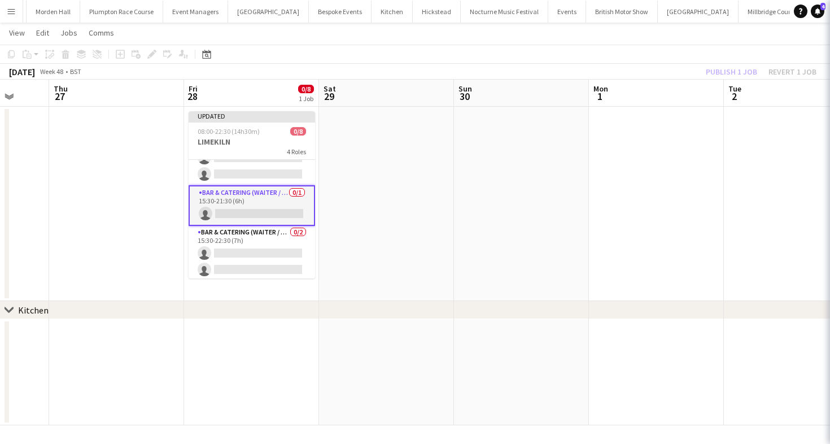
scroll to position [62, 0]
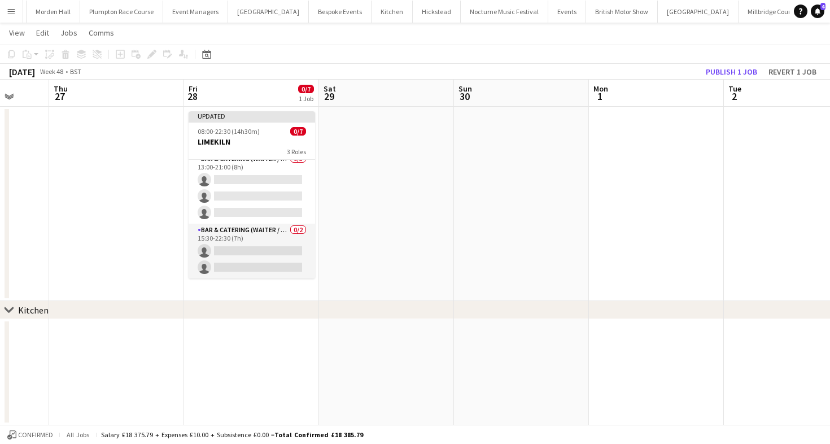
click at [417, 90] on app-board-header-date "Sat 29" at bounding box center [386, 93] width 135 height 27
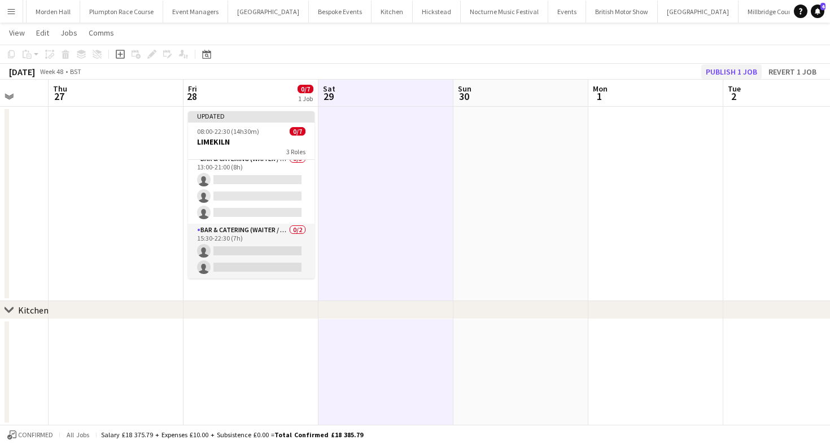
click at [733, 64] on div "November 2025 Week 48 • BST Publish 1 job Revert 1 job" at bounding box center [415, 72] width 830 height 16
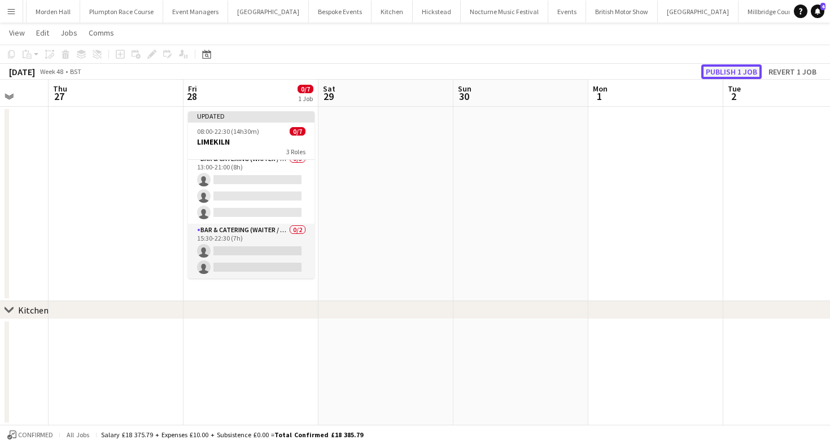
click at [724, 64] on button "Publish 1 job" at bounding box center [732, 71] width 60 height 15
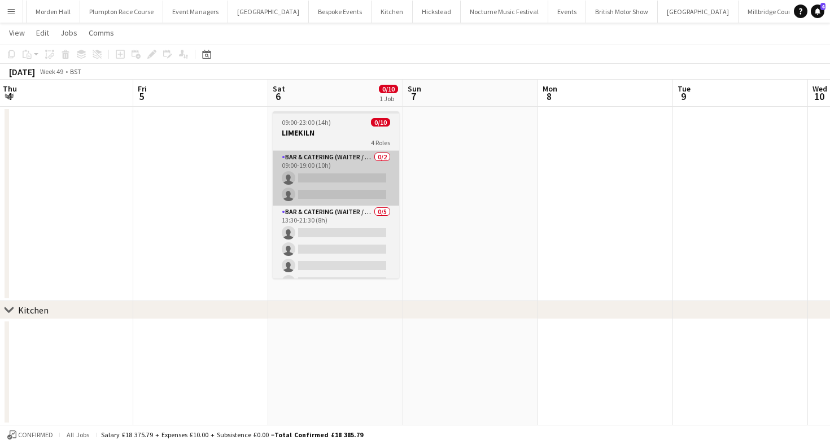
scroll to position [0, 549]
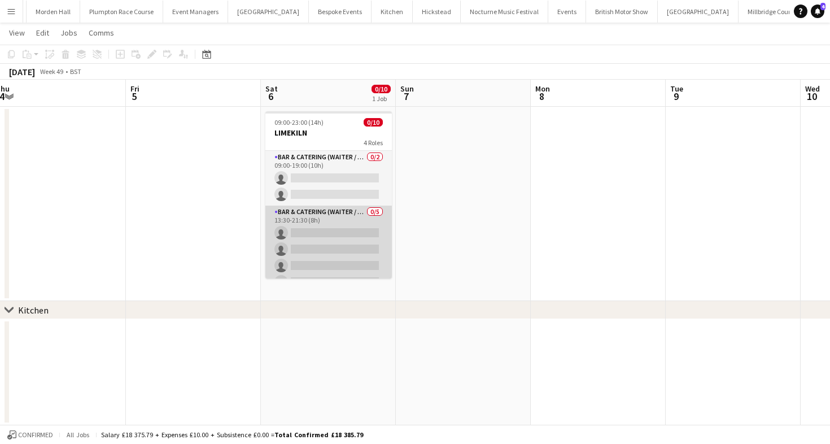
click at [328, 227] on app-card-role "Bar & Catering (Waiter / waitress) 0/5 13:30-21:30 (8h) single-neutral-actions …" at bounding box center [328, 258] width 127 height 104
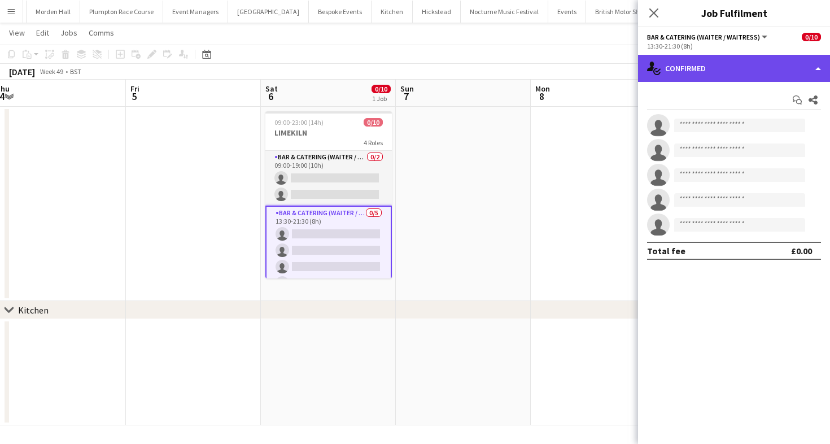
click at [686, 79] on div "single-neutral-actions-check-2 Confirmed" at bounding box center [734, 68] width 192 height 27
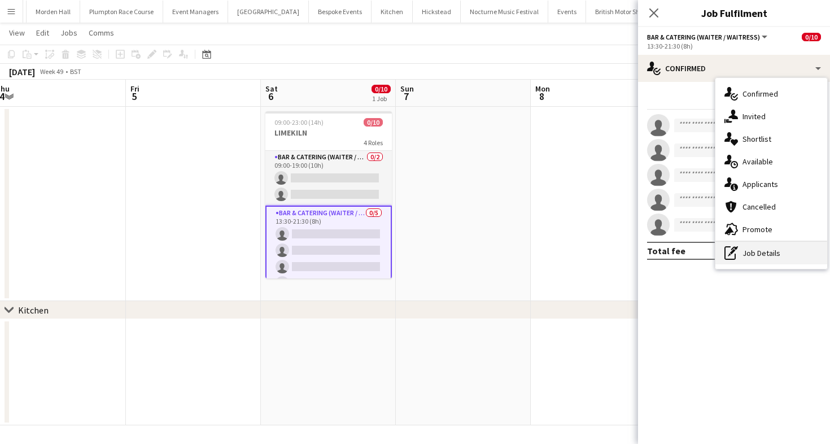
click at [761, 250] on div "pen-write Job Details" at bounding box center [772, 253] width 112 height 23
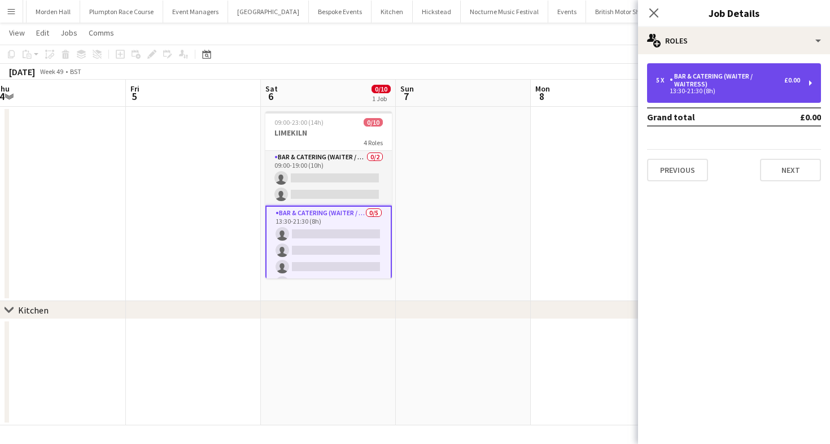
click at [695, 70] on div "5 x Bar & Catering (Waiter / waitress) £0.00 13:30-21:30 (8h)" at bounding box center [734, 83] width 174 height 40
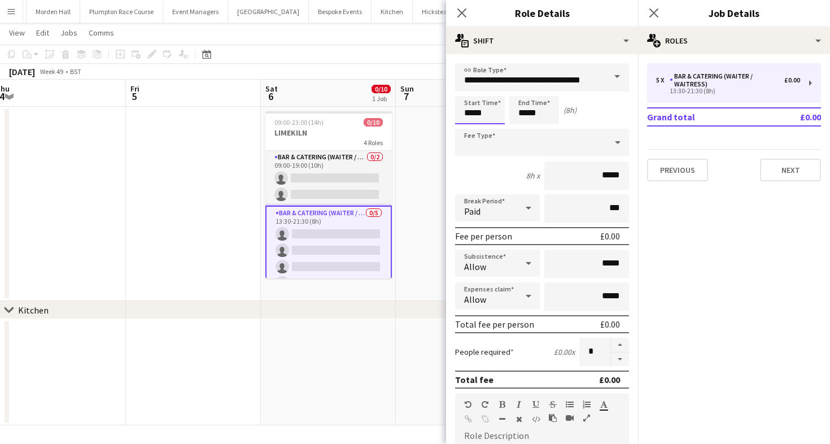
click at [480, 102] on input "*****" at bounding box center [480, 110] width 50 height 28
click at [470, 94] on div at bounding box center [469, 90] width 23 height 11
click at [496, 131] on div at bounding box center [491, 129] width 23 height 11
type input "*****"
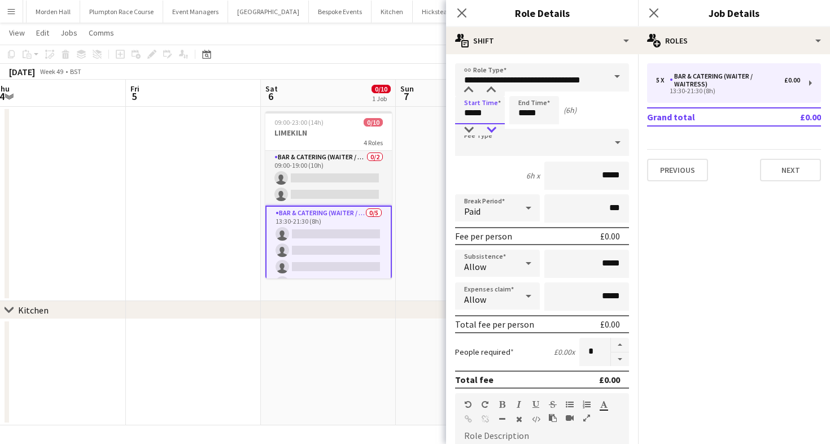
click at [496, 131] on div at bounding box center [491, 129] width 23 height 11
click at [277, 63] on app-toolbar "Copy Paste Paste Command V Paste with crew Command Shift V Paste linked Job [GE…" at bounding box center [415, 54] width 830 height 19
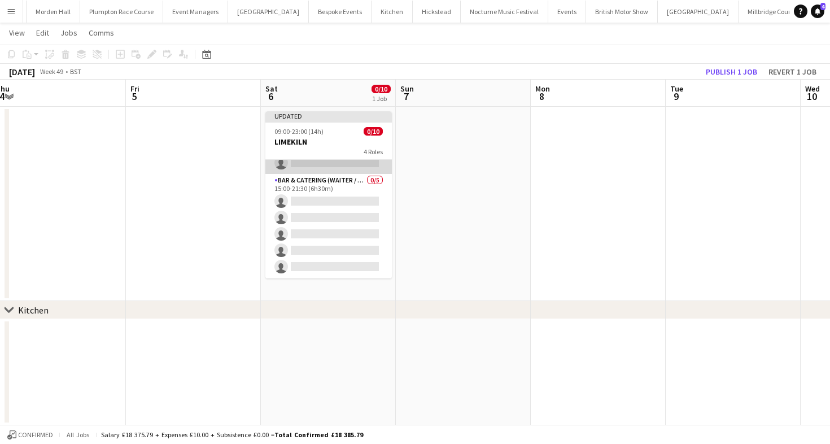
scroll to position [45, 0]
click at [332, 204] on app-card-role "Bar & Catering (Waiter / waitress) 0/5 15:00-21:30 (6h30m) single-neutral-actio…" at bounding box center [328, 222] width 127 height 104
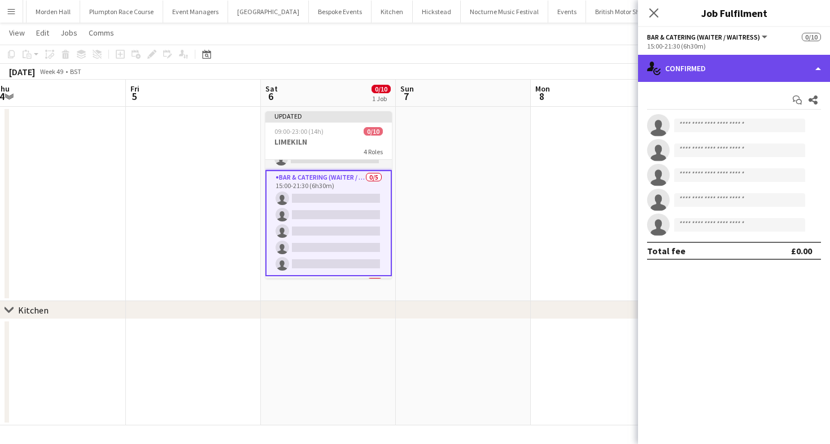
click at [740, 67] on div "single-neutral-actions-check-2 Confirmed" at bounding box center [734, 68] width 192 height 27
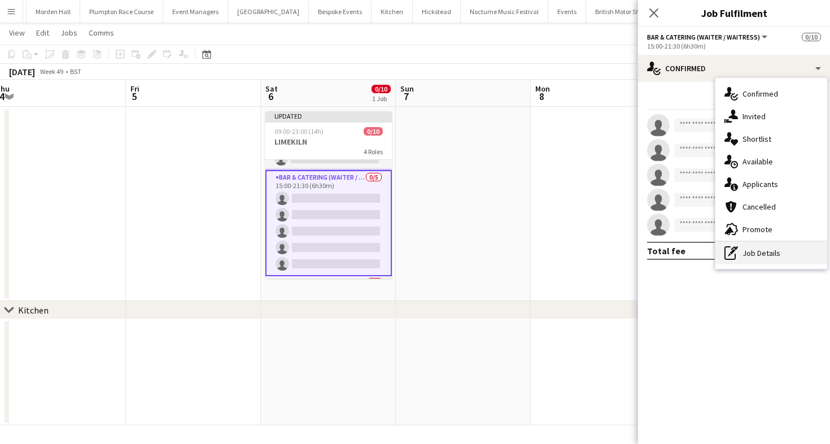
click at [761, 247] on div "pen-write Job Details" at bounding box center [772, 253] width 112 height 23
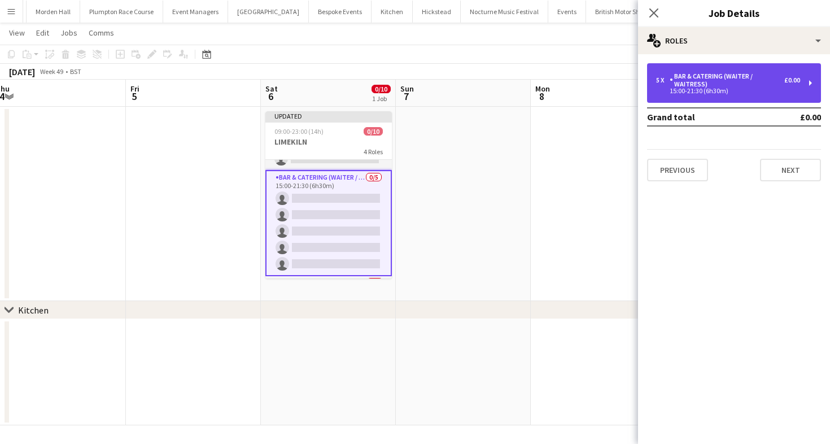
click at [732, 87] on div "Bar & Catering (Waiter / waitress)" at bounding box center [727, 80] width 115 height 16
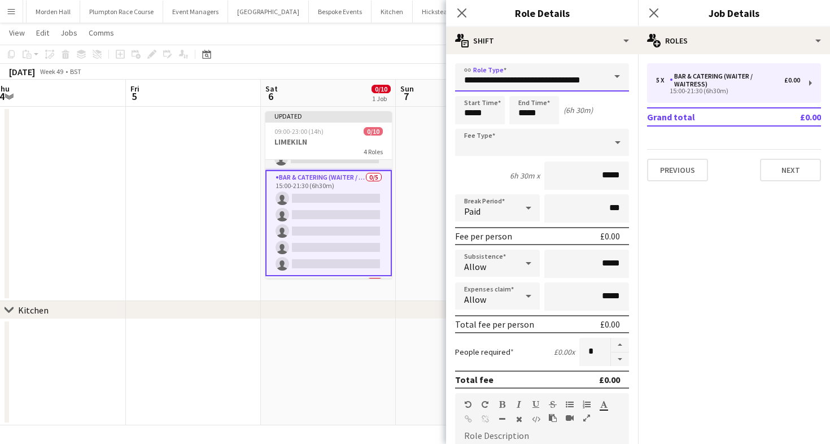
click at [526, 85] on input "**********" at bounding box center [542, 77] width 174 height 28
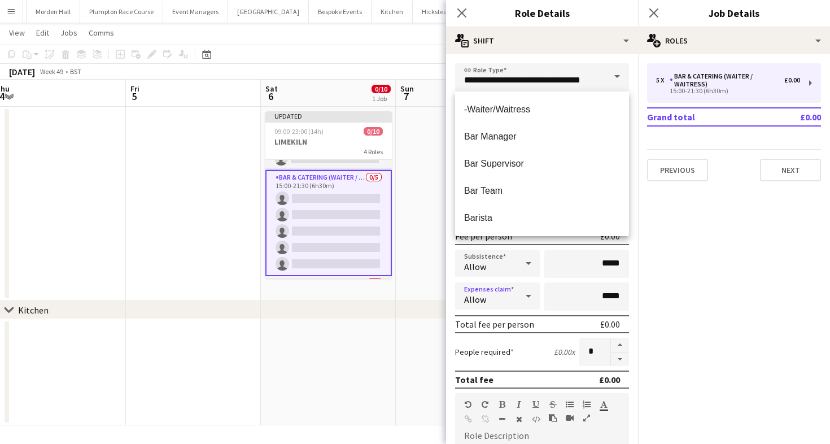
click at [494, 293] on div "Allow" at bounding box center [486, 295] width 62 height 27
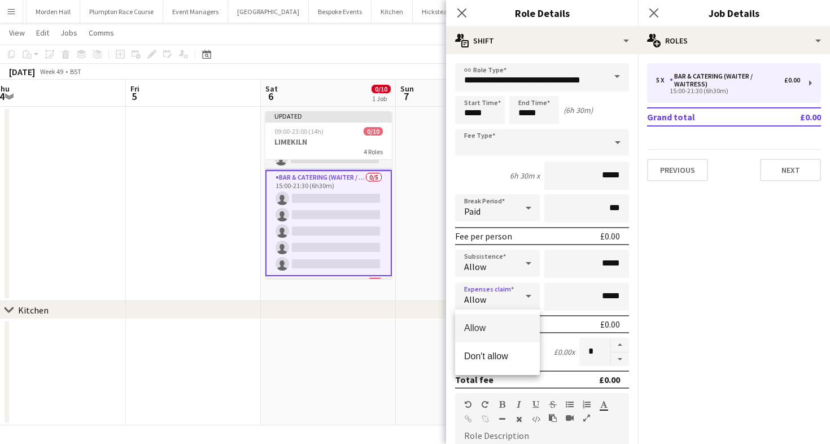
click at [623, 360] on div at bounding box center [415, 222] width 830 height 444
click at [615, 359] on button "button" at bounding box center [620, 359] width 18 height 14
type input "*"
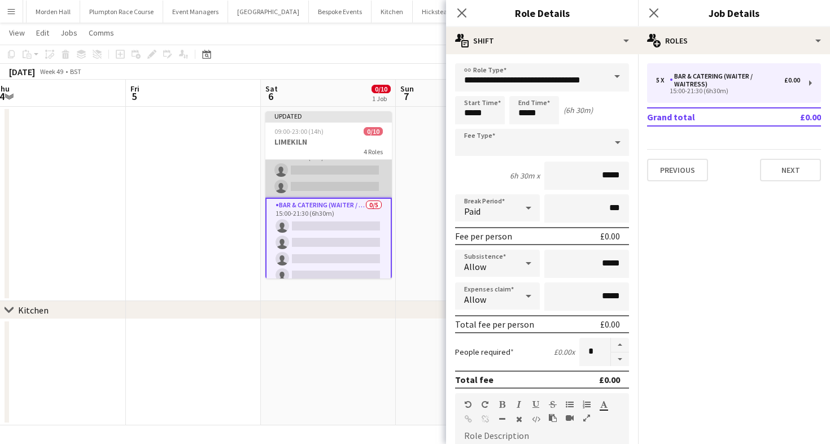
scroll to position [0, 0]
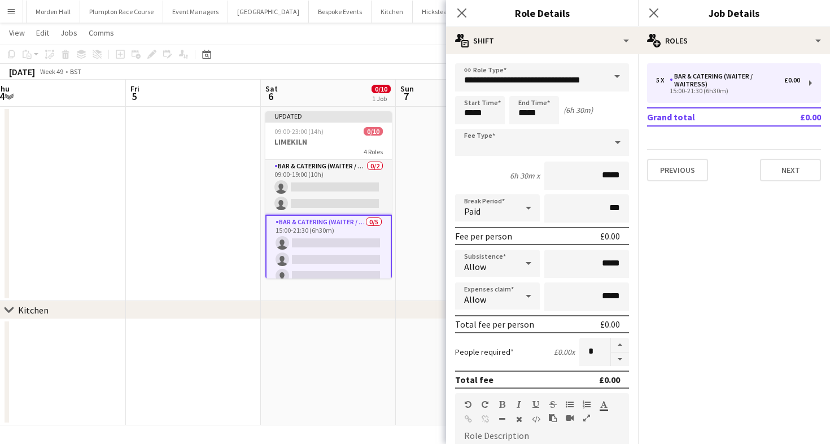
click at [376, 66] on div "December 2025 Week 49 • BST Publish 1 job Revert 1 job" at bounding box center [415, 72] width 830 height 16
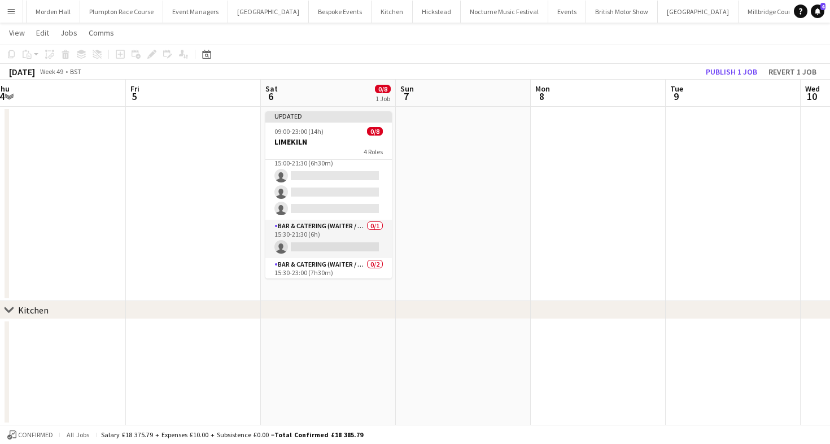
scroll to position [101, 0]
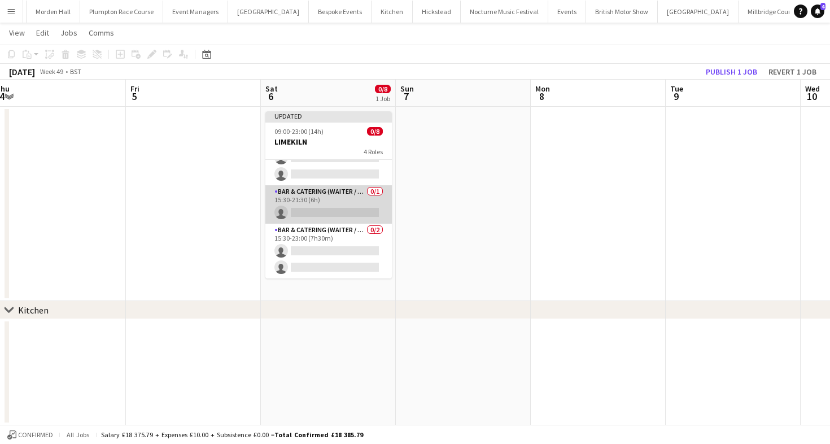
click at [345, 195] on app-card-role "Bar & Catering (Waiter / waitress) 0/1 15:30-21:30 (6h) single-neutral-actions" at bounding box center [328, 204] width 127 height 38
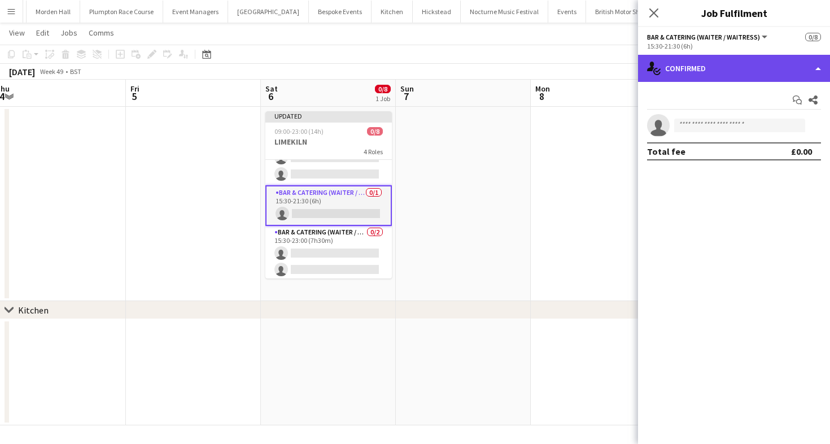
click at [673, 76] on div "single-neutral-actions-check-2 Confirmed" at bounding box center [734, 68] width 192 height 27
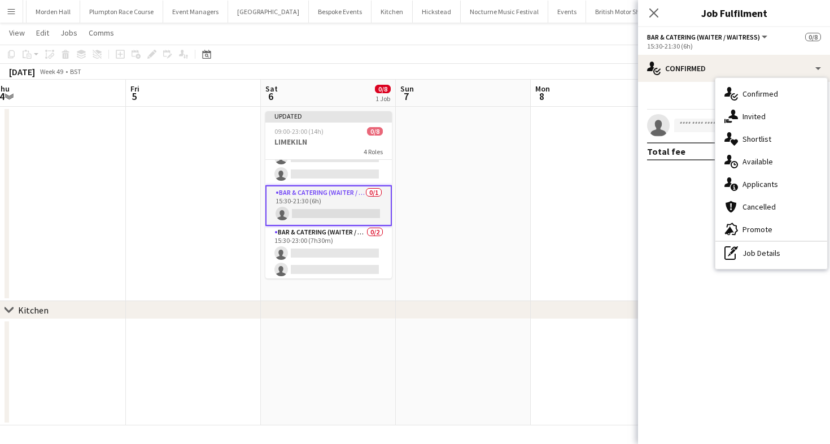
click at [739, 256] on div "pen-write Job Details" at bounding box center [772, 253] width 112 height 23
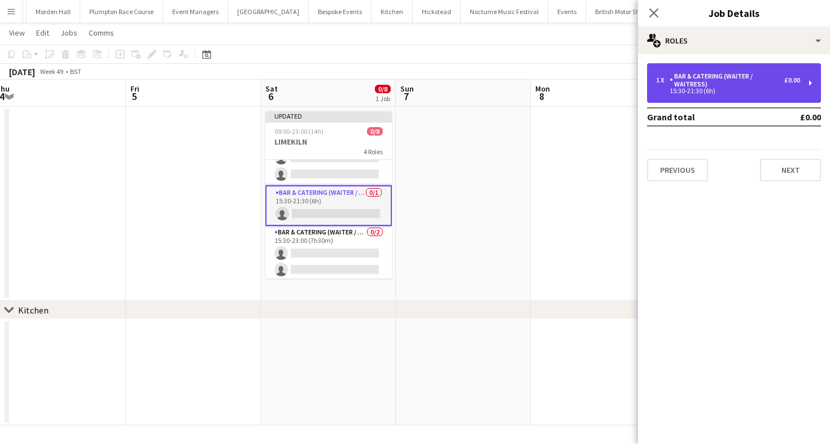
click at [677, 101] on div "1 x Bar & Catering (Waiter / waitress) £0.00 15:30-21:30 (6h)" at bounding box center [734, 83] width 174 height 40
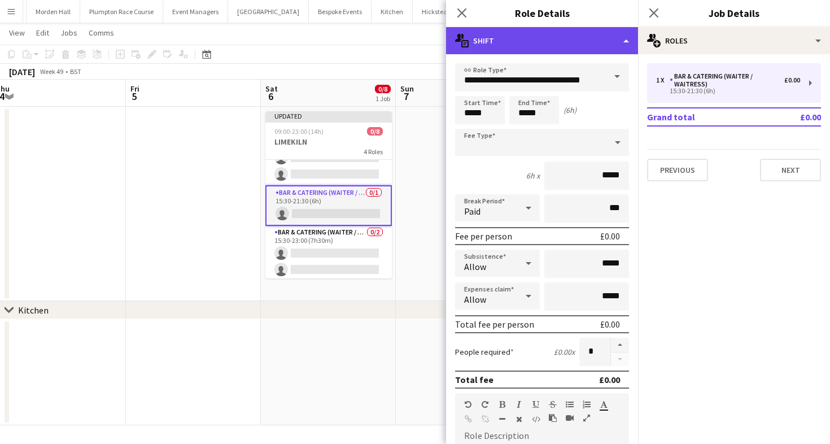
click at [526, 48] on div "multiple-actions-text Shift" at bounding box center [542, 40] width 192 height 27
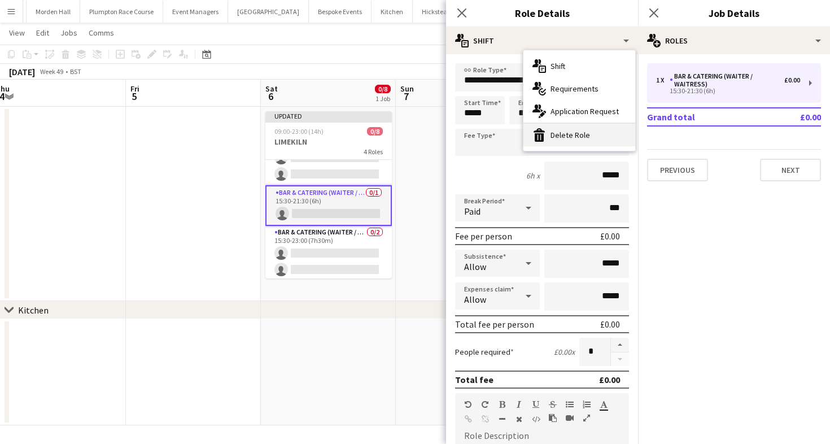
click at [545, 133] on icon "bin-2" at bounding box center [540, 135] width 14 height 14
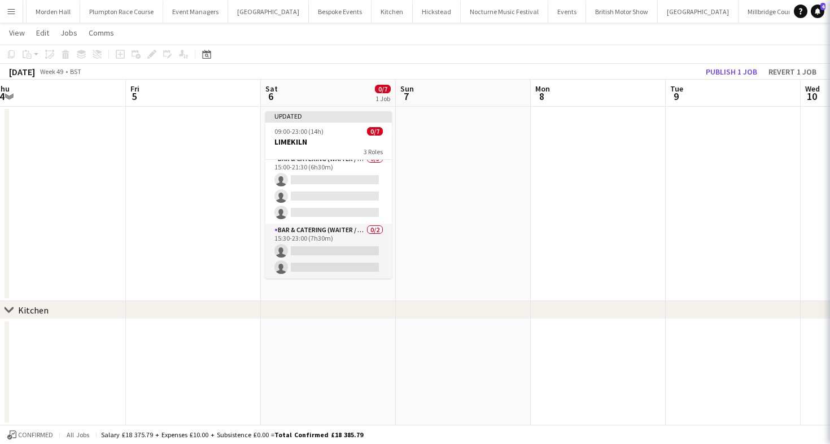
scroll to position [62, 0]
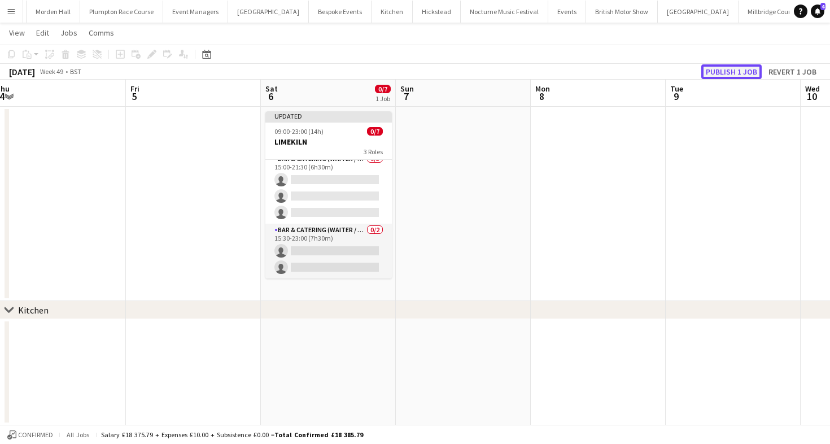
click at [721, 67] on button "Publish 1 job" at bounding box center [732, 71] width 60 height 15
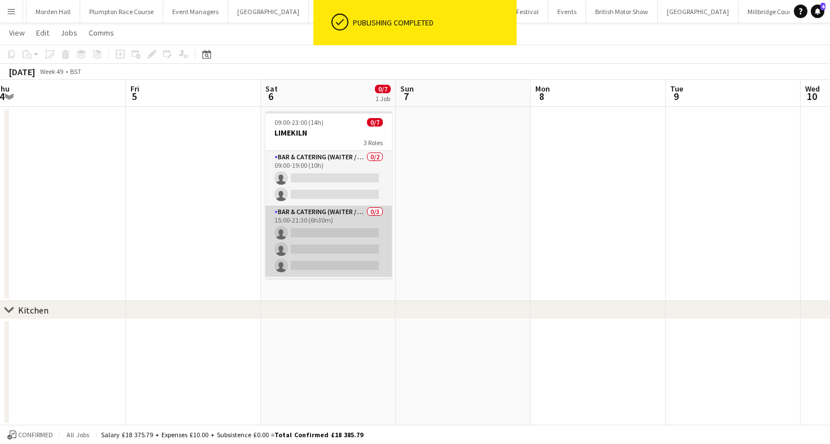
scroll to position [53, 0]
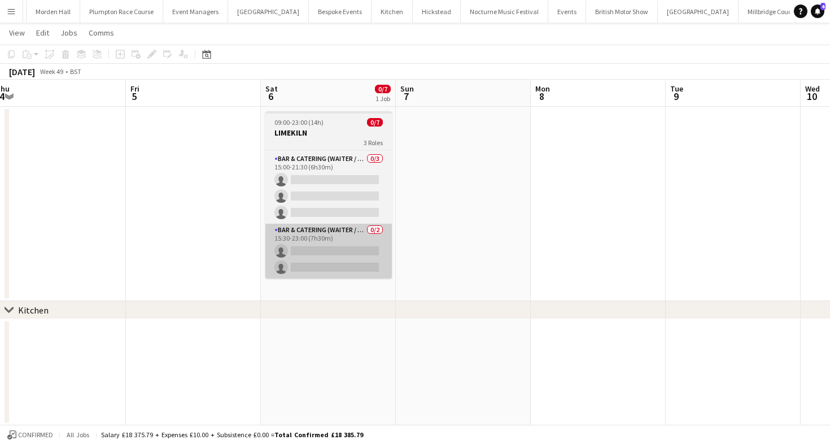
click at [337, 251] on app-card-role "Bar & Catering (Waiter / waitress) 0/2 15:30-23:00 (7h30m) single-neutral-actio…" at bounding box center [328, 251] width 127 height 55
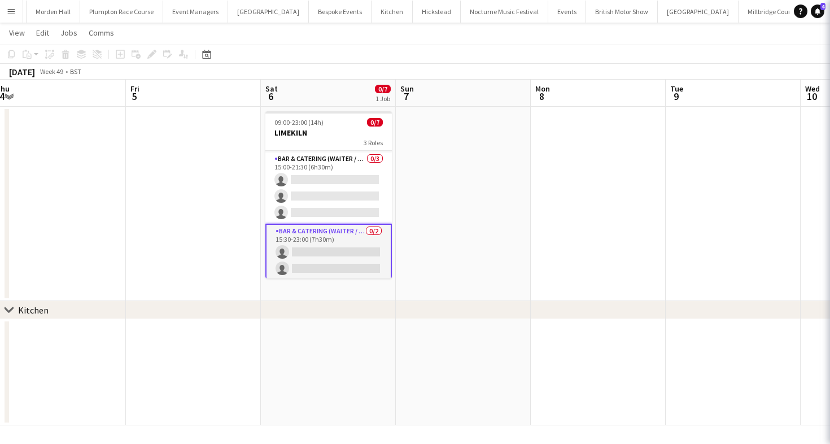
scroll to position [0, 550]
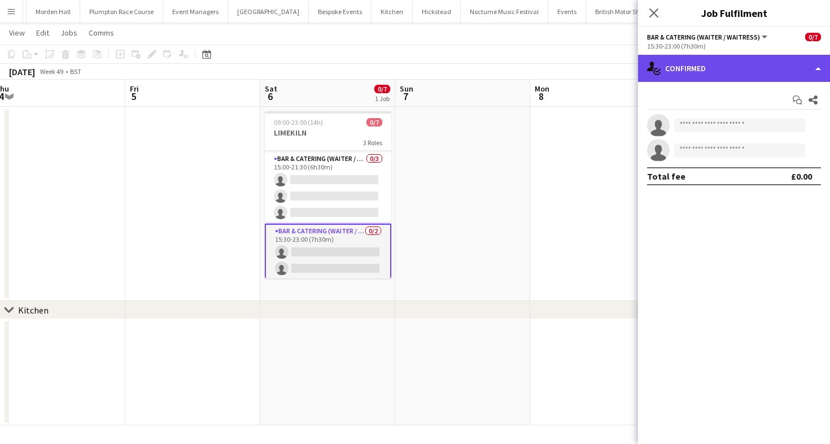
click at [776, 62] on div "single-neutral-actions-check-2 Confirmed" at bounding box center [734, 68] width 192 height 27
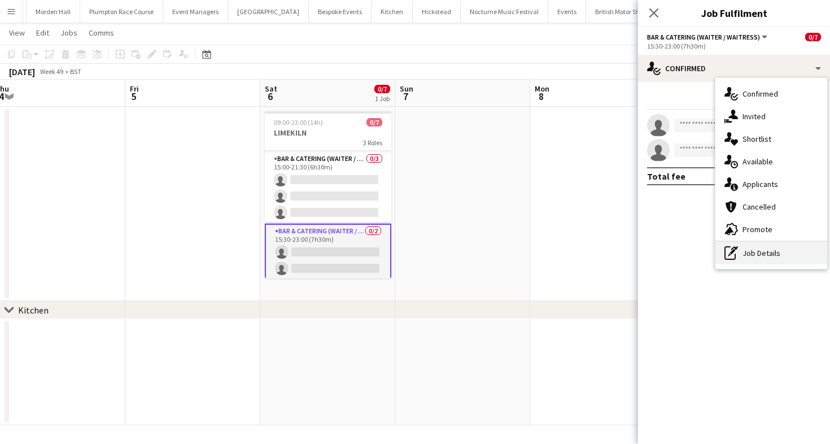
click at [763, 256] on div "pen-write Job Details" at bounding box center [772, 253] width 112 height 23
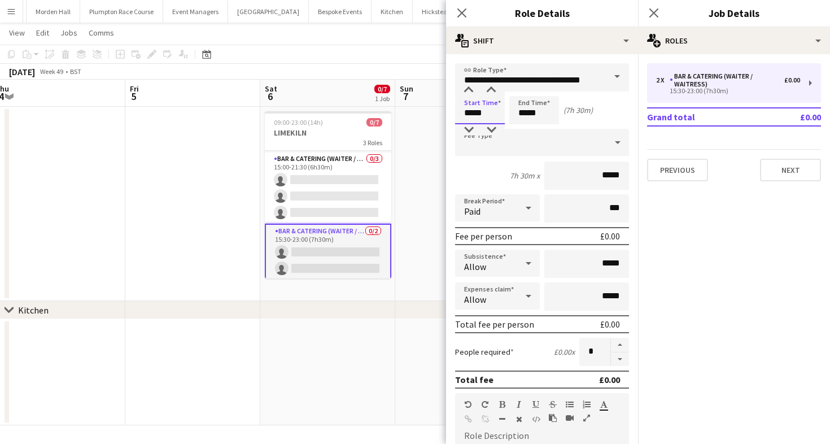
click at [492, 106] on input "*****" at bounding box center [480, 110] width 50 height 28
type input "*****"
click at [465, 92] on div at bounding box center [469, 90] width 23 height 11
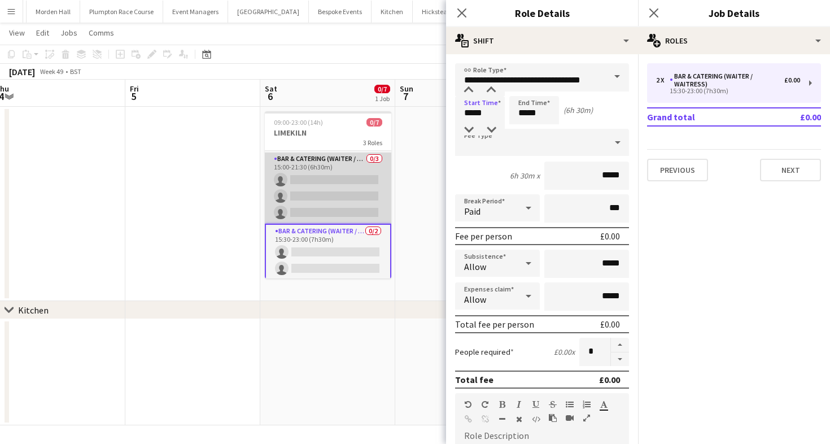
click at [336, 207] on app-card-role "Bar & Catering (Waiter / waitress) 0/3 15:00-21:30 (6h30m) single-neutral-actio…" at bounding box center [328, 188] width 127 height 71
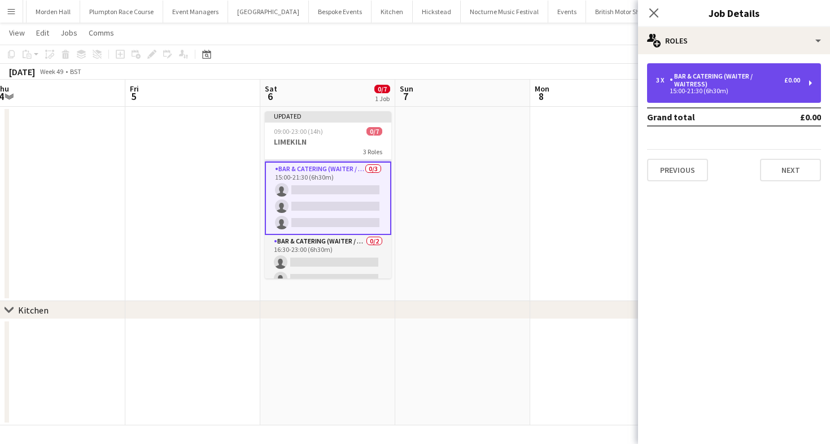
click at [686, 88] on div "Bar & Catering (Waiter / waitress)" at bounding box center [727, 80] width 115 height 16
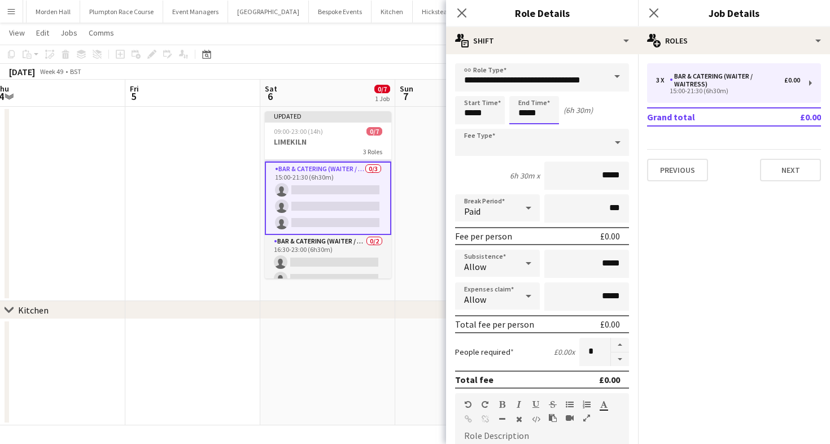
click at [537, 102] on input "*****" at bounding box center [535, 110] width 50 height 28
click at [528, 94] on div at bounding box center [523, 90] width 23 height 11
click at [548, 129] on div at bounding box center [545, 129] width 23 height 11
type input "*****"
click at [548, 129] on div at bounding box center [545, 129] width 23 height 11
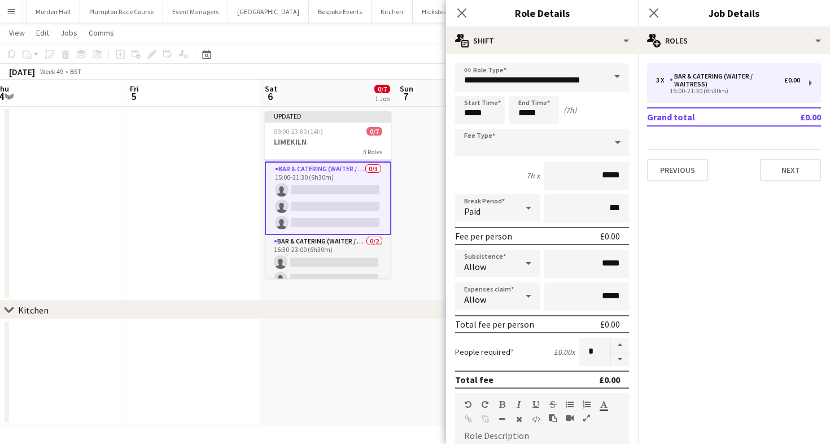
click at [398, 53] on app-toolbar "Copy Paste Paste Command V Paste with crew Command Shift V Paste linked Job [GE…" at bounding box center [415, 54] width 830 height 19
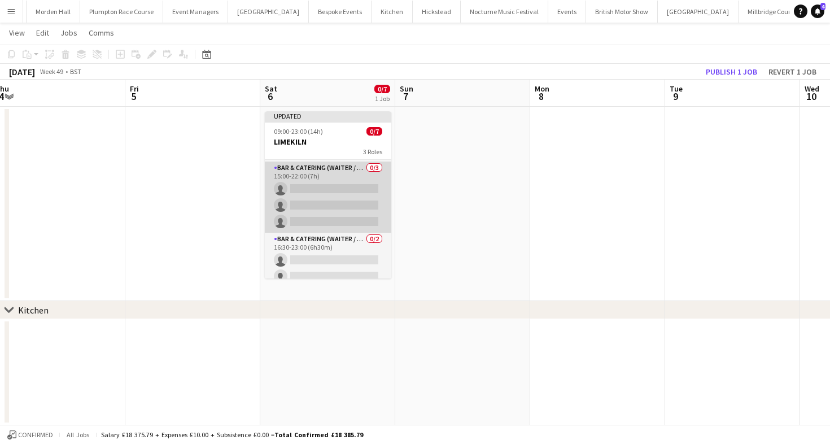
scroll to position [0, 0]
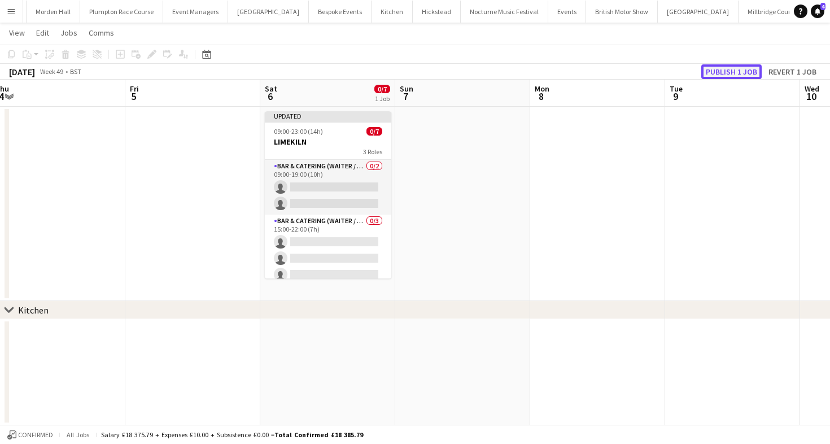
click at [731, 69] on button "Publish 1 job" at bounding box center [732, 71] width 60 height 15
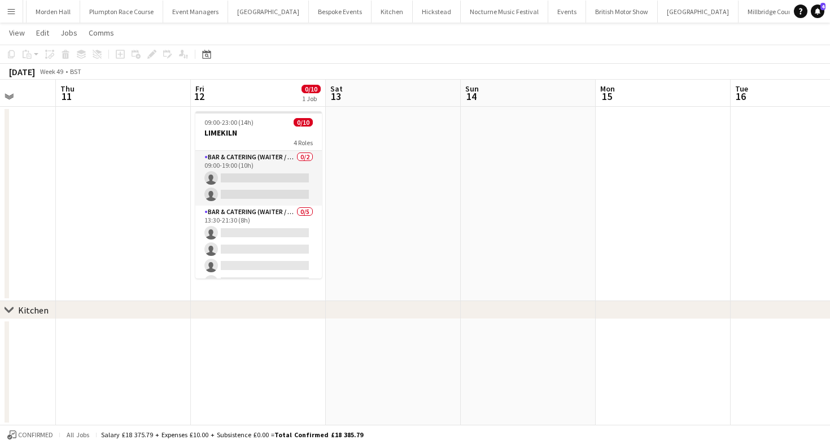
scroll to position [0, 479]
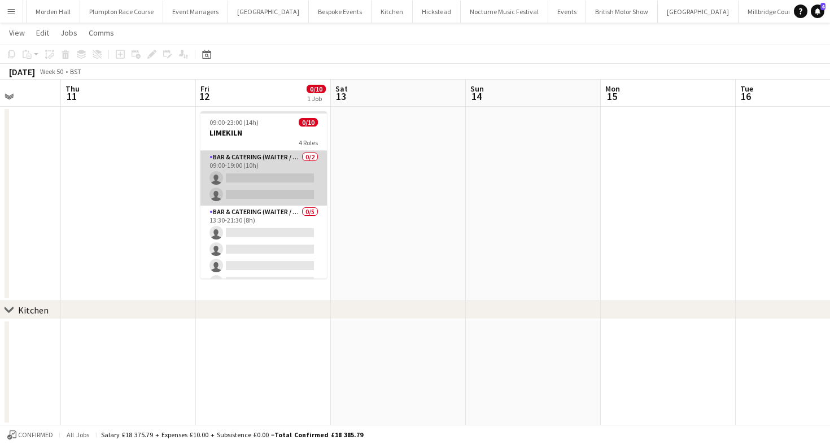
click at [291, 199] on app-card-role "Bar & Catering (Waiter / waitress) 0/2 09:00-19:00 (10h) single-neutral-actions…" at bounding box center [264, 178] width 127 height 55
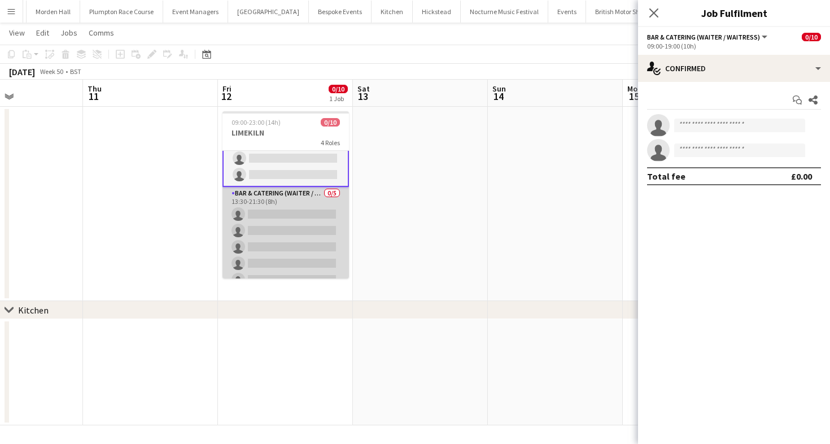
scroll to position [127, 0]
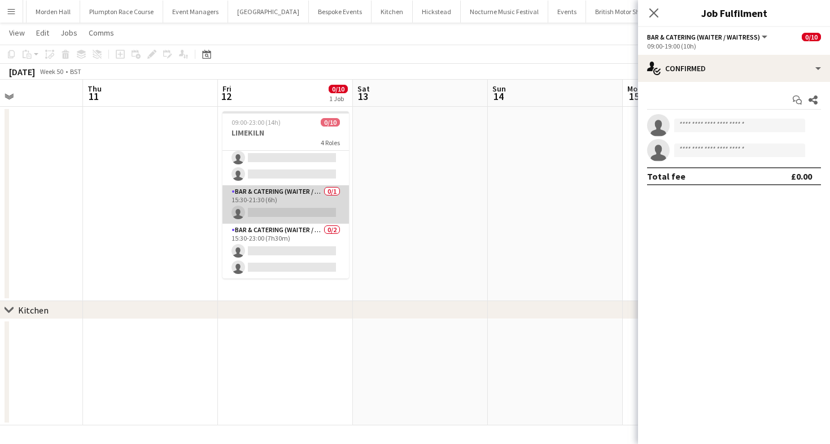
click at [263, 199] on app-card-role "Bar & Catering (Waiter / waitress) 0/1 15:30-21:30 (6h) single-neutral-actions" at bounding box center [286, 204] width 127 height 38
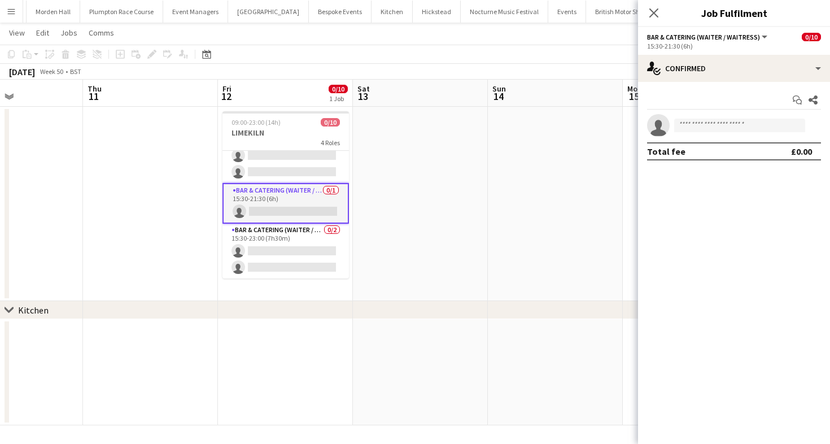
scroll to position [124, 0]
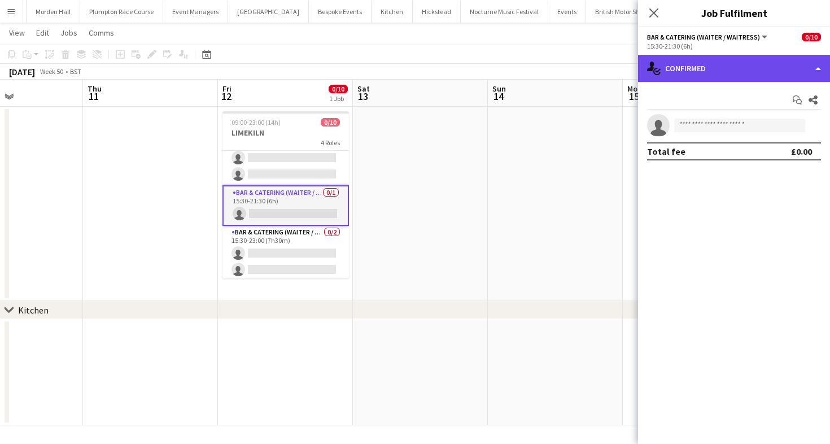
click at [676, 62] on div "single-neutral-actions-check-2 Confirmed" at bounding box center [734, 68] width 192 height 27
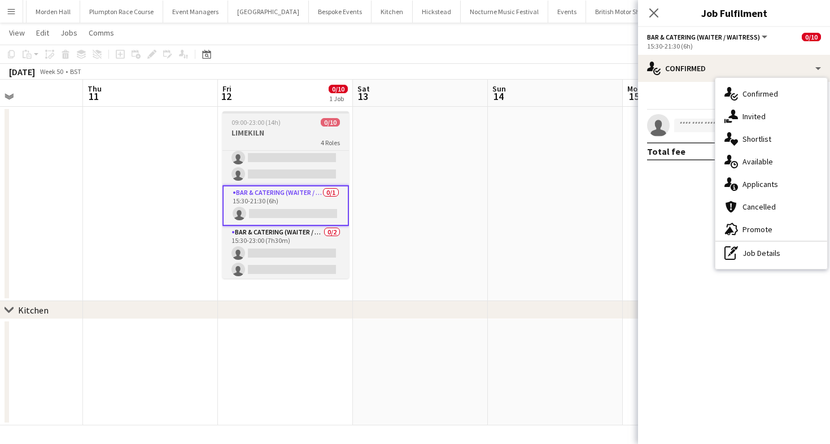
click at [295, 68] on div "December 2025 Week 50 • BST" at bounding box center [415, 72] width 830 height 16
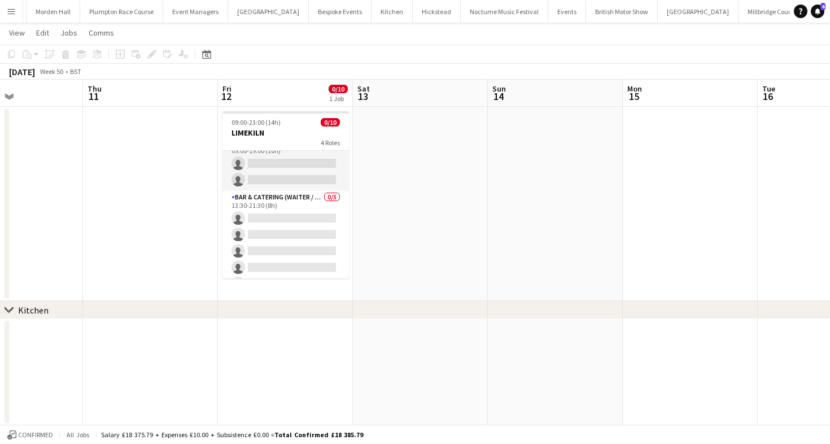
scroll to position [0, 0]
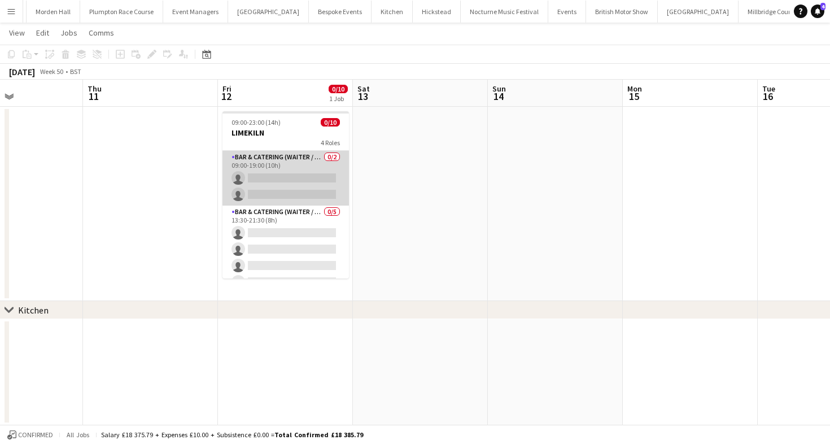
click at [258, 168] on app-card-role "Bar & Catering (Waiter / waitress) 0/2 09:00-19:00 (10h) single-neutral-actions…" at bounding box center [286, 178] width 127 height 55
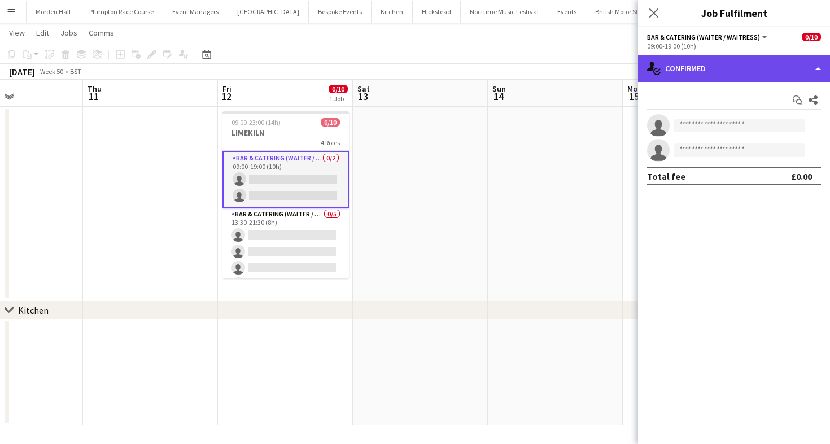
click at [750, 60] on div "single-neutral-actions-check-2 Confirmed" at bounding box center [734, 68] width 192 height 27
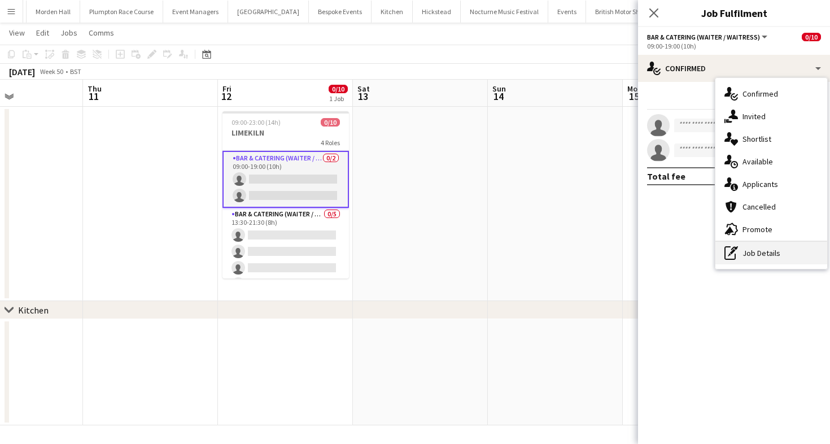
click at [748, 259] on div "pen-write Job Details" at bounding box center [772, 253] width 112 height 23
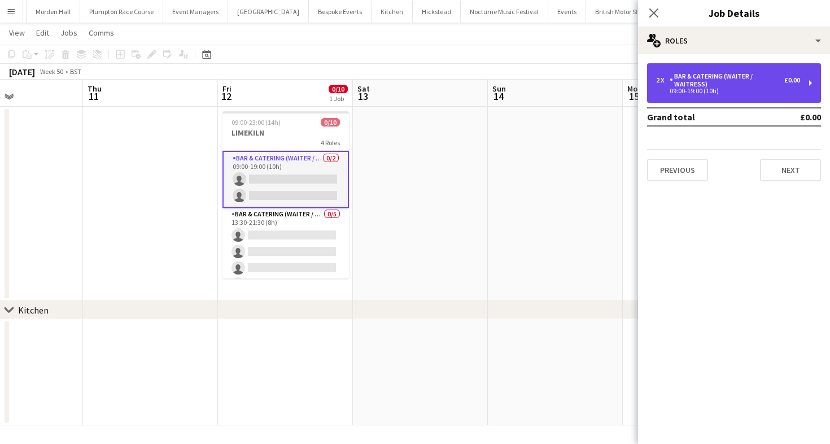
click at [720, 67] on div "2 x Bar & Catering (Waiter / waitress) £0.00 09:00-19:00 (10h)" at bounding box center [734, 83] width 174 height 40
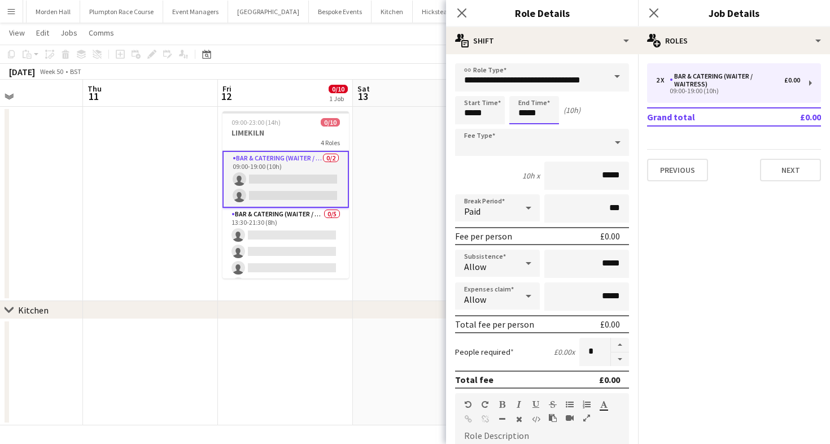
click at [530, 117] on input "*****" at bounding box center [535, 110] width 50 height 28
type input "*****"
click at [529, 131] on div at bounding box center [523, 129] width 23 height 11
click at [363, 56] on app-toolbar "Copy Paste Paste Command V Paste with crew Command Shift V Paste linked Job [GE…" at bounding box center [415, 54] width 830 height 19
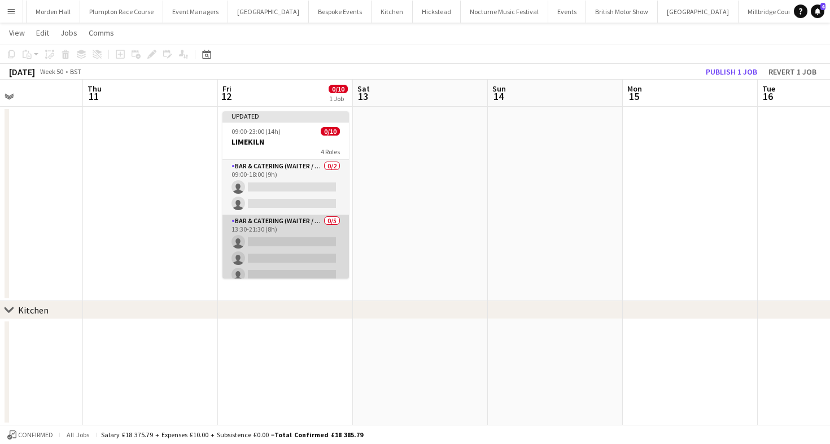
click at [303, 230] on app-card-role "Bar & Catering (Waiter / waitress) 0/5 13:30-21:30 (8h) single-neutral-actions …" at bounding box center [286, 267] width 127 height 104
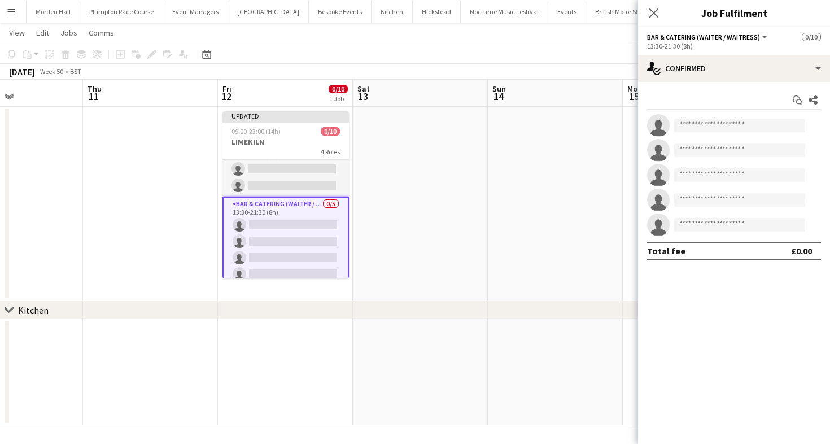
scroll to position [20, 0]
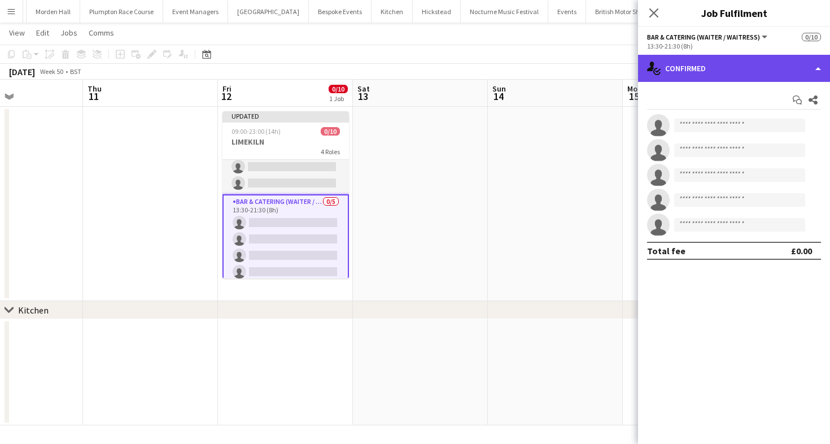
click at [740, 77] on div "single-neutral-actions-check-2 Confirmed" at bounding box center [734, 68] width 192 height 27
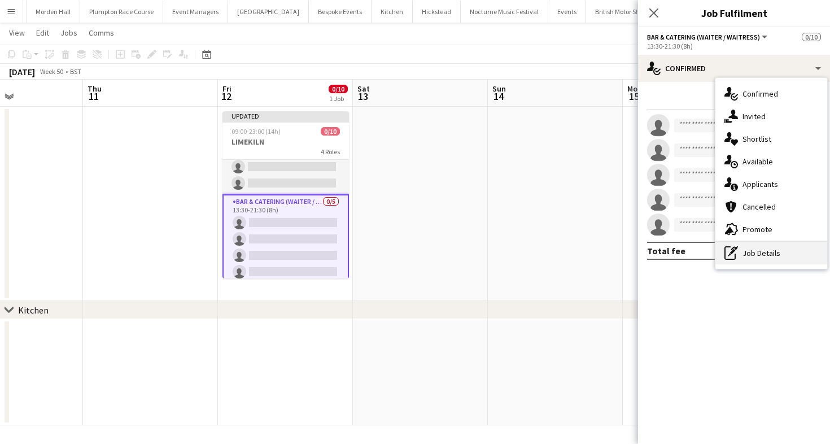
click at [738, 246] on icon at bounding box center [734, 248] width 7 height 4
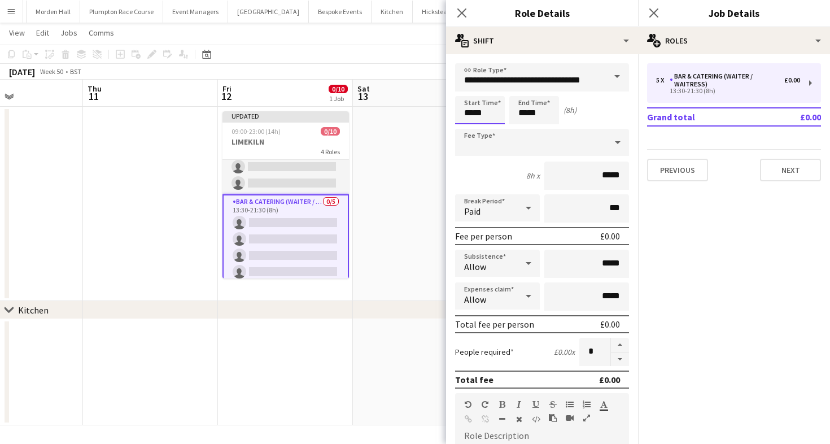
click at [476, 114] on input "*****" at bounding box center [480, 110] width 50 height 28
click at [487, 123] on input "*****" at bounding box center [480, 110] width 50 height 28
click at [493, 129] on div at bounding box center [491, 129] width 23 height 11
type input "*****"
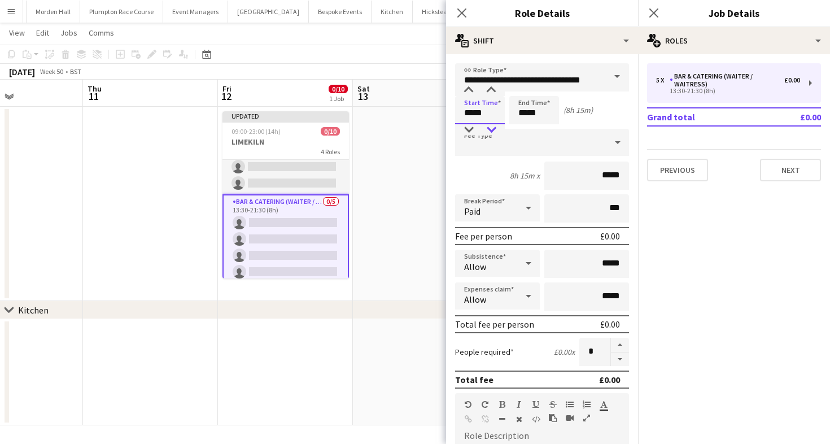
click at [493, 129] on div at bounding box center [491, 129] width 23 height 11
click at [384, 81] on app-board-header-date "Sat 13" at bounding box center [420, 93] width 135 height 27
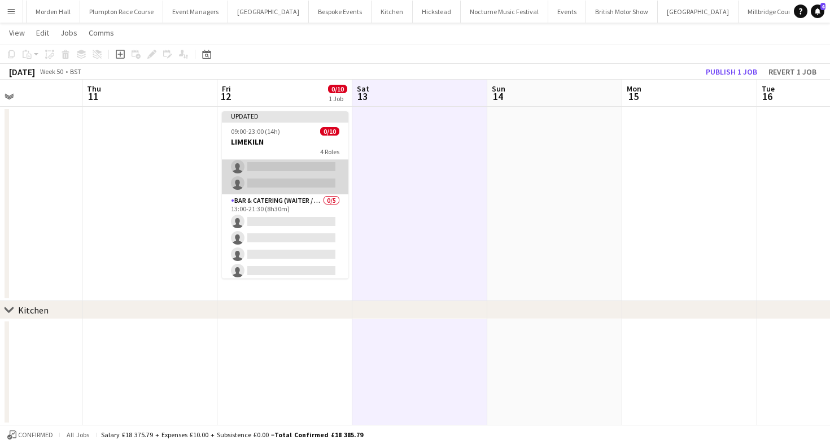
scroll to position [0, 0]
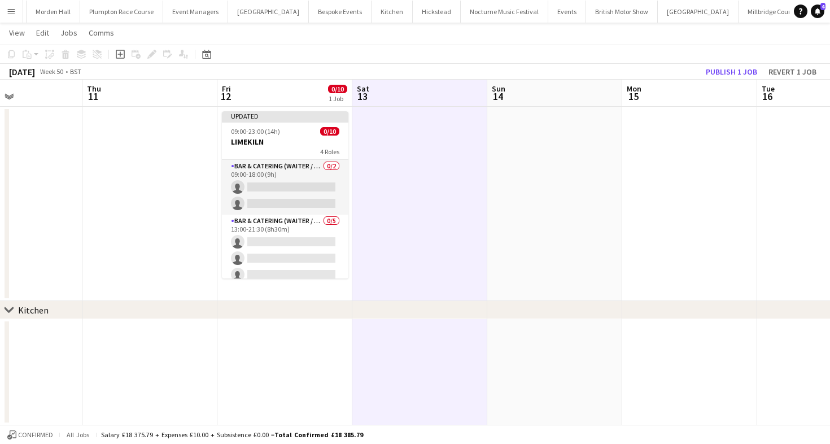
click at [723, 80] on app-board-header-date "Mon 15" at bounding box center [689, 93] width 135 height 27
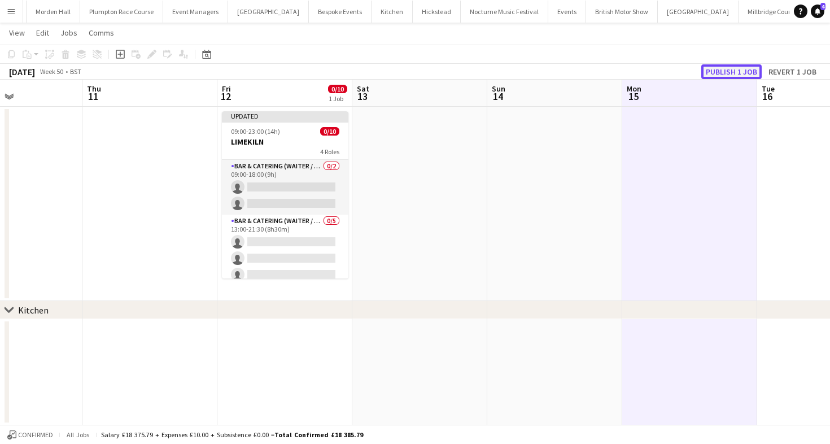
click at [723, 67] on button "Publish 1 job" at bounding box center [732, 71] width 60 height 15
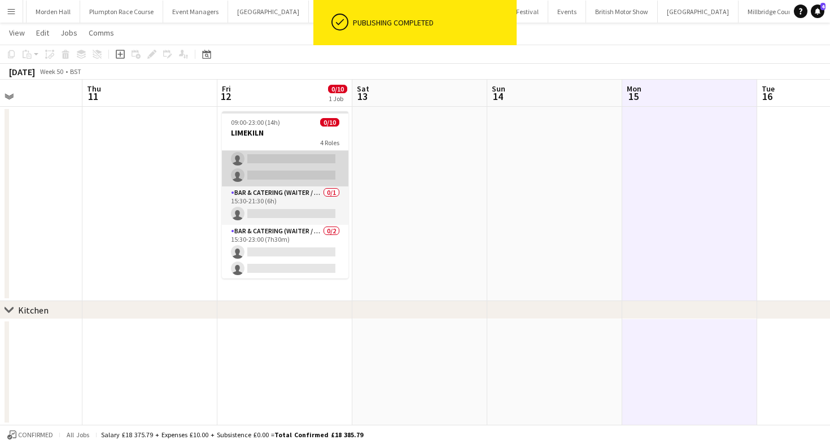
scroll to position [124, 0]
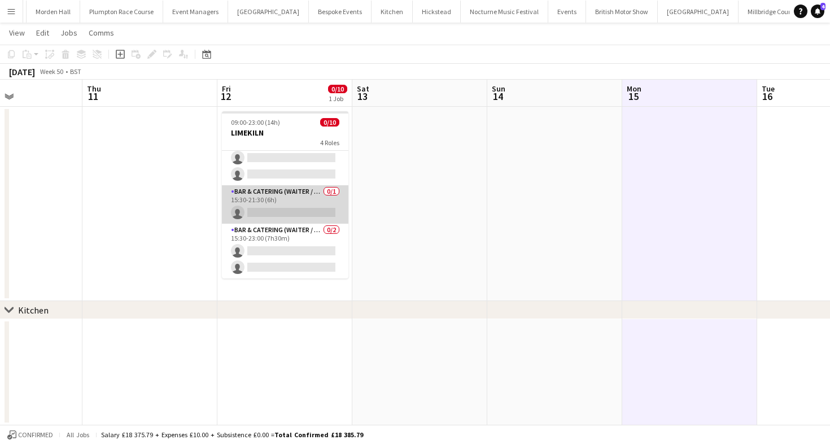
click at [286, 202] on app-card-role "Bar & Catering (Waiter / waitress) 0/1 15:30-21:30 (6h) single-neutral-actions" at bounding box center [285, 204] width 127 height 38
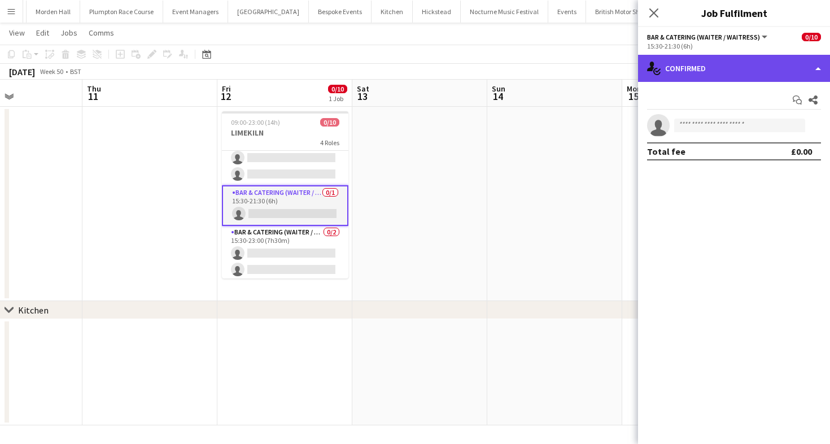
click at [670, 79] on div "single-neutral-actions-check-2 Confirmed" at bounding box center [734, 68] width 192 height 27
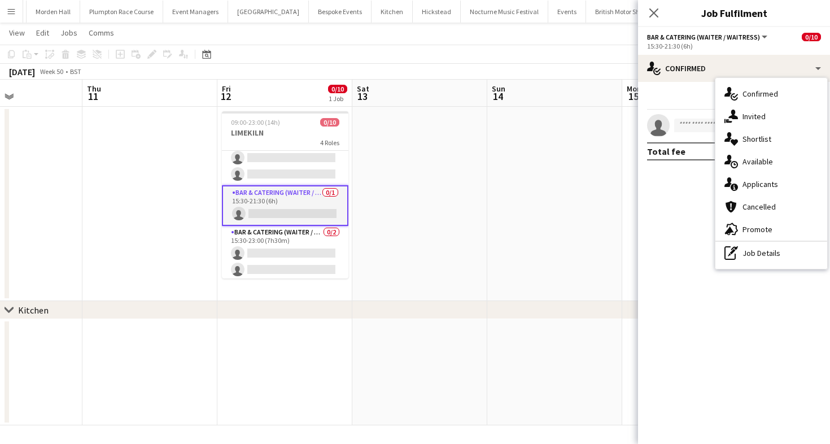
click at [781, 251] on div "pen-write Job Details" at bounding box center [772, 253] width 112 height 23
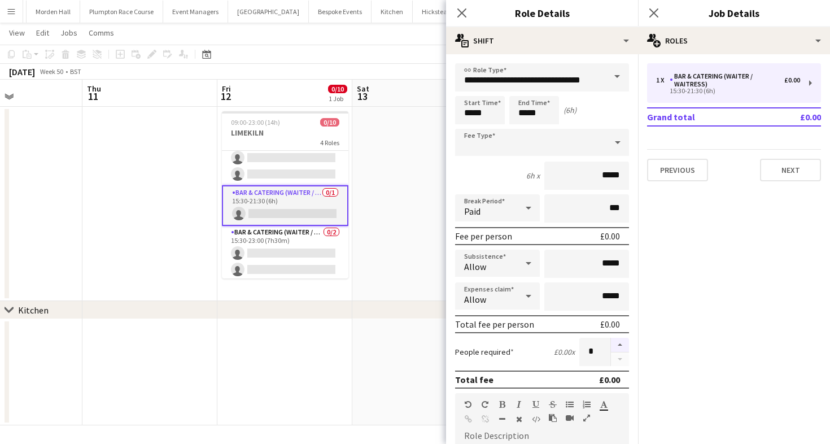
click at [619, 342] on button "button" at bounding box center [620, 345] width 18 height 15
type input "*"
click at [316, 39] on app-page-menu "View Day view expanded Day view collapsed Month view Date picker Jump to [DATE]…" at bounding box center [415, 33] width 830 height 21
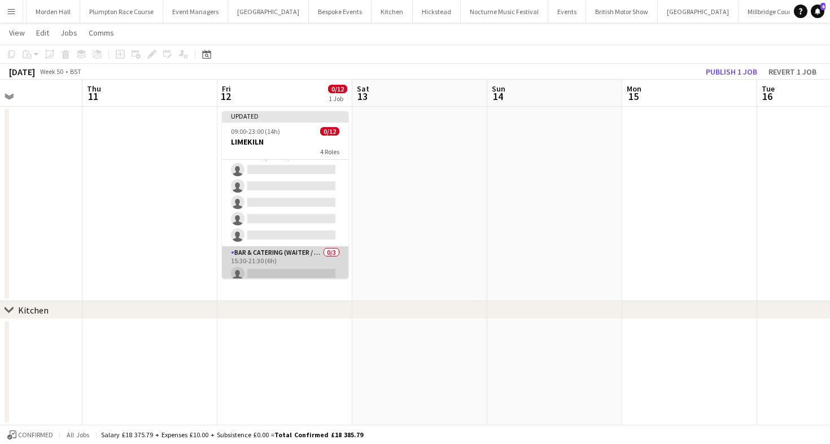
scroll to position [0, 0]
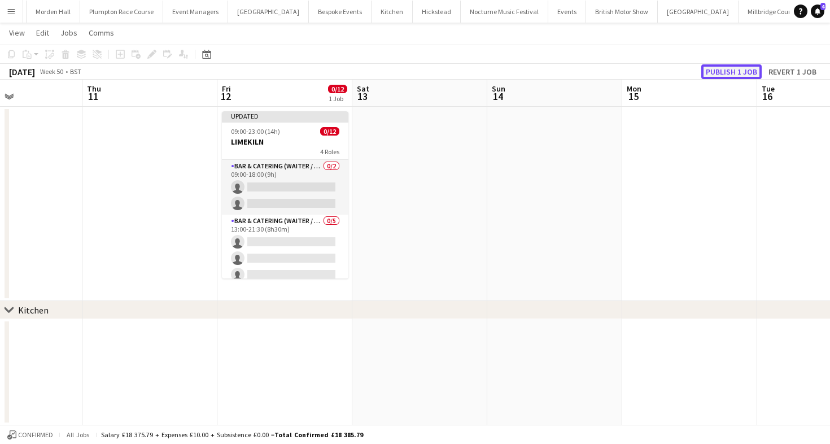
click at [738, 66] on button "Publish 1 job" at bounding box center [732, 71] width 60 height 15
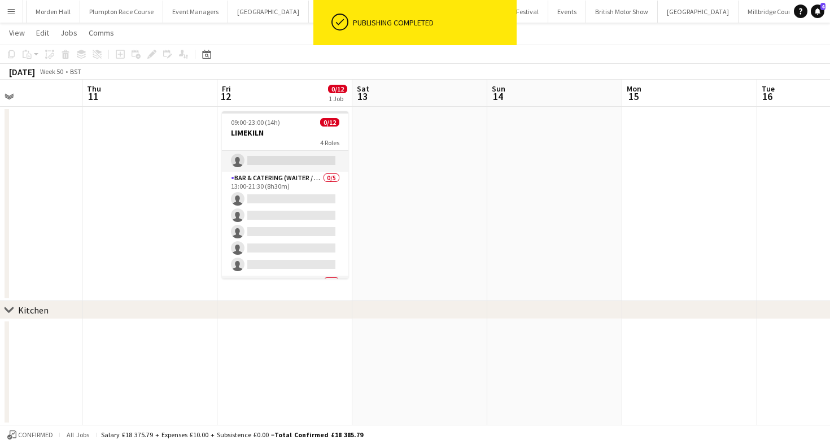
scroll to position [42, 0]
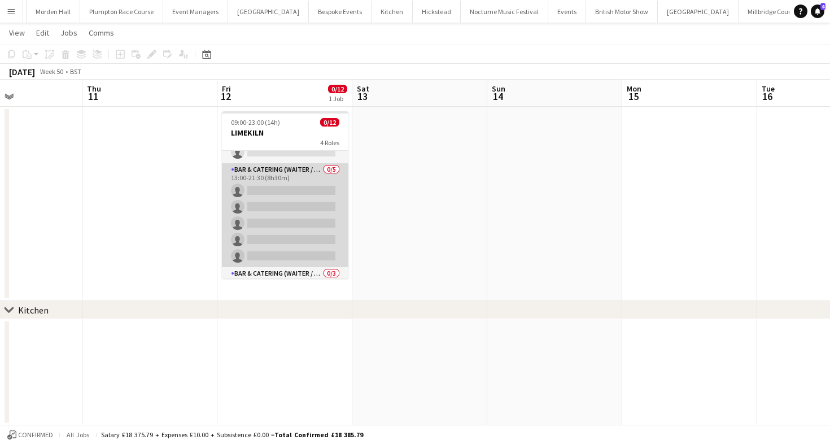
click at [299, 226] on app-card-role "Bar & Catering (Waiter / waitress) 0/5 13:00-21:30 (8h30m) single-neutral-actio…" at bounding box center [285, 215] width 127 height 104
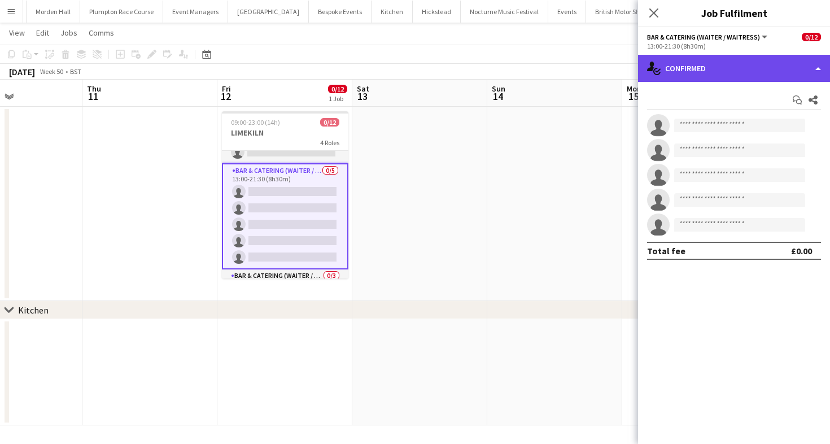
click at [715, 79] on div "single-neutral-actions-check-2 Confirmed" at bounding box center [734, 68] width 192 height 27
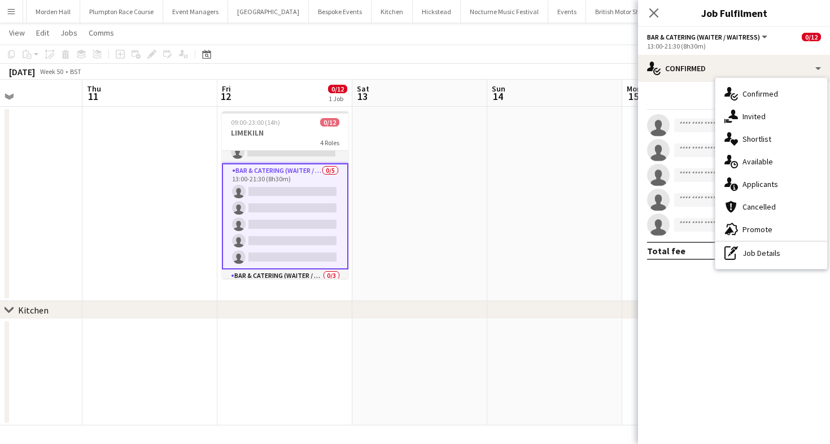
click at [746, 272] on mat-expansion-panel "check Confirmed Start chat Share single-neutral-actions single-neutral-actions …" at bounding box center [734, 263] width 192 height 362
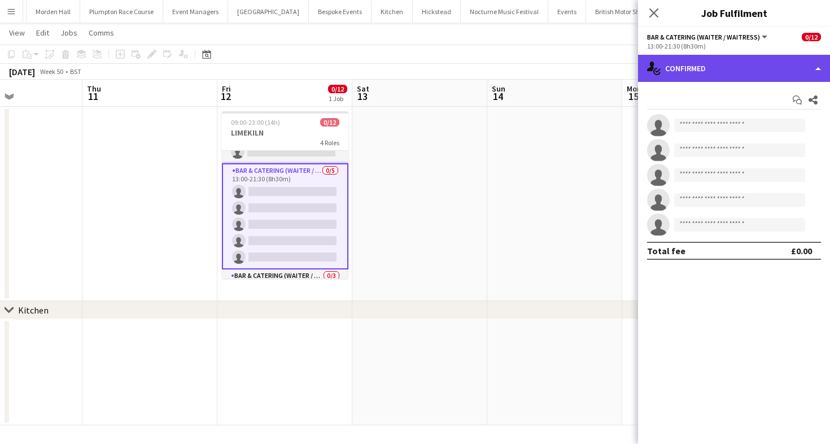
click at [702, 64] on div "single-neutral-actions-check-2 Confirmed" at bounding box center [734, 68] width 192 height 27
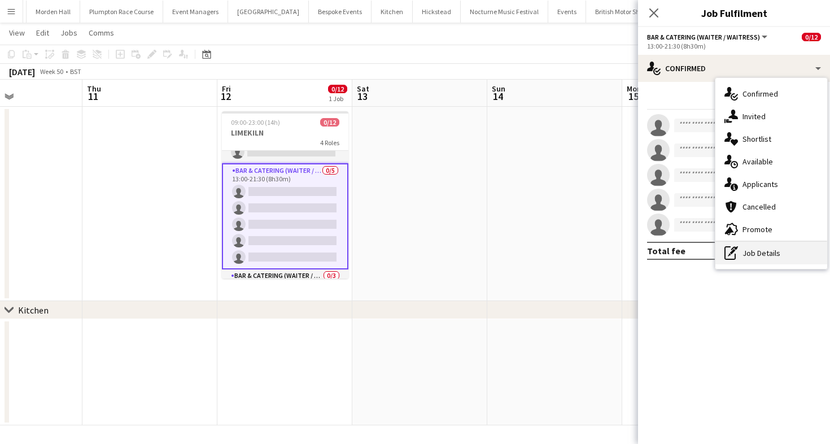
click at [750, 260] on div "pen-write Job Details" at bounding box center [772, 253] width 112 height 23
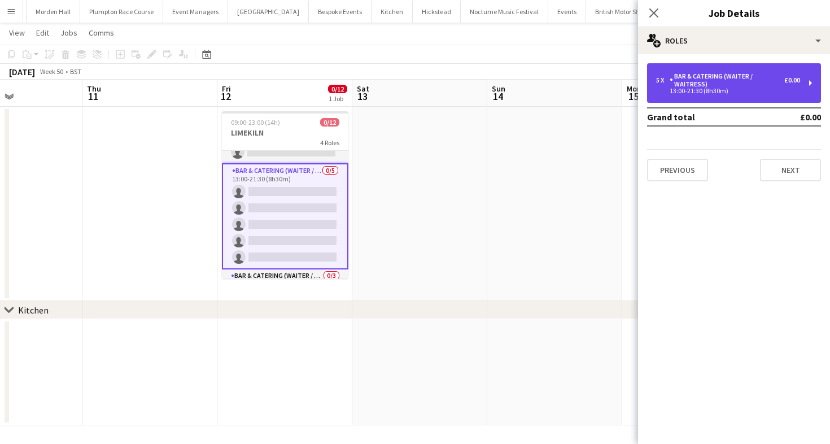
click at [737, 93] on div "13:00-21:30 (8h30m)" at bounding box center [728, 91] width 144 height 6
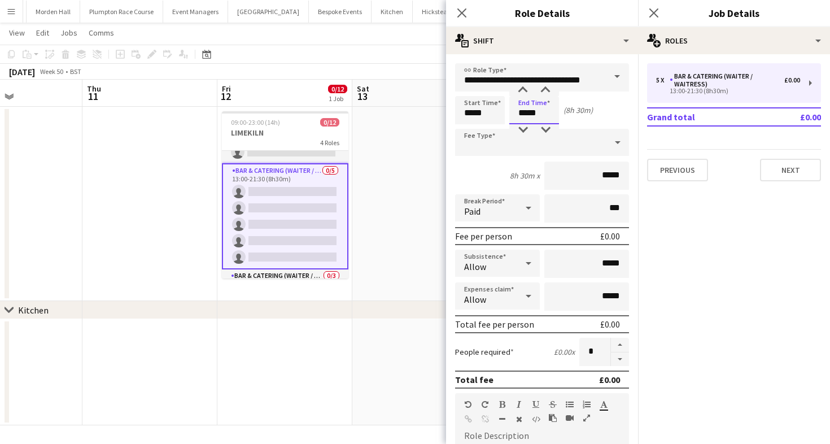
click at [531, 106] on input "*****" at bounding box center [535, 110] width 50 height 28
click at [524, 128] on div at bounding box center [523, 129] width 23 height 11
click at [550, 132] on div at bounding box center [545, 129] width 23 height 11
type input "*****"
click at [550, 132] on div at bounding box center [545, 129] width 23 height 11
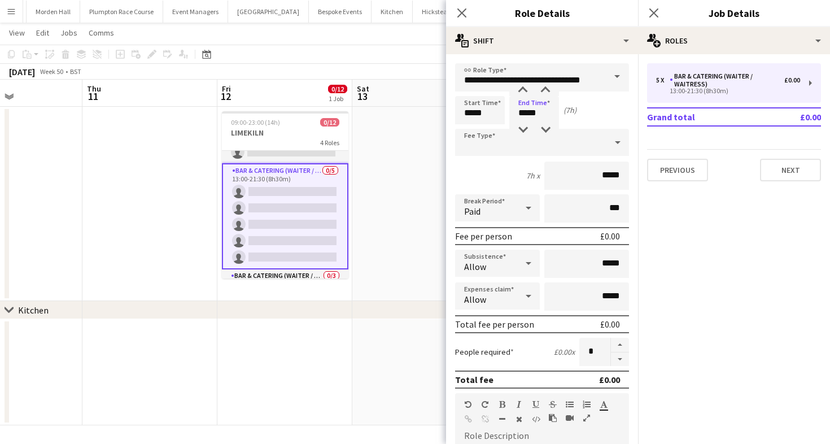
click at [385, 72] on div "December 2025 Week 50 • BST" at bounding box center [415, 72] width 830 height 16
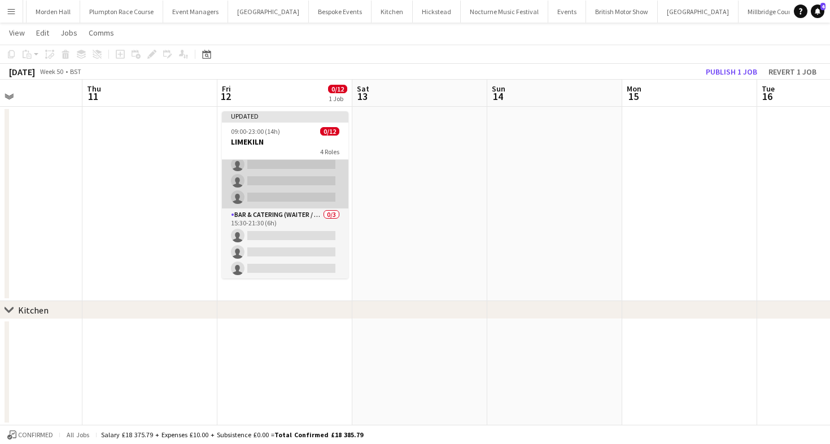
scroll to position [130, 0]
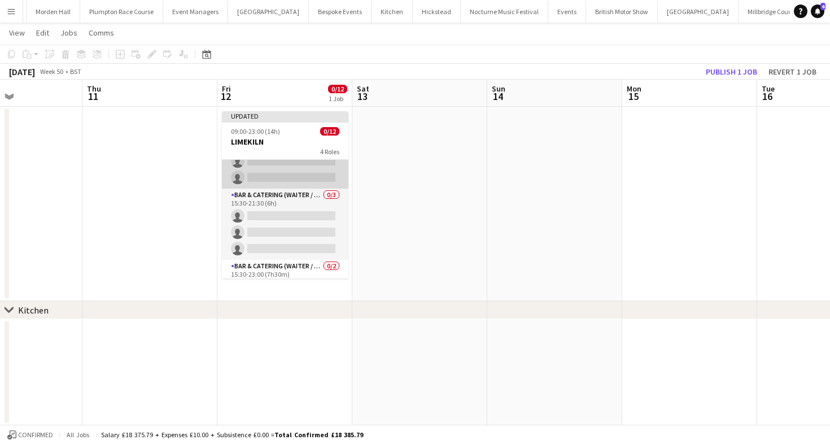
click at [282, 211] on app-card-role "Bar & Catering (Waiter / waitress) 0/3 15:30-21:30 (6h) single-neutral-actions …" at bounding box center [285, 224] width 127 height 71
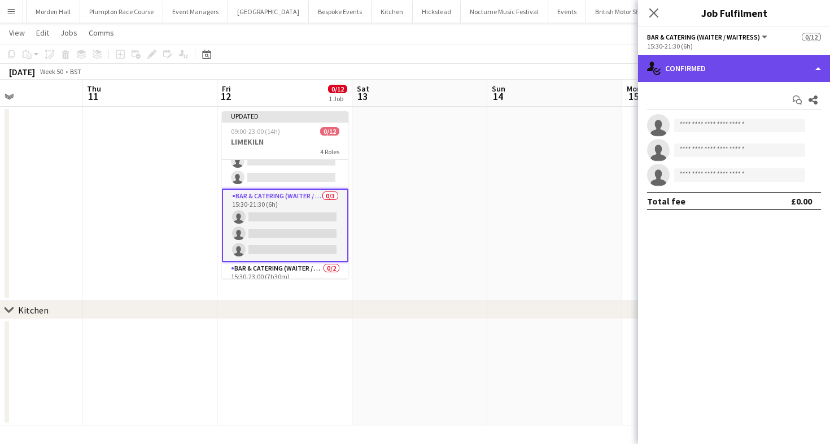
click at [731, 70] on div "single-neutral-actions-check-2 Confirmed" at bounding box center [734, 68] width 192 height 27
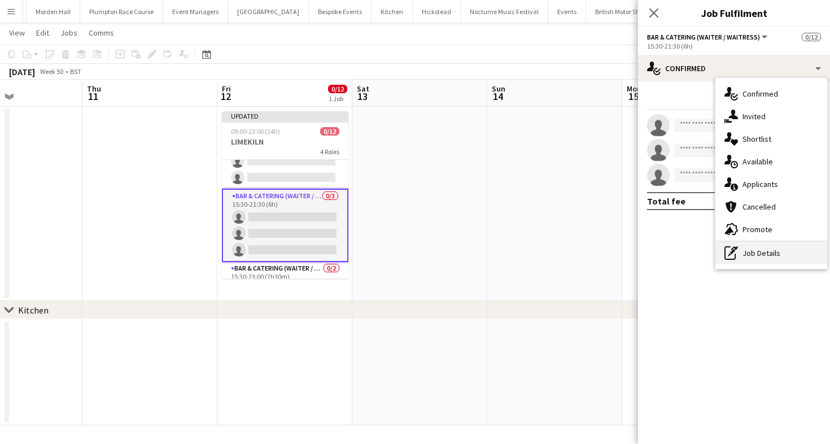
click at [738, 258] on icon "pen-write" at bounding box center [732, 253] width 14 height 14
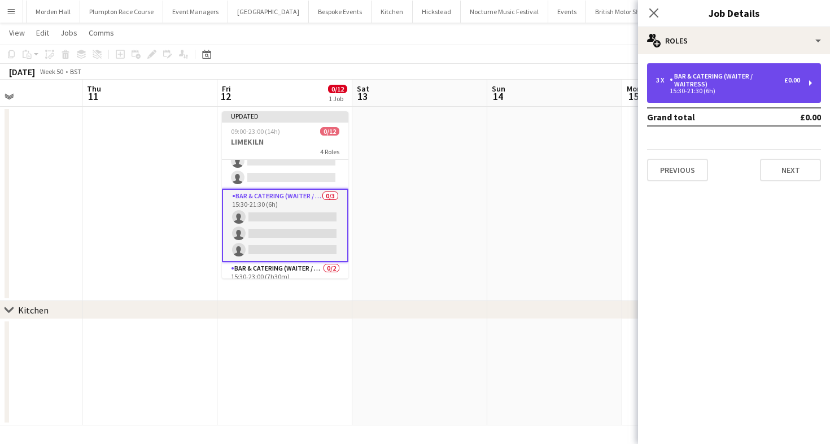
click at [708, 92] on div "15:30-21:30 (6h)" at bounding box center [728, 91] width 144 height 6
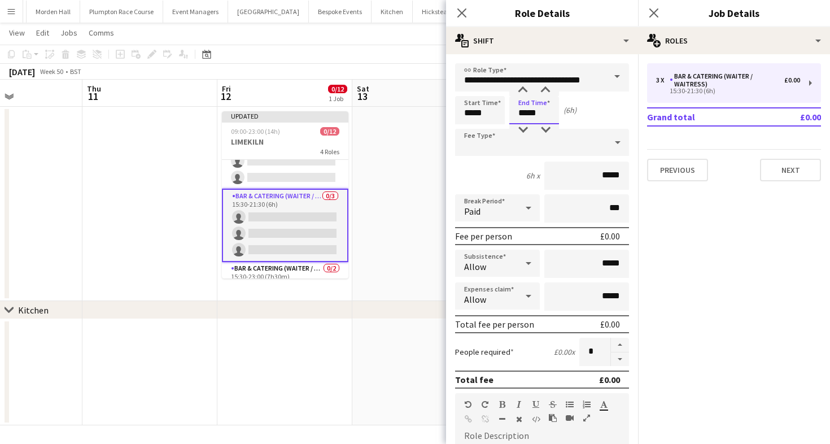
click at [522, 119] on input "*****" at bounding box center [535, 110] width 50 height 28
click at [522, 127] on div at bounding box center [523, 129] width 23 height 11
click at [546, 128] on div at bounding box center [545, 129] width 23 height 11
type input "*****"
click at [546, 128] on div at bounding box center [545, 129] width 23 height 11
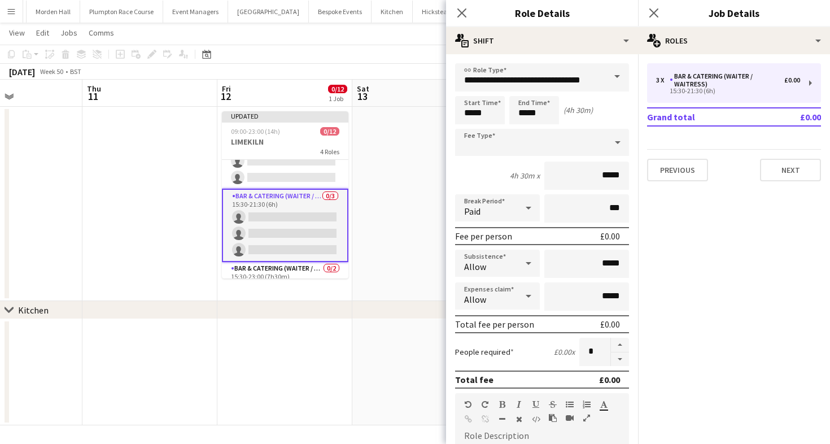
click at [357, 66] on div "December 2025 Week 50 • BST Publish 1 job Revert 1 job" at bounding box center [415, 72] width 830 height 16
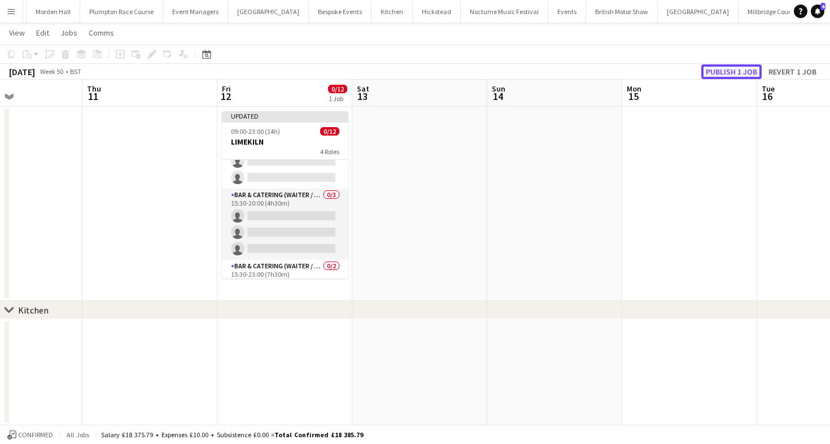
click at [743, 70] on button "Publish 1 job" at bounding box center [732, 71] width 60 height 15
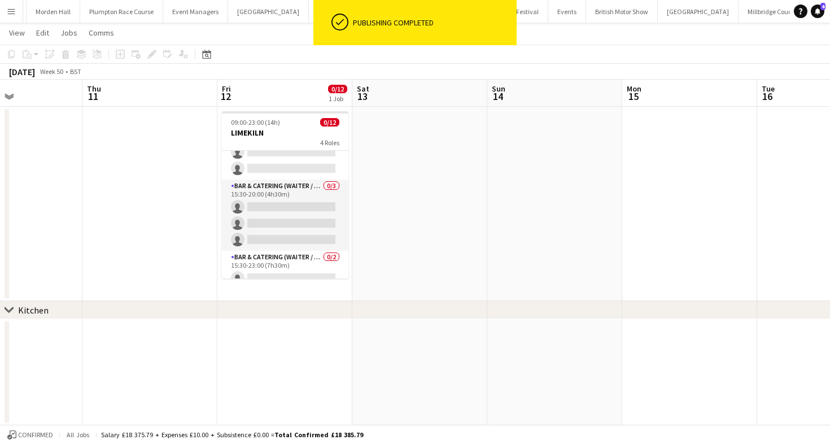
scroll to position [157, 0]
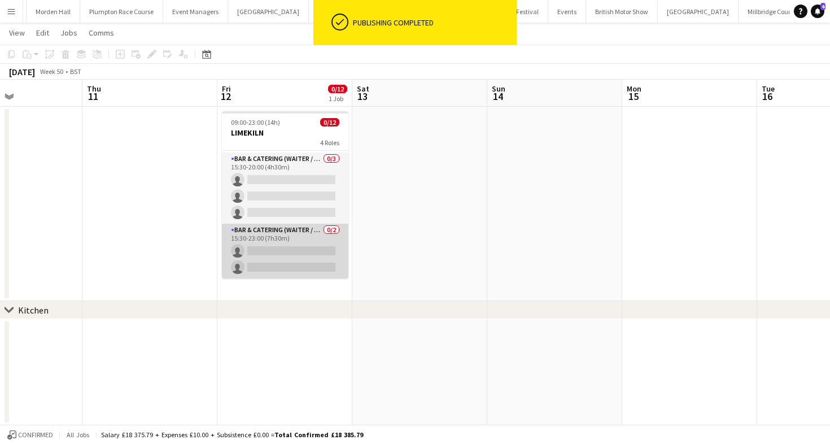
click at [284, 242] on app-card-role "Bar & Catering (Waiter / waitress) 0/2 15:30-23:00 (7h30m) single-neutral-actio…" at bounding box center [285, 251] width 127 height 55
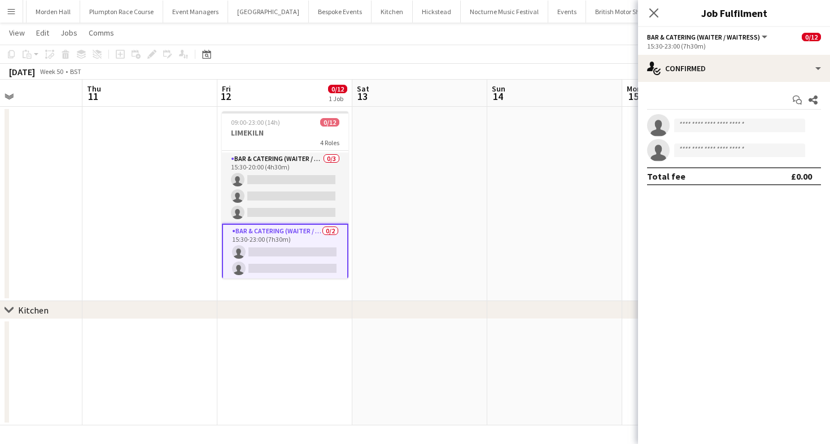
scroll to position [159, 0]
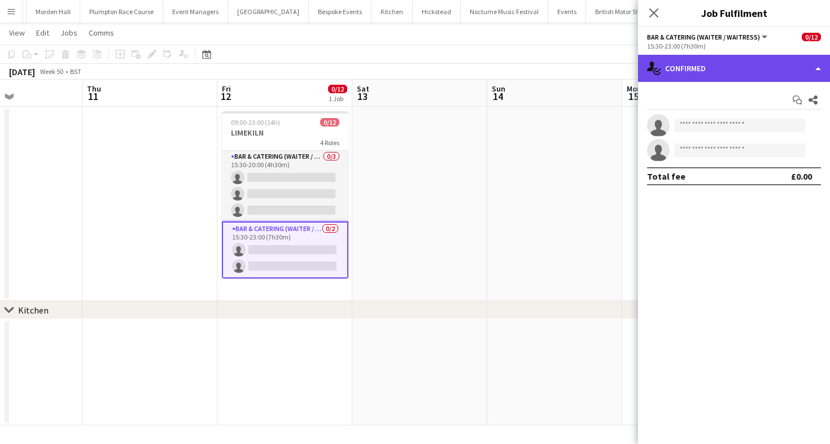
click at [728, 71] on div "single-neutral-actions-check-2 Confirmed" at bounding box center [734, 68] width 192 height 27
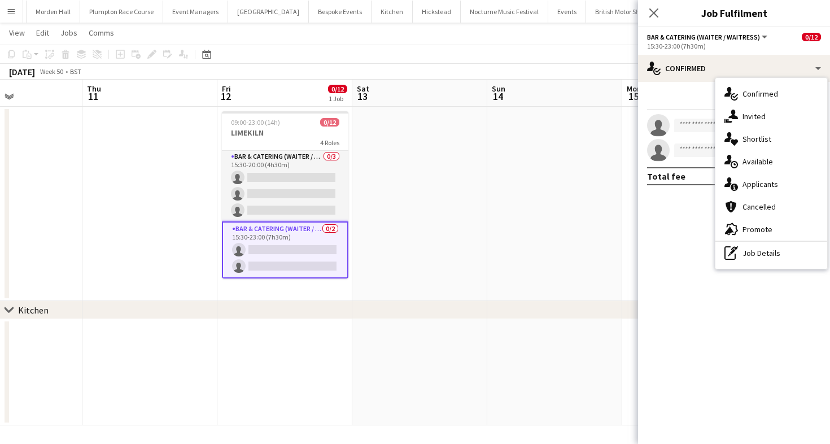
click at [753, 265] on div "single-neutral-actions-check-2 Confirmed single-neutral-actions-share-1 Invited…" at bounding box center [772, 173] width 112 height 191
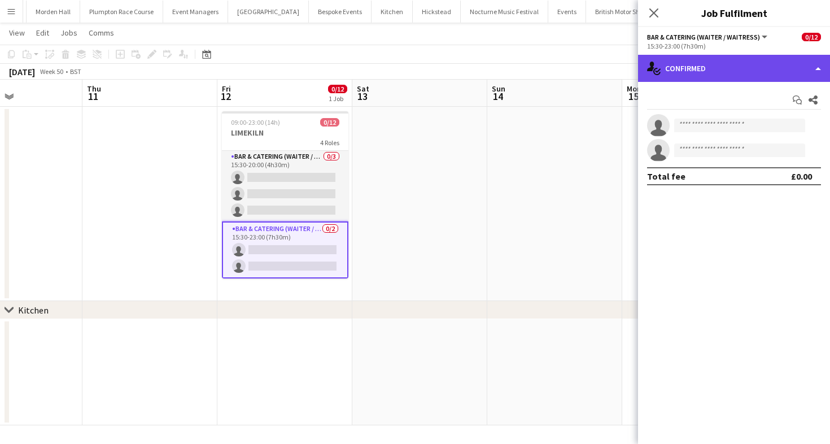
click at [688, 80] on div "single-neutral-actions-check-2 Confirmed" at bounding box center [734, 68] width 192 height 27
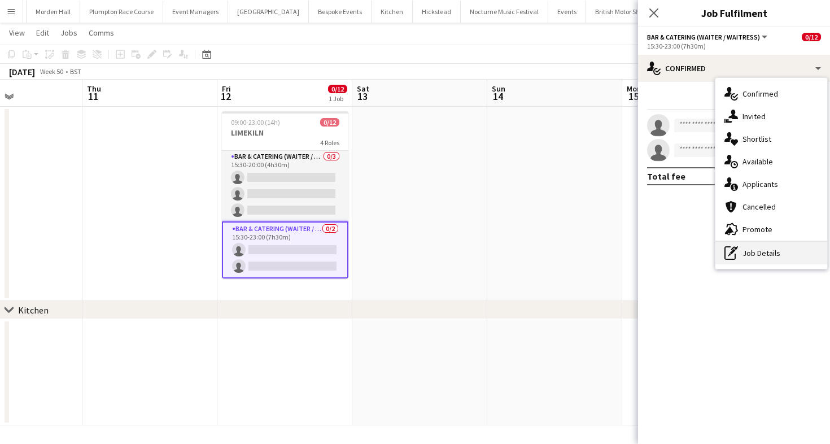
click at [752, 258] on div "pen-write Job Details" at bounding box center [772, 253] width 112 height 23
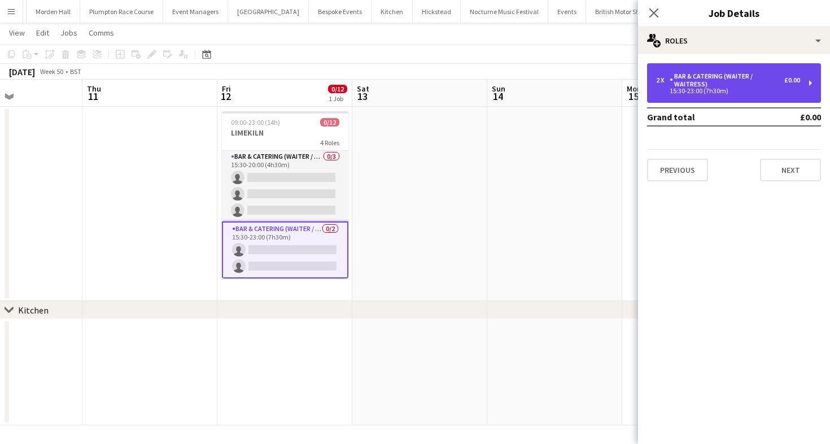
click at [737, 90] on div "15:30-23:00 (7h30m)" at bounding box center [728, 91] width 144 height 6
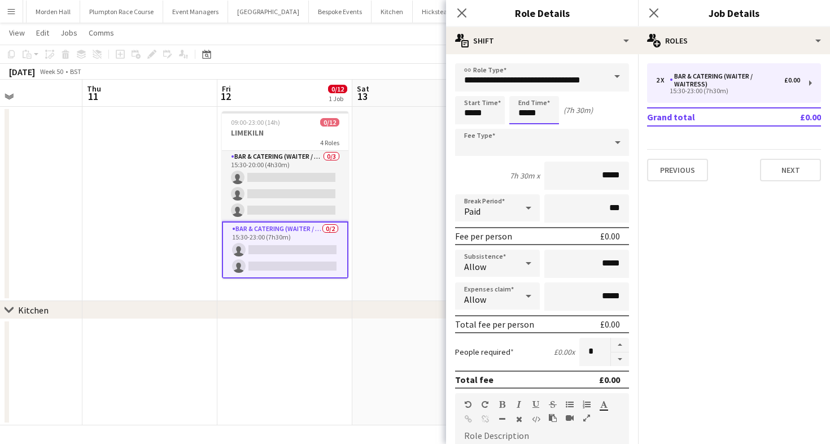
click at [520, 120] on input "*****" at bounding box center [535, 110] width 50 height 28
type input "*****"
click at [521, 129] on div at bounding box center [523, 129] width 23 height 11
click at [368, 80] on app-board-header-date "Sat 13" at bounding box center [419, 93] width 135 height 27
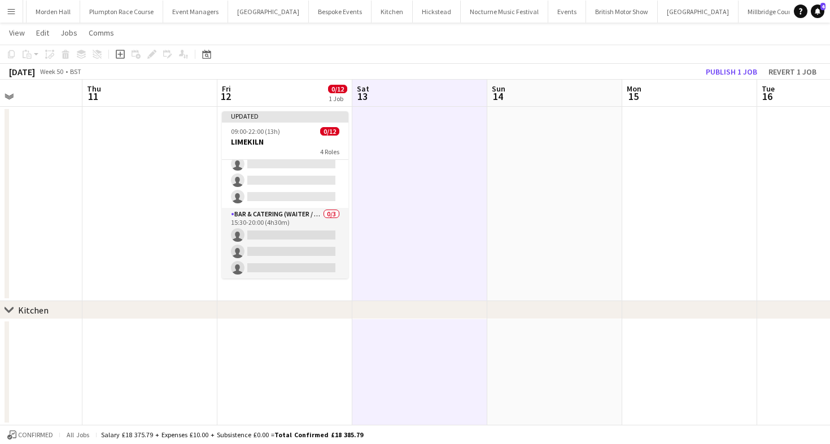
scroll to position [102, 0]
click at [312, 243] on app-card-role "Bar & Catering (Waiter / waitress) 0/3 15:30-20:00 (4h30m) single-neutral-actio…" at bounding box center [285, 251] width 127 height 71
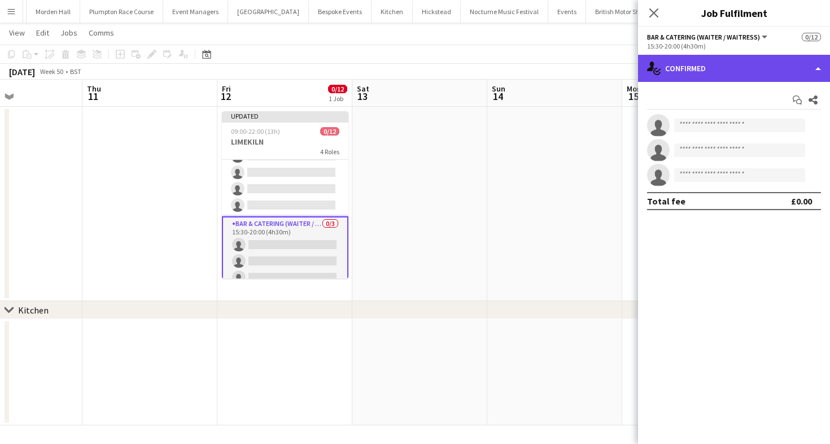
click at [737, 77] on div "single-neutral-actions-check-2 Confirmed" at bounding box center [734, 68] width 192 height 27
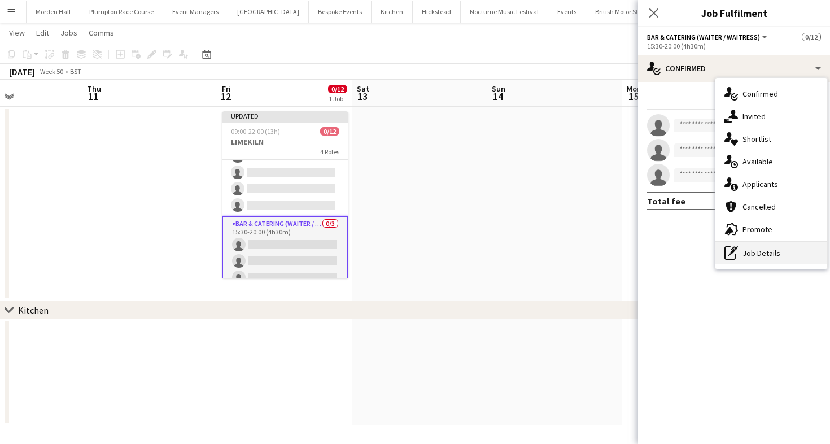
click at [744, 246] on div "pen-write Job Details" at bounding box center [772, 253] width 112 height 23
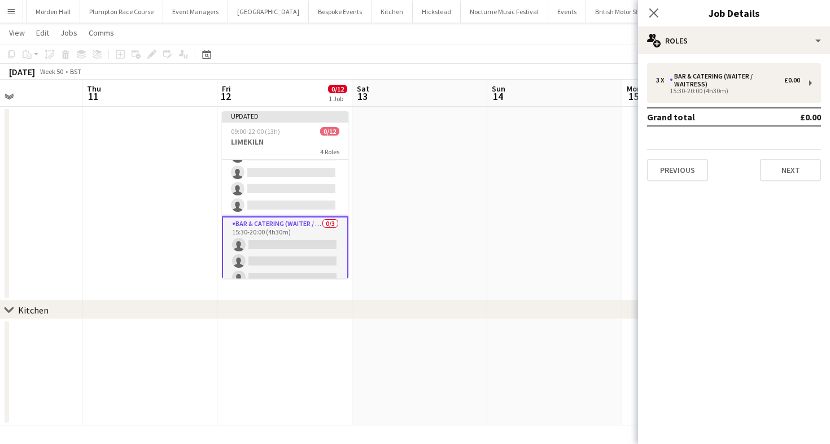
click at [707, 59] on div "3 x Bar & Catering (Waiter / waitress) £0.00 15:30-20:00 (4h30m) Grand total £0…" at bounding box center [734, 122] width 192 height 136
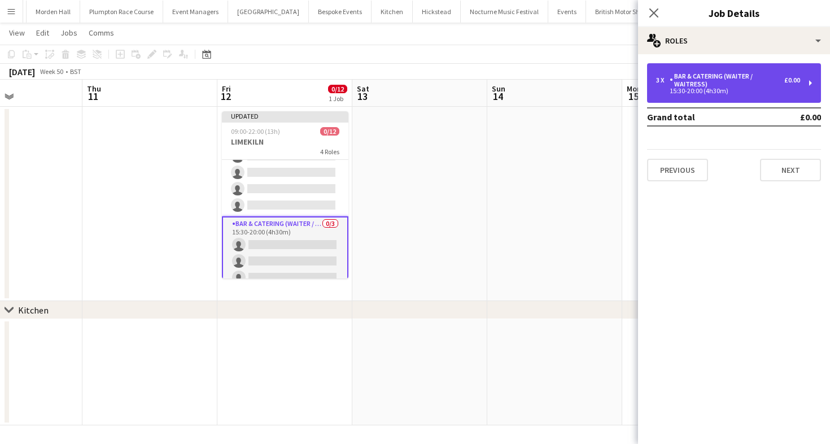
click at [707, 72] on div "Bar & Catering (Waiter / waitress)" at bounding box center [727, 80] width 115 height 16
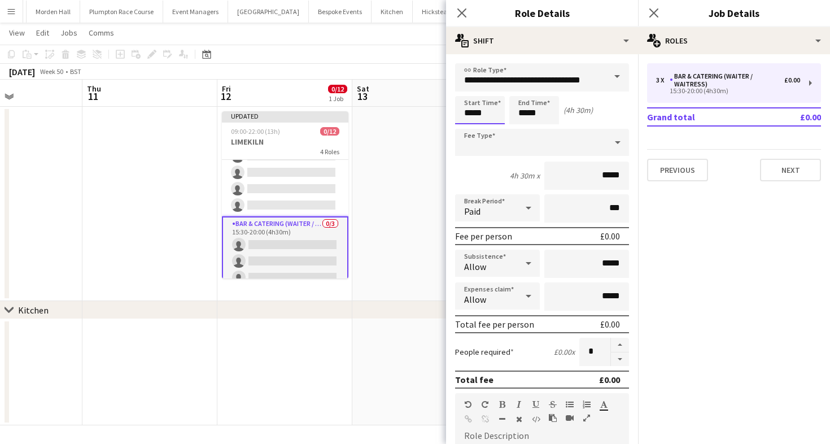
click at [494, 108] on input "*****" at bounding box center [480, 110] width 50 height 28
type input "*****"
click at [470, 130] on div at bounding box center [469, 129] width 23 height 11
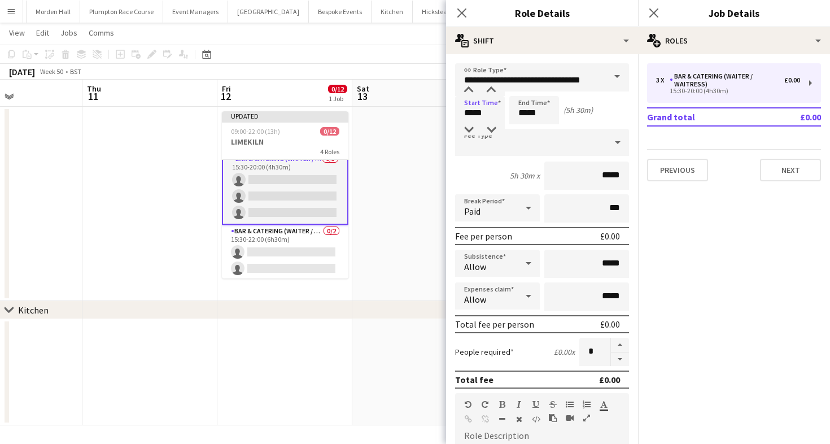
click at [276, 249] on app-card-role "Bar & Catering (Waiter / waitress) 0/2 15:30-22:00 (6h30m) single-neutral-actio…" at bounding box center [285, 252] width 127 height 55
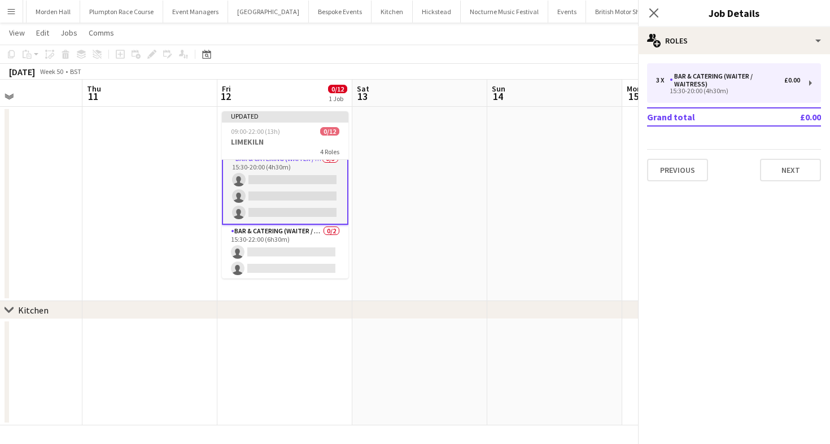
scroll to position [166, 0]
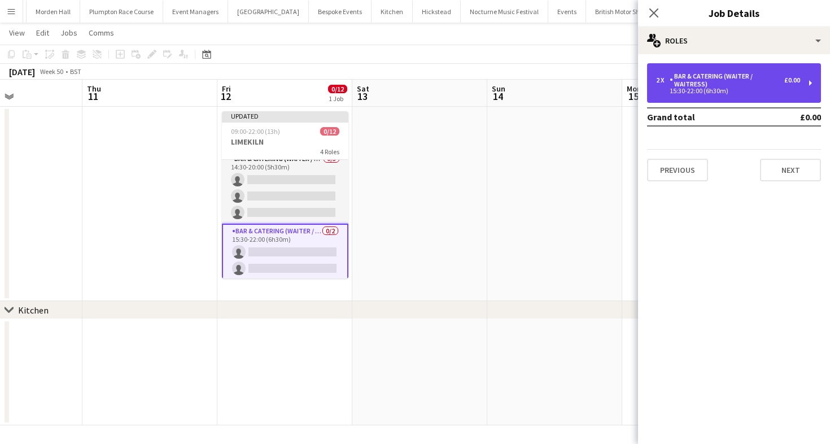
click at [696, 98] on div "2 x Bar & Catering (Waiter / waitress) £0.00 15:30-22:00 (6h30m)" at bounding box center [734, 83] width 174 height 40
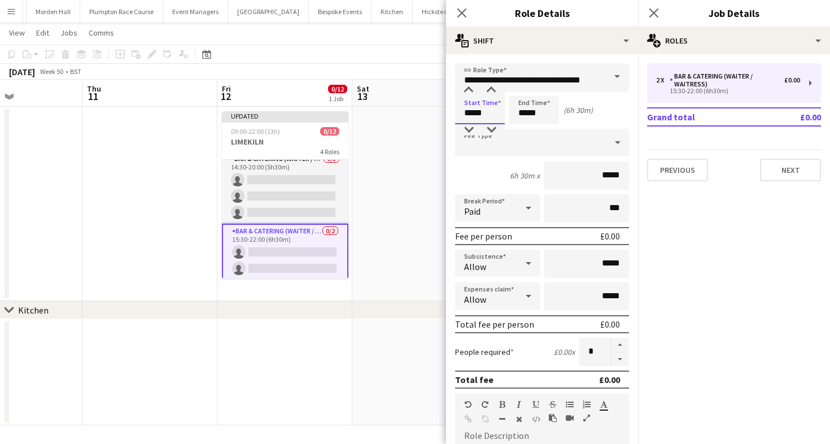
click at [488, 121] on input "*****" at bounding box center [480, 110] width 50 height 28
type input "*****"
click at [467, 129] on div at bounding box center [469, 129] width 23 height 11
click at [372, 64] on div "December 2025 Week 50 • BST Publish 1 job Revert 1 job" at bounding box center [415, 72] width 830 height 16
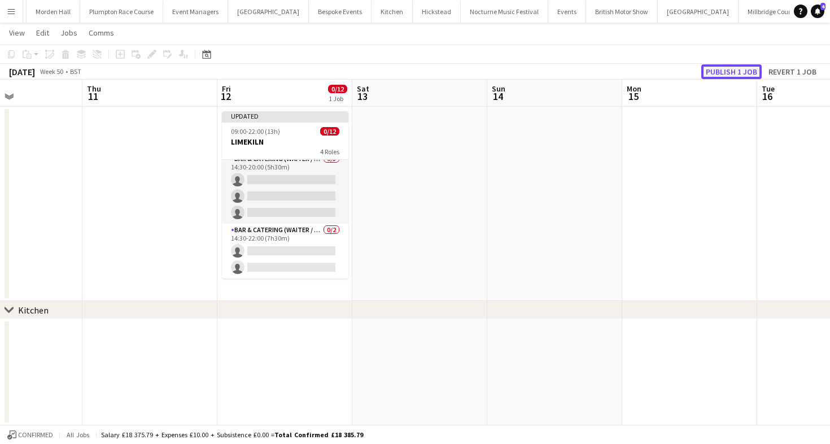
click at [743, 74] on button "Publish 1 job" at bounding box center [732, 71] width 60 height 15
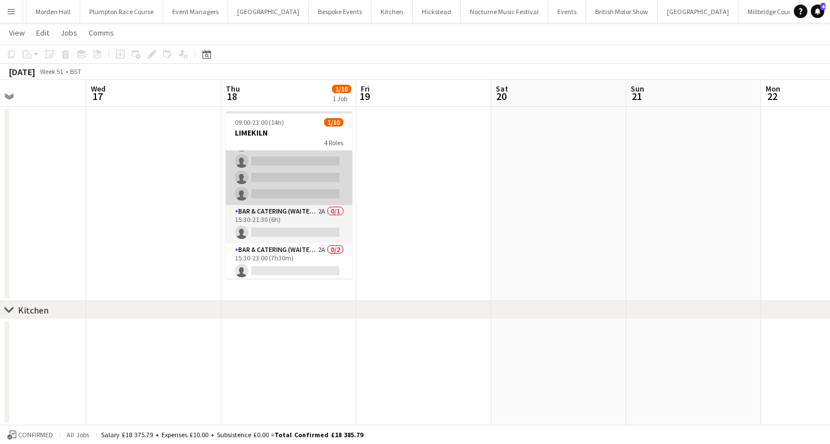
scroll to position [124, 0]
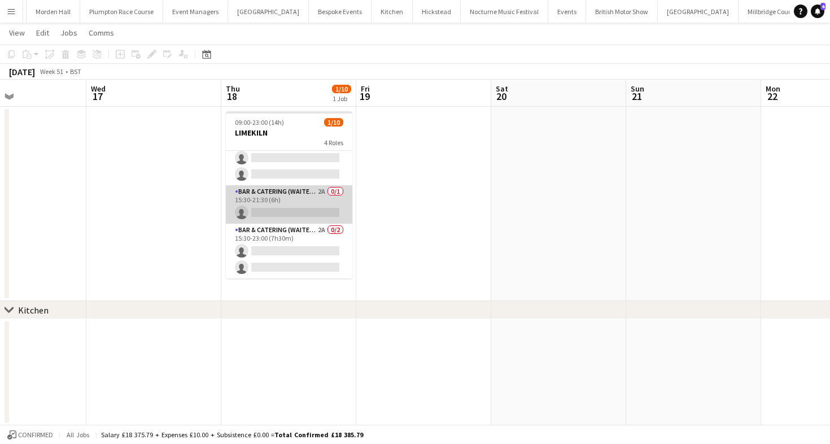
click at [293, 197] on app-card-role "Bar & Catering (Waiter / waitress) 2A 0/1 15:30-21:30 (6h) single-neutral-actio…" at bounding box center [289, 204] width 127 height 38
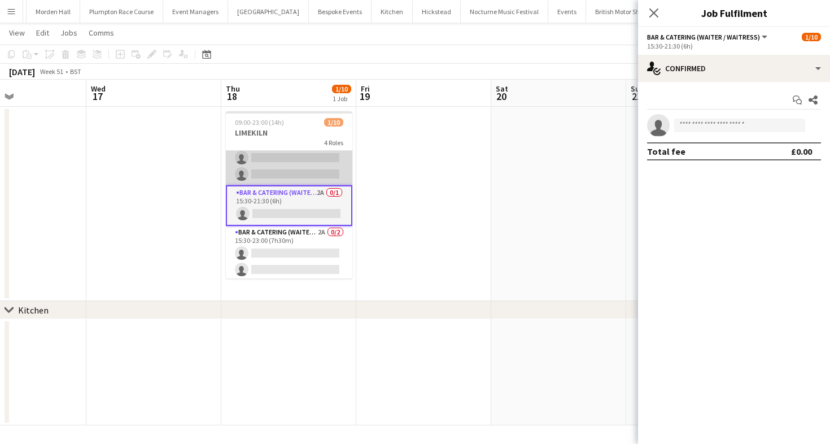
drag, startPoint x: 300, startPoint y: 175, endPoint x: 324, endPoint y: 175, distance: 23.7
click at [300, 175] on app-card-role "Bar & Catering (Waiter / waitress) 2A 0/5 13:30-21:30 (8h) single-neutral-actio…" at bounding box center [289, 133] width 127 height 104
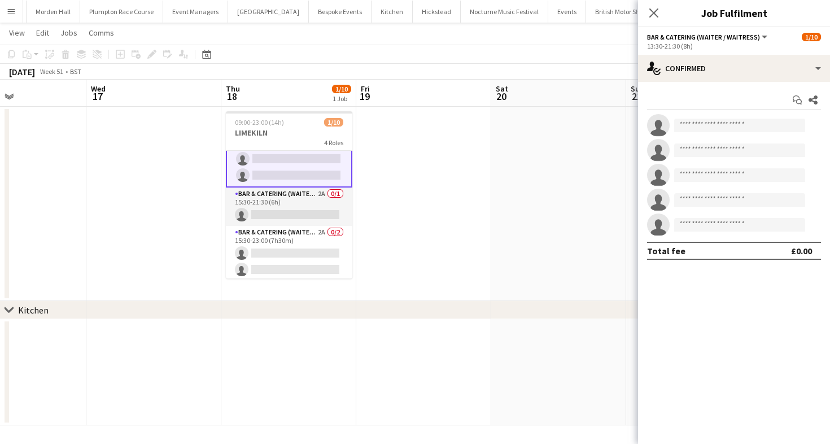
scroll to position [125, 0]
click at [728, 85] on div "Start chat Share single-neutral-actions single-neutral-actions single-neutral-a…" at bounding box center [734, 175] width 192 height 187
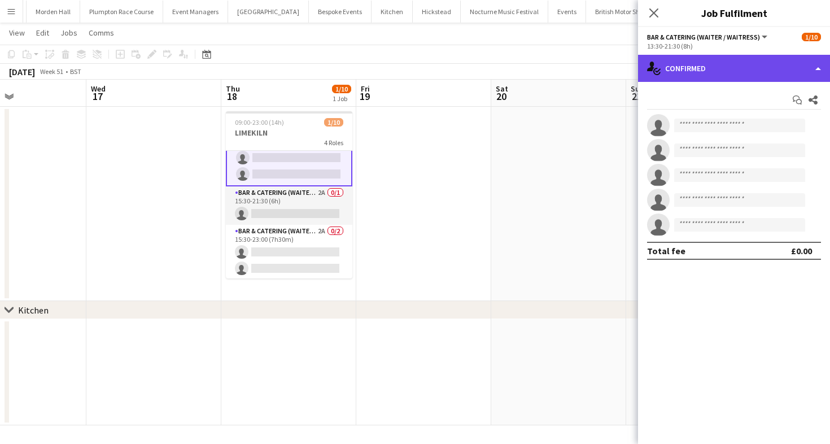
click at [723, 68] on div "single-neutral-actions-check-2 Confirmed" at bounding box center [734, 68] width 192 height 27
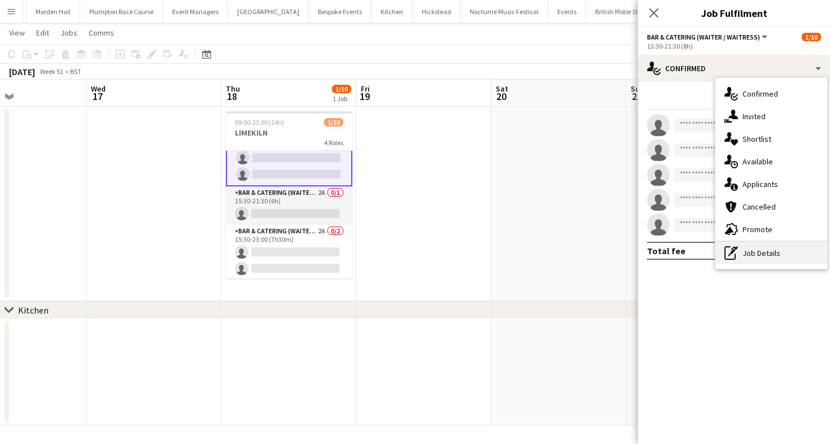
click at [759, 254] on div "pen-write Job Details" at bounding box center [772, 253] width 112 height 23
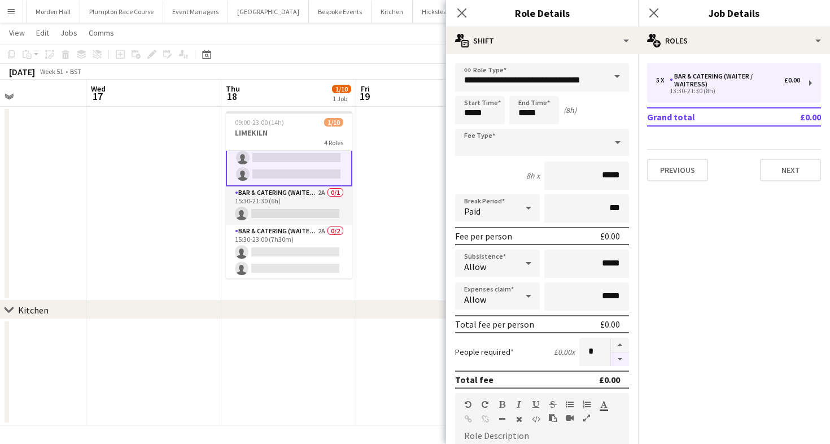
click at [623, 365] on button "button" at bounding box center [620, 359] width 18 height 14
type input "*"
click at [397, 76] on div "December 2025 Week 51 • BST" at bounding box center [415, 72] width 830 height 16
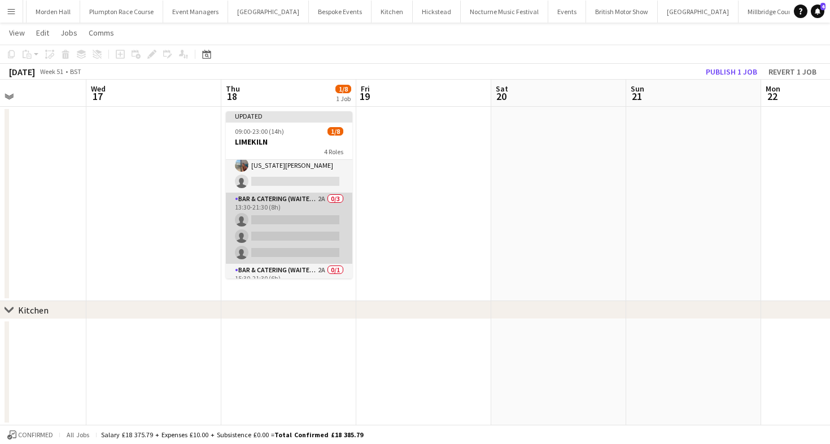
scroll to position [27, 0]
click at [315, 212] on app-card-role "Bar & Catering (Waiter / waitress) 2A 0/3 13:30-21:30 (8h) single-neutral-actio…" at bounding box center [289, 223] width 127 height 71
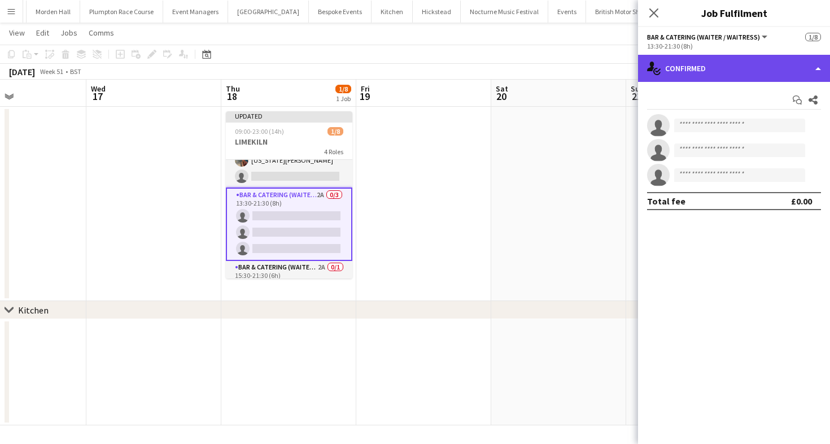
click at [698, 60] on div "single-neutral-actions-check-2 Confirmed" at bounding box center [734, 68] width 192 height 27
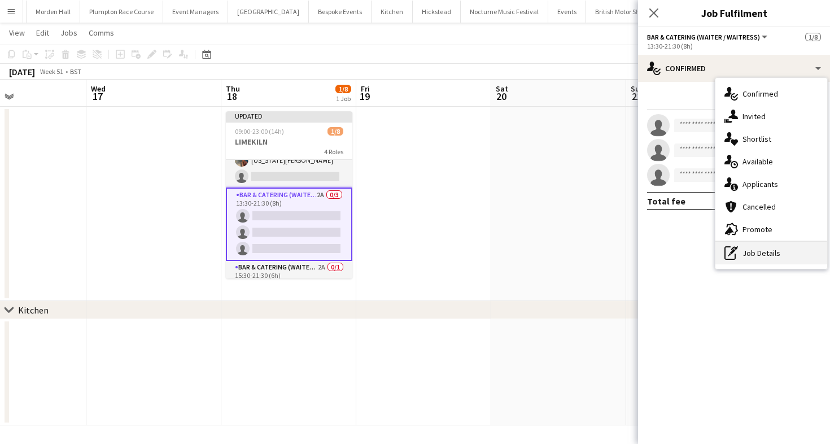
click at [746, 250] on div "pen-write Job Details" at bounding box center [772, 253] width 112 height 23
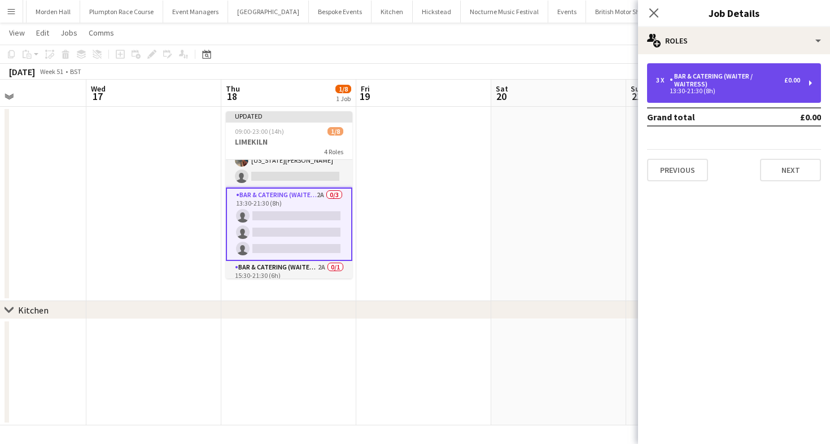
click at [720, 75] on div "Bar & Catering (Waiter / waitress)" at bounding box center [727, 80] width 115 height 16
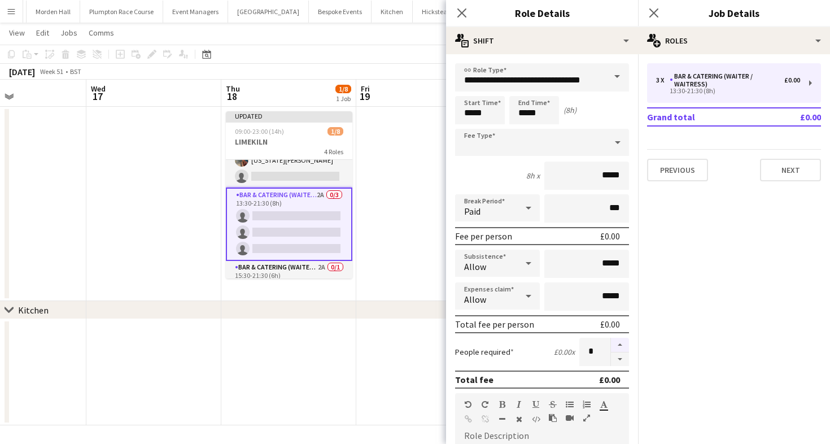
click at [621, 345] on button "button" at bounding box center [620, 345] width 18 height 15
type input "*"
click at [389, 48] on app-toolbar "Copy Paste Paste Command V Paste with crew Command Shift V Paste linked Job [GE…" at bounding box center [415, 54] width 830 height 19
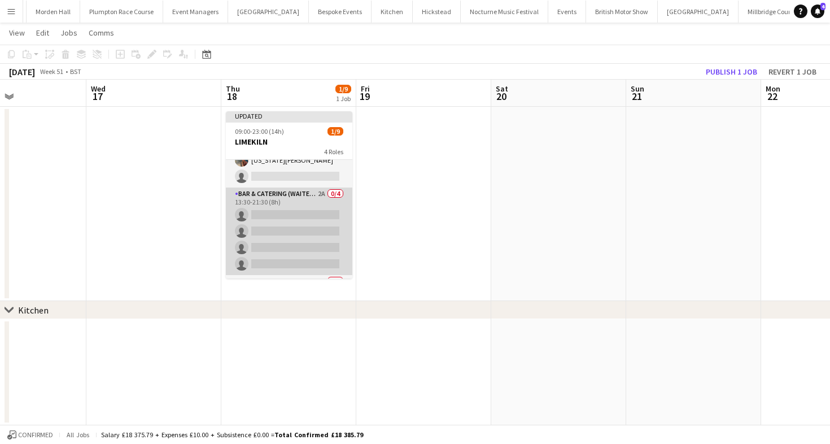
scroll to position [104, 0]
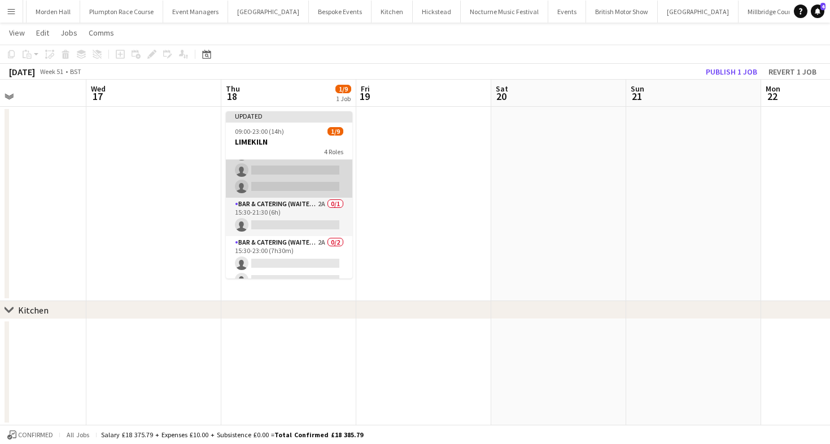
click at [299, 195] on app-card-role "Bar & Catering (Waiter / waitress) 2A 0/4 13:30-21:30 (8h) single-neutral-actio…" at bounding box center [289, 154] width 127 height 88
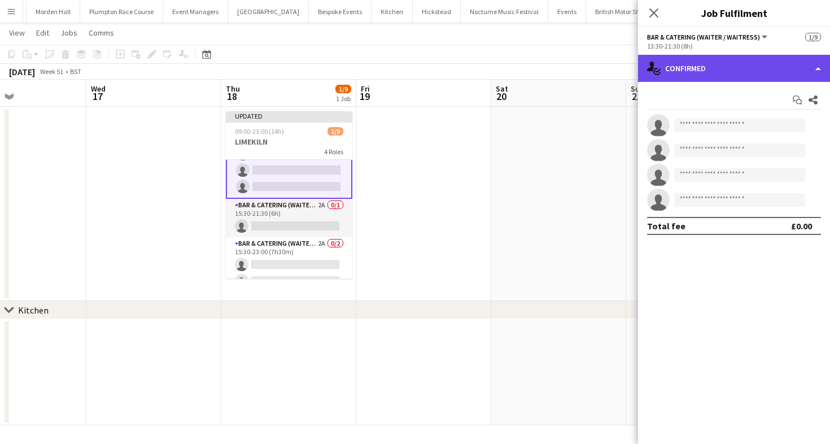
click at [737, 74] on div "single-neutral-actions-check-2 Confirmed" at bounding box center [734, 68] width 192 height 27
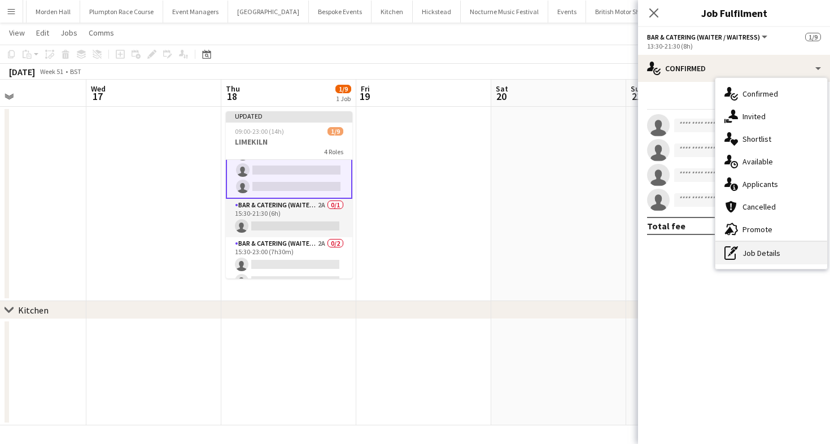
click at [778, 259] on div "pen-write Job Details" at bounding box center [772, 253] width 112 height 23
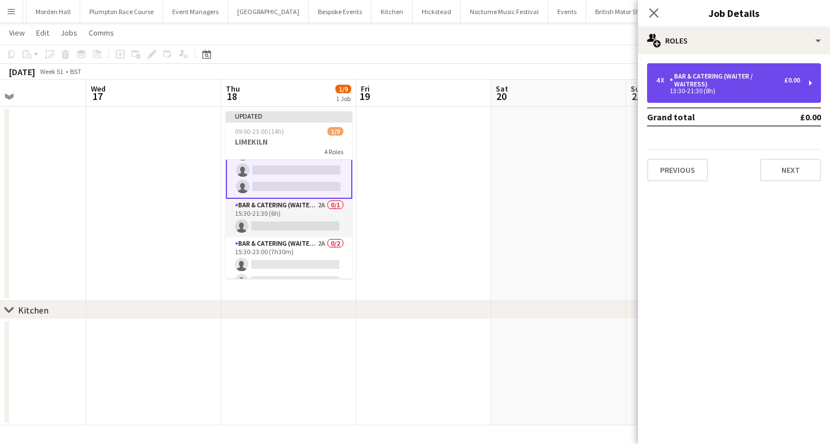
click at [730, 80] on div "Bar & Catering (Waiter / waitress)" at bounding box center [727, 80] width 115 height 16
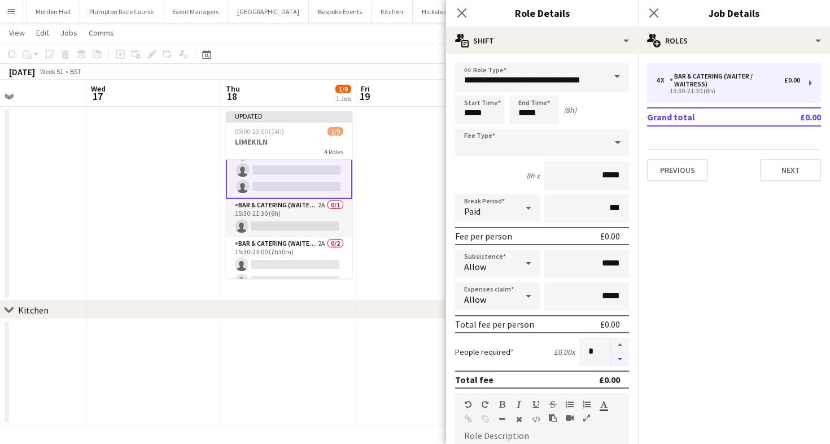
click at [624, 362] on button "button" at bounding box center [620, 359] width 18 height 14
type input "*"
click at [369, 54] on app-toolbar "Copy Paste Paste Command V Paste with crew Command Shift V Paste linked Job [GE…" at bounding box center [415, 54] width 830 height 19
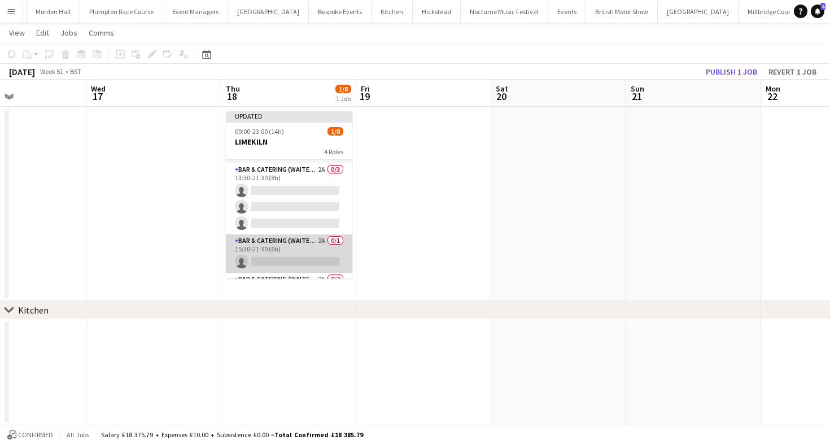
scroll to position [101, 0]
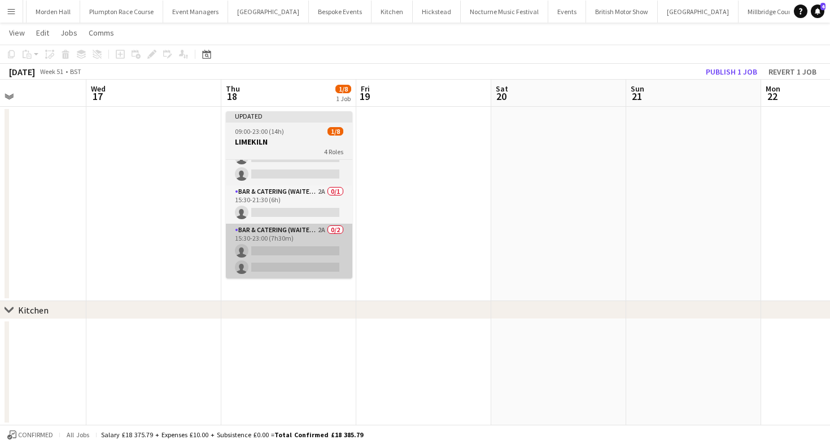
click at [270, 246] on app-card-role "Bar & Catering (Waiter / waitress) 2A 0/2 15:30-23:00 (7h30m) single-neutral-ac…" at bounding box center [289, 251] width 127 height 55
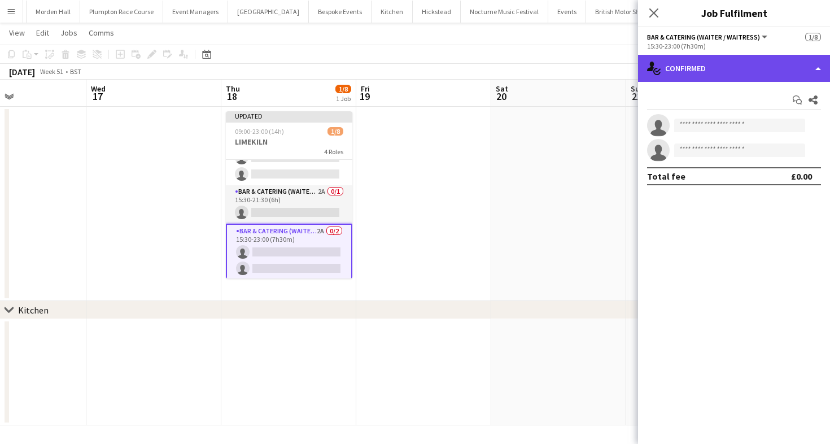
click at [750, 70] on div "single-neutral-actions-check-2 Confirmed" at bounding box center [734, 68] width 192 height 27
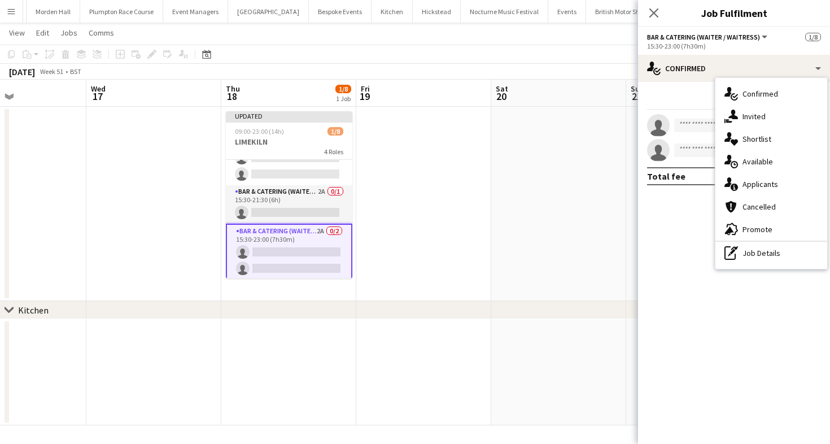
click at [765, 264] on div "single-neutral-actions-check-2 Confirmed single-neutral-actions-share-1 Invited…" at bounding box center [772, 173] width 112 height 191
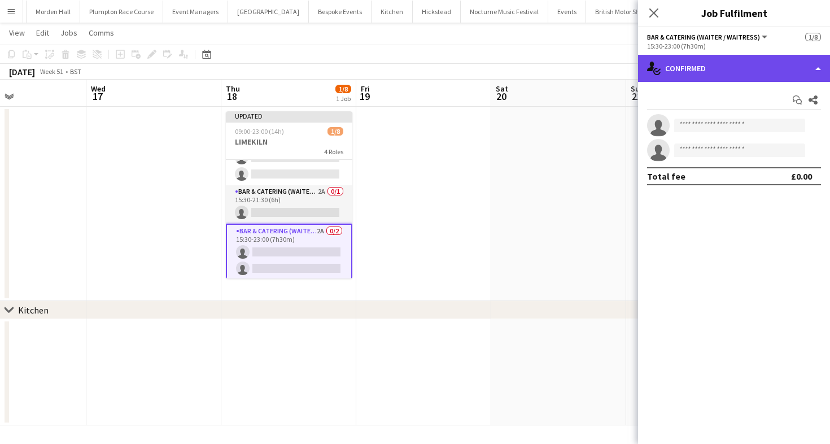
click at [704, 73] on div "single-neutral-actions-check-2 Confirmed" at bounding box center [734, 68] width 192 height 27
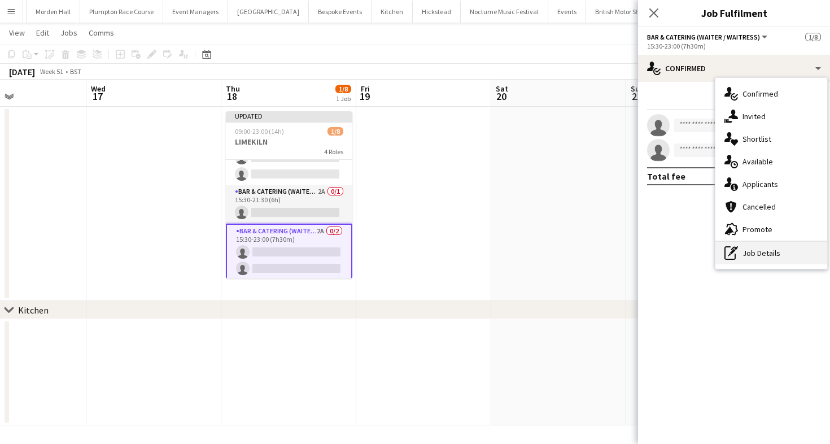
click at [761, 254] on div "pen-write Job Details" at bounding box center [772, 253] width 112 height 23
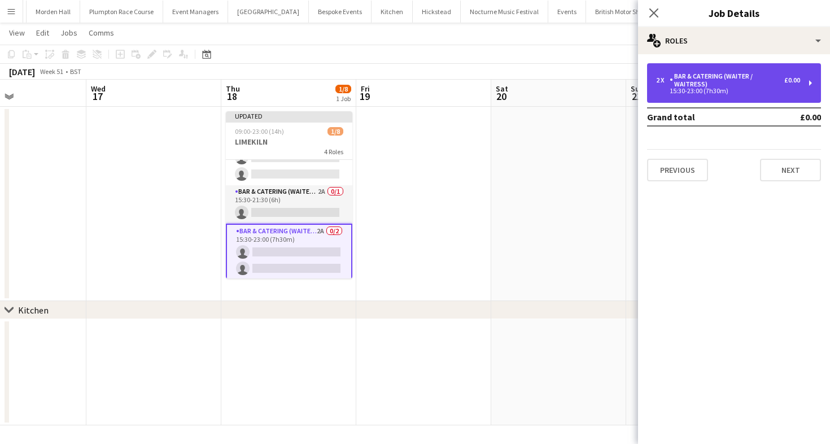
click at [712, 94] on div "15:30-23:00 (7h30m)" at bounding box center [728, 91] width 144 height 6
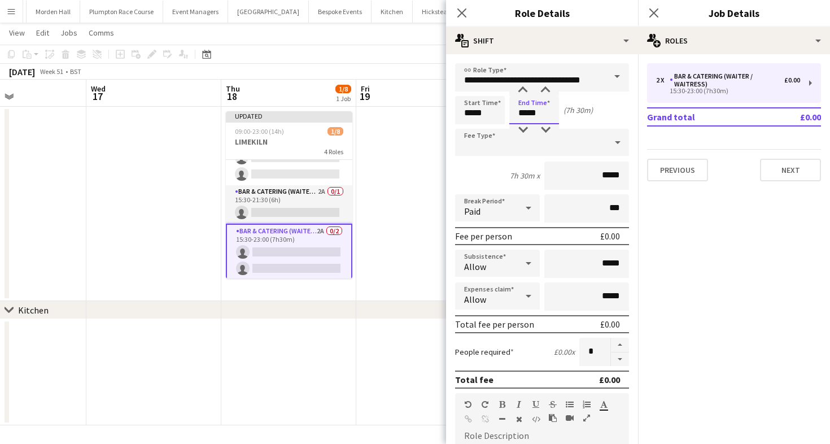
click at [536, 116] on input "*****" at bounding box center [535, 110] width 50 height 28
type input "*****"
click at [523, 127] on div at bounding box center [523, 129] width 23 height 11
click at [354, 84] on app-board-header-date "Thu 18 1/8 1 Job" at bounding box center [288, 93] width 135 height 27
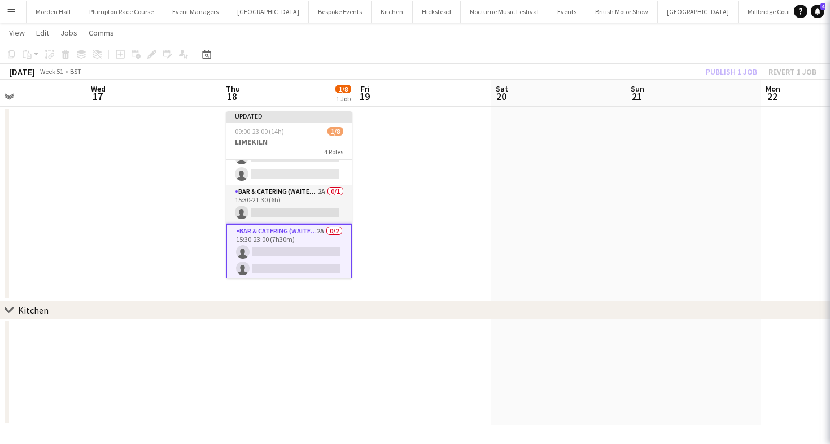
scroll to position [0, 319]
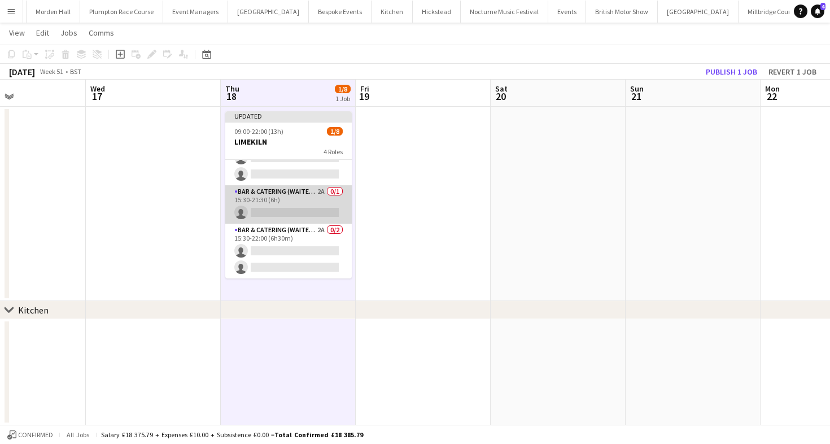
click at [268, 209] on app-card-role "Bar & Catering (Waiter / waitress) 2A 0/1 15:30-21:30 (6h) single-neutral-actio…" at bounding box center [288, 204] width 127 height 38
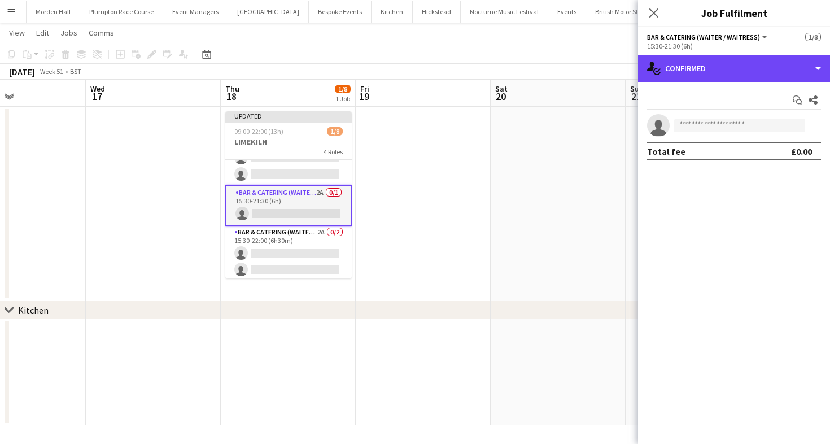
click at [662, 71] on div "single-neutral-actions-check-2 Confirmed" at bounding box center [734, 68] width 192 height 27
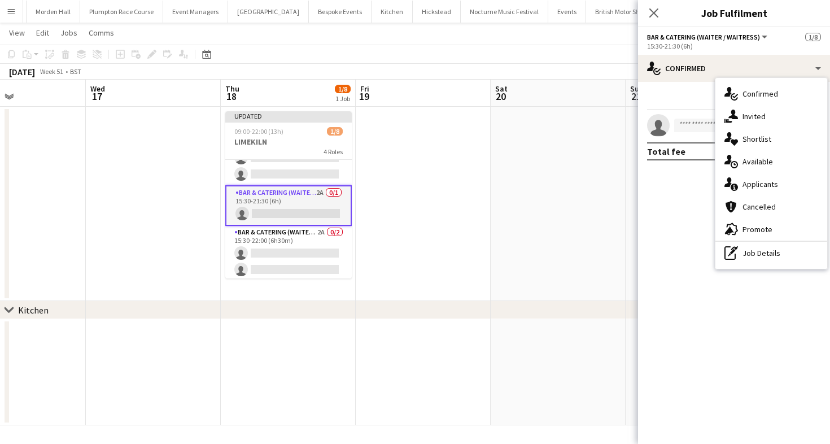
click at [749, 254] on div "pen-write Job Details" at bounding box center [772, 253] width 112 height 23
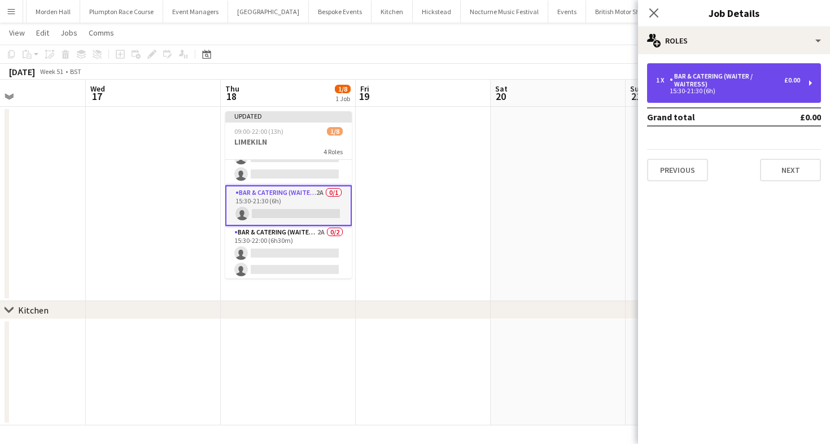
click at [715, 98] on div "1 x Bar & Catering (Waiter / waitress) £0.00 15:30-21:30 (6h)" at bounding box center [734, 83] width 174 height 40
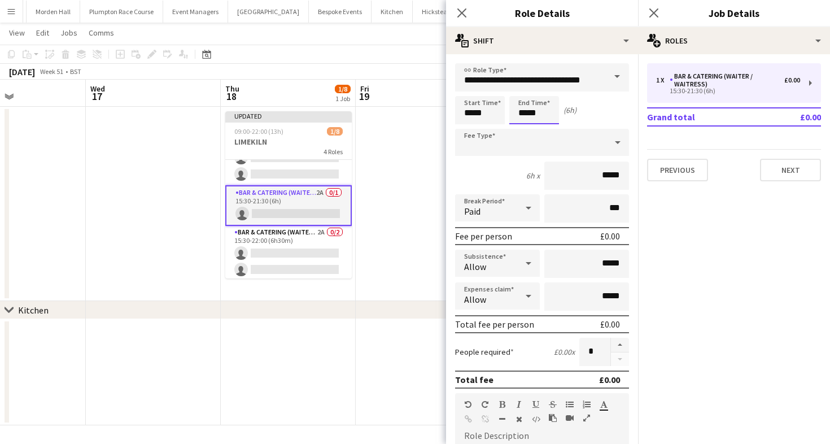
click at [525, 108] on input "*****" at bounding box center [535, 110] width 50 height 28
click at [540, 125] on div at bounding box center [545, 129] width 23 height 11
type input "*****"
click at [540, 125] on div at bounding box center [545, 129] width 23 height 11
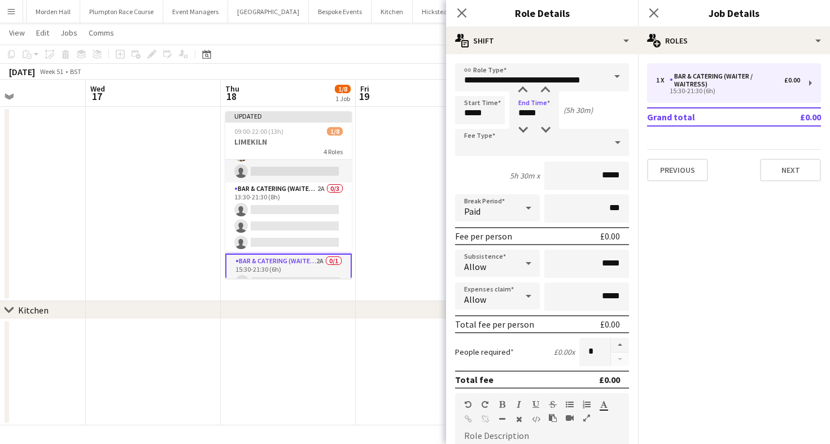
scroll to position [23, 0]
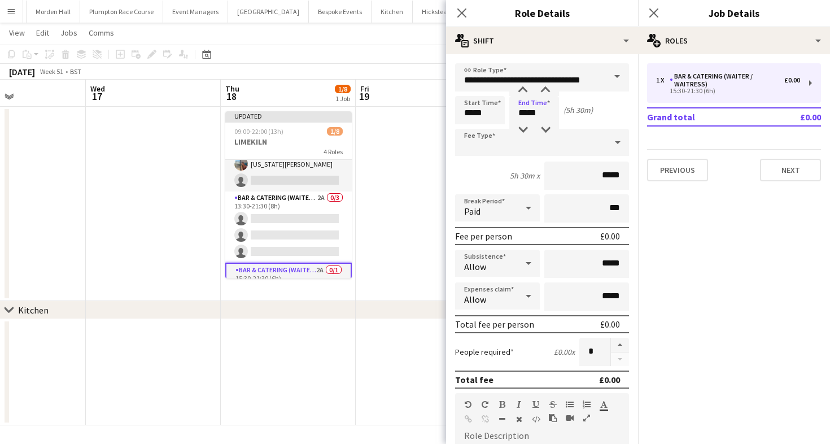
click at [259, 201] on app-card-role "Bar & Catering (Waiter / waitress) 2A 0/3 13:30-21:30 (8h) single-neutral-actio…" at bounding box center [288, 226] width 127 height 71
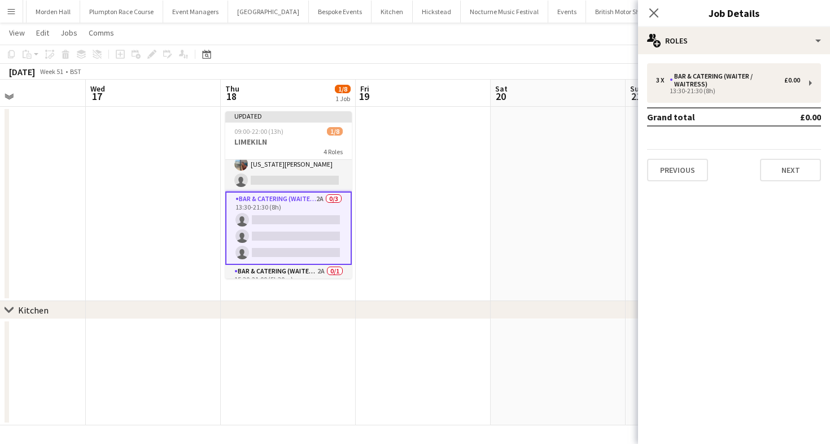
click at [675, 108] on td "Grand total" at bounding box center [707, 117] width 120 height 18
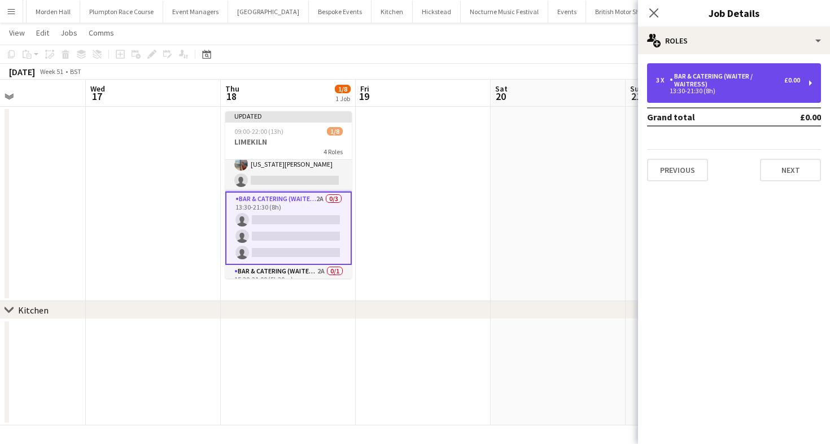
click at [678, 97] on div "3 x Bar & Catering (Waiter / waitress) £0.00 13:30-21:30 (8h)" at bounding box center [734, 83] width 174 height 40
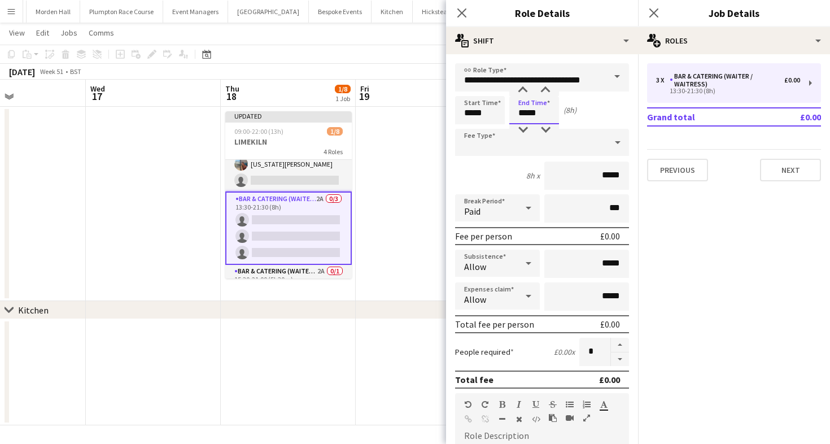
click at [548, 112] on input "*****" at bounding box center [535, 110] width 50 height 28
click at [548, 128] on div at bounding box center [545, 129] width 23 height 11
type input "*****"
click at [548, 128] on div at bounding box center [545, 129] width 23 height 11
click at [284, 181] on app-card-role "Bar & Catering (Waiter / waitress) 1A 1/2 09:00-19:00 (10h) georgia willoughby …" at bounding box center [288, 164] width 127 height 55
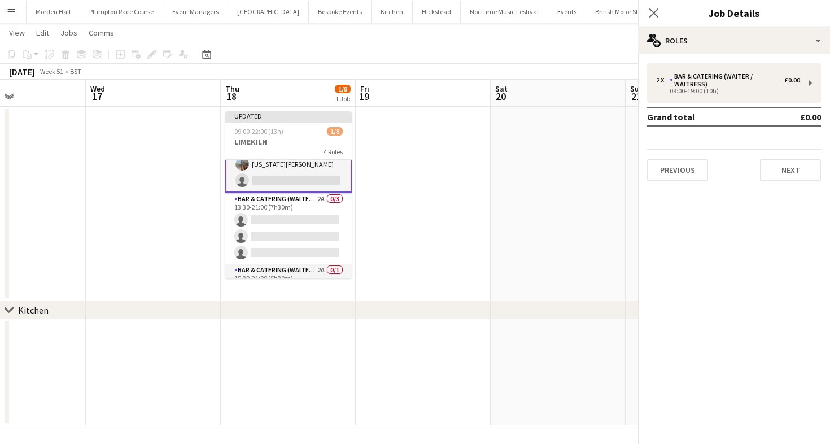
scroll to position [0, 0]
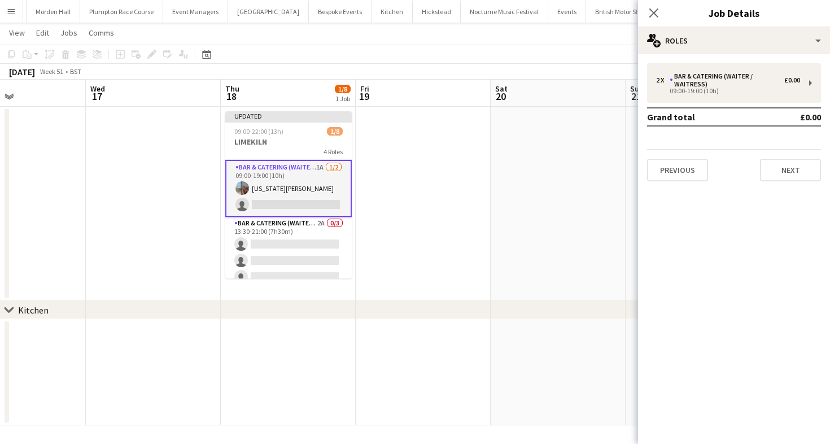
click at [487, 62] on app-toolbar "Copy Paste Paste Command V Paste with crew Command Shift V Paste linked Job [GE…" at bounding box center [415, 54] width 830 height 19
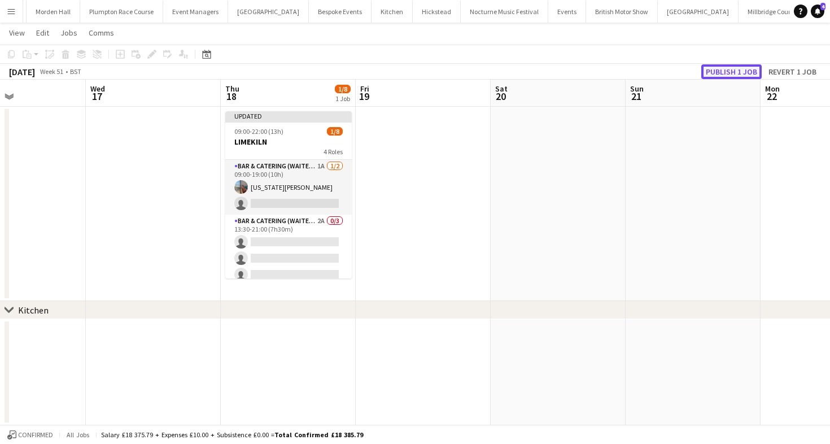
click at [720, 68] on button "Publish 1 job" at bounding box center [732, 71] width 60 height 15
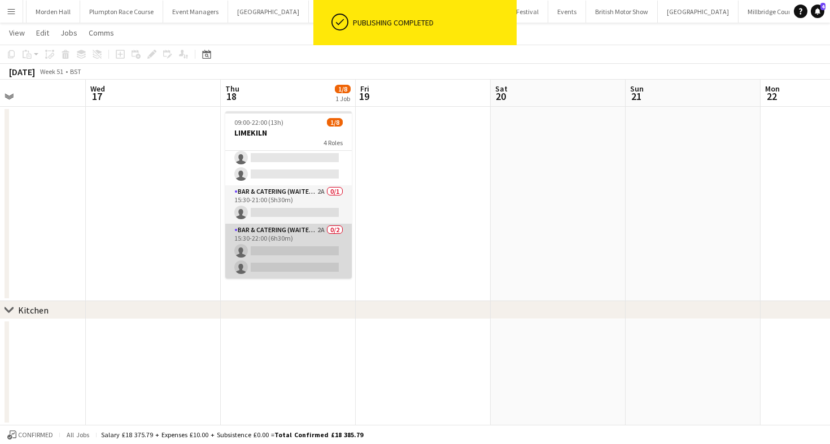
scroll to position [8, 0]
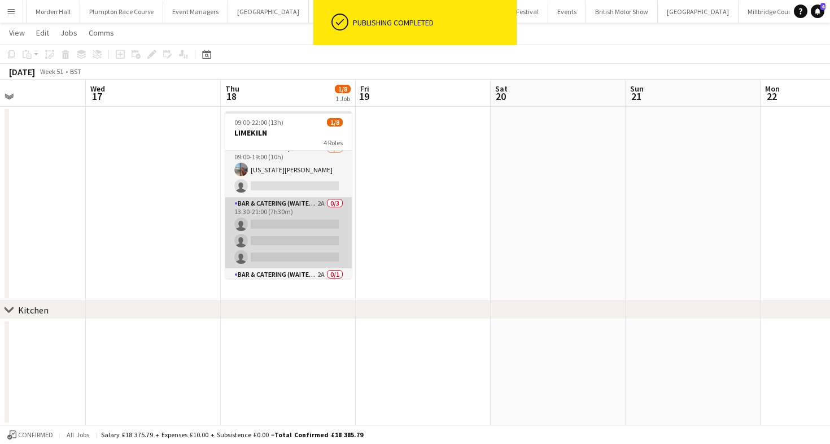
drag, startPoint x: 285, startPoint y: 216, endPoint x: 321, endPoint y: 213, distance: 36.3
click at [285, 216] on app-card-role "Bar & Catering (Waiter / waitress) 2A 0/3 13:30-21:00 (7h30m) single-neutral-ac…" at bounding box center [288, 232] width 127 height 71
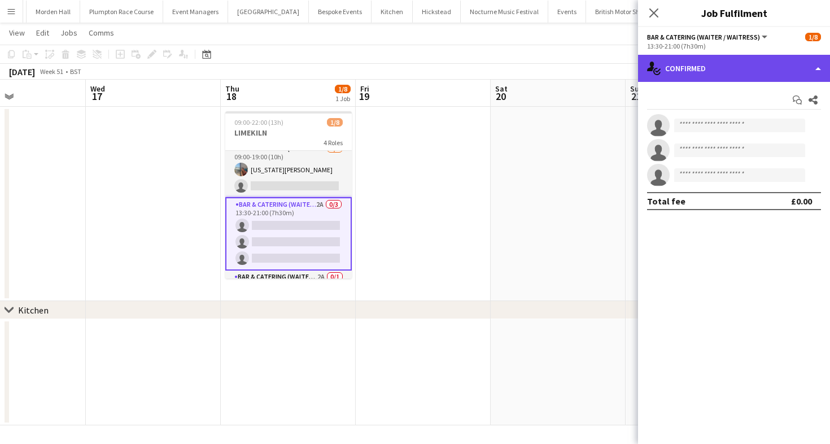
click at [739, 67] on div "single-neutral-actions-check-2 Confirmed" at bounding box center [734, 68] width 192 height 27
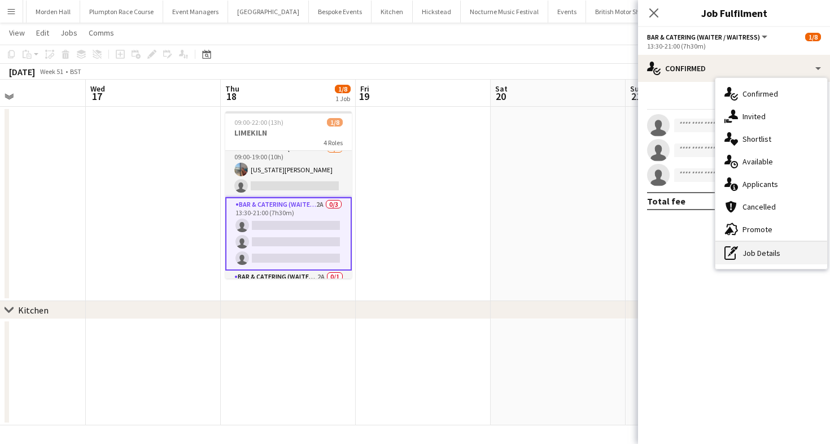
click at [757, 246] on div "pen-write Job Details" at bounding box center [772, 253] width 112 height 23
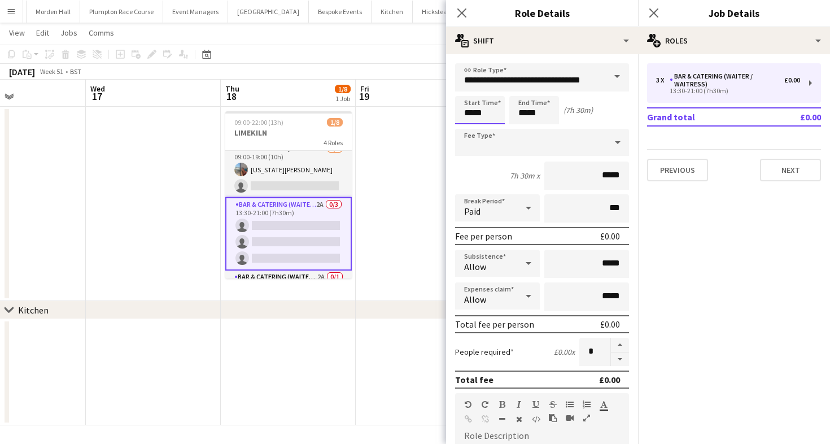
click at [472, 119] on input "*****" at bounding box center [480, 110] width 50 height 28
click at [472, 88] on div at bounding box center [469, 90] width 23 height 11
click at [497, 128] on div at bounding box center [491, 129] width 23 height 11
type input "*****"
click at [497, 128] on div at bounding box center [491, 129] width 23 height 11
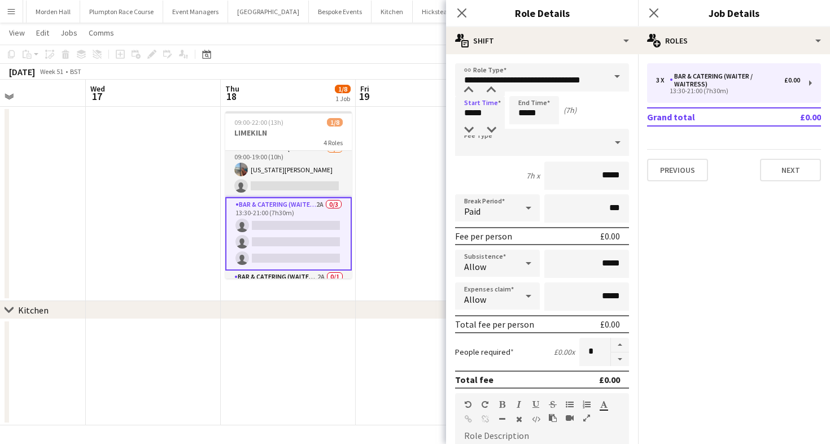
click at [389, 80] on app-board-header-date "Fri 19" at bounding box center [423, 93] width 135 height 27
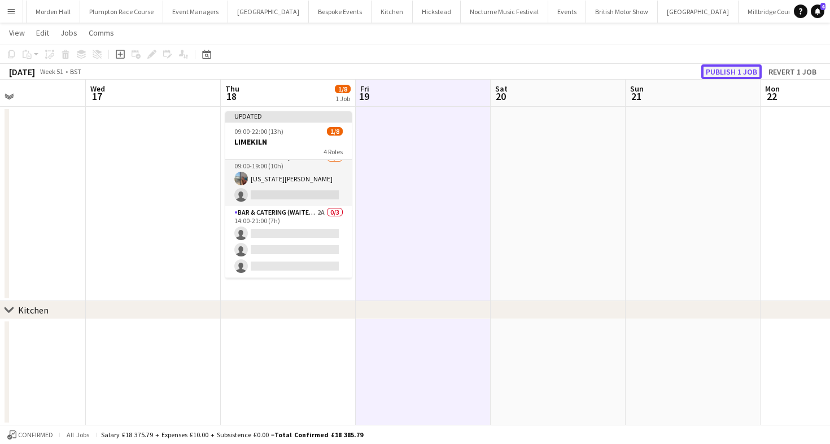
click at [720, 72] on button "Publish 1 job" at bounding box center [732, 71] width 60 height 15
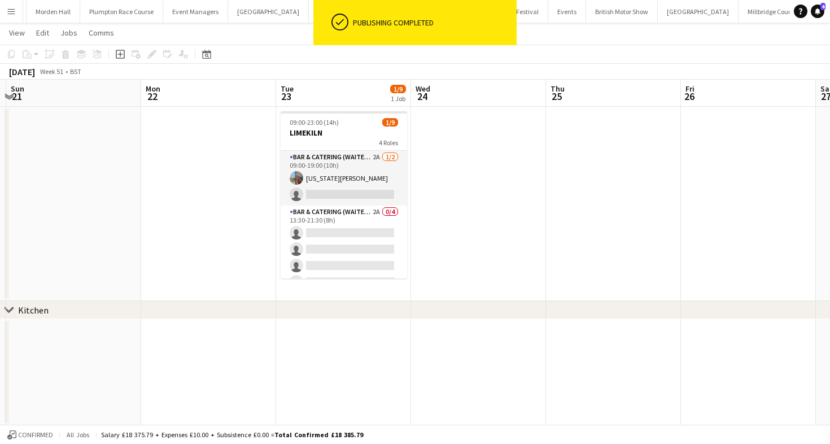
scroll to position [0, 407]
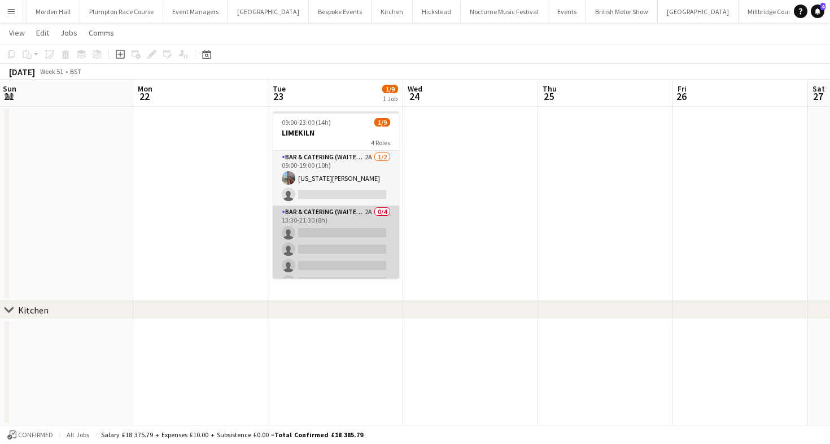
click at [347, 235] on app-card-role "Bar & Catering (Waiter / waitress) 2A 0/4 13:30-21:30 (8h) single-neutral-actio…" at bounding box center [336, 250] width 127 height 88
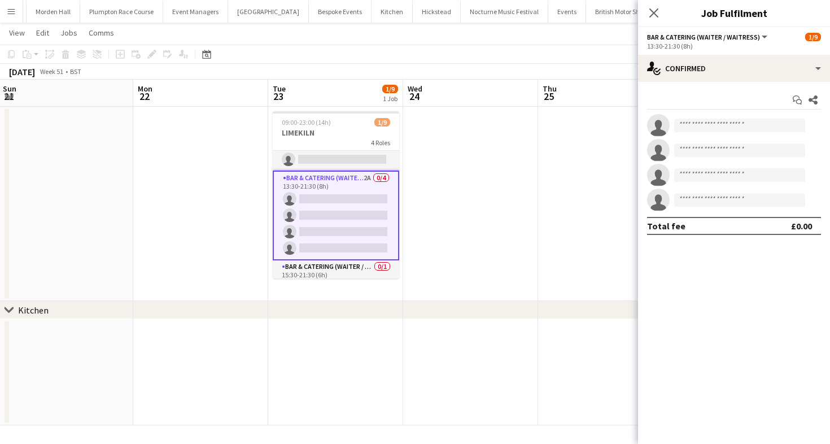
scroll to position [56, 0]
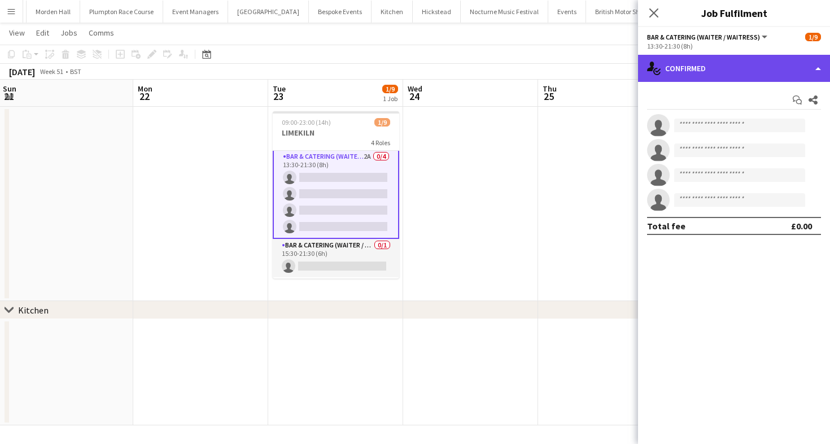
click at [702, 74] on div "single-neutral-actions-check-2 Confirmed" at bounding box center [734, 68] width 192 height 27
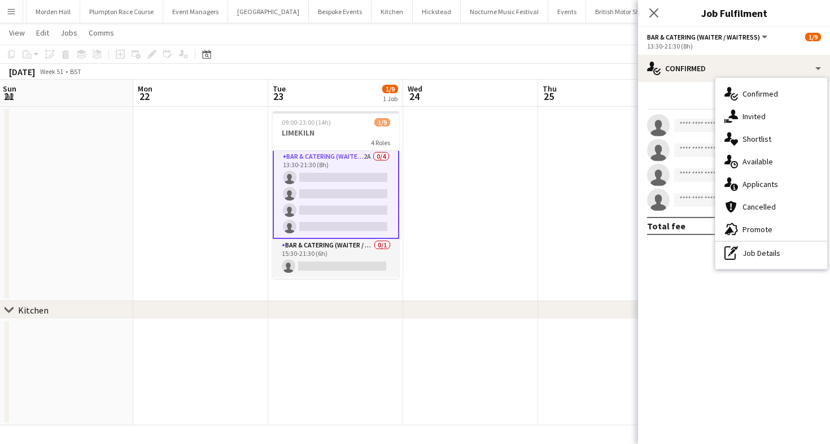
click at [754, 255] on div "pen-write Job Details" at bounding box center [772, 253] width 112 height 23
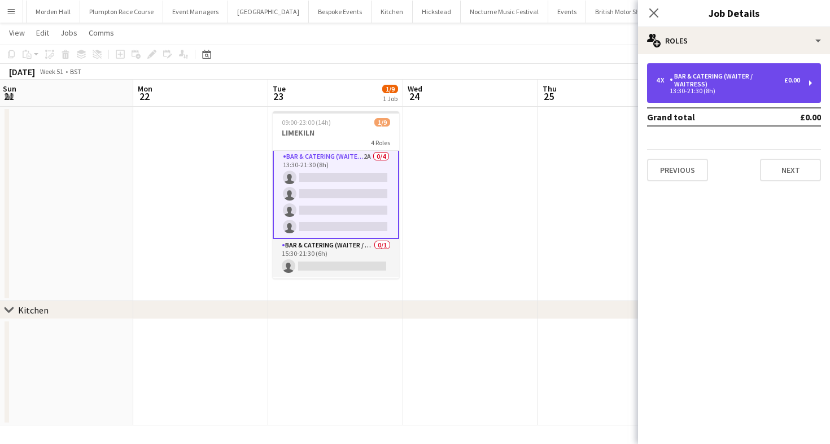
click at [713, 75] on div "Bar & Catering (Waiter / waitress)" at bounding box center [727, 80] width 115 height 16
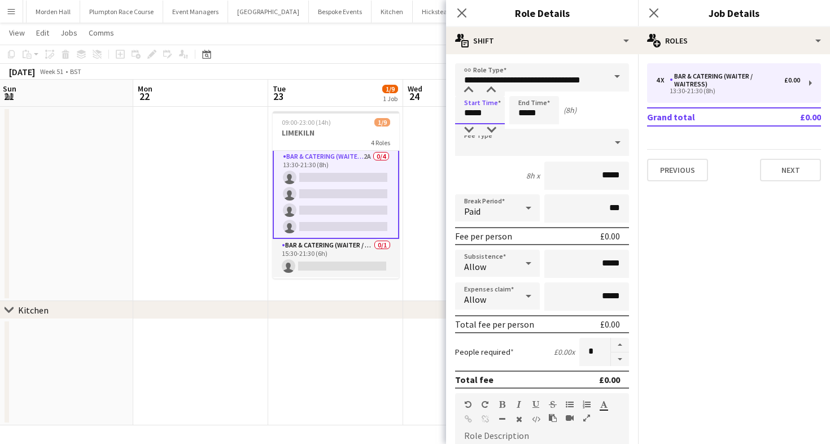
click at [488, 111] on input "*****" at bounding box center [480, 110] width 50 height 28
click at [468, 94] on div at bounding box center [469, 90] width 23 height 11
click at [492, 127] on div at bounding box center [491, 129] width 23 height 11
type input "*****"
click at [492, 127] on div at bounding box center [491, 129] width 23 height 11
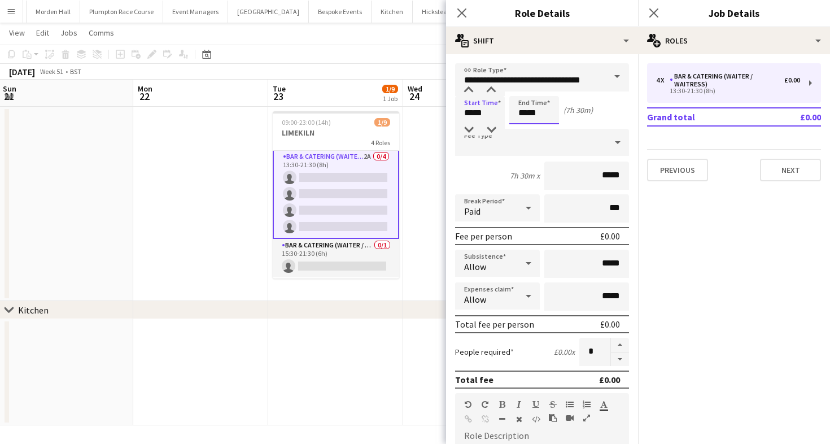
click at [541, 114] on input "*****" at bounding box center [535, 110] width 50 height 28
click at [547, 131] on div at bounding box center [545, 129] width 23 height 11
type input "*****"
click at [547, 131] on div at bounding box center [545, 129] width 23 height 11
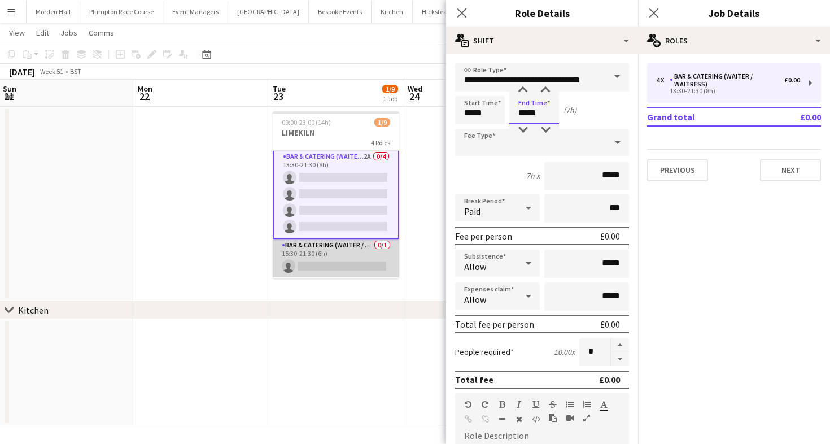
scroll to position [99, 0]
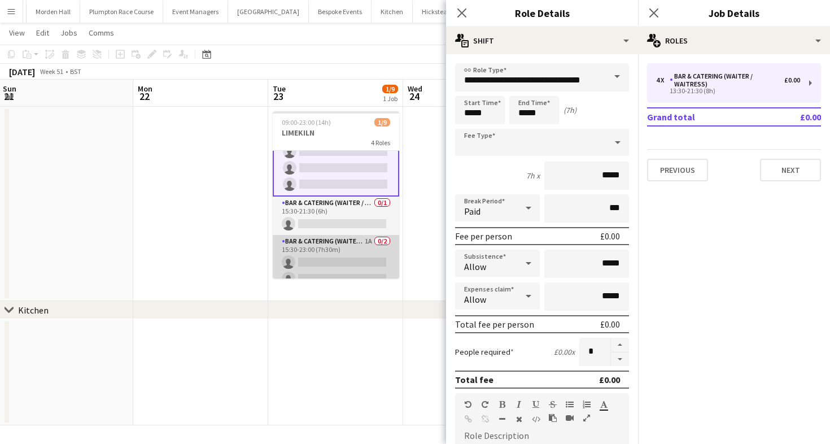
click at [338, 258] on app-card-role "Bar & Catering (Waiter / waitress) 1A 0/2 15:30-23:00 (7h30m) single-neutral-ac…" at bounding box center [336, 262] width 127 height 55
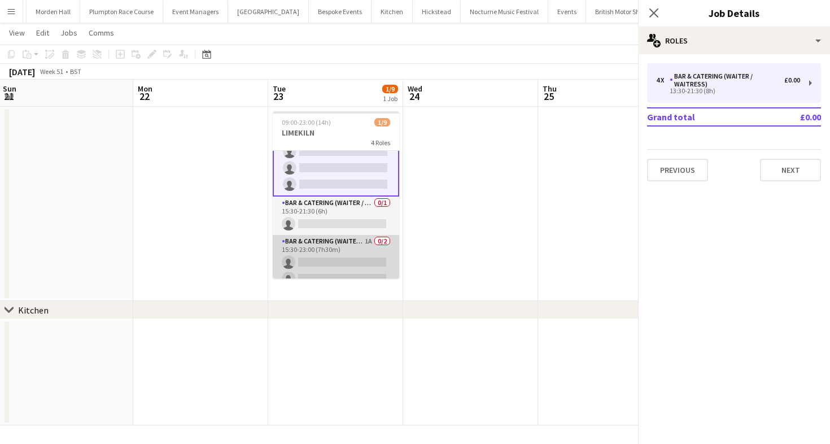
scroll to position [98, 0]
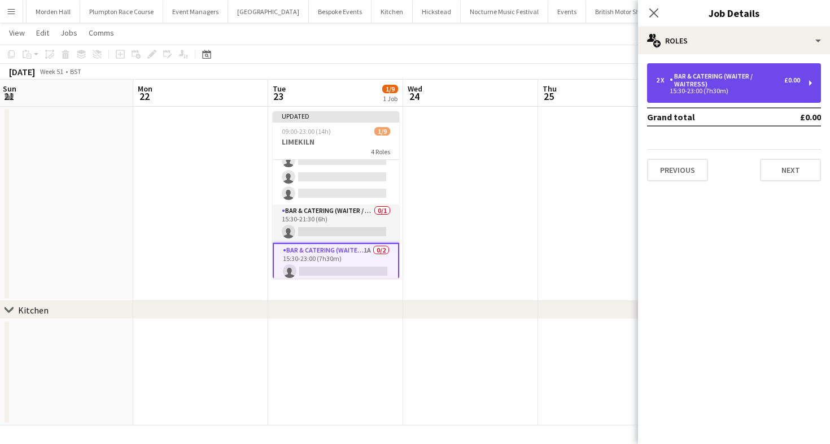
click at [701, 82] on div "Bar & Catering (Waiter / waitress)" at bounding box center [727, 80] width 115 height 16
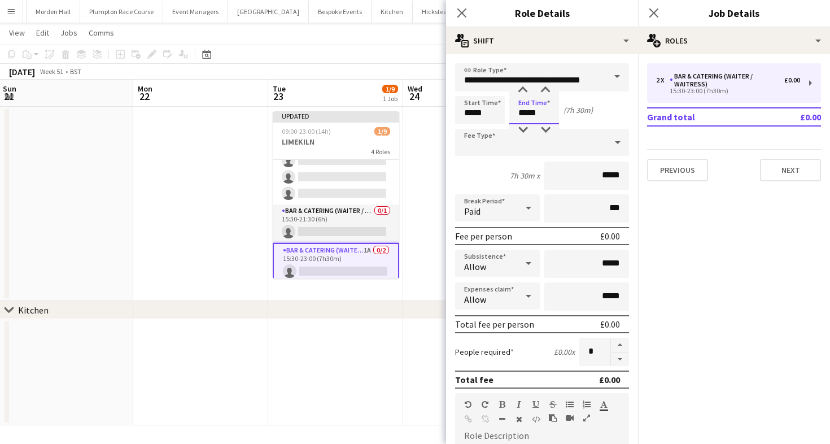
click at [537, 103] on input "*****" at bounding box center [535, 110] width 50 height 28
click at [524, 130] on div at bounding box center [523, 129] width 23 height 11
click at [547, 88] on div at bounding box center [545, 90] width 23 height 11
type input "*****"
click at [547, 88] on div at bounding box center [545, 90] width 23 height 11
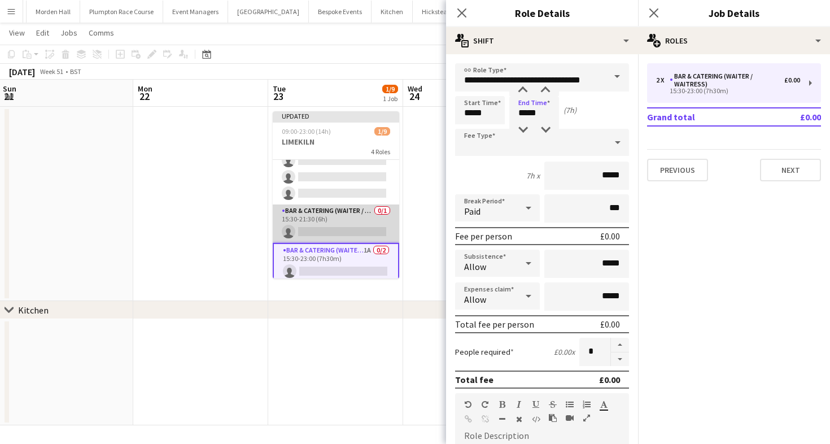
click at [350, 221] on app-card-role "Bar & Catering (Waiter / waitress) 0/1 15:30-21:30 (6h) single-neutral-actions" at bounding box center [336, 223] width 127 height 38
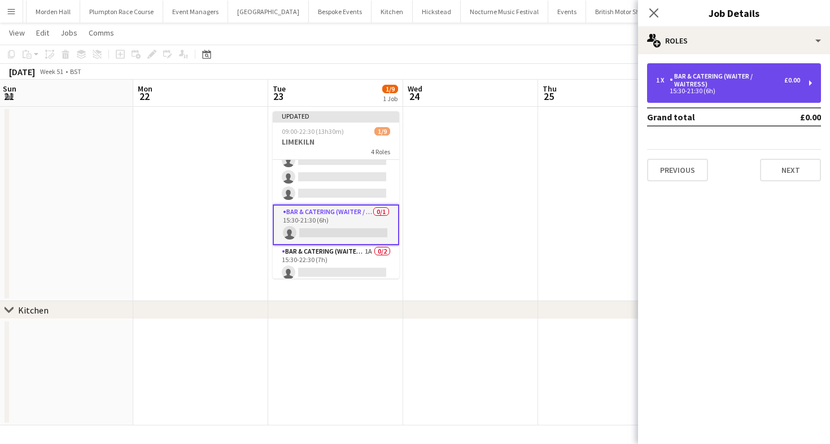
click at [737, 72] on div "Bar & Catering (Waiter / waitress)" at bounding box center [727, 80] width 115 height 16
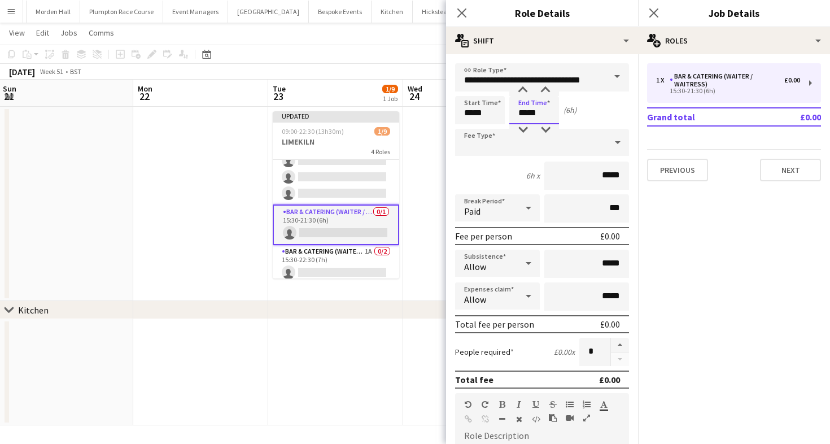
click at [534, 104] on input "*****" at bounding box center [535, 110] width 50 height 28
click at [542, 126] on div at bounding box center [545, 129] width 23 height 11
type input "*****"
click at [542, 126] on div at bounding box center [545, 129] width 23 height 11
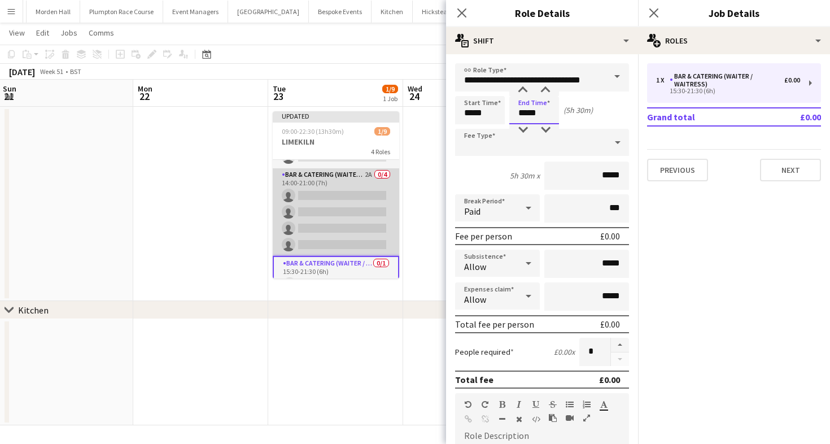
scroll to position [41, 0]
click at [320, 237] on app-card-role "Bar & Catering (Waiter / waitress) 2A 0/4 14:00-21:00 (7h) single-neutral-actio…" at bounding box center [336, 218] width 127 height 88
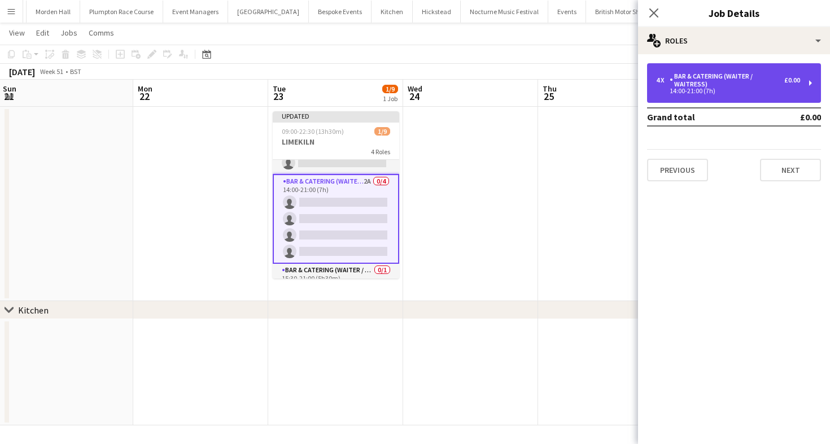
click at [705, 82] on div "Bar & Catering (Waiter / waitress)" at bounding box center [727, 80] width 115 height 16
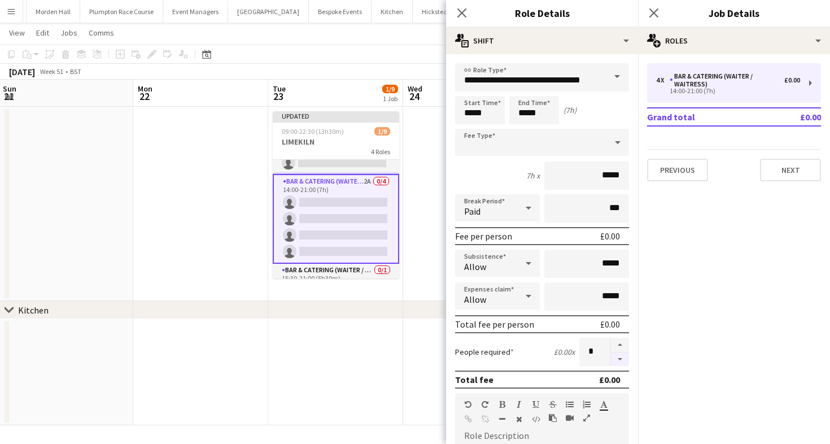
click at [621, 362] on button "button" at bounding box center [620, 359] width 18 height 14
type input "*"
click at [324, 71] on div "December 2025 Week 51 • BST Publish 1 job Revert 1 job" at bounding box center [415, 72] width 830 height 16
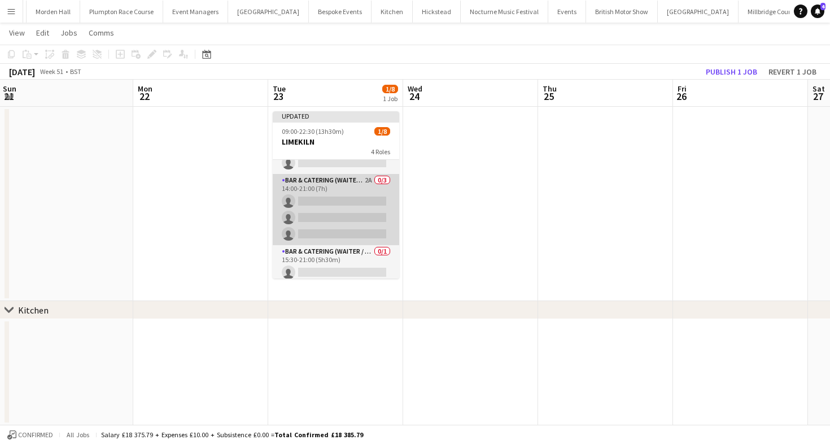
scroll to position [87, 0]
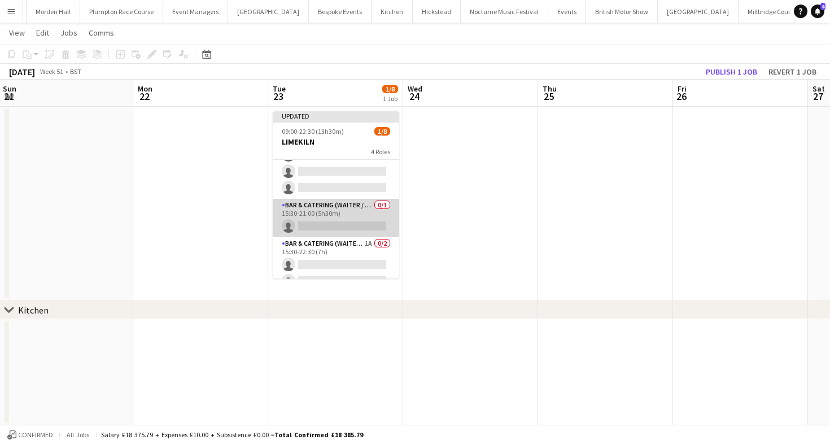
click at [303, 211] on app-card-role "Bar & Catering (Waiter / waitress) 0/1 15:30-21:00 (5h30m) single-neutral-actio…" at bounding box center [336, 218] width 127 height 38
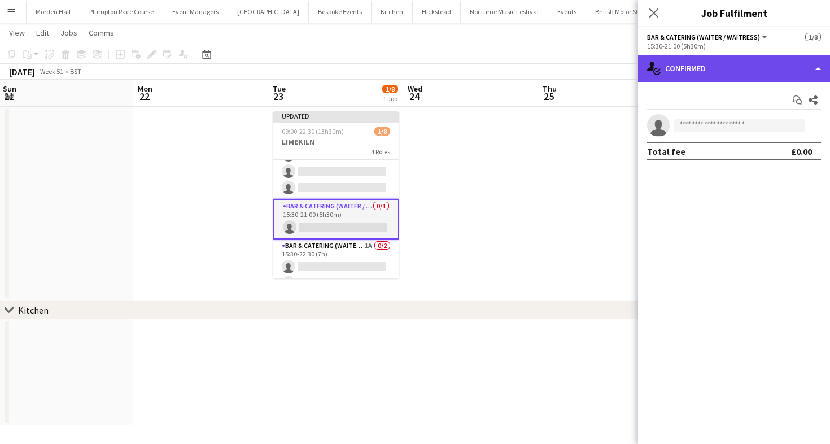
click at [756, 72] on div "single-neutral-actions-check-2 Confirmed" at bounding box center [734, 68] width 192 height 27
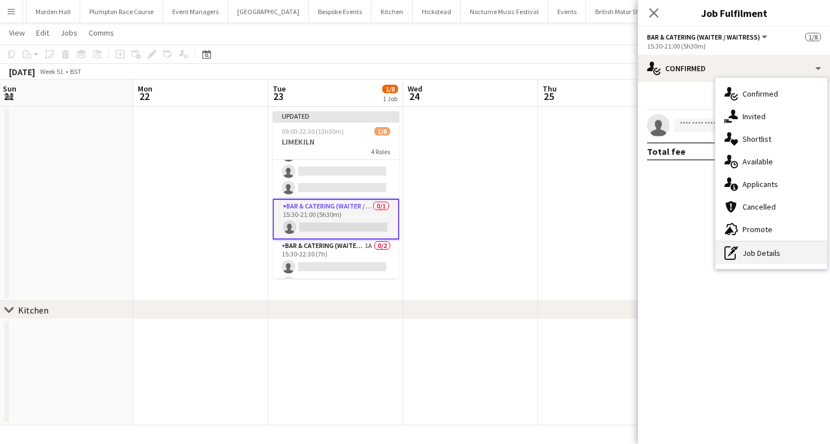
click at [752, 262] on div "pen-write Job Details" at bounding box center [772, 253] width 112 height 23
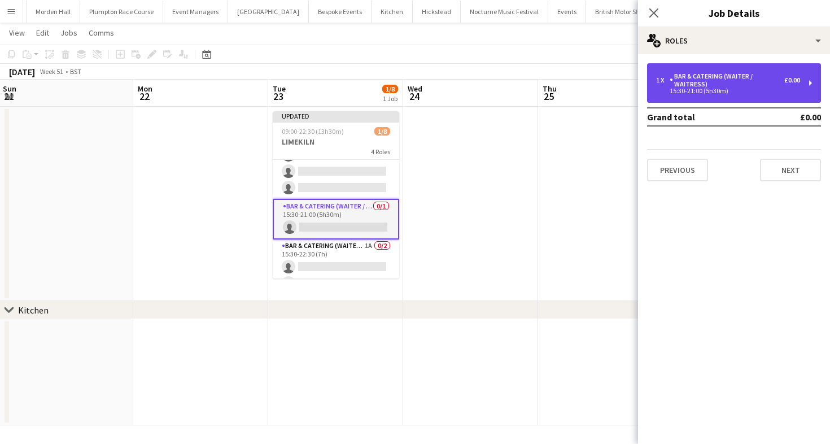
click at [715, 83] on div "Bar & Catering (Waiter / waitress)" at bounding box center [727, 80] width 115 height 16
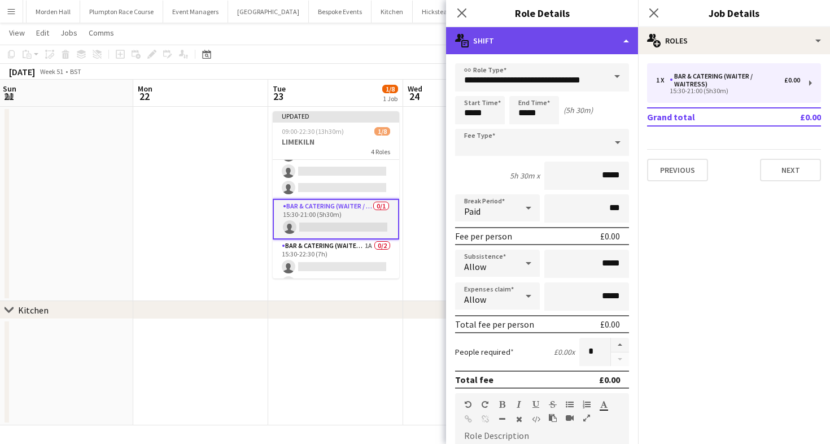
click at [534, 43] on div "multiple-actions-text Shift" at bounding box center [542, 40] width 192 height 27
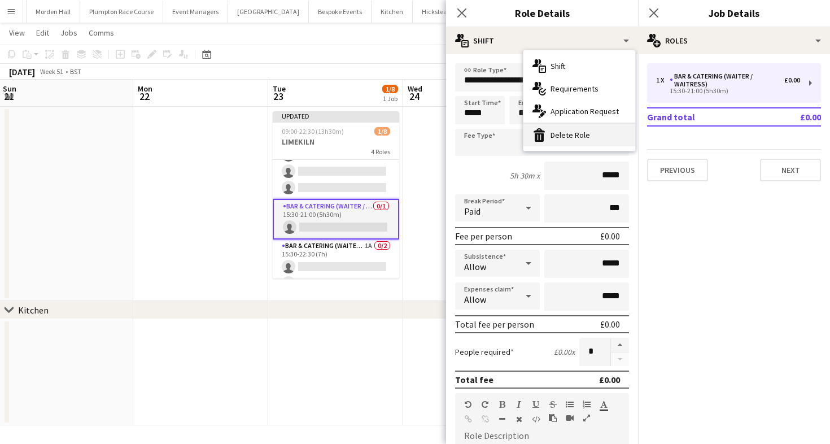
click at [545, 145] on div "bin-2 Delete Role" at bounding box center [580, 135] width 112 height 23
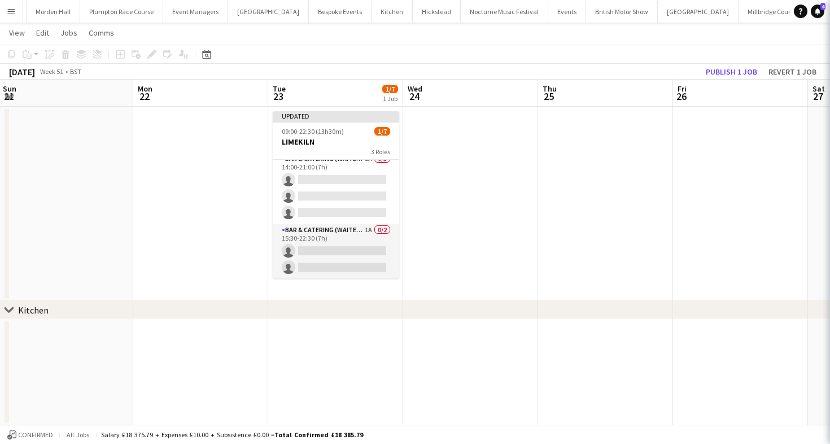
scroll to position [62, 0]
click at [389, 64] on div "December 2025 Week 51 • BST Publish 1 job Revert 1 job" at bounding box center [415, 72] width 830 height 16
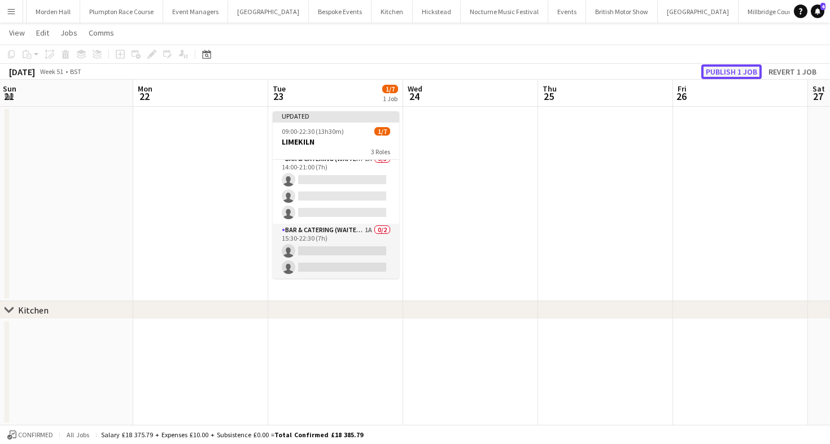
click at [721, 74] on button "Publish 1 job" at bounding box center [732, 71] width 60 height 15
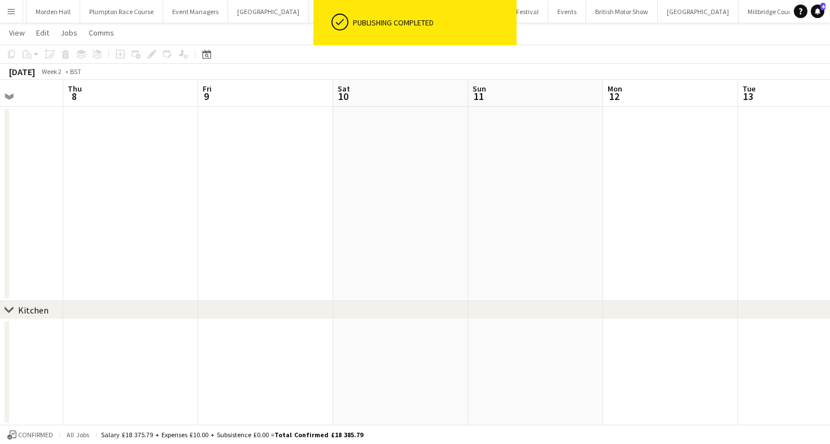
scroll to position [0, 361]
click at [5, 33] on link "View" at bounding box center [17, 32] width 25 height 15
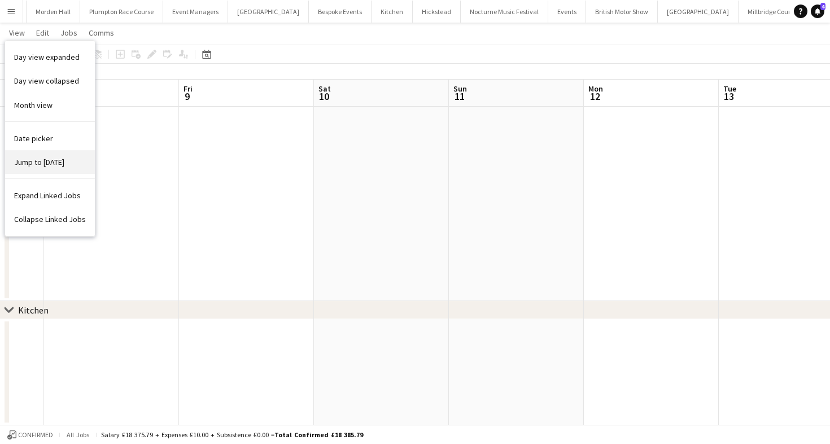
click at [46, 159] on span "Jump to [DATE]" at bounding box center [39, 162] width 50 height 10
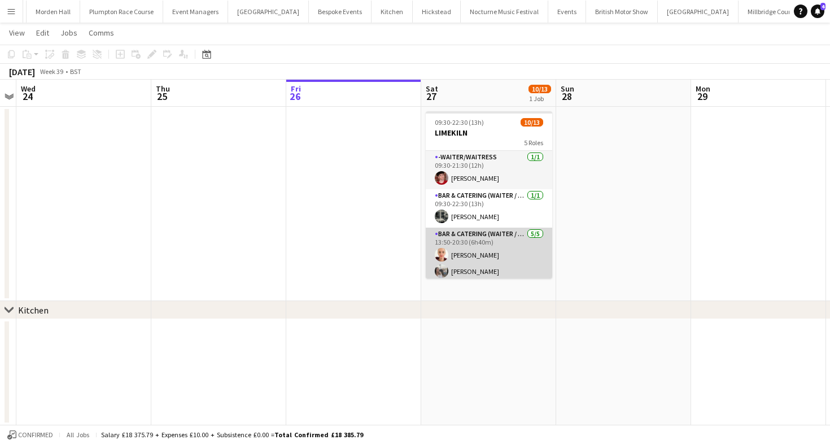
scroll to position [195, 0]
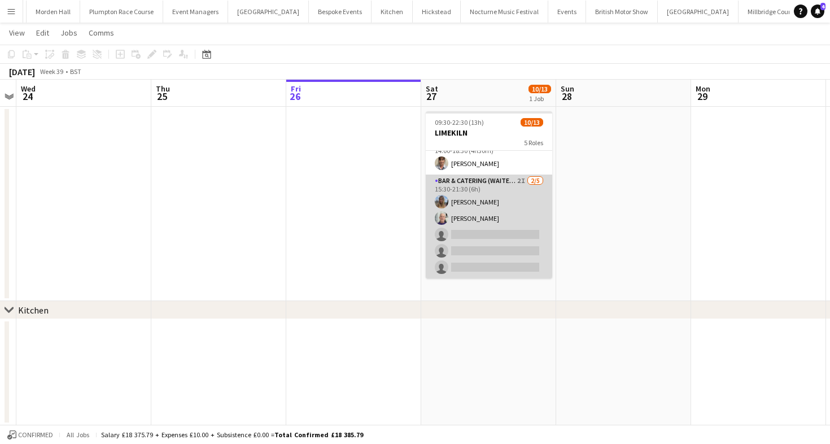
click at [500, 245] on app-card-role "Bar & Catering (Waiter / waitress) 2I 2/5 15:30-21:30 (6h) Lily Bartley Peter G…" at bounding box center [489, 227] width 127 height 104
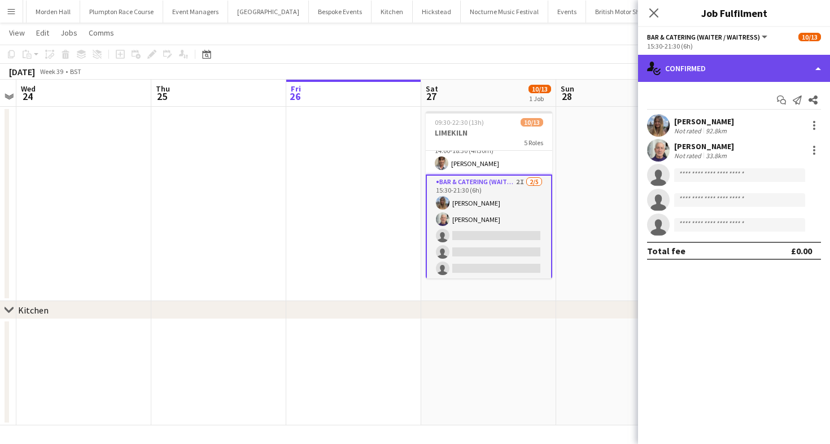
click at [721, 66] on div "single-neutral-actions-check-2 Confirmed" at bounding box center [734, 68] width 192 height 27
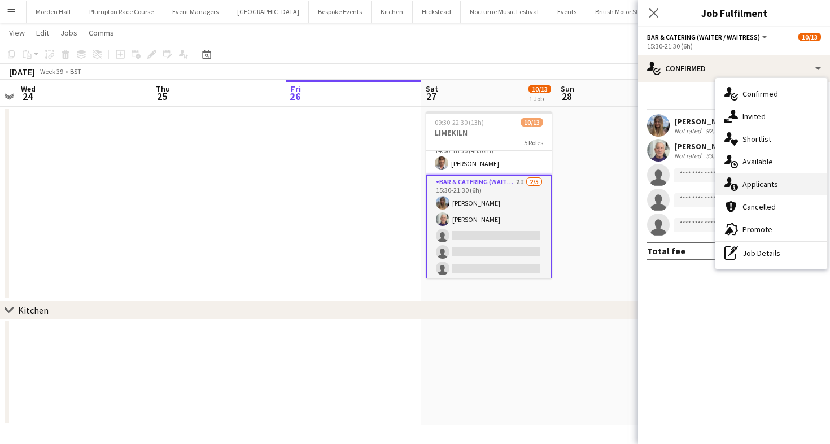
click at [769, 184] on span "Applicants" at bounding box center [761, 184] width 36 height 10
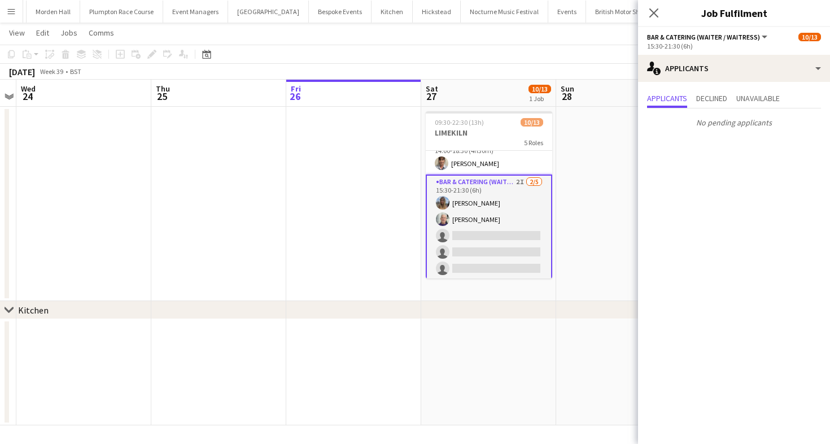
click at [490, 66] on div "[DATE] Week 39 • BST" at bounding box center [415, 72] width 830 height 16
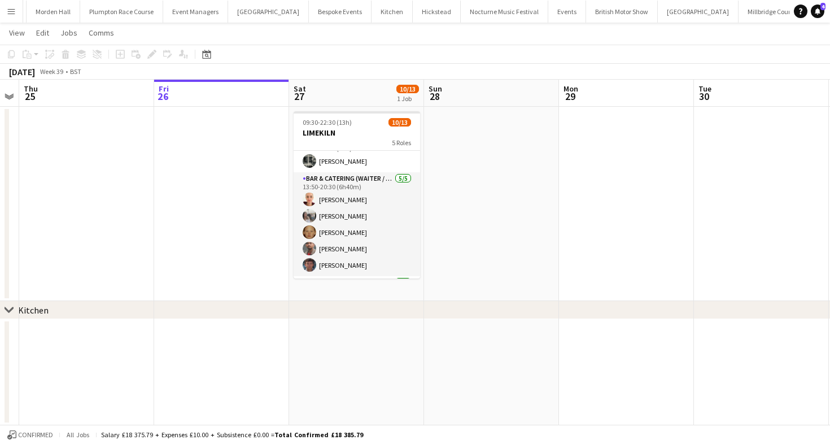
scroll to position [84, 0]
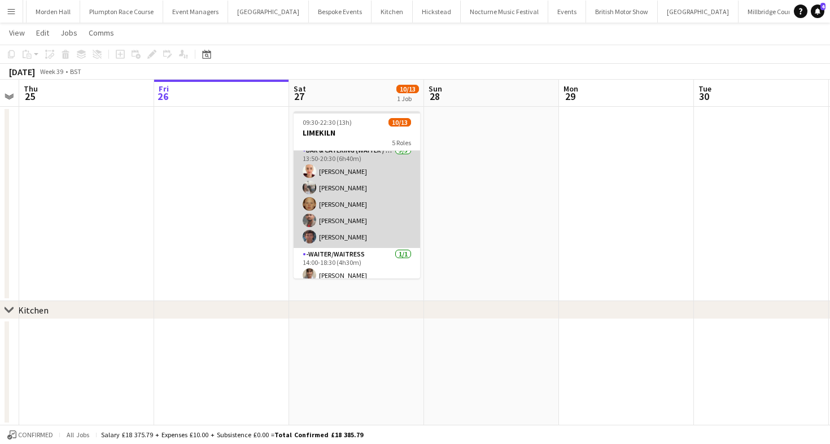
click at [354, 215] on app-card-role "Bar & Catering (Waiter / waitress) [DATE] 13:50-20:30 (6h40m) [PERSON_NAME] [PE…" at bounding box center [357, 196] width 127 height 104
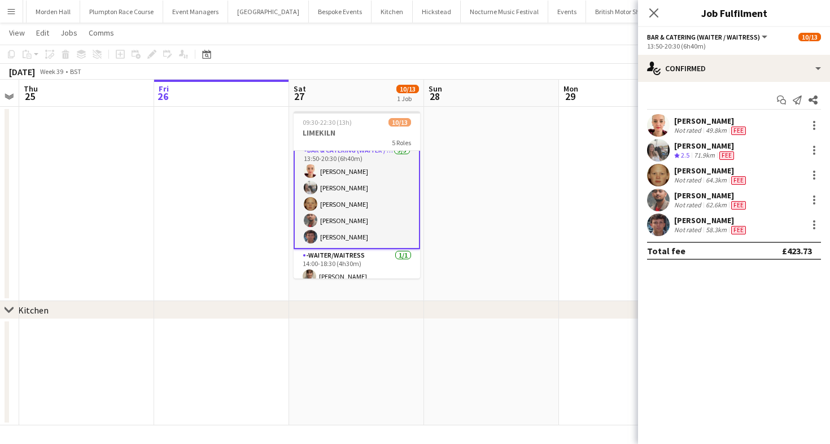
click at [474, 79] on div "[DATE] Week 39 • BST" at bounding box center [415, 72] width 830 height 16
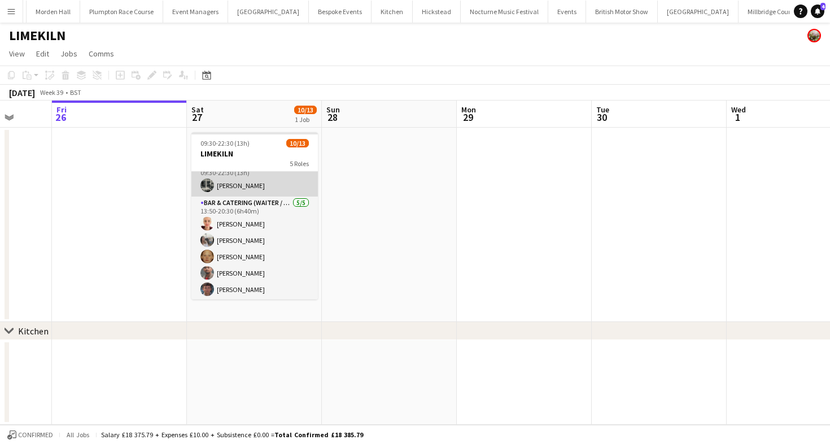
scroll to position [60, 0]
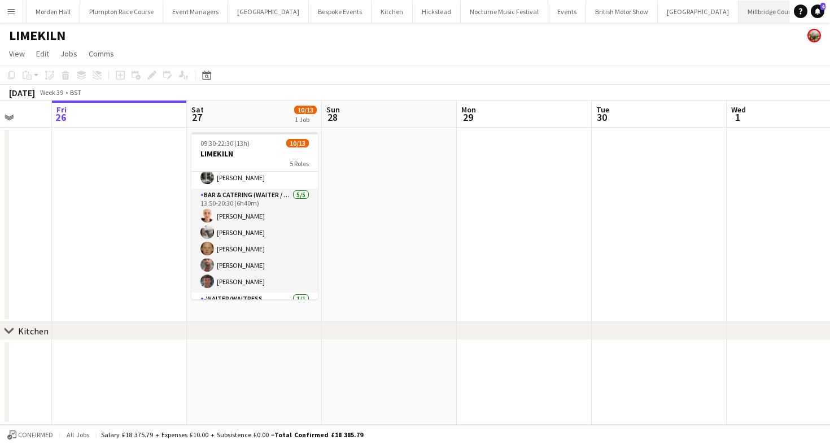
click at [739, 19] on button "Millbridge Court Close" at bounding box center [771, 12] width 64 height 22
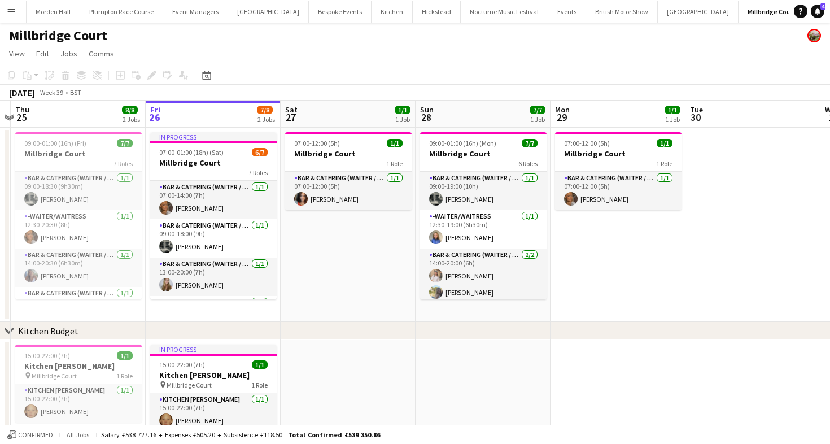
click at [419, 81] on app-toolbar "Copy Paste Paste Command V Paste with crew Command Shift V Paste linked Job [GE…" at bounding box center [415, 75] width 830 height 19
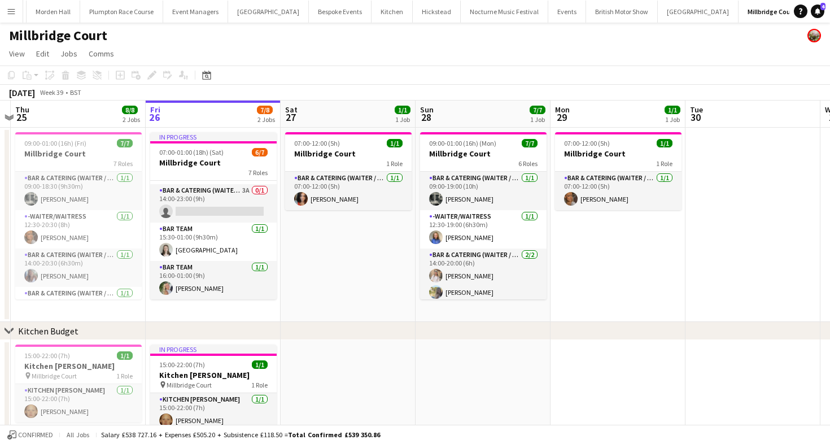
click at [806, 9] on button "LIMEKILN Close" at bounding box center [829, 12] width 46 height 22
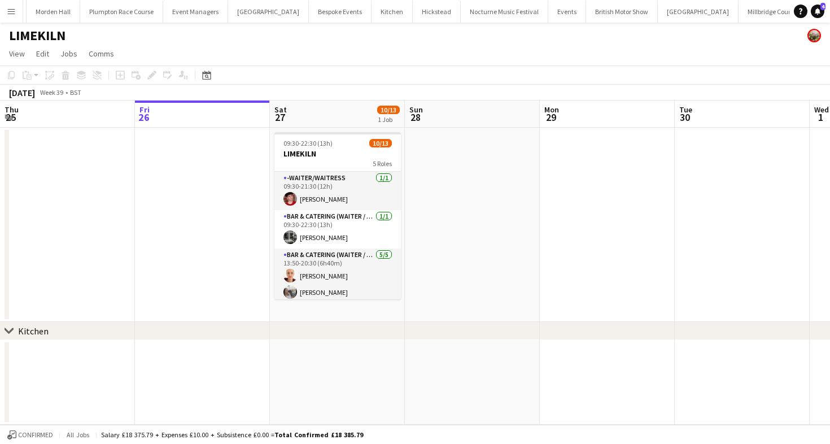
click at [394, 49] on app-page-menu "View Day view expanded Day view collapsed Month view Date picker Jump to [DATE]…" at bounding box center [415, 54] width 830 height 21
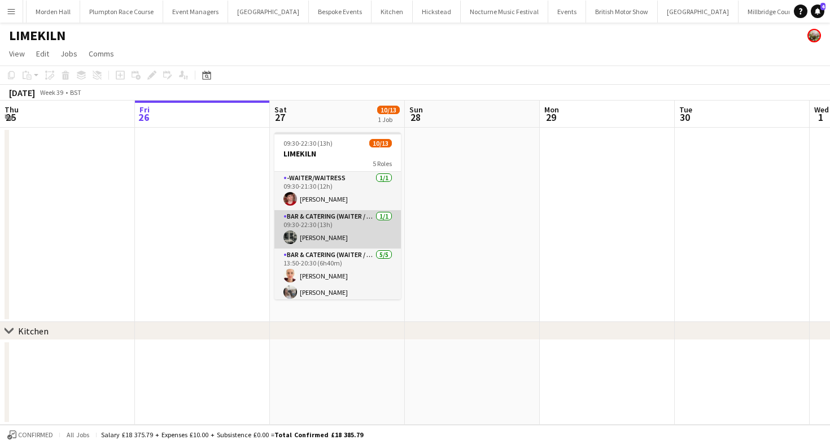
scroll to position [195, 0]
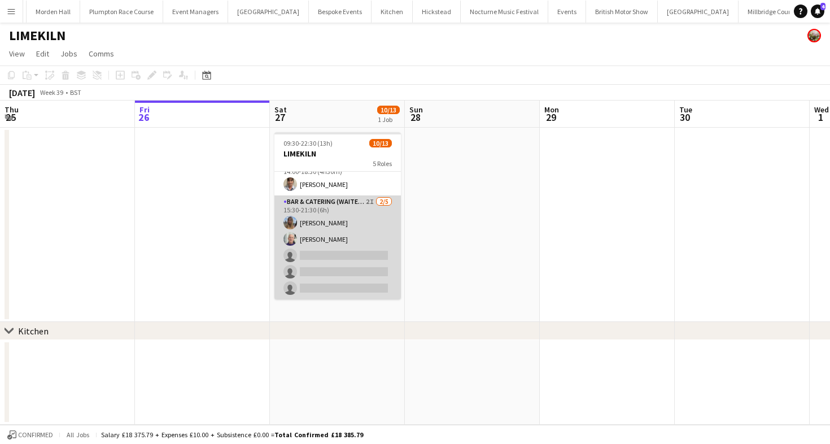
click at [345, 230] on app-card-role "Bar & Catering (Waiter / waitress) 2I 2/5 15:30-21:30 (6h) Lily Bartley Peter G…" at bounding box center [338, 247] width 127 height 104
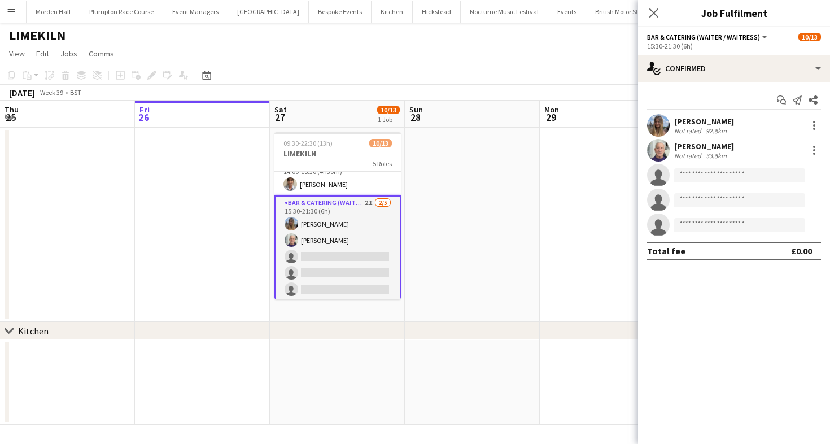
click at [549, 51] on app-page-menu "View Day view expanded Day view collapsed Month view Date picker Jump to [DATE]…" at bounding box center [415, 54] width 830 height 21
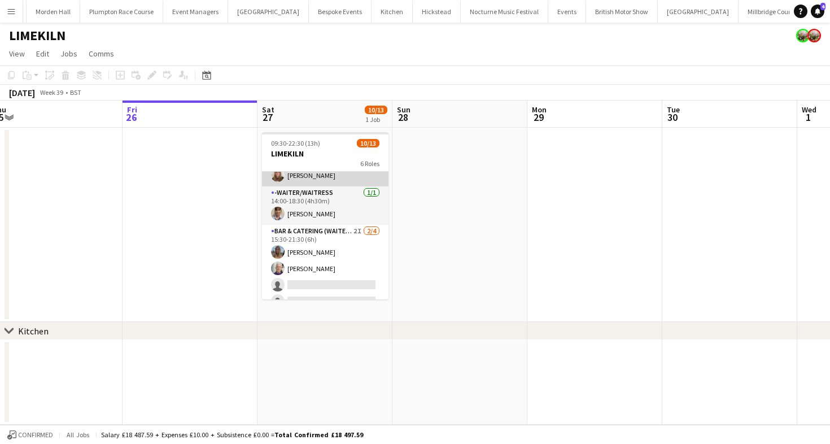
scroll to position [217, 0]
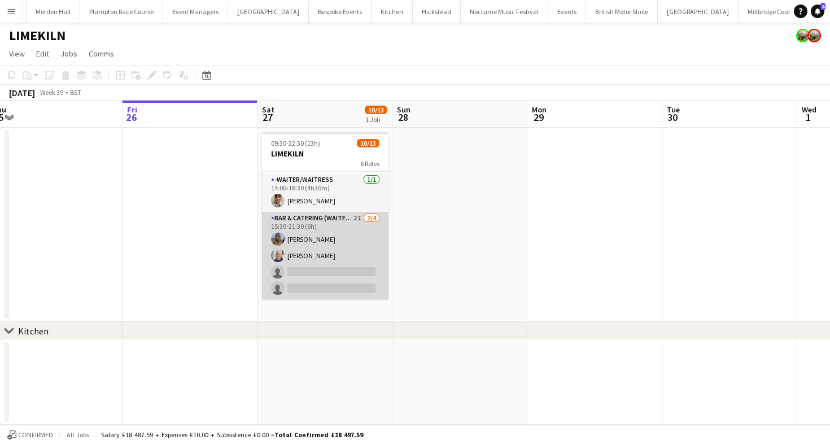
click at [338, 283] on app-card-role "Bar & Catering (Waiter / waitress) 2I [DATE] 15:30-21:30 (6h) [PERSON_NAME] [PE…" at bounding box center [325, 256] width 127 height 88
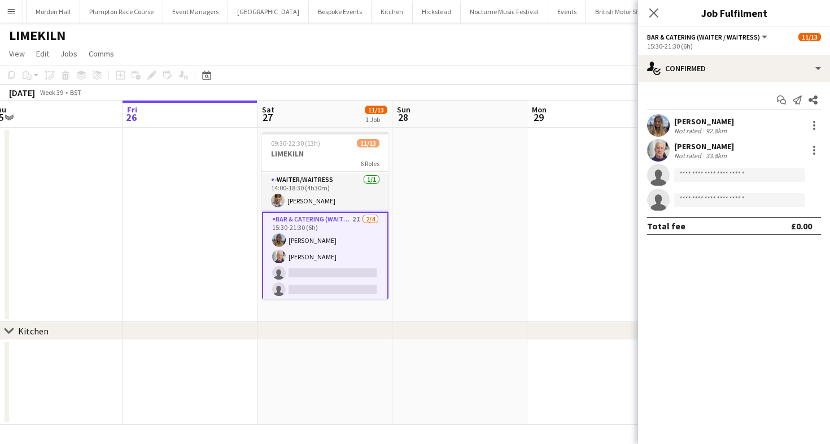
click at [722, 124] on div "[PERSON_NAME]" at bounding box center [704, 121] width 60 height 10
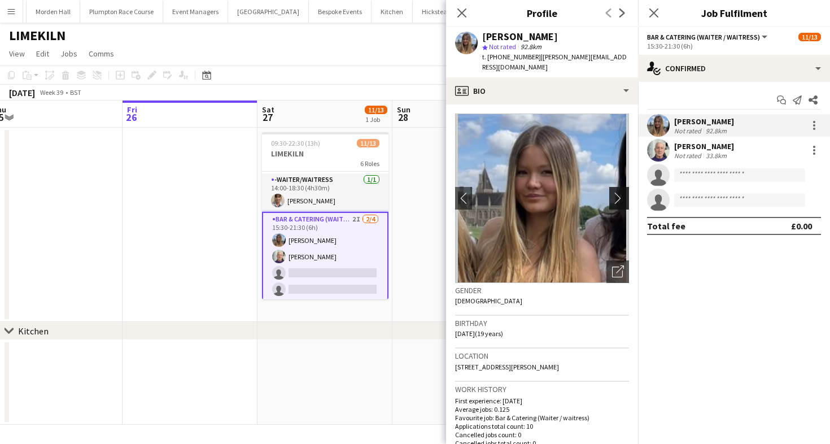
click at [625, 192] on app-icon "chevron-right" at bounding box center [621, 198] width 18 height 12
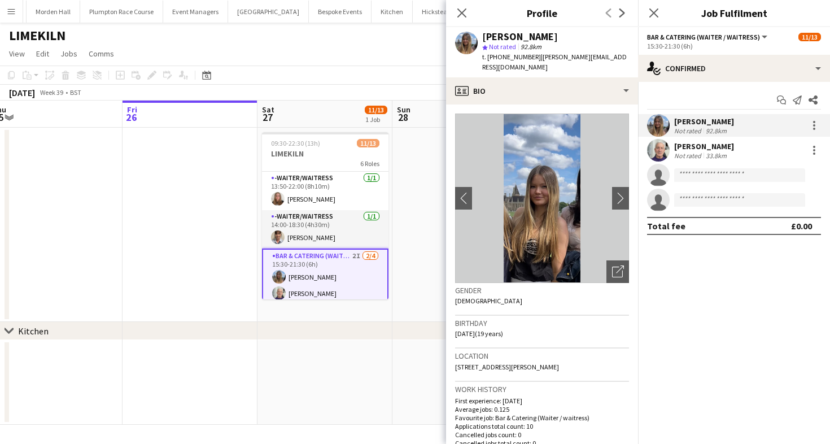
scroll to position [220, 0]
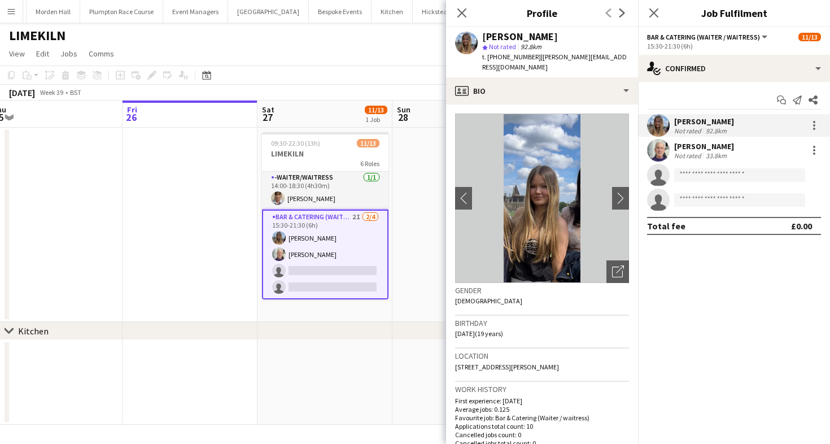
click at [330, 90] on div "[DATE] Week 39 • BST" at bounding box center [415, 93] width 830 height 16
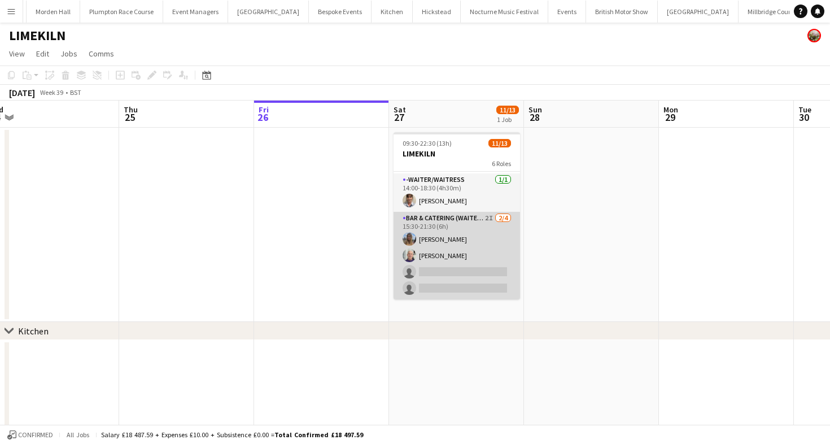
scroll to position [21, 0]
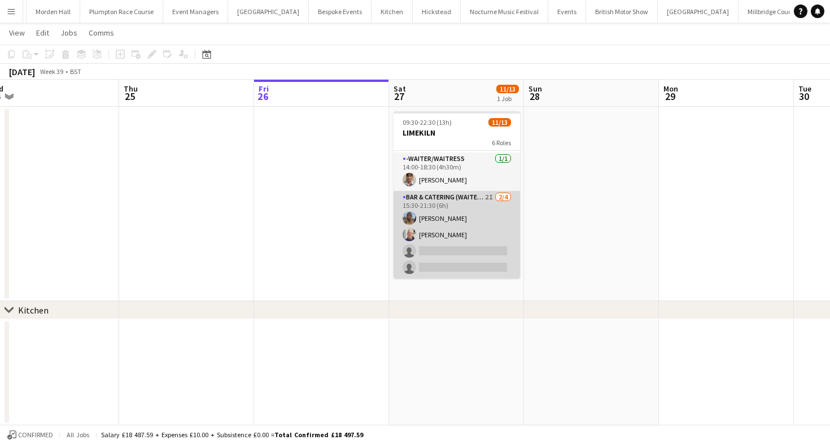
click at [468, 245] on app-card-role "Bar & Catering (Waiter / waitress) 2I [DATE] 15:30-21:30 (6h) [PERSON_NAME] [PE…" at bounding box center [457, 235] width 127 height 88
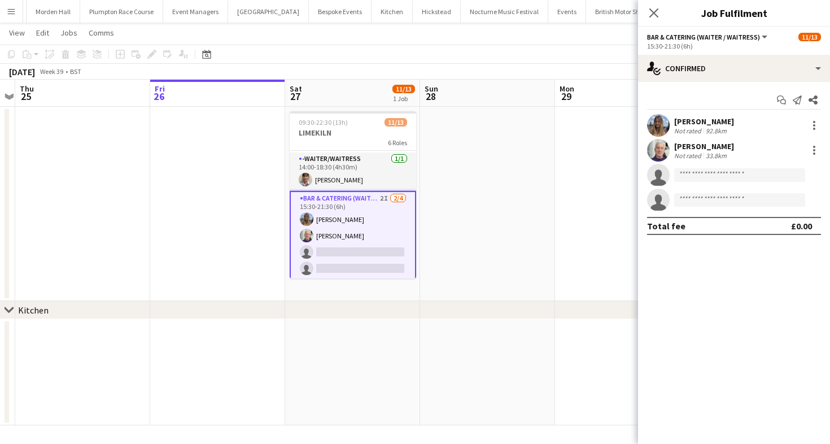
scroll to position [0, 0]
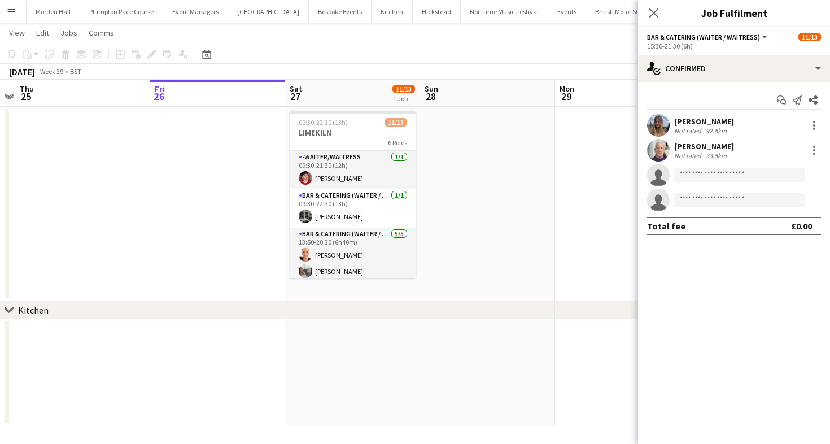
click at [455, 38] on app-page-menu "View Day view expanded Day view collapsed Month view Date picker Jump to [DATE]…" at bounding box center [415, 33] width 830 height 21
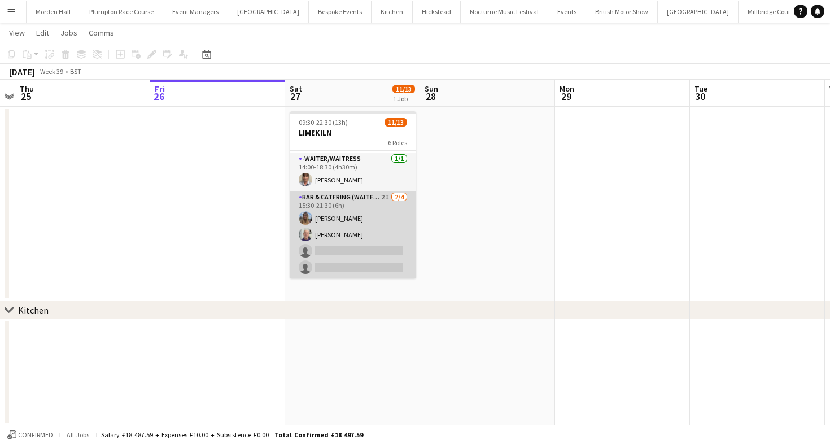
scroll to position [217, 0]
drag, startPoint x: 374, startPoint y: 242, endPoint x: 396, endPoint y: 237, distance: 22.6
click at [374, 242] on app-card-role "Bar & Catering (Waiter / waitress) 2I [DATE] 15:30-21:30 (6h) [PERSON_NAME] [PE…" at bounding box center [353, 235] width 127 height 88
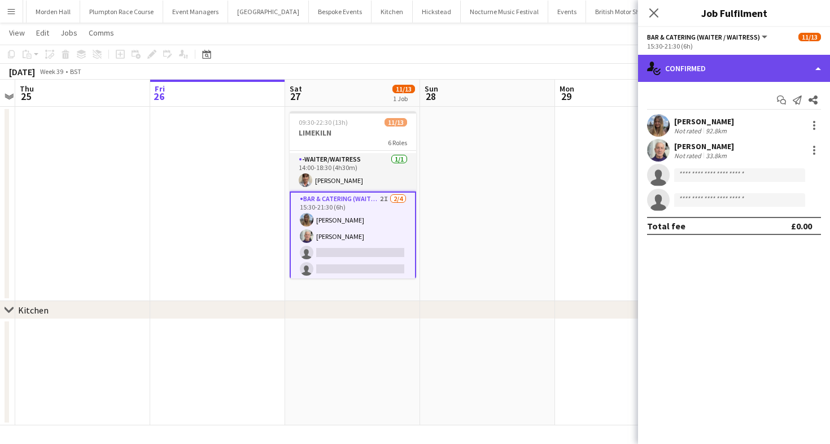
click at [716, 59] on div "single-neutral-actions-check-2 Confirmed" at bounding box center [734, 68] width 192 height 27
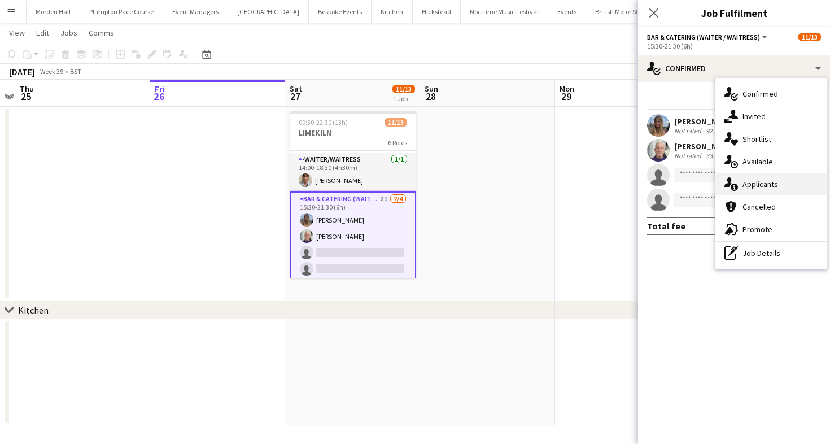
click at [739, 179] on div "single-neutral-actions-information Applicants" at bounding box center [772, 184] width 112 height 23
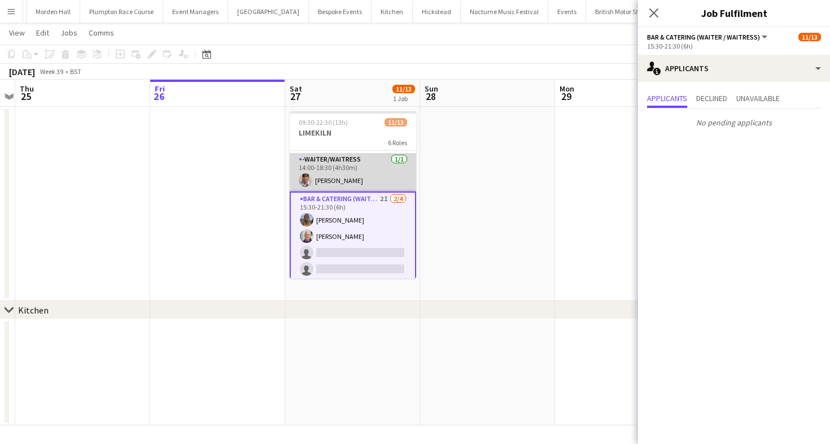
click at [372, 167] on app-card-role "-Waiter/Waitress [DATE] 14:00-18:30 (4h30m) [PERSON_NAME]" at bounding box center [353, 172] width 127 height 38
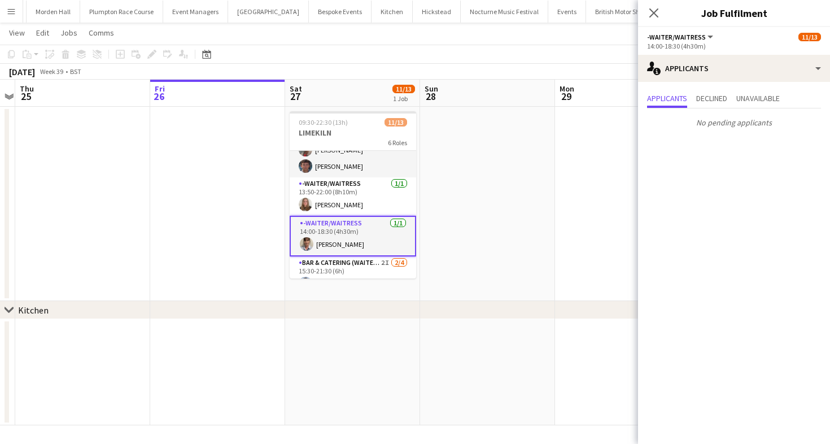
click at [372, 167] on app-card-role "Bar & Catering (Waiter / waitress) [DATE] 13:50-20:30 (6h40m) [PERSON_NAME] [PE…" at bounding box center [353, 125] width 127 height 104
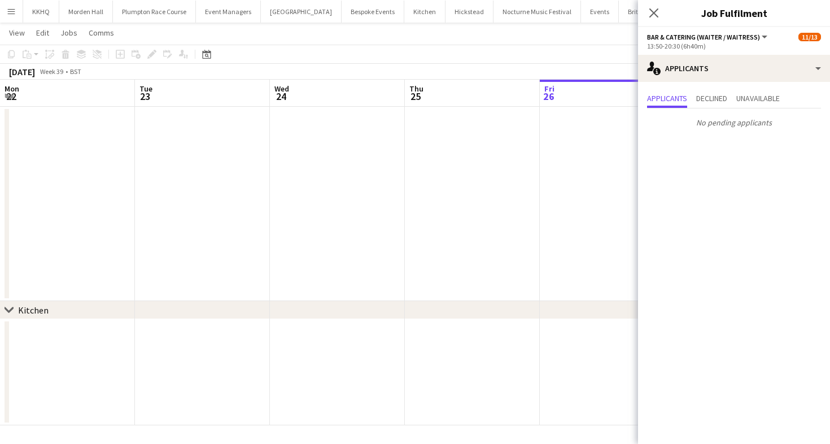
scroll to position [155, 0]
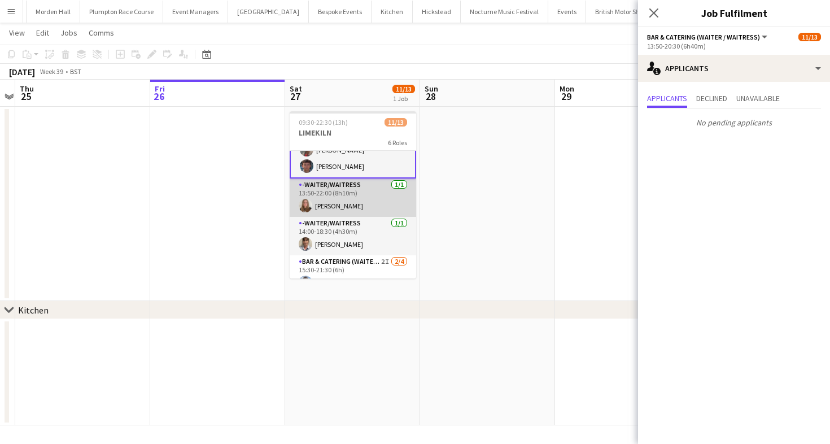
click at [373, 190] on app-card-role "-Waiter/Waitress [DATE] 13:50-22:00 (8h10m) [PERSON_NAME]" at bounding box center [353, 197] width 127 height 38
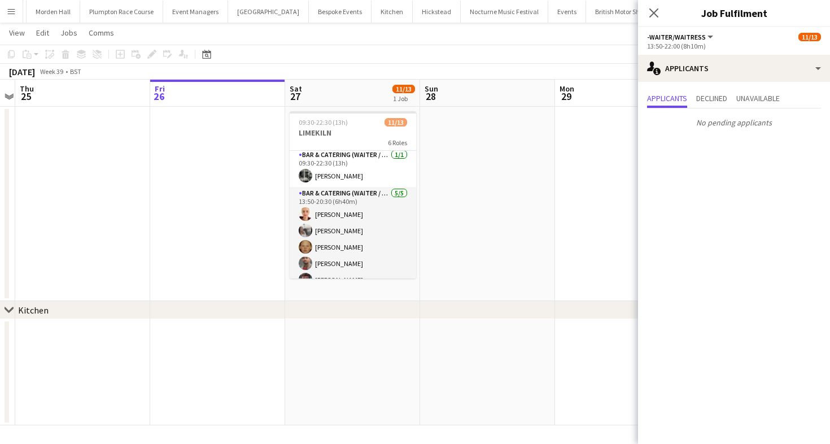
scroll to position [28, 0]
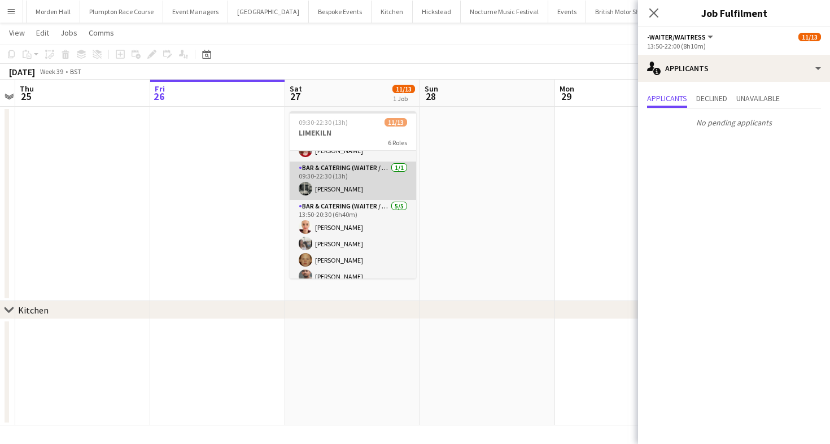
click at [360, 181] on app-card-role "Bar & Catering (Waiter / waitress) [DATE] 09:30-22:30 (13h) [PERSON_NAME]" at bounding box center [353, 181] width 127 height 38
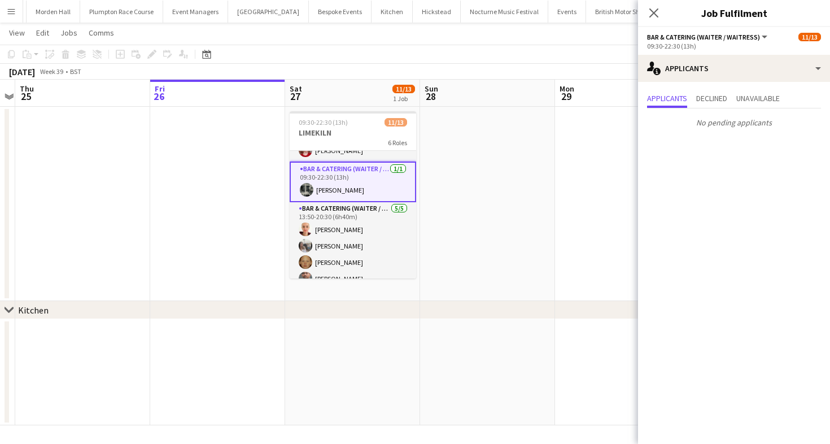
scroll to position [0, 0]
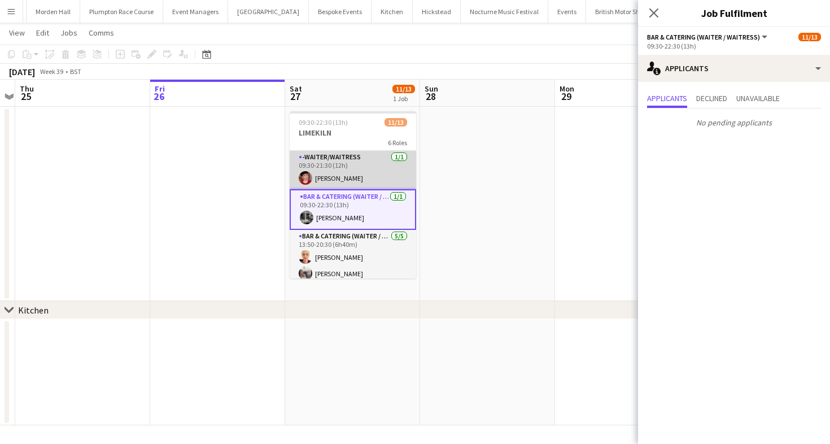
click at [328, 163] on app-card-role "-Waiter/Waitress [DATE] 09:30-21:30 (12h) [PERSON_NAME]" at bounding box center [353, 170] width 127 height 38
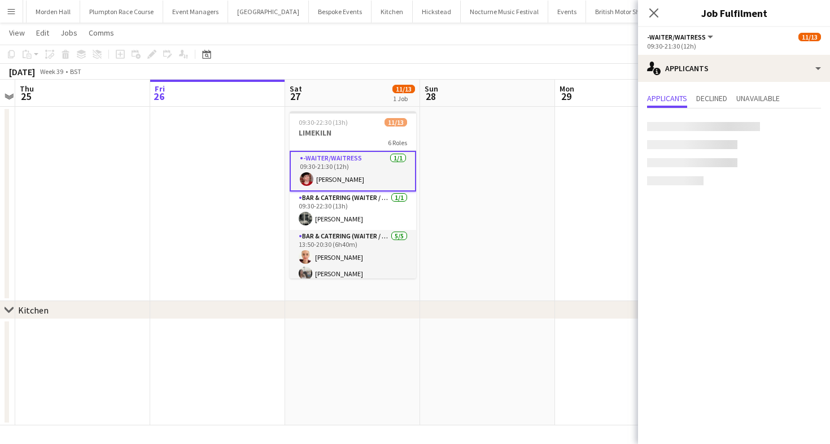
click at [468, 62] on app-toolbar "Copy Paste Paste Command V Paste with crew Command Shift V Paste linked Job [GE…" at bounding box center [415, 54] width 830 height 19
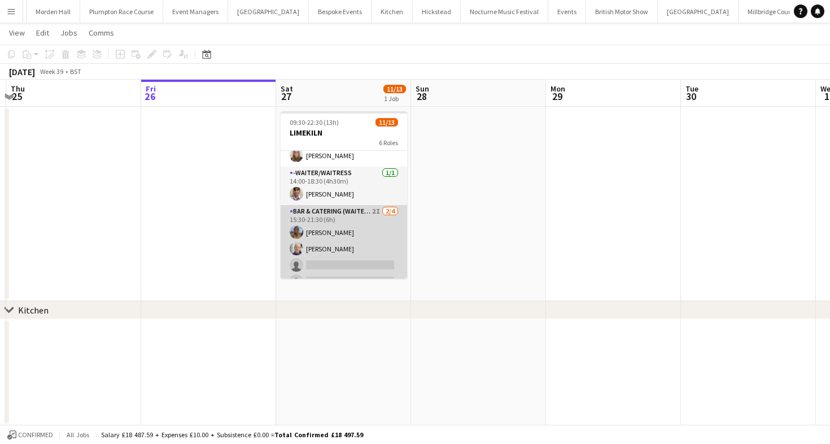
scroll to position [217, 0]
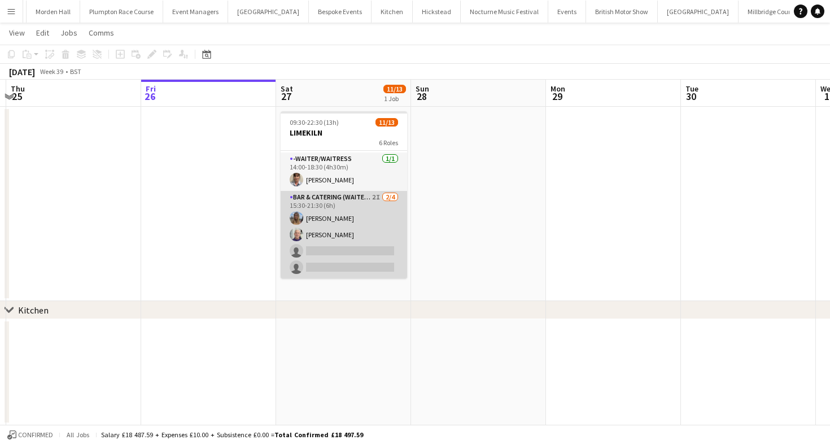
click at [368, 241] on app-card-role "Bar & Catering (Waiter / waitress) 2I [DATE] 15:30-21:30 (6h) [PERSON_NAME] [PE…" at bounding box center [344, 235] width 127 height 88
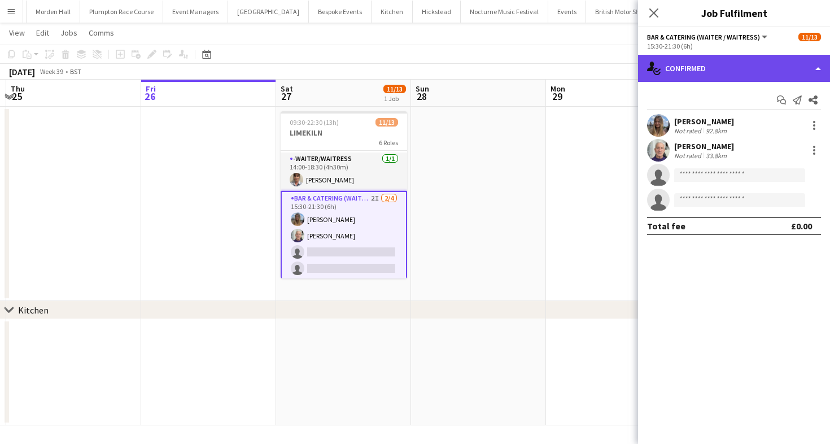
click at [672, 75] on div "single-neutral-actions-check-2 Confirmed" at bounding box center [734, 68] width 192 height 27
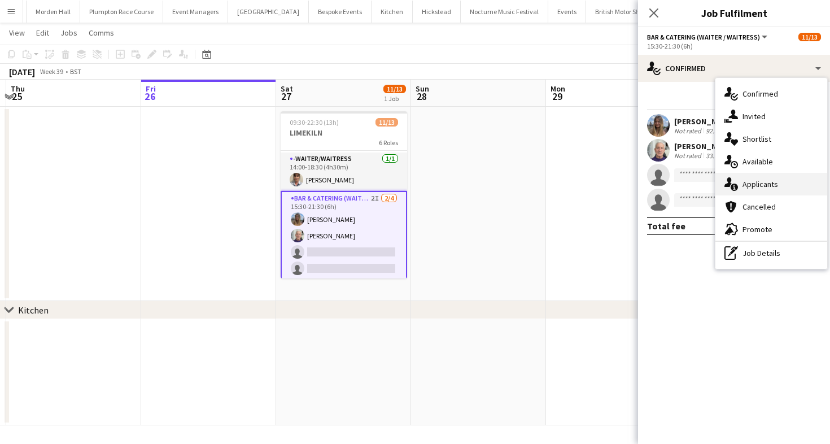
click at [733, 188] on icon at bounding box center [734, 187] width 7 height 7
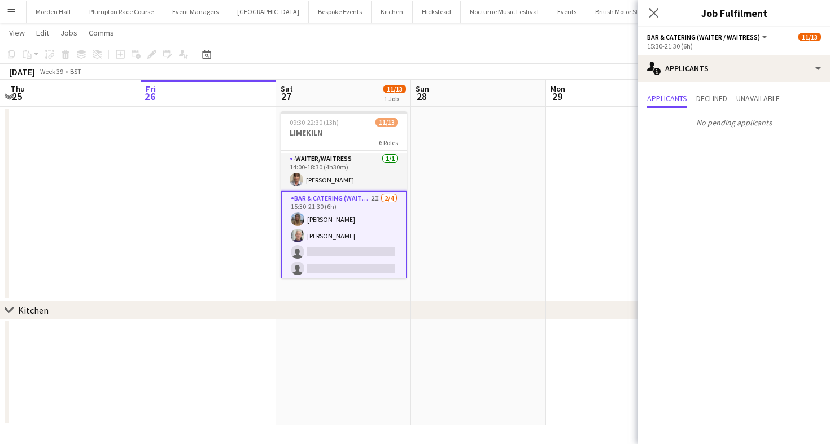
click at [565, 69] on div "[DATE] Week 39 • BST" at bounding box center [415, 72] width 830 height 16
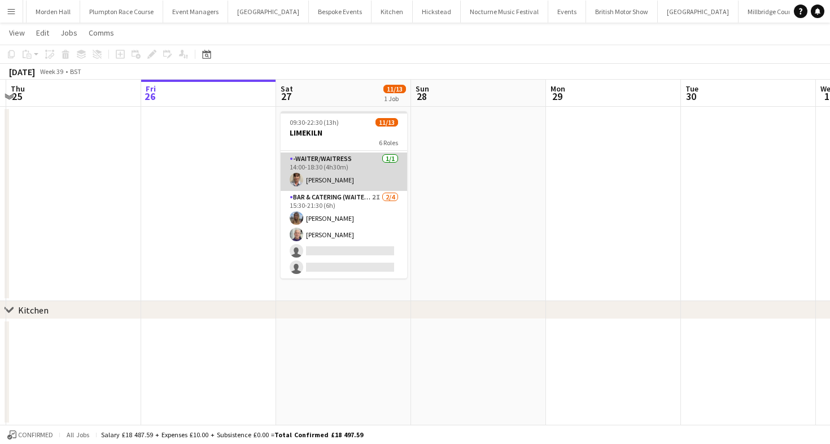
click at [379, 163] on app-card-role "-Waiter/Waitress [DATE] 14:00-18:30 (4h30m) [PERSON_NAME]" at bounding box center [344, 172] width 127 height 38
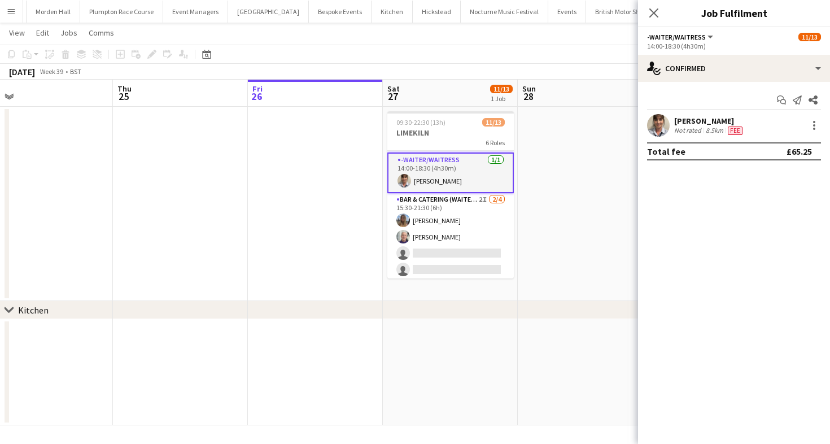
scroll to position [0, 482]
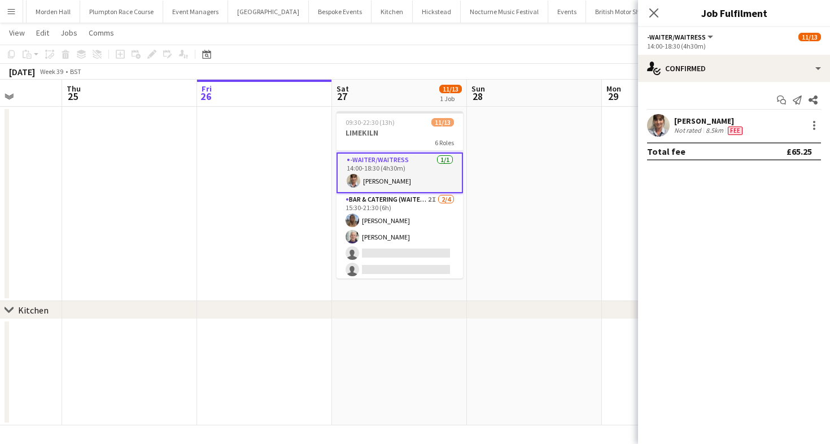
drag, startPoint x: 379, startPoint y: 163, endPoint x: 430, endPoint y: 146, distance: 53.4
click at [431, 146] on app-calendar-viewport "Sun 21 Mon 22 Tue 23 Wed 24 Thu 25 Fri 26 Sat 27 11/13 1 Job Sun 28 Mon 29 Tue …" at bounding box center [415, 253] width 830 height 346
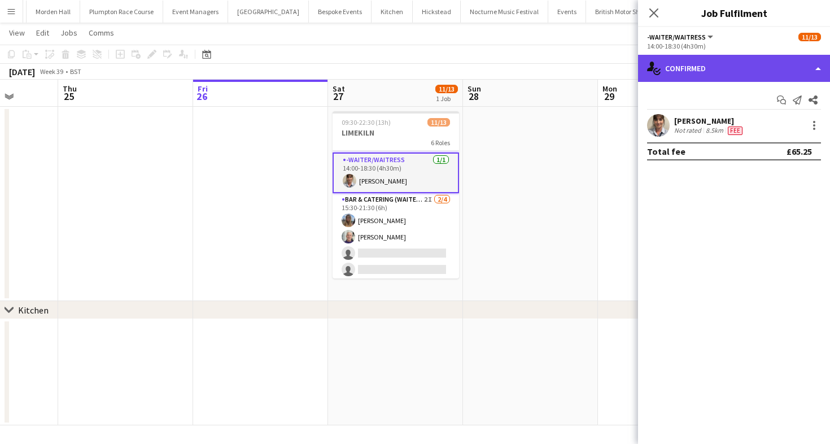
click at [690, 77] on div "single-neutral-actions-check-2 Confirmed" at bounding box center [734, 68] width 192 height 27
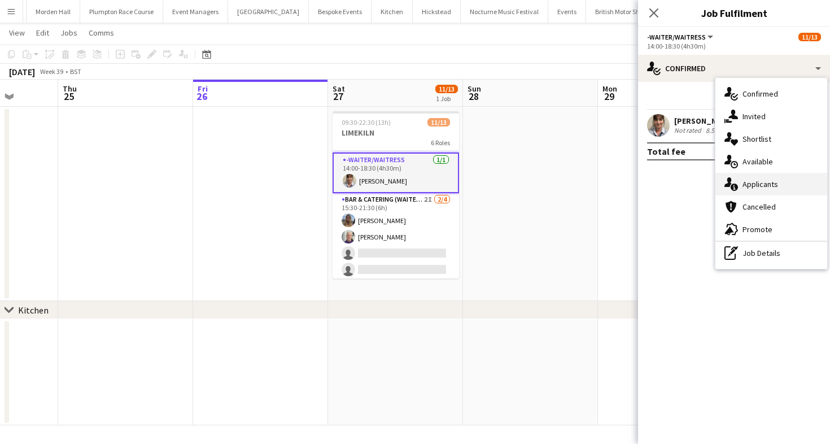
click at [779, 179] on div "single-neutral-actions-information Applicants" at bounding box center [772, 184] width 112 height 23
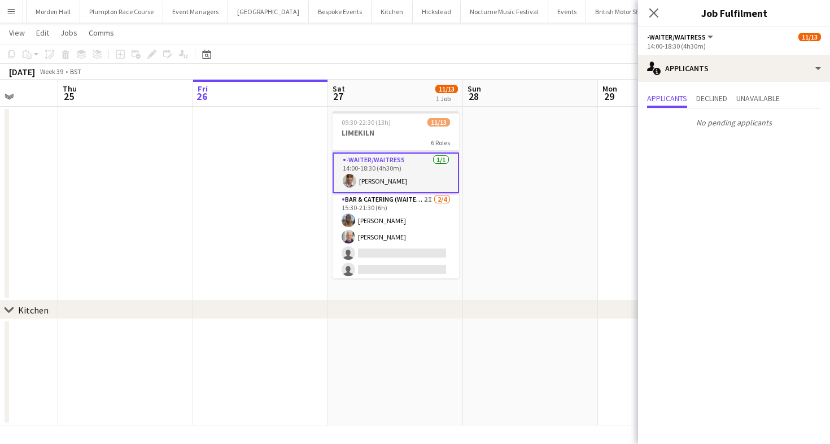
click at [576, 71] on div "[DATE] Week 39 • BST" at bounding box center [415, 72] width 830 height 16
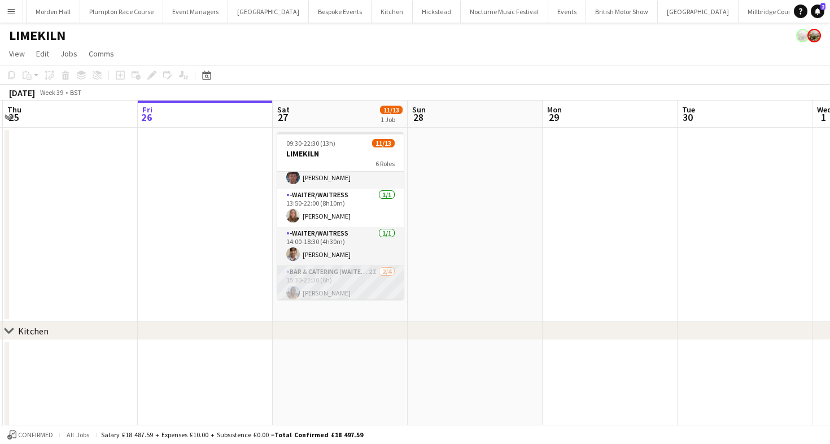
scroll to position [217, 0]
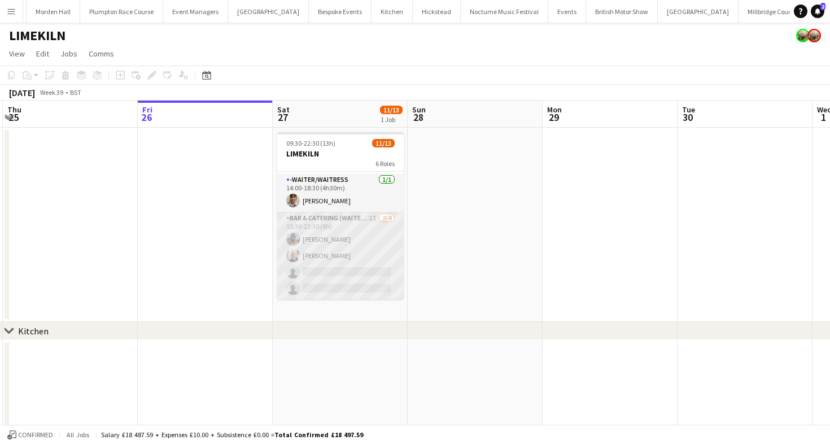
click at [378, 250] on app-card-role "Bar & Catering (Waiter / waitress) 2I [DATE] 15:30-21:30 (6h) [PERSON_NAME] [PE…" at bounding box center [340, 256] width 127 height 88
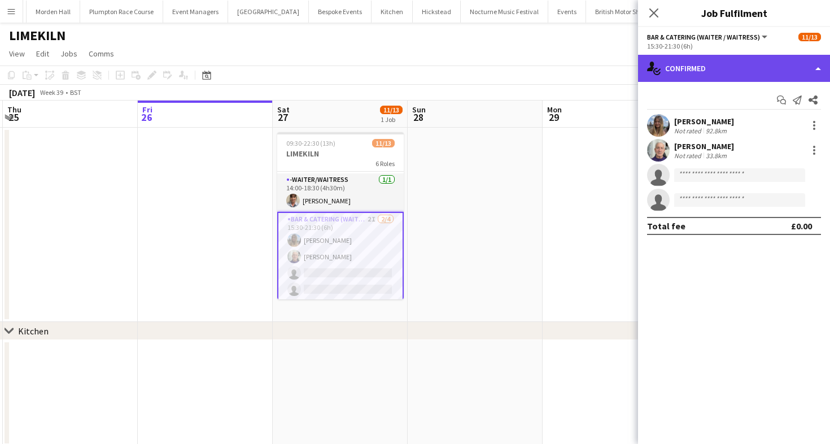
click at [751, 72] on div "single-neutral-actions-check-2 Confirmed" at bounding box center [734, 68] width 192 height 27
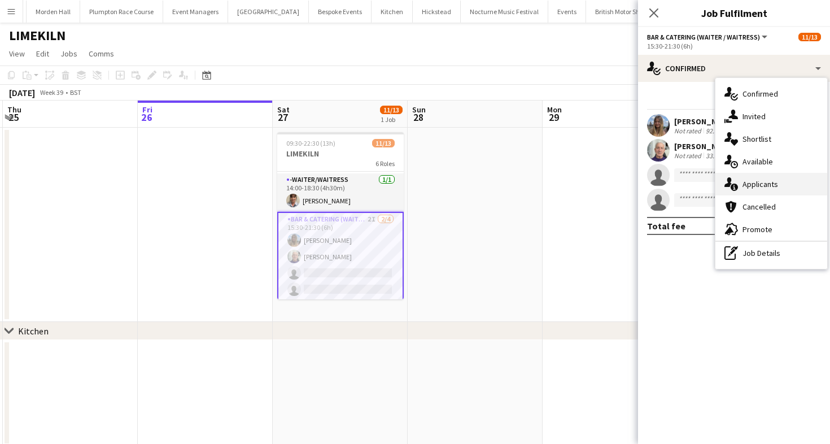
click at [777, 191] on div "single-neutral-actions-information Applicants" at bounding box center [772, 184] width 112 height 23
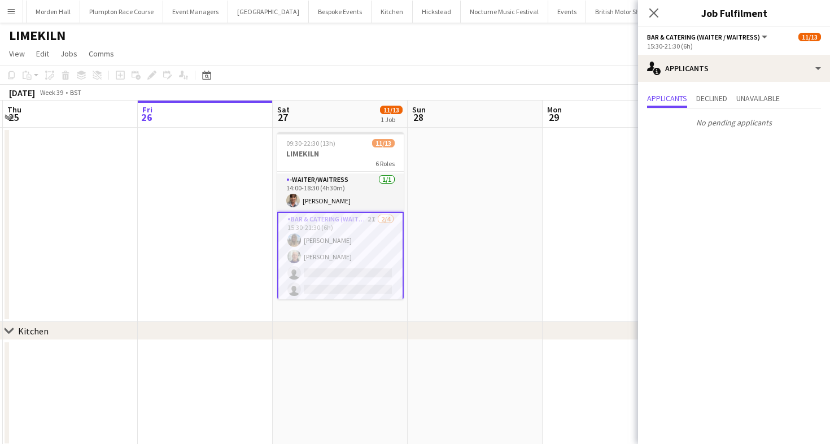
click at [439, 58] on app-page-menu "View Day view expanded Day view collapsed Month view Date picker Jump to [DATE]…" at bounding box center [415, 54] width 830 height 21
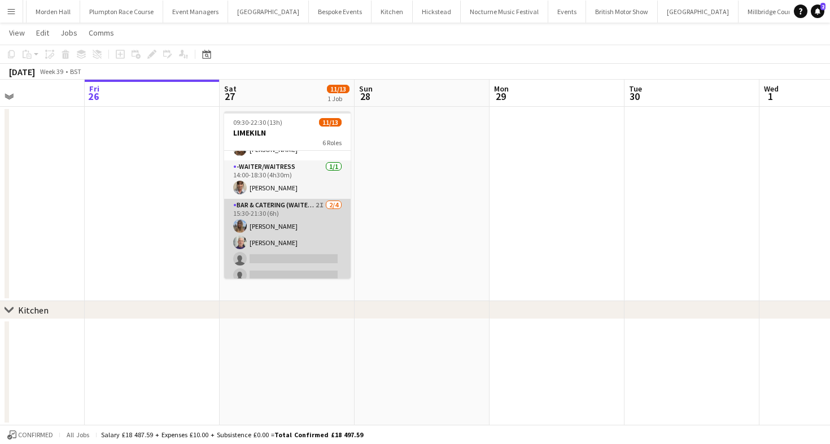
scroll to position [209, 0]
click at [332, 229] on app-card-role "Bar & Catering (Waiter / waitress) 2I [DATE] 15:30-21:30 (6h) [PERSON_NAME] [PE…" at bounding box center [287, 243] width 127 height 88
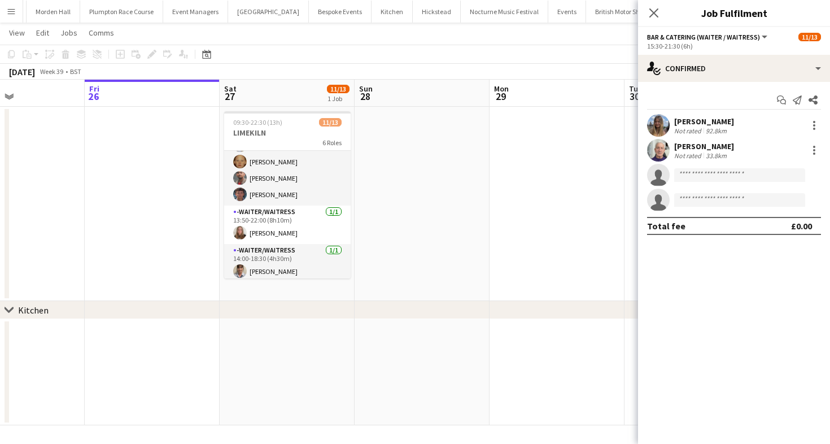
scroll to position [149, 0]
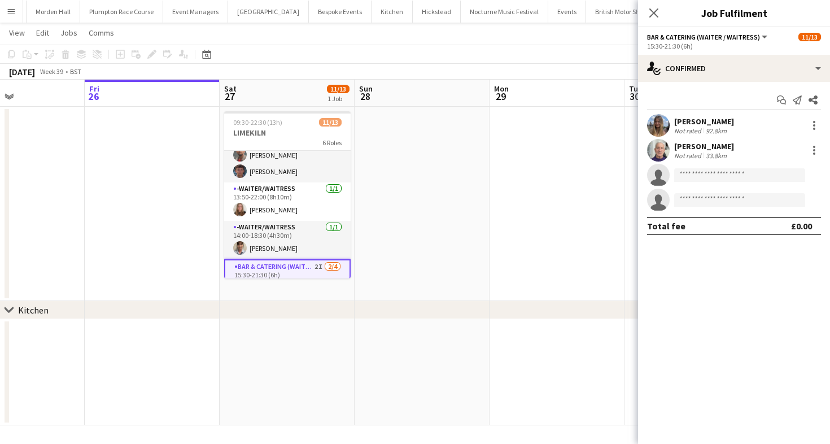
click at [385, 58] on app-toolbar "Copy Paste Paste Command V Paste with crew Command Shift V Paste linked Job [GE…" at bounding box center [415, 54] width 830 height 19
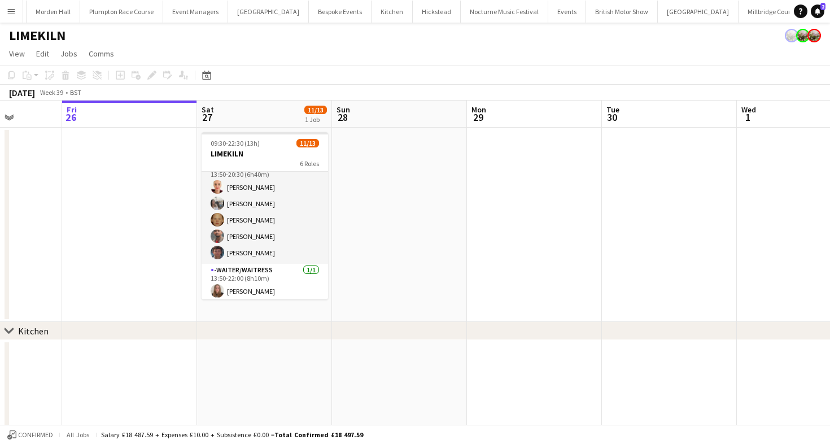
scroll to position [75, 0]
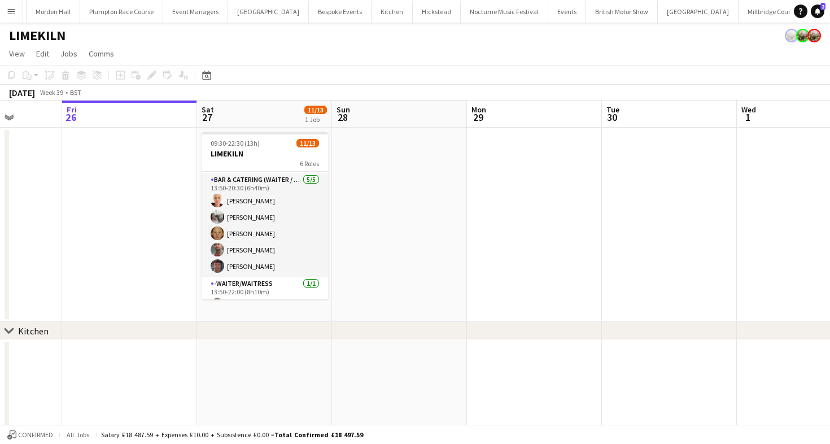
click at [278, 206] on app-card-role "Bar & Catering (Waiter / waitress) [DATE] 13:50-20:30 (6h40m) [PERSON_NAME] [PE…" at bounding box center [265, 225] width 127 height 104
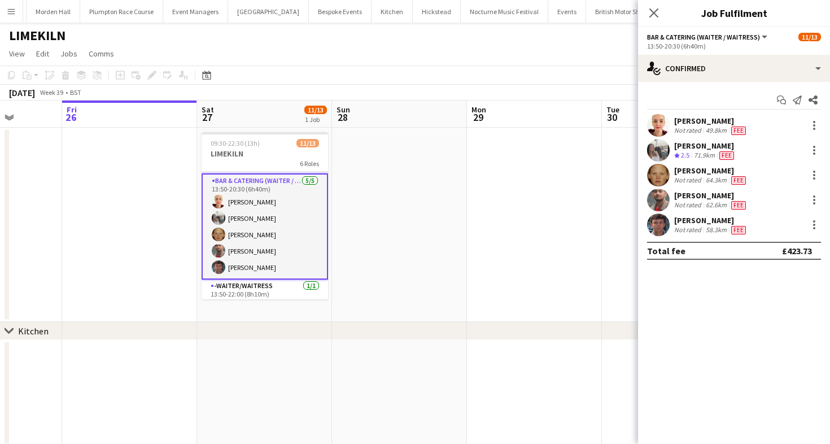
scroll to position [0, 0]
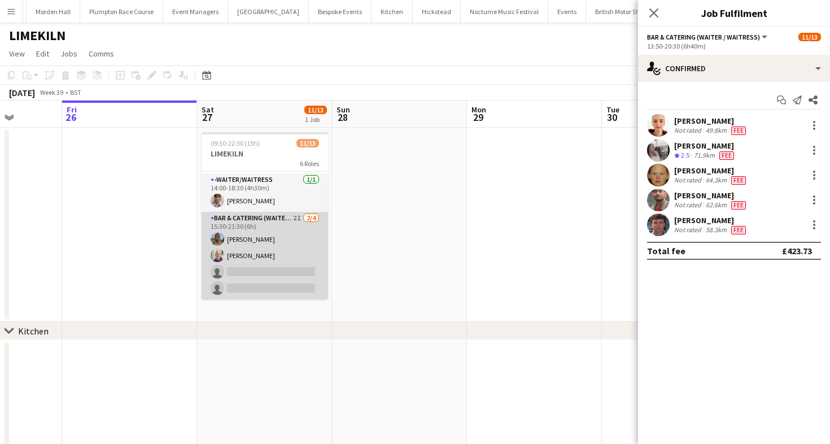
click at [269, 233] on app-card-role "Bar & Catering (Waiter / waitress) 2I [DATE] 15:30-21:30 (6h) [PERSON_NAME] [PE…" at bounding box center [265, 256] width 127 height 88
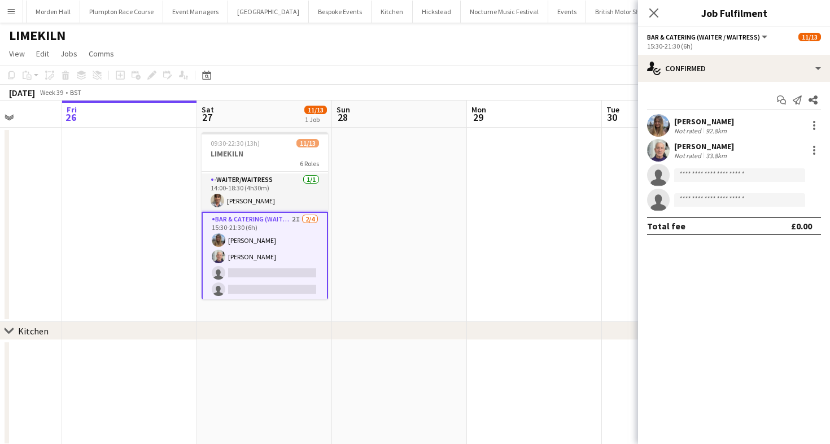
click at [702, 154] on div "Not rated" at bounding box center [688, 155] width 29 height 8
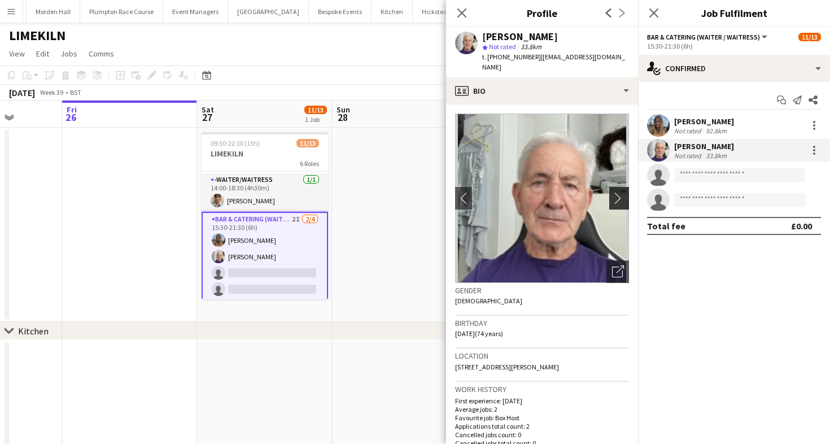
click at [624, 192] on app-icon "chevron-right" at bounding box center [621, 198] width 18 height 12
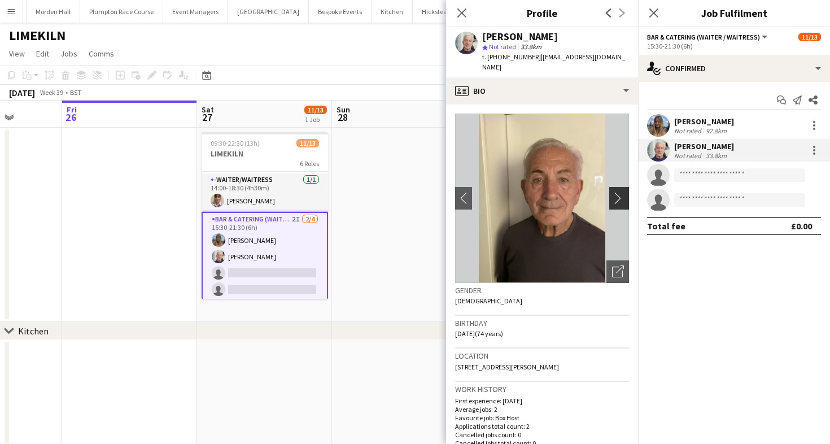
click at [628, 192] on app-icon "chevron-right" at bounding box center [621, 198] width 18 height 12
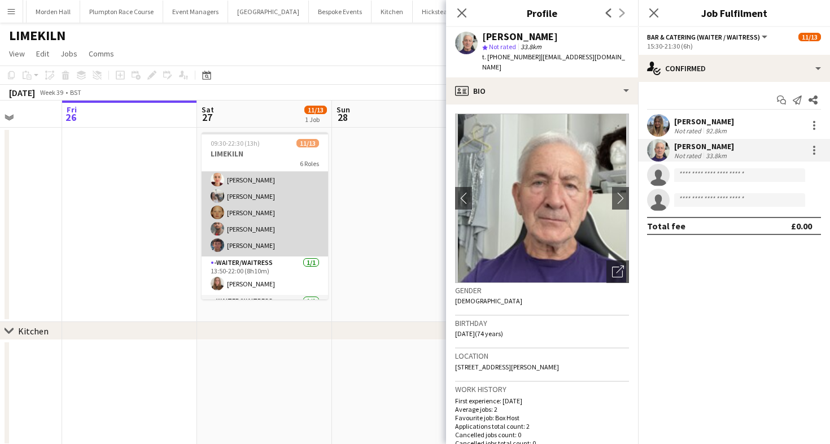
click at [282, 231] on app-card-role "Bar & Catering (Waiter / waitress) [DATE] 13:50-20:30 (6h40m) [PERSON_NAME] [PE…" at bounding box center [265, 205] width 127 height 104
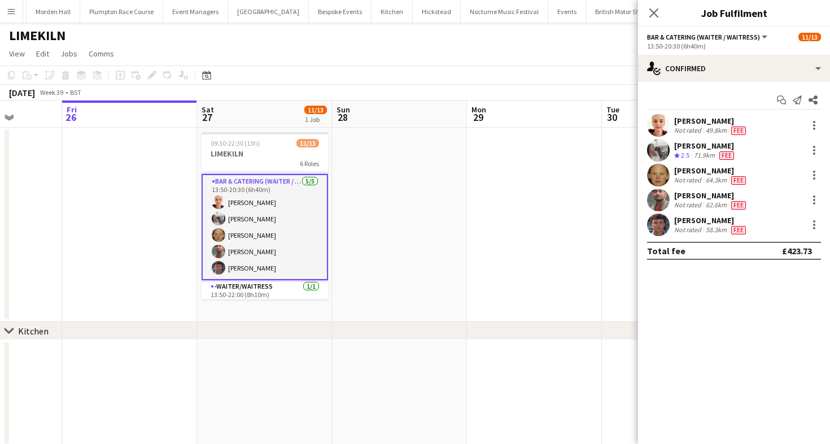
scroll to position [64, 0]
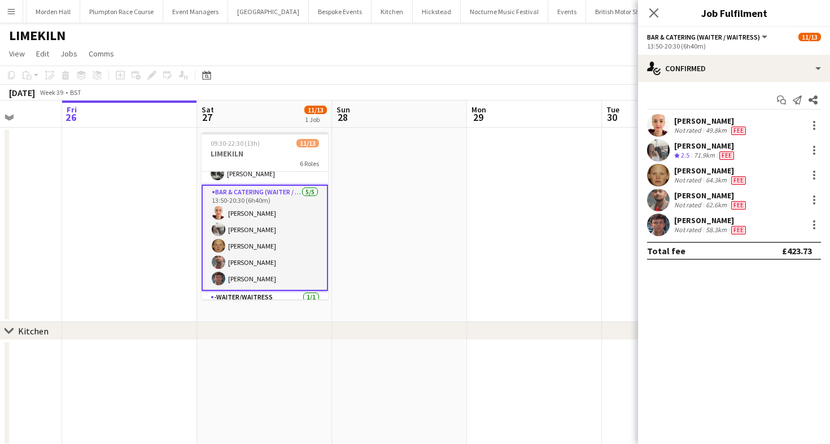
click at [697, 201] on div "Not rated" at bounding box center [688, 205] width 29 height 9
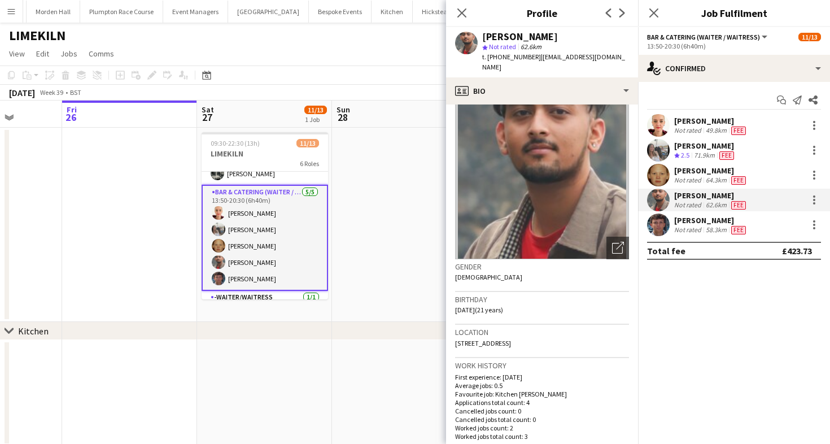
scroll to position [0, 0]
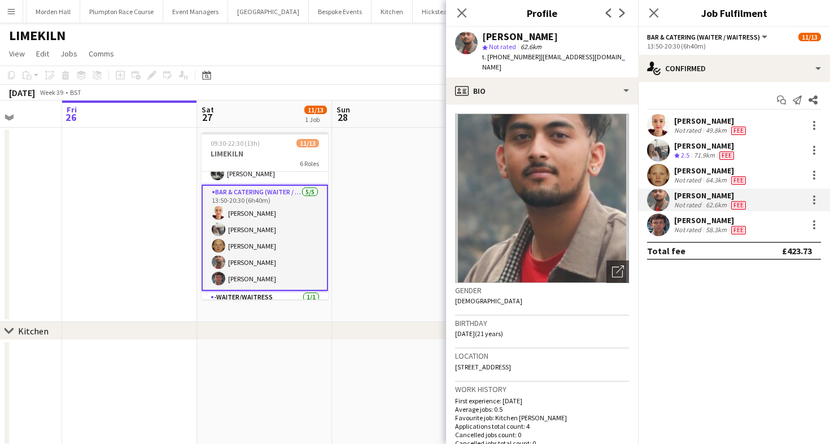
drag, startPoint x: 521, startPoint y: 359, endPoint x: 560, endPoint y: 351, distance: 39.8
click at [560, 351] on div "Location [STREET_ADDRESS]" at bounding box center [542, 365] width 174 height 33
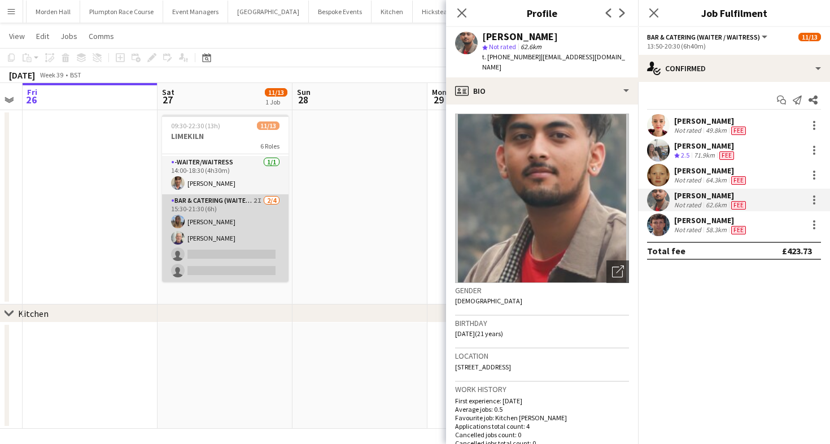
scroll to position [16, 0]
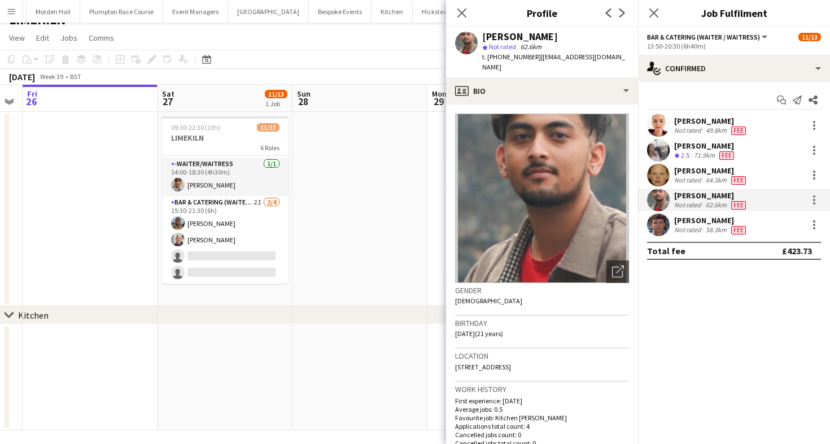
click at [325, 41] on app-page-menu "View Day view expanded Day view collapsed Month view Date picker Jump to [DATE]…" at bounding box center [415, 38] width 830 height 21
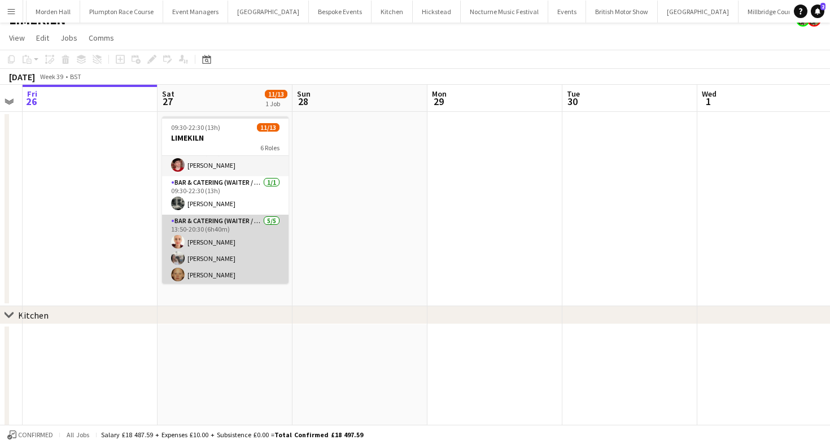
scroll to position [19, 0]
click at [233, 263] on app-card-role "Bar & Catering (Waiter / waitress) [DATE] 13:50-20:30 (6h40m) [PERSON_NAME] [PE…" at bounding box center [225, 266] width 127 height 104
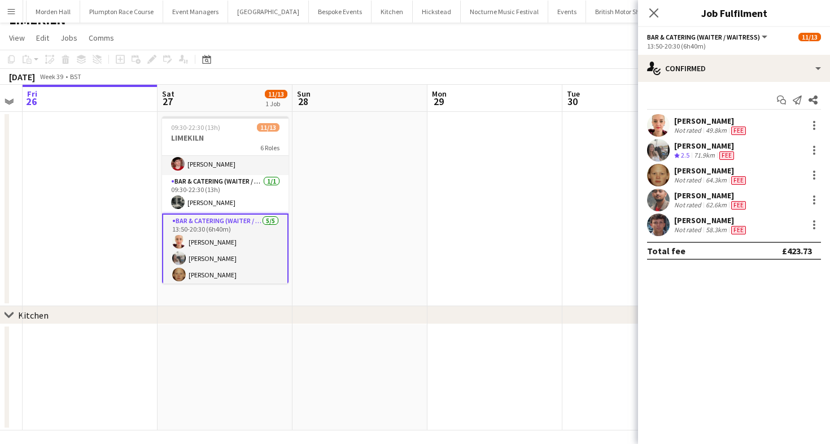
click at [691, 166] on div "[PERSON_NAME]" at bounding box center [711, 171] width 74 height 10
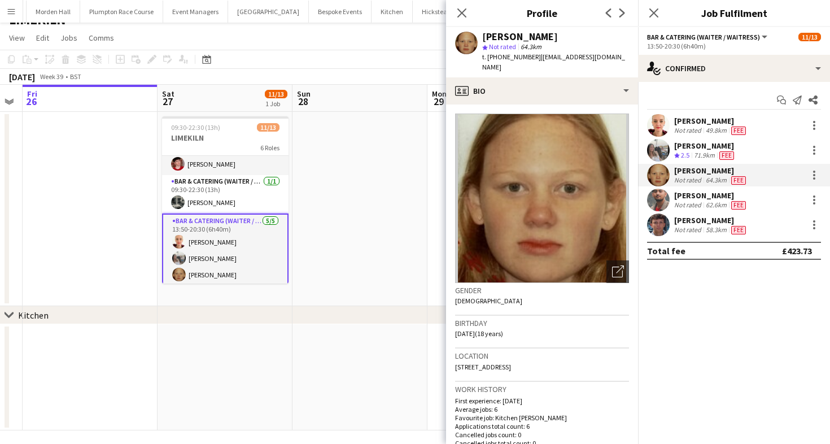
click at [711, 194] on div "[PERSON_NAME]" at bounding box center [711, 195] width 74 height 10
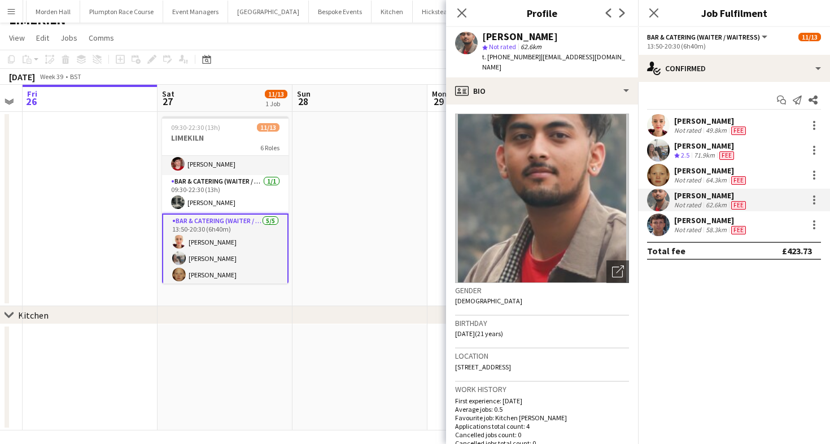
click at [707, 217] on div "[PERSON_NAME]" at bounding box center [711, 220] width 74 height 10
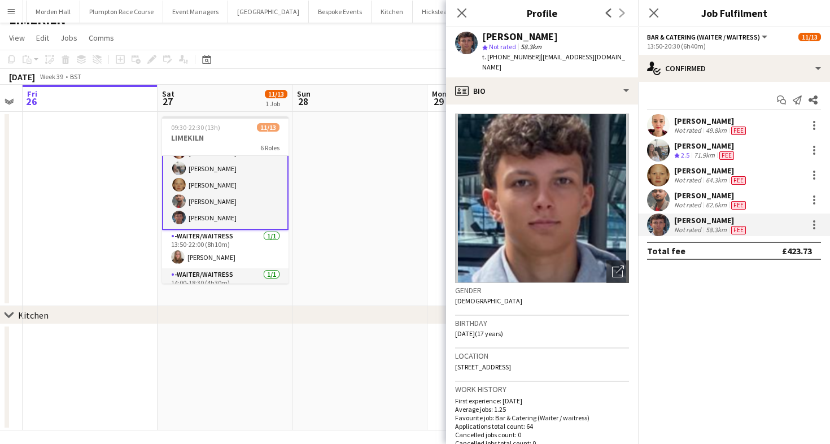
click at [231, 246] on app-card-role "-Waiter/Waitress [DATE] 13:50-22:00 (8h10m) [PERSON_NAME]" at bounding box center [225, 249] width 127 height 38
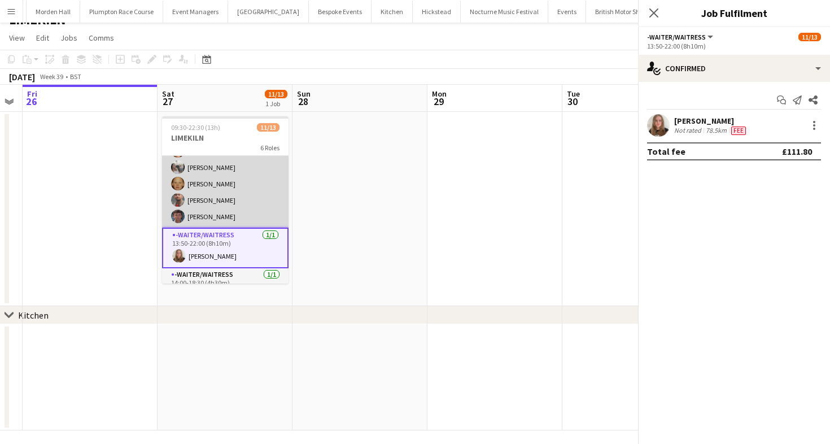
scroll to position [108, 0]
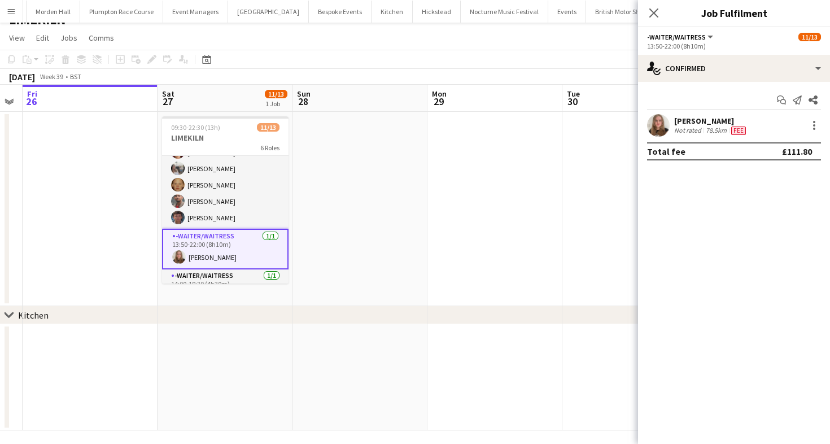
click at [690, 122] on div "[PERSON_NAME]" at bounding box center [711, 121] width 74 height 10
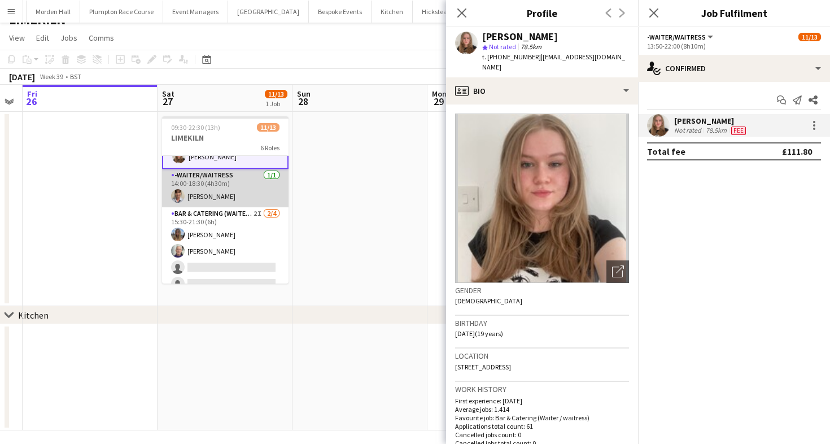
scroll to position [208, 0]
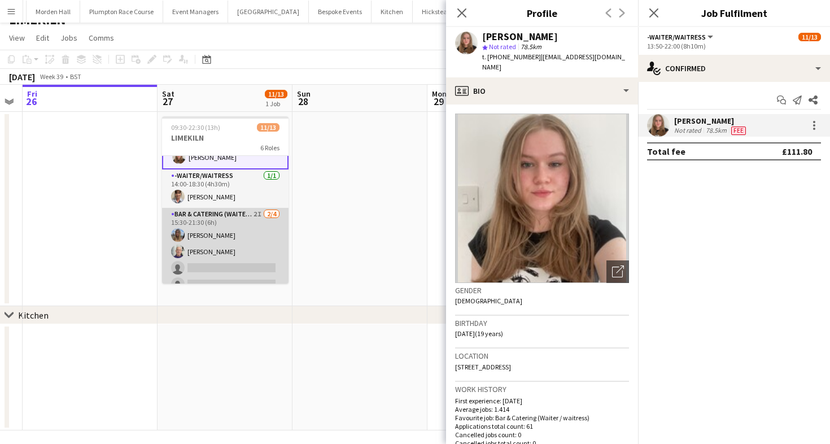
click at [190, 245] on app-card-role "Bar & Catering (Waiter / waitress) 2I [DATE] 15:30-21:30 (6h) [PERSON_NAME] [PE…" at bounding box center [225, 252] width 127 height 88
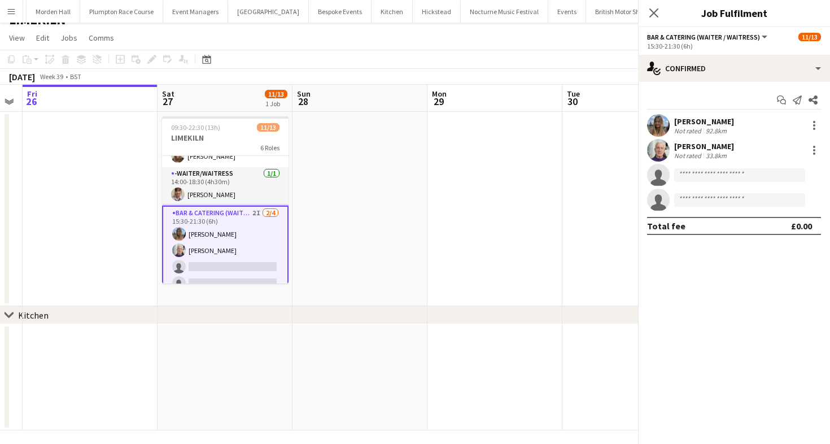
scroll to position [207, 0]
click at [702, 143] on div "[PERSON_NAME]" at bounding box center [704, 146] width 60 height 10
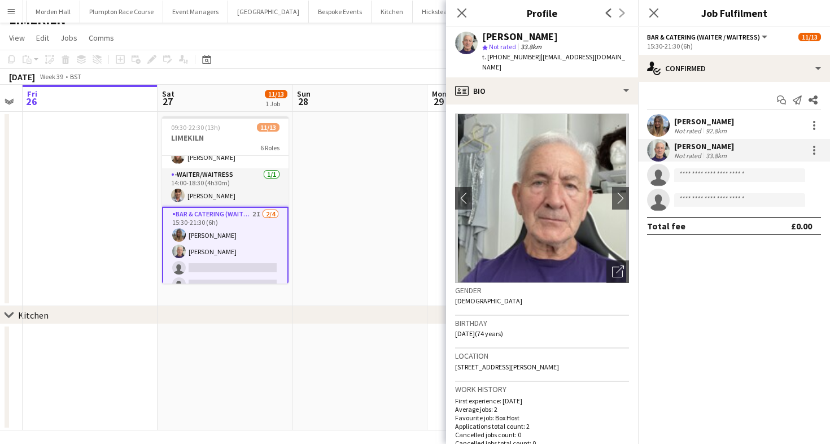
click at [287, 59] on app-toolbar "Copy Paste Paste Command V Paste with crew Command Shift V Paste linked Job [GE…" at bounding box center [415, 59] width 830 height 19
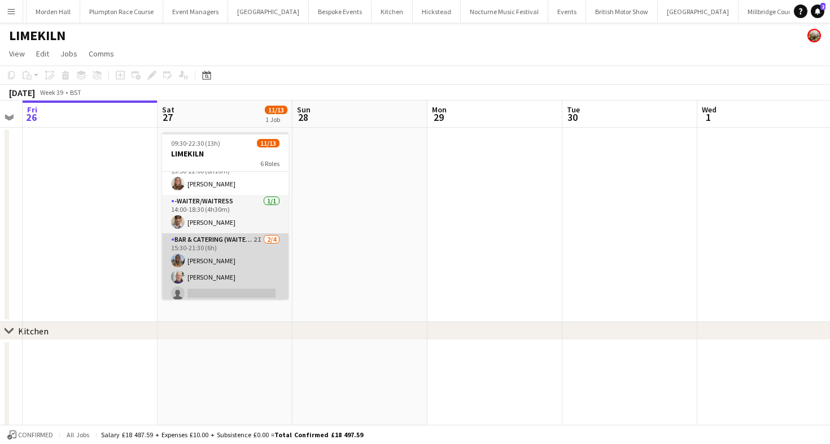
scroll to position [217, 0]
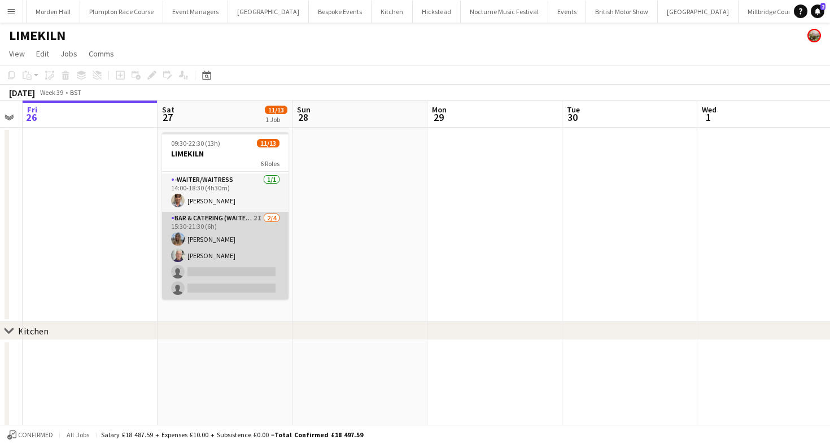
click at [231, 252] on app-card-role "Bar & Catering (Waiter / waitress) 2I [DATE] 15:30-21:30 (6h) [PERSON_NAME] [PE…" at bounding box center [225, 256] width 127 height 88
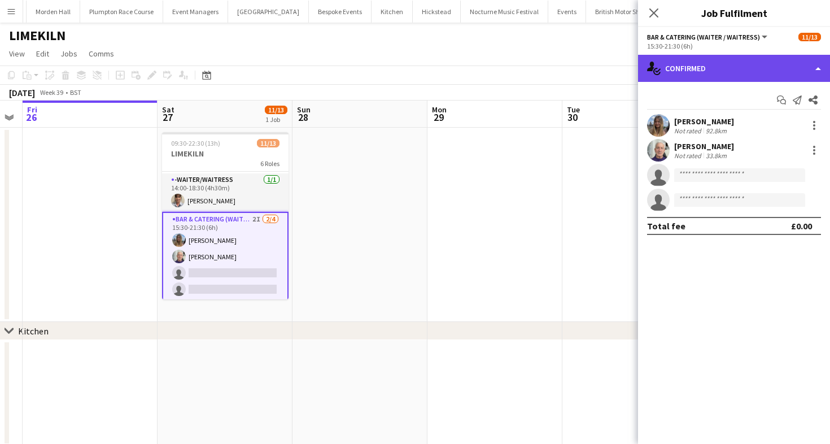
click at [730, 78] on div "single-neutral-actions-check-2 Confirmed" at bounding box center [734, 68] width 192 height 27
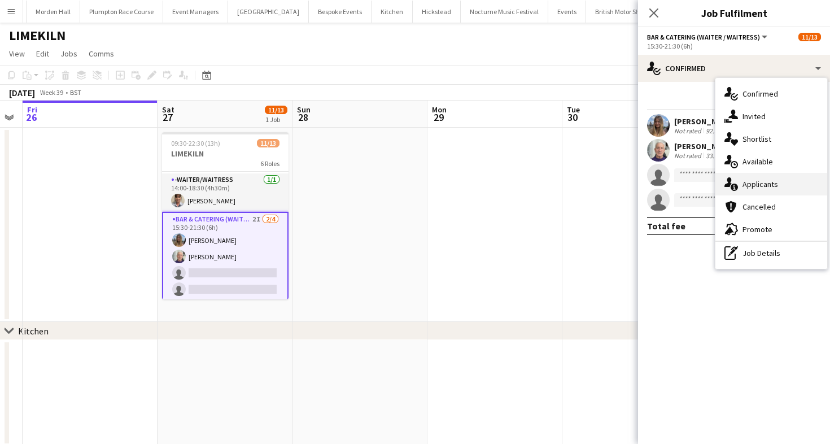
click at [757, 189] on span "Applicants" at bounding box center [761, 184] width 36 height 10
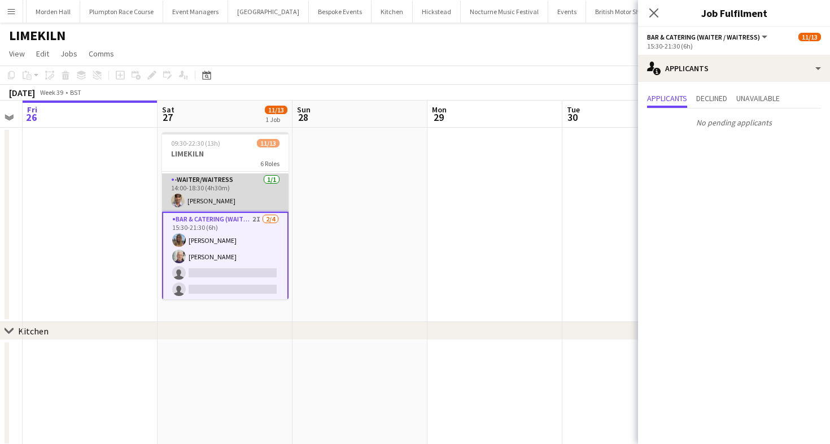
click at [247, 195] on app-card-role "-Waiter/Waitress [DATE] 14:00-18:30 (4h30m) [PERSON_NAME]" at bounding box center [225, 192] width 127 height 38
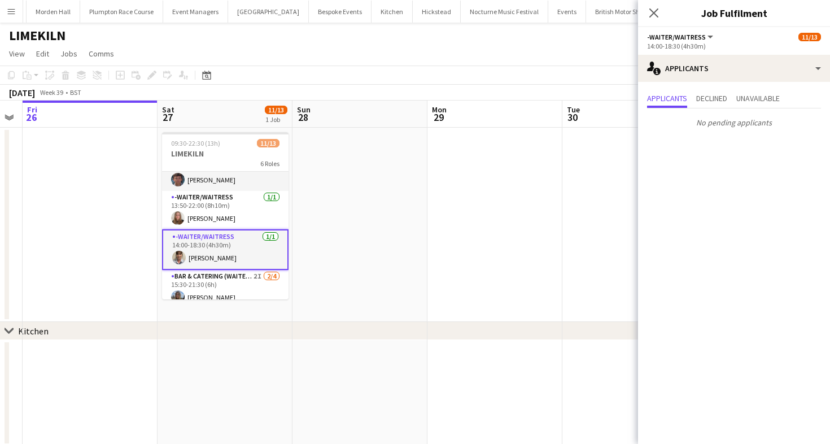
scroll to position [160, 0]
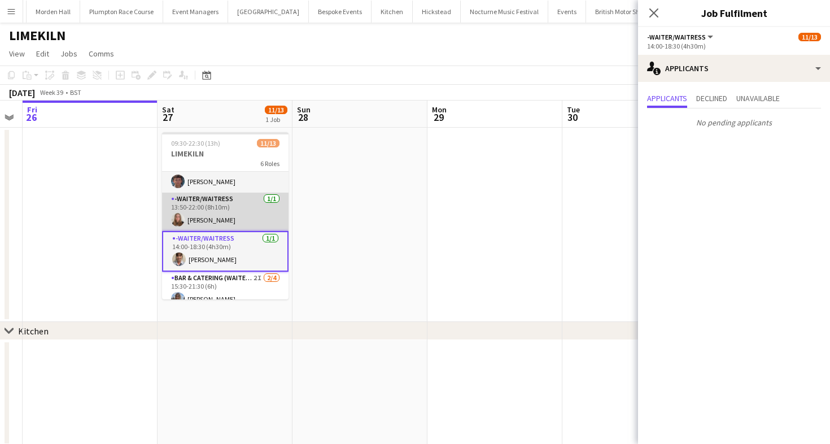
click at [241, 202] on app-card-role "-Waiter/Waitress [DATE] 13:50-22:00 (8h10m) [PERSON_NAME]" at bounding box center [225, 212] width 127 height 38
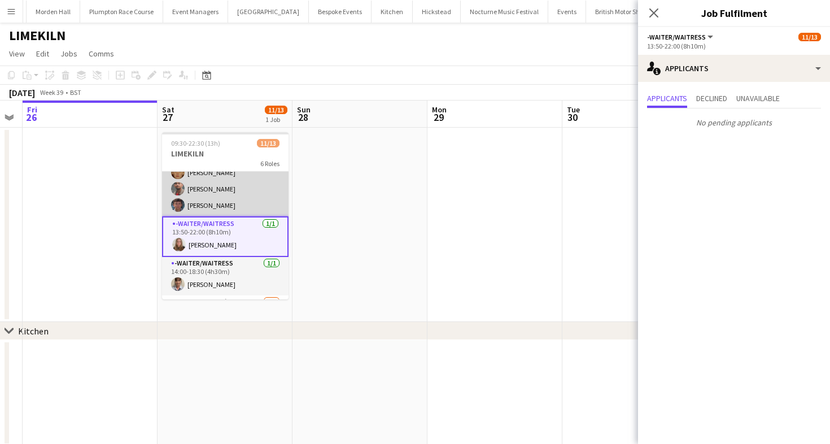
click at [239, 202] on app-card-role "Bar & Catering (Waiter / waitress) [DATE] 13:50-20:30 (6h40m) [PERSON_NAME] [PE…" at bounding box center [225, 164] width 127 height 104
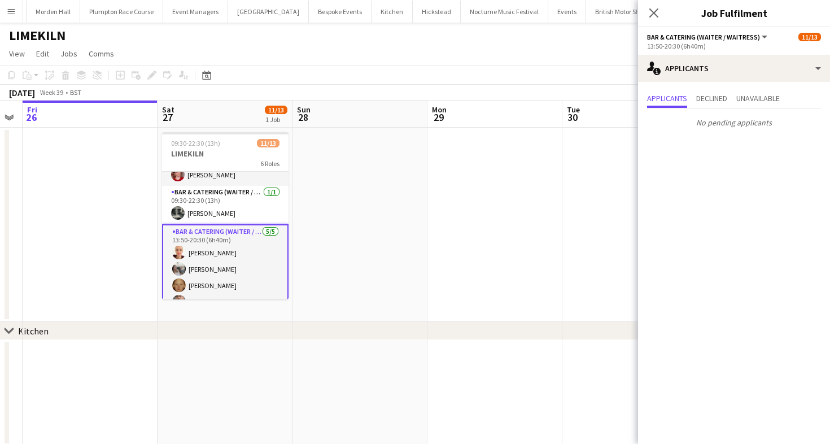
click at [239, 202] on app-card-role "Bar & Catering (Waiter / waitress) [DATE] 09:30-22:30 (13h) [PERSON_NAME]" at bounding box center [225, 205] width 127 height 38
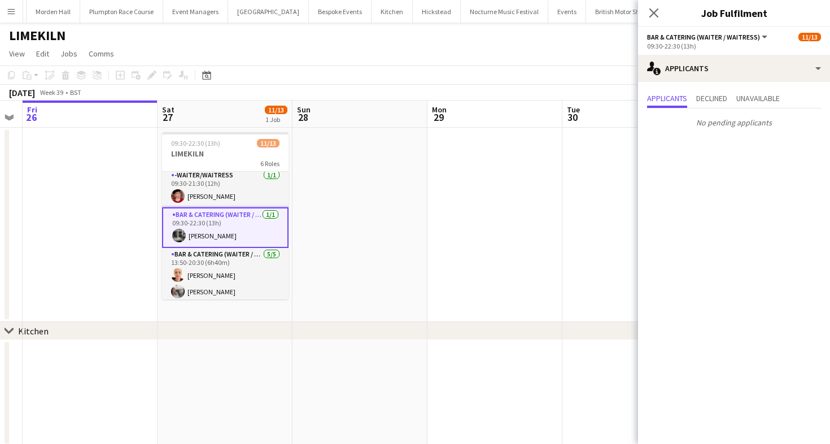
scroll to position [0, 0]
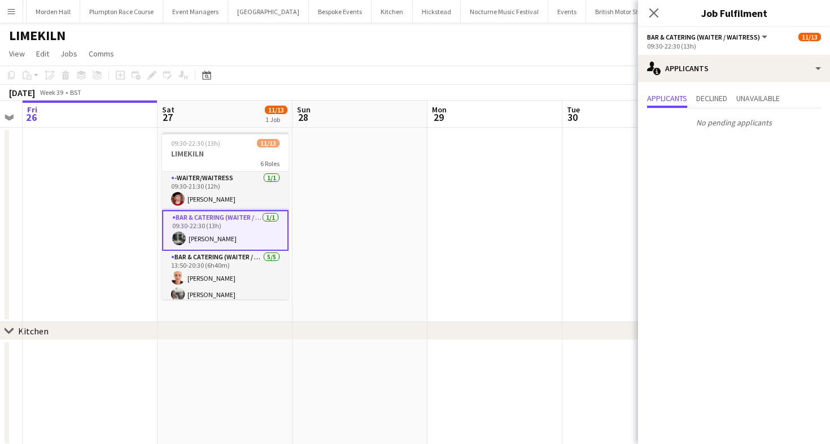
click at [239, 202] on app-card-role "-Waiter/Waitress [DATE] 09:30-21:30 (12h) [PERSON_NAME]" at bounding box center [225, 191] width 127 height 38
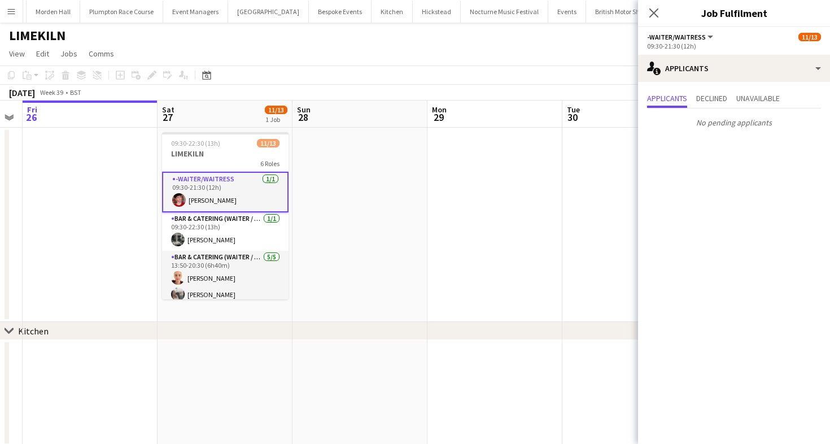
click at [262, 46] on app-page-menu "View Day view expanded Day view collapsed Month view Date picker Jump to [DATE]…" at bounding box center [415, 54] width 830 height 21
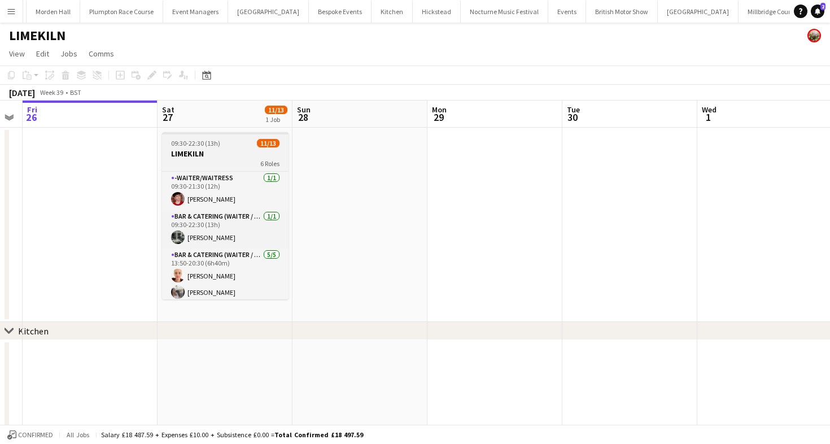
click at [240, 140] on div "09:30-22:30 (13h) 11/13" at bounding box center [225, 143] width 127 height 8
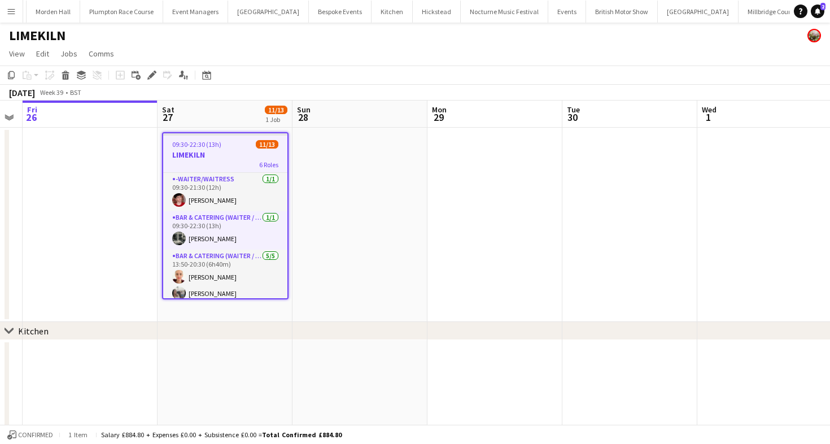
click at [290, 54] on app-page-menu "View Day view expanded Day view collapsed Month view Date picker Jump to [DATE]…" at bounding box center [415, 54] width 830 height 21
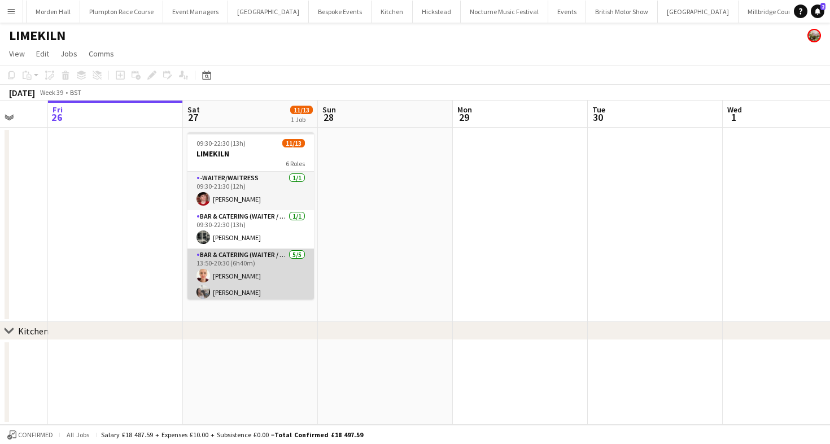
scroll to position [0, 356]
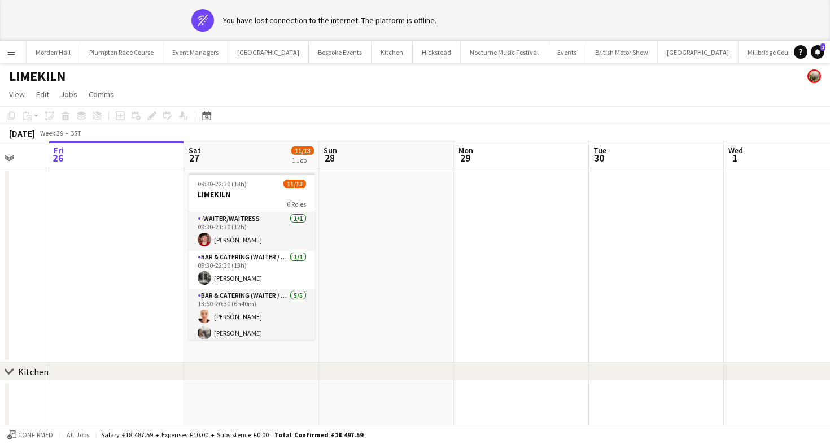
click at [508, 109] on app-toolbar "Copy Paste Paste Command V Paste with crew Command Shift V Paste linked Job [GE…" at bounding box center [415, 115] width 830 height 19
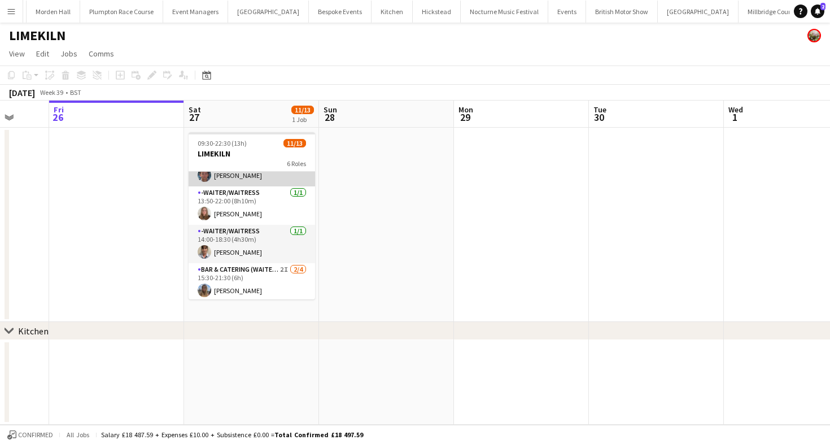
scroll to position [215, 0]
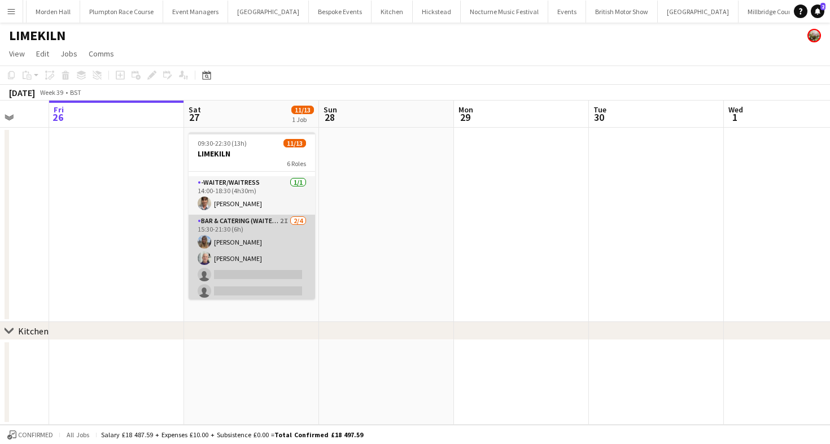
click at [265, 222] on app-card-role "Bar & Catering (Waiter / waitress) 2I [DATE] 15:30-21:30 (6h) [PERSON_NAME] [PE…" at bounding box center [252, 259] width 127 height 88
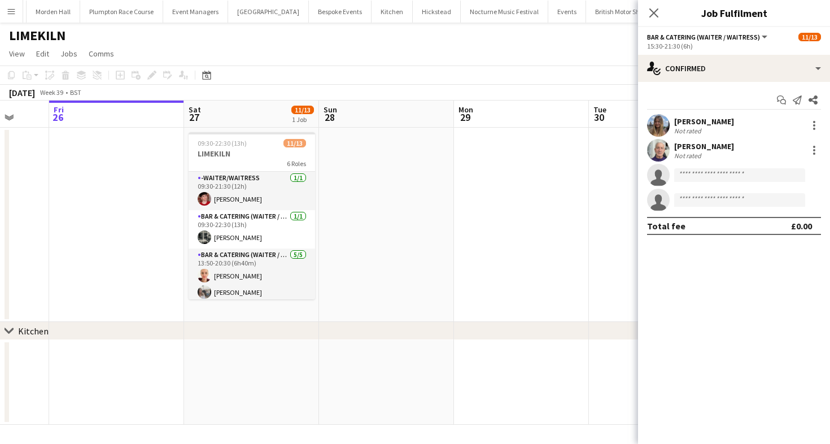
click at [700, 147] on div "[PERSON_NAME]" at bounding box center [704, 146] width 60 height 10
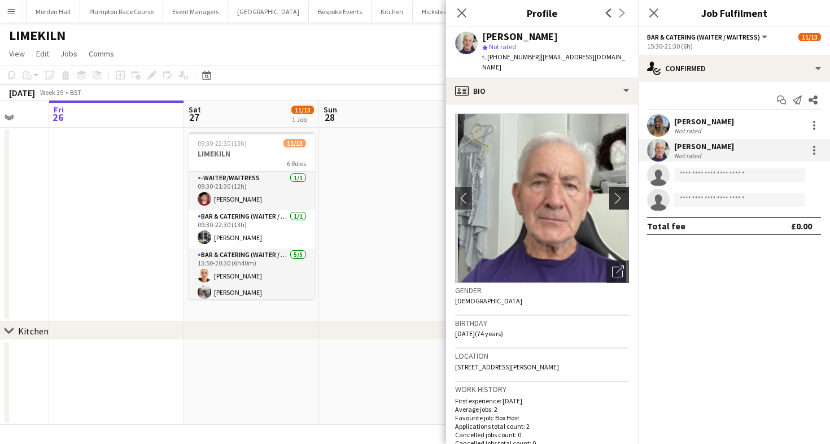
click at [621, 192] on app-icon "chevron-right" at bounding box center [621, 198] width 18 height 12
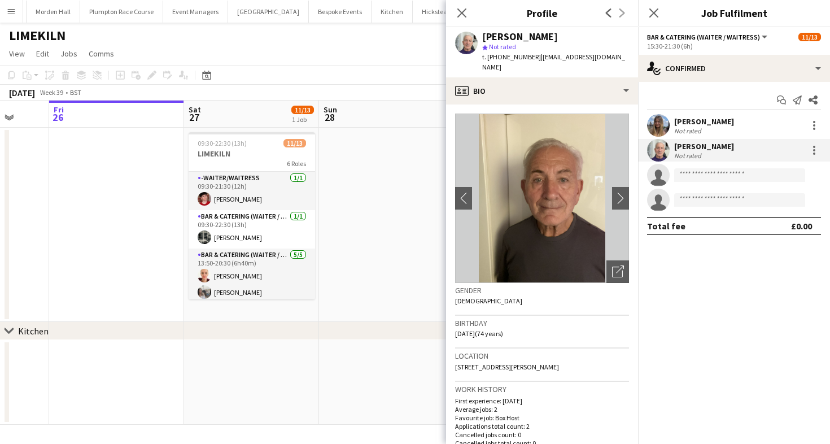
click at [330, 71] on app-toolbar "Copy Paste Paste Command V Paste with crew Command Shift V Paste linked Job [GE…" at bounding box center [415, 75] width 830 height 19
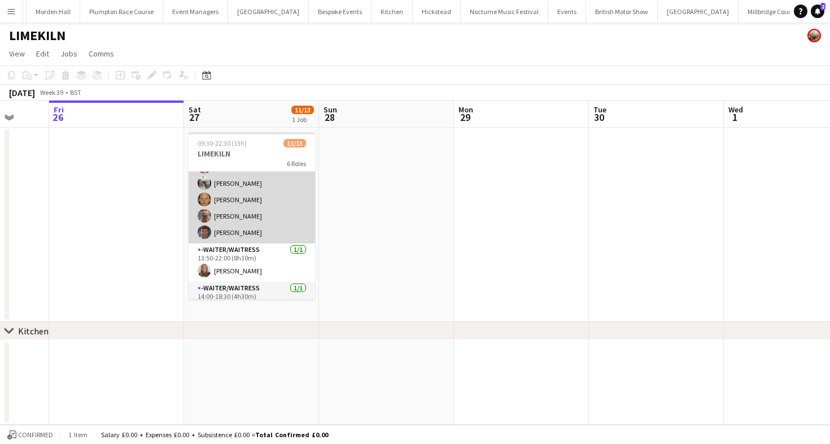
scroll to position [130, 0]
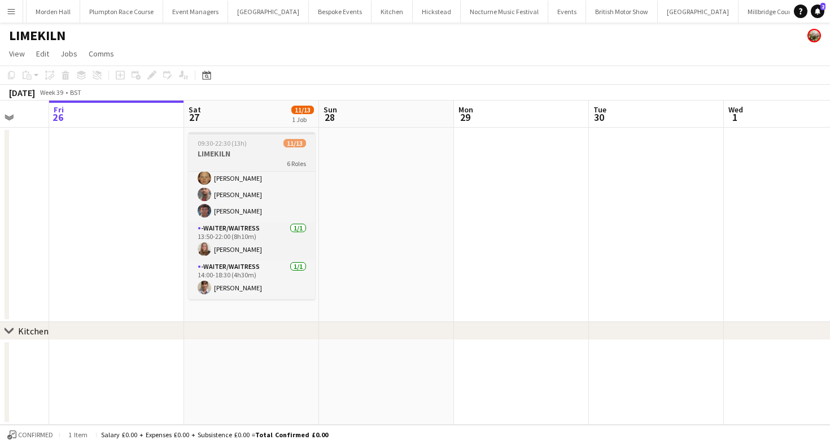
click at [236, 156] on h3 "LIMEKILN" at bounding box center [252, 154] width 127 height 10
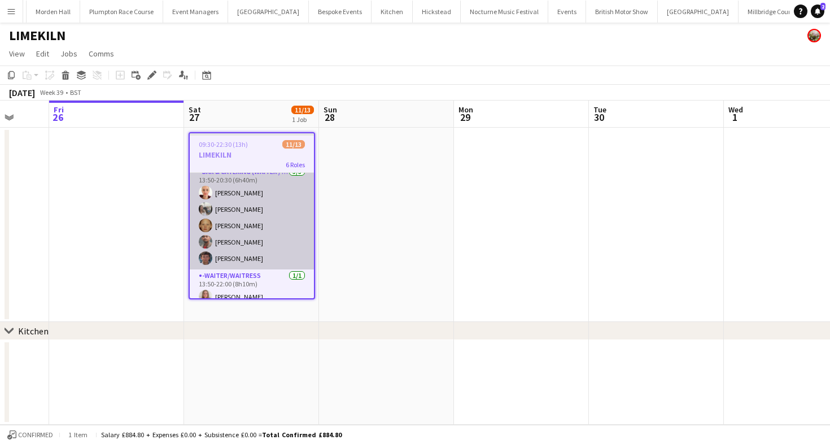
scroll to position [88, 0]
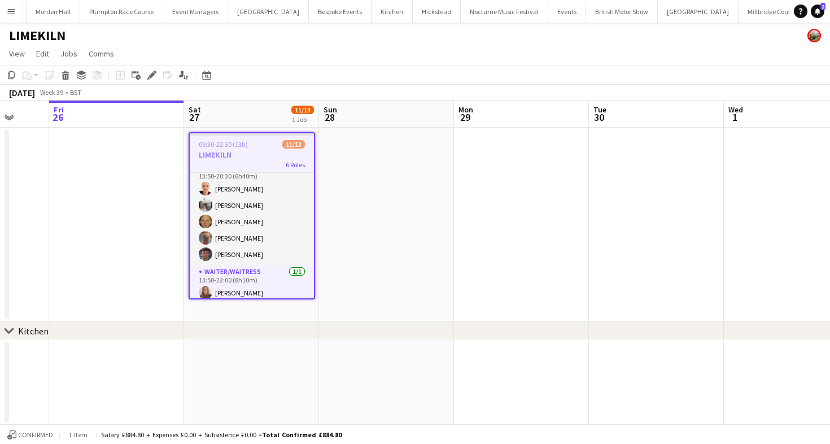
drag, startPoint x: 245, startPoint y: 153, endPoint x: 262, endPoint y: 153, distance: 16.9
click at [245, 153] on h3 "LIMEKILN" at bounding box center [252, 155] width 124 height 10
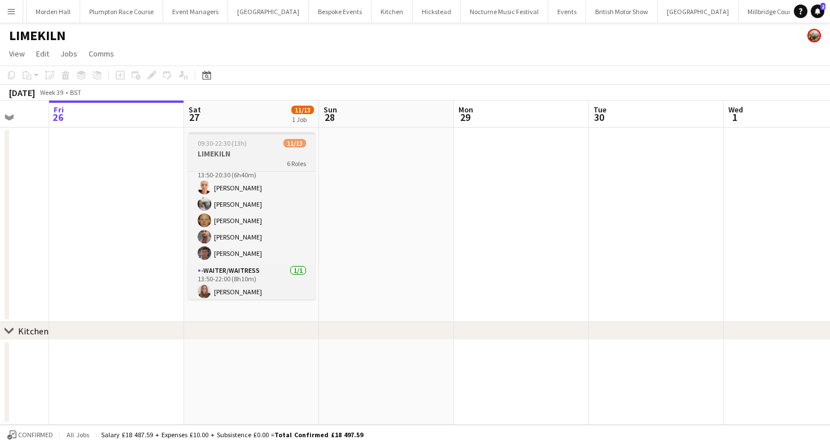
click at [247, 158] on app-job-card "09:30-22:30 (13h) 11/13 LIMEKILN 6 Roles -Waiter/Waitress [DATE] 09:30-21:30 (1…" at bounding box center [252, 215] width 127 height 167
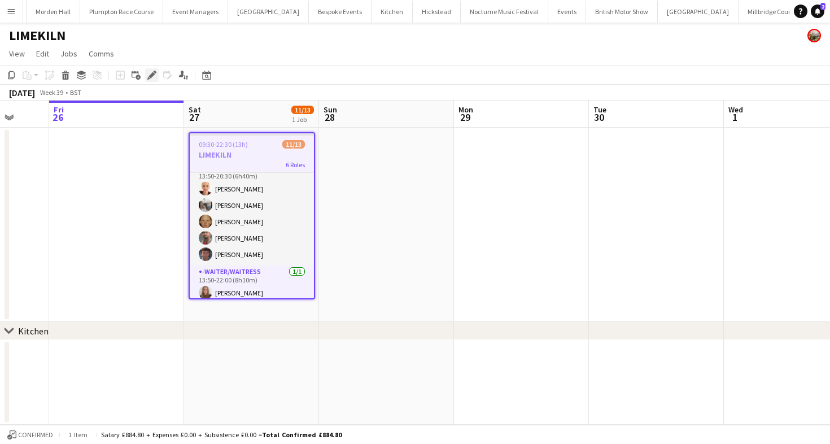
click at [154, 78] on icon "Edit" at bounding box center [151, 75] width 9 height 9
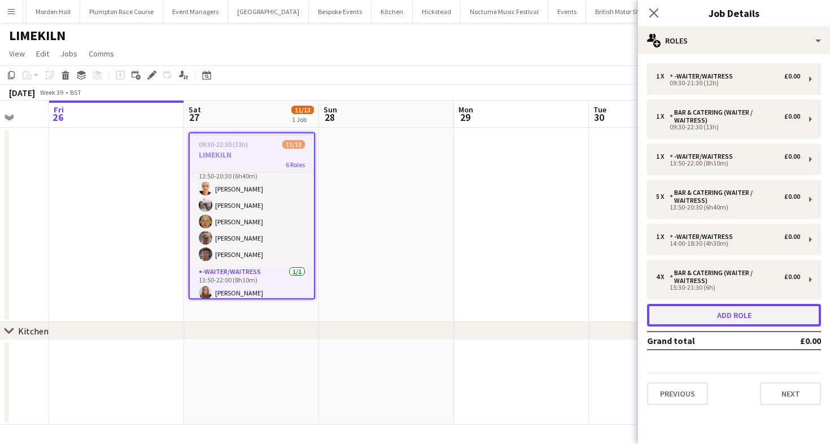
click at [692, 319] on button "Add role" at bounding box center [734, 315] width 174 height 23
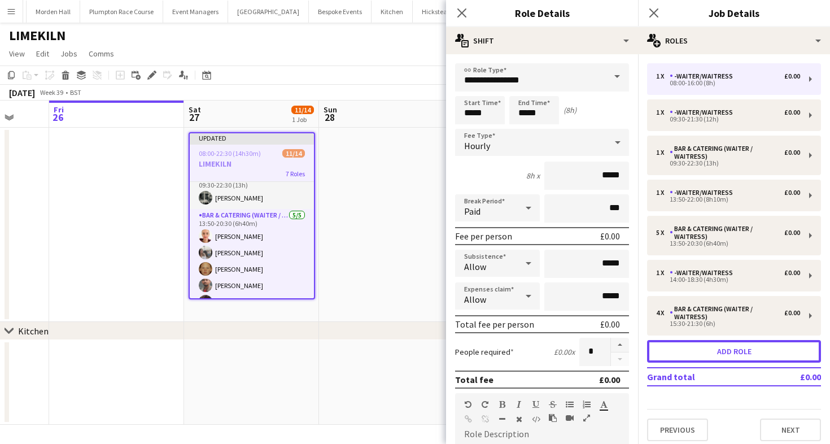
scroll to position [127, 0]
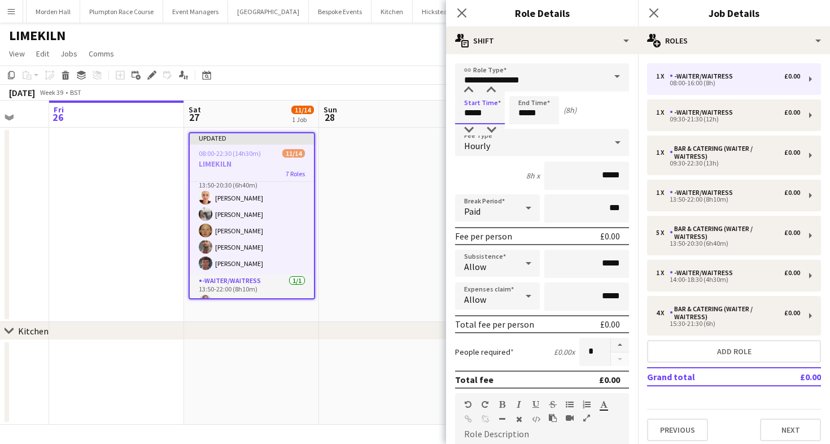
click at [488, 110] on input "*****" at bounding box center [480, 110] width 50 height 28
click at [468, 92] on div at bounding box center [469, 90] width 23 height 11
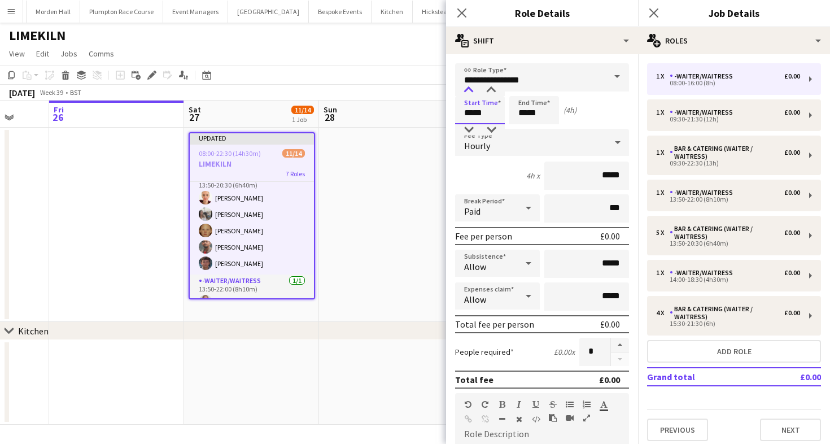
click at [468, 92] on div at bounding box center [469, 90] width 23 height 11
click at [468, 90] on div at bounding box center [469, 90] width 23 height 11
click at [489, 85] on div at bounding box center [491, 90] width 23 height 11
type input "*****"
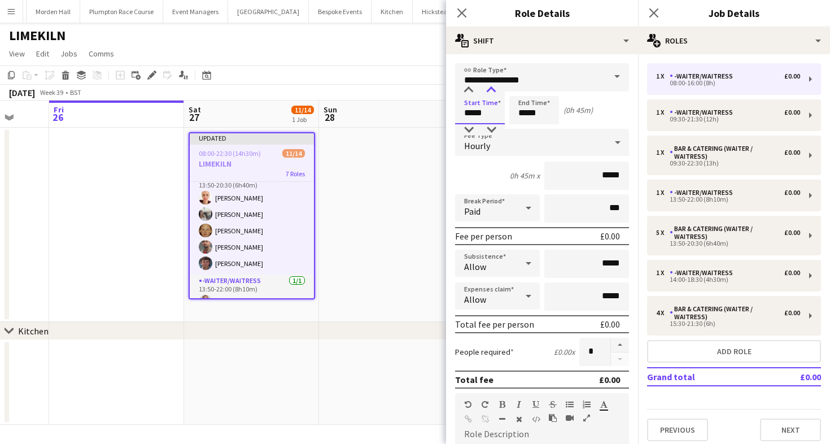
click at [489, 85] on div at bounding box center [491, 90] width 23 height 11
click at [522, 111] on input "*****" at bounding box center [535, 110] width 50 height 28
click at [525, 90] on div at bounding box center [523, 90] width 23 height 11
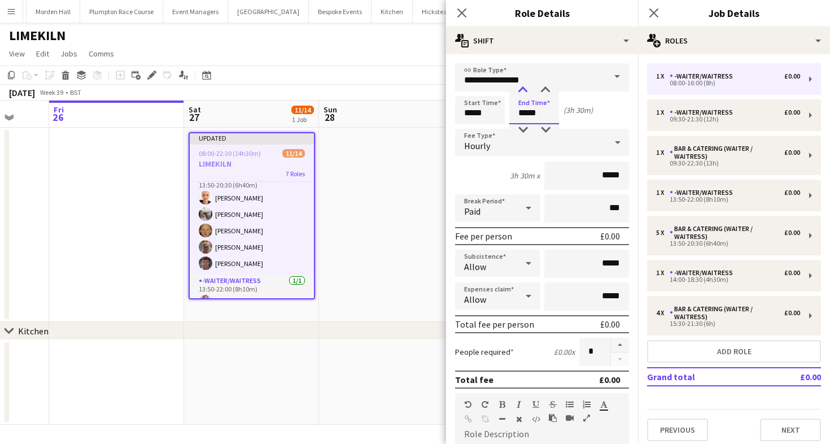
click at [525, 90] on div at bounding box center [523, 90] width 23 height 11
click at [545, 90] on div at bounding box center [545, 90] width 23 height 11
type input "*****"
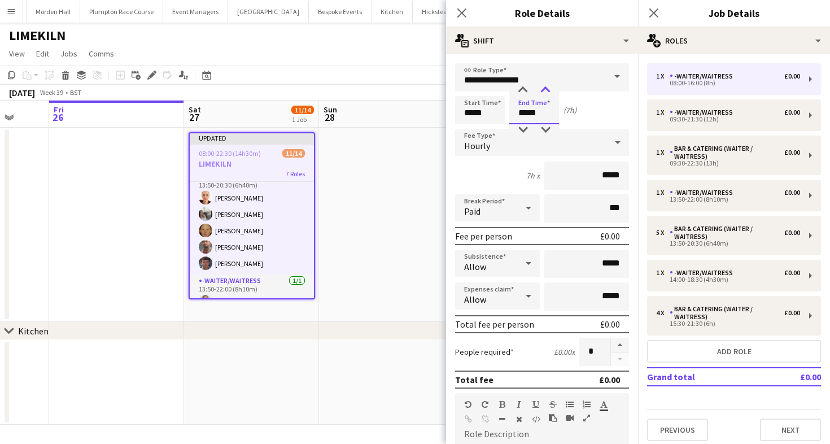
click at [545, 90] on div at bounding box center [545, 90] width 23 height 11
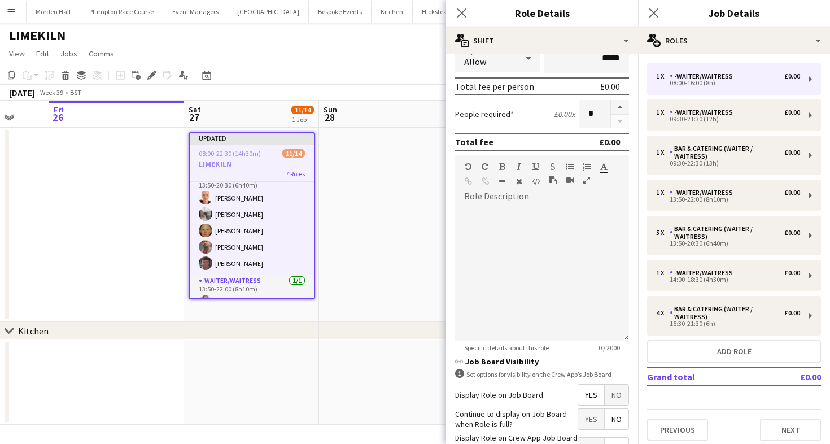
scroll to position [321, 0]
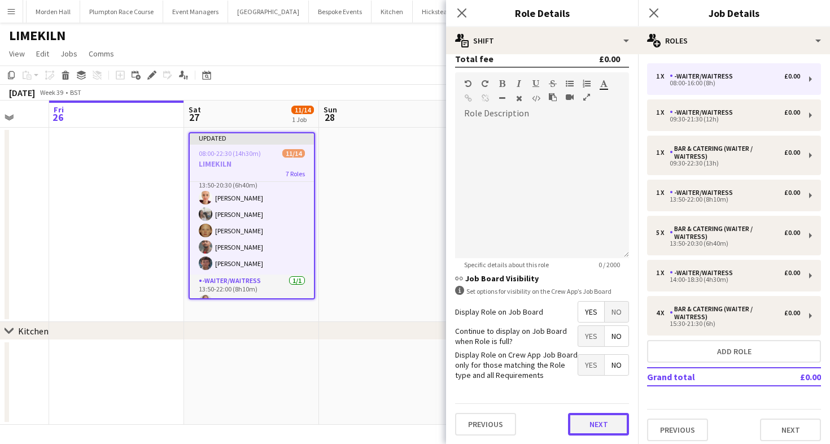
click at [587, 426] on button "Next" at bounding box center [598, 424] width 61 height 23
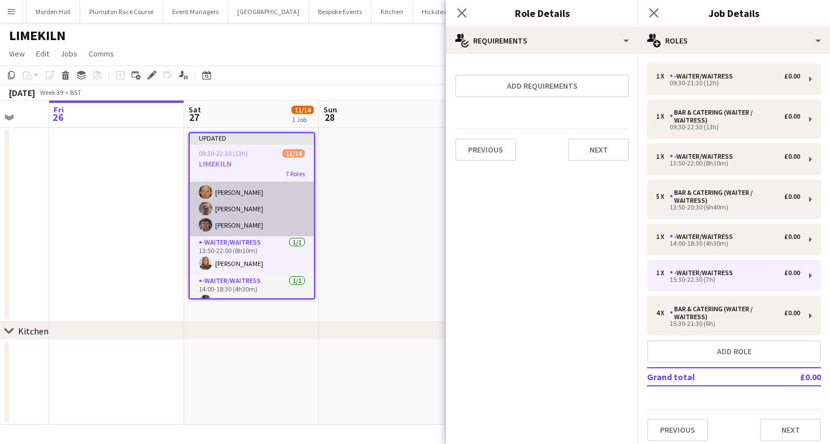
scroll to position [88, 0]
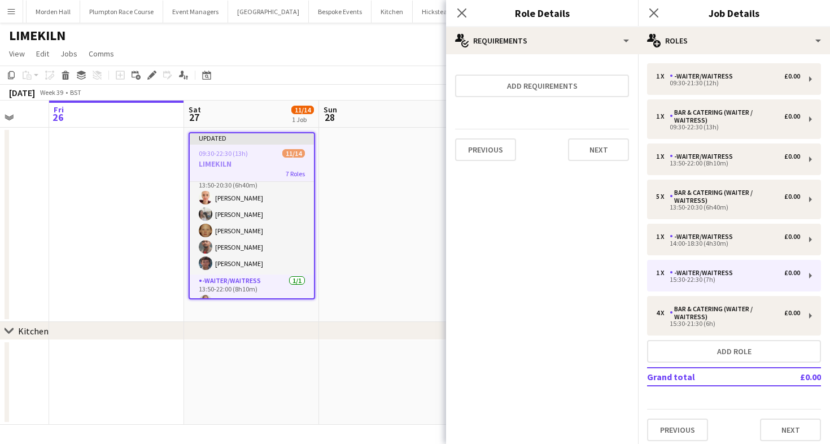
click at [313, 72] on app-toolbar "Copy Paste Paste Command V Paste with crew Command Shift V Paste linked Job [GE…" at bounding box center [415, 75] width 830 height 19
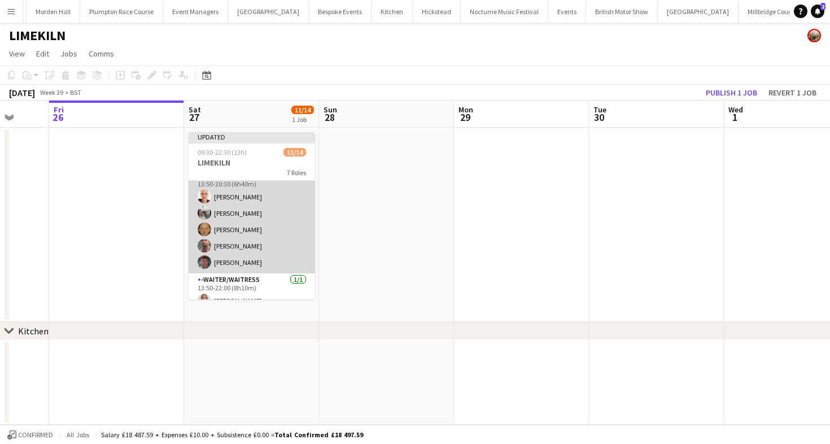
click at [268, 229] on app-card-role "Bar & Catering (Waiter / waitress) [DATE] 13:50-20:30 (6h40m) [PERSON_NAME] [PE…" at bounding box center [252, 221] width 127 height 104
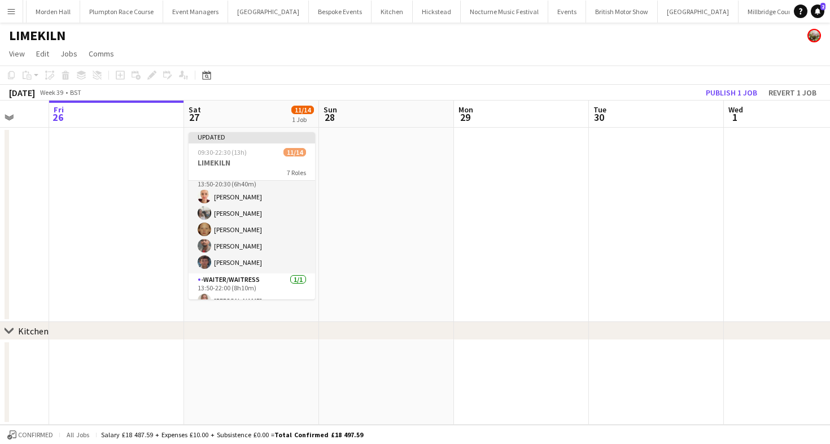
scroll to position [89, 0]
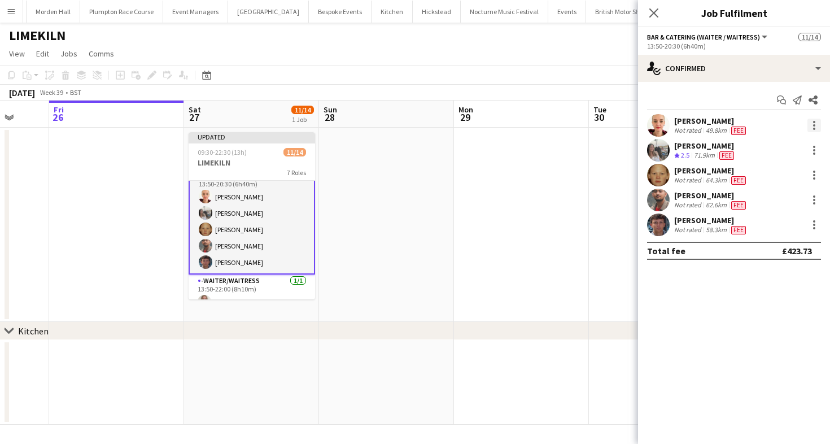
click at [812, 125] on div at bounding box center [815, 126] width 14 height 14
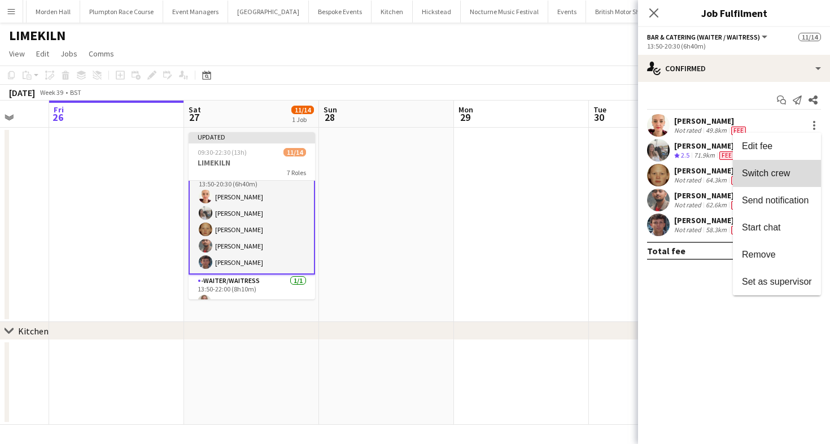
click at [767, 169] on span "Switch crew" at bounding box center [766, 173] width 48 height 10
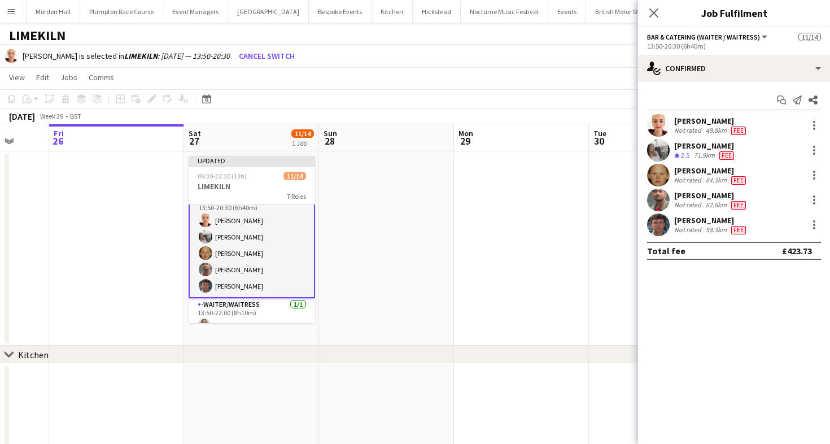
scroll to position [267, 0]
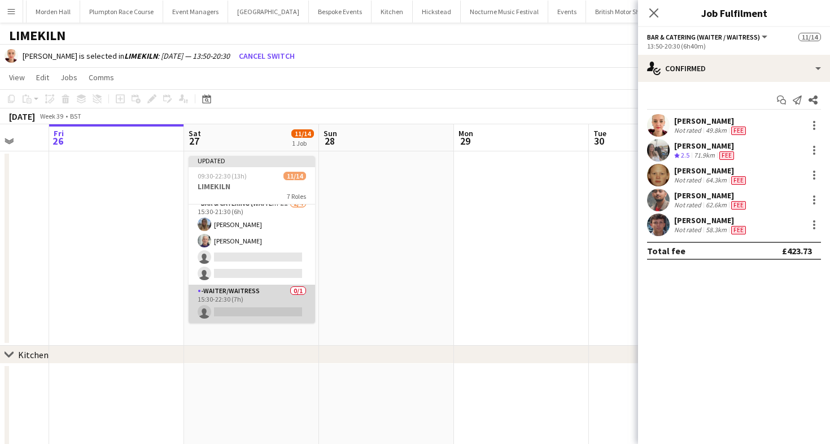
click at [288, 303] on app-card-role "-Waiter/Waitress 0/1 15:30-22:30 (7h) single-neutral-actions" at bounding box center [252, 304] width 127 height 38
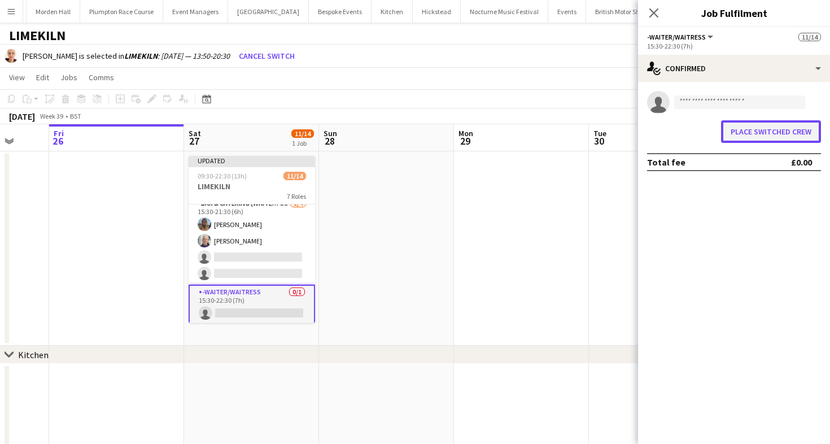
click at [743, 130] on button "Place switched crew" at bounding box center [771, 131] width 100 height 23
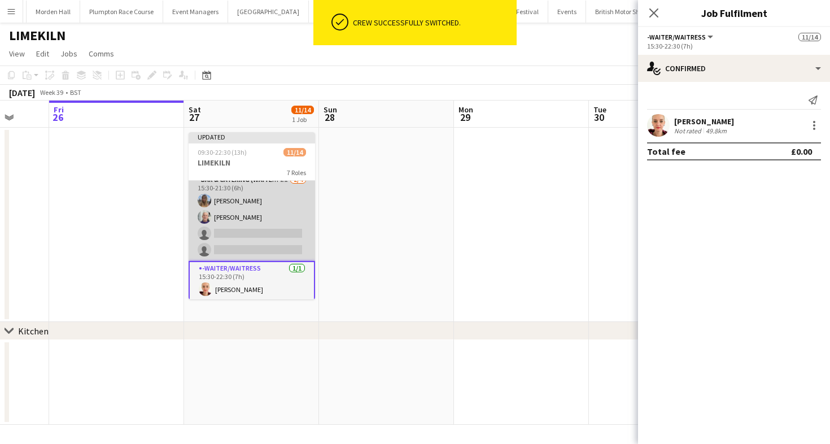
drag, startPoint x: 264, startPoint y: 240, endPoint x: 301, endPoint y: 235, distance: 37.1
click at [264, 239] on app-card-role "Bar & Catering (Waiter / waitress) 2I [DATE] 15:30-21:30 (6h) [PERSON_NAME] [PE…" at bounding box center [252, 217] width 127 height 88
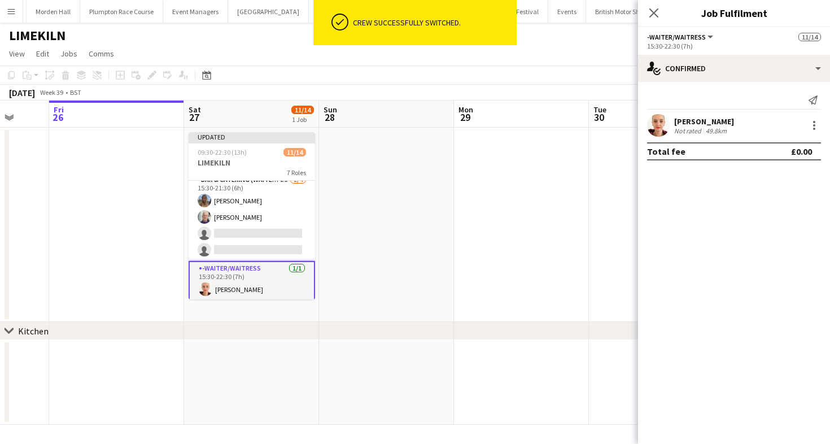
scroll to position [266, 0]
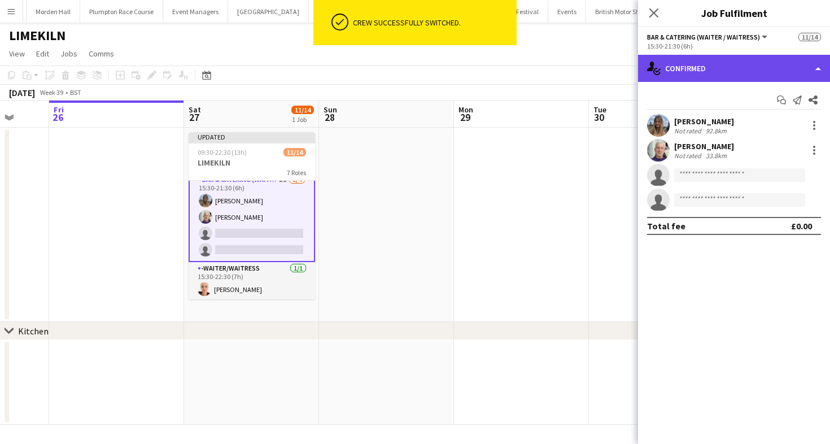
click at [736, 68] on div "single-neutral-actions-check-2 Confirmed" at bounding box center [734, 68] width 192 height 27
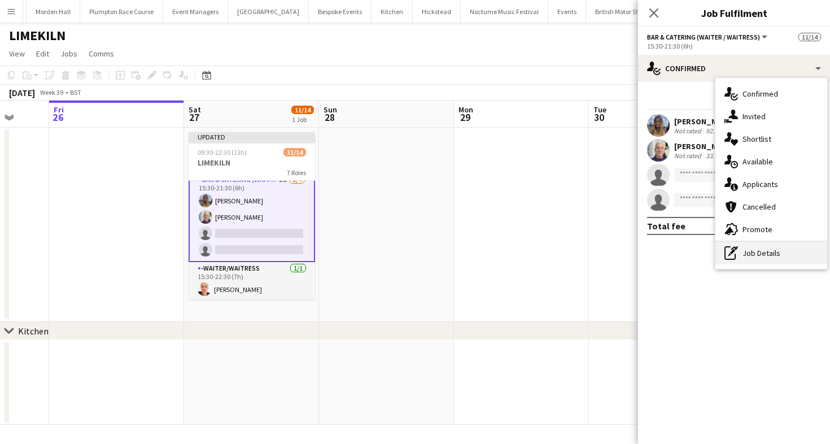
click at [782, 264] on div "pen-write Job Details" at bounding box center [772, 253] width 112 height 23
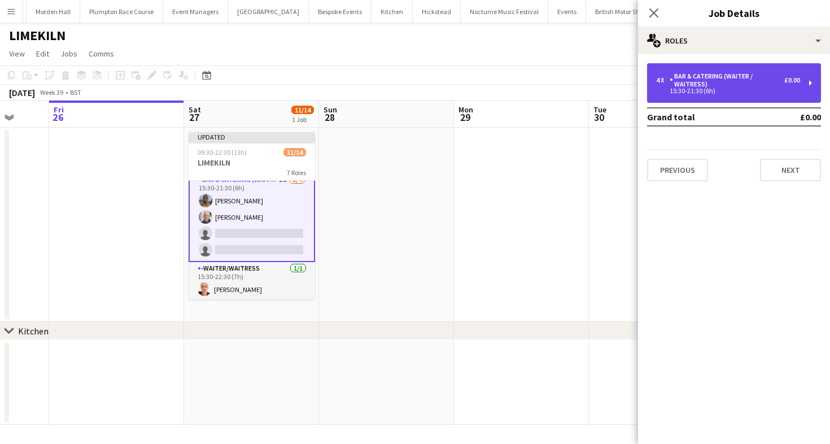
click at [724, 91] on div "15:30-21:30 (6h)" at bounding box center [728, 91] width 144 height 6
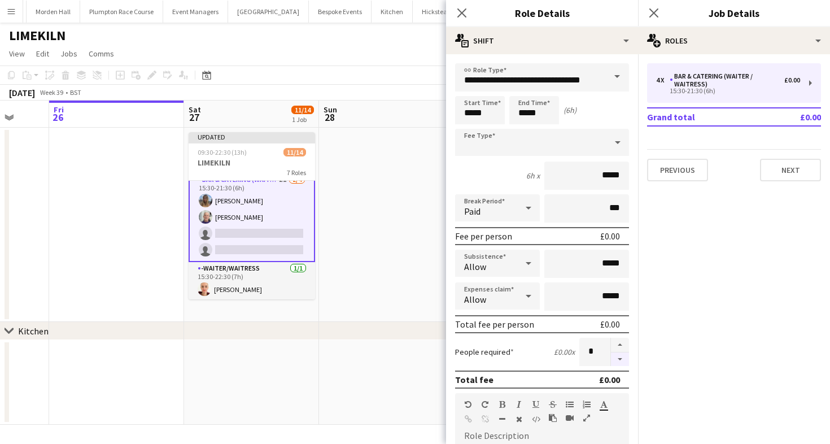
click at [624, 364] on button "button" at bounding box center [620, 359] width 18 height 14
type input "*"
click at [394, 74] on app-toolbar "Copy Paste Paste Command V Paste with crew Command Shift V Paste linked Job [GE…" at bounding box center [415, 75] width 830 height 19
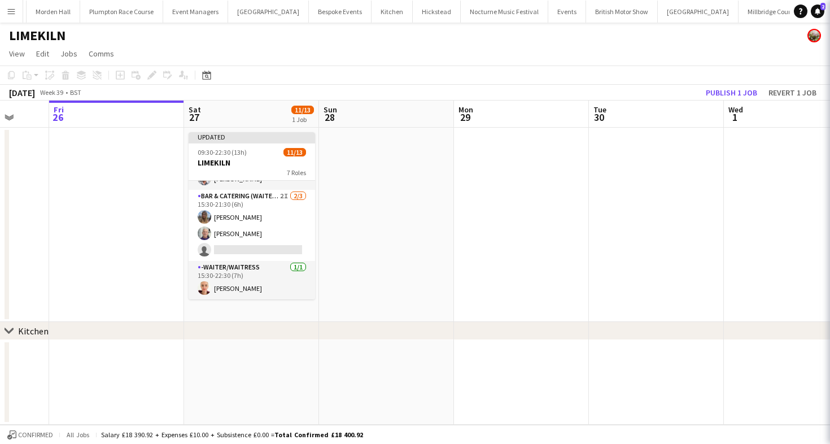
scroll to position [249, 0]
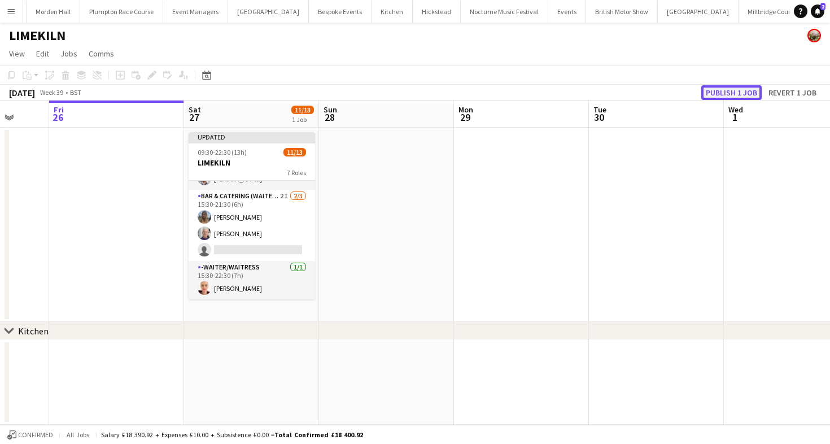
click at [735, 99] on button "Publish 1 job" at bounding box center [732, 92] width 60 height 15
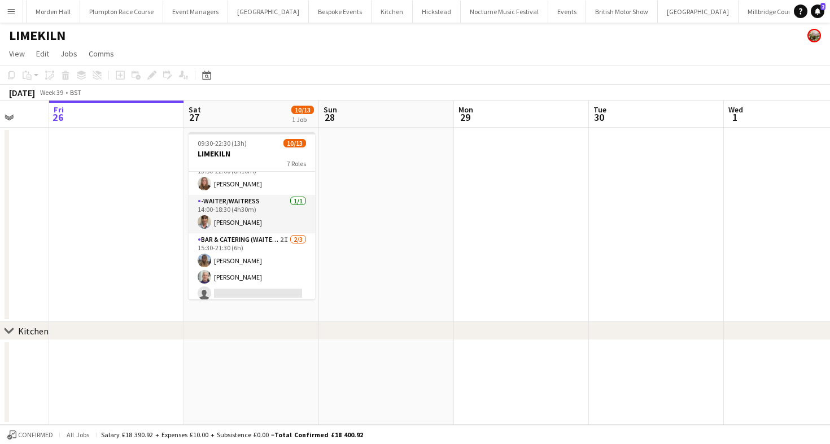
scroll to position [239, 0]
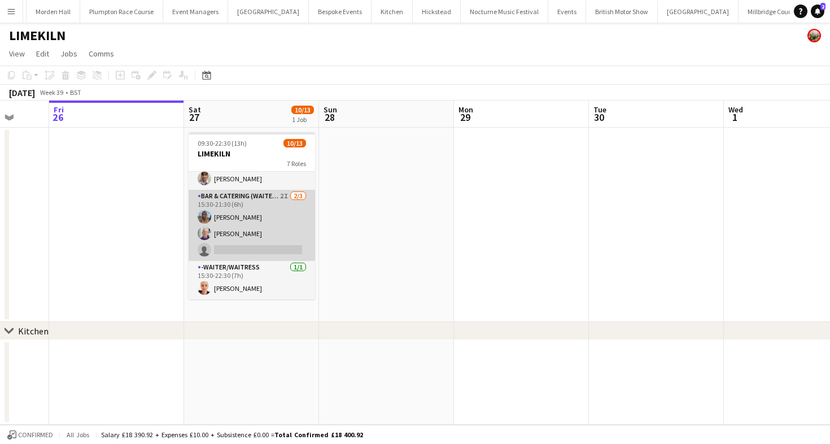
click at [249, 234] on app-card-role "Bar & Catering (Waiter / waitress) 2I [DATE] 15:30-21:30 (6h) [PERSON_NAME] [PE…" at bounding box center [252, 225] width 127 height 71
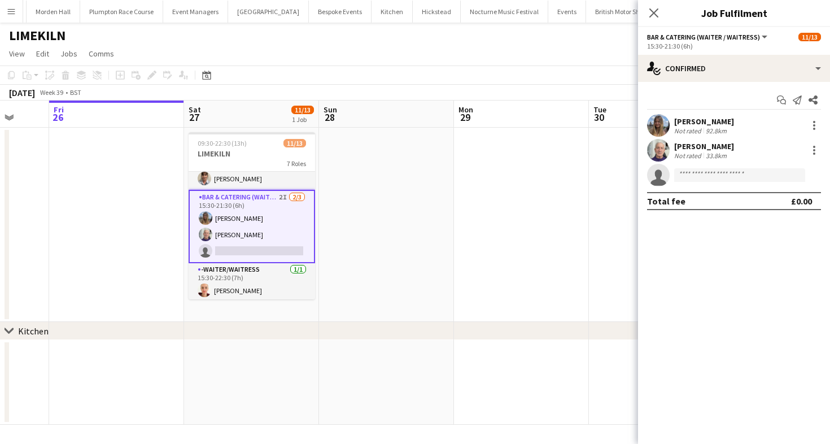
click at [334, 45] on app-page-menu "View Day view expanded Day view collapsed Month view Date picker Jump to [DATE]…" at bounding box center [415, 54] width 830 height 21
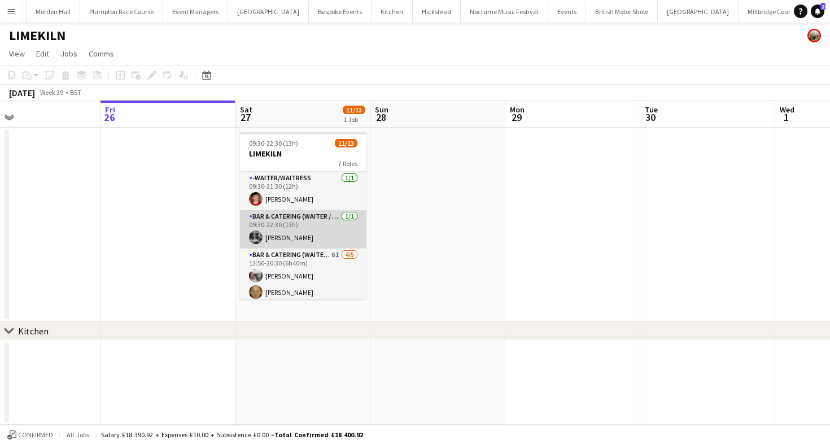
scroll to position [53, 0]
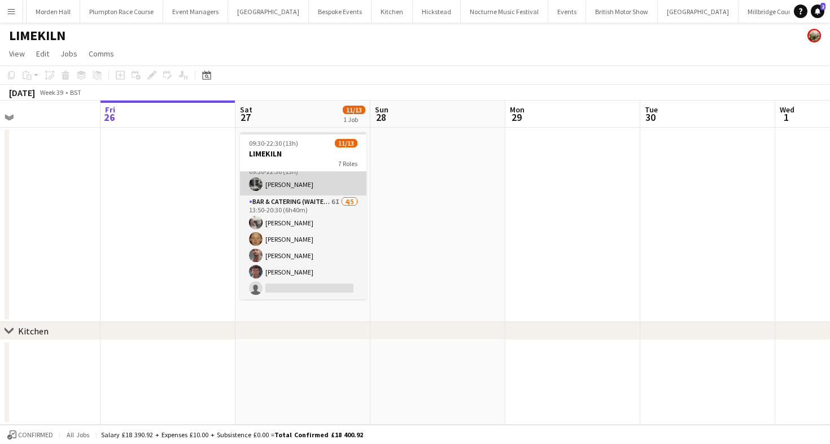
click at [301, 215] on app-card-role "Bar & Catering (Waiter / waitress) 6I [DATE] 13:50-20:30 (6h40m) [PERSON_NAME] …" at bounding box center [303, 247] width 127 height 104
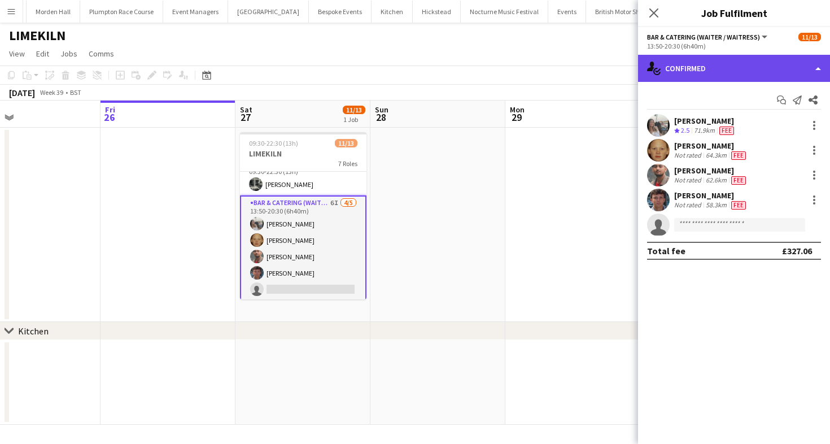
click at [703, 60] on div "single-neutral-actions-check-2 Confirmed" at bounding box center [734, 68] width 192 height 27
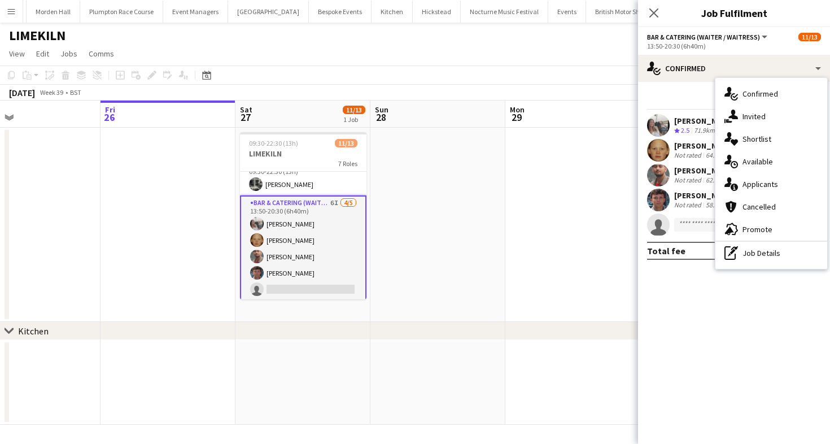
click at [665, 151] on app-user-avatar at bounding box center [658, 150] width 23 height 23
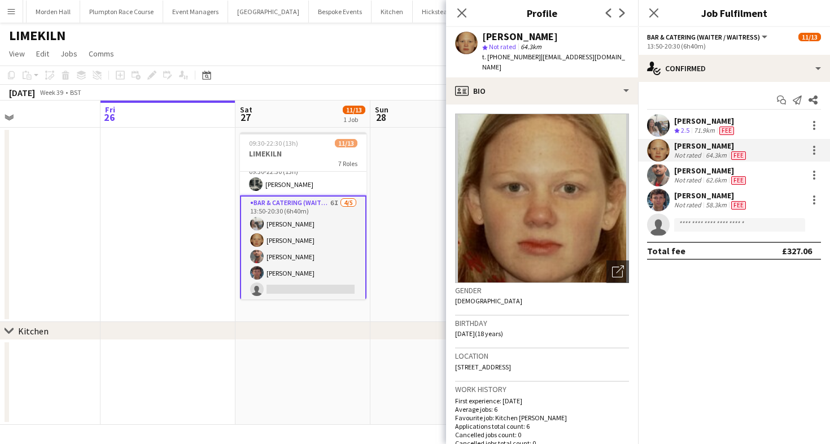
click at [663, 166] on app-user-avatar at bounding box center [658, 175] width 23 height 23
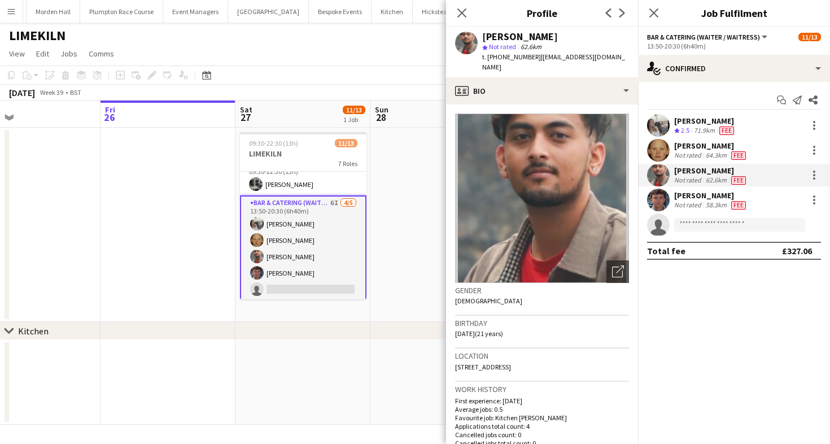
click at [313, 89] on div "[DATE] Week 39 • BST" at bounding box center [415, 93] width 830 height 16
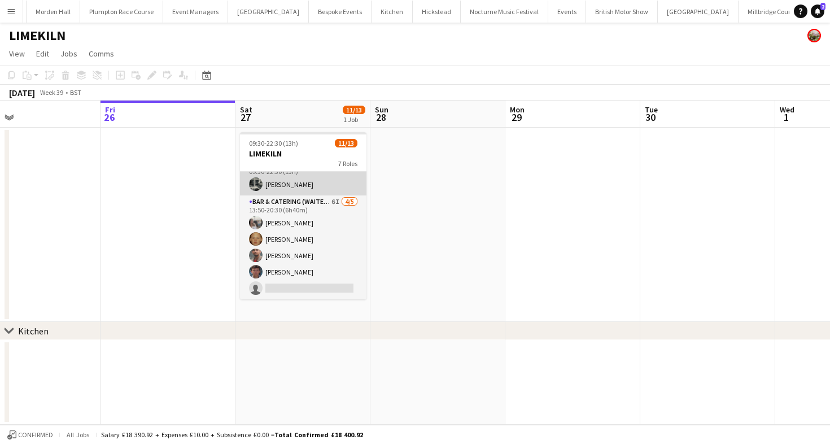
scroll to position [239, 0]
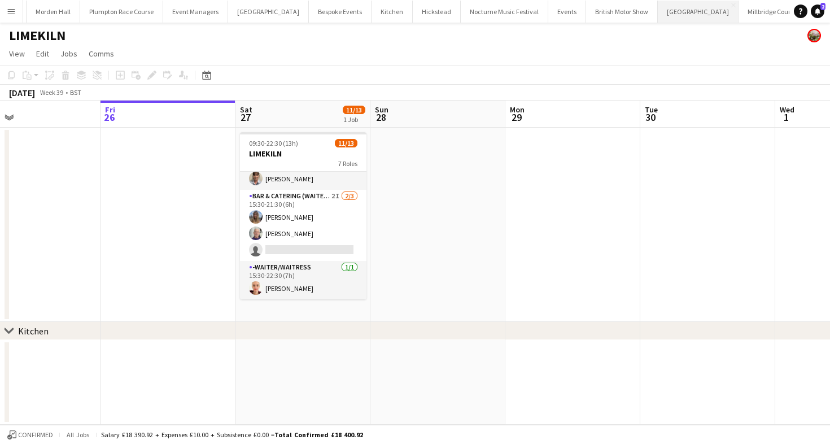
click at [660, 10] on button "[GEOGRAPHIC_DATA] Close" at bounding box center [698, 12] width 81 height 22
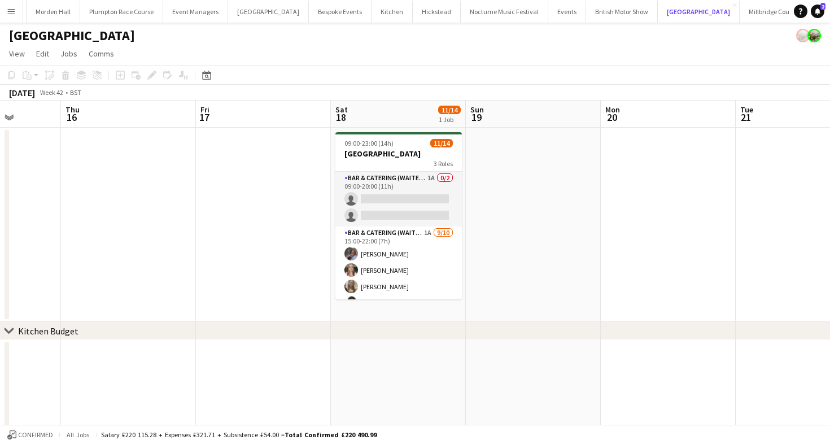
scroll to position [0, 345]
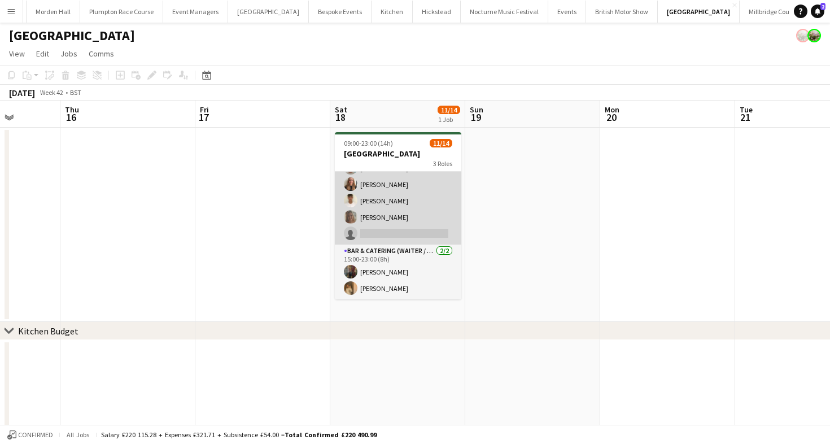
click at [403, 203] on app-card-role "Bar & Catering (Waiter / waitress) 1A [DATE] 15:00-22:00 (7h) [PERSON_NAME] [PE…" at bounding box center [398, 152] width 127 height 186
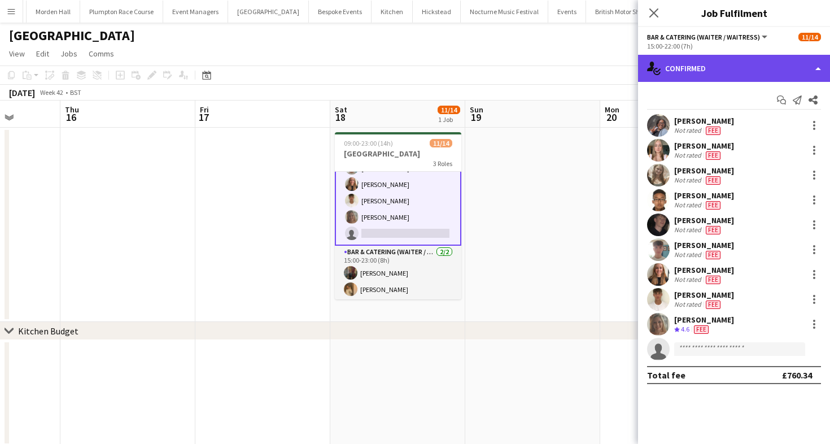
click at [715, 79] on div "single-neutral-actions-check-2 Confirmed" at bounding box center [734, 68] width 192 height 27
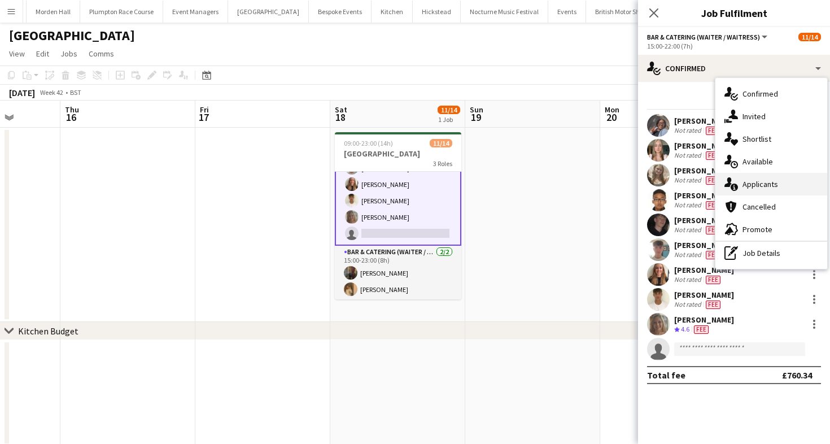
click at [743, 189] on span "Applicants" at bounding box center [761, 184] width 36 height 10
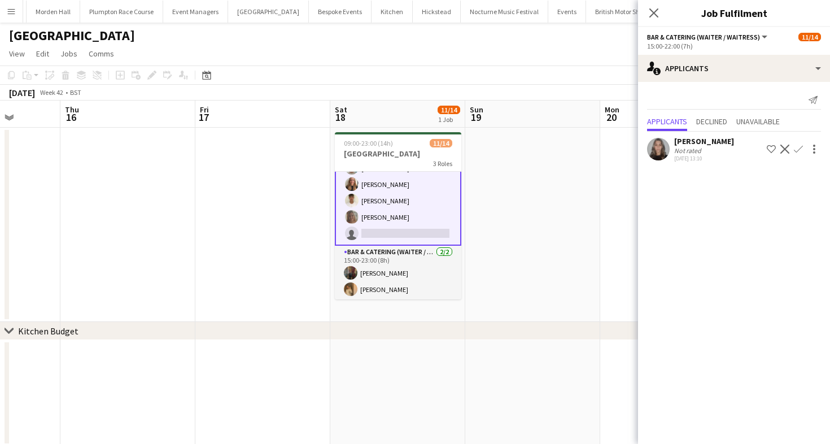
click at [487, 72] on app-toolbar "Copy Paste Paste Command V Paste with crew Command Shift V Paste linked Job [GE…" at bounding box center [415, 75] width 830 height 19
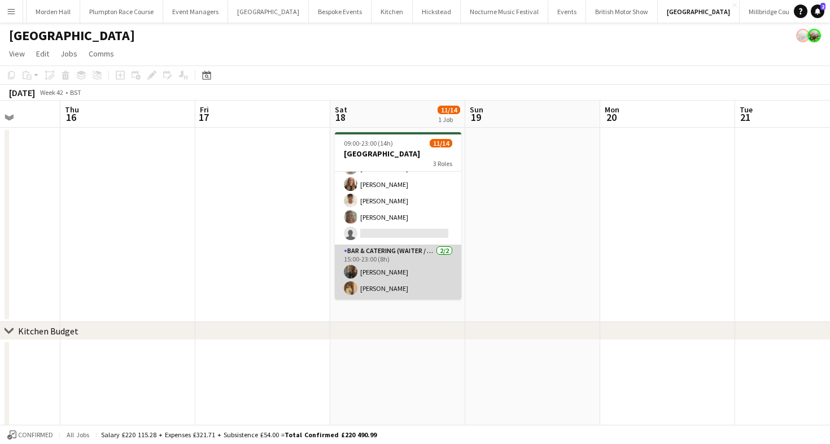
click at [370, 288] on app-card-role "Bar & Catering (Waiter / waitress) [DATE] 15:00-23:00 (8h) [PERSON_NAME] [PERSO…" at bounding box center [398, 272] width 127 height 55
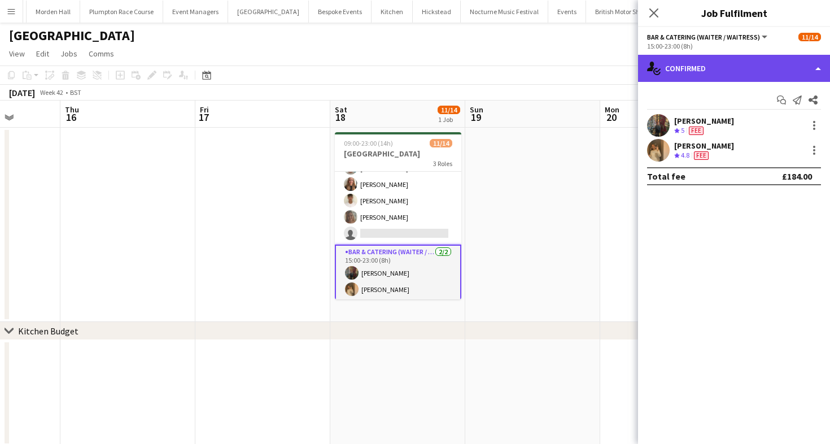
drag, startPoint x: 662, startPoint y: 81, endPoint x: 656, endPoint y: 77, distance: 7.1
click at [662, 81] on div "single-neutral-actions-check-2 Confirmed" at bounding box center [734, 68] width 192 height 27
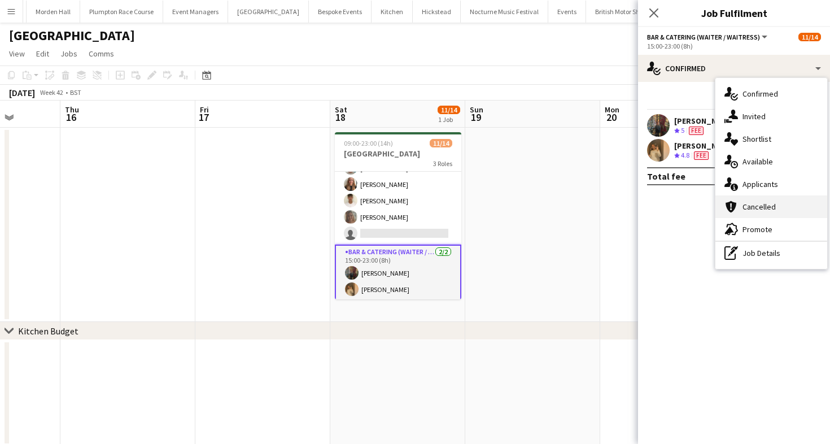
click at [760, 196] on div "cancellation Cancelled" at bounding box center [772, 206] width 112 height 23
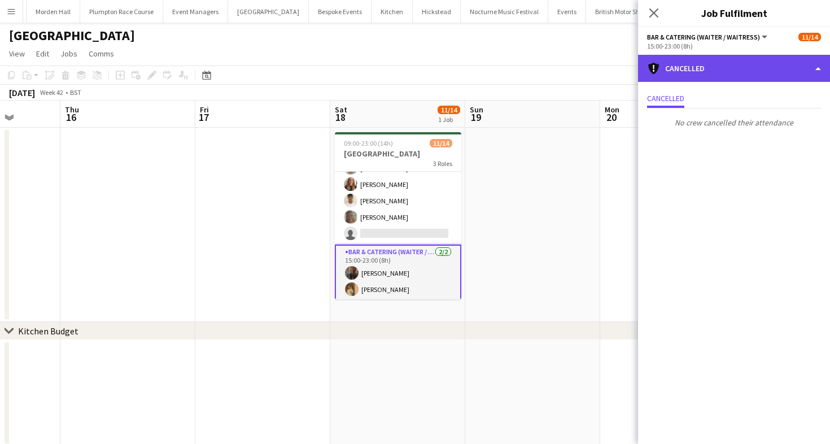
click at [709, 67] on div "cancellation Cancelled" at bounding box center [734, 68] width 192 height 27
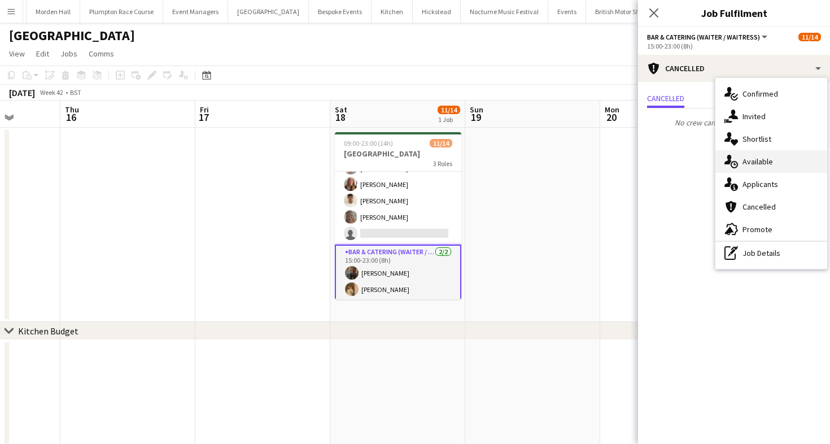
click at [772, 171] on div "single-neutral-actions-upload Available" at bounding box center [772, 161] width 112 height 23
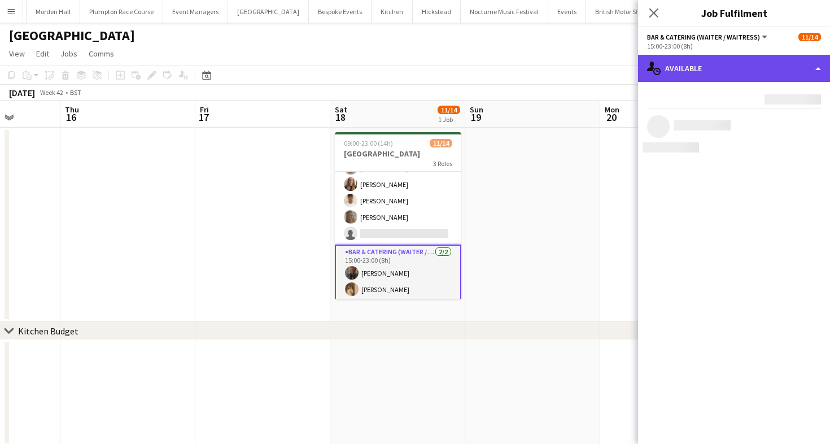
click at [743, 64] on div "single-neutral-actions-upload Available" at bounding box center [734, 68] width 192 height 27
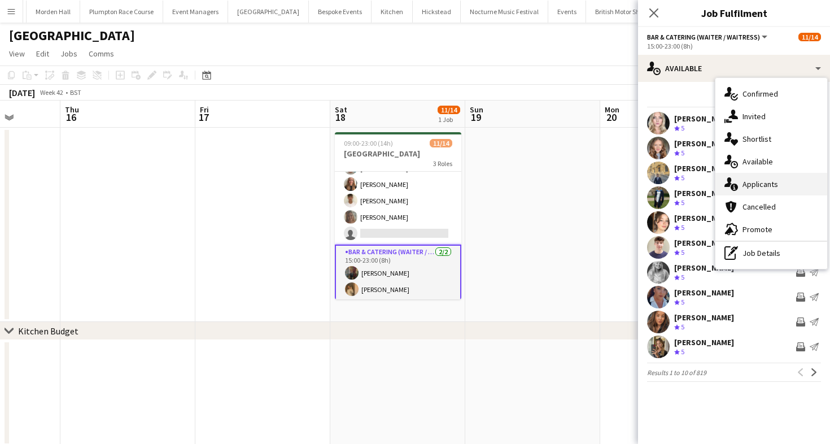
click at [755, 190] on div "single-neutral-actions-information Applicants" at bounding box center [772, 184] width 112 height 23
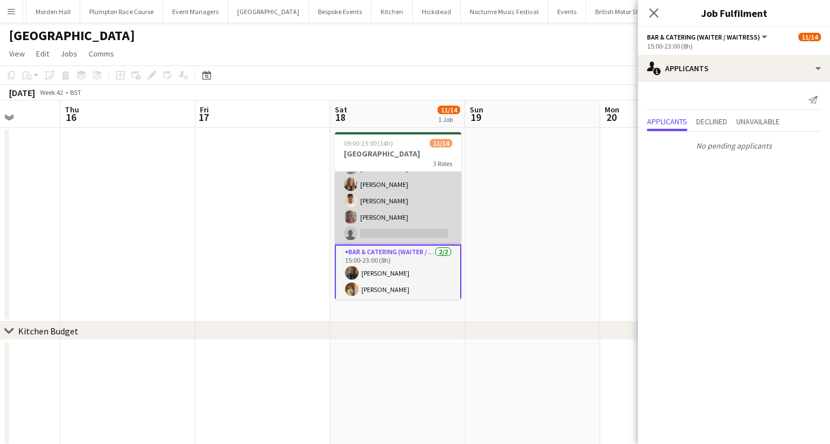
scroll to position [0, 0]
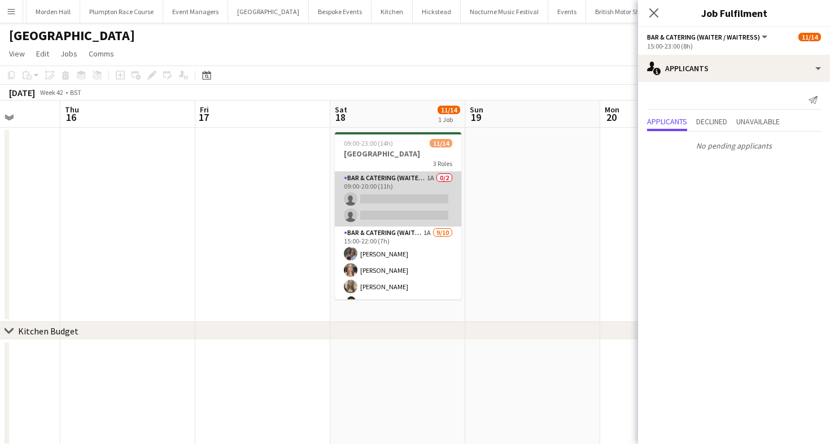
click at [377, 217] on app-card-role "Bar & Catering (Waiter / waitress) 1A 0/2 09:00-20:00 (11h) single-neutral-acti…" at bounding box center [398, 199] width 127 height 55
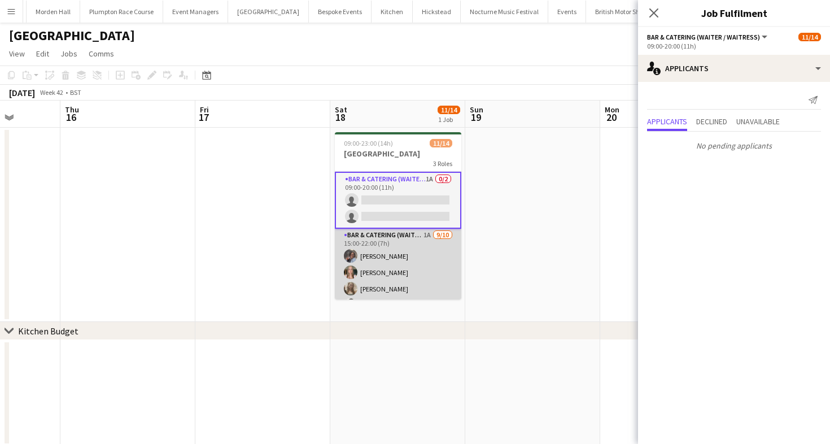
click at [375, 278] on app-card-role "Bar & Catering (Waiter / waitress) 1A [DATE] 15:00-22:00 (7h) [PERSON_NAME] [PE…" at bounding box center [398, 322] width 127 height 186
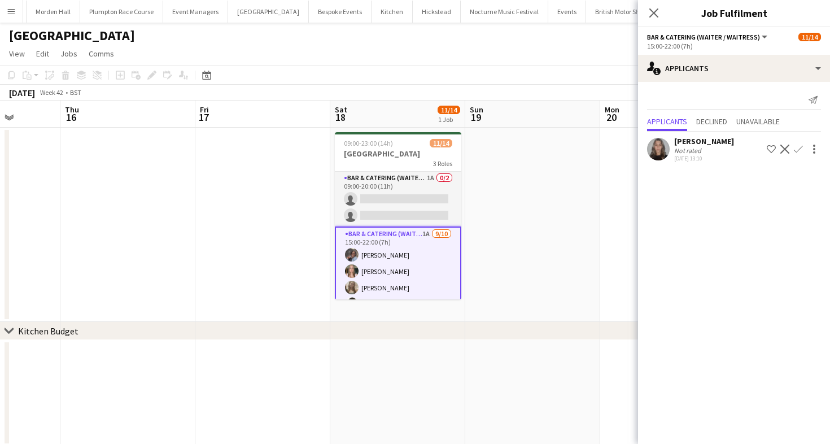
click at [461, 42] on div "[GEOGRAPHIC_DATA]" at bounding box center [415, 33] width 830 height 21
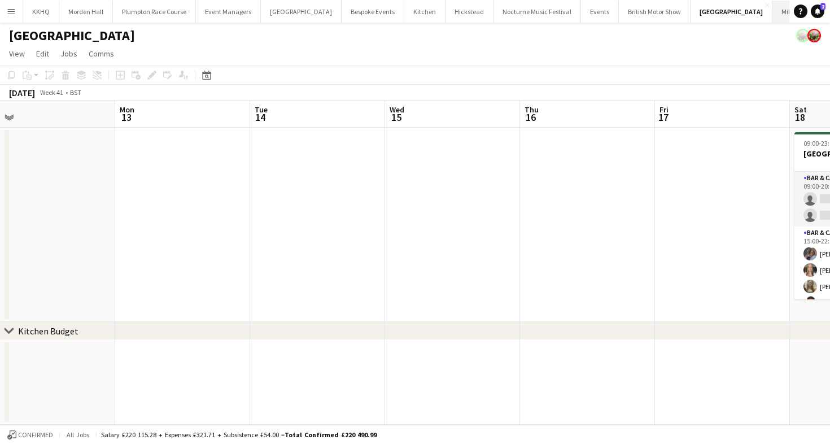
scroll to position [0, 47]
click at [790, 9] on button "LIMEKILN Close" at bounding box center [813, 12] width 46 height 22
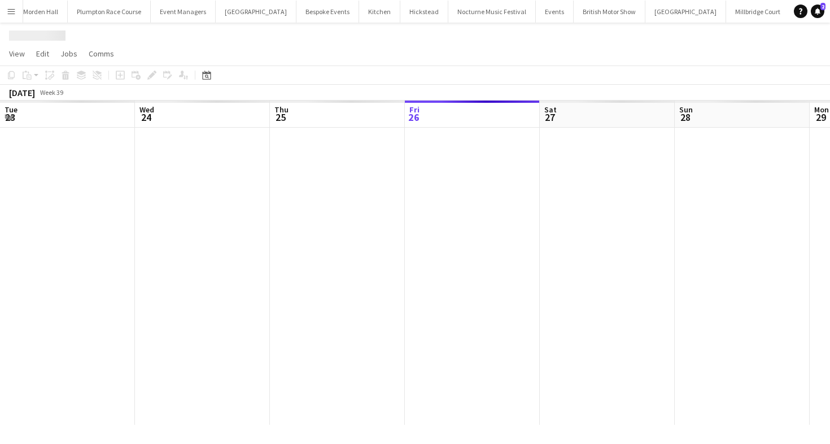
scroll to position [0, 270]
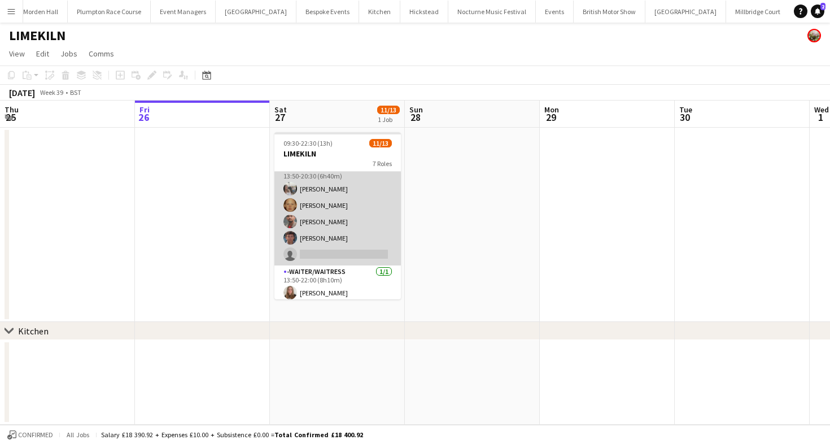
click at [352, 219] on app-card-role "Bar & Catering (Waiter / waitress) 6I [DATE] 13:50-20:30 (6h40m) [PERSON_NAME] …" at bounding box center [338, 214] width 127 height 104
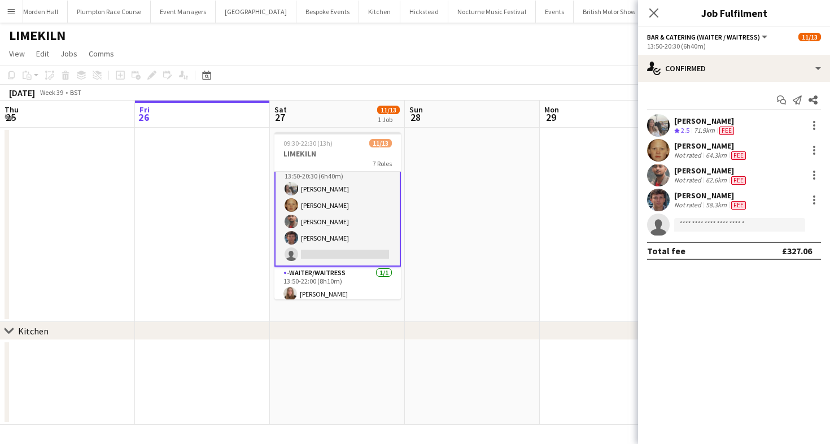
scroll to position [242, 0]
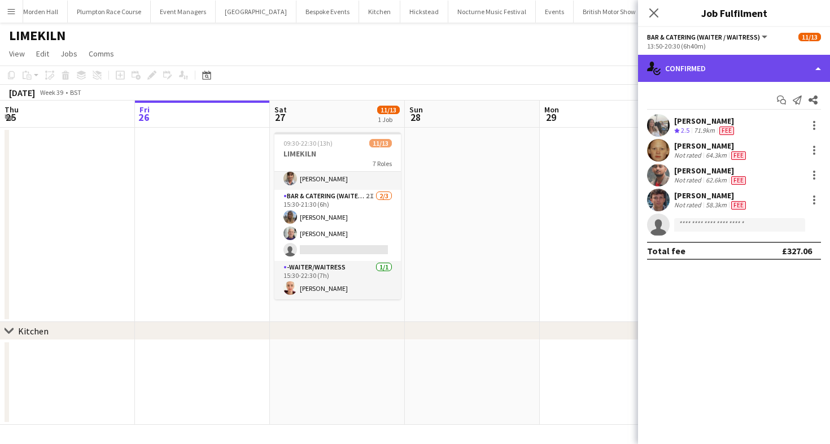
click at [739, 60] on div "single-neutral-actions-check-2 Confirmed" at bounding box center [734, 68] width 192 height 27
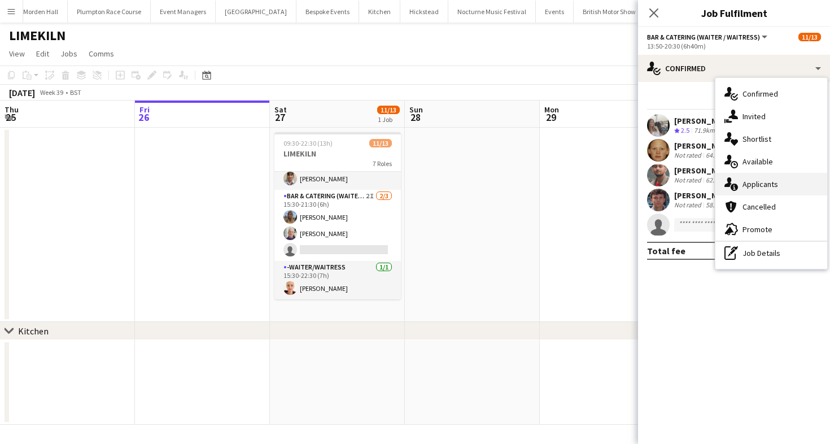
click at [754, 185] on span "Applicants" at bounding box center [761, 184] width 36 height 10
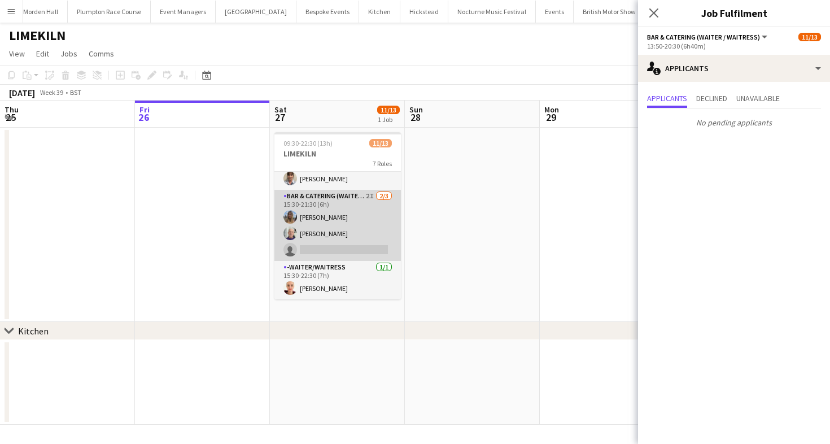
click at [351, 239] on app-card-role "Bar & Catering (Waiter / waitress) 2I [DATE] 15:30-21:30 (6h) [PERSON_NAME] [PE…" at bounding box center [338, 225] width 127 height 71
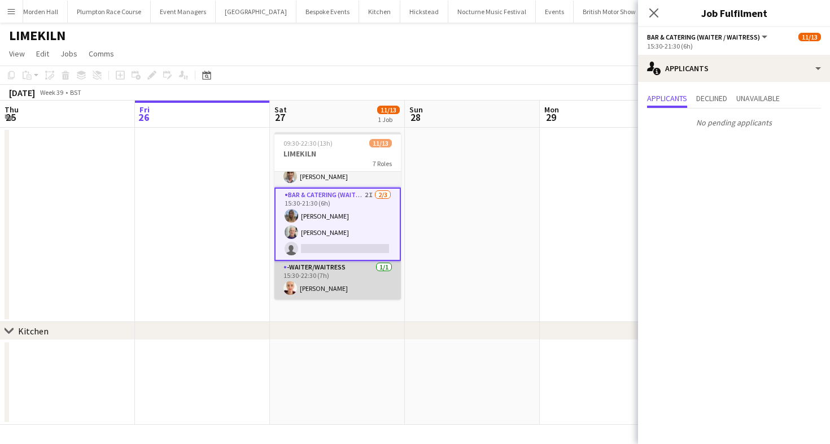
click at [363, 270] on app-card-role "-Waiter/Waitress [DATE] 15:30-22:30 (7h) [PERSON_NAME]" at bounding box center [338, 280] width 127 height 38
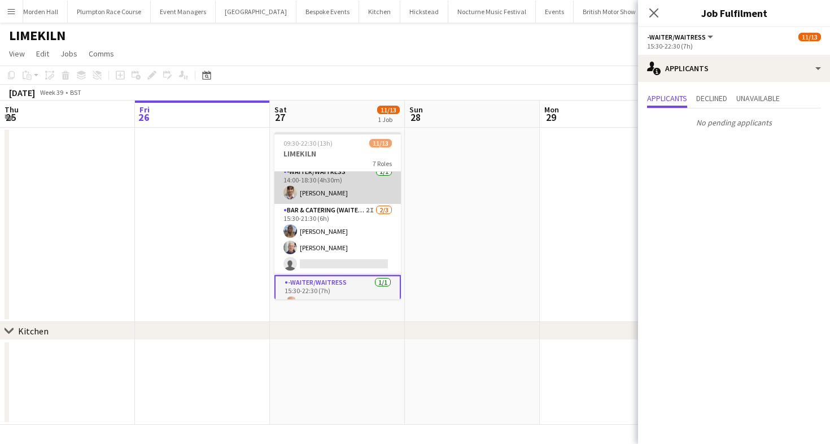
click at [333, 185] on app-card-role "-Waiter/Waitress [DATE] 14:00-18:30 (4h30m) [PERSON_NAME]" at bounding box center [338, 185] width 127 height 38
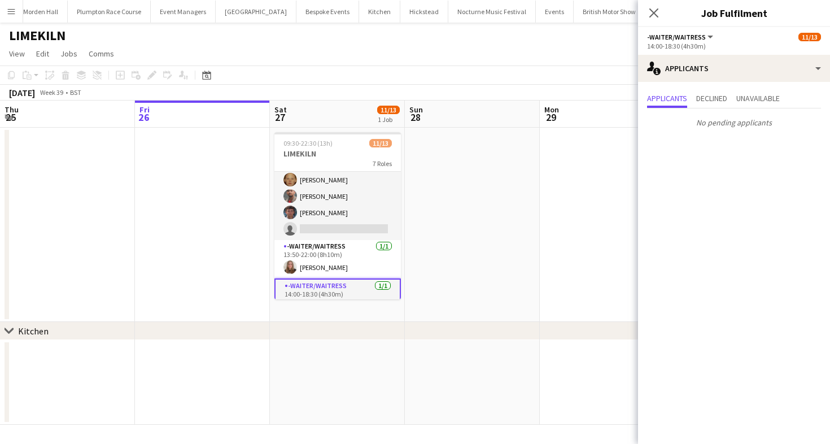
scroll to position [0, 0]
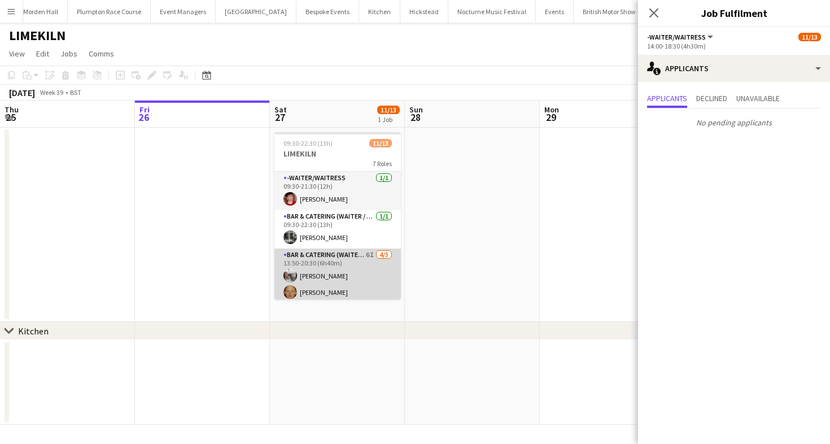
click at [362, 264] on app-card-role "Bar & Catering (Waiter / waitress) 6I [DATE] 13:50-20:30 (6h40m) [PERSON_NAME] …" at bounding box center [338, 301] width 127 height 104
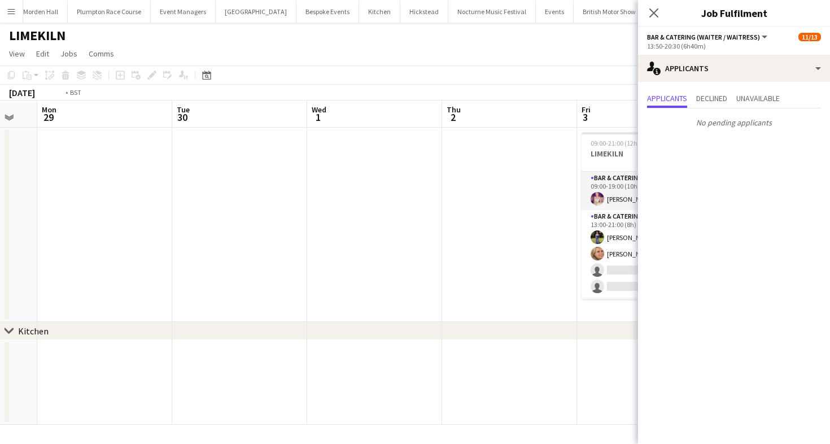
scroll to position [0, 471]
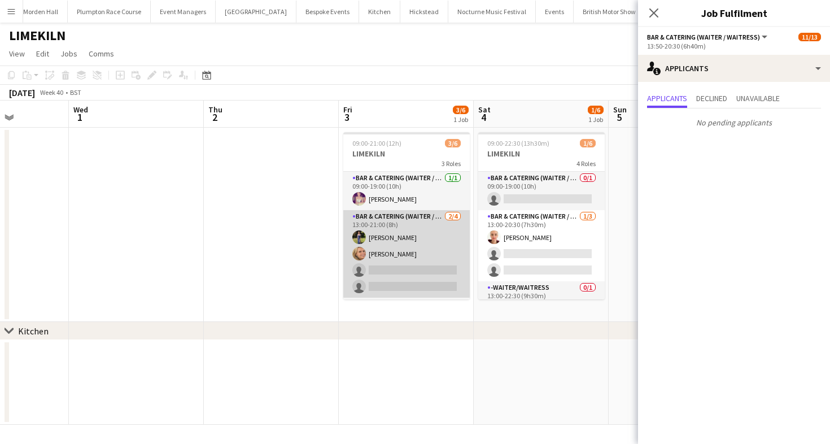
click at [410, 278] on app-card-role "Bar & Catering (Waiter / waitress) [DATE] 13:00-21:00 (8h) [PERSON_NAME] [PERSO…" at bounding box center [406, 254] width 127 height 88
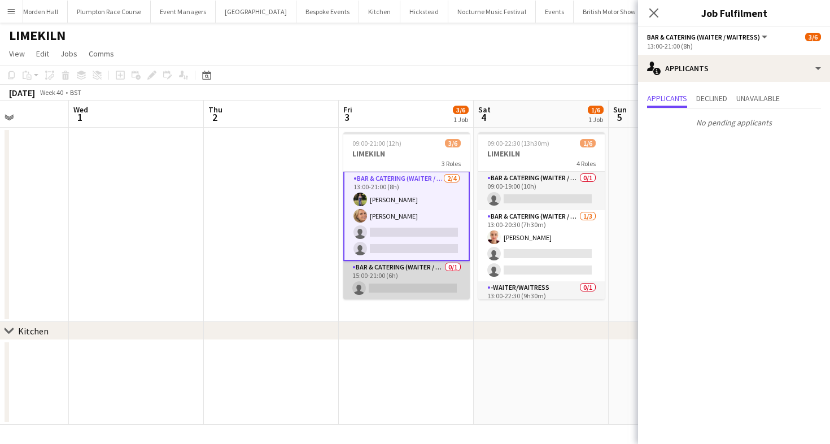
click at [411, 286] on app-card-role "Bar & Catering (Waiter / waitress) 0/1 15:00-21:00 (6h) single-neutral-actions" at bounding box center [406, 280] width 127 height 38
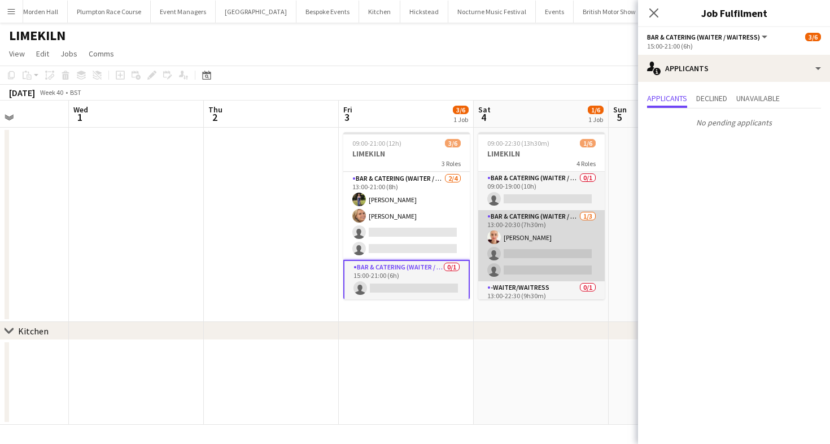
click at [514, 234] on app-card-role "Bar & Catering (Waiter / waitress) [DATE] 13:00-20:30 (7h30m) [PERSON_NAME] sin…" at bounding box center [541, 245] width 127 height 71
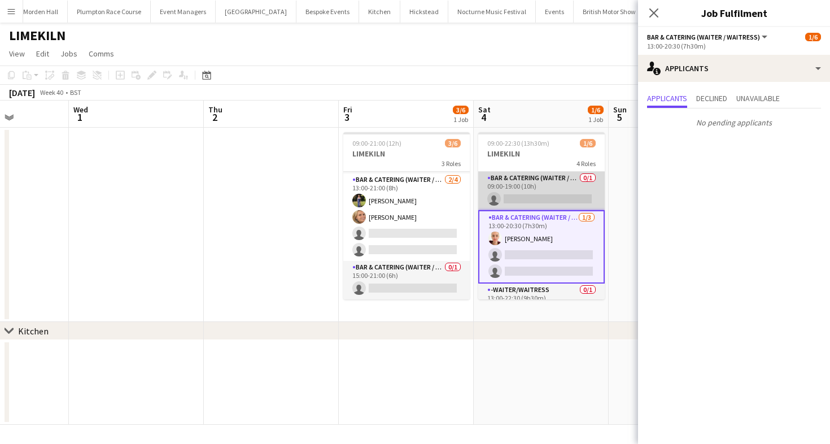
click at [530, 181] on app-card-role "Bar & Catering (Waiter / waitress) 0/1 09:00-19:00 (10h) single-neutral-actions" at bounding box center [541, 191] width 127 height 38
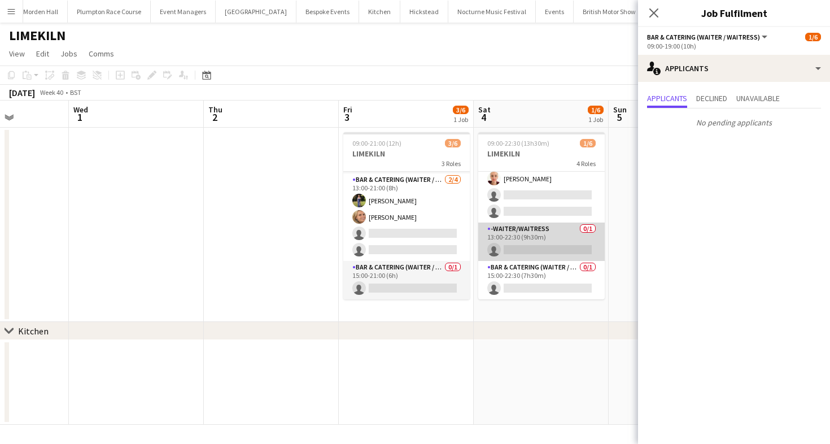
click at [537, 232] on app-card-role "-Waiter/Waitress 0/1 13:00-22:30 (9h30m) single-neutral-actions" at bounding box center [541, 242] width 127 height 38
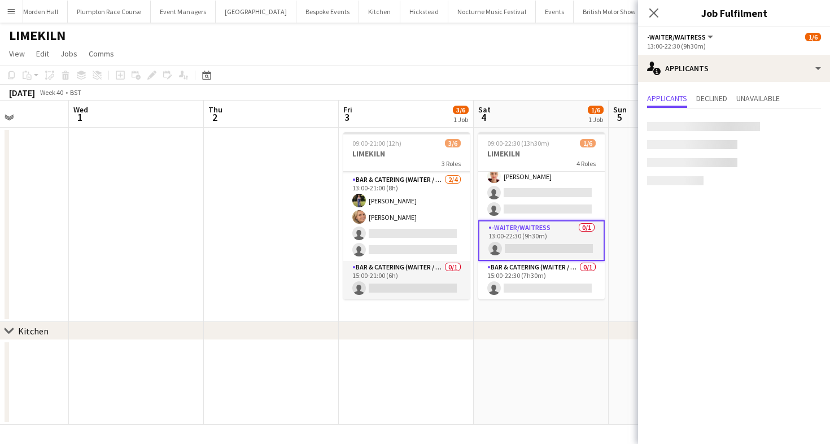
scroll to position [59, 0]
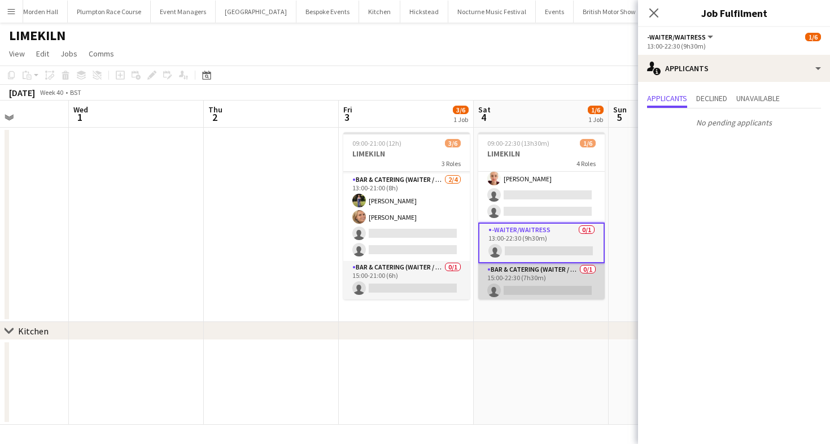
click at [541, 276] on app-card-role "Bar & Catering (Waiter / waitress) 0/1 15:00-22:30 (7h30m) single-neutral-actio…" at bounding box center [541, 282] width 127 height 38
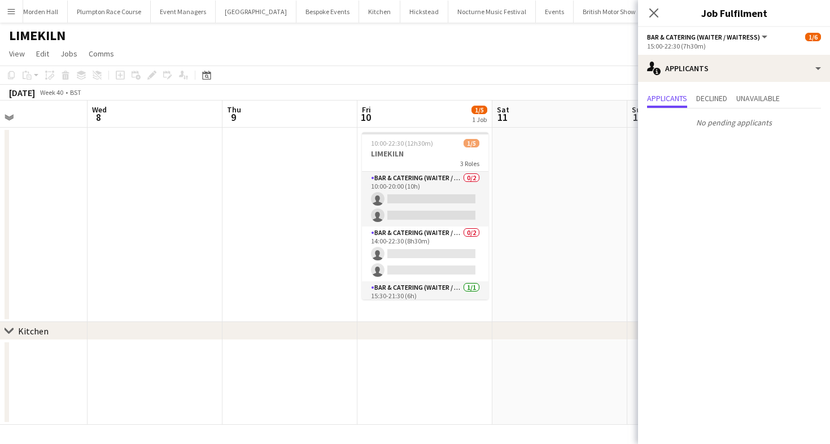
scroll to position [0, 473]
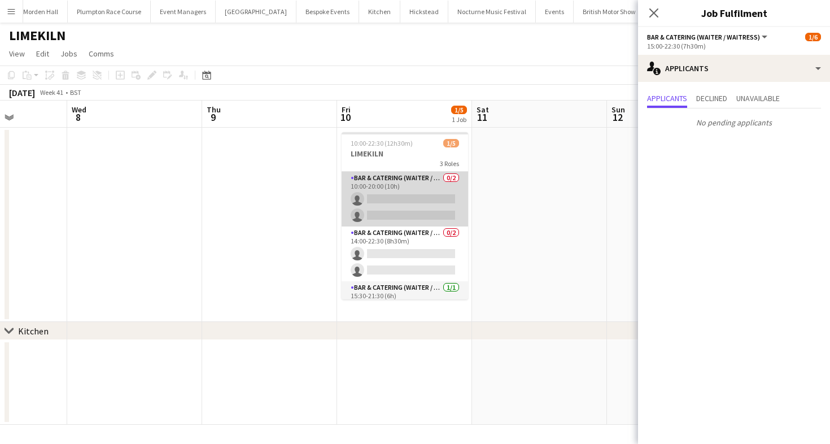
click at [413, 201] on app-card-role "Bar & Catering (Waiter / waitress) 0/2 10:00-20:00 (10h) single-neutral-actions…" at bounding box center [405, 199] width 127 height 55
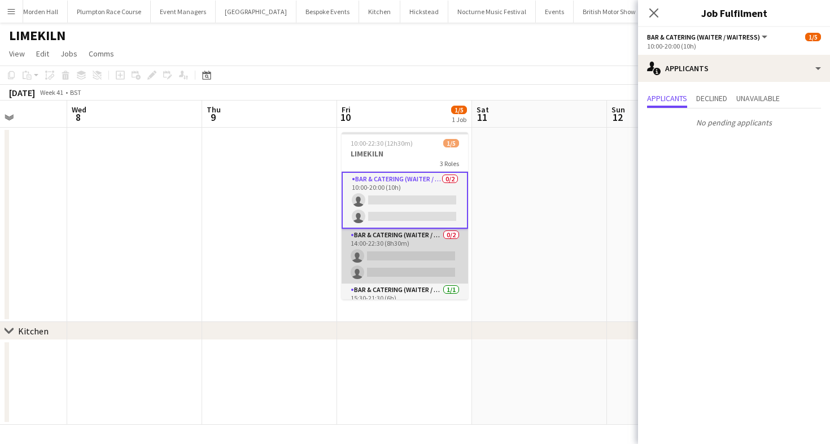
click at [389, 243] on app-card-role "Bar & Catering (Waiter / waitress) 0/2 14:00-22:30 (8h30m) single-neutral-actio…" at bounding box center [405, 256] width 127 height 55
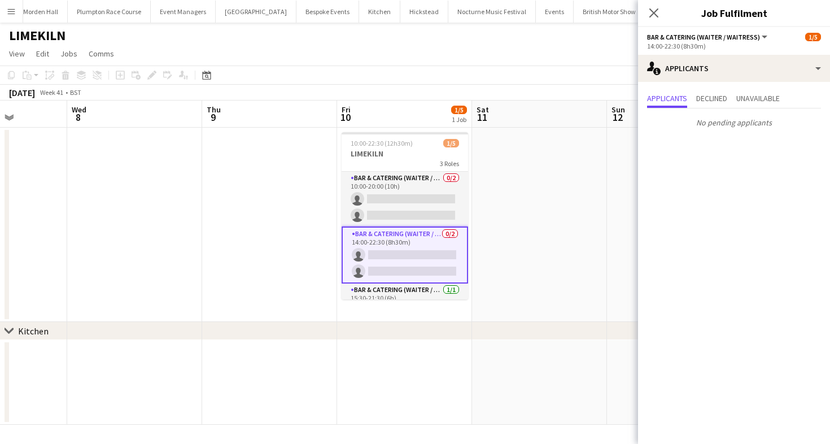
scroll to position [23, 0]
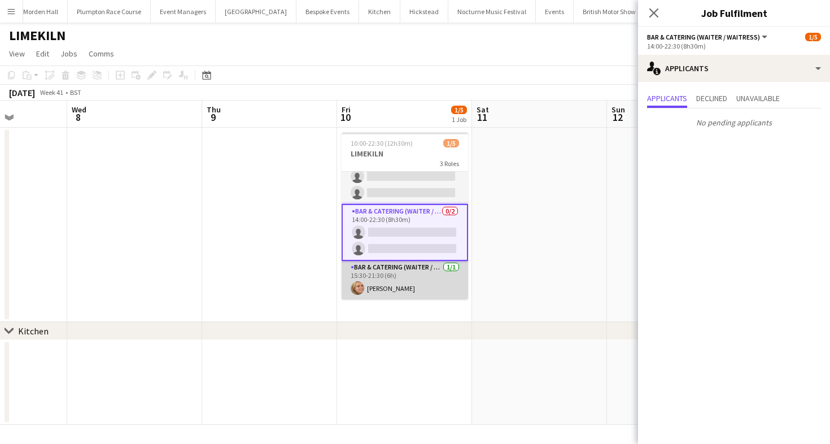
click at [401, 270] on app-card-role "Bar & Catering (Waiter / waitress) [DATE] 15:30-21:30 (6h) [PERSON_NAME]" at bounding box center [405, 280] width 127 height 38
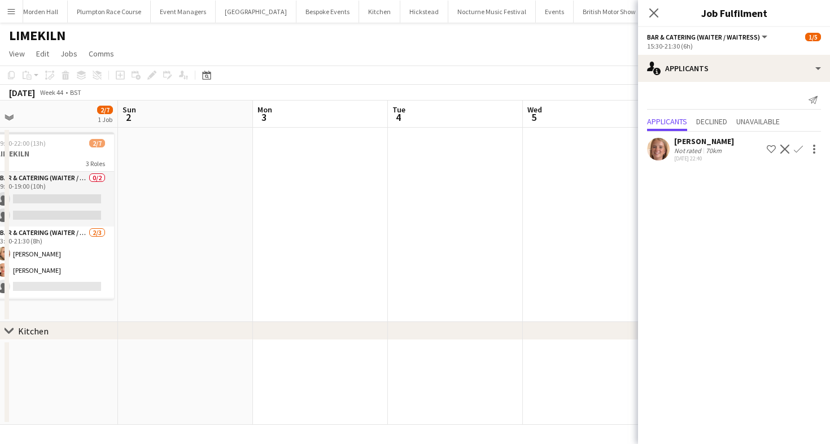
scroll to position [0, 304]
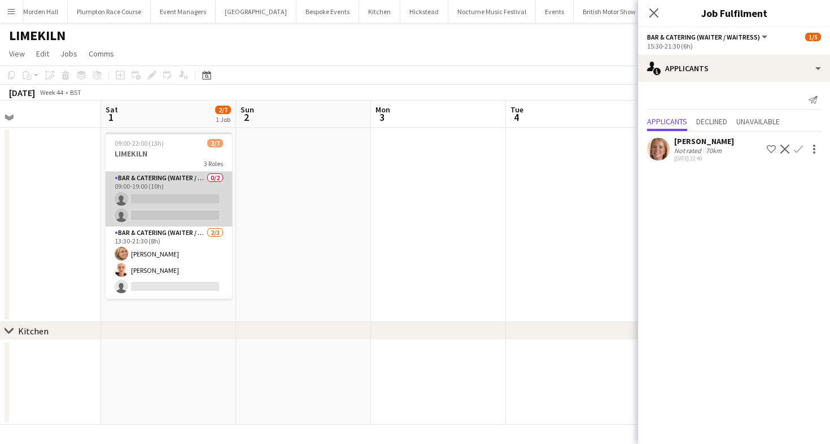
click at [206, 183] on app-card-role "Bar & Catering (Waiter / waitress) 0/2 09:00-19:00 (10h) single-neutral-actions…" at bounding box center [169, 199] width 127 height 55
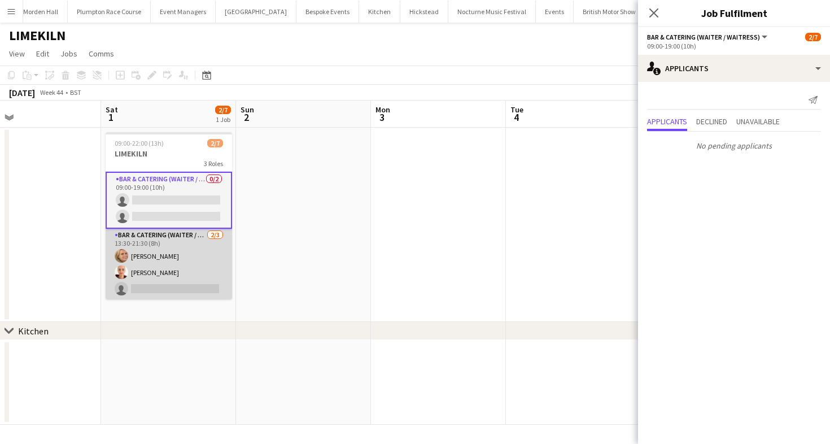
click at [201, 261] on app-card-role "Bar & Catering (Waiter / waitress) [DATE] 13:30-21:30 (8h) [PERSON_NAME] Bee [P…" at bounding box center [169, 264] width 127 height 71
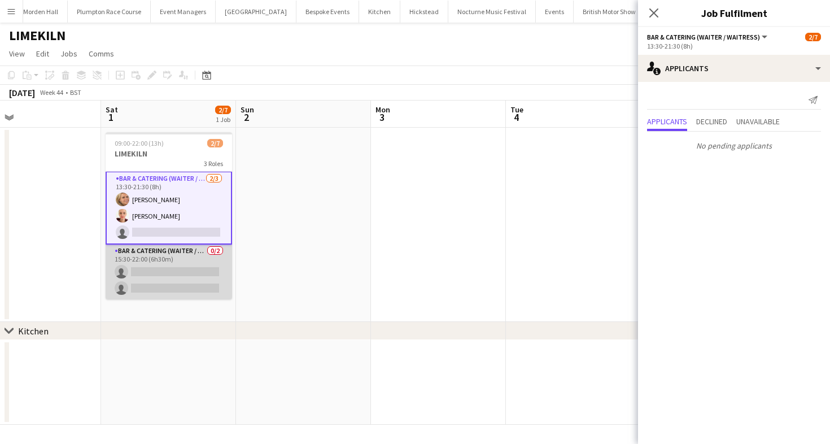
click at [193, 259] on app-card-role "Bar & Catering (Waiter / waitress) 0/2 15:30-22:00 (6h30m) single-neutral-actio…" at bounding box center [169, 272] width 127 height 55
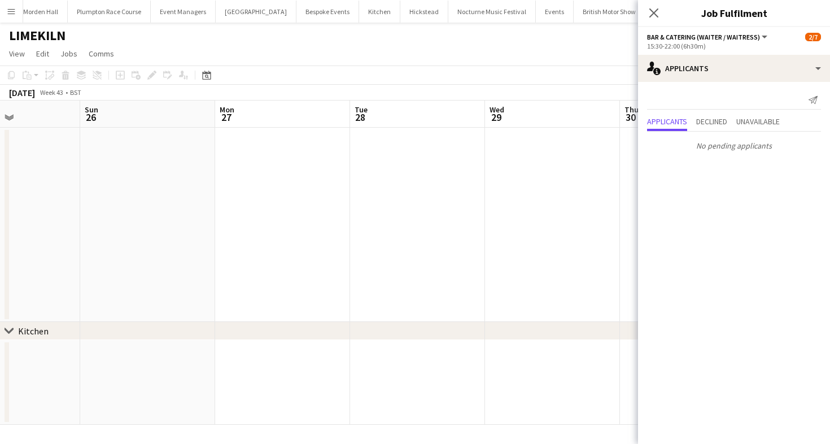
scroll to position [0, 325]
click at [17, 54] on span "View" at bounding box center [17, 54] width 16 height 10
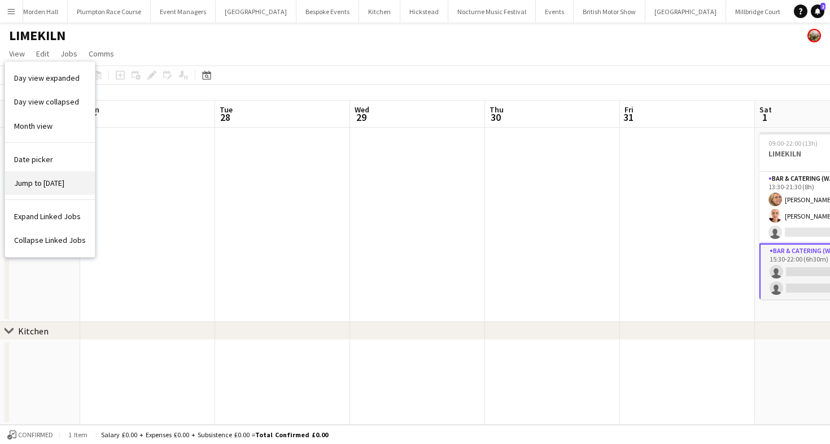
click at [52, 194] on link "Jump to [DATE]" at bounding box center [50, 183] width 90 height 24
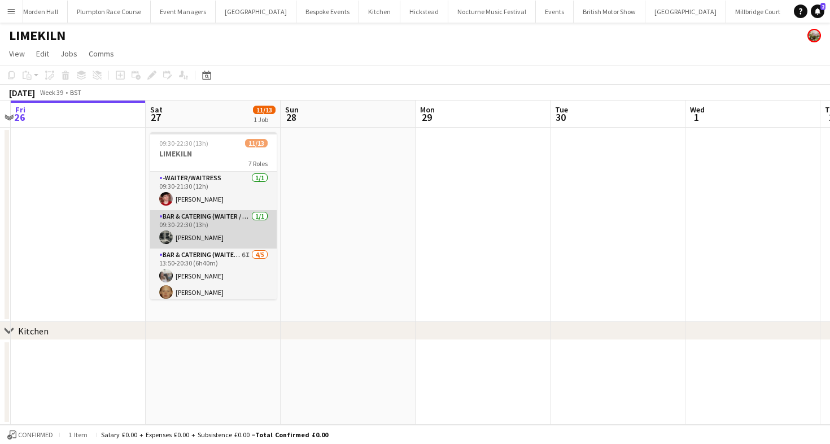
scroll to position [239, 0]
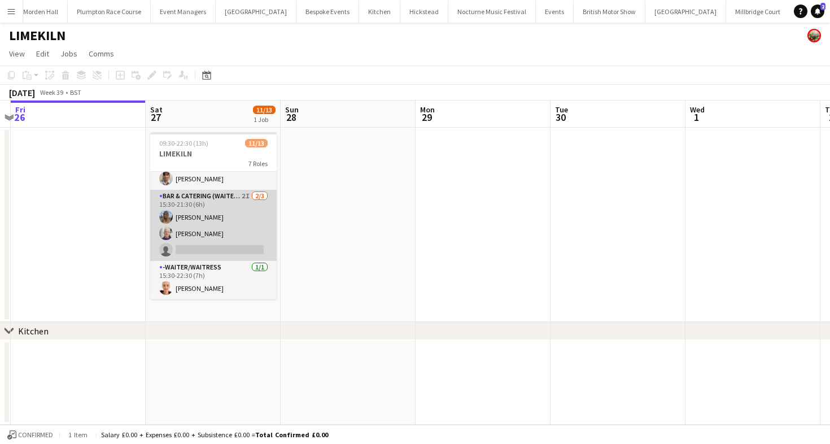
click at [232, 232] on app-card-role "Bar & Catering (Waiter / waitress) 2I [DATE] 15:30-21:30 (6h) [PERSON_NAME] [PE…" at bounding box center [213, 225] width 127 height 71
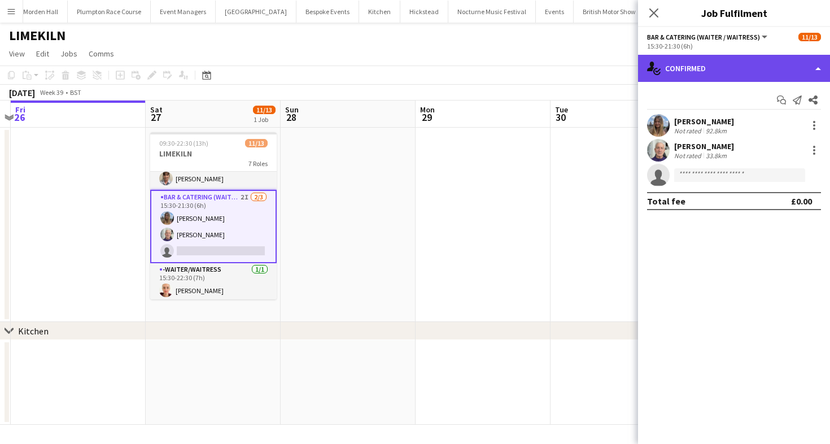
click at [690, 72] on div "single-neutral-actions-check-2 Confirmed" at bounding box center [734, 68] width 192 height 27
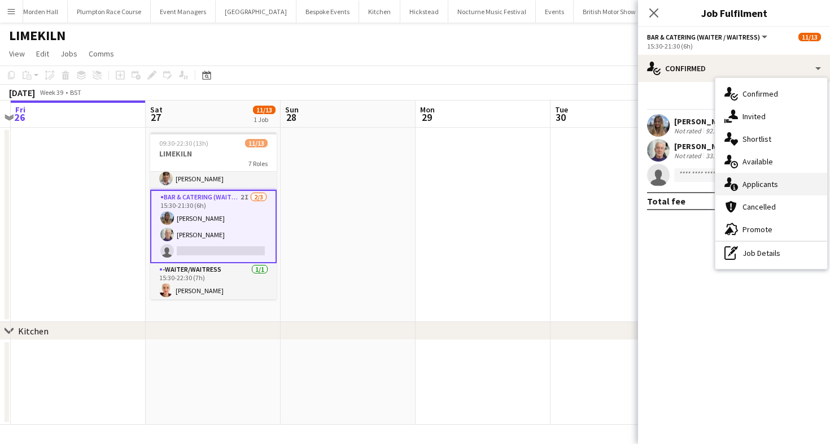
click at [770, 188] on span "Applicants" at bounding box center [761, 184] width 36 height 10
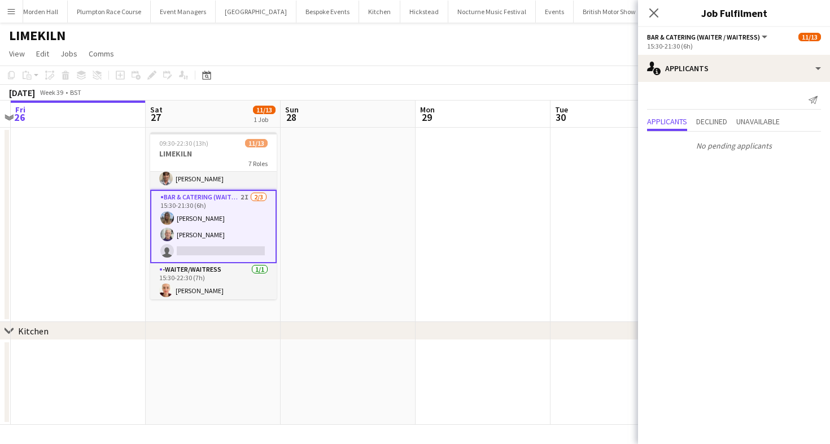
click at [439, 90] on div "[DATE] Week 39 • BST" at bounding box center [415, 93] width 830 height 16
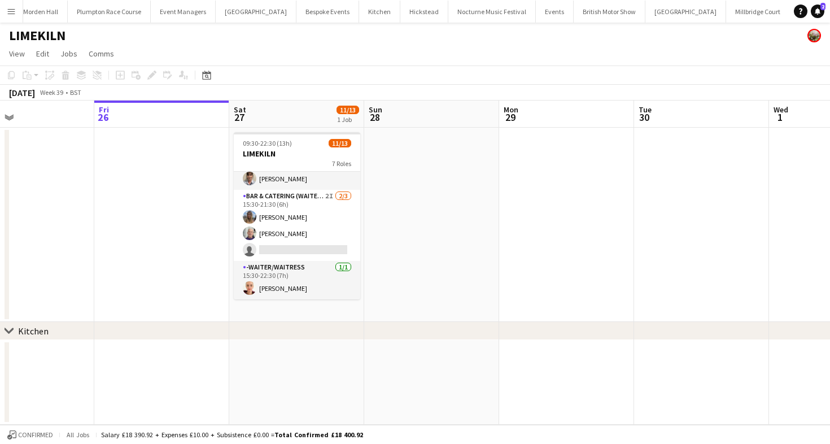
click at [409, 56] on app-page-menu "View Day view expanded Day view collapsed Month view Date picker Jump to [DATE]…" at bounding box center [415, 54] width 830 height 21
